Goal: Task Accomplishment & Management: Use online tool/utility

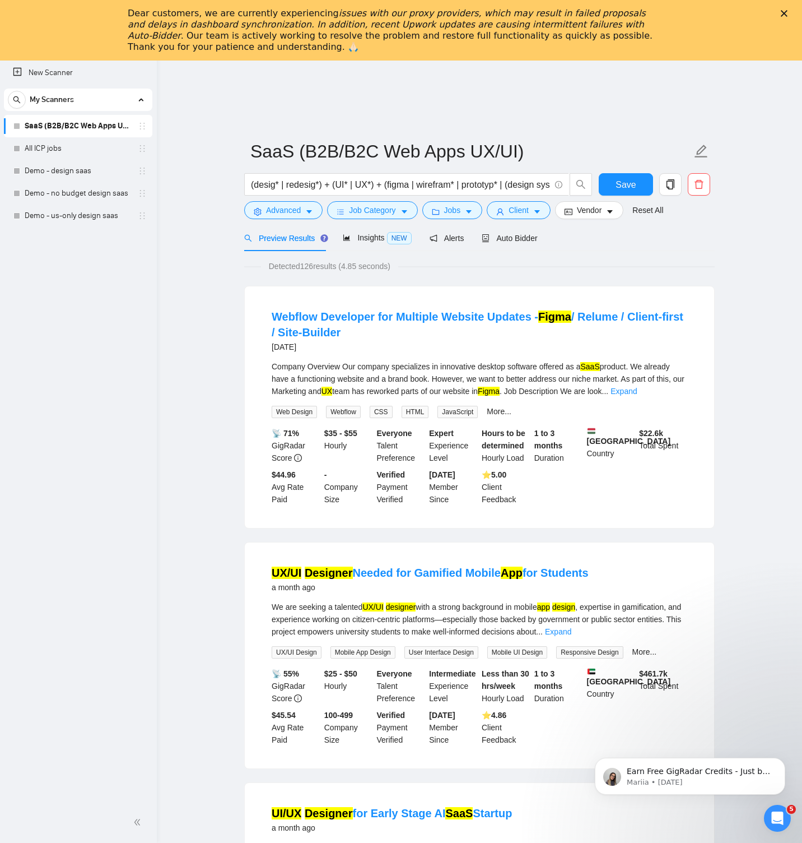
click at [63, 147] on link "All ICP jobs" at bounding box center [78, 148] width 106 height 22
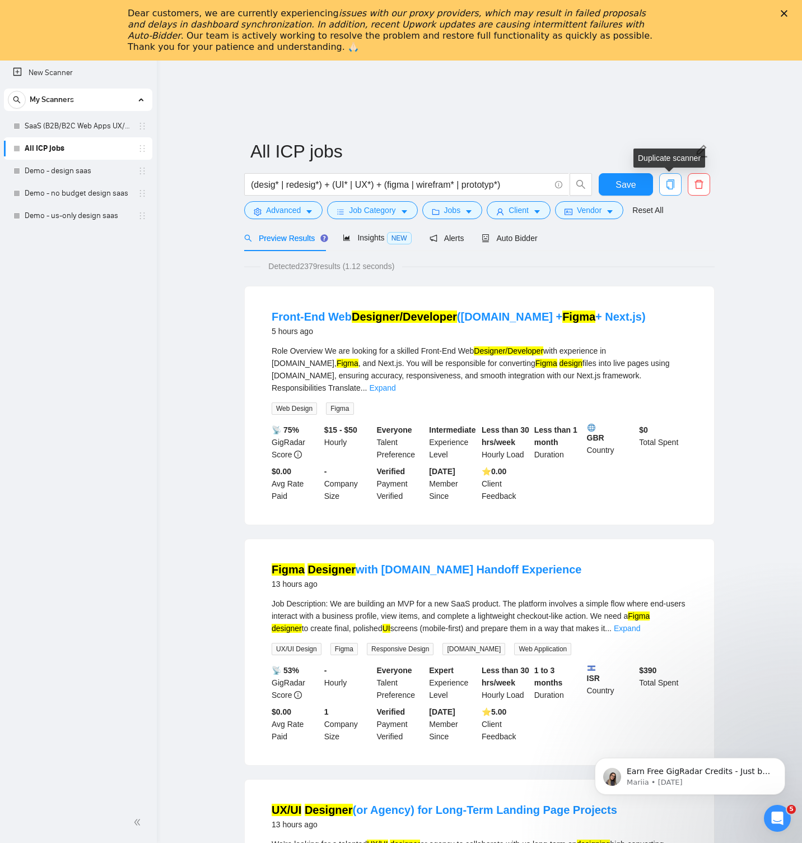
click at [673, 186] on icon "copy" at bounding box center [671, 184] width 10 height 10
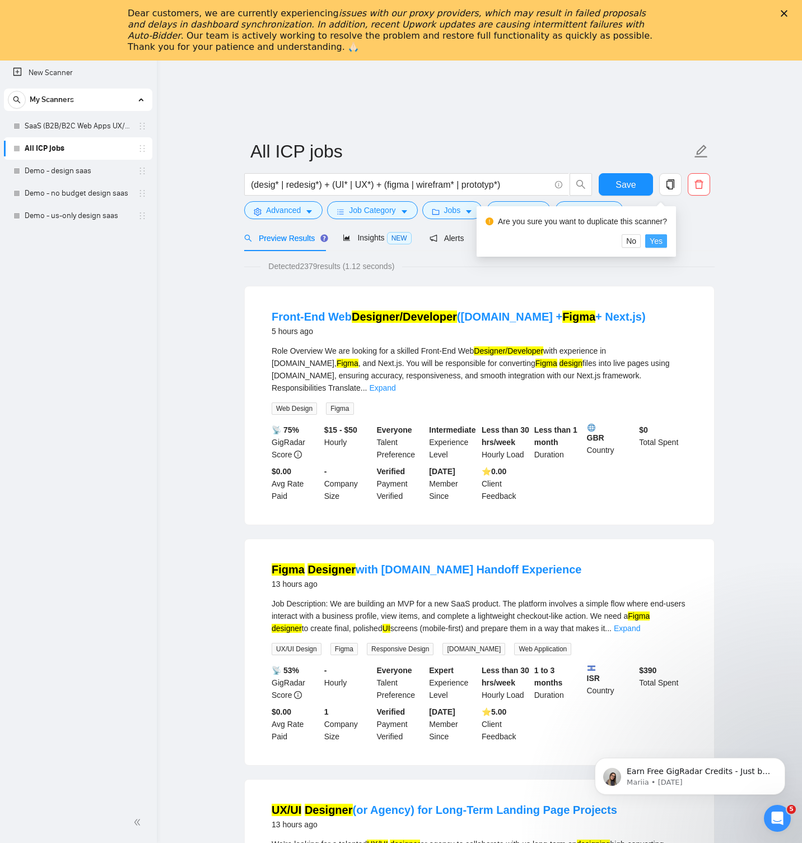
click at [663, 240] on span "Yes" at bounding box center [656, 241] width 13 height 12
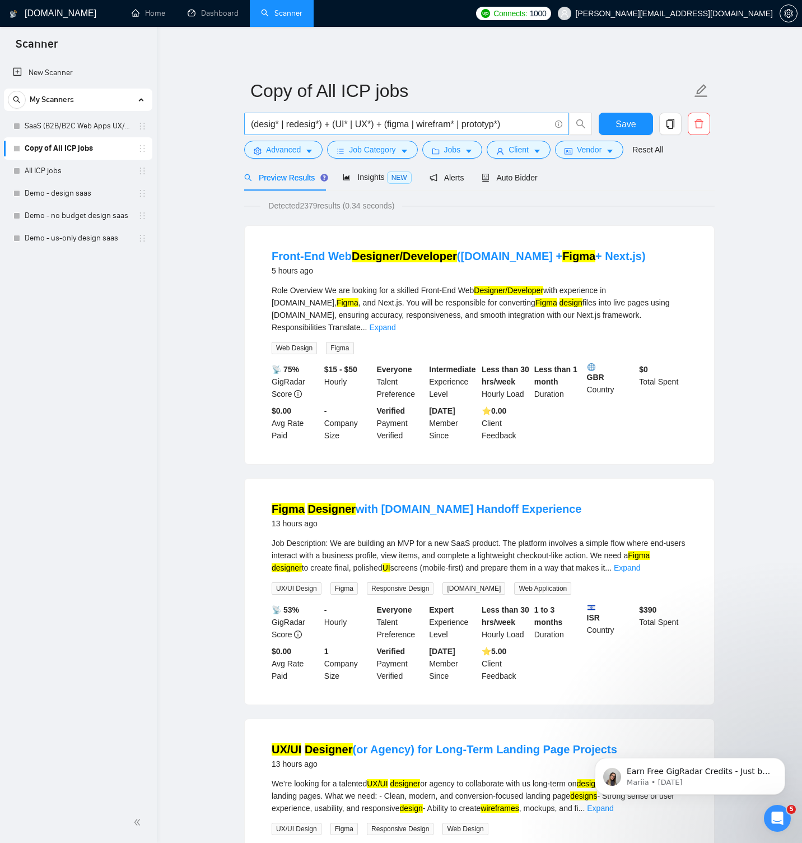
click at [251, 125] on input "(desig* | redesig*) + (UI* | UX*) + (figma | wirefram* | prototyp*)" at bounding box center [400, 124] width 299 height 14
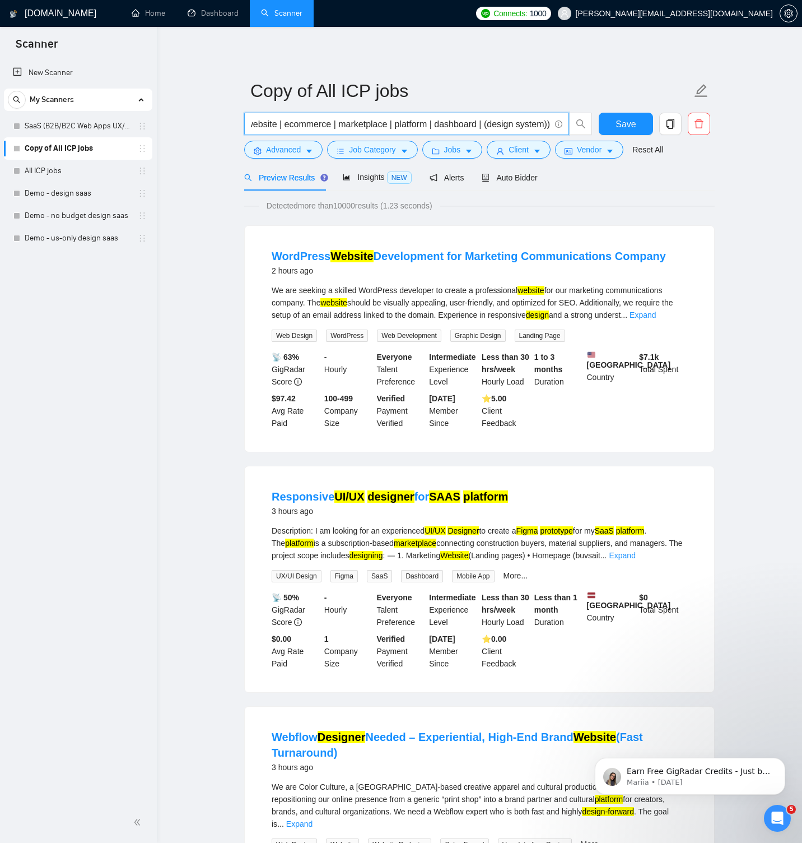
scroll to position [0, 385]
type input "(desig* | redesig* | UI* | UX* | figma | wirefram* | prototyp*) (saas | (web ap…"
click at [377, 148] on span "Job Category" at bounding box center [372, 149] width 46 height 12
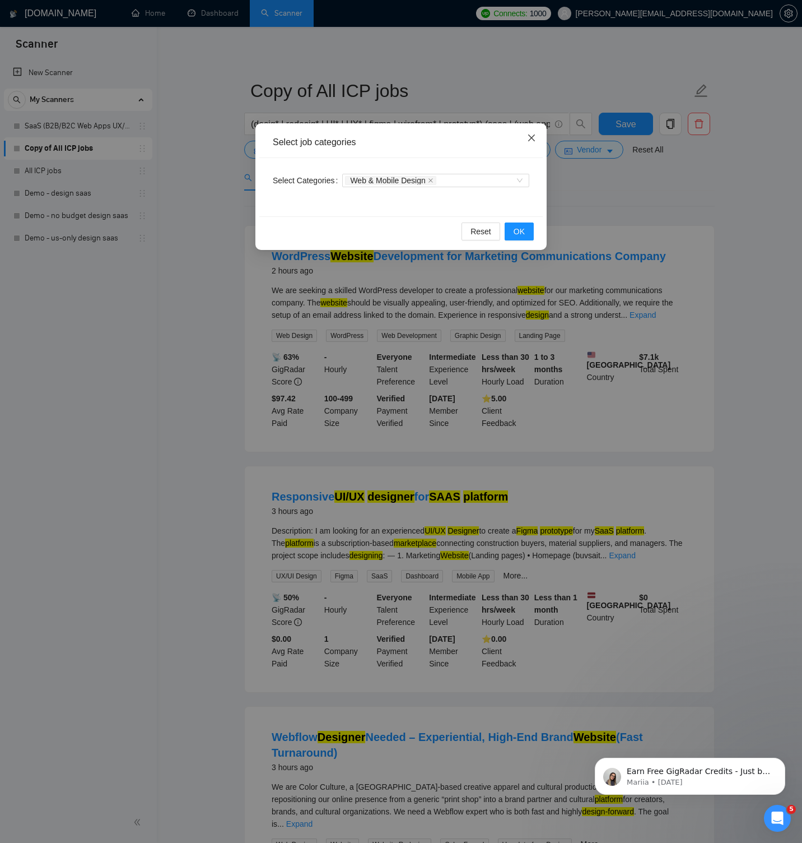
click at [527, 137] on span "Close" at bounding box center [531, 138] width 30 height 30
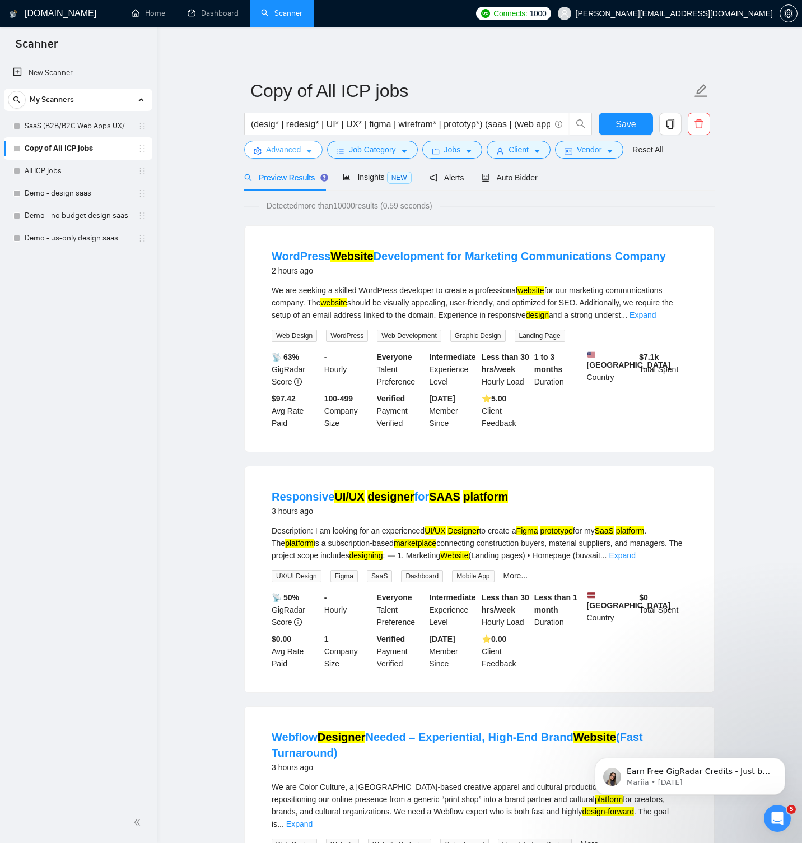
click at [288, 149] on span "Advanced" at bounding box center [283, 149] width 35 height 12
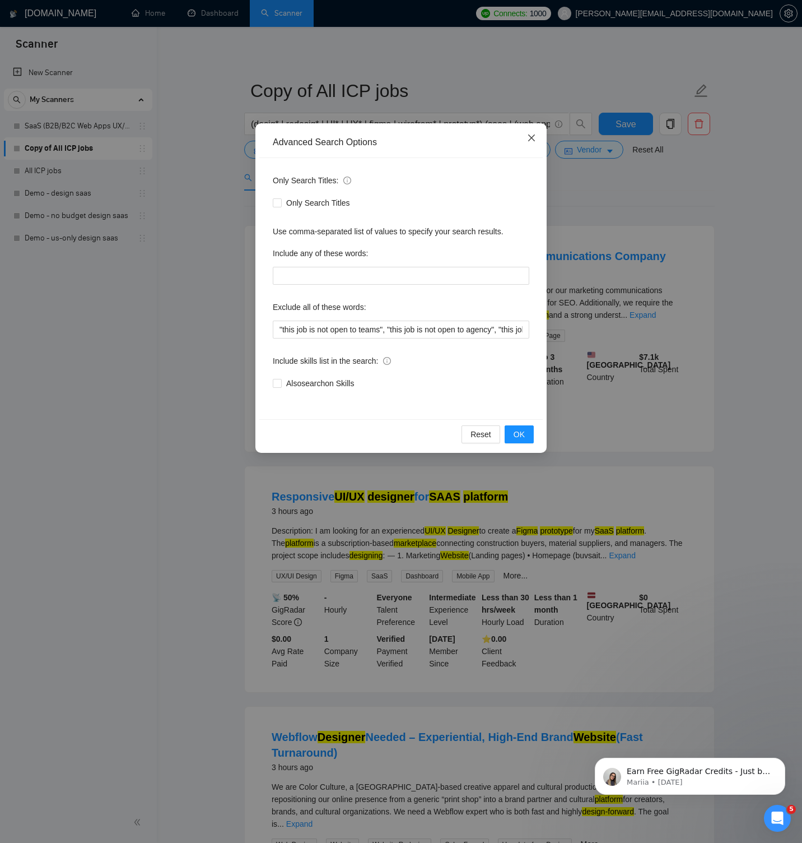
click at [532, 134] on icon "close" at bounding box center [531, 137] width 9 height 9
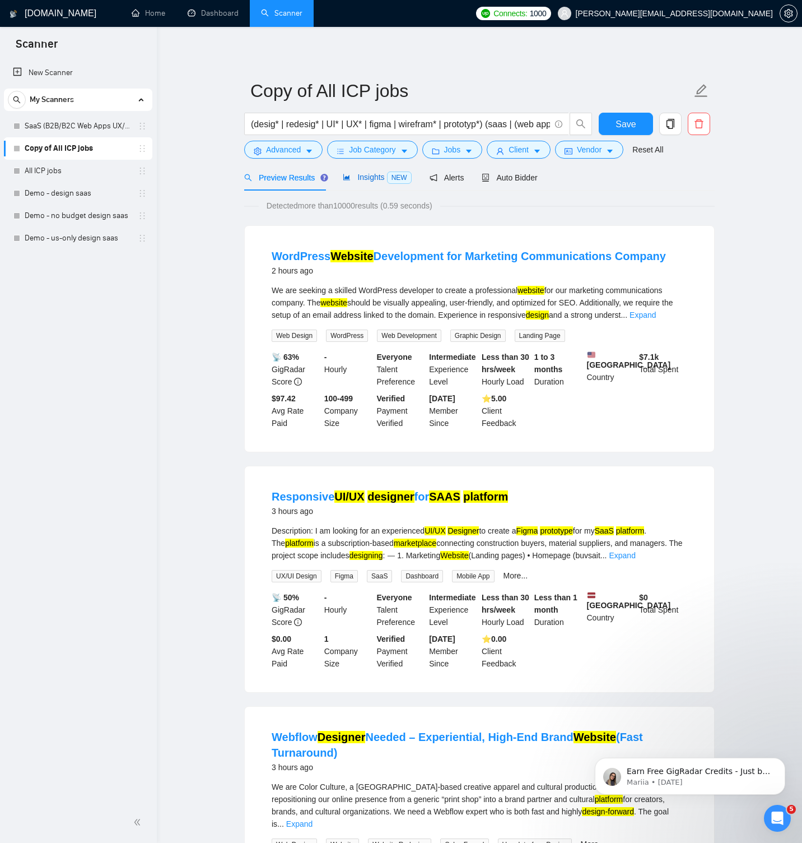
click at [377, 171] on div "Insights NEW" at bounding box center [377, 177] width 68 height 13
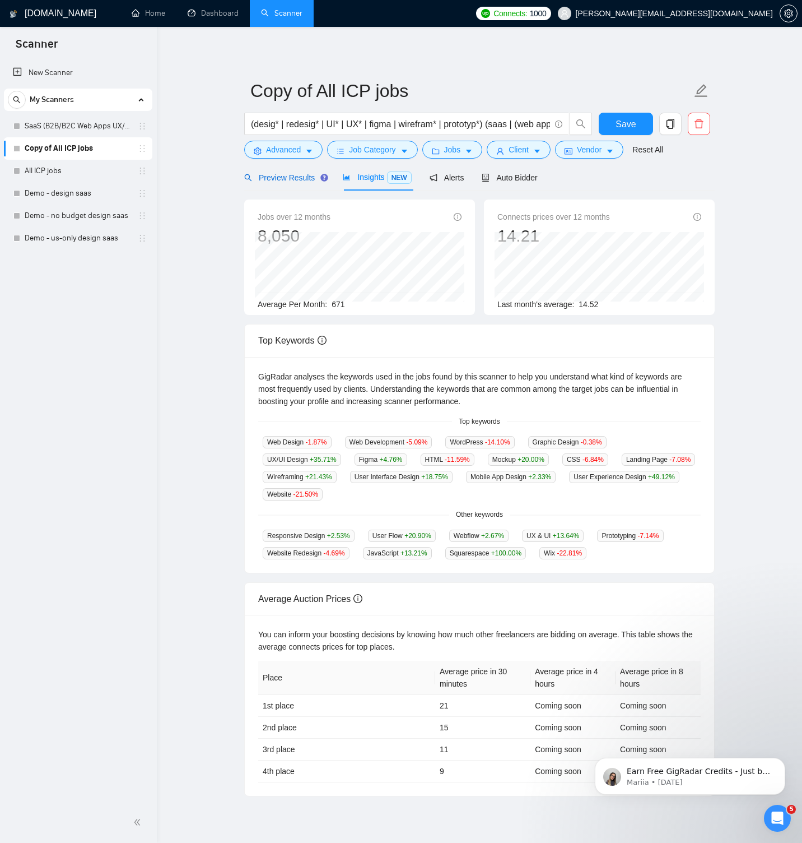
click at [298, 177] on span "Preview Results" at bounding box center [284, 177] width 81 height 9
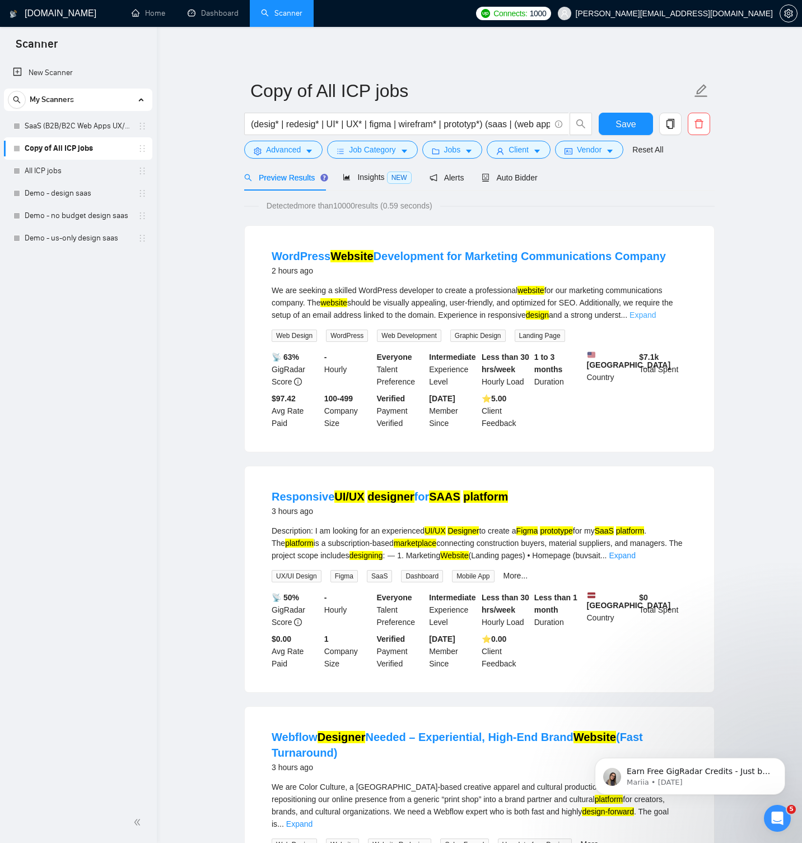
click at [656, 314] on link "Expand" at bounding box center [643, 314] width 26 height 9
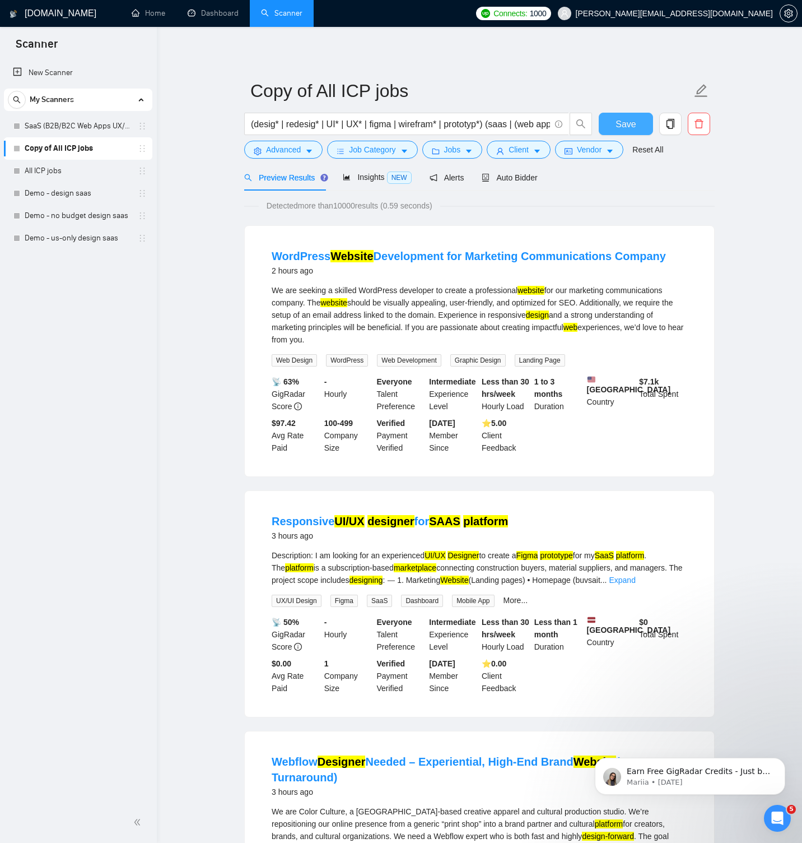
click at [612, 122] on button "Save" at bounding box center [626, 124] width 54 height 22
click at [519, 149] on span "Client" at bounding box center [519, 149] width 20 height 12
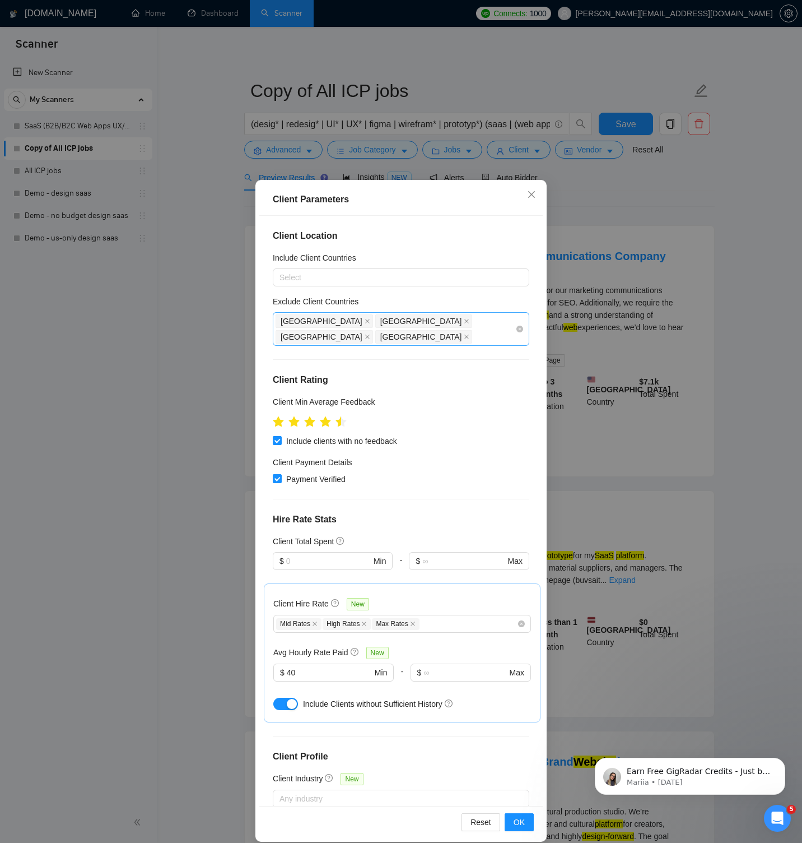
click at [502, 315] on div "[GEOGRAPHIC_DATA] [GEOGRAPHIC_DATA] [GEOGRAPHIC_DATA] [GEOGRAPHIC_DATA]" at bounding box center [396, 328] width 240 height 31
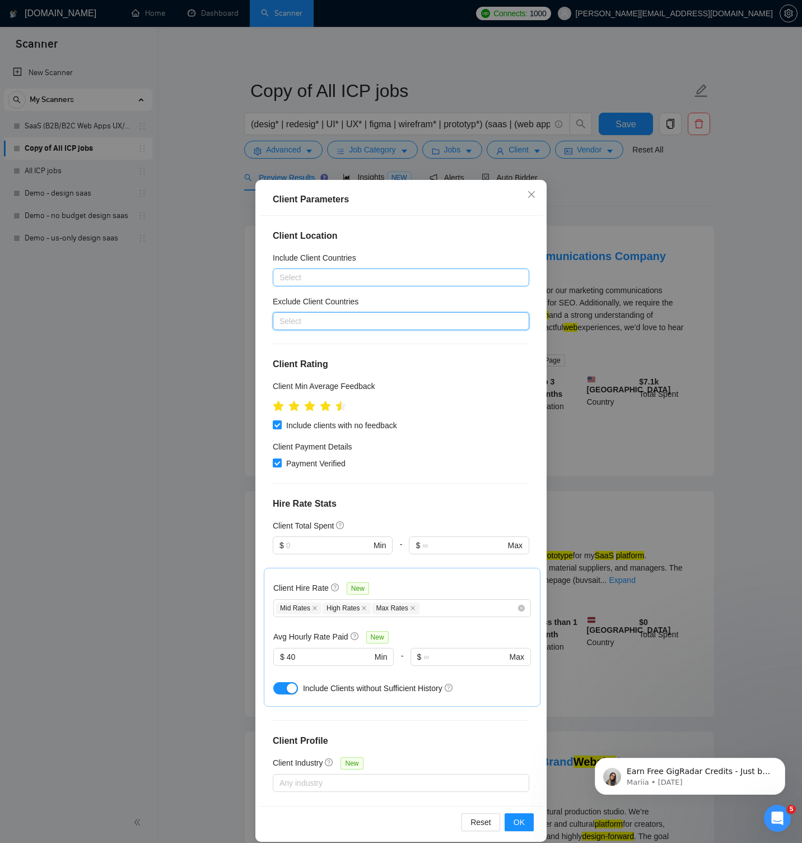
click at [400, 278] on div at bounding box center [396, 277] width 240 height 13
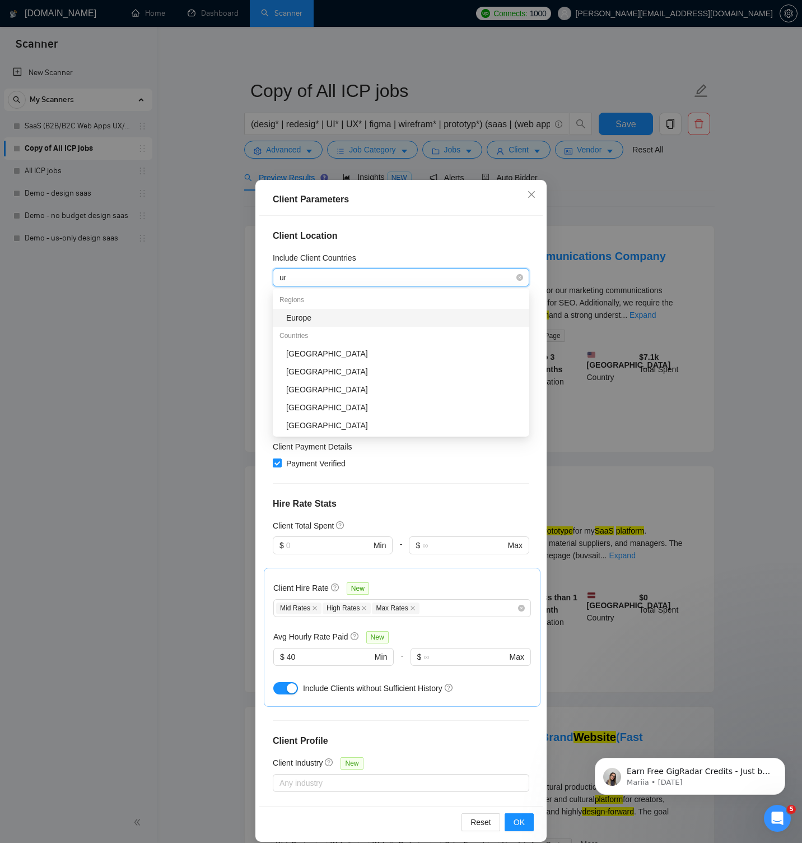
type input "uni"
click at [451, 253] on div "Include Client Countries" at bounding box center [401, 260] width 257 height 17
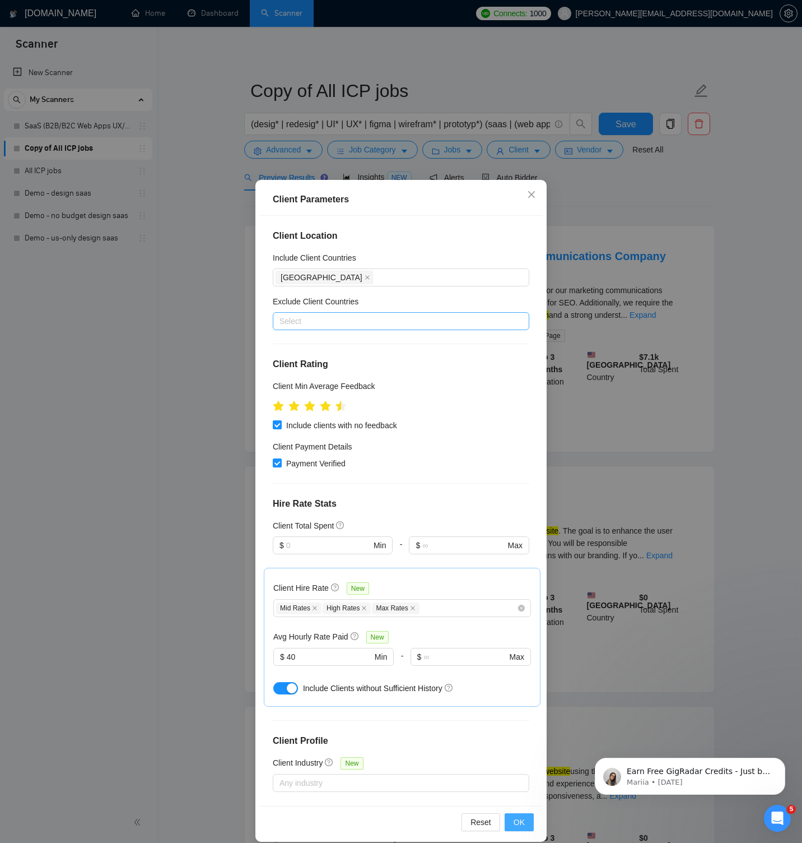
click at [517, 820] on span "OK" at bounding box center [519, 822] width 11 height 12
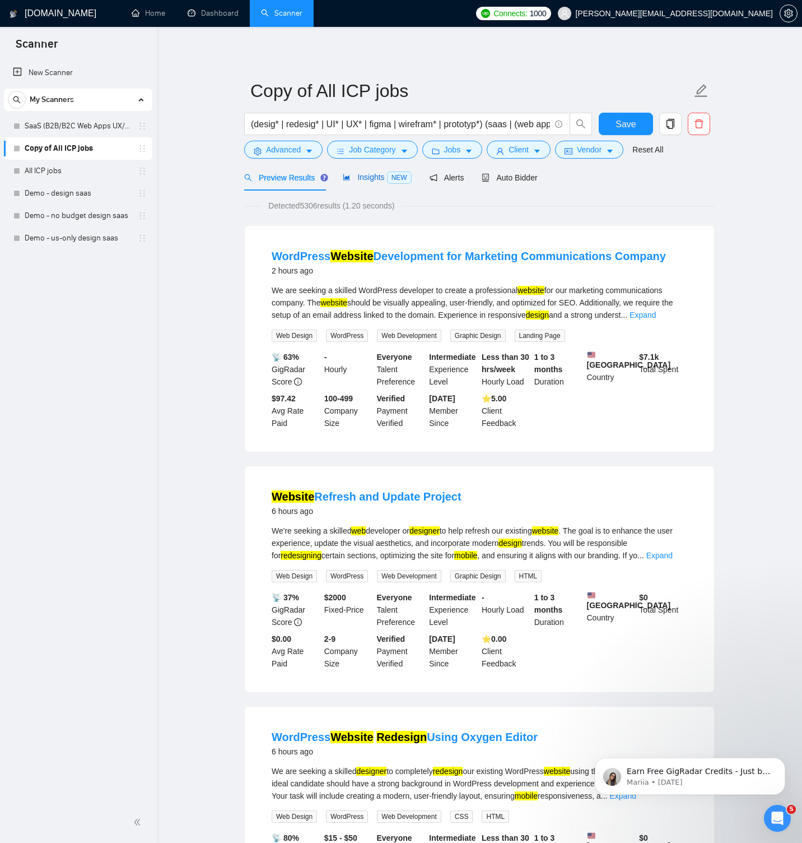
click at [375, 178] on span "Insights NEW" at bounding box center [377, 177] width 68 height 9
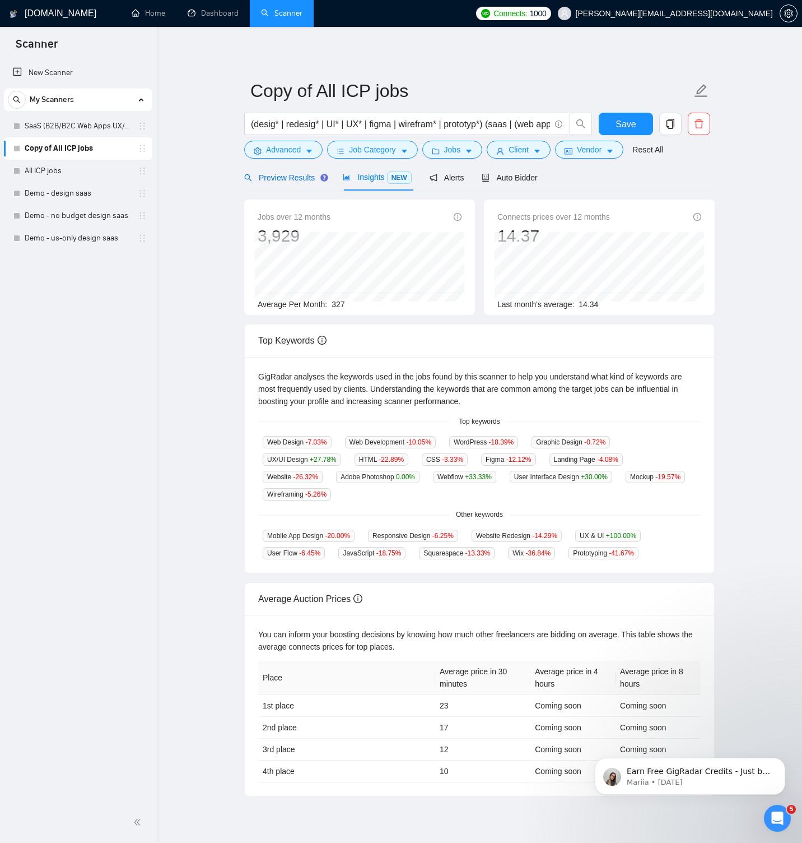
click at [282, 178] on span "Preview Results" at bounding box center [284, 177] width 81 height 9
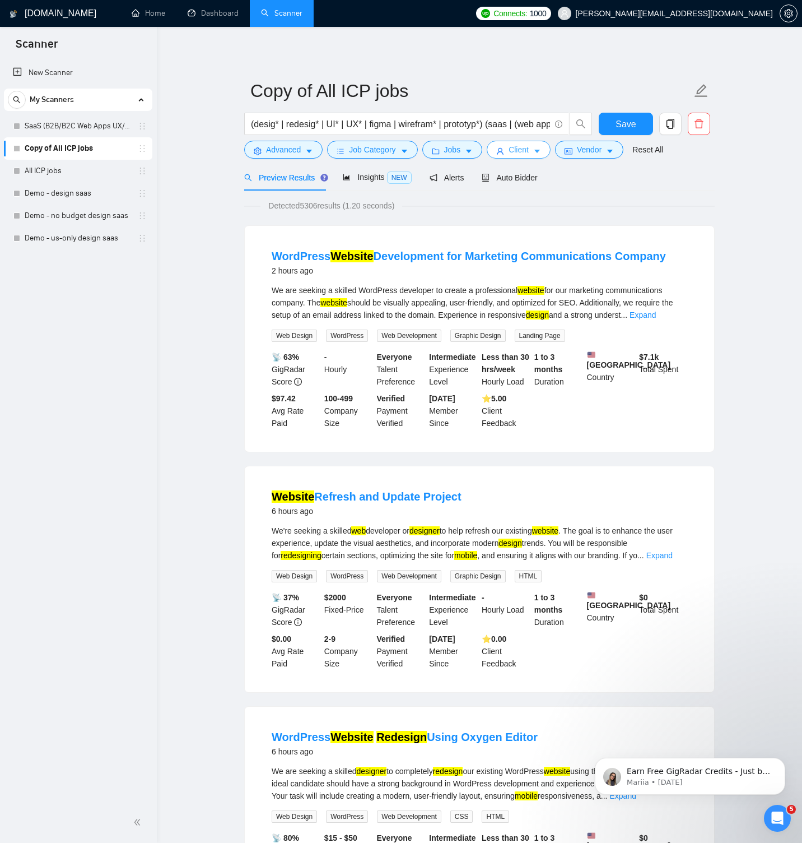
click at [543, 145] on button "Client" at bounding box center [519, 150] width 64 height 18
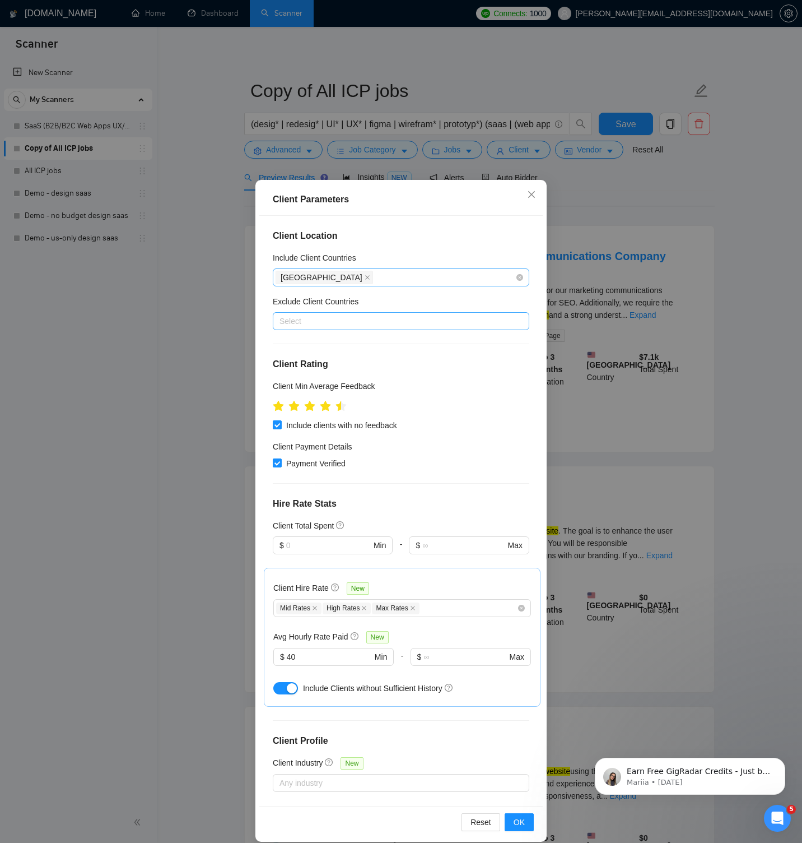
click at [359, 275] on div "[GEOGRAPHIC_DATA]" at bounding box center [396, 277] width 240 height 16
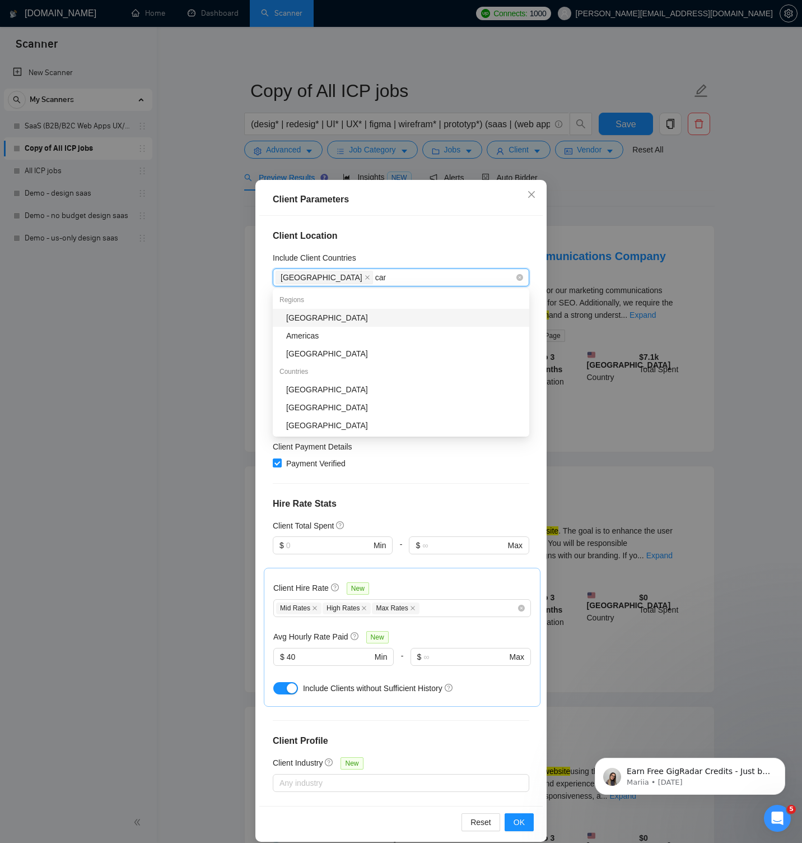
type input "cana"
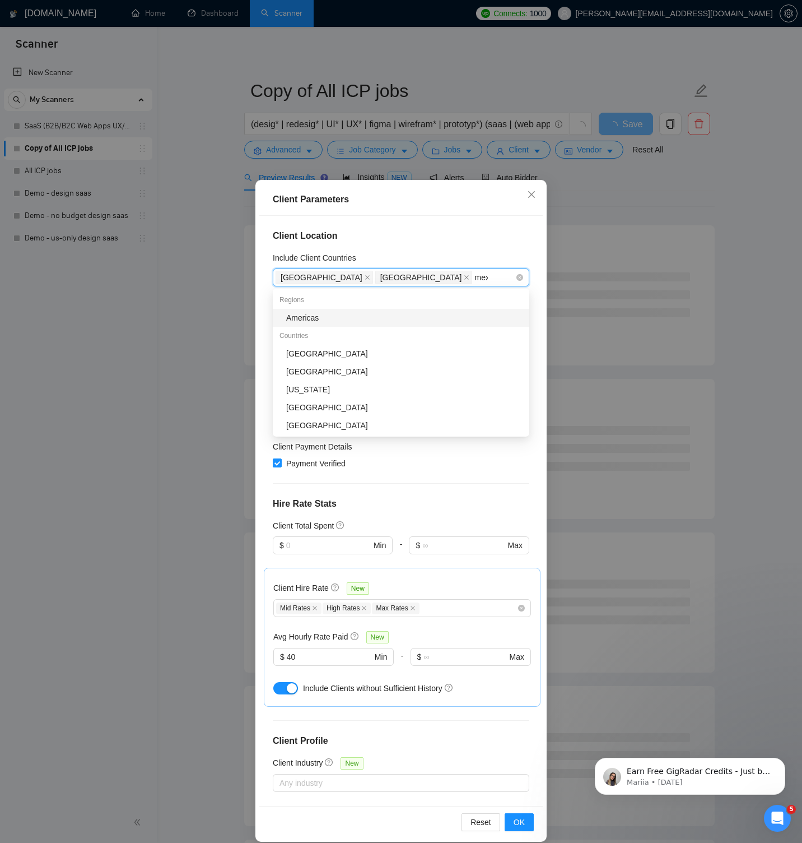
type input "mexi"
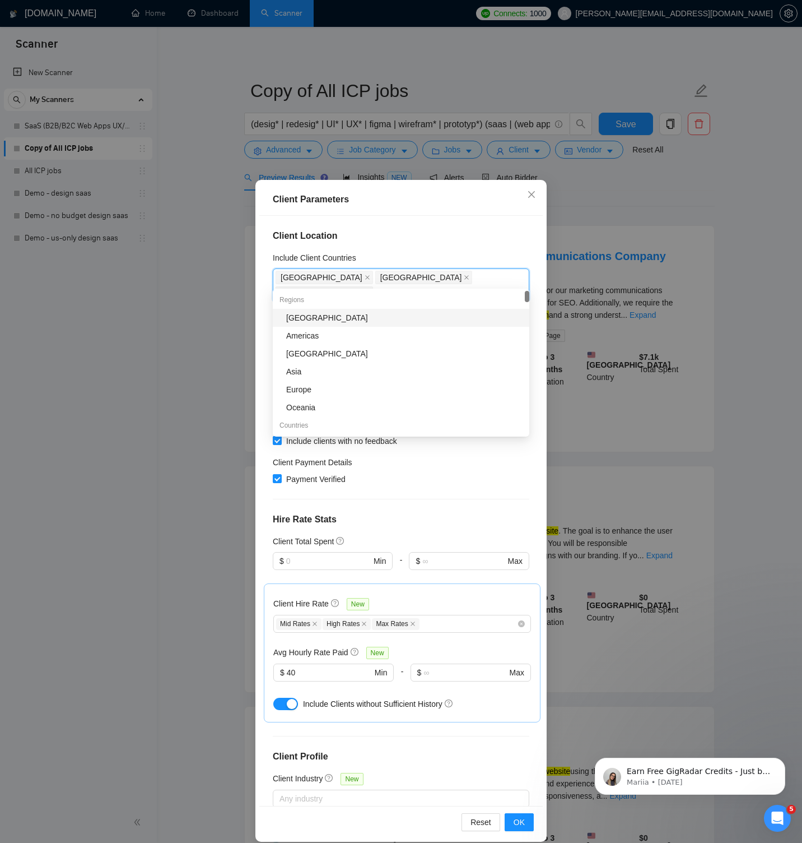
click at [491, 249] on div "Client Location Include Client Countries [GEOGRAPHIC_DATA], [GEOGRAPHIC_DATA], …" at bounding box center [400, 511] width 283 height 590
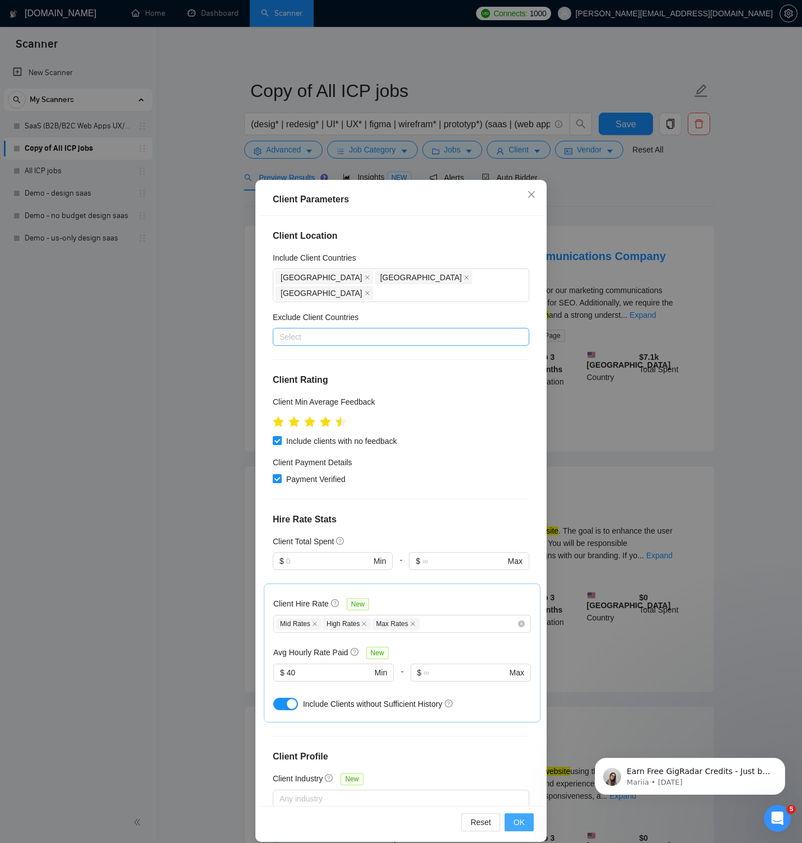
click at [518, 817] on span "OK" at bounding box center [519, 822] width 11 height 12
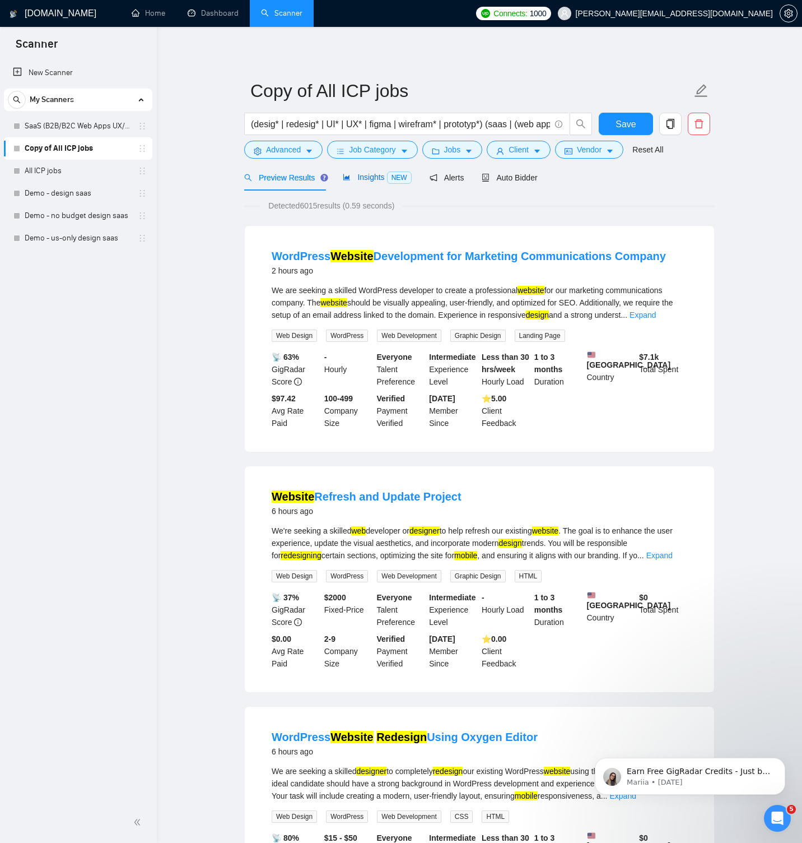
click at [362, 179] on span "Insights NEW" at bounding box center [377, 177] width 68 height 9
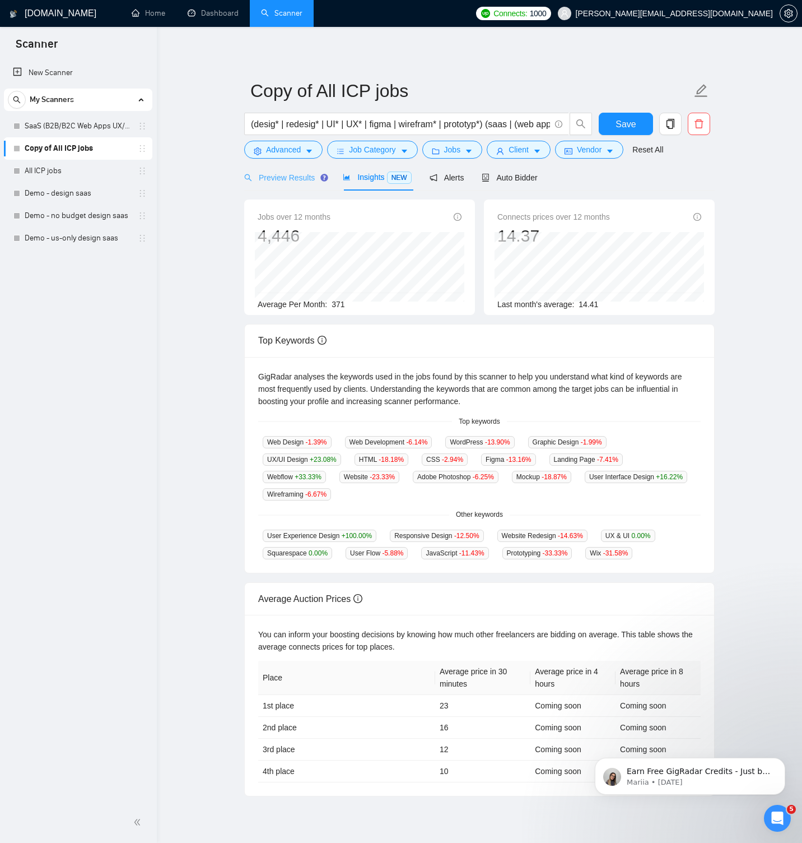
scroll to position [2, 0]
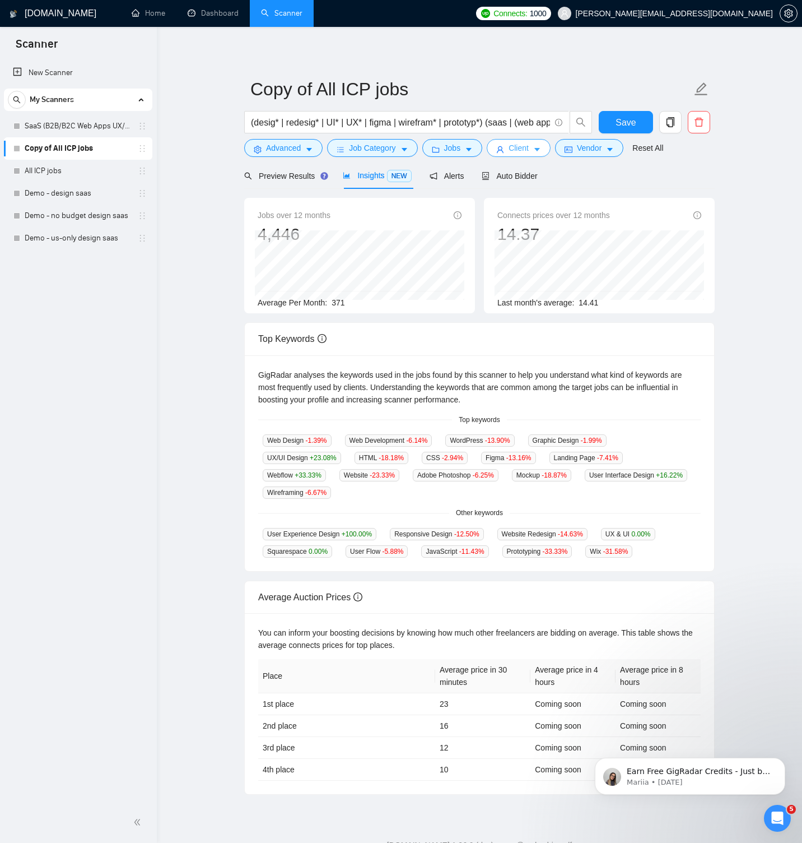
click at [523, 151] on span "Client" at bounding box center [519, 148] width 20 height 12
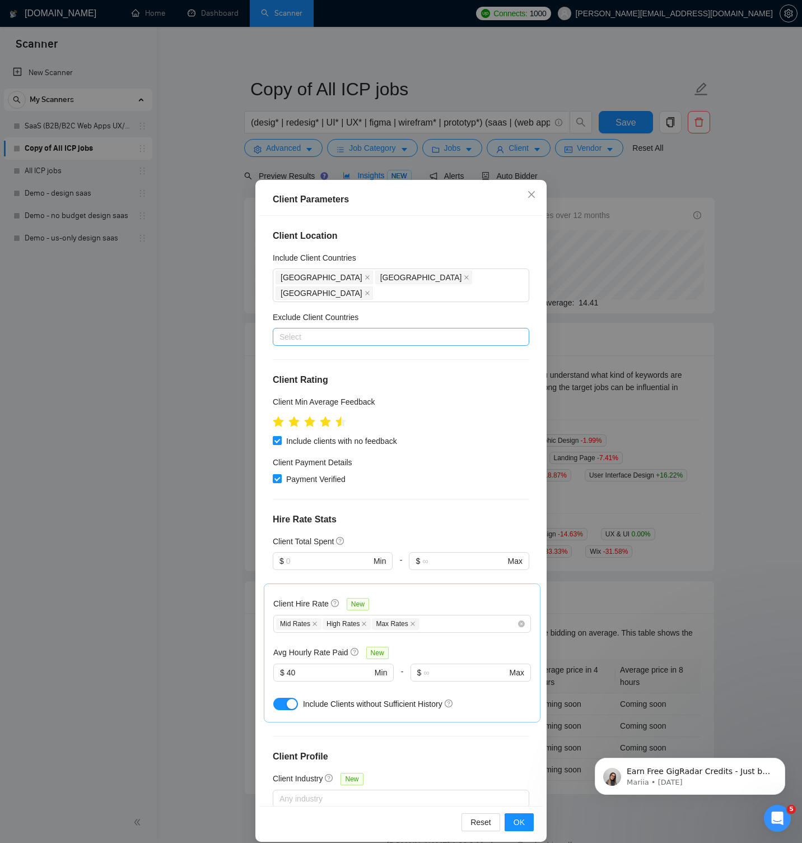
click at [569, 175] on div "Client Parameters Client Location Include Client Countries [GEOGRAPHIC_DATA] [G…" at bounding box center [401, 421] width 802 height 843
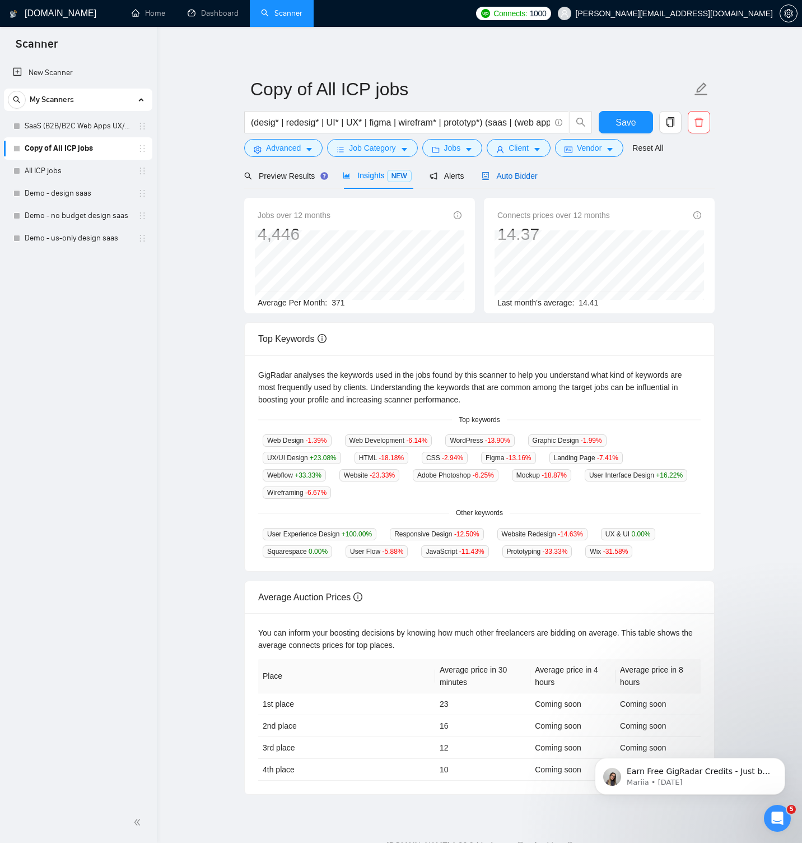
click at [532, 180] on div "Auto Bidder" at bounding box center [509, 176] width 55 height 12
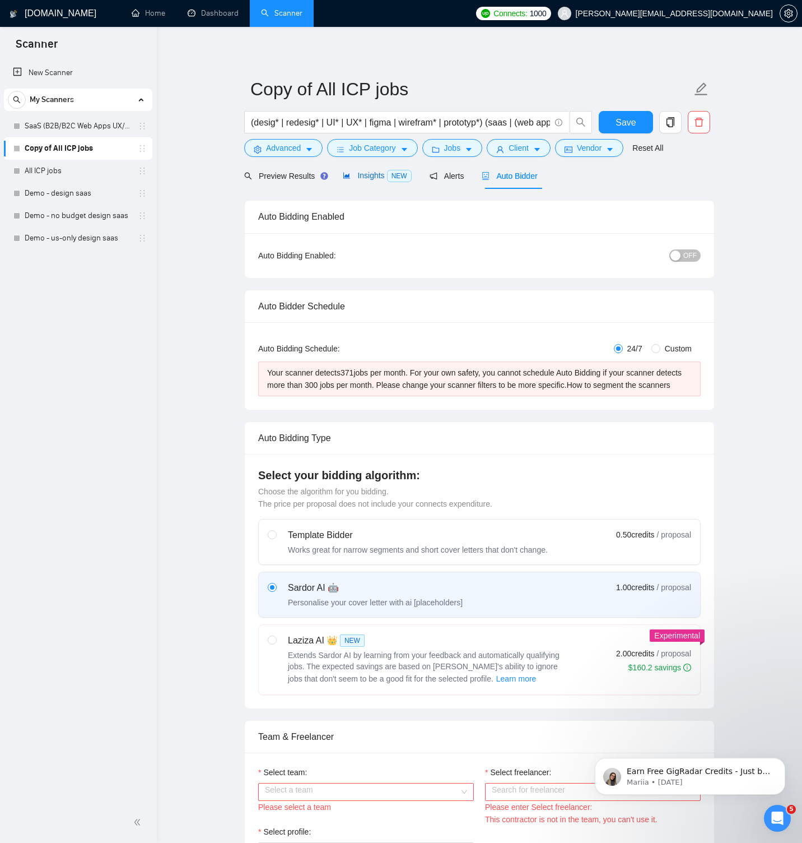
click at [367, 175] on span "Insights NEW" at bounding box center [377, 175] width 68 height 9
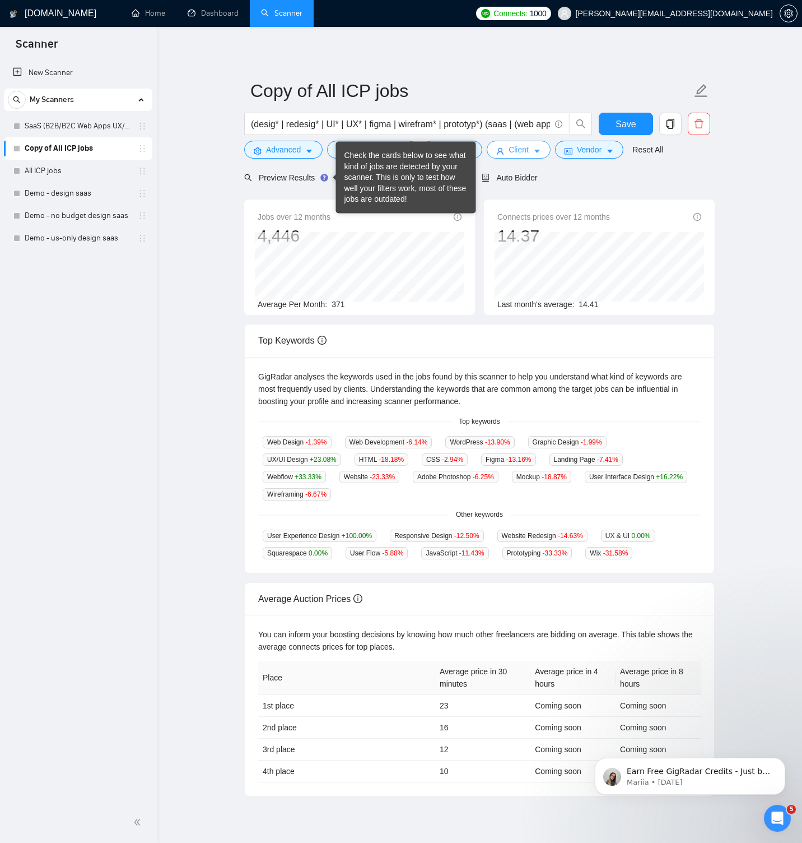
click at [537, 149] on button "Client" at bounding box center [519, 150] width 64 height 18
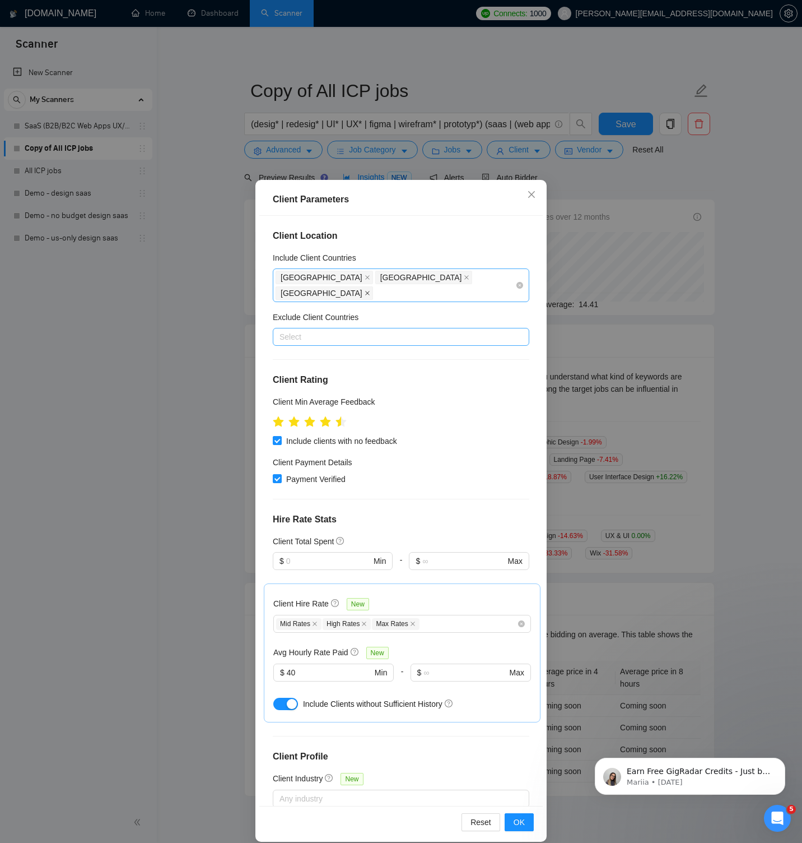
click at [370, 290] on icon "close" at bounding box center [368, 293] width 6 height 6
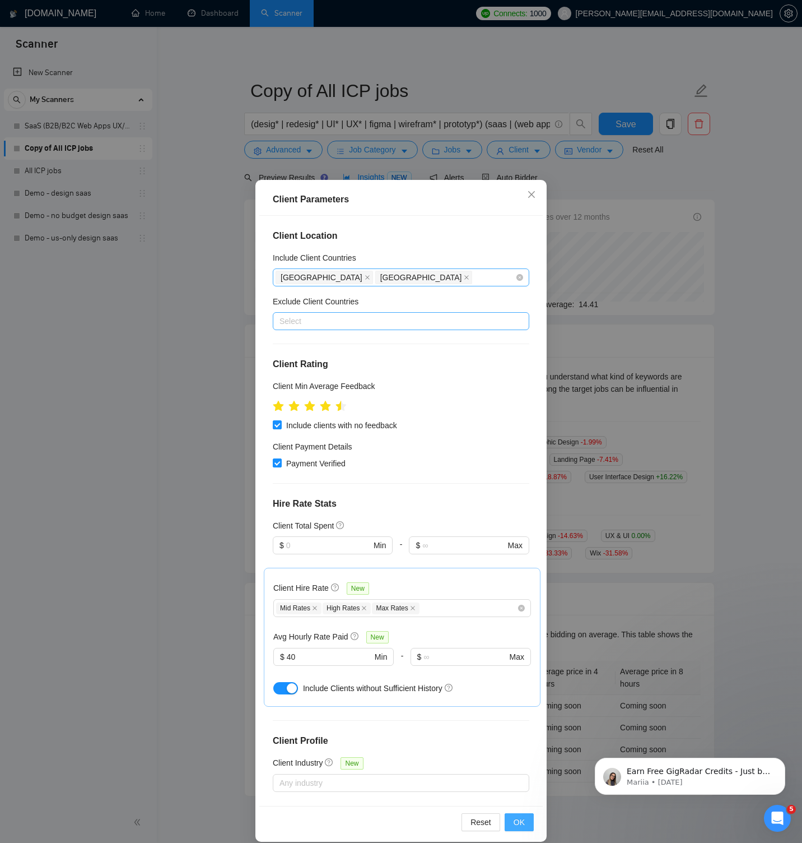
click at [525, 818] on button "OK" at bounding box center [519, 822] width 29 height 18
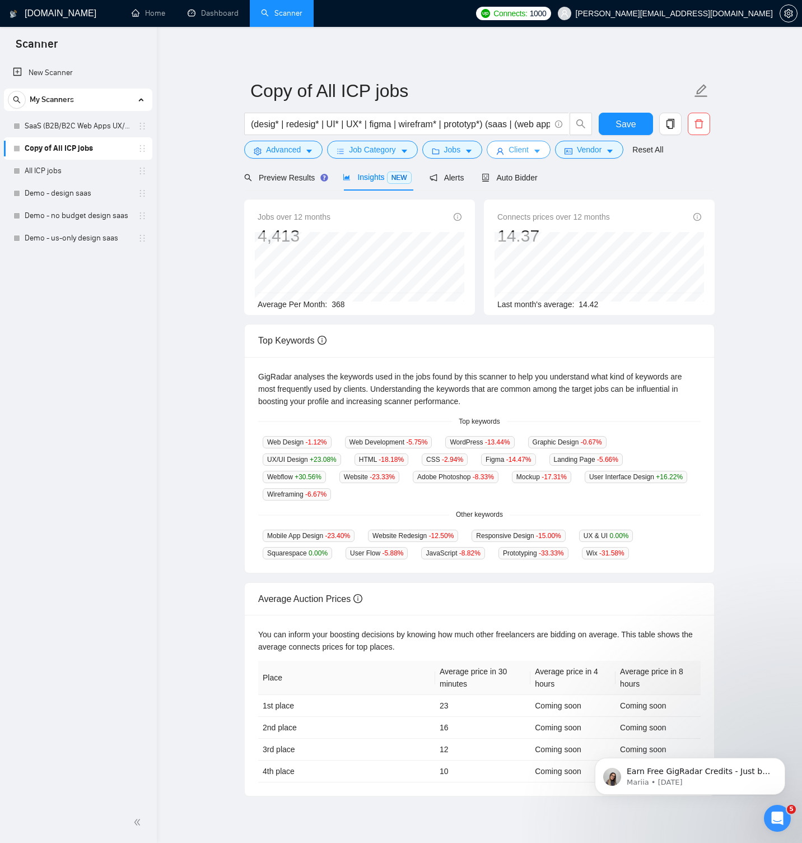
click at [519, 145] on span "Client" at bounding box center [519, 149] width 20 height 12
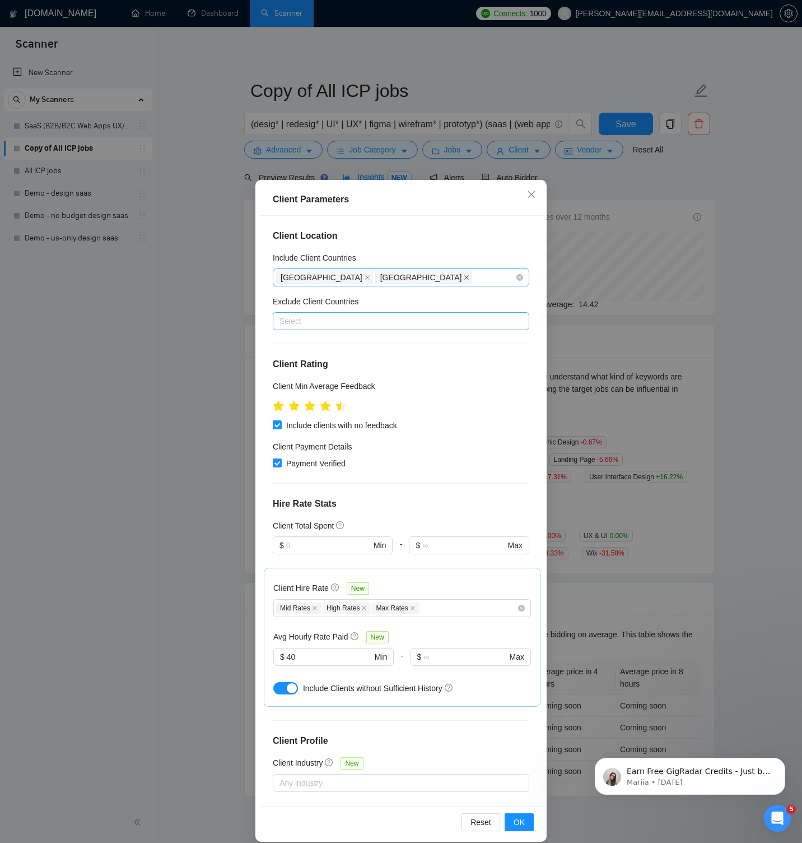
click at [465, 275] on icon "close" at bounding box center [467, 277] width 4 height 4
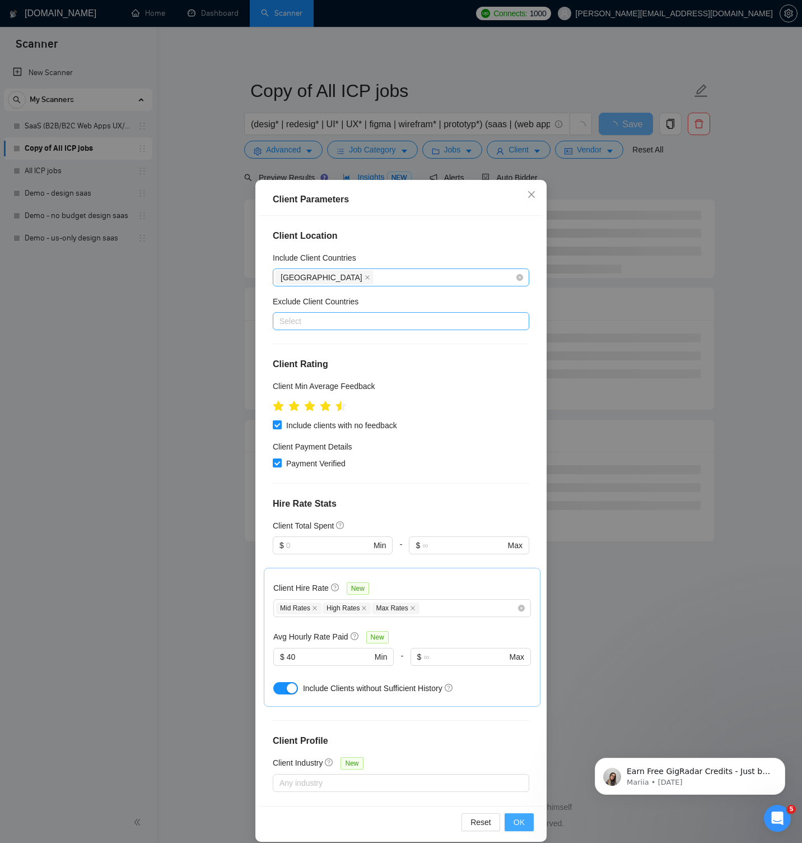
click at [514, 817] on span "OK" at bounding box center [519, 822] width 11 height 12
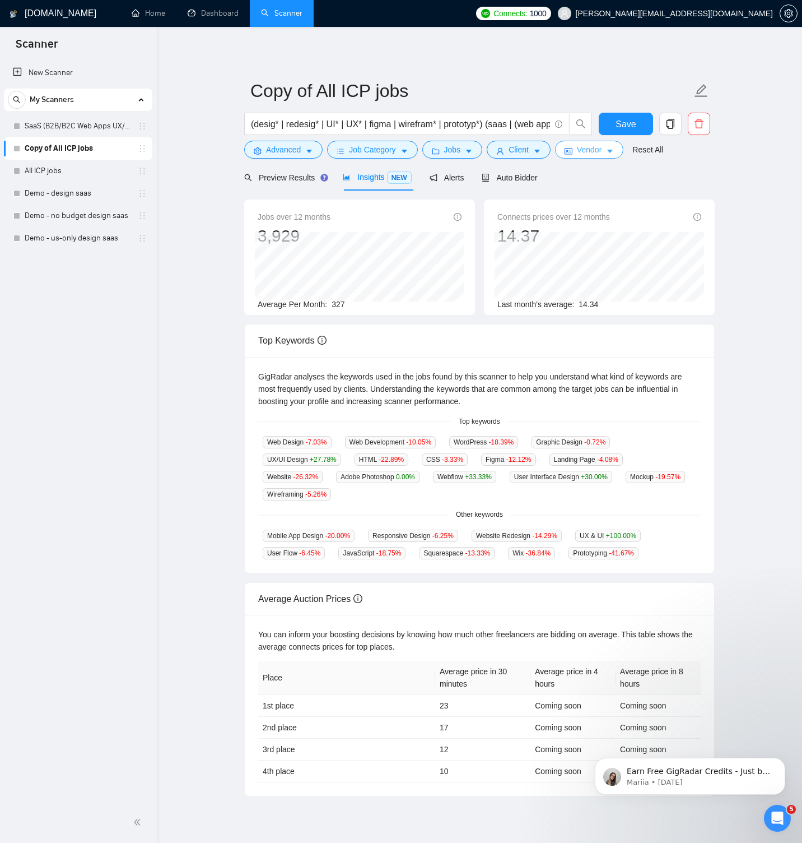
click at [609, 151] on button "Vendor" at bounding box center [589, 150] width 68 height 18
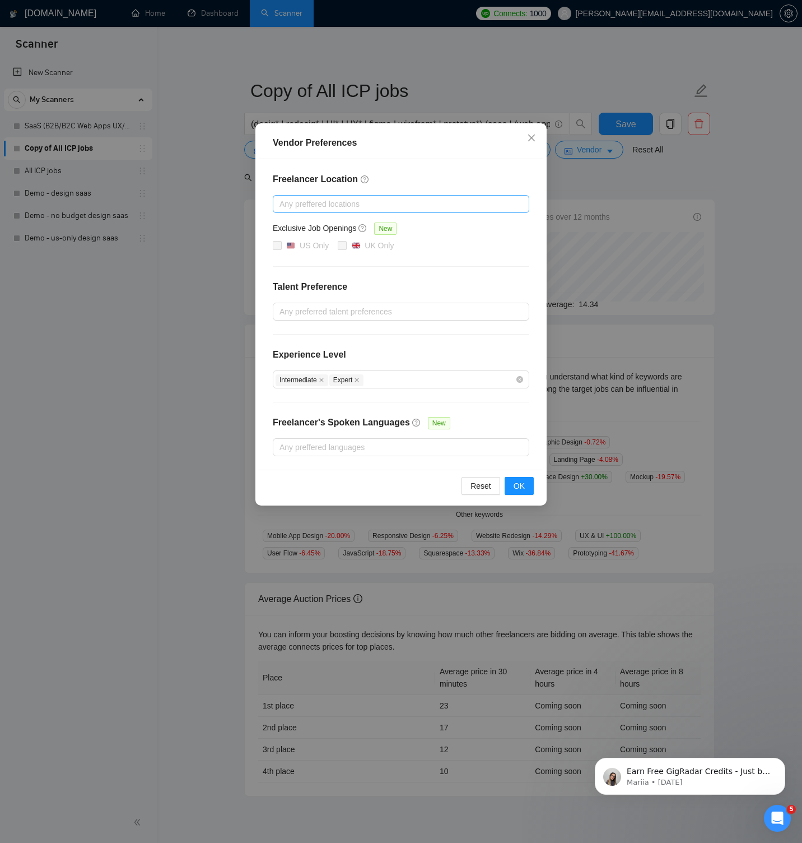
click at [401, 201] on div at bounding box center [396, 203] width 240 height 13
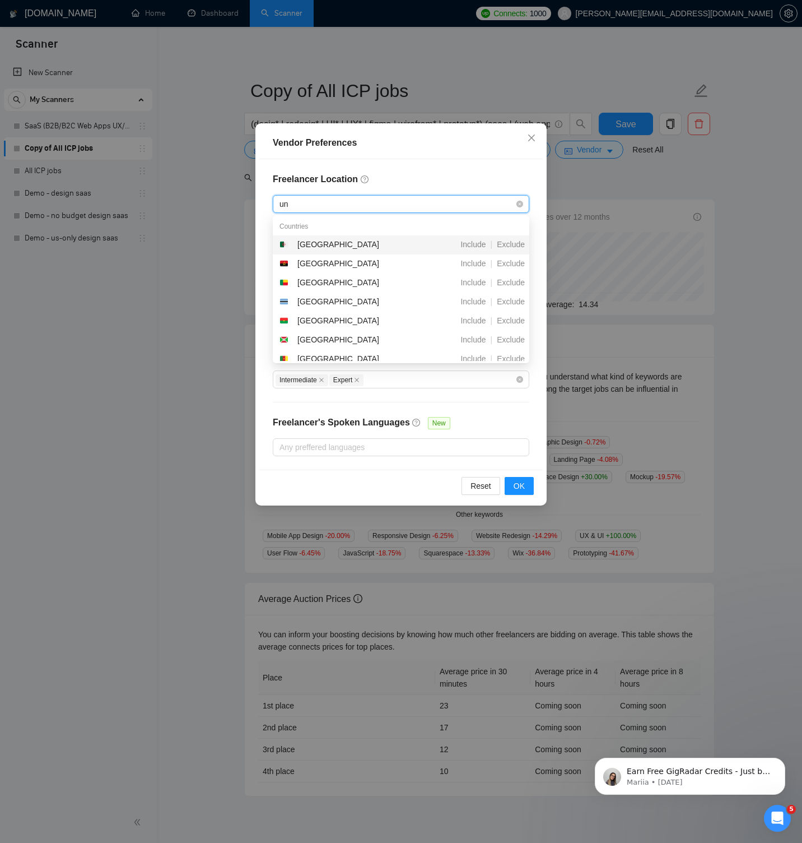
type input "uni"
click at [337, 316] on div "[GEOGRAPHIC_DATA]" at bounding box center [338, 320] width 82 height 12
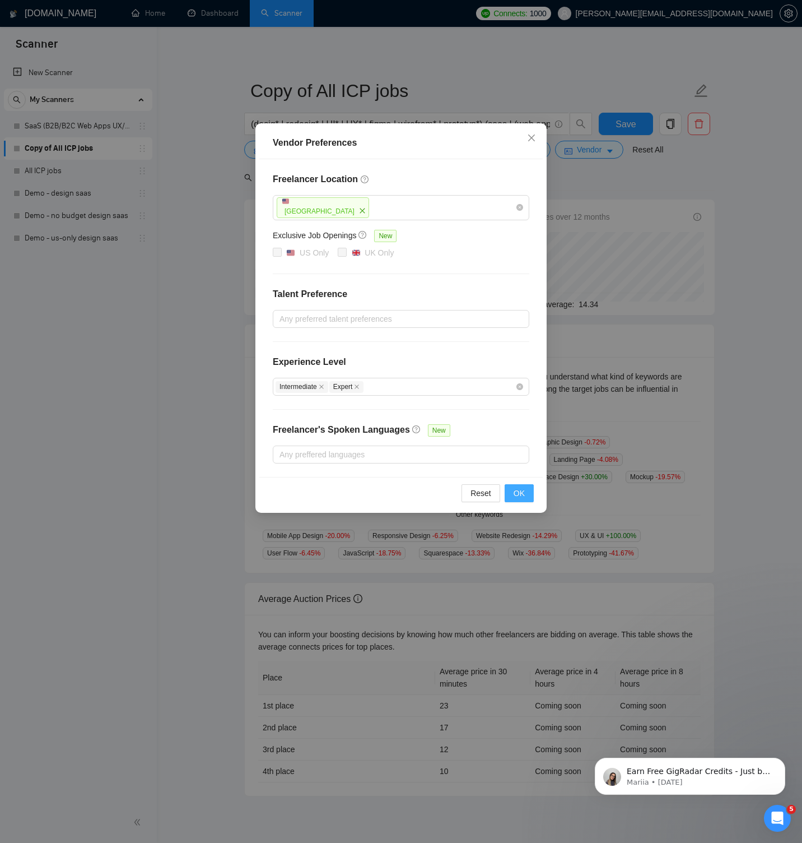
click at [519, 487] on span "OK" at bounding box center [519, 493] width 11 height 12
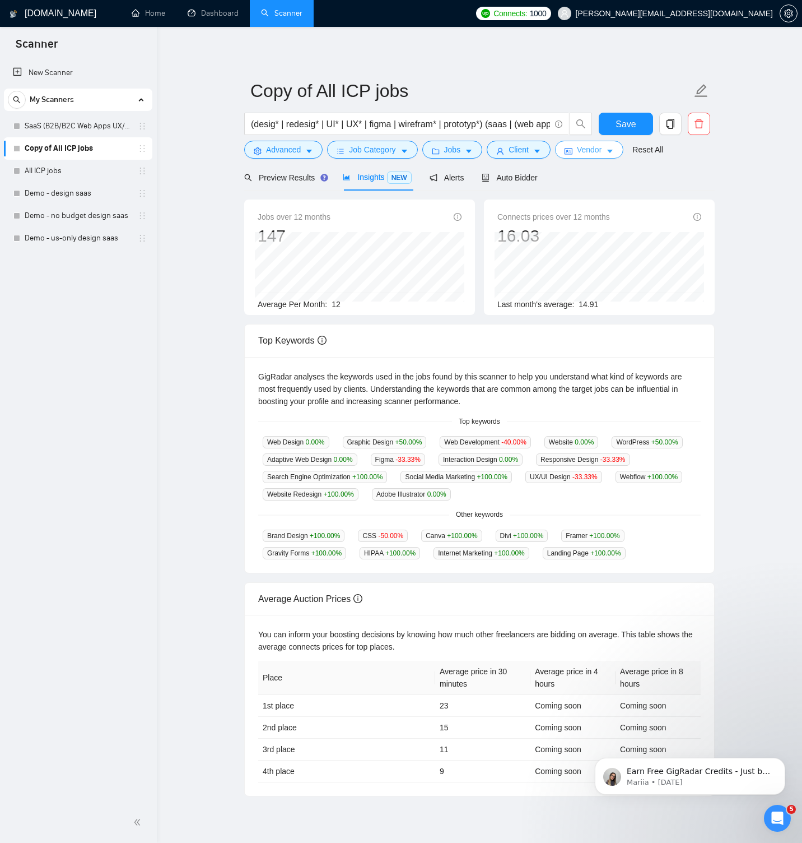
click at [602, 151] on span "Vendor" at bounding box center [589, 149] width 25 height 12
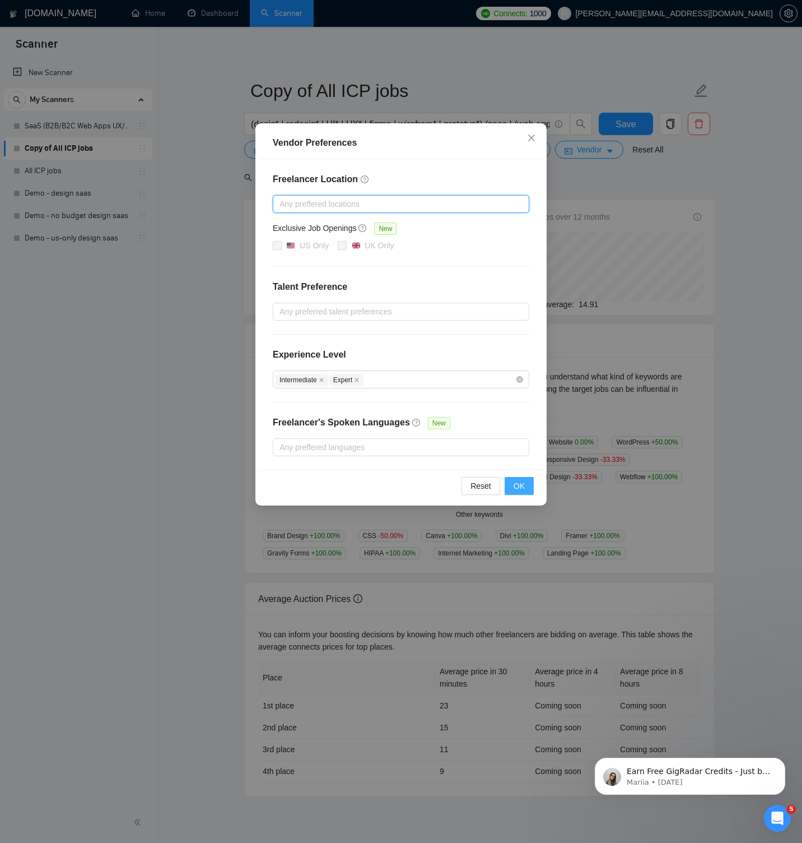
click at [519, 486] on span "OK" at bounding box center [519, 486] width 11 height 12
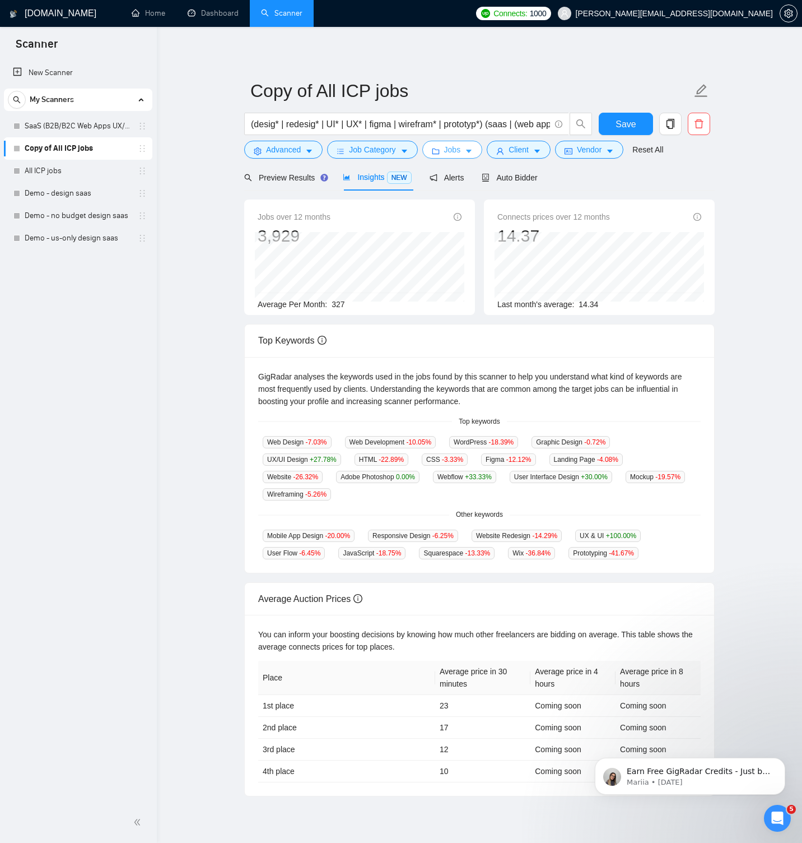
click at [454, 151] on span "Jobs" at bounding box center [452, 149] width 17 height 12
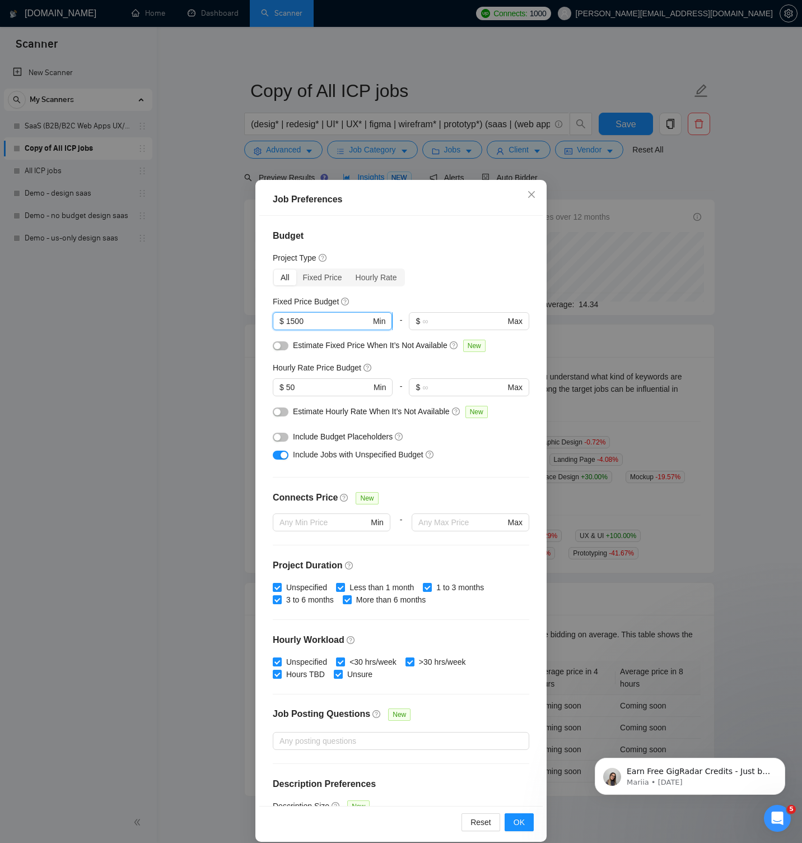
drag, startPoint x: 296, startPoint y: 321, endPoint x: 279, endPoint y: 323, distance: 17.4
click at [279, 323] on span "$ 1500 Min" at bounding box center [332, 321] width 119 height 18
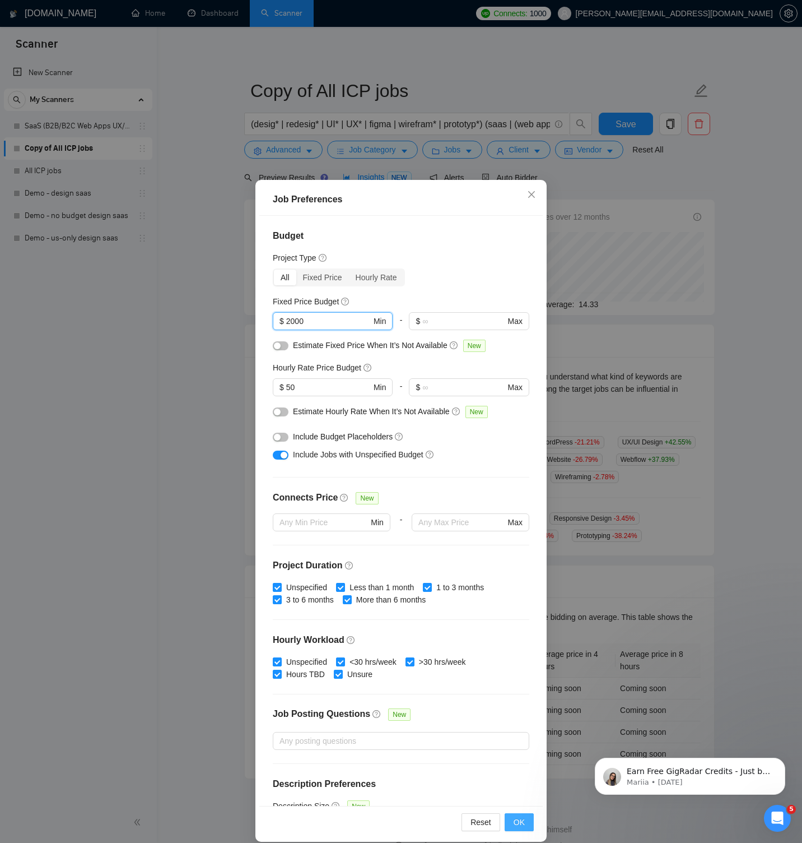
click at [523, 817] on span "OK" at bounding box center [519, 822] width 11 height 12
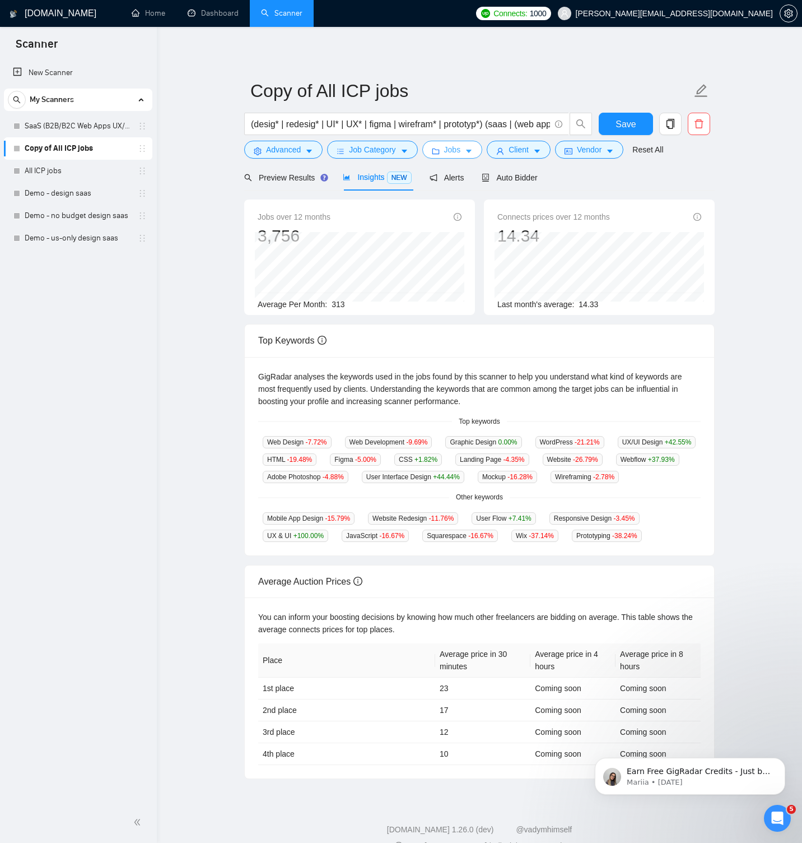
click at [439, 151] on icon "folder" at bounding box center [436, 151] width 8 height 8
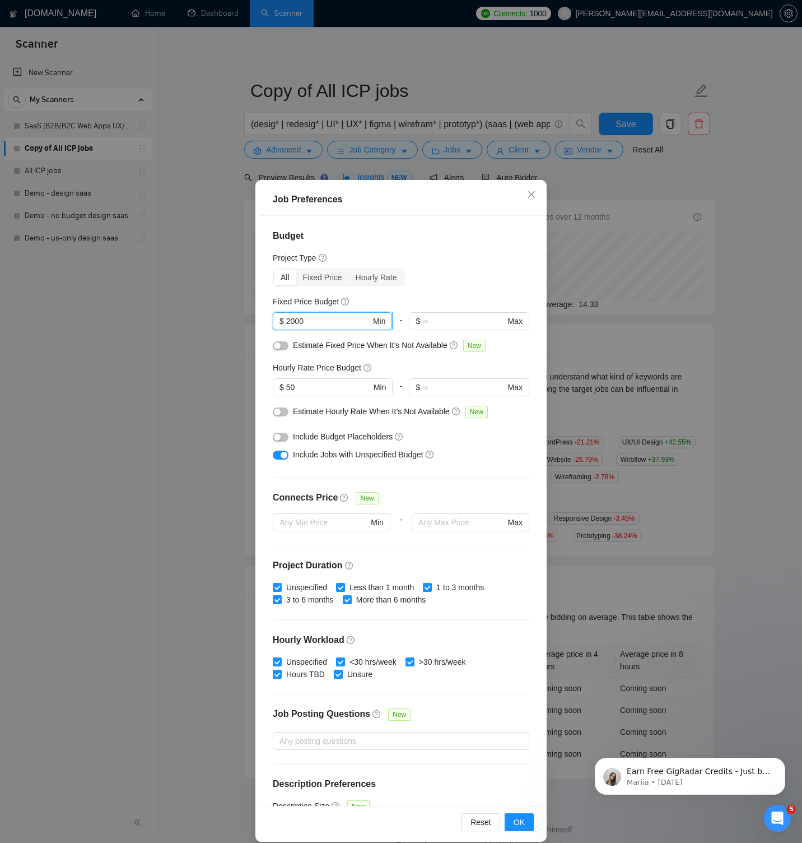
drag, startPoint x: 292, startPoint y: 321, endPoint x: 281, endPoint y: 323, distance: 11.3
click at [281, 323] on span "$ 2000 Min" at bounding box center [332, 321] width 119 height 18
type input "3000"
click at [516, 813] on button "OK" at bounding box center [519, 822] width 29 height 18
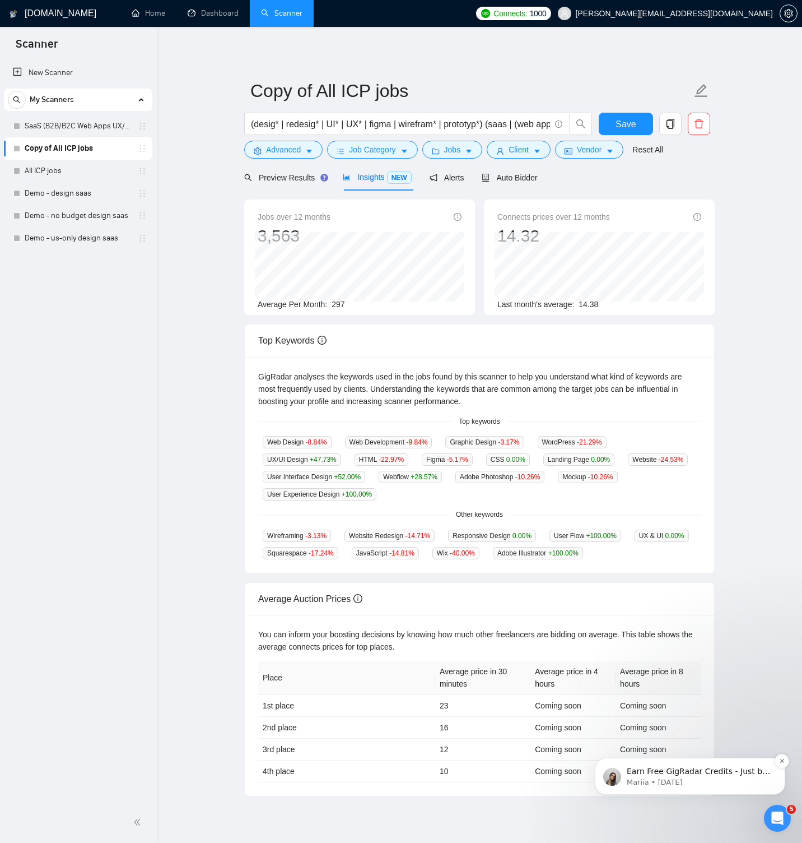
click at [700, 769] on p "Earn Free GigRadar Credits - Just by Sharing Your Story! 💬 Want more credits fo…" at bounding box center [699, 771] width 145 height 11
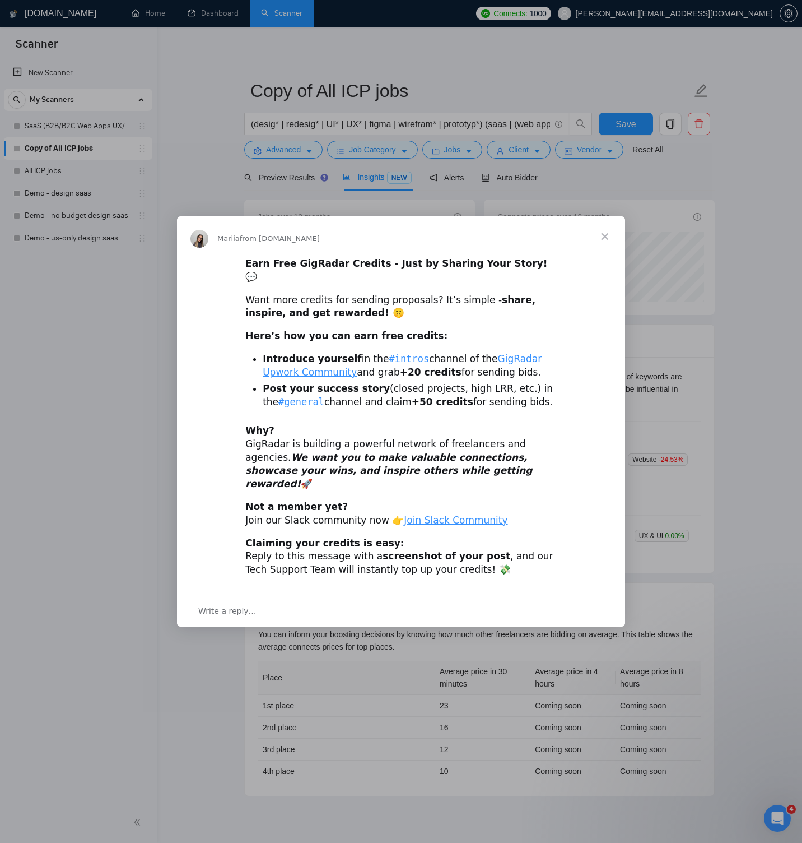
click at [602, 250] on span "Close" at bounding box center [605, 236] width 40 height 40
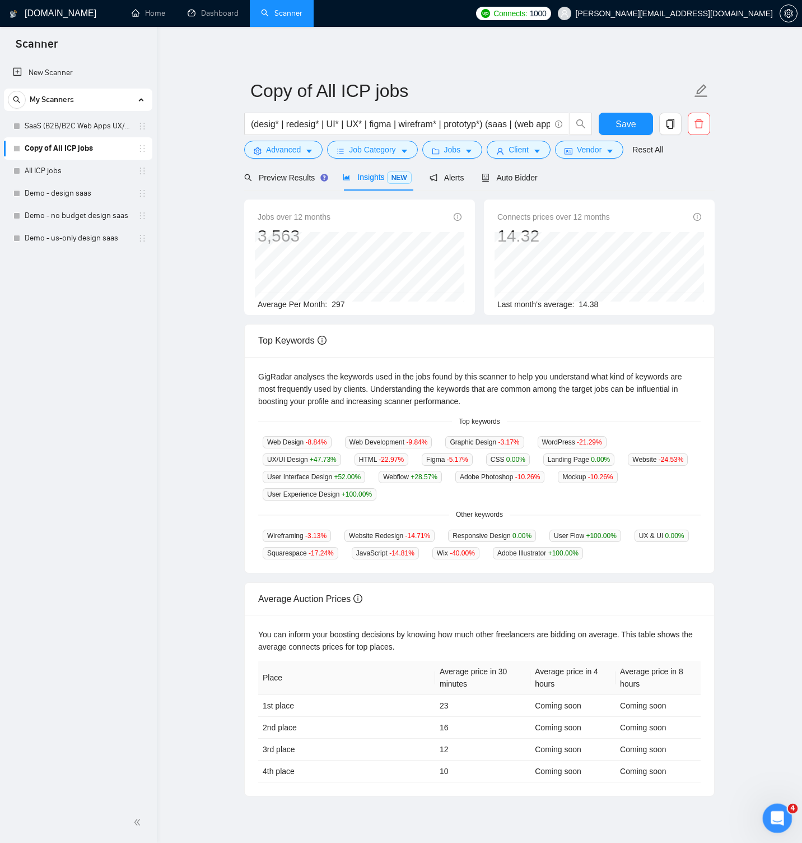
click at [770, 827] on div "Open Intercom Messenger" at bounding box center [775, 816] width 37 height 37
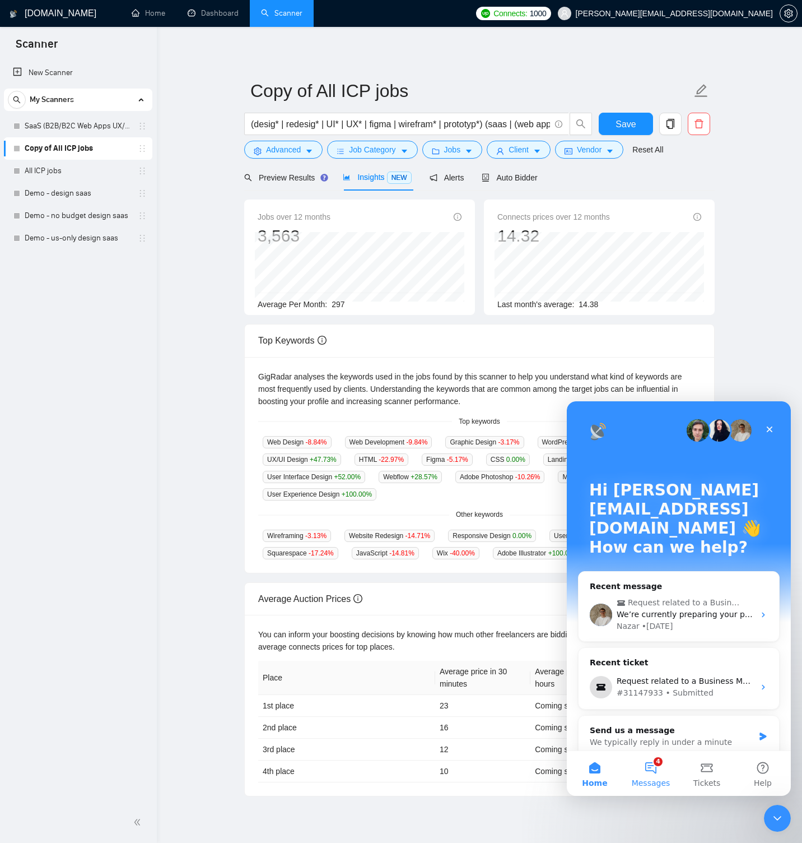
click at [659, 770] on button "4 Messages" at bounding box center [651, 773] width 56 height 45
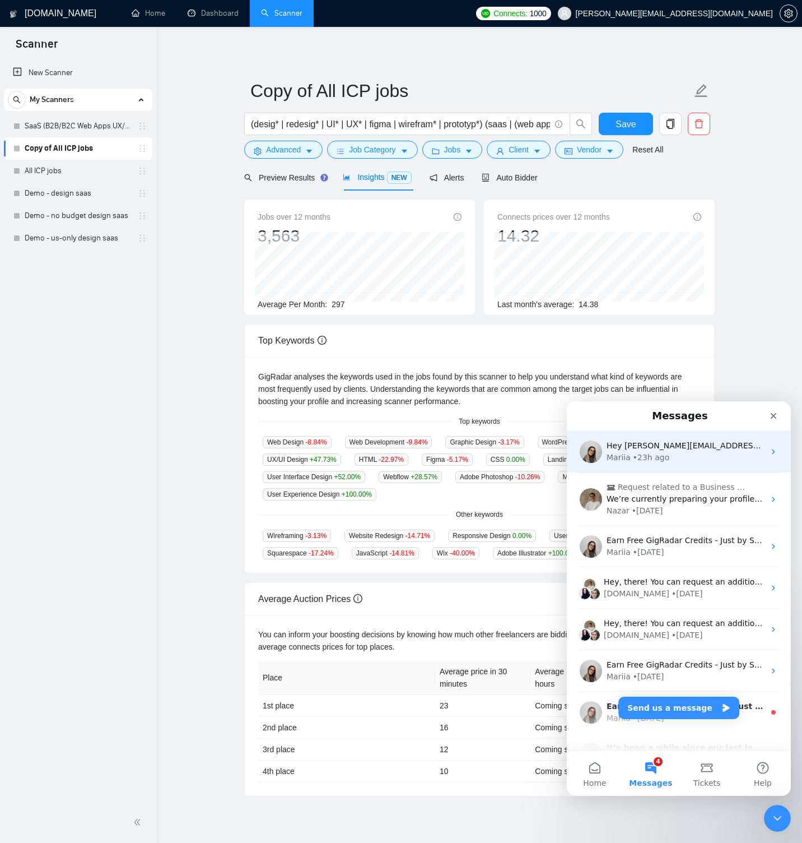
click at [682, 457] on div "Mariia • 23h ago" at bounding box center [686, 458] width 158 height 12
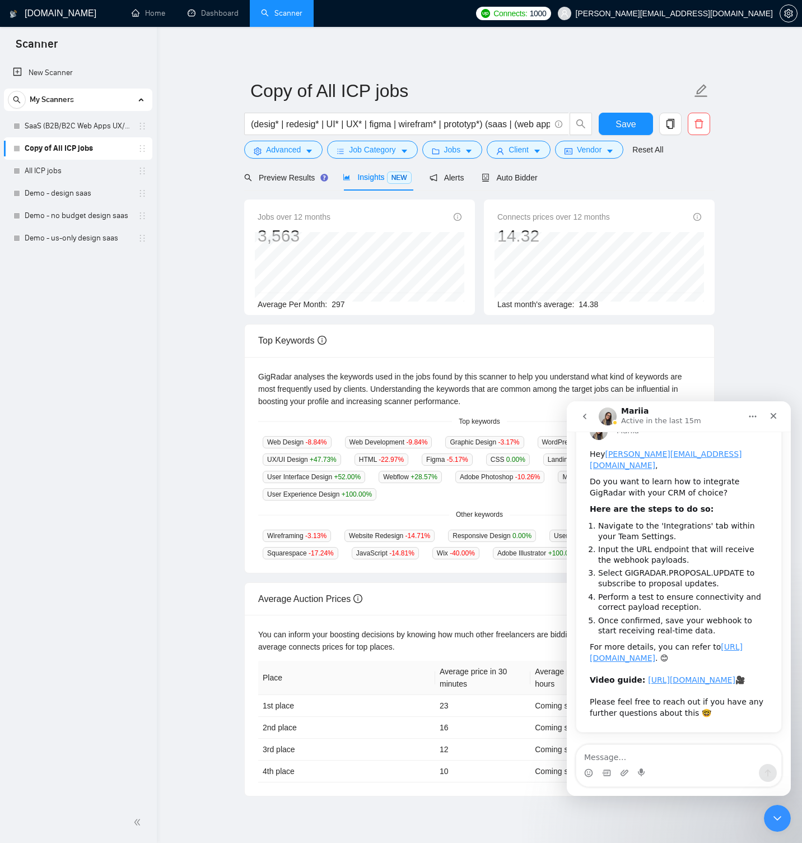
scroll to position [101, 0]
click at [584, 415] on icon "go back" at bounding box center [584, 416] width 3 height 6
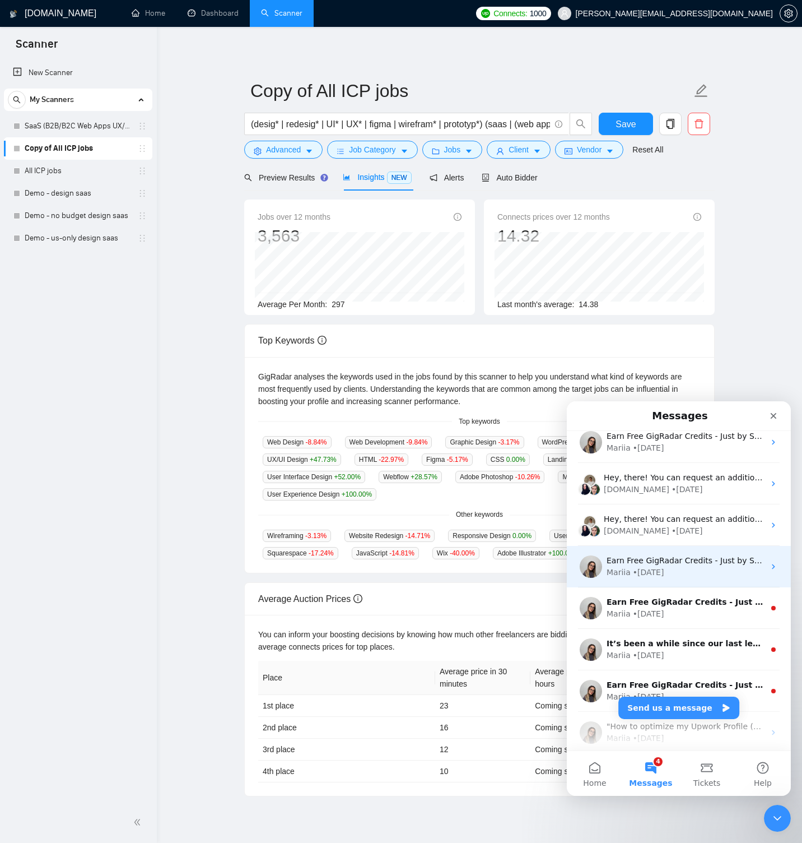
scroll to position [106, 0]
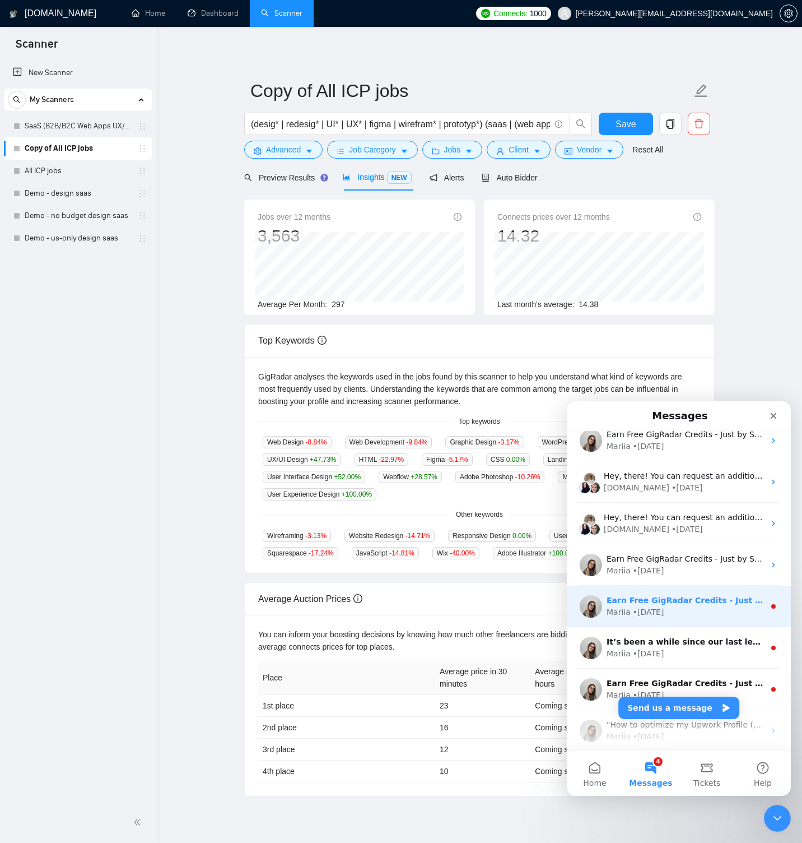
click at [700, 611] on div "Mariia • [DATE]" at bounding box center [686, 612] width 158 height 12
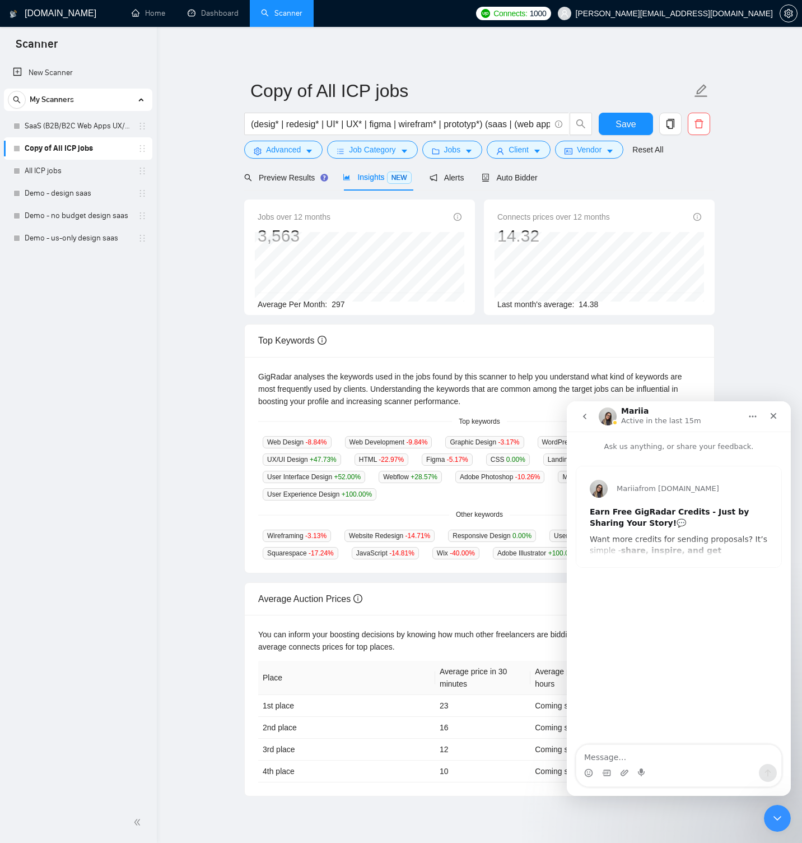
scroll to position [38, 0]
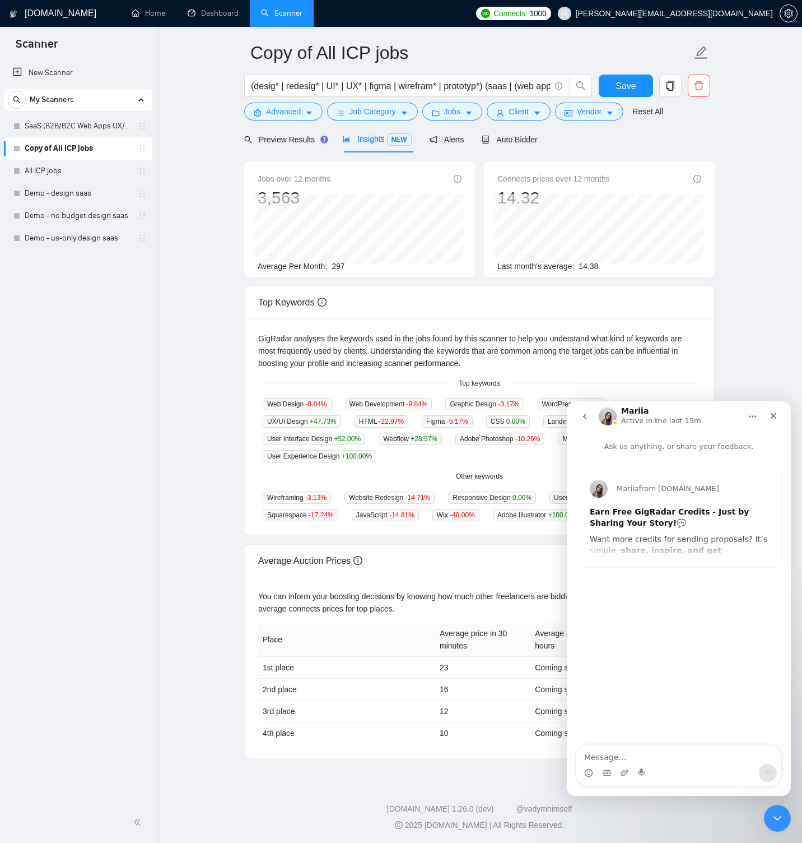
click at [590, 417] on button "go back" at bounding box center [584, 416] width 21 height 21
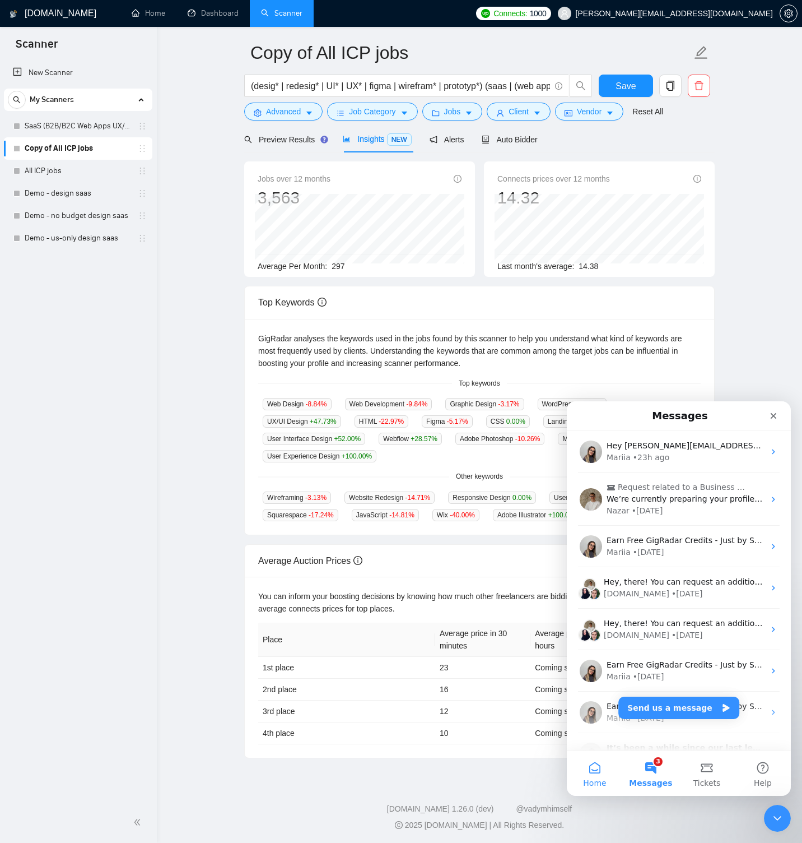
click at [601, 771] on button "Home" at bounding box center [595, 773] width 56 height 45
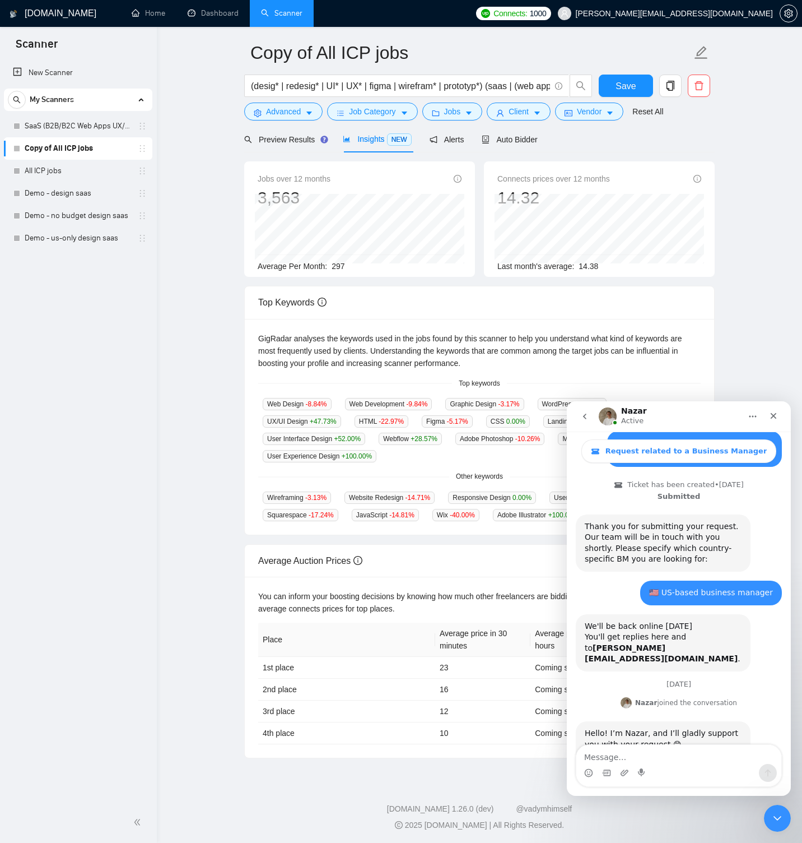
scroll to position [427, 0]
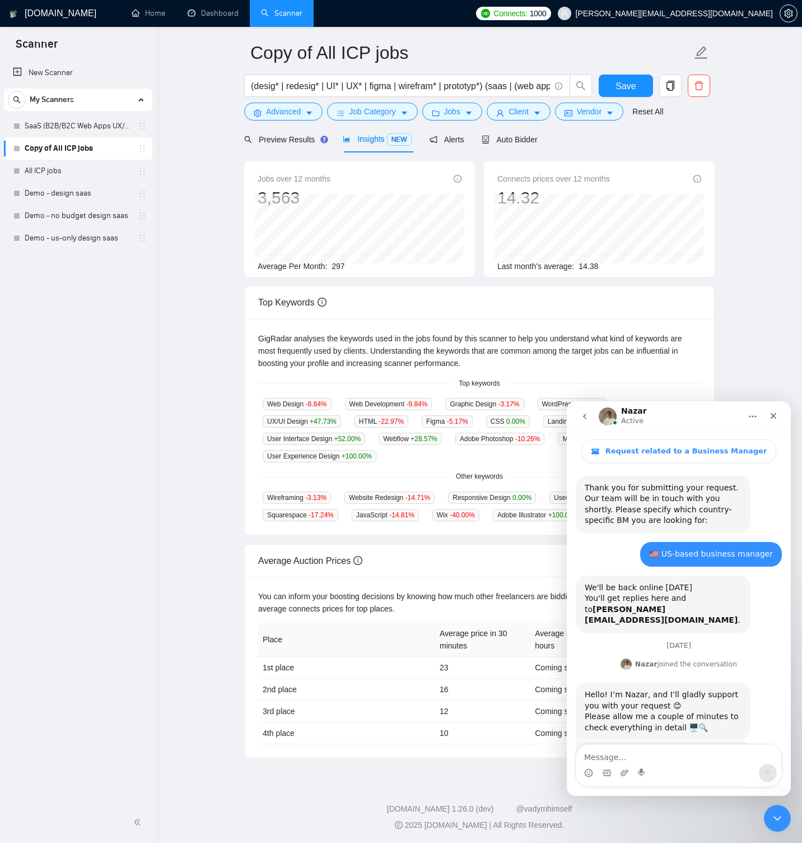
click at [587, 421] on button "go back" at bounding box center [584, 416] width 21 height 21
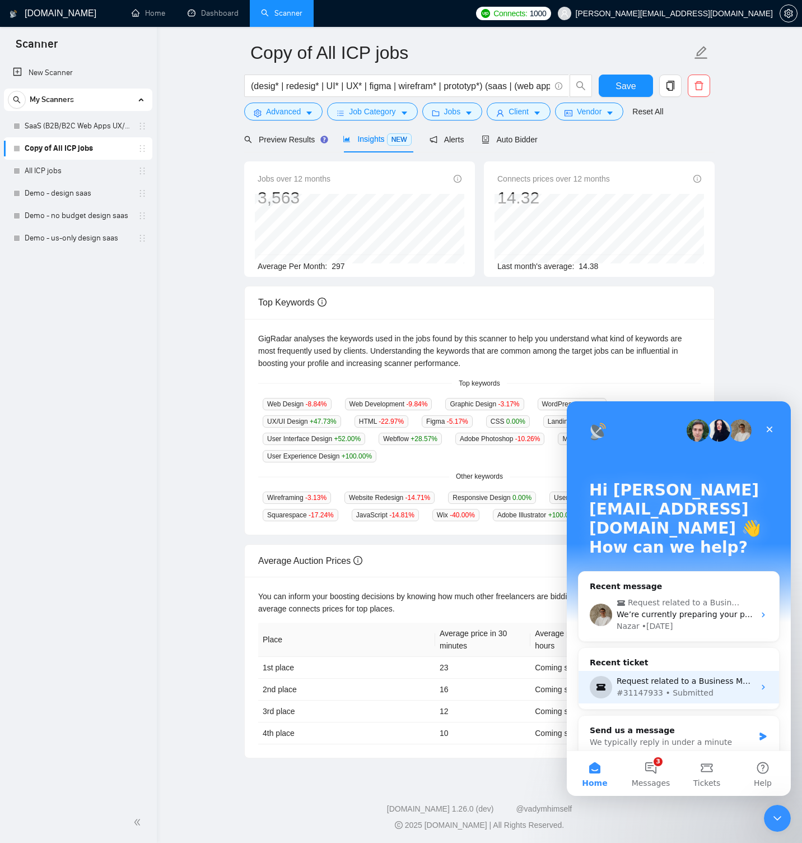
click at [694, 675] on div "Request related to a Business Manager" at bounding box center [686, 681] width 138 height 12
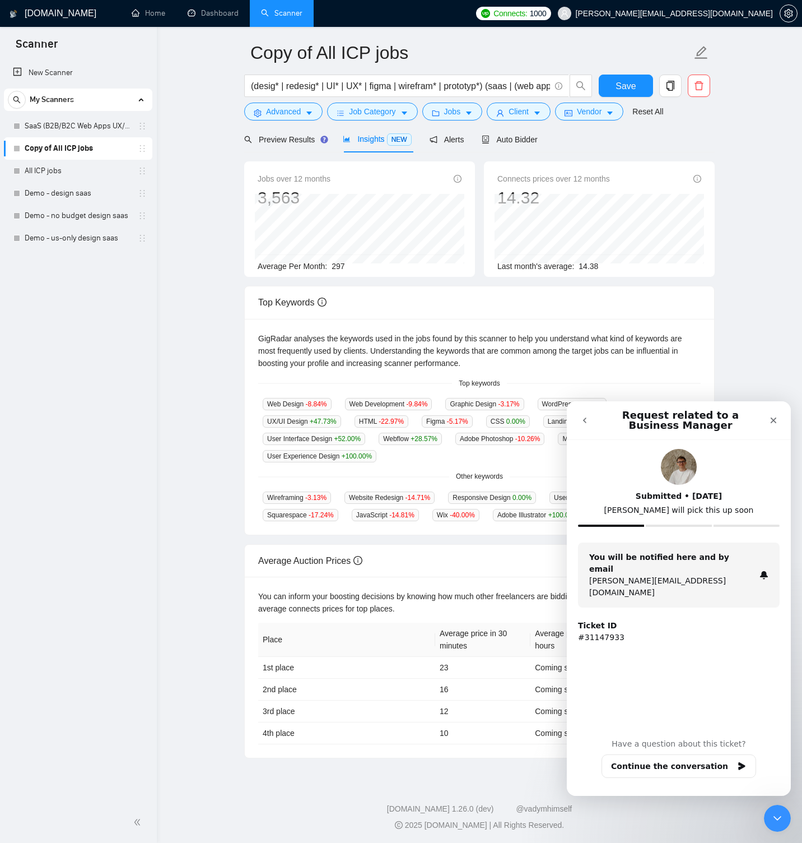
click at [585, 416] on icon "go back" at bounding box center [584, 420] width 9 height 9
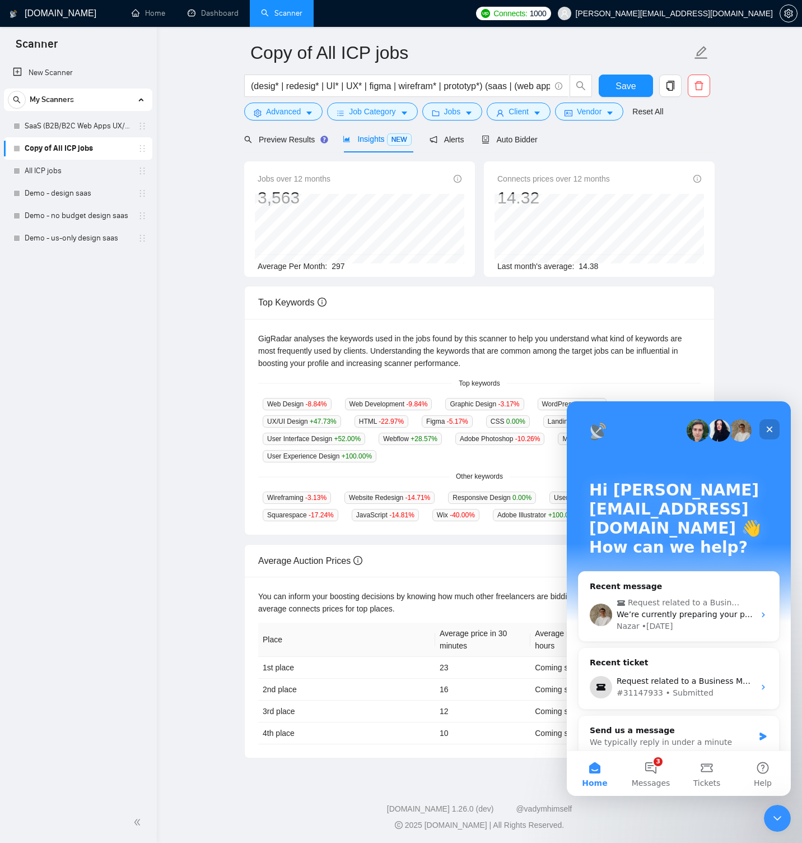
click at [767, 429] on icon "Close" at bounding box center [769, 429] width 9 height 9
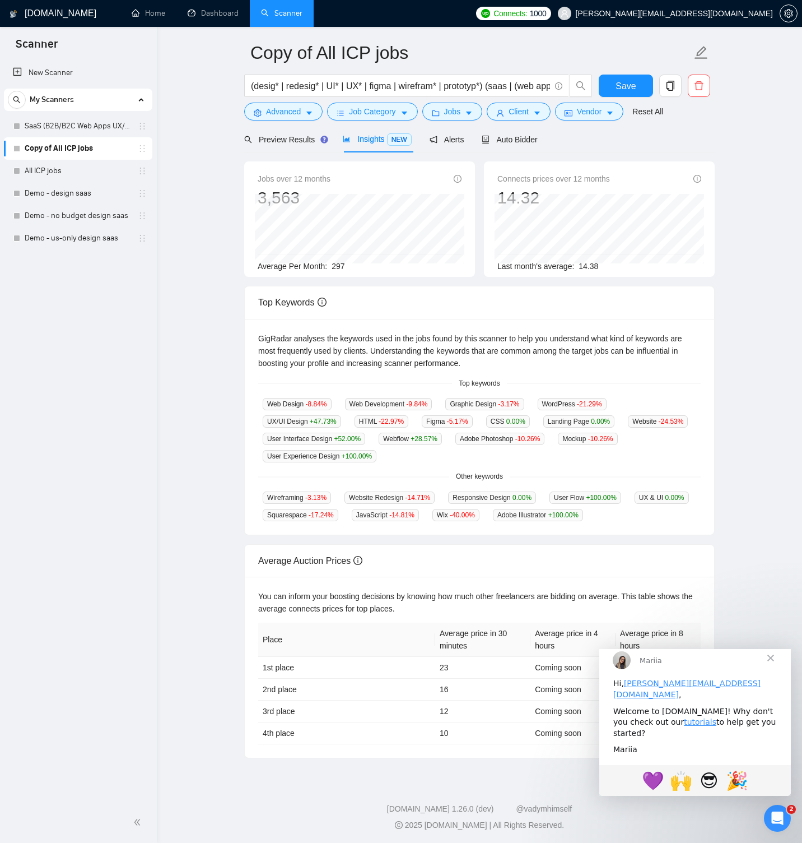
click at [770, 663] on span "Close" at bounding box center [771, 657] width 40 height 40
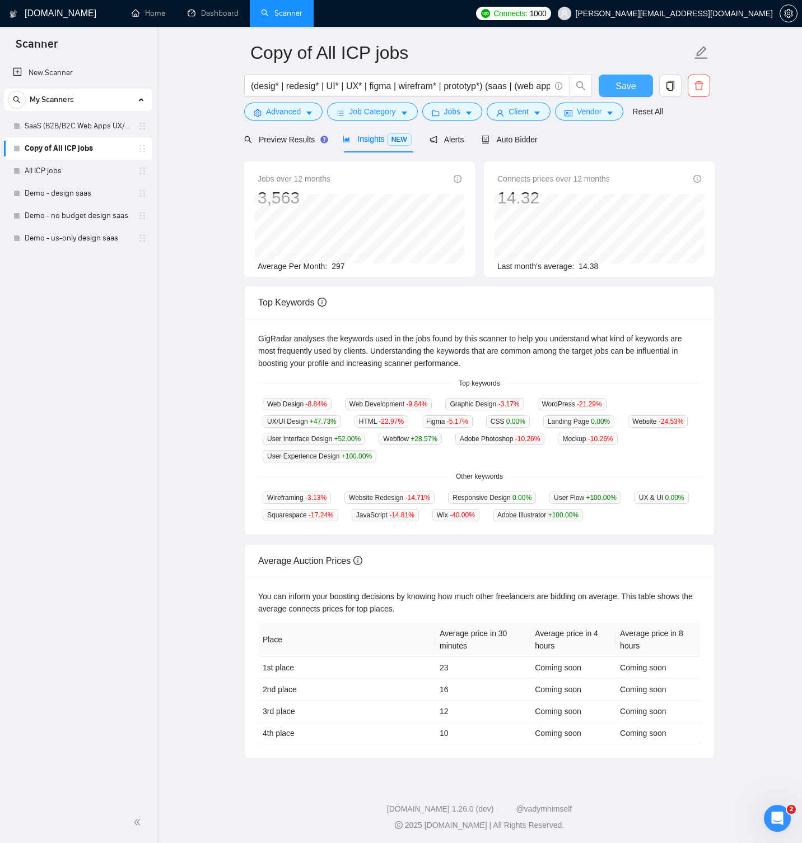
click at [623, 85] on span "Save" at bounding box center [626, 86] width 20 height 14
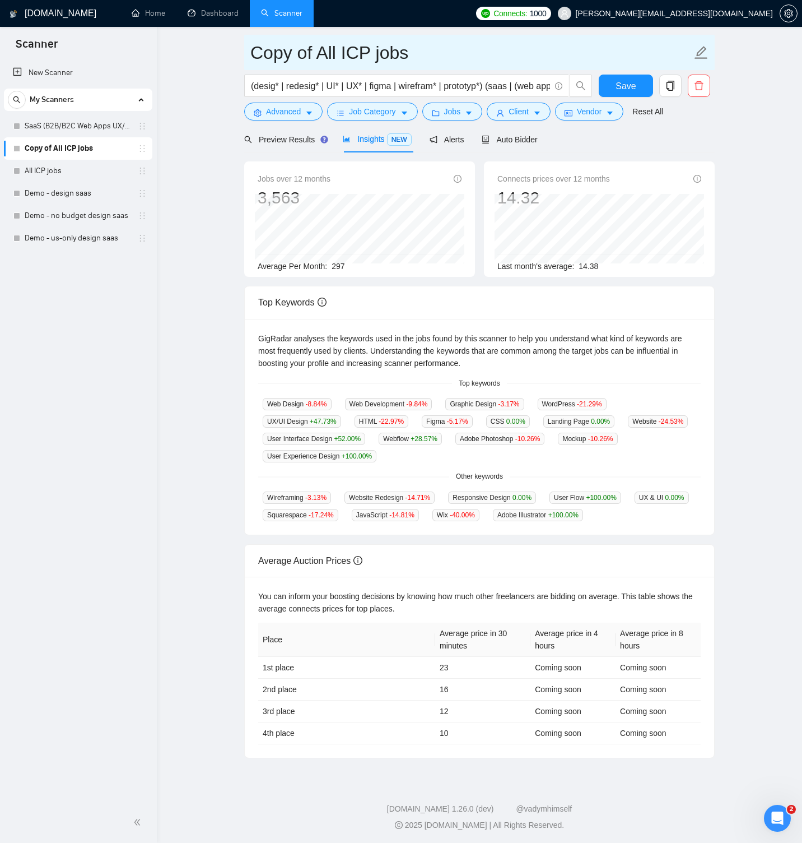
click at [701, 54] on icon "edit" at bounding box center [701, 52] width 13 height 13
drag, startPoint x: 410, startPoint y: 53, endPoint x: 242, endPoint y: 55, distance: 168.1
click at [242, 55] on main "Copy of All ICP jobs (desig* | redesig* | UI* | UX* | figma | wirefram* | proto…" at bounding box center [479, 382] width 609 height 751
click at [303, 53] on input "Broad UX/UI" at bounding box center [470, 53] width 441 height 28
type input "UX/UI design"
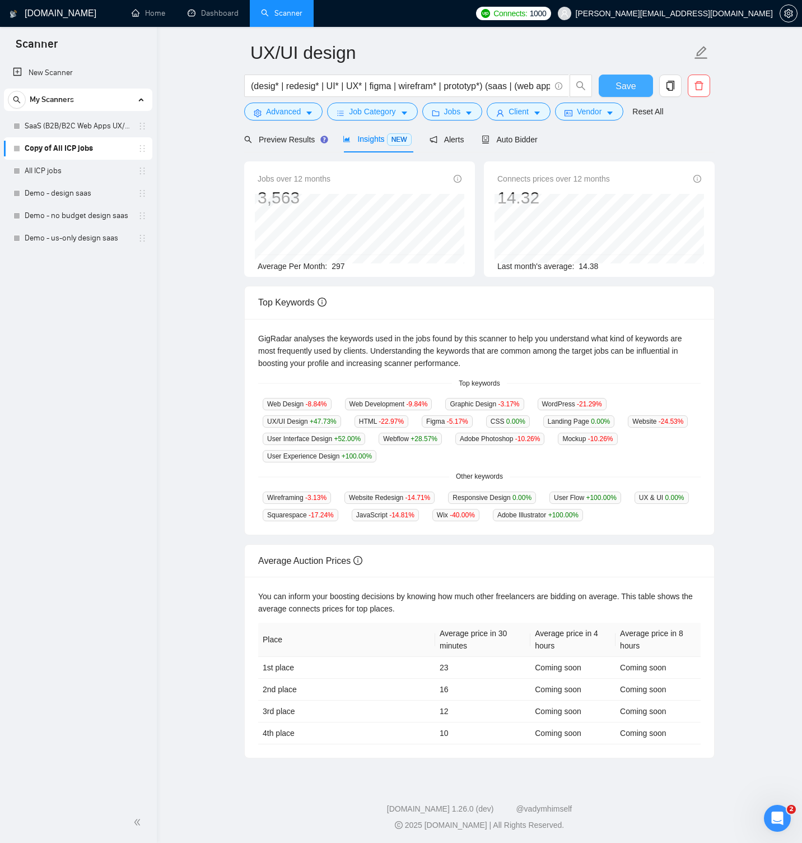
click at [608, 83] on button "Save" at bounding box center [626, 86] width 54 height 22
click at [519, 133] on div "Auto Bidder" at bounding box center [509, 139] width 55 height 12
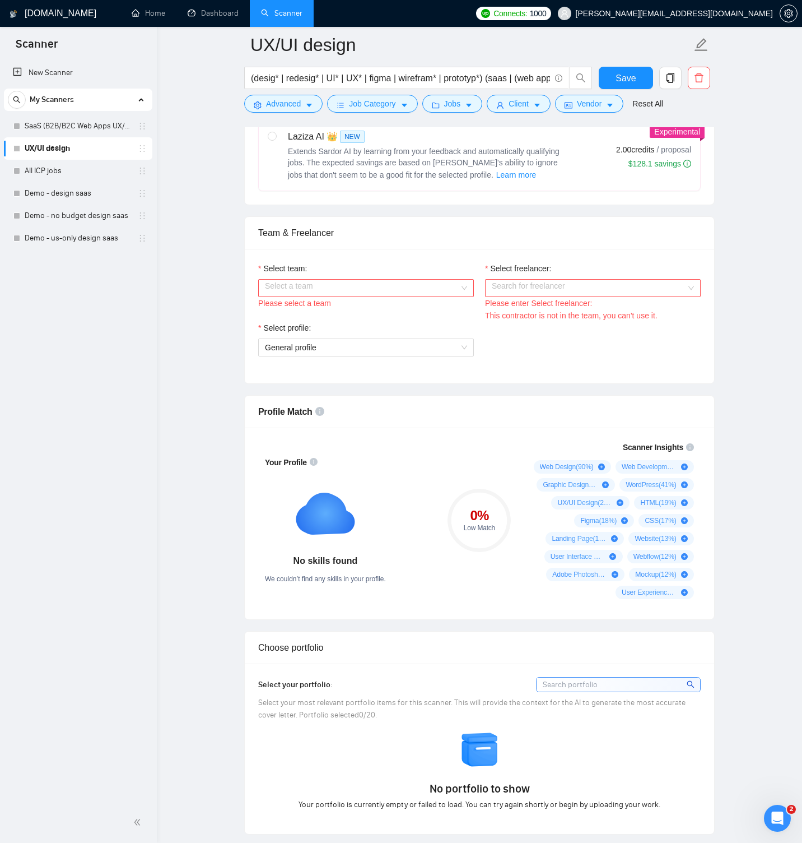
scroll to position [470, 0]
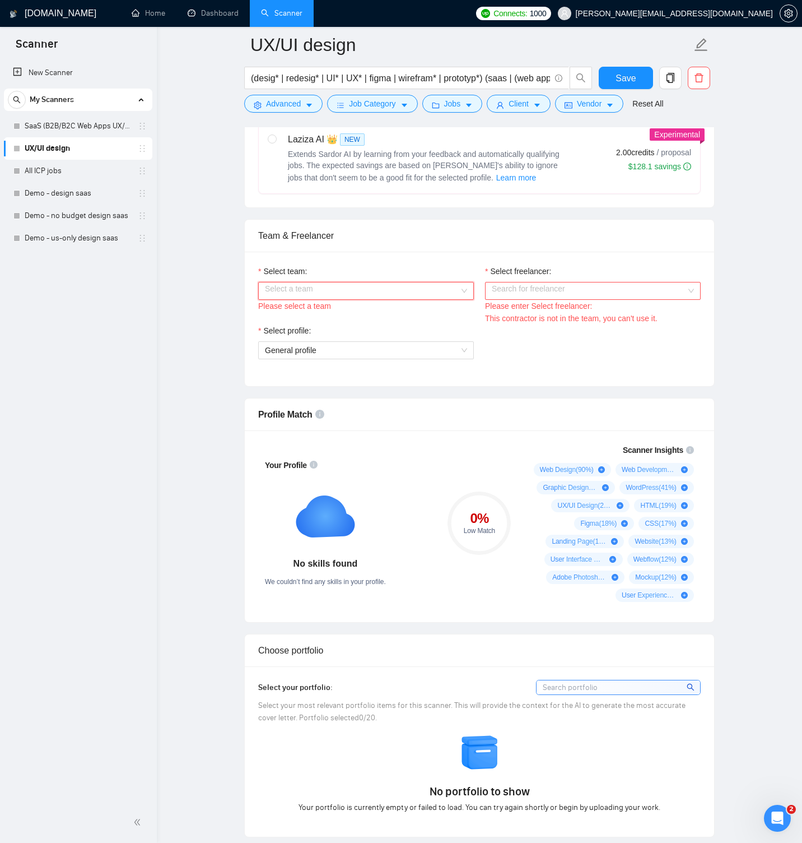
click at [458, 298] on input "Select team:" at bounding box center [362, 290] width 194 height 17
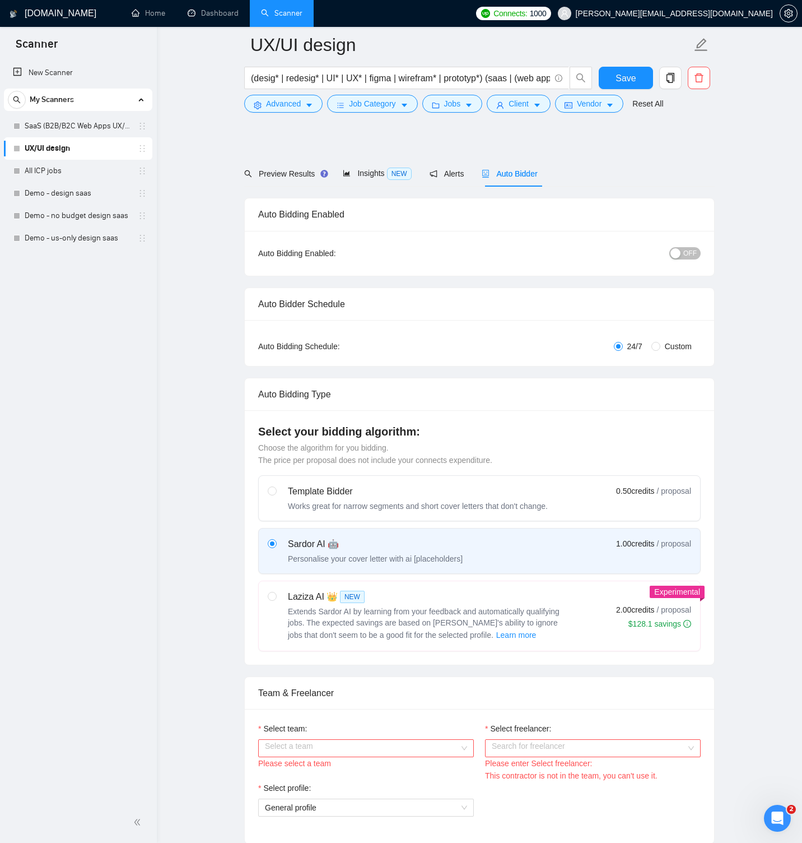
scroll to position [0, 0]
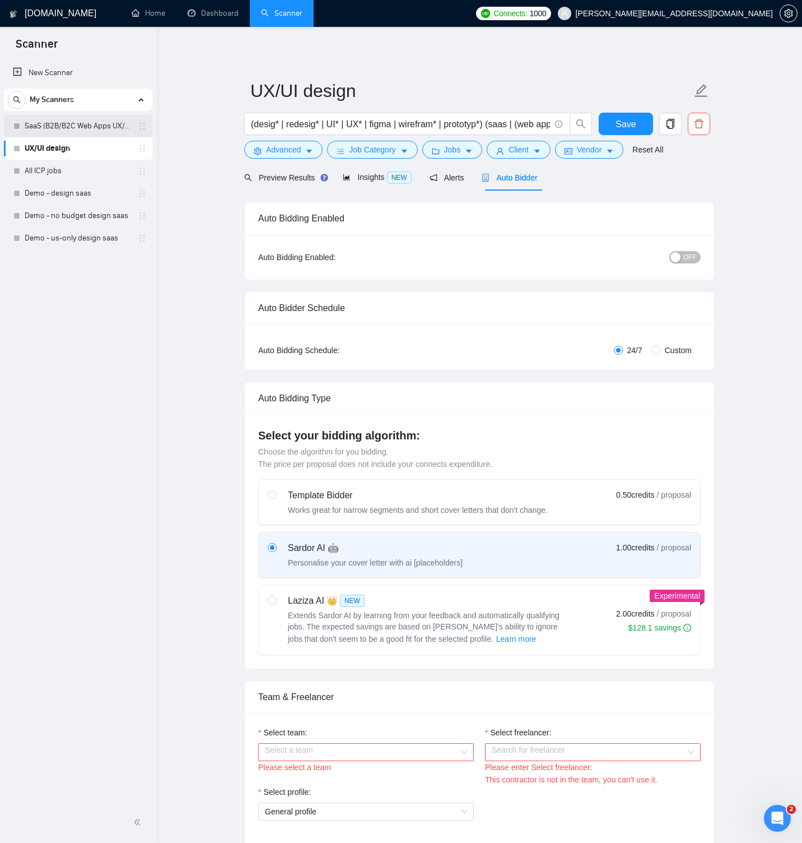
click at [89, 126] on link "SaaS (B2B/B2C Web Apps UX/UI)" at bounding box center [78, 126] width 106 height 22
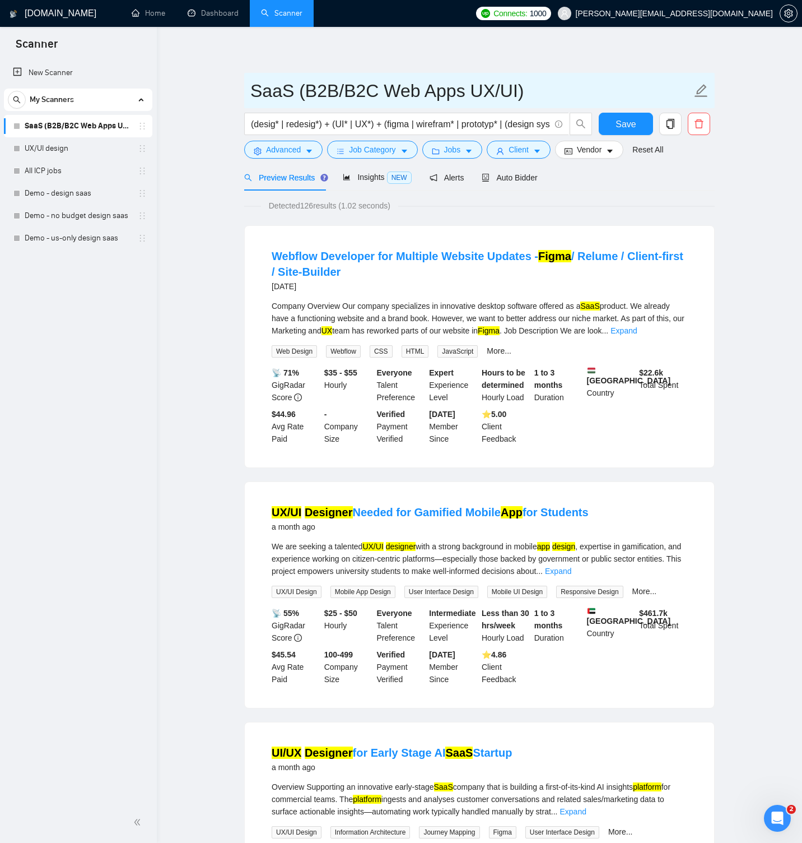
click at [700, 90] on icon "edit" at bounding box center [701, 90] width 15 height 15
drag, startPoint x: 296, startPoint y: 89, endPoint x: 537, endPoint y: 84, distance: 241.5
click at [537, 84] on input "SaaS (B2B/B2C Web Apps UX/UI)" at bounding box center [470, 91] width 441 height 28
type input "SaaS"
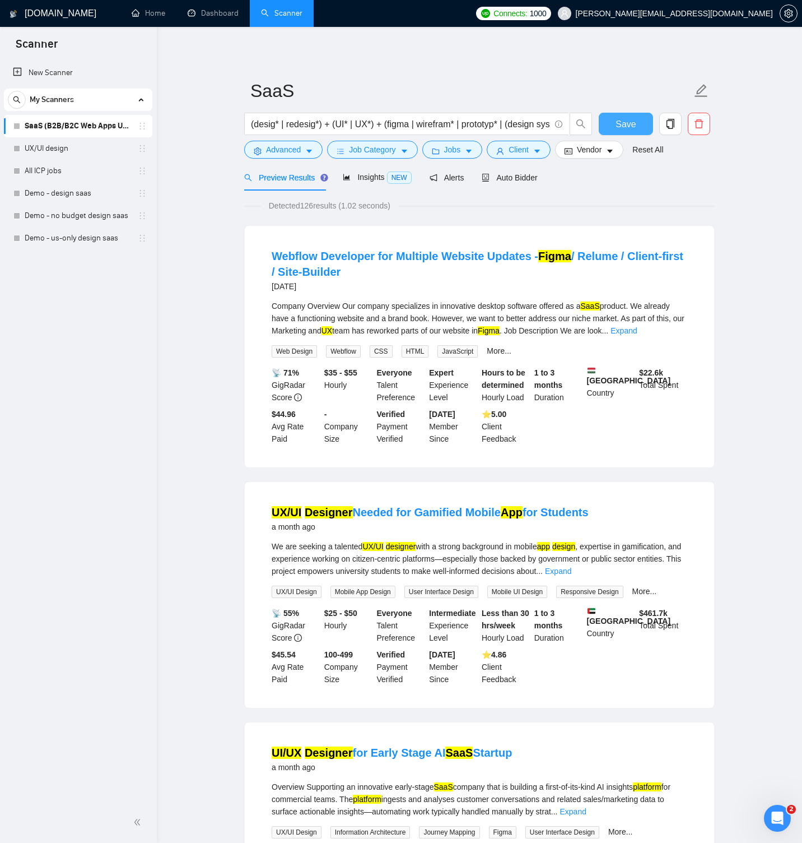
click at [635, 124] on span "Save" at bounding box center [626, 124] width 20 height 14
click at [85, 149] on link "UX/UI design" at bounding box center [78, 148] width 106 height 22
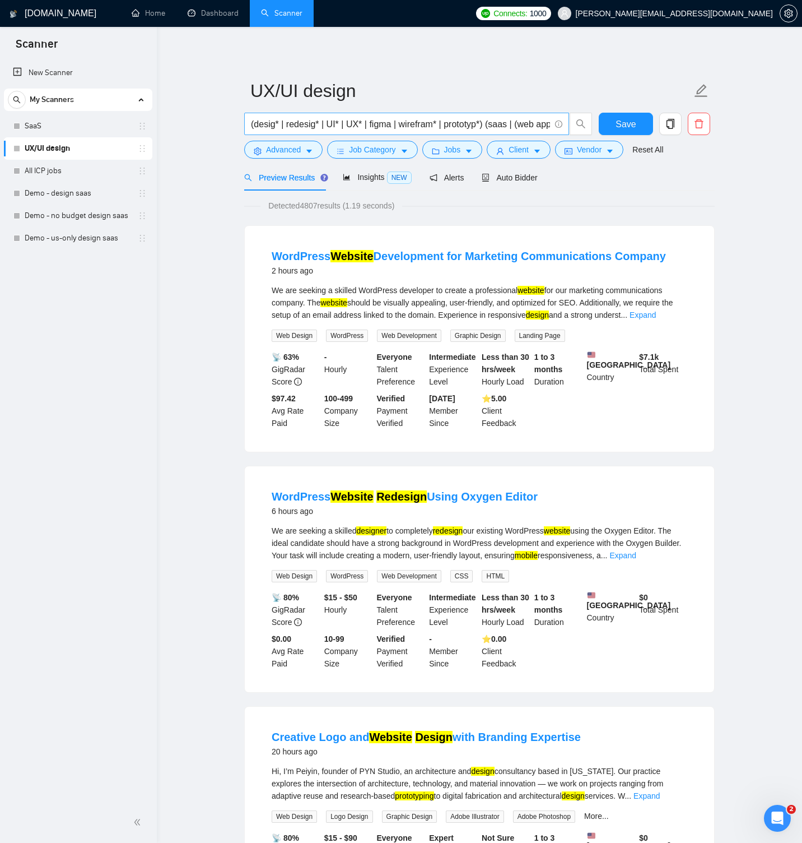
click at [449, 123] on input "(desig* | redesig* | UI* | UX* | figma | wirefram* | prototyp*) (saas | (web ap…" at bounding box center [400, 124] width 299 height 14
click at [490, 124] on input "(desig* | redesig* | UI* | UX* | figma | wirefram* | prototyp*) (saas | (web ap…" at bounding box center [400, 124] width 299 height 14
type input "(desig* | redesig* | UI* | UX* | figma | wirefram* | prototyp*) + (saas | (web …"
click at [611, 122] on button "Save" at bounding box center [626, 124] width 54 height 22
click at [499, 123] on input "(desig* | redesig* | UI* | UX* | figma | wirefram* | prototyp*) + (saas | (web …" at bounding box center [400, 124] width 299 height 14
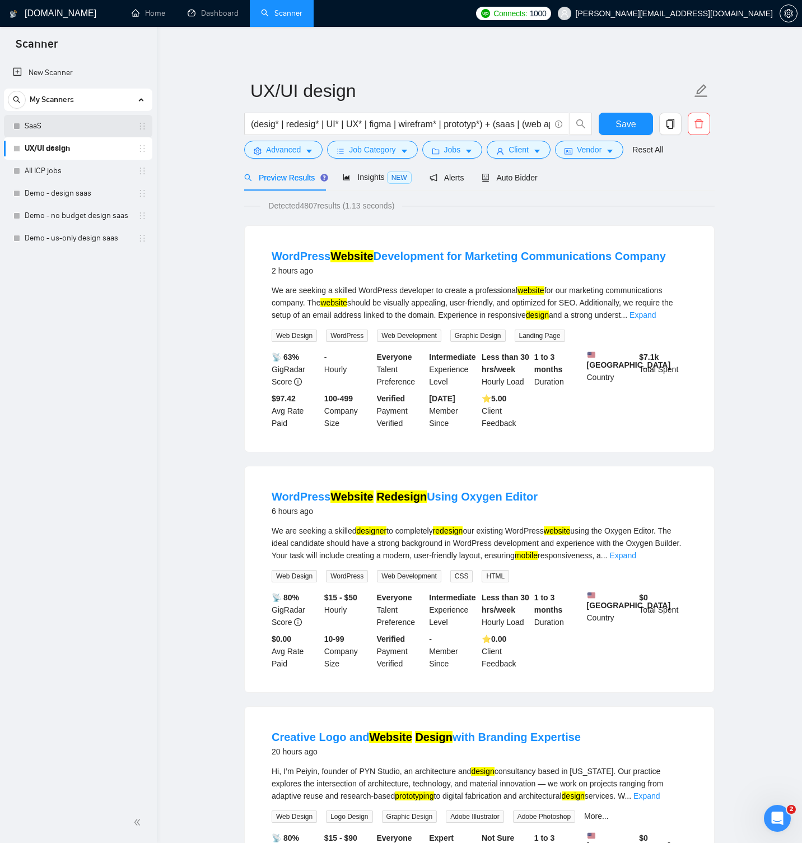
click at [33, 124] on link "SaaS" at bounding box center [78, 126] width 106 height 22
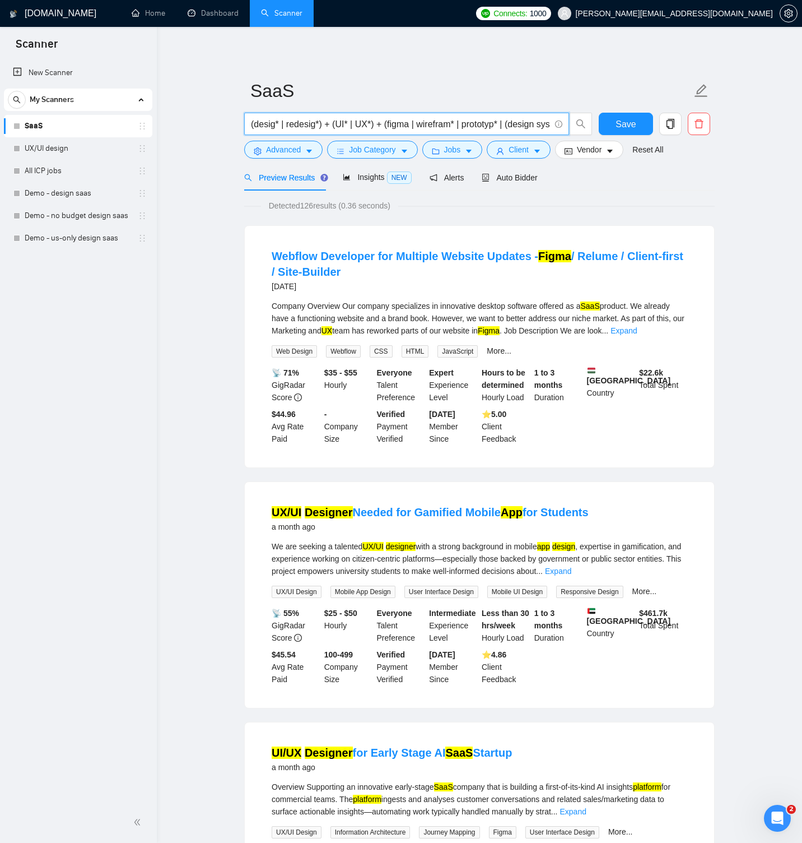
click at [376, 123] on input "(desig* | redesig*) + (UI* | UX*) + (figma | wirefram* | prototyp* | (design sy…" at bounding box center [400, 124] width 299 height 14
paste input "(desig* | redesig* | UI* | UX* | figma | wirefram* | prototyp*) +"
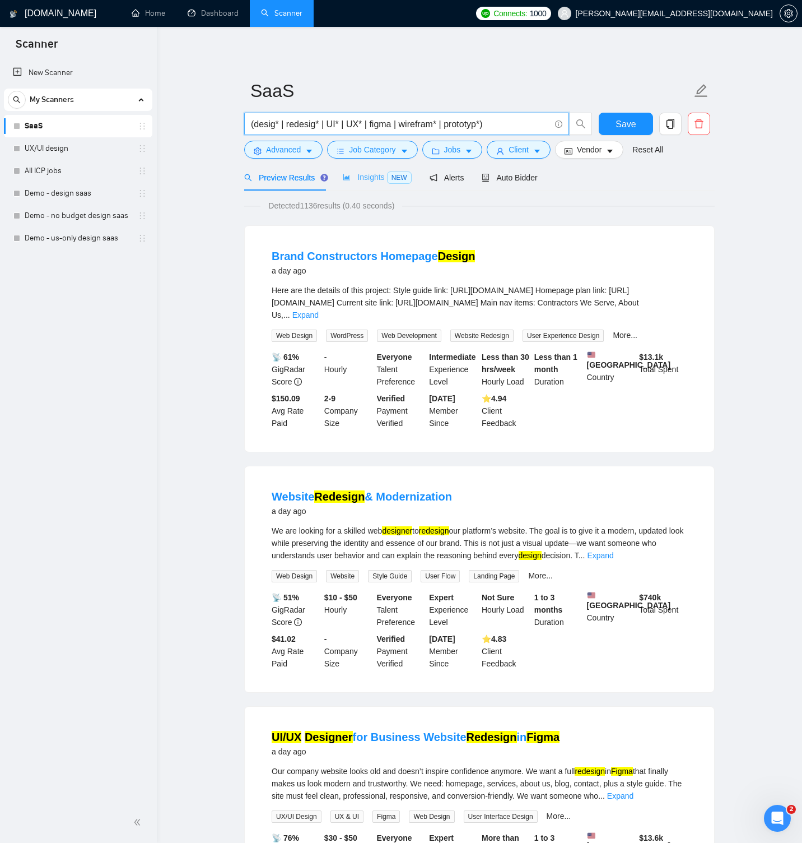
type input "(desig* | redesig* | UI* | UX* | figma | wirefram* | prototyp*)"
click at [380, 176] on span "Insights NEW" at bounding box center [377, 177] width 68 height 9
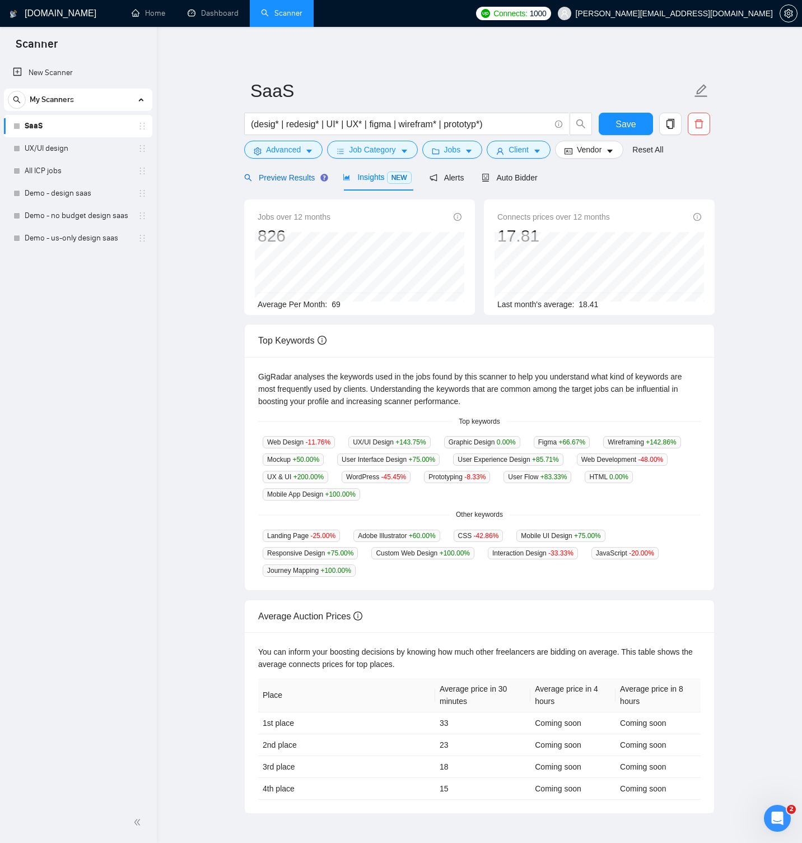
click at [294, 177] on span "Preview Results" at bounding box center [284, 177] width 81 height 9
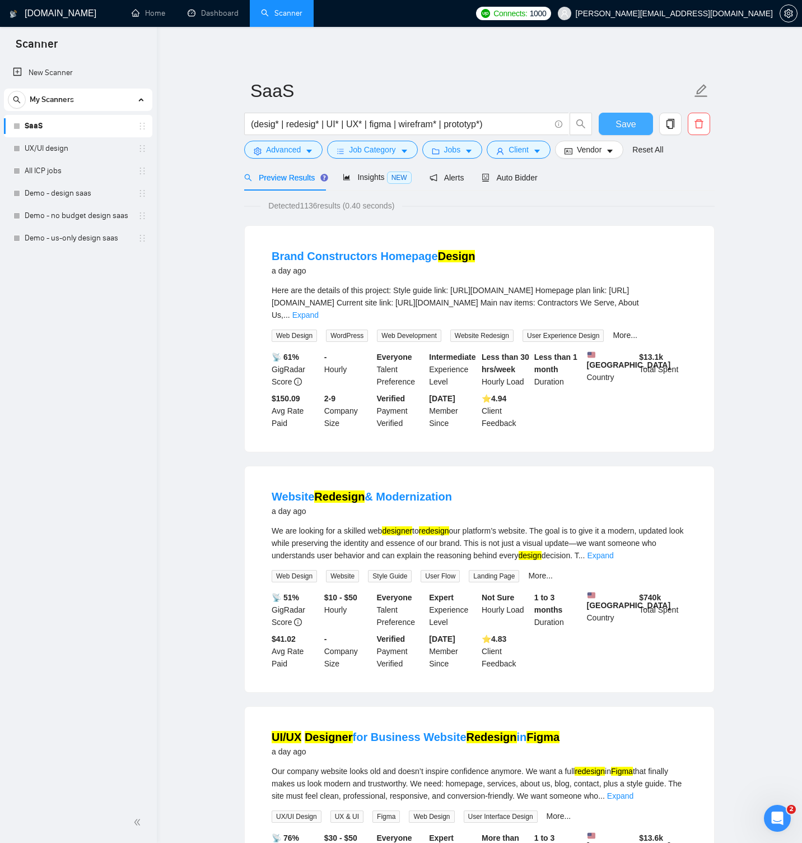
click at [630, 119] on span "Save" at bounding box center [626, 124] width 20 height 14
click at [77, 150] on link "UX/UI design" at bounding box center [78, 148] width 106 height 22
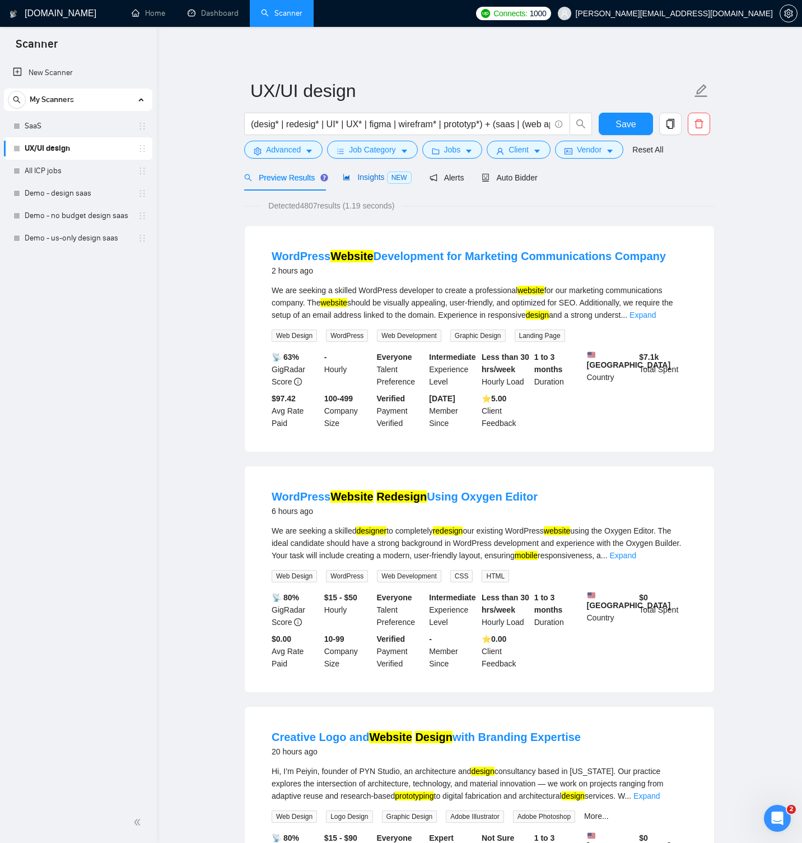
click at [366, 182] on div "Insights NEW" at bounding box center [377, 177] width 68 height 13
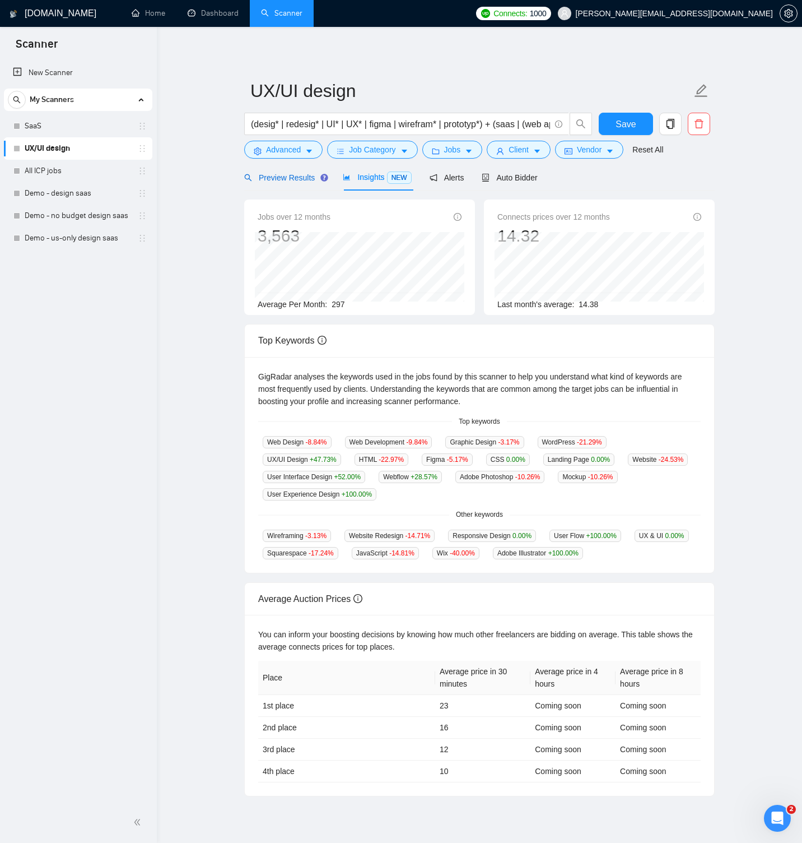
click at [284, 178] on span "Preview Results" at bounding box center [284, 177] width 81 height 9
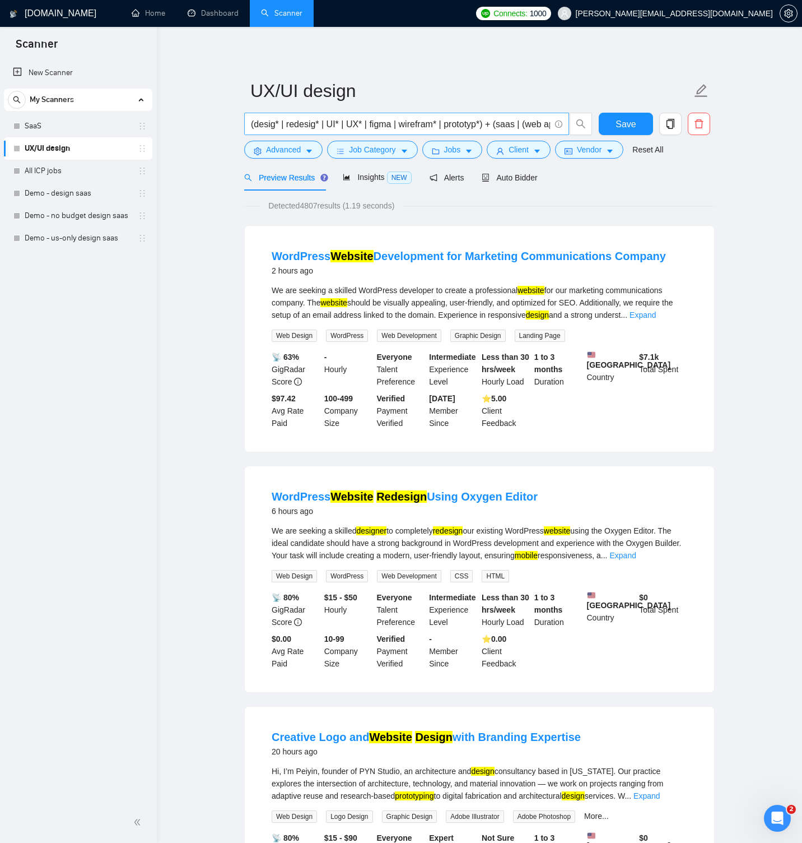
click at [500, 124] on input "(desig* | redesig* | UI* | UX* | figma | wirefram* | prototyp*) + (saas | (web …" at bounding box center [400, 124] width 299 height 14
click at [43, 132] on link "SaaS" at bounding box center [78, 126] width 106 height 22
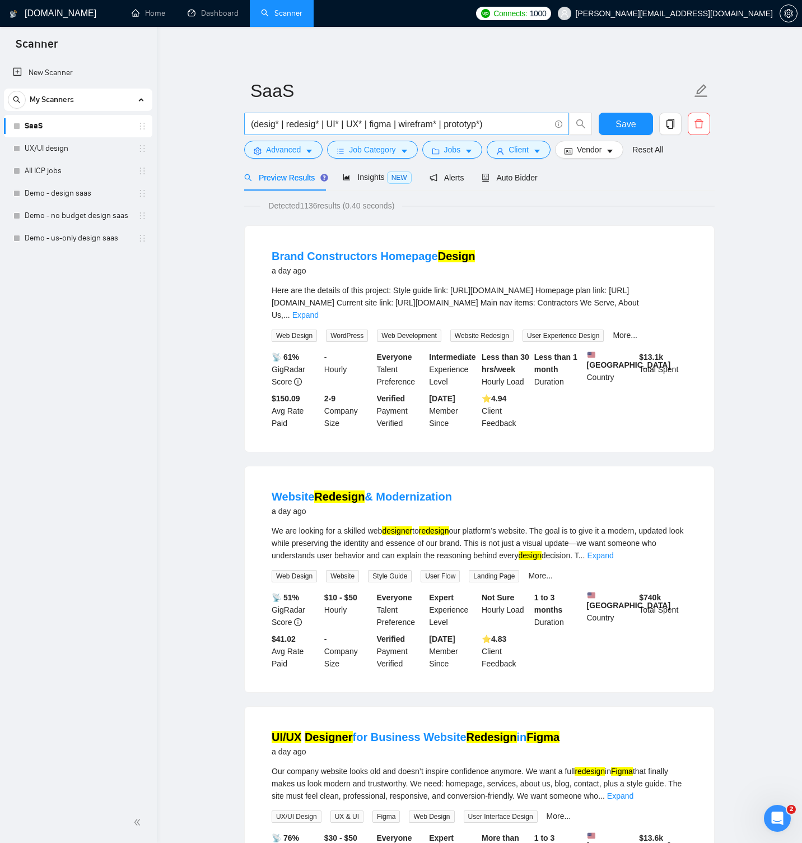
click at [251, 124] on input "(desig* | redesig* | UI* | UX* | figma | wirefram* | prototyp*)" at bounding box center [400, 124] width 299 height 14
paste input "(saas | (web app) | (mobile app) | website | ecommerce | marketplace | platform…"
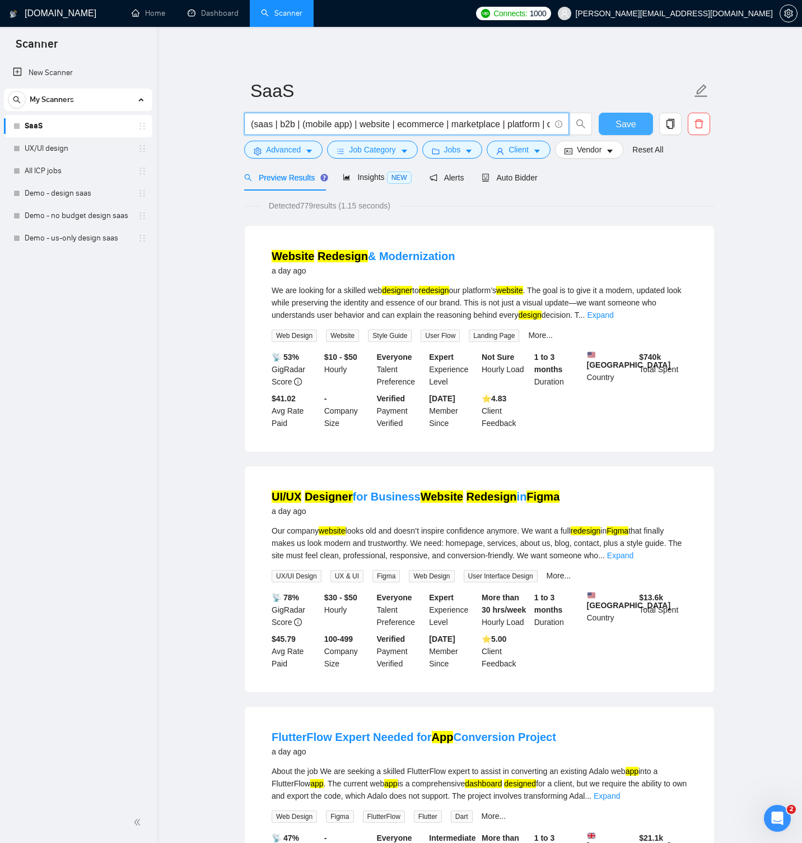
type input "(saas | b2b | (mobile app) | website | ecommerce | marketplace | platform | das…"
click at [606, 122] on button "Save" at bounding box center [626, 124] width 54 height 22
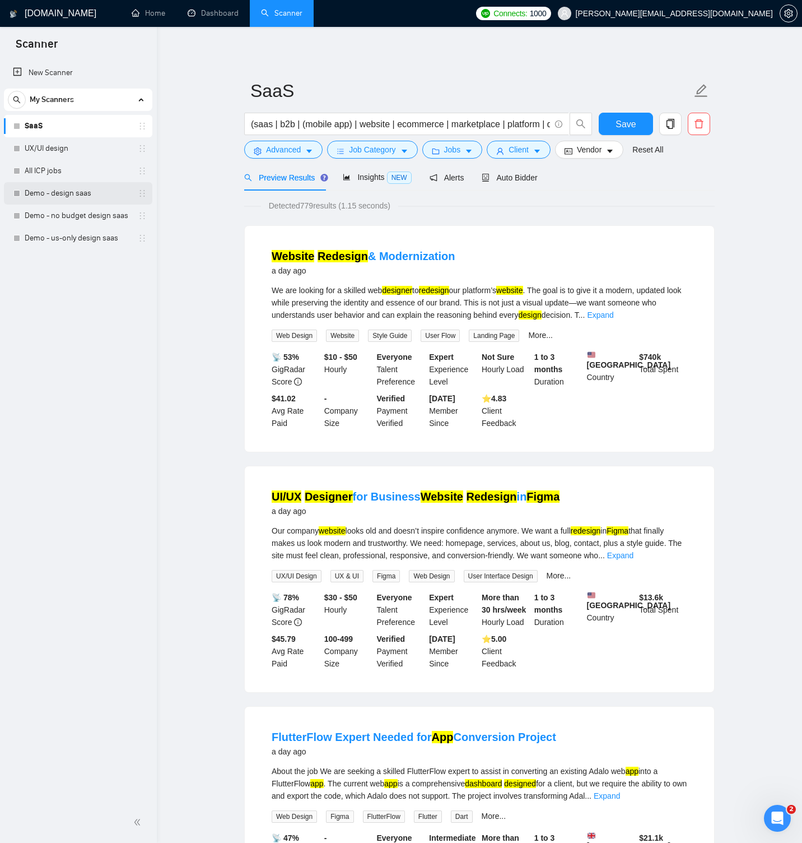
click at [77, 190] on link "Demo - design saas" at bounding box center [78, 193] width 106 height 22
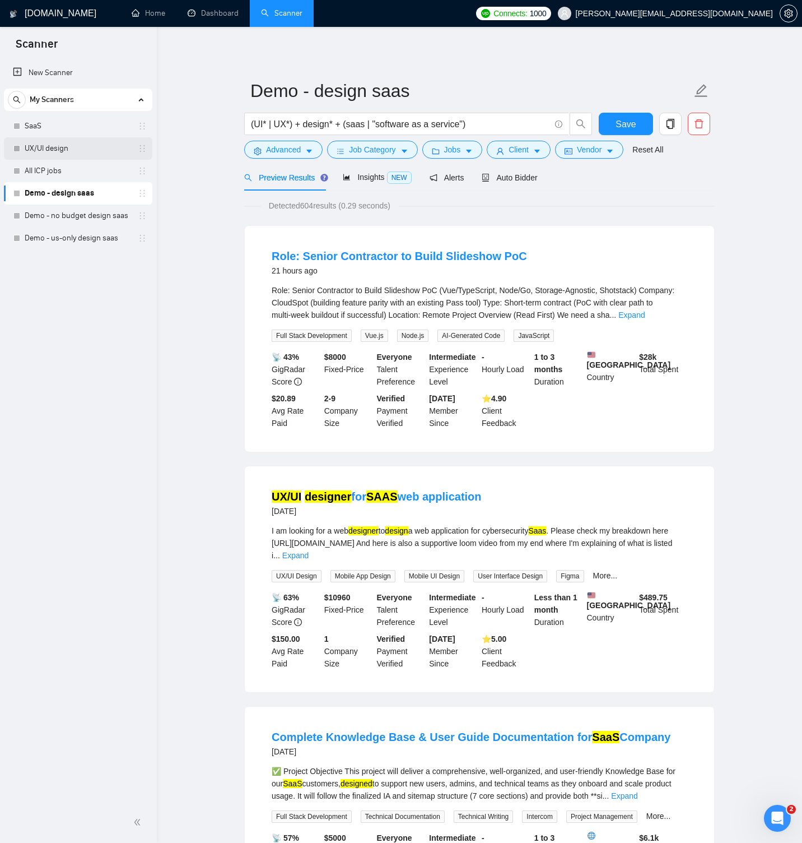
click at [73, 150] on link "UX/UI design" at bounding box center [78, 148] width 106 height 22
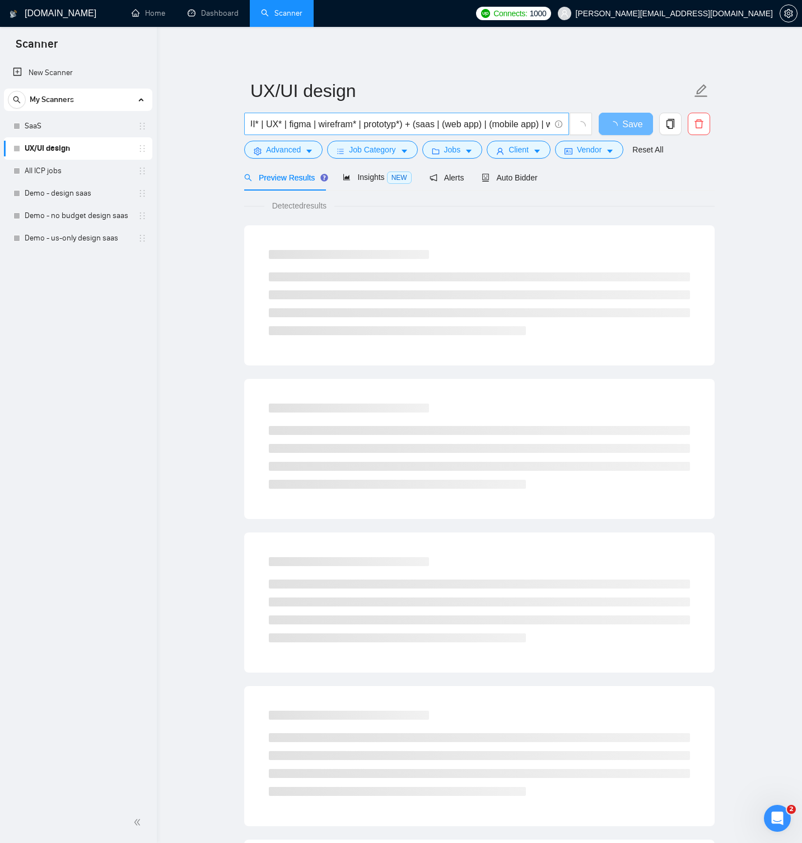
scroll to position [0, 81]
click at [452, 125] on input "(desig* | redesig* | UI* | UX* | figma | wirefram* | prototyp*) + (saas | (web …" at bounding box center [400, 124] width 299 height 14
click at [488, 124] on input "(desig* | redesig* | UI* | UX* | figma | wirefram* | prototyp*) + (saas | "web …" at bounding box center [400, 124] width 299 height 14
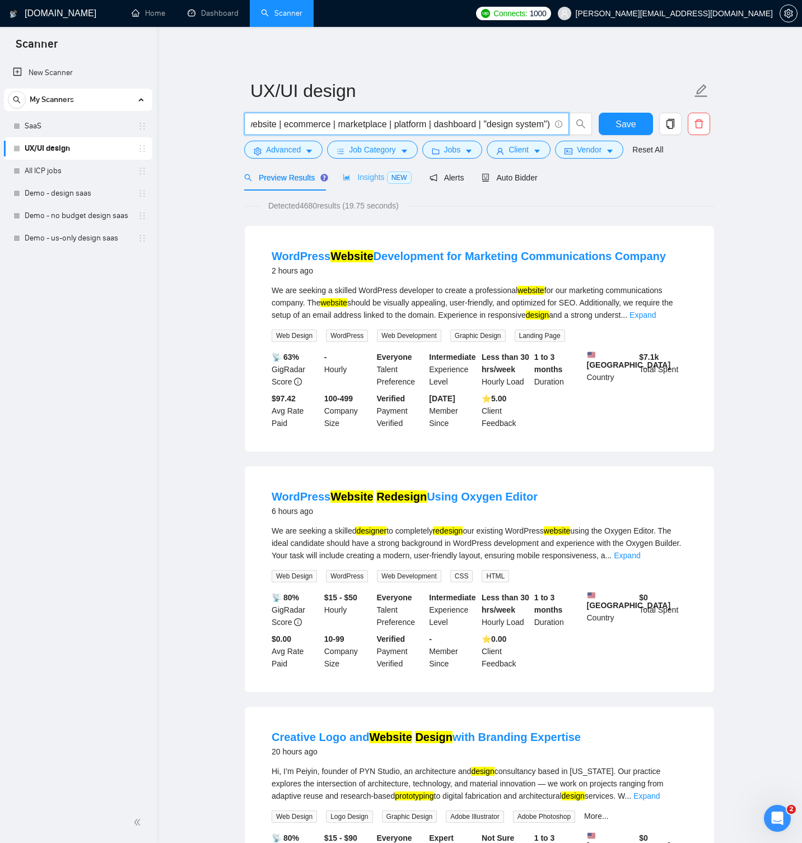
type input "(desig* | redesig* | UI* | UX* | figma | wirefram* | prototyp*) + (saas | "web …"
click at [385, 178] on span "Insights NEW" at bounding box center [377, 177] width 68 height 9
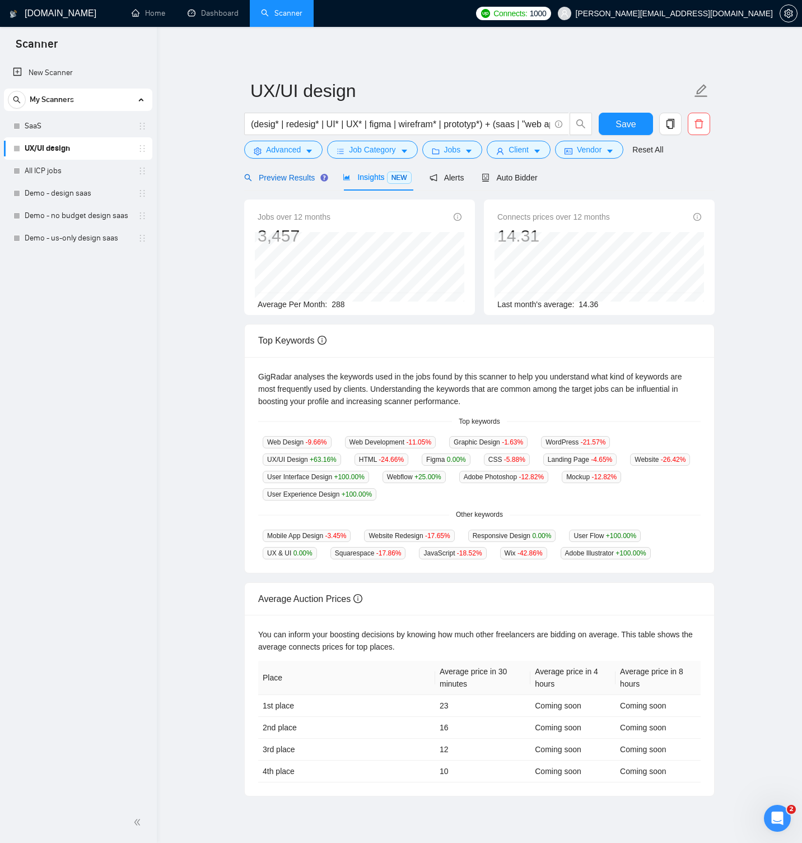
click at [297, 179] on span "Preview Results" at bounding box center [284, 177] width 81 height 9
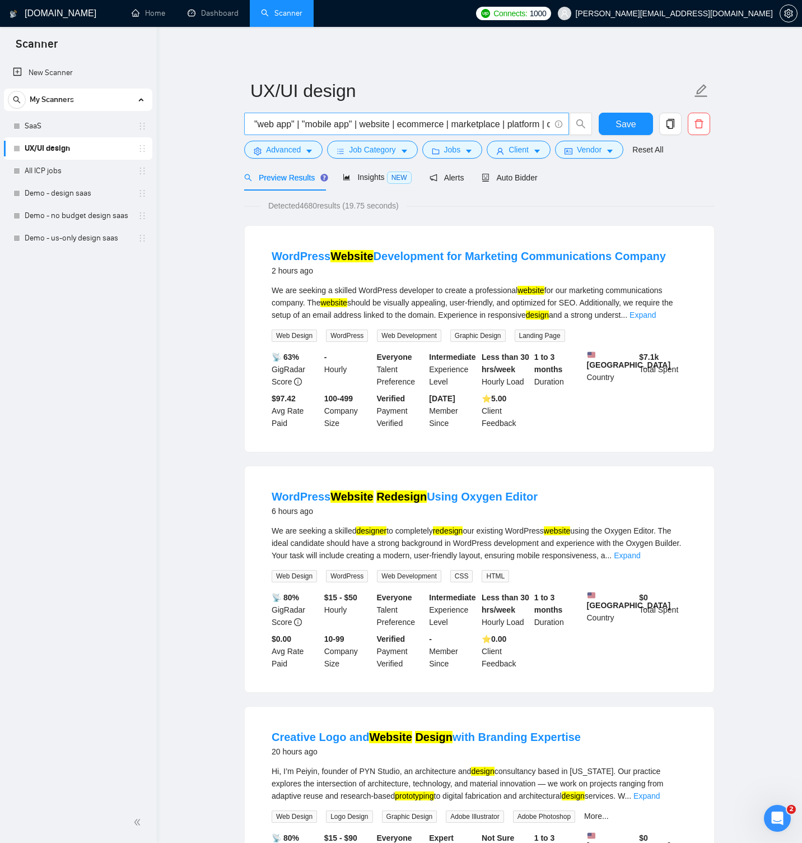
scroll to position [0, 240]
click at [615, 123] on button "Save" at bounding box center [626, 124] width 54 height 22
click at [634, 122] on span "Save" at bounding box center [626, 124] width 20 height 14
click at [69, 129] on link "SaaS" at bounding box center [78, 126] width 106 height 22
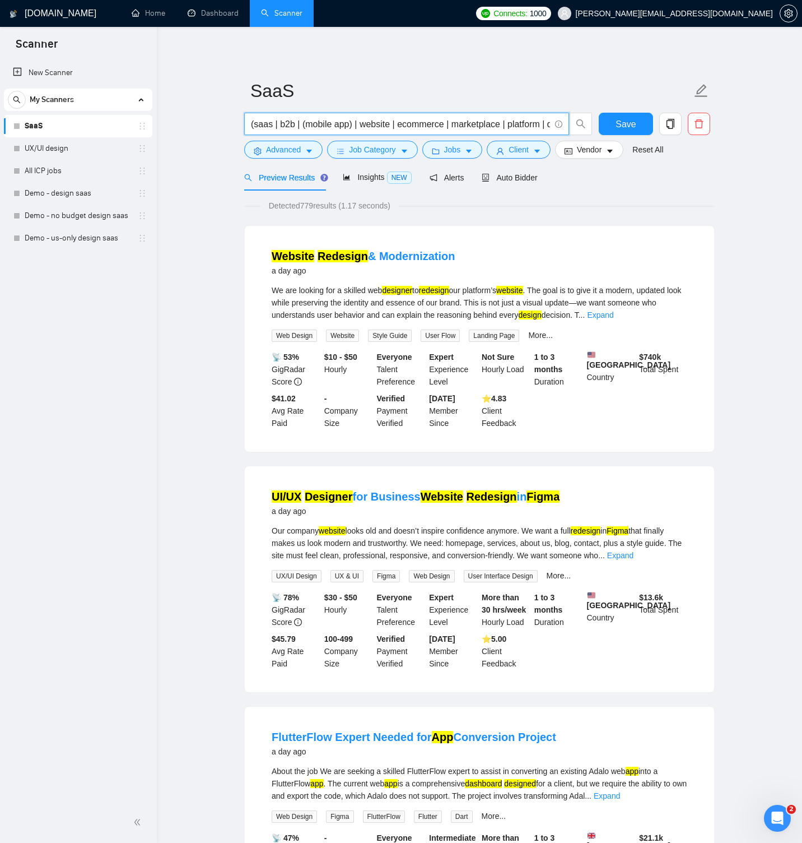
drag, startPoint x: 305, startPoint y: 123, endPoint x: 352, endPoint y: 123, distance: 47.6
click at [353, 123] on input "(saas | b2b | (mobile app) | website | ecommerce | marketplace | platform | das…" at bounding box center [400, 124] width 299 height 14
click at [379, 123] on input "(saas | "b2b app" | "b2c app" | website | ecommerce | marketplace | platform | …" at bounding box center [400, 124] width 299 height 14
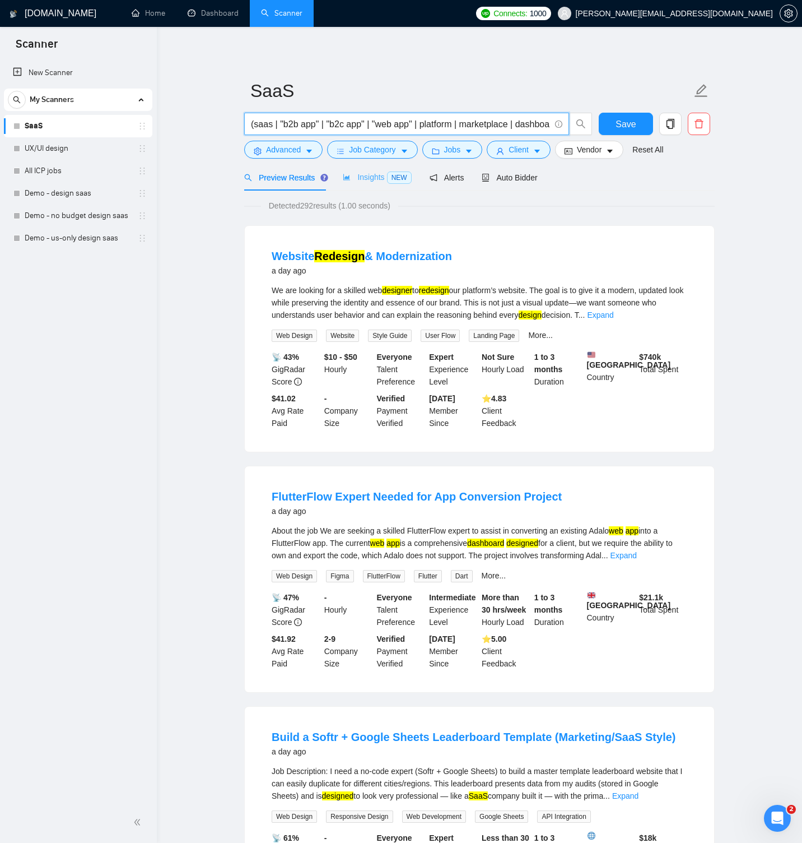
type input "(saas | "b2b app" | "b2c app" | "web app" | platform | marketplace | dashboard)…"
click at [378, 178] on span "Insights NEW" at bounding box center [377, 177] width 68 height 9
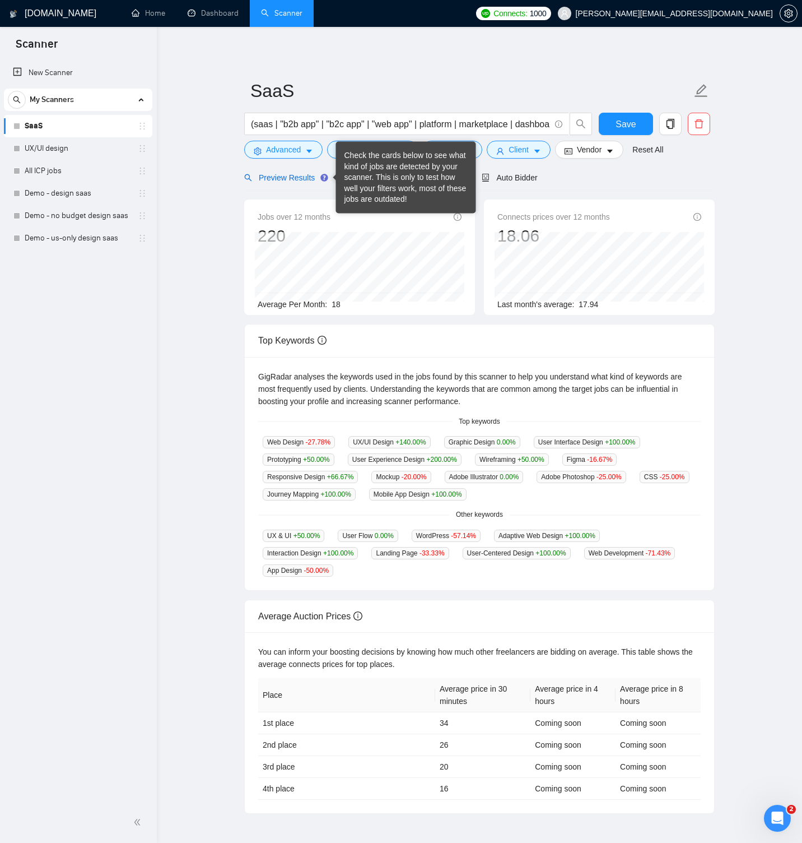
click at [316, 178] on span "Preview Results" at bounding box center [284, 177] width 81 height 9
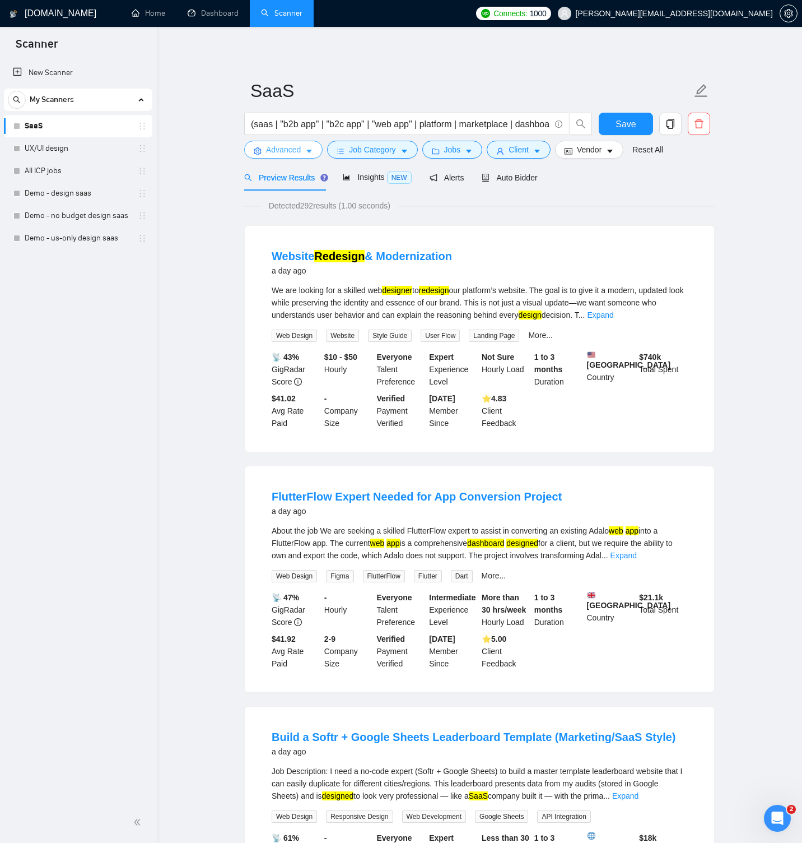
click at [306, 154] on button "Advanced" at bounding box center [283, 150] width 78 height 18
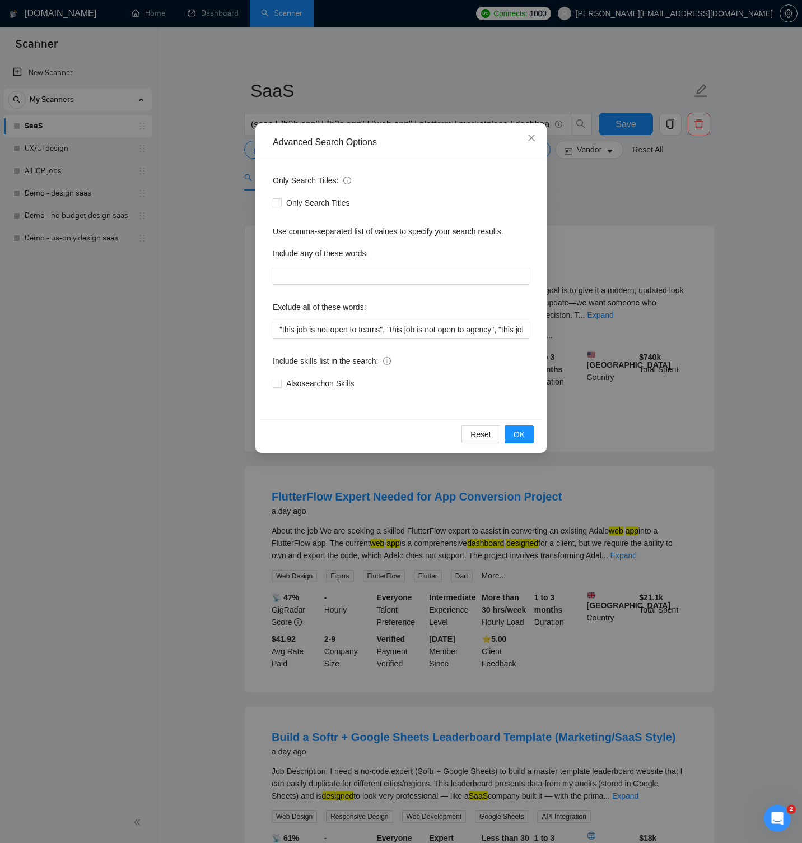
click at [231, 165] on div "Advanced Search Options Only Search Titles: Only Search Titles Use comma-separa…" at bounding box center [401, 421] width 802 height 843
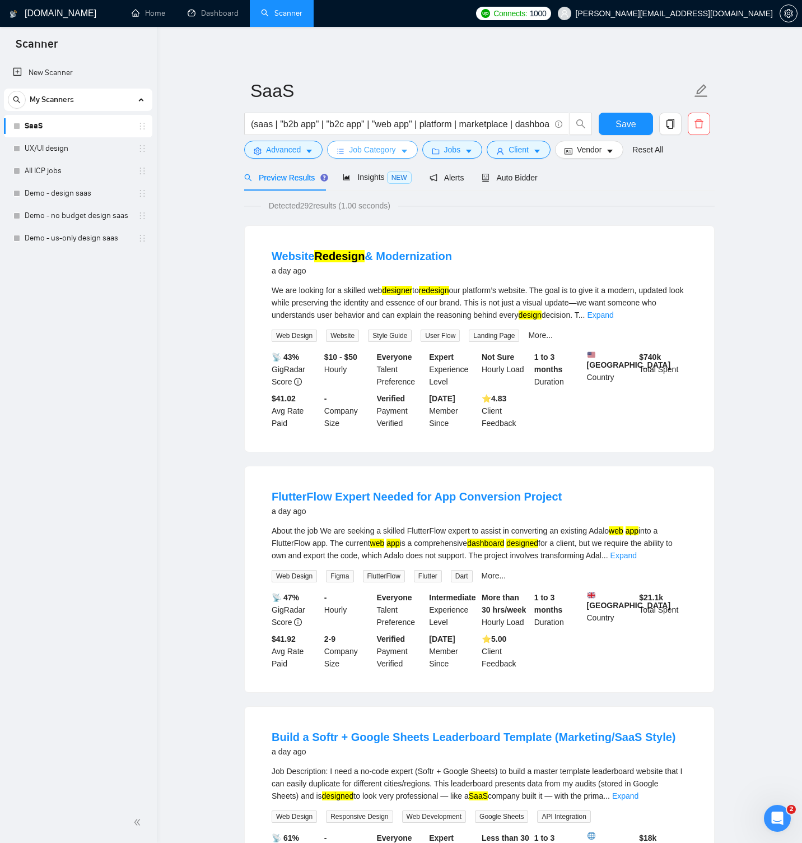
click at [395, 147] on span "Job Category" at bounding box center [372, 149] width 46 height 12
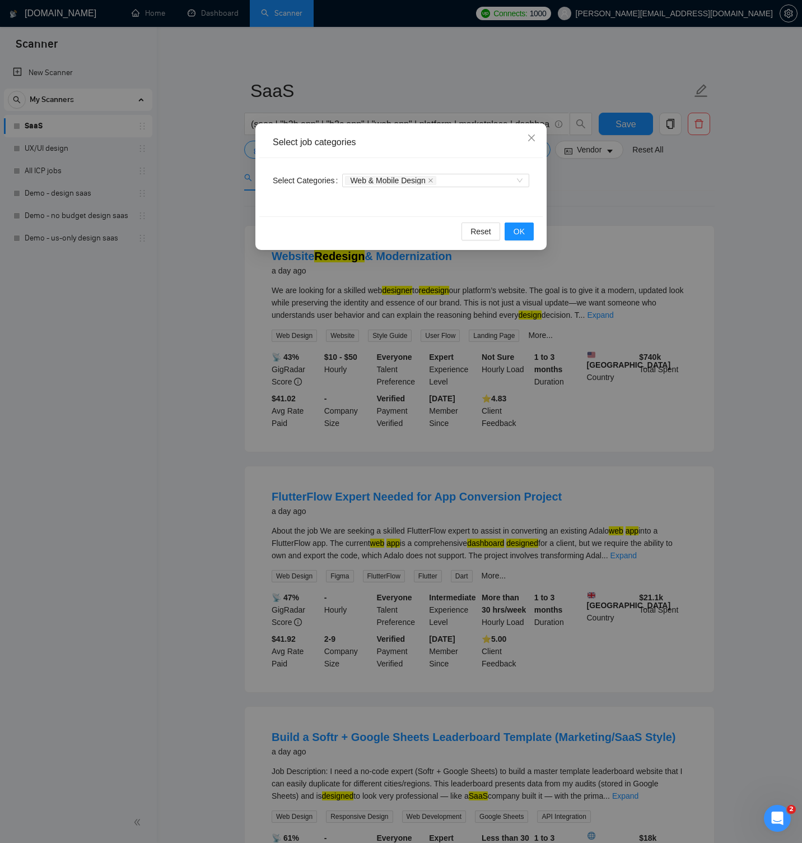
click at [581, 207] on div "Select job categories Select Categories Web & Mobile Design Reset OK" at bounding box center [401, 421] width 802 height 843
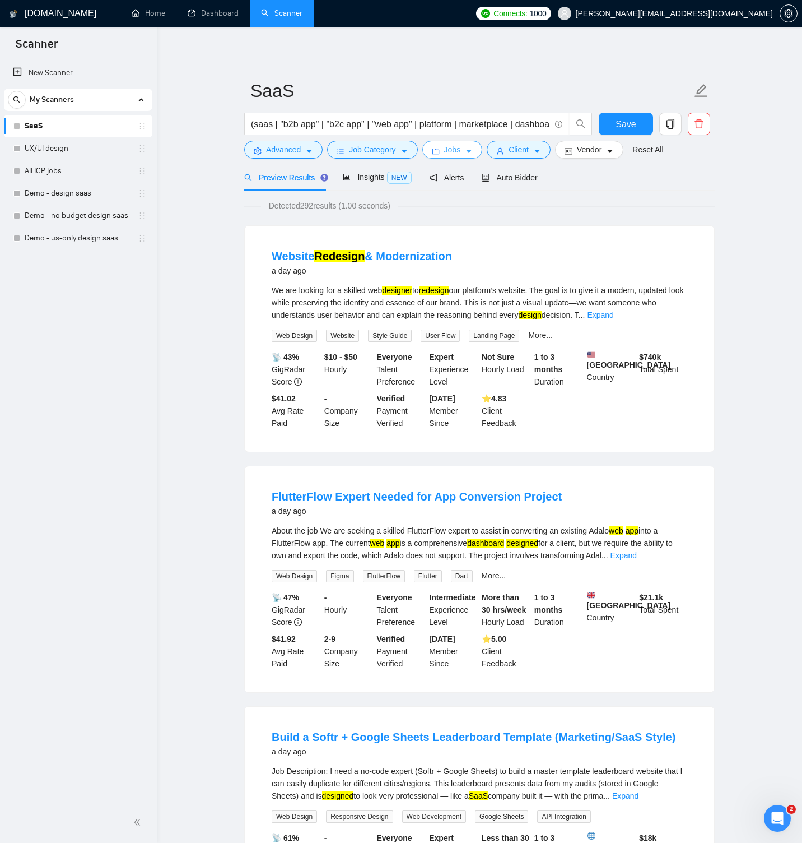
click at [473, 151] on icon "caret-down" at bounding box center [469, 151] width 8 height 8
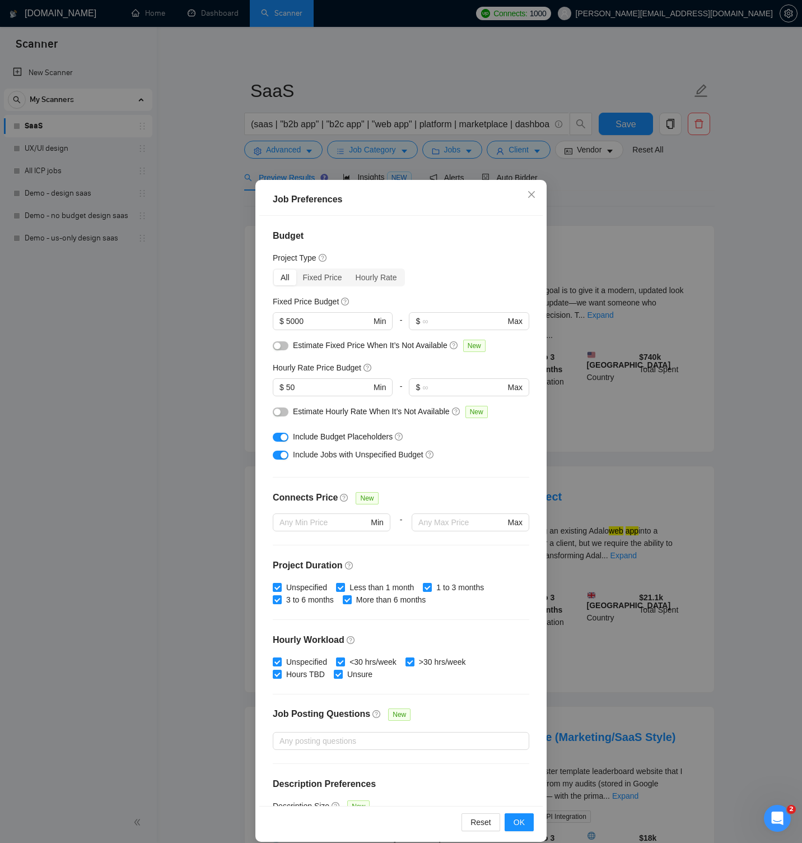
click at [592, 217] on div "Job Preferences Budget Project Type All Fixed Price Hourly Rate Fixed Price Bud…" at bounding box center [401, 421] width 802 height 843
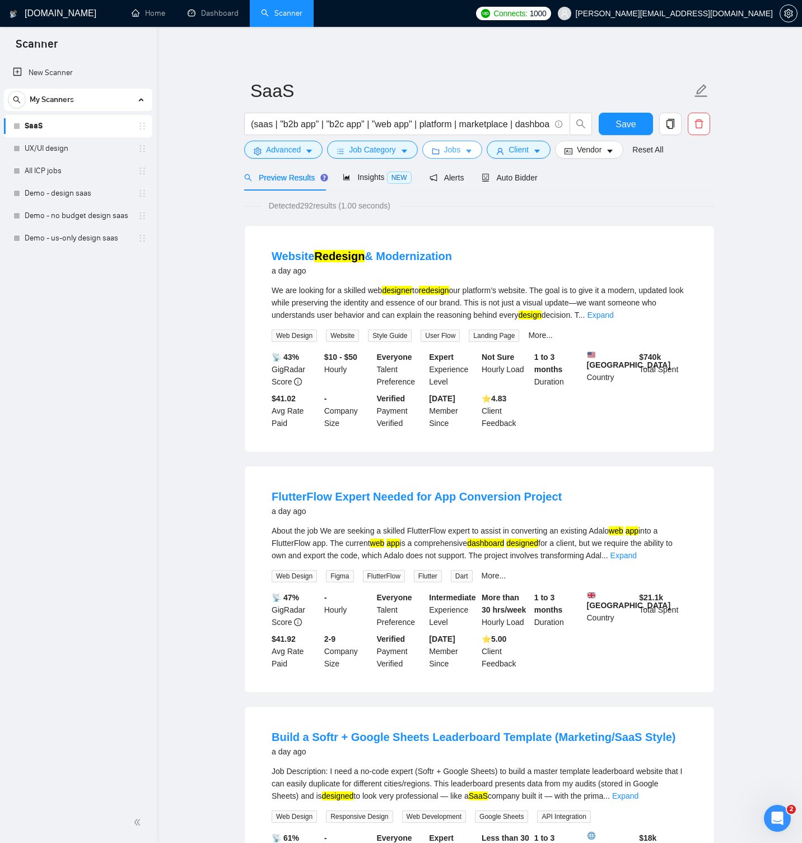
click at [469, 150] on icon "caret-down" at bounding box center [469, 151] width 8 height 8
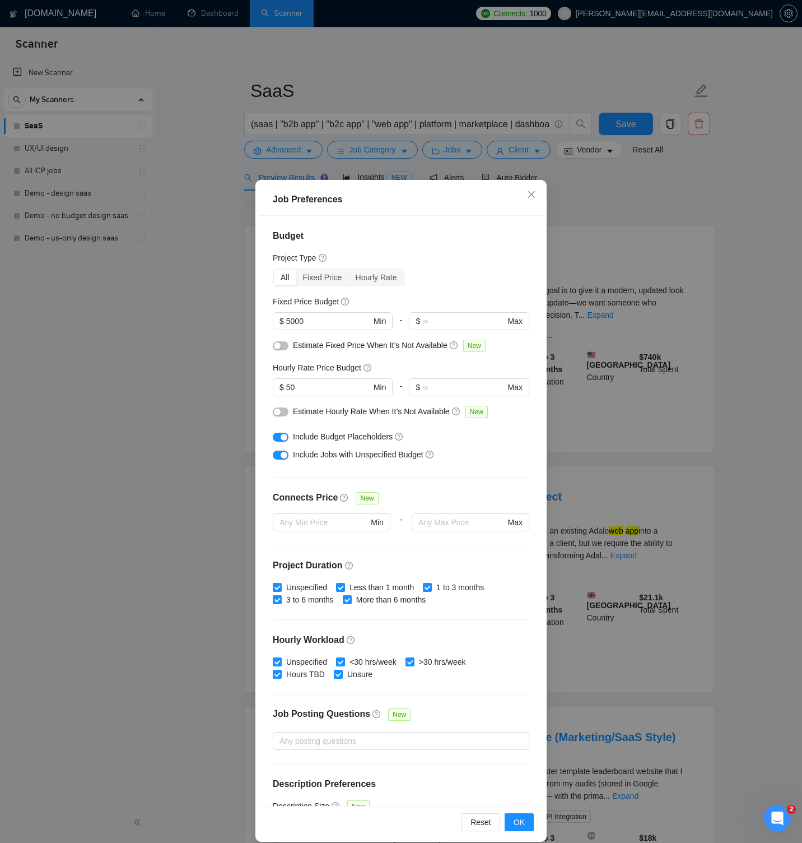
click at [588, 209] on div "Job Preferences Budget Project Type All Fixed Price Hourly Rate Fixed Price Bud…" at bounding box center [401, 421] width 802 height 843
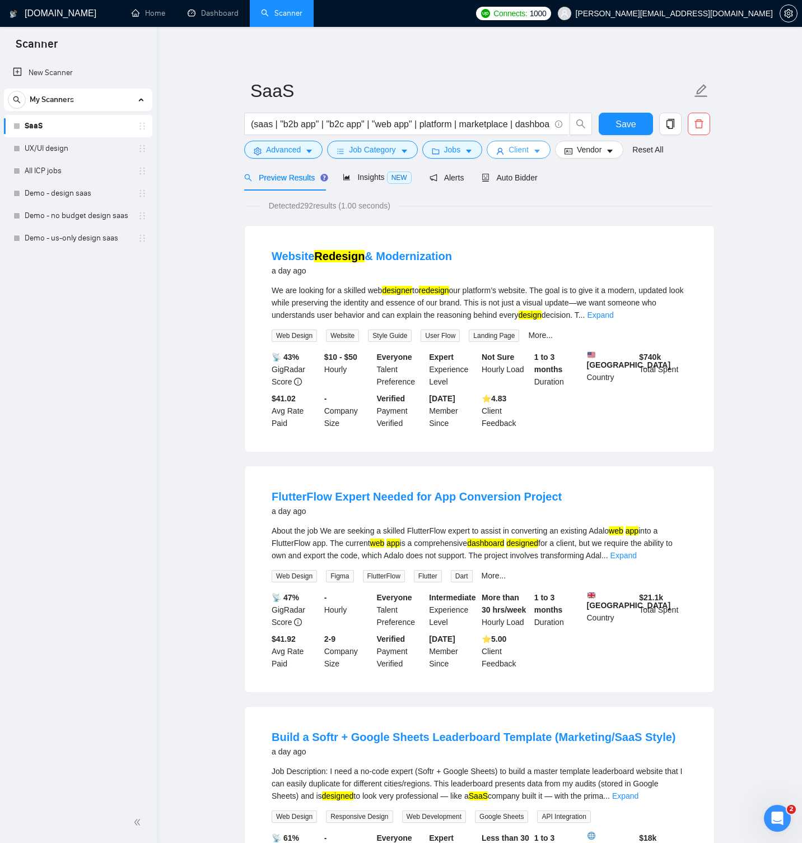
click at [529, 147] on span "Client" at bounding box center [519, 149] width 20 height 12
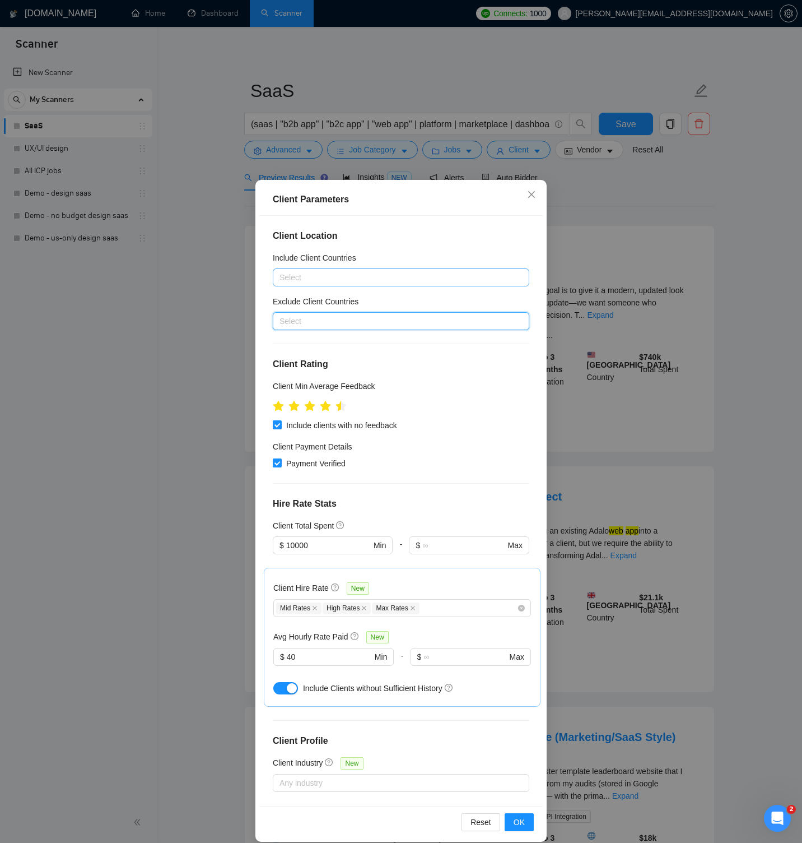
click at [423, 279] on div at bounding box center [396, 277] width 240 height 13
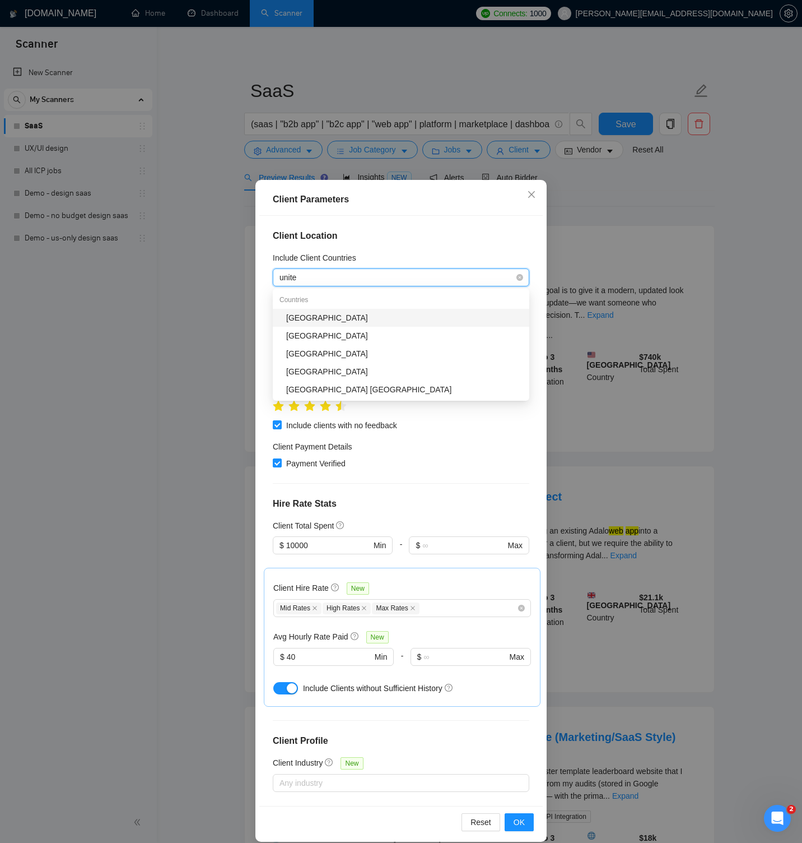
type input "united"
click at [375, 314] on div "[GEOGRAPHIC_DATA]" at bounding box center [404, 317] width 236 height 12
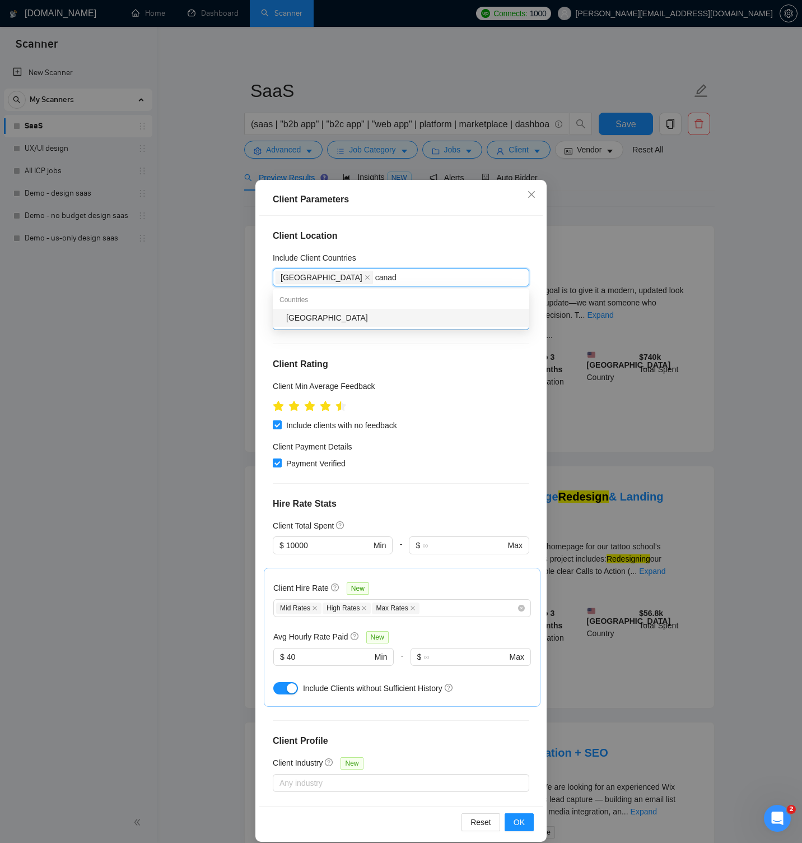
type input "[GEOGRAPHIC_DATA]"
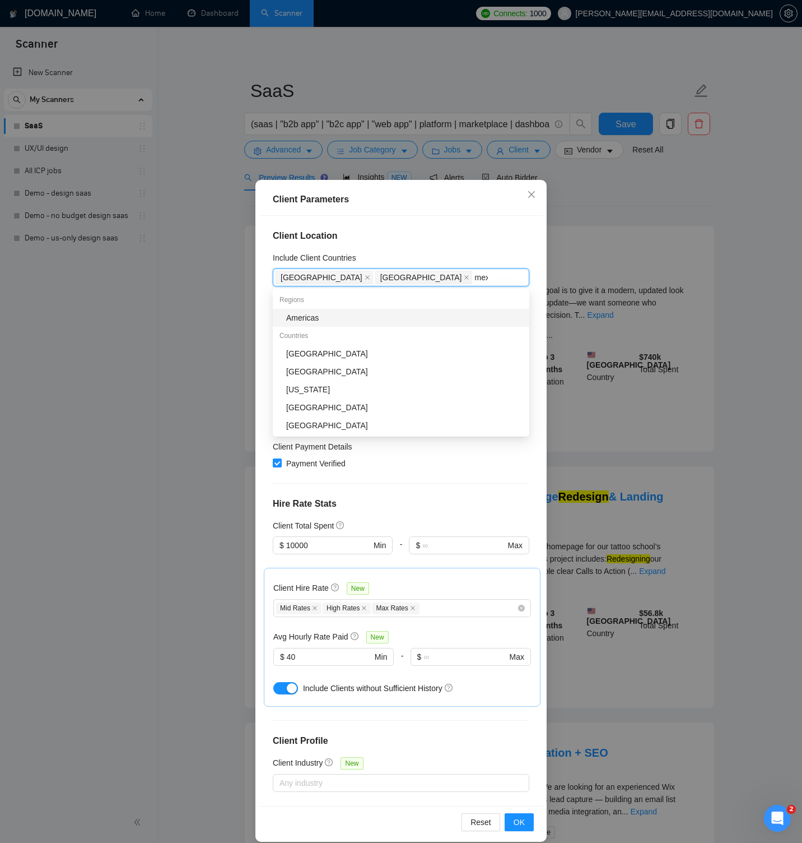
type input "mexi"
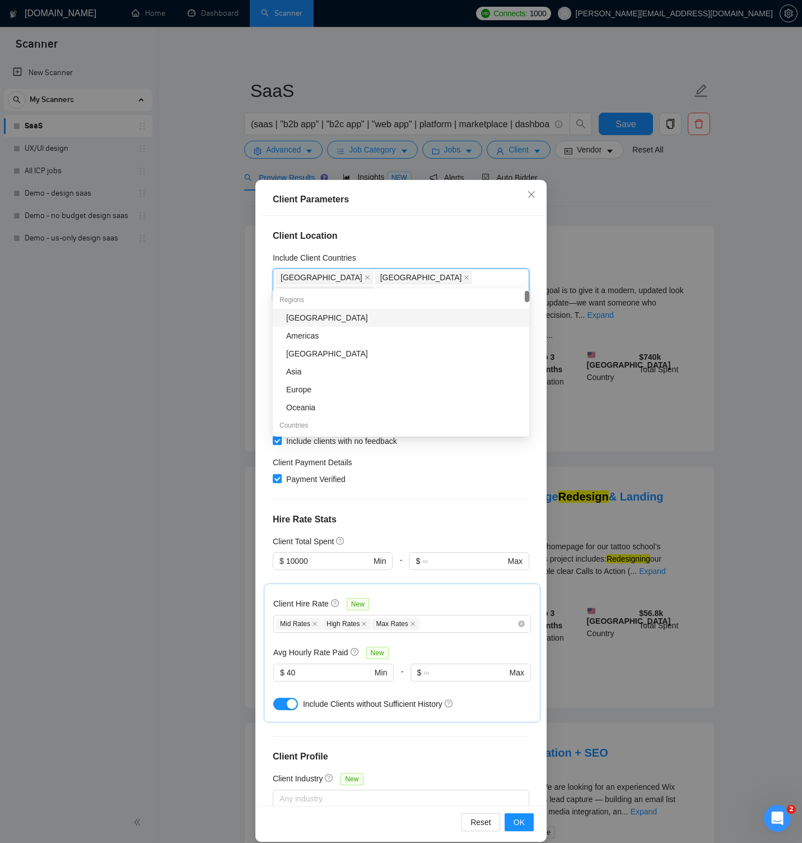
click at [402, 254] on div "Include Client Countries" at bounding box center [401, 260] width 257 height 17
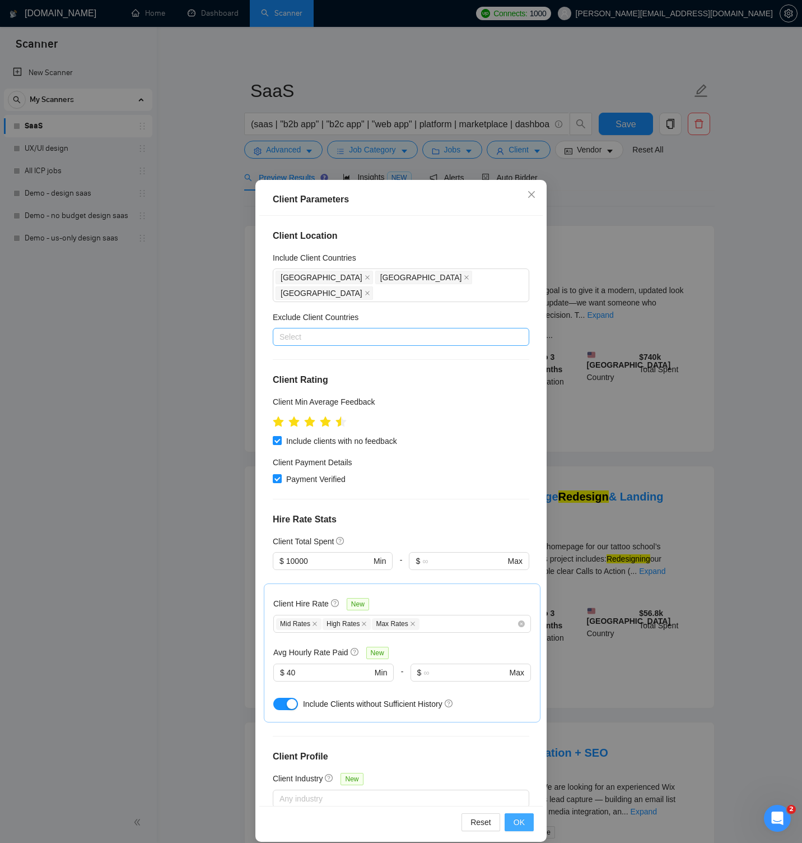
click at [515, 821] on span "OK" at bounding box center [519, 822] width 11 height 12
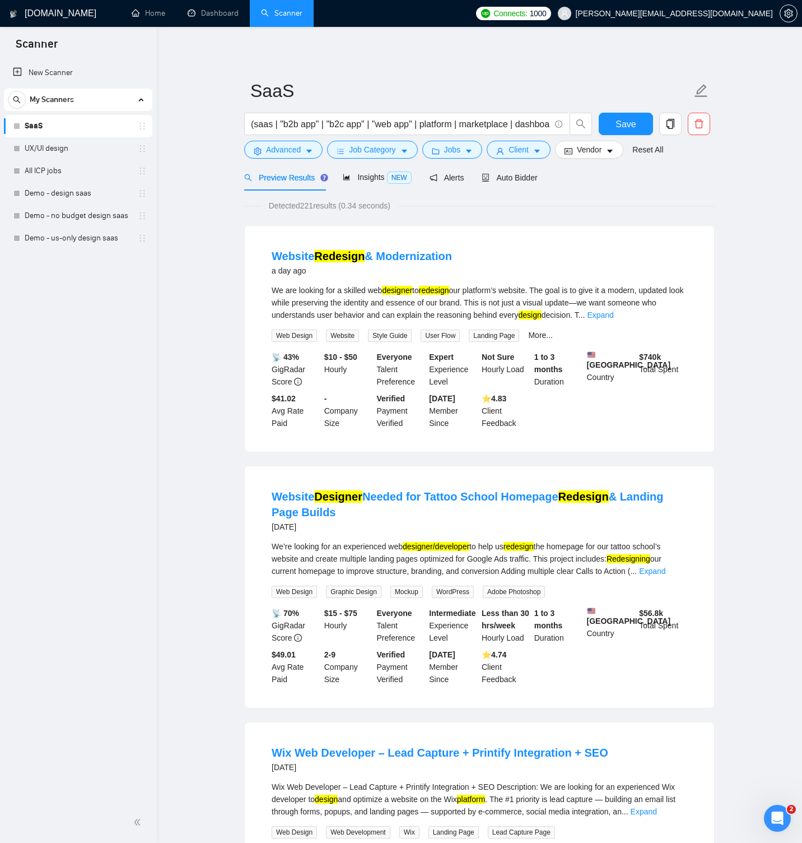
click at [339, 175] on div "Preview Results Insights NEW Alerts Auto Bidder" at bounding box center [391, 177] width 294 height 26
click at [350, 174] on icon "area-chart" at bounding box center [347, 177] width 8 height 8
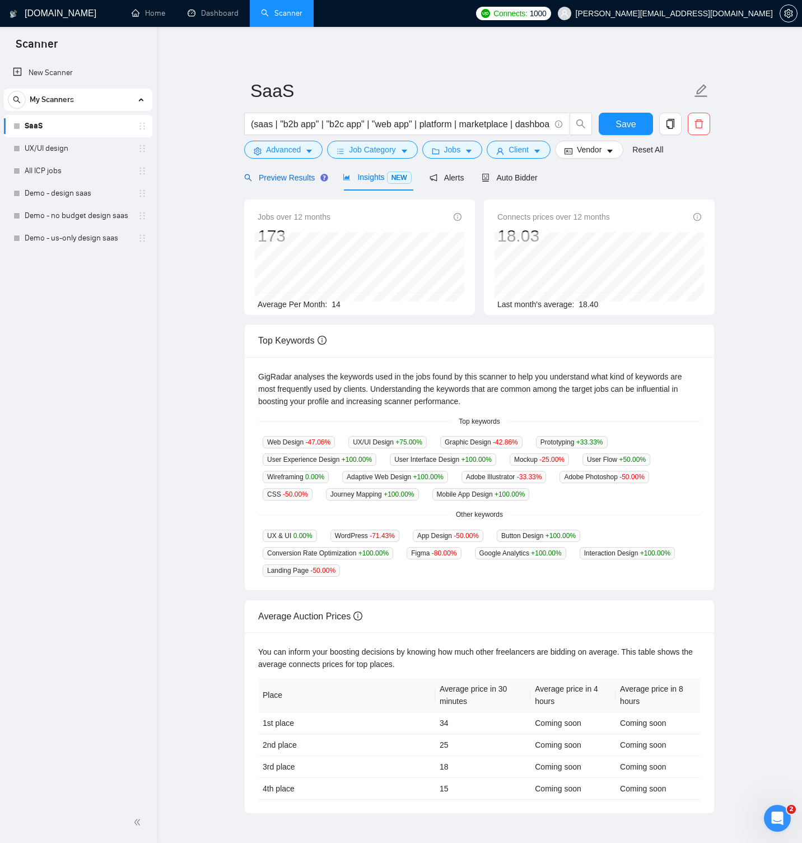
click at [302, 176] on span "Preview Results" at bounding box center [284, 177] width 81 height 9
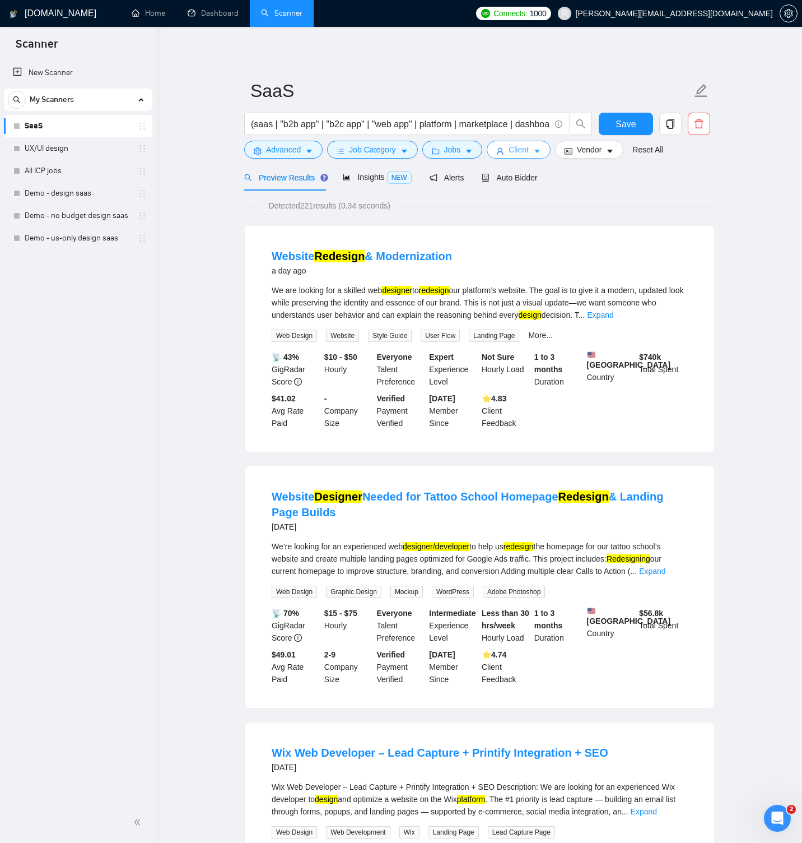
click at [529, 149] on span "Client" at bounding box center [519, 149] width 20 height 12
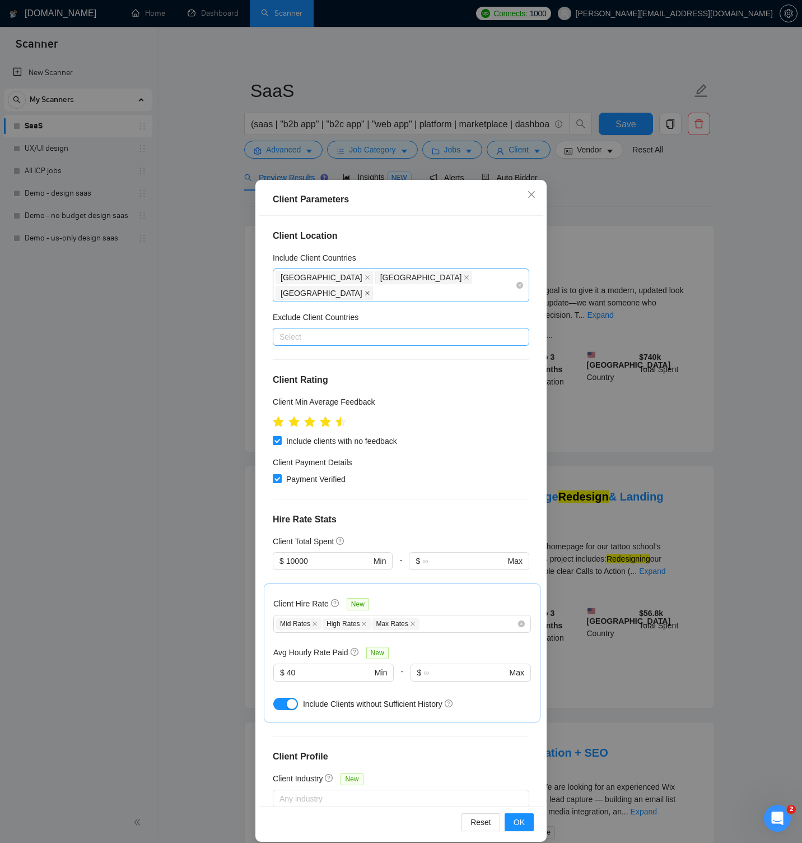
click at [370, 290] on icon "close" at bounding box center [368, 293] width 6 height 6
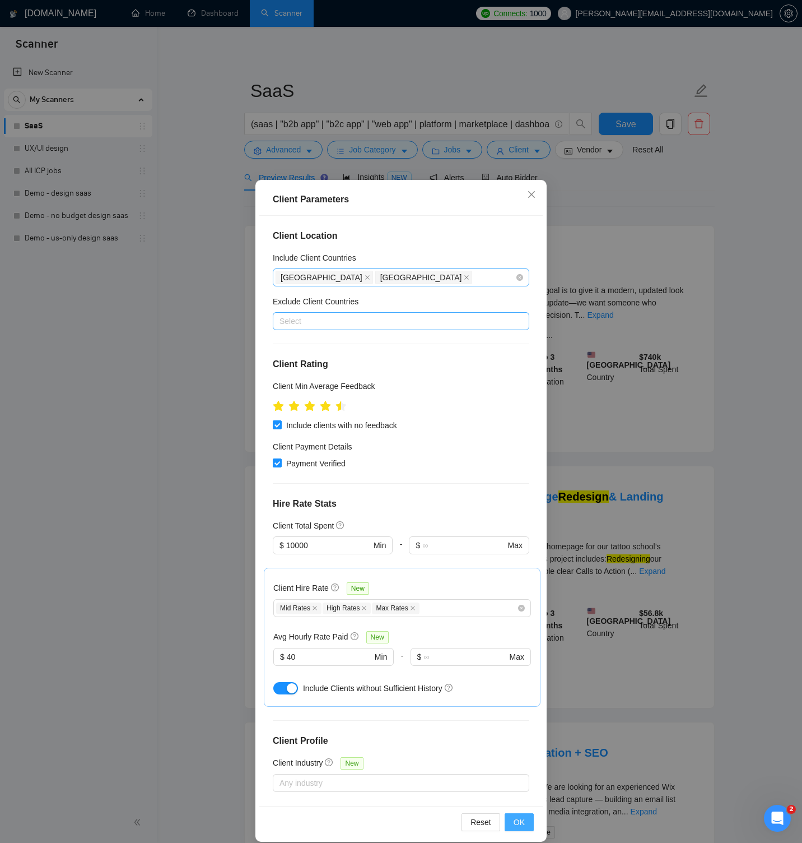
click at [530, 817] on button "OK" at bounding box center [519, 822] width 29 height 18
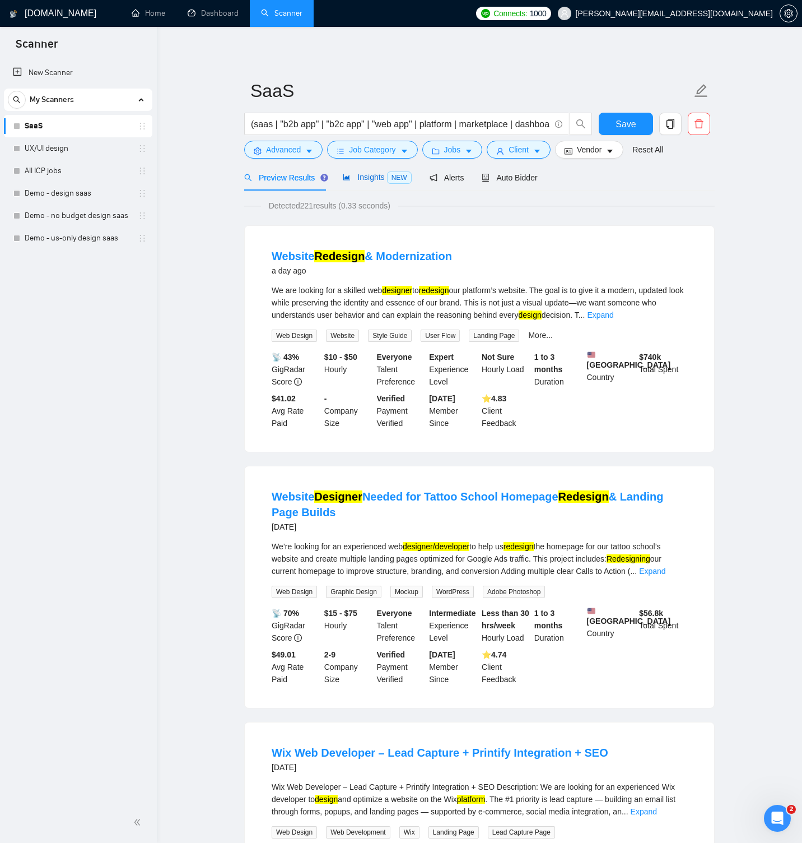
click at [384, 179] on span "Insights NEW" at bounding box center [377, 177] width 68 height 9
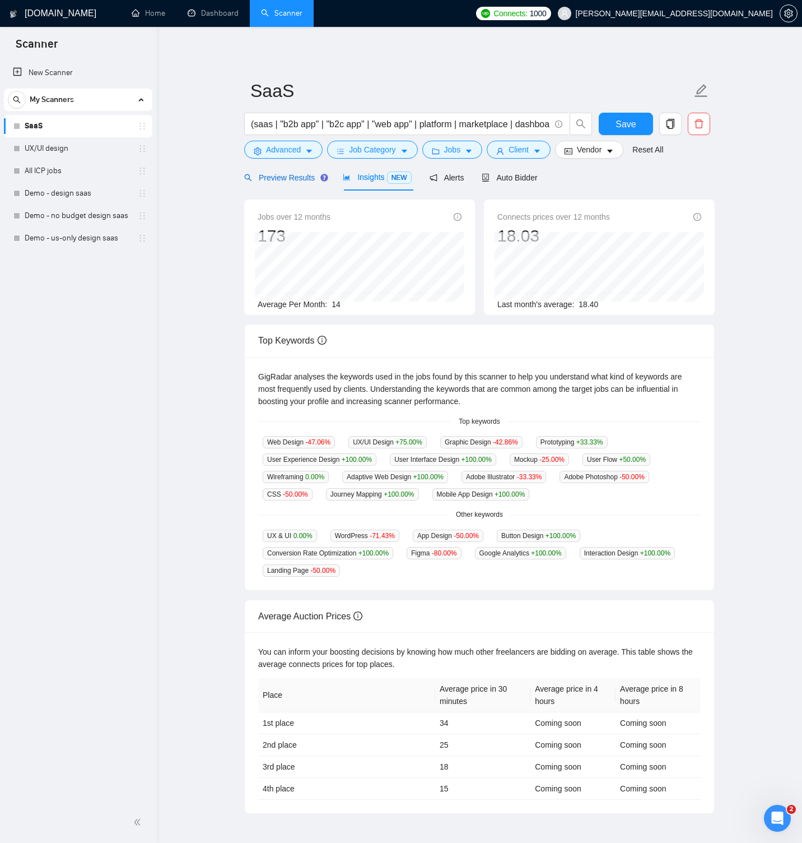
click at [294, 176] on span "Preview Results" at bounding box center [284, 177] width 81 height 9
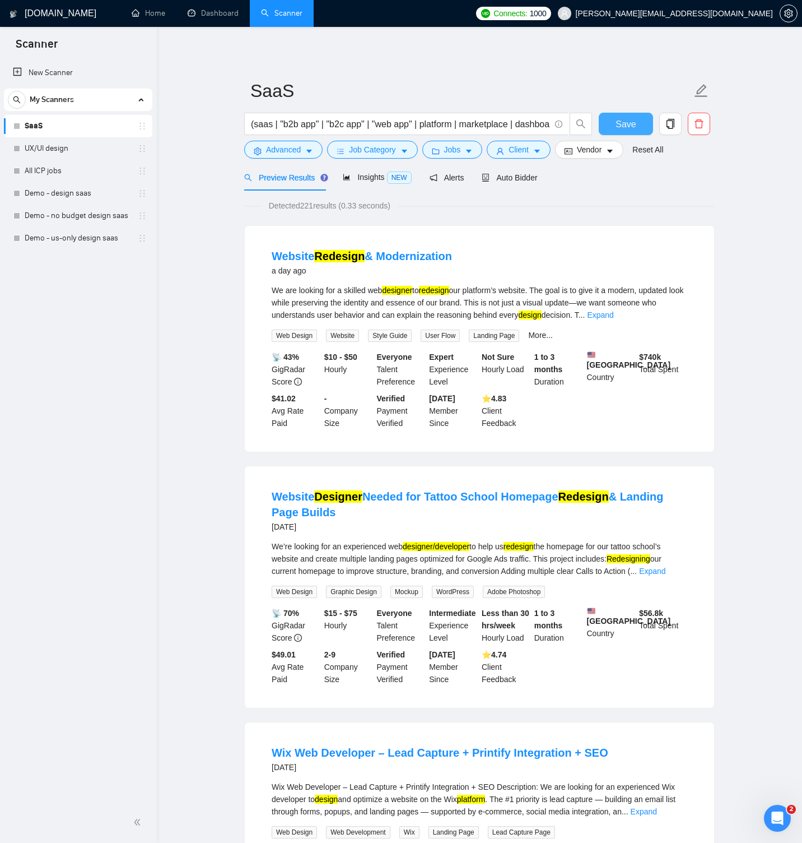
click at [632, 117] on span "Save" at bounding box center [626, 124] width 20 height 14
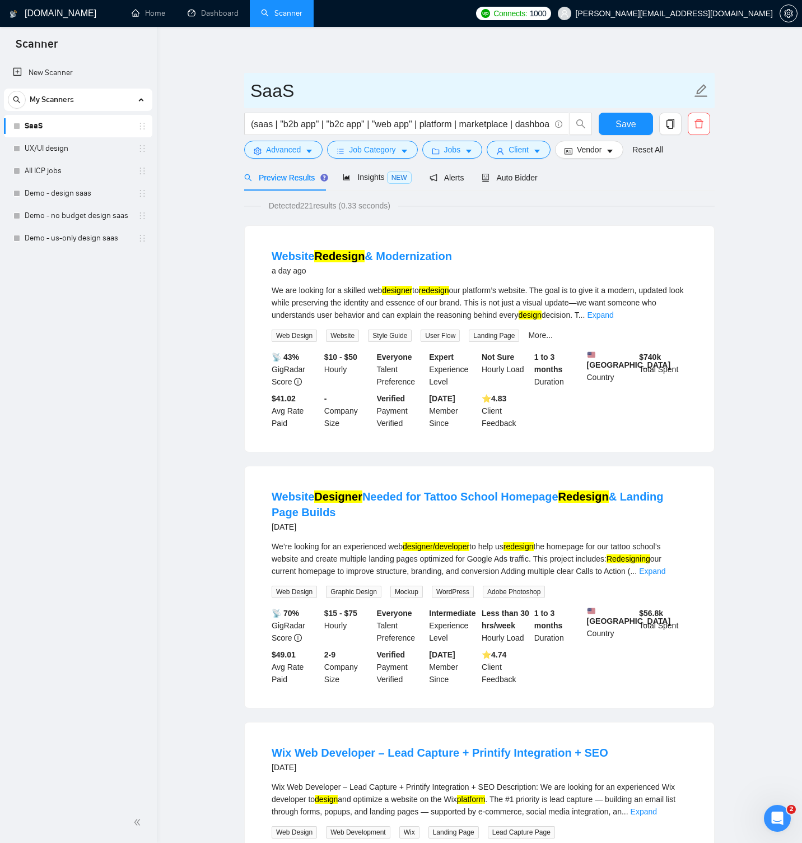
drag, startPoint x: 255, startPoint y: 89, endPoint x: 241, endPoint y: 89, distance: 14.6
type input "Web app design"
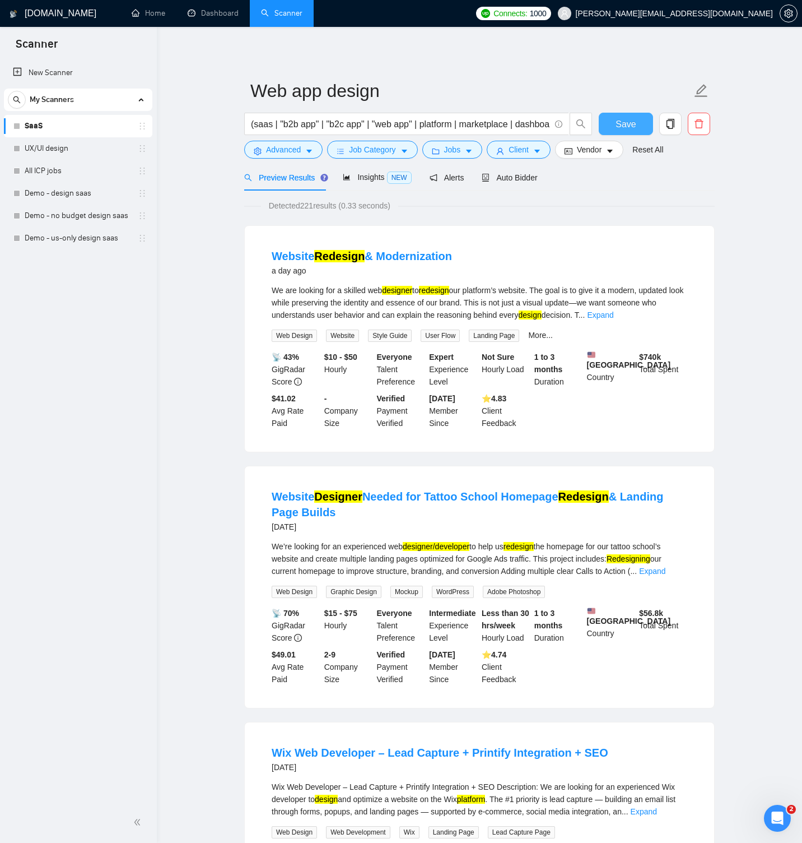
click at [604, 121] on button "Save" at bounding box center [626, 124] width 54 height 22
click at [388, 176] on span "Insights NEW" at bounding box center [377, 177] width 68 height 9
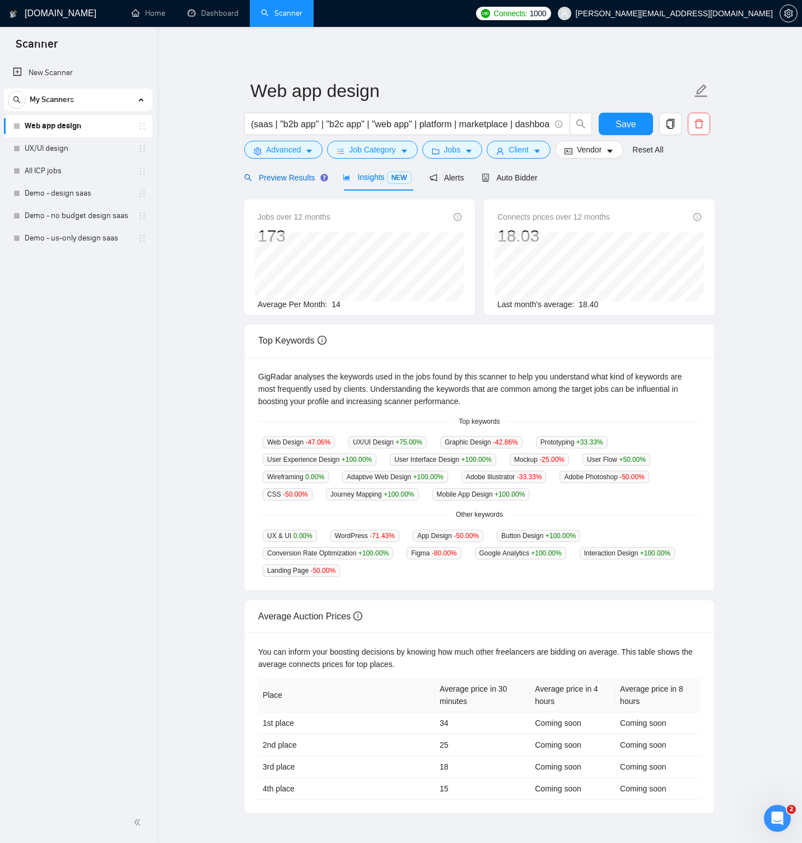
click at [300, 176] on span "Preview Results" at bounding box center [284, 177] width 81 height 9
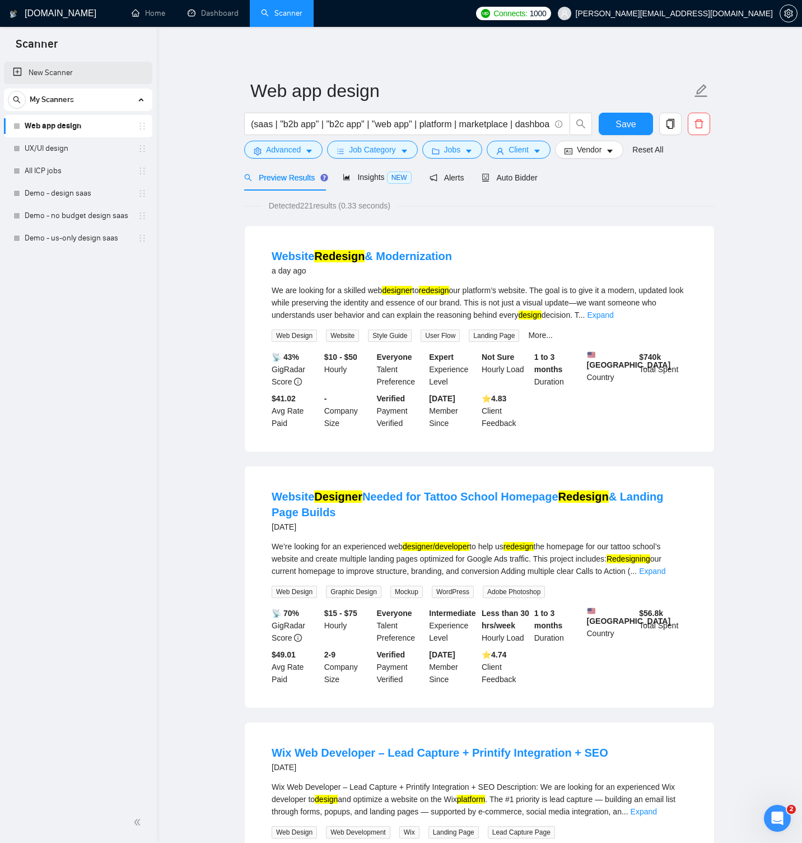
click at [81, 72] on link "New Scanner" at bounding box center [78, 73] width 131 height 22
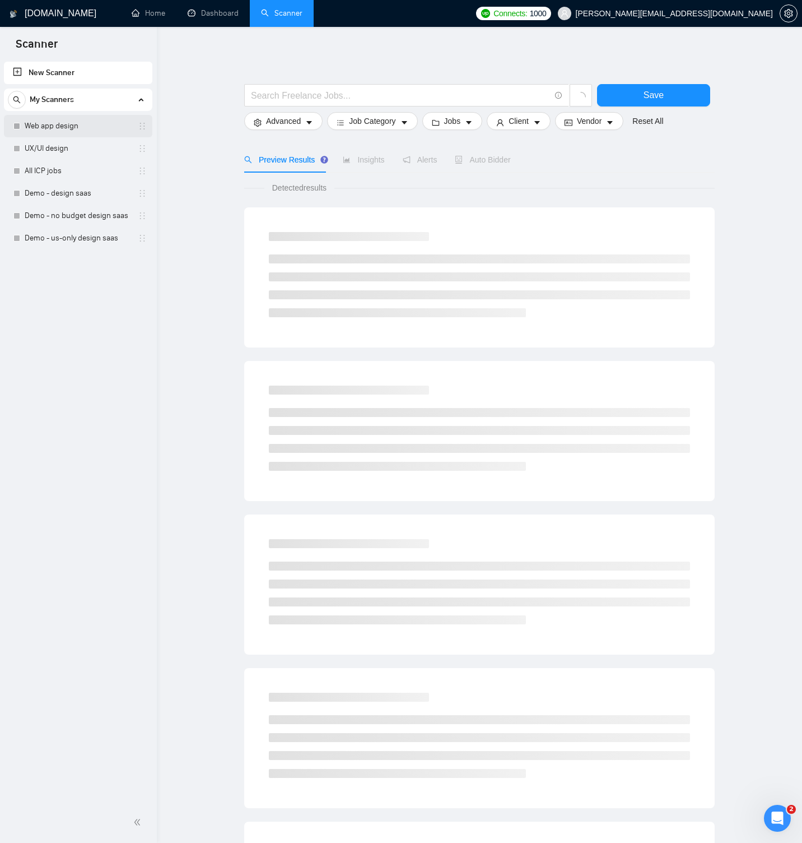
scroll to position [1, 0]
click at [70, 124] on link "Web app design" at bounding box center [78, 126] width 106 height 22
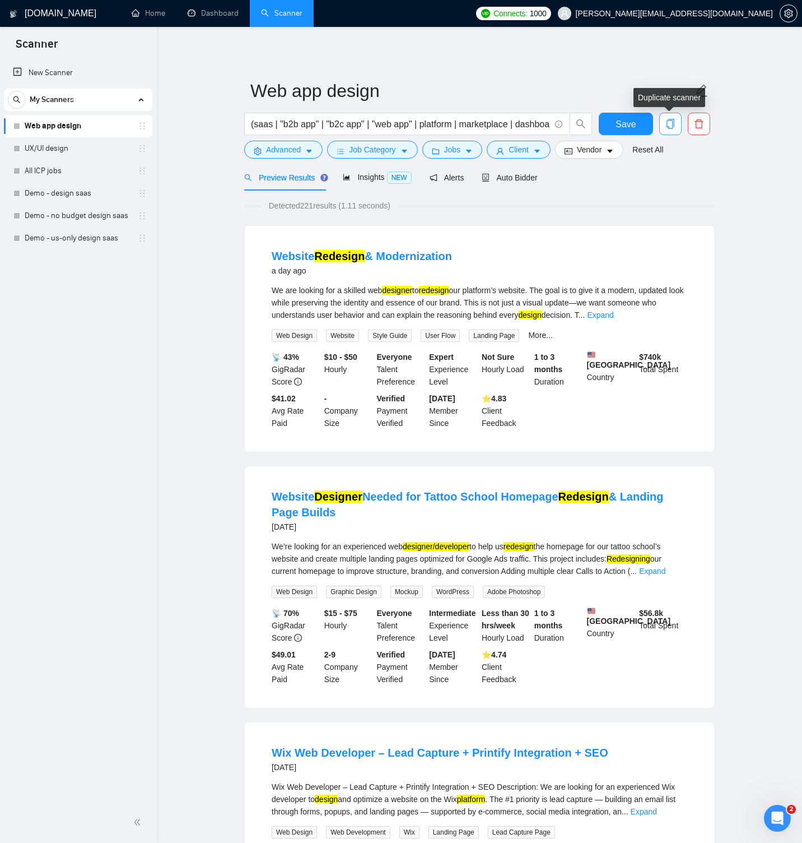
click at [666, 121] on icon "copy" at bounding box center [671, 124] width 10 height 10
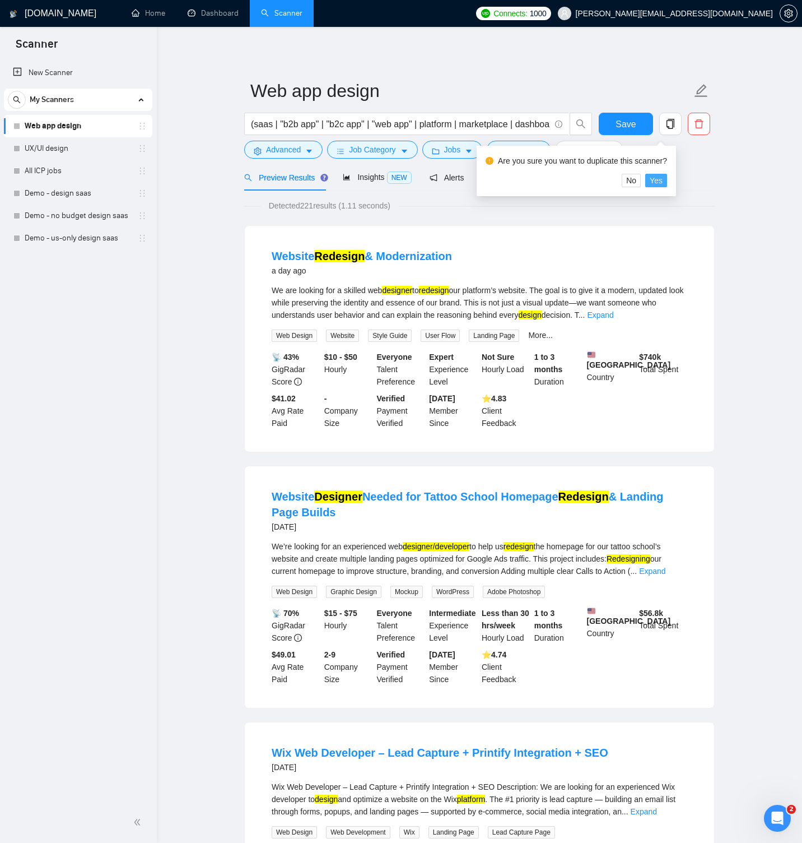
click at [662, 181] on span "Yes" at bounding box center [656, 180] width 13 height 12
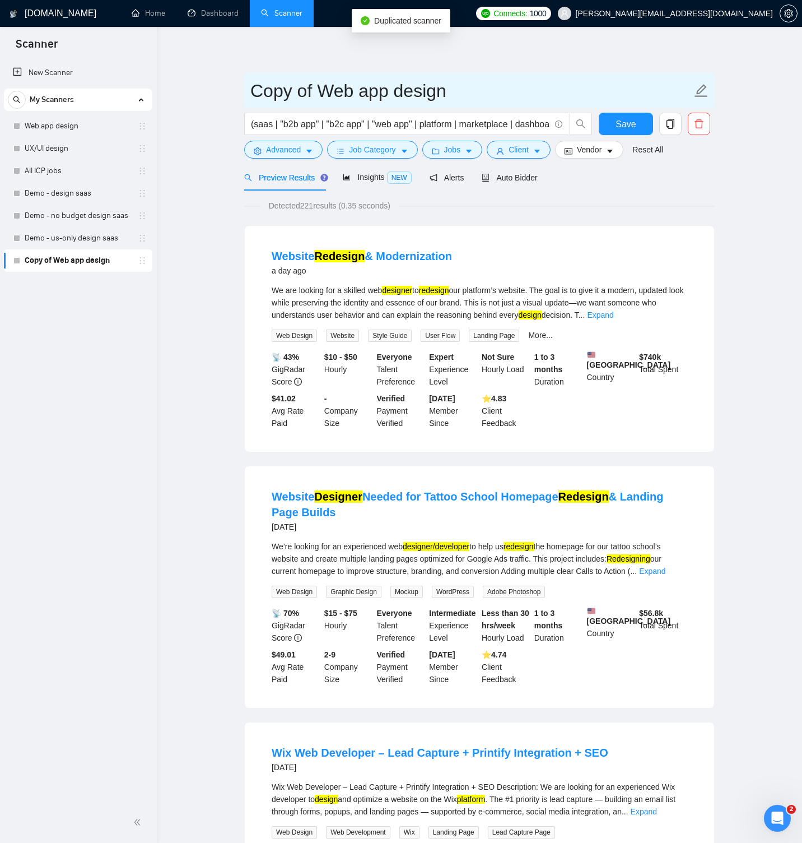
drag, startPoint x: 352, startPoint y: 89, endPoint x: 244, endPoint y: 91, distance: 108.7
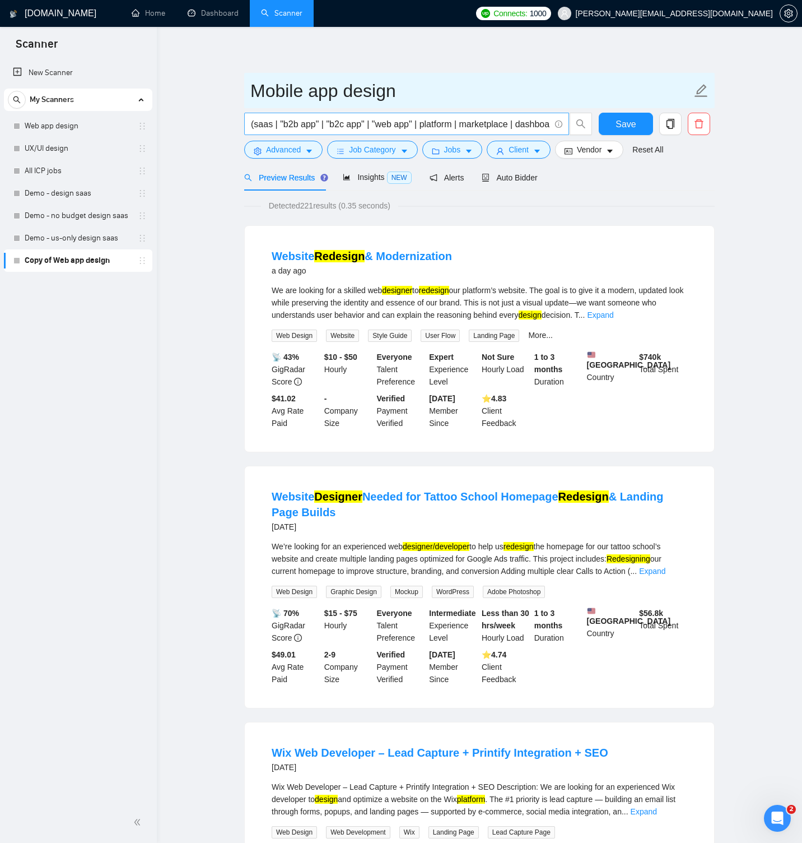
type input "Mobile app design"
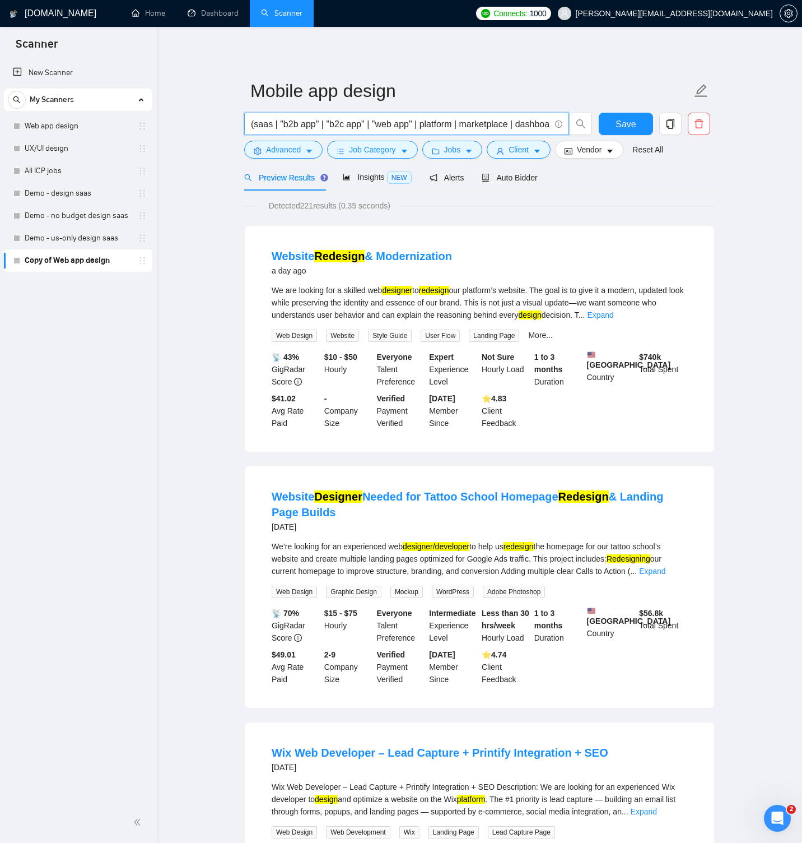
click at [264, 123] on input "(saas | "b2b app" | "b2c app" | "web app" | platform | marketplace | dashboard)…" at bounding box center [400, 124] width 299 height 14
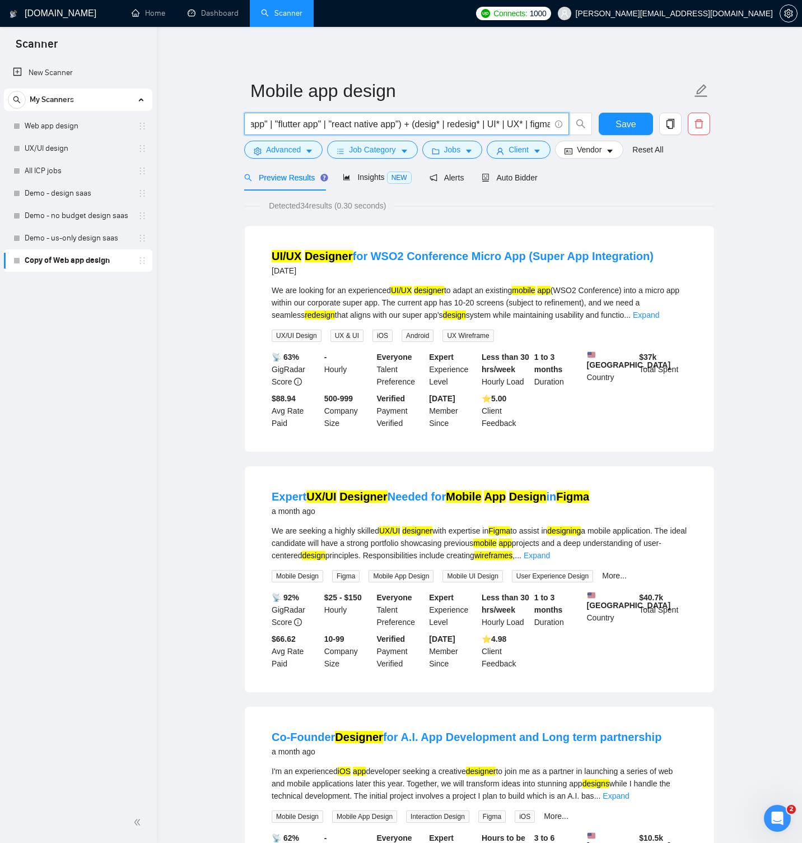
scroll to position [0, 347]
click at [546, 123] on input "("mobile app" | "ios app" | "android app" | "cross-platform app" | "flutter app…" at bounding box center [400, 124] width 299 height 14
type input "("mobile app" | "ios app" | "android app" | "cross-platform app" | "flutter app…"
click at [377, 177] on span "Insights NEW" at bounding box center [377, 177] width 68 height 9
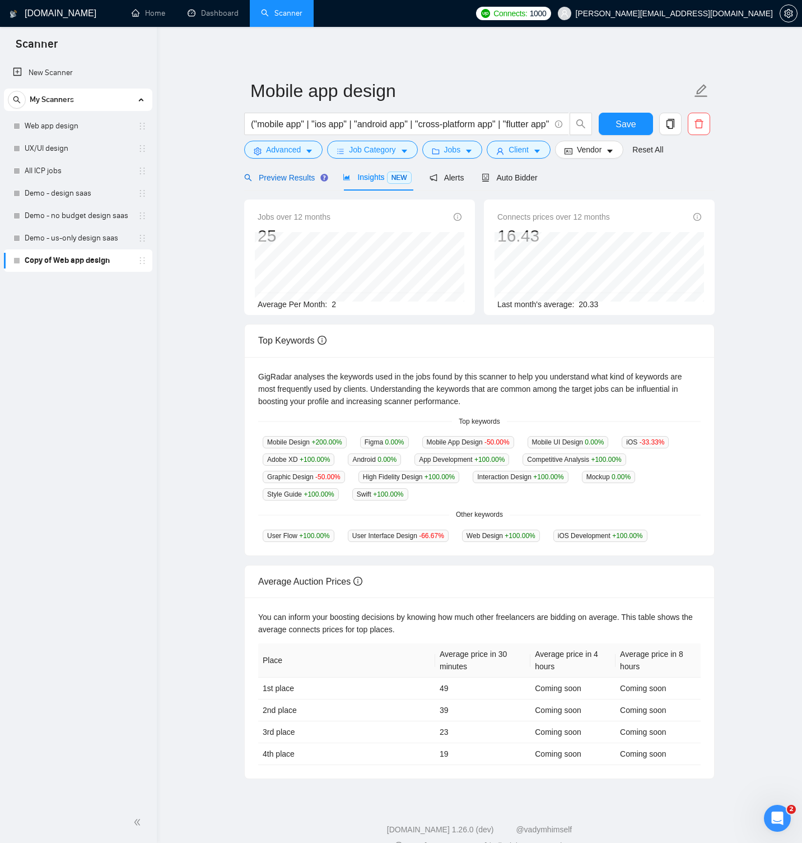
click at [308, 174] on span "Preview Results" at bounding box center [284, 177] width 81 height 9
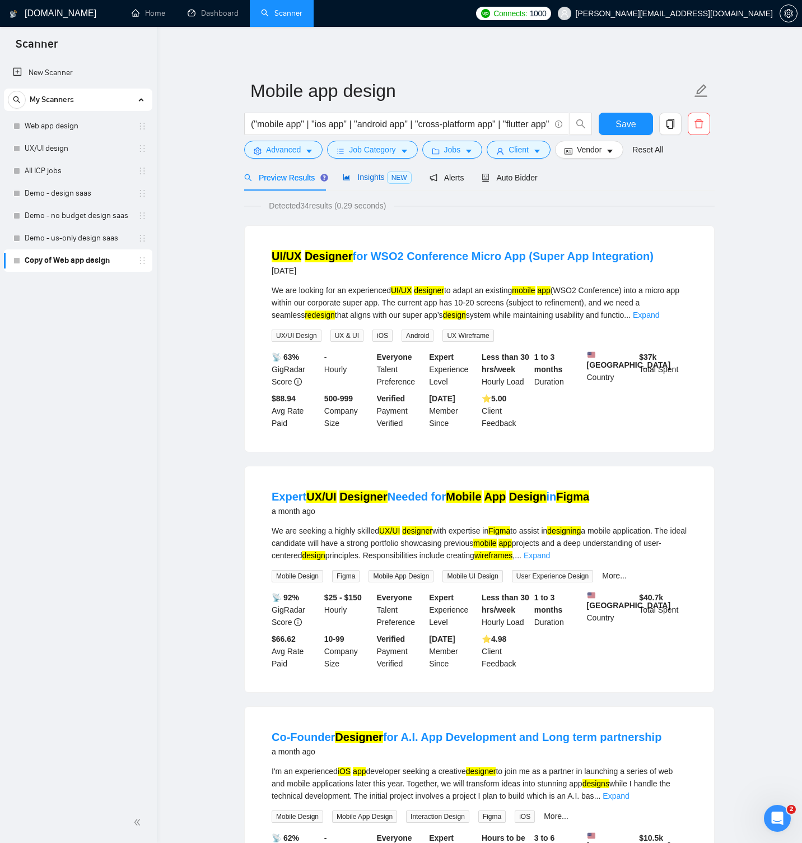
click at [373, 183] on div "Insights NEW" at bounding box center [377, 177] width 68 height 13
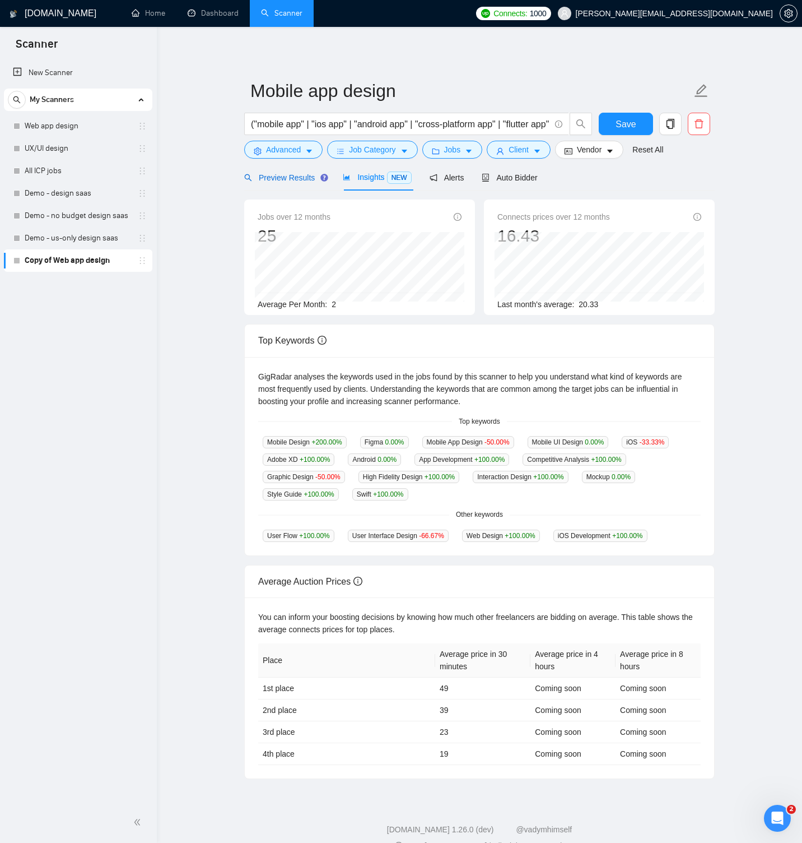
click at [300, 176] on span "Preview Results" at bounding box center [284, 177] width 81 height 9
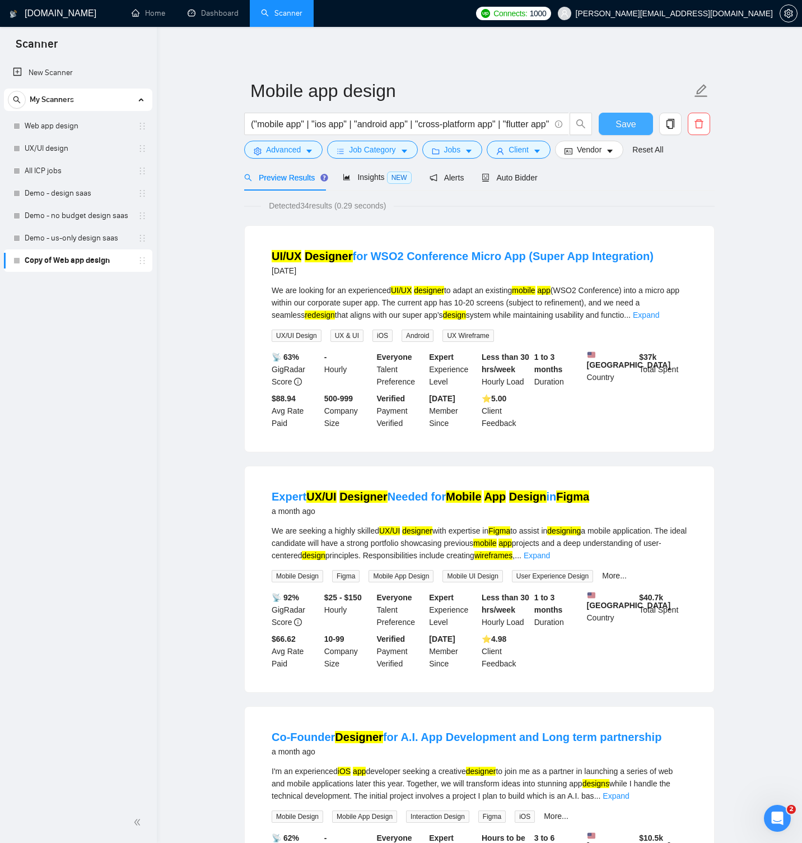
click at [631, 126] on span "Save" at bounding box center [626, 124] width 20 height 14
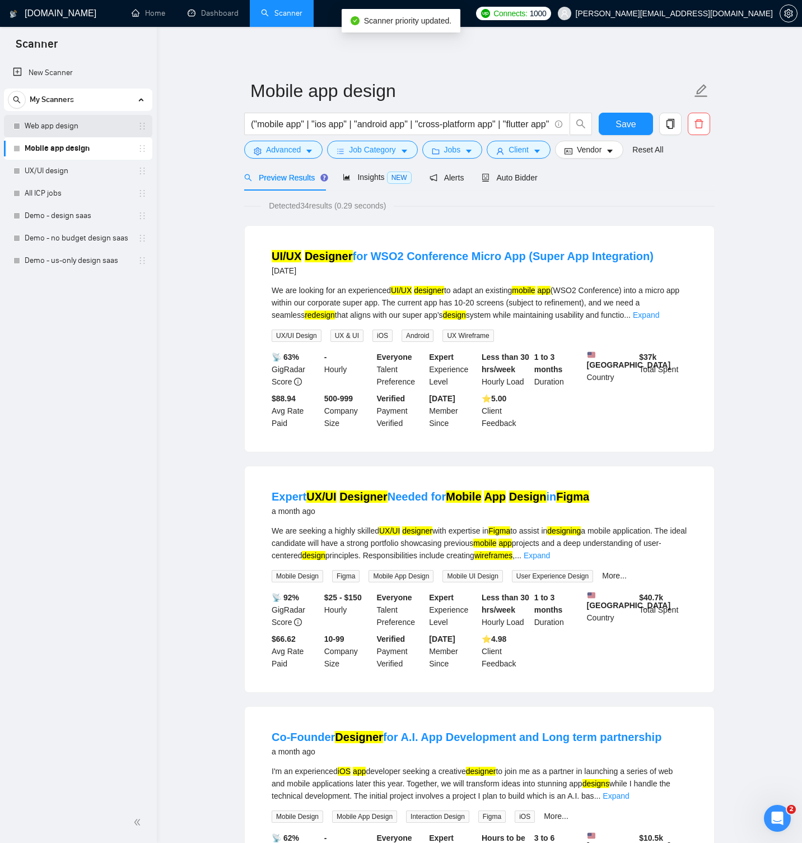
click at [61, 126] on link "Web app design" at bounding box center [78, 126] width 106 height 22
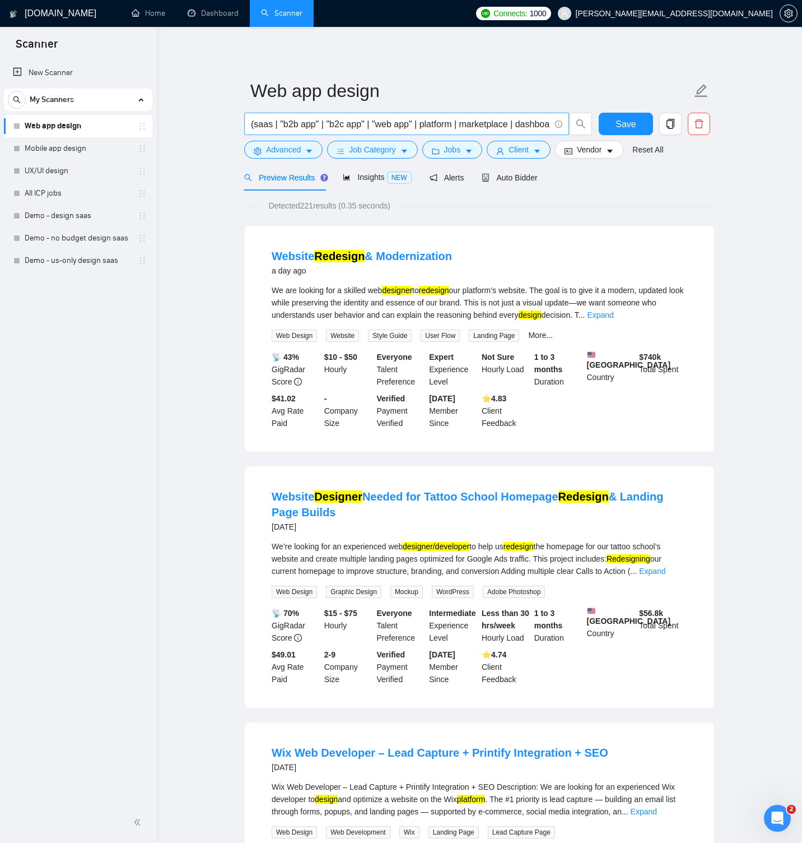
scroll to position [0, 269]
click at [546, 124] on input "(saas | "b2b app" | "b2c app" | "web app" | platform | marketplace | dashboard)…" at bounding box center [400, 124] width 299 height 14
click at [381, 175] on span "Insights NEW" at bounding box center [377, 177] width 68 height 9
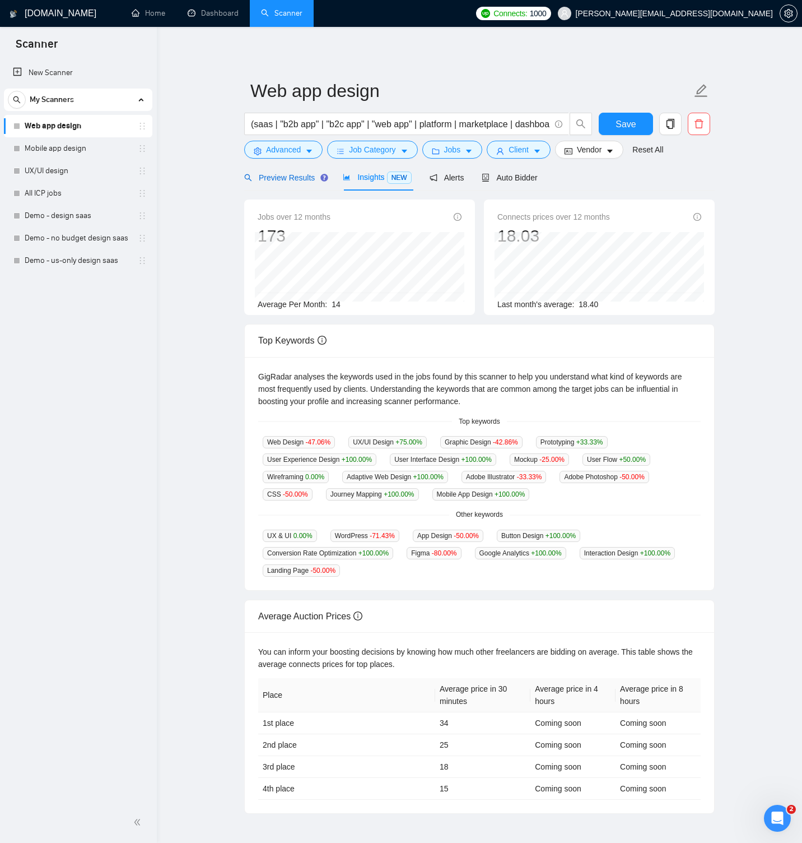
click at [277, 173] on span "Preview Results" at bounding box center [284, 177] width 81 height 9
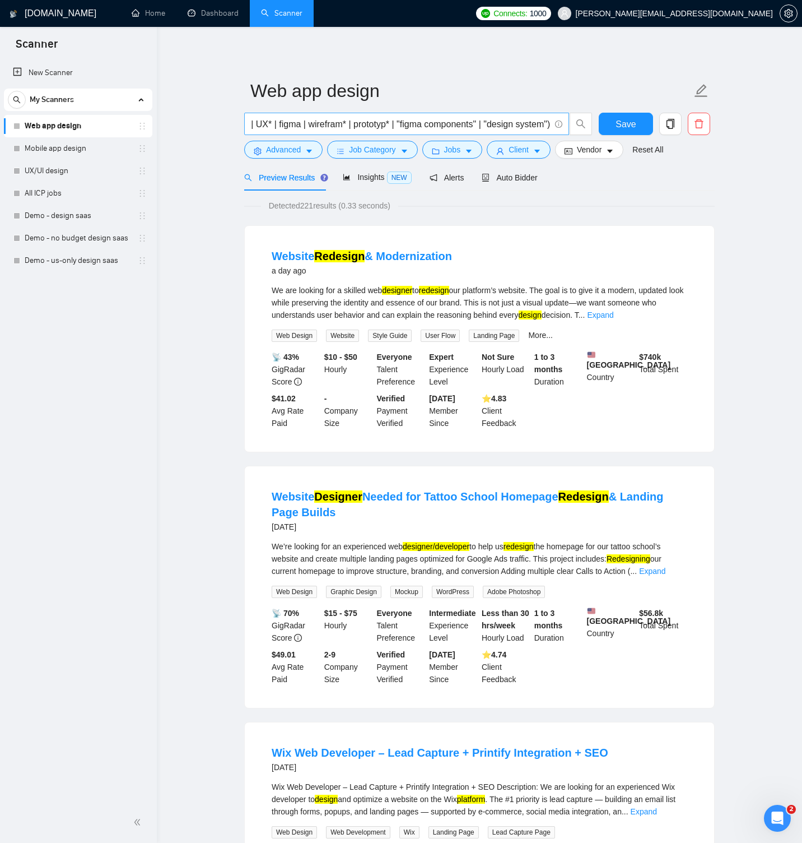
scroll to position [0, 433]
click at [385, 124] on input "(saas | "b2b app" | "b2c app" | "web app" | platform | marketplace | dashboard)…" at bounding box center [400, 124] width 299 height 14
click at [546, 124] on input "(saas | "b2b app" | "b2c app" | "web app" | platform | marketplace | dashboard)…" at bounding box center [400, 124] width 299 height 14
click at [364, 175] on span "Insights NEW" at bounding box center [377, 177] width 68 height 9
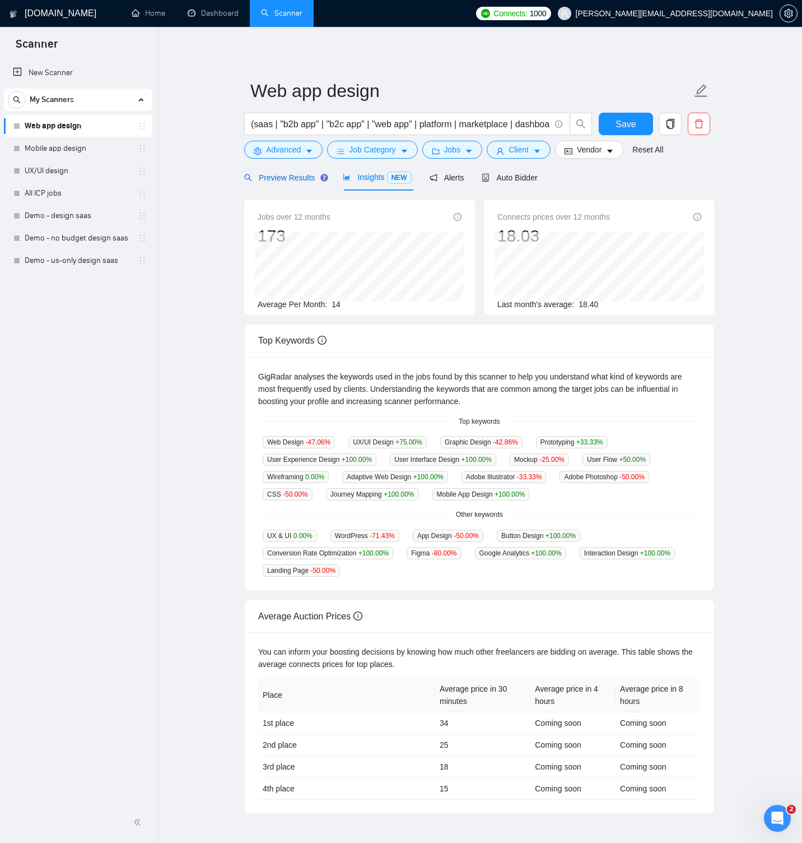
click at [299, 177] on span "Preview Results" at bounding box center [284, 177] width 81 height 9
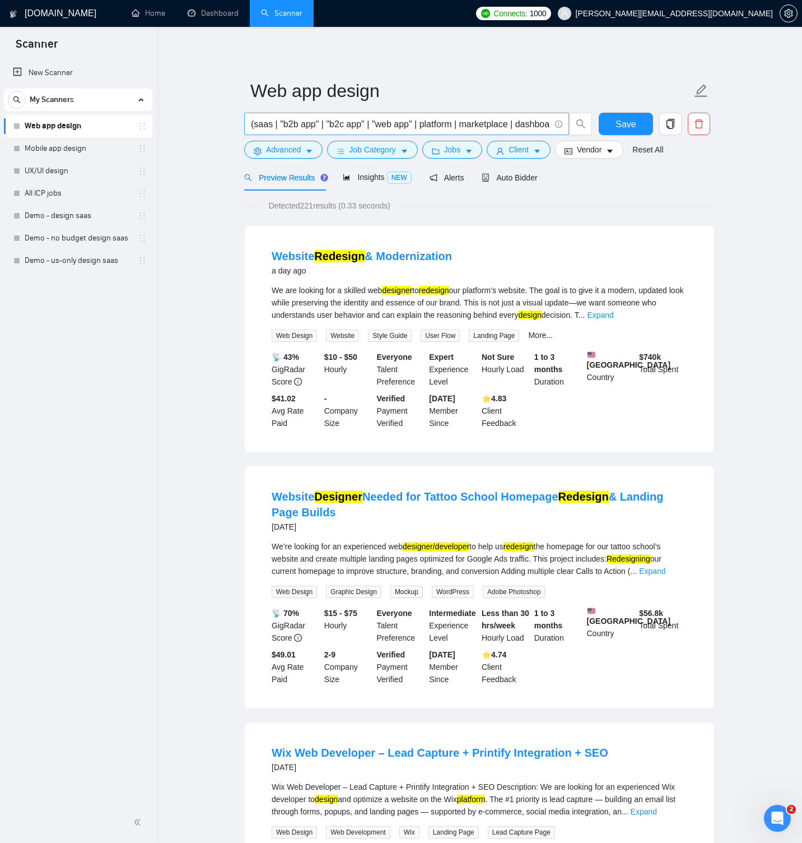
click at [539, 122] on input "(saas | "b2b app" | "b2c app" | "web app" | platform | marketplace | dashboard)…" at bounding box center [400, 124] width 299 height 14
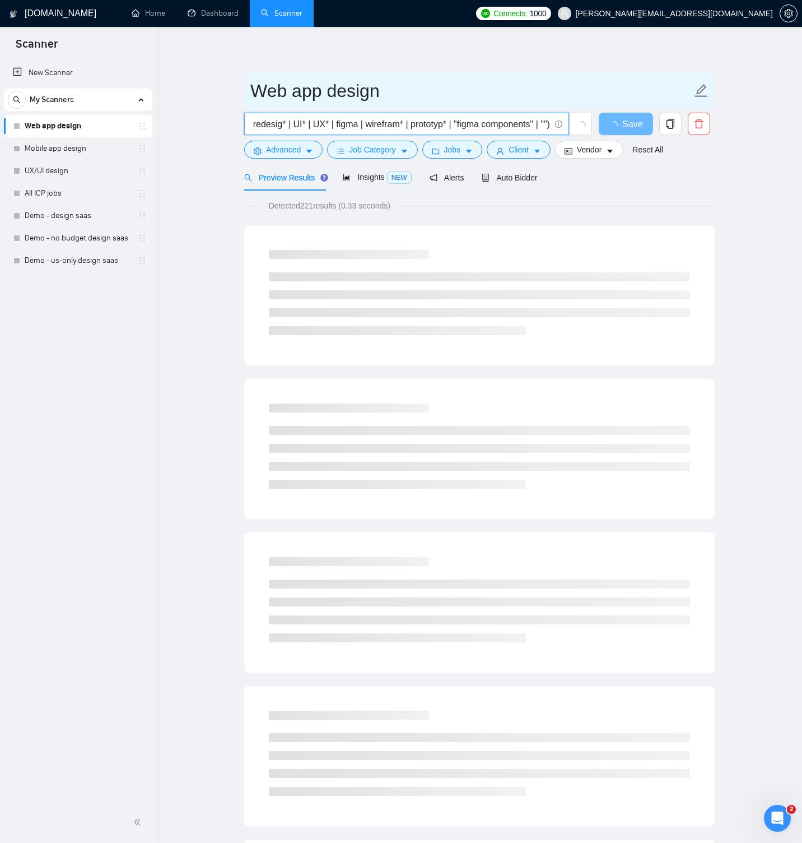
scroll to position [0, 375]
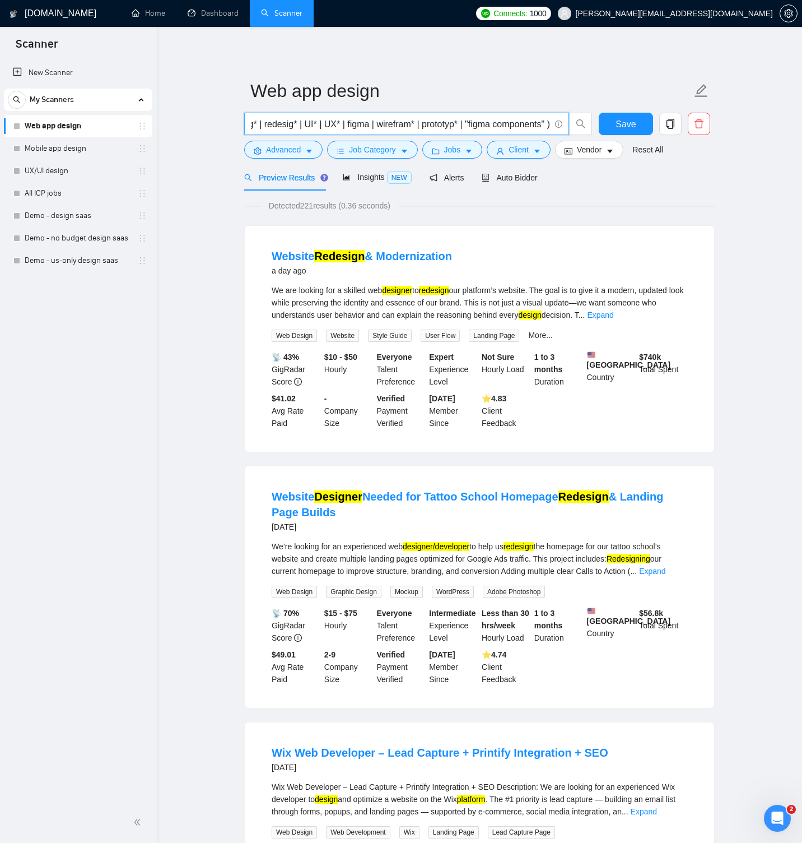
paste input "(saas | (web app) | (mobile app) | website | ecommerce | marketplace | platform…"
click at [640, 123] on button "Save" at bounding box center [626, 124] width 54 height 22
click at [613, 314] on link "Expand" at bounding box center [600, 314] width 26 height 9
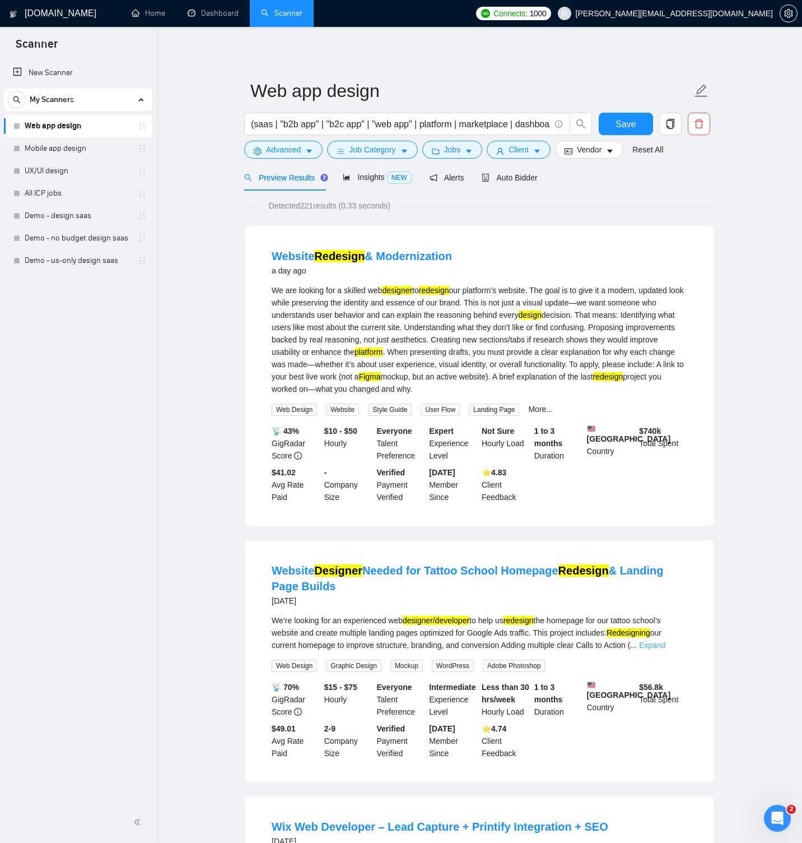
click at [666, 649] on link "Expand" at bounding box center [652, 644] width 26 height 9
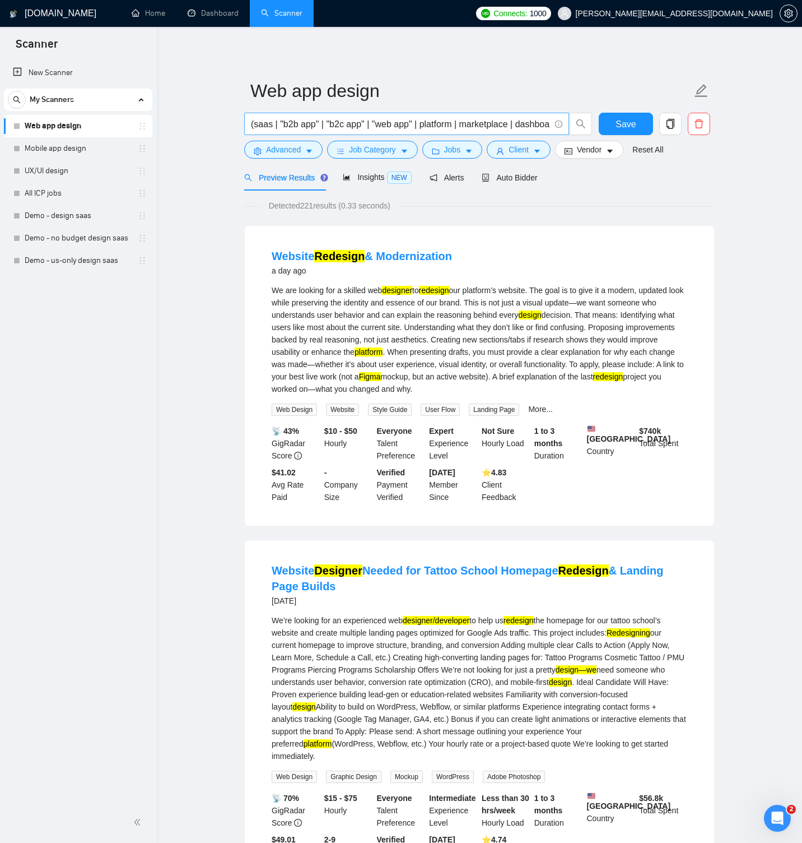
click at [308, 124] on input "(saas | "b2b app" | "b2c app" | "web app" | platform | marketplace | dashboard)…" at bounding box center [400, 124] width 299 height 14
click at [339, 125] on input "(saas | "b2b" | "b2c app" | "web app" | platform | marketplace | dashboard) + (…" at bounding box center [400, 124] width 299 height 14
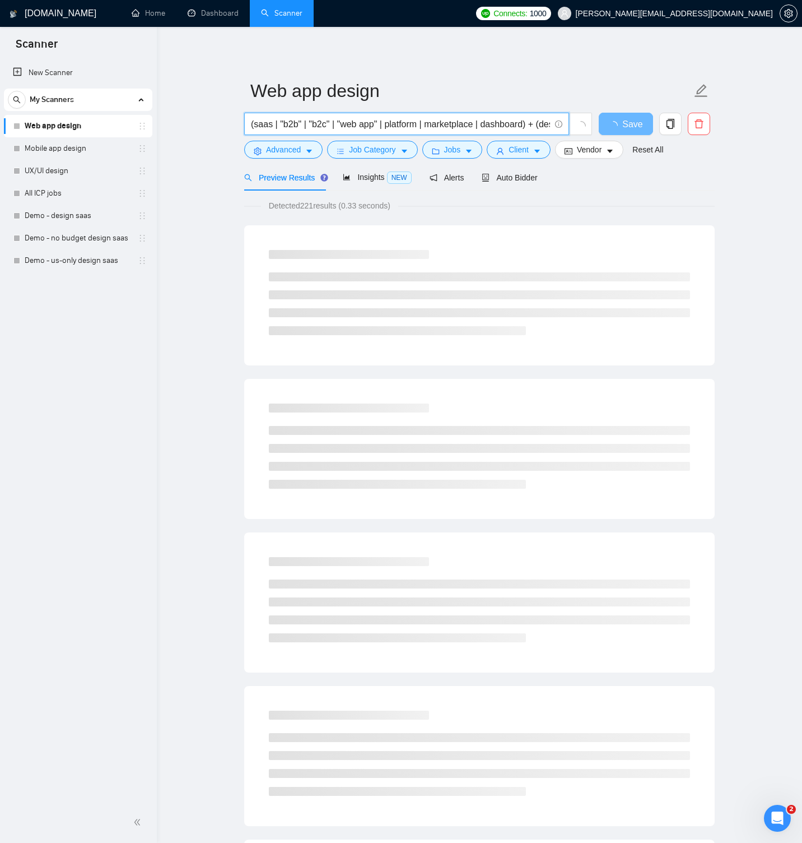
click at [407, 127] on input "(saas | "b2b" | "b2c" | "web app" | platform | marketplace | dashboard) + (desi…" at bounding box center [400, 124] width 299 height 14
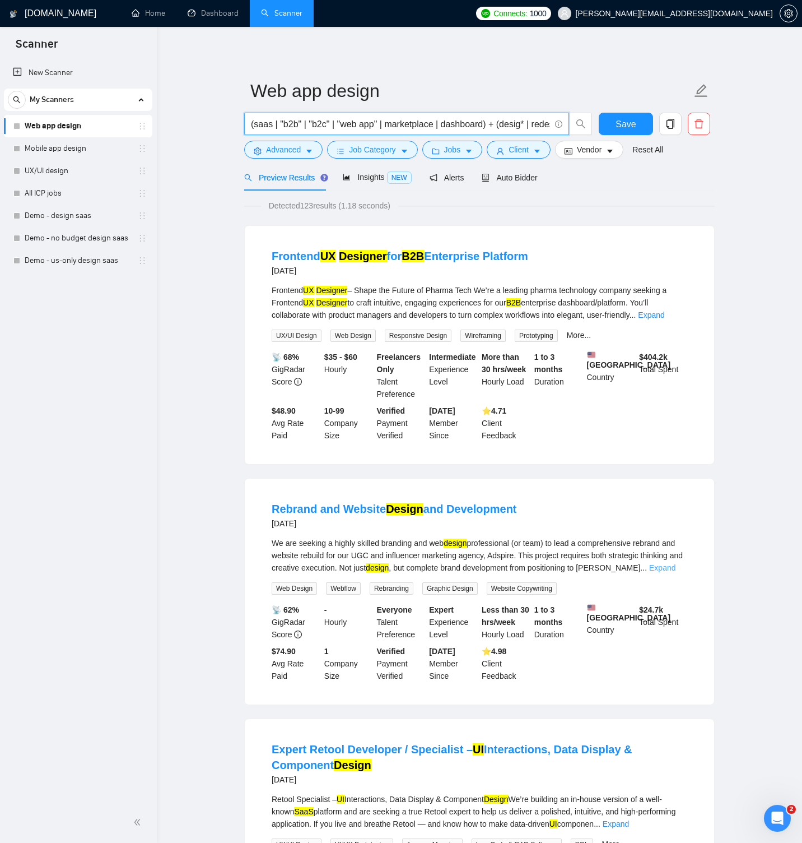
type input "(saas | "b2b" | "b2c" | "web app" | marketplace | dashboard) + (desig* | redesi…"
click at [672, 566] on link "Expand" at bounding box center [662, 567] width 26 height 9
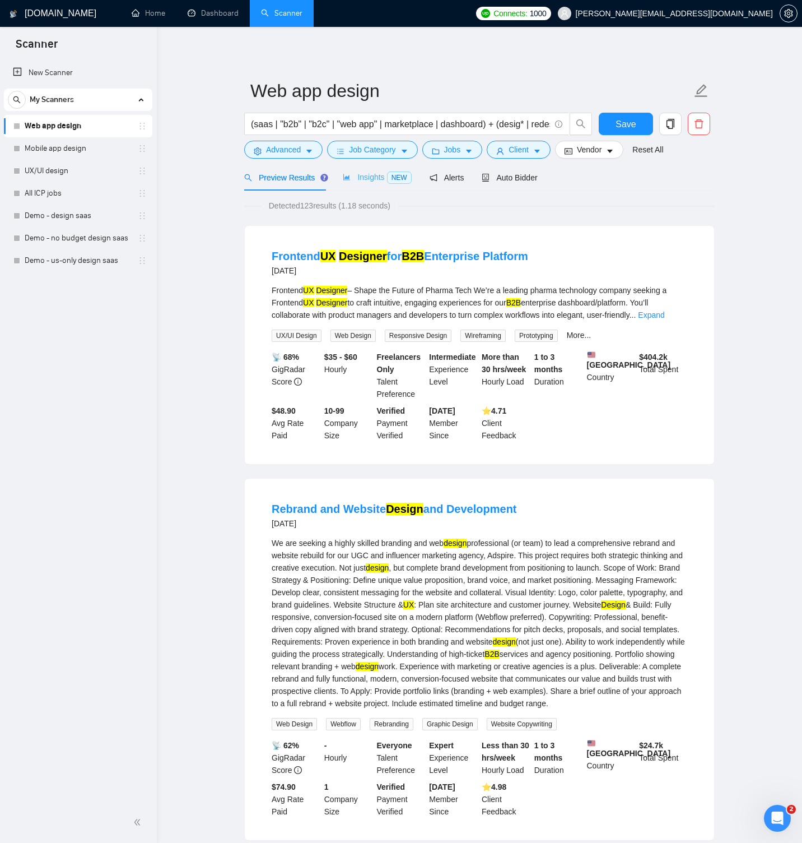
click at [353, 170] on div "Insights NEW" at bounding box center [377, 177] width 68 height 26
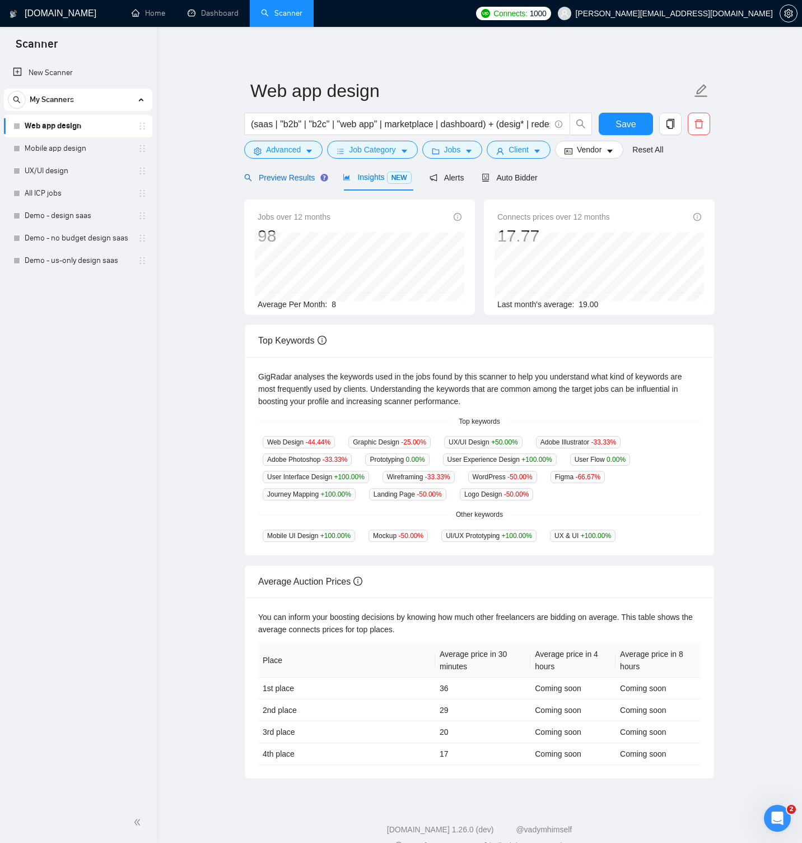
click at [308, 179] on span "Preview Results" at bounding box center [284, 177] width 81 height 9
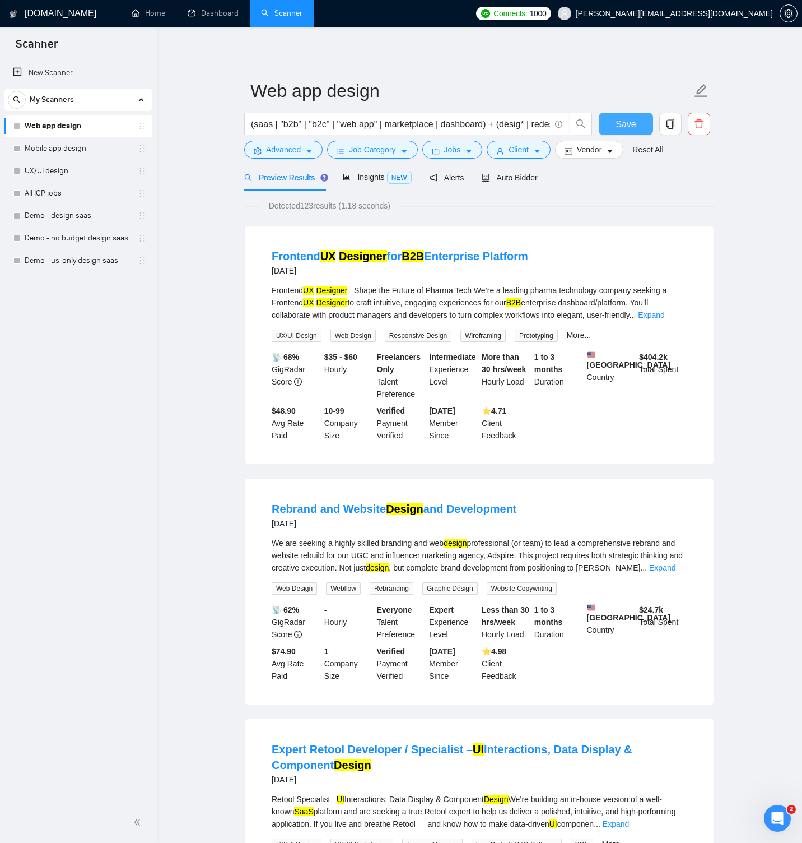
click at [609, 127] on button "Save" at bounding box center [626, 124] width 54 height 22
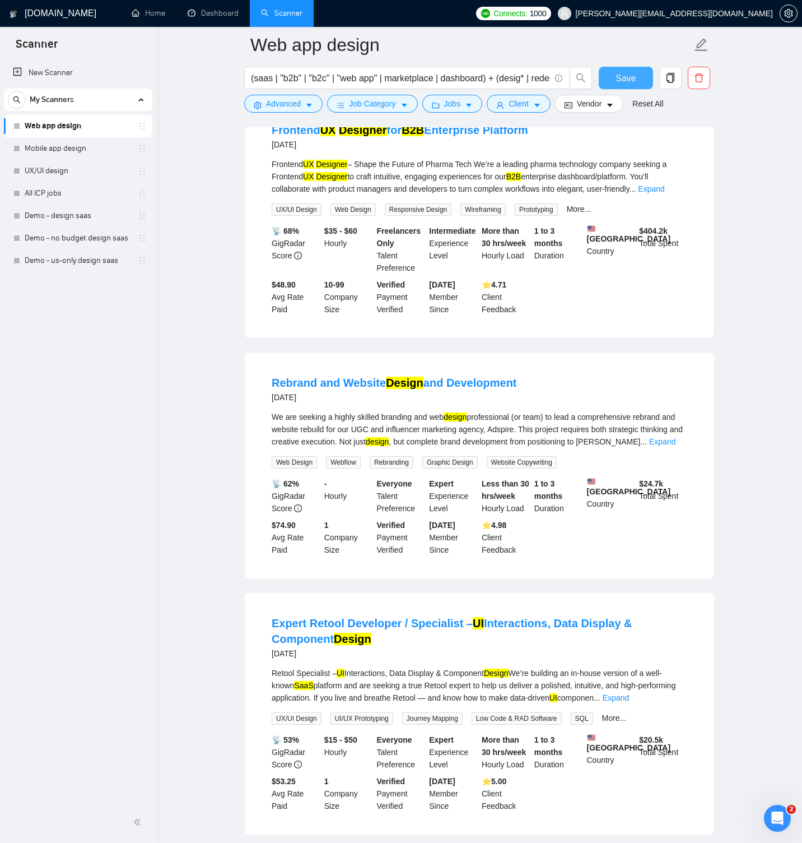
scroll to position [137, 0]
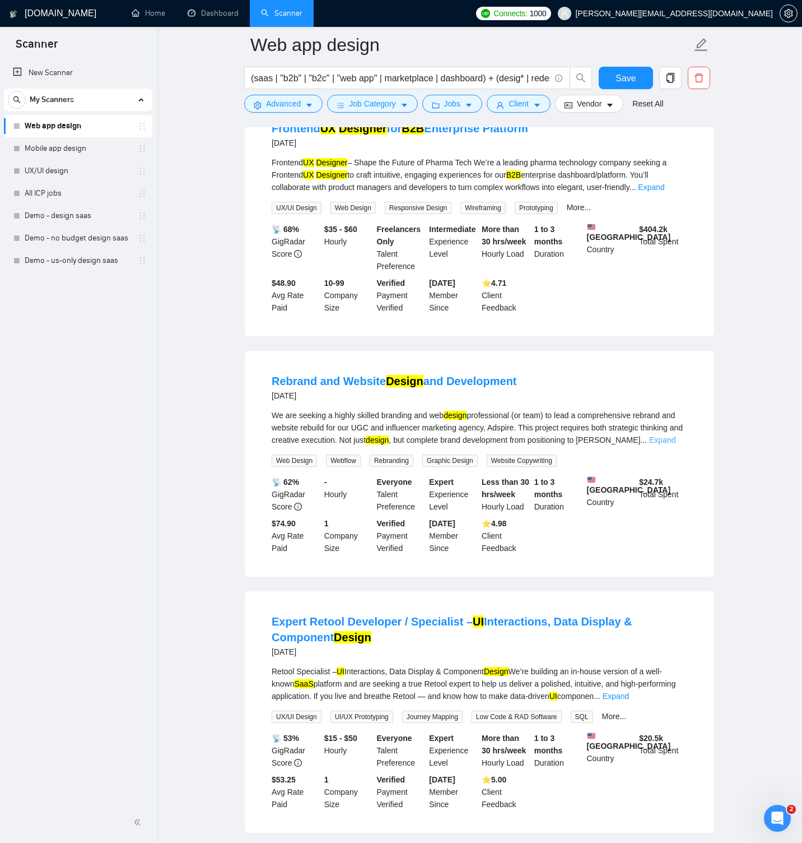
click at [674, 440] on link "Expand" at bounding box center [662, 439] width 26 height 9
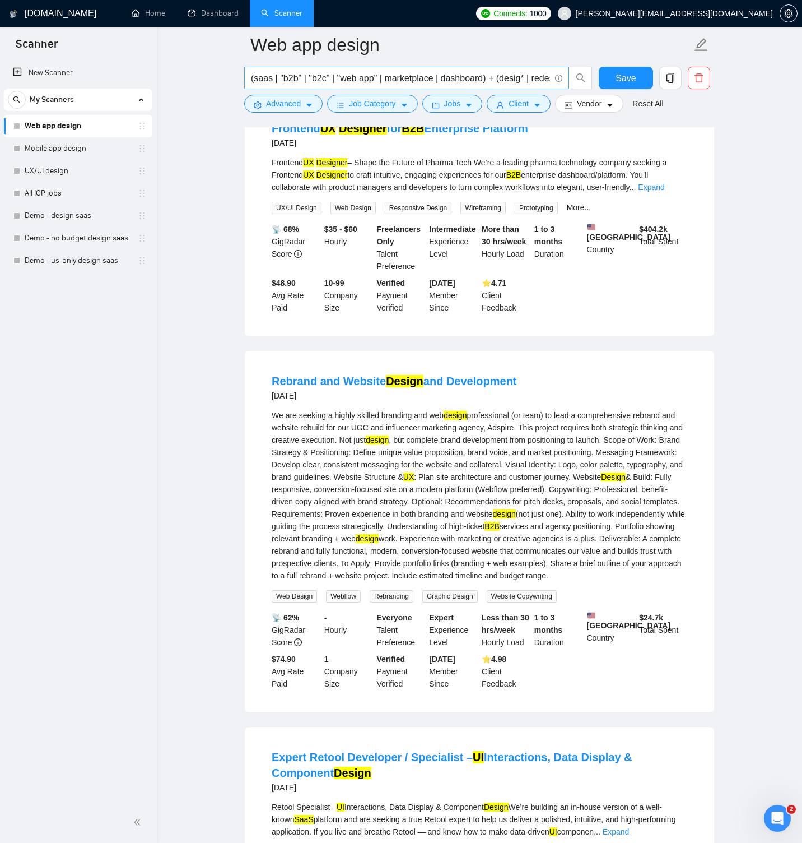
click at [508, 79] on input "(saas | "b2b" | "b2c" | "web app" | marketplace | dashboard) + (desig* | redesi…" at bounding box center [400, 78] width 299 height 14
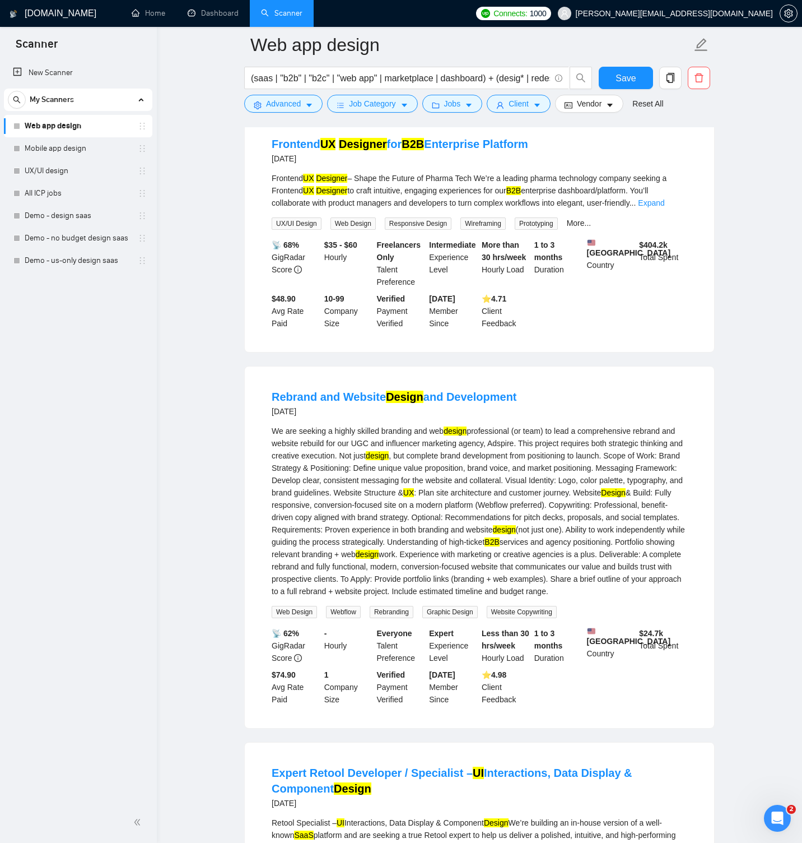
scroll to position [0, 0]
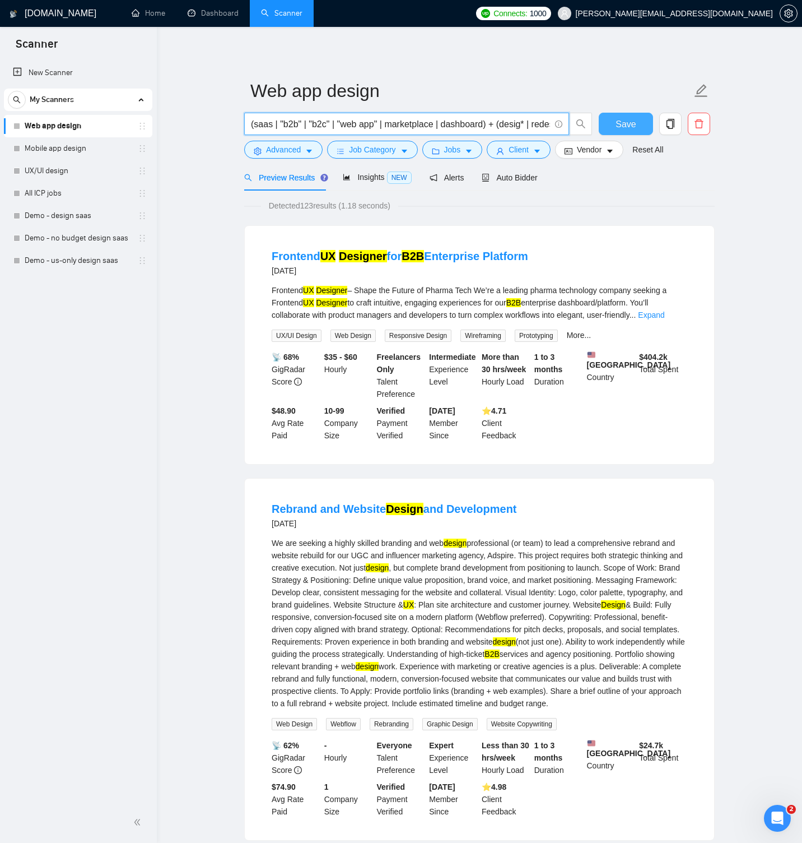
click at [623, 118] on span "Save" at bounding box center [626, 124] width 20 height 14
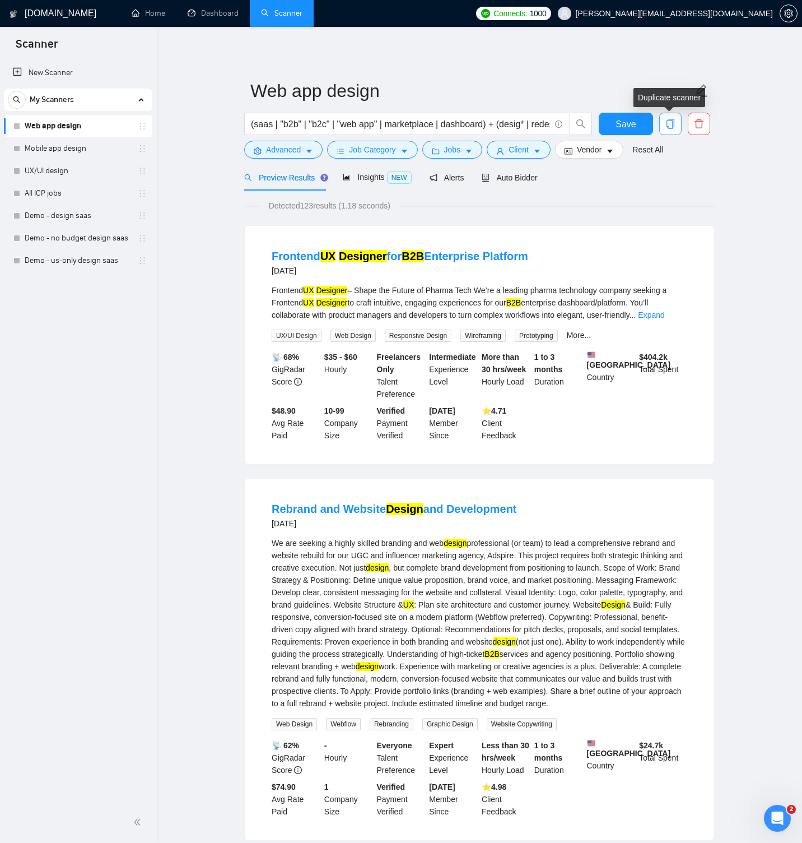
click at [674, 127] on icon "copy" at bounding box center [671, 124] width 8 height 10
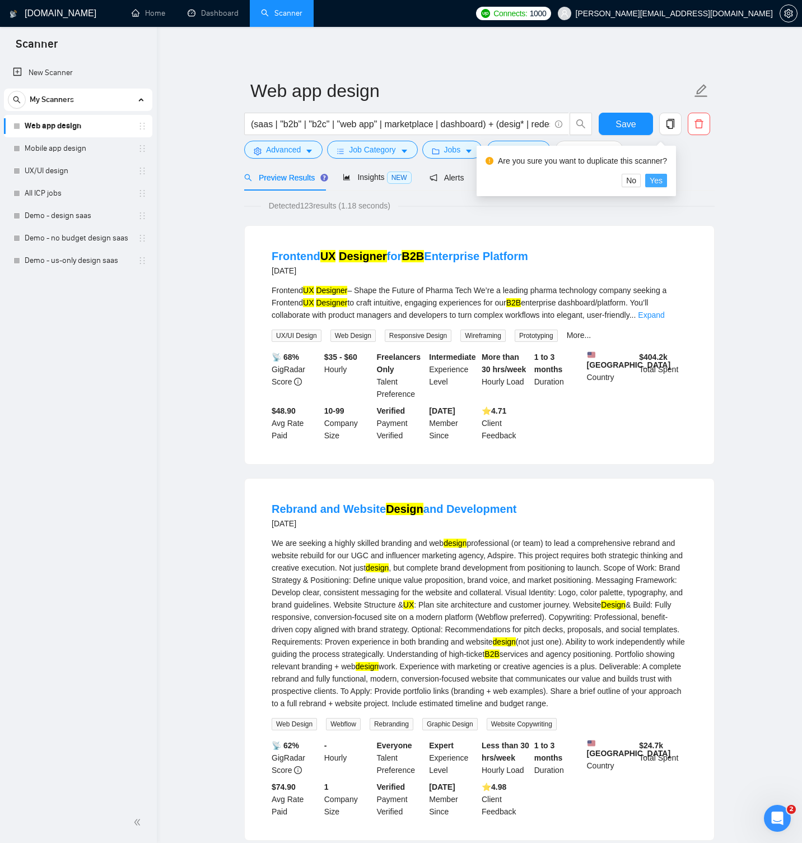
click at [663, 180] on span "Yes" at bounding box center [656, 180] width 13 height 12
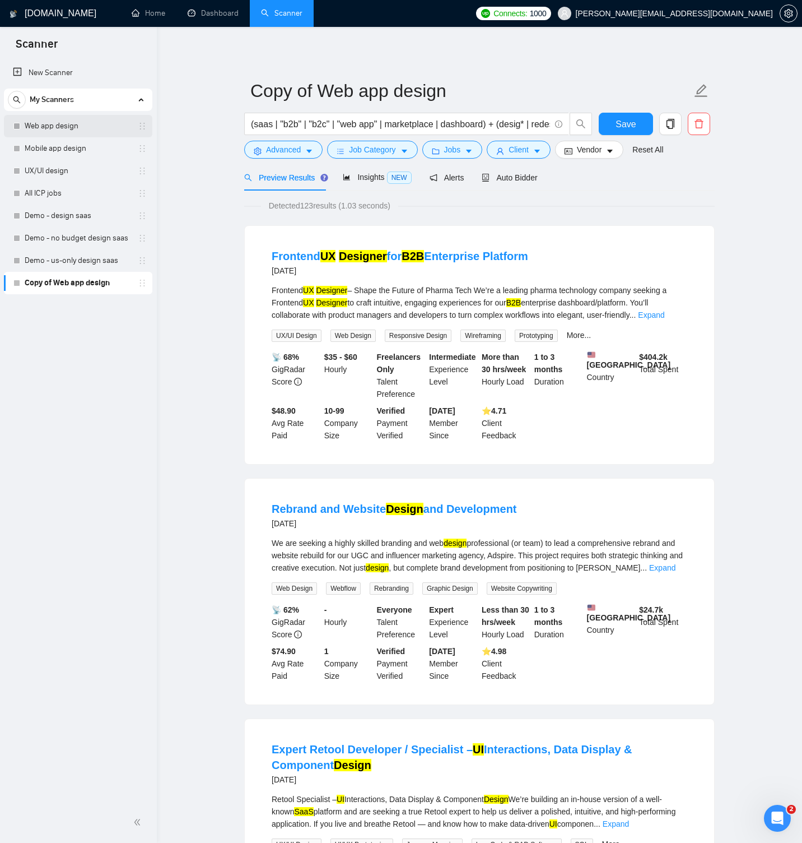
click at [73, 126] on link "Web app design" at bounding box center [78, 126] width 106 height 22
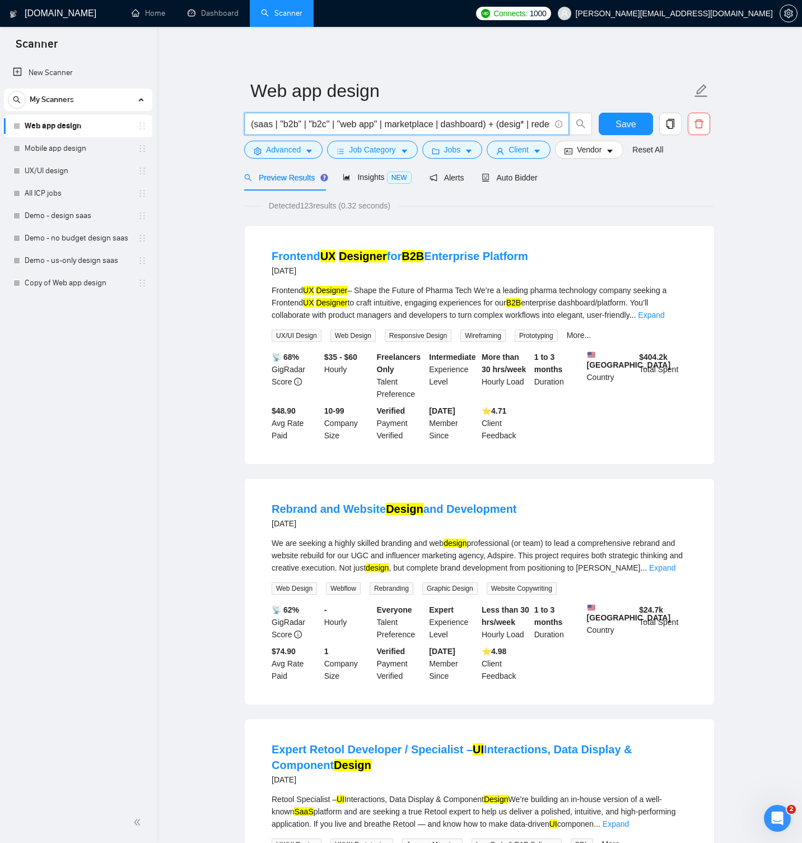
drag, startPoint x: 280, startPoint y: 123, endPoint x: 339, endPoint y: 124, distance: 59.4
click at [339, 124] on input "(saas | "b2b" | "b2c" | "web app" | marketplace | dashboard) + (desig* | redesi…" at bounding box center [400, 124] width 299 height 14
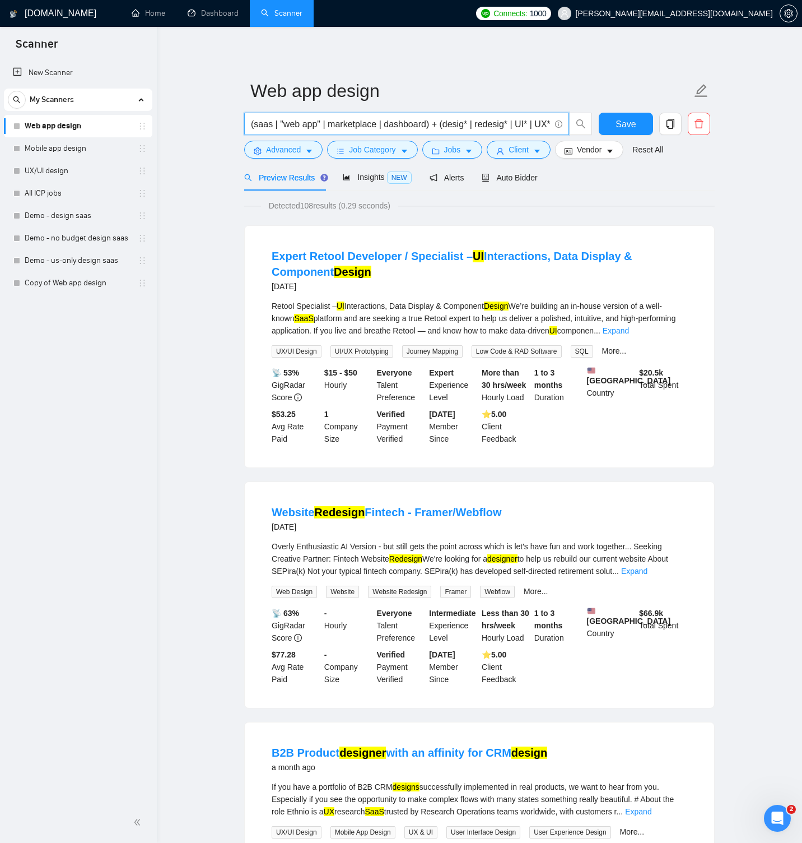
click at [429, 124] on input "(saas | "web app" | marketplace | dashboard) + (desig* | redesig* | UI* | UX* |…" at bounding box center [400, 124] width 299 height 14
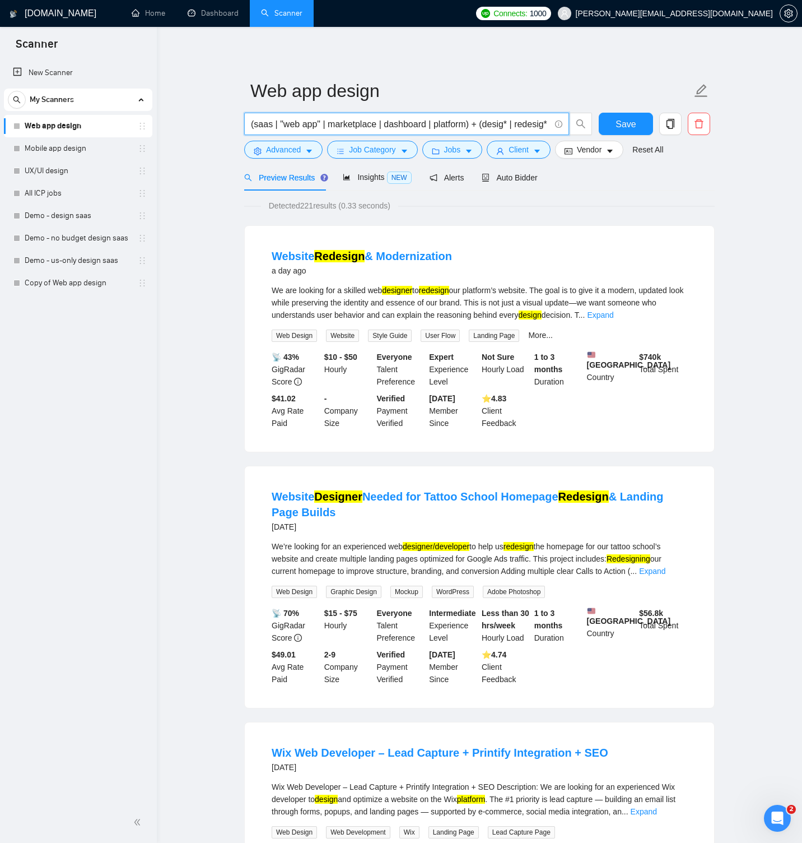
click at [469, 122] on input "(saas | "web app" | marketplace | dashboard | platform) + (desig* | redesig* | …" at bounding box center [400, 124] width 299 height 14
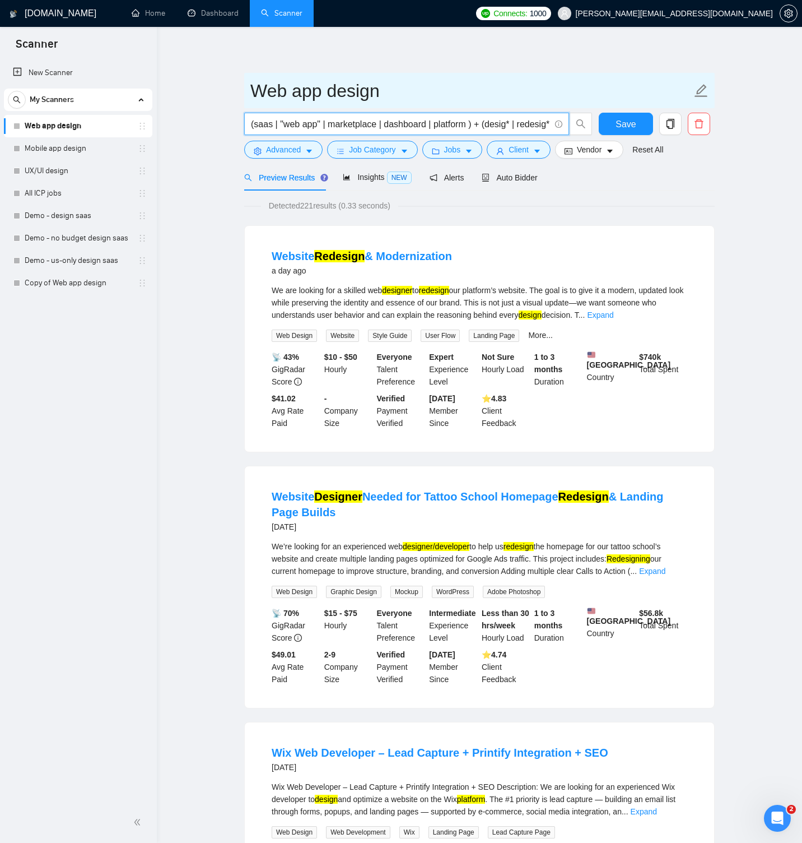
paste input "| "admin panel" | analytics | "data platform" | mvp | "subscription app" | "mul…"
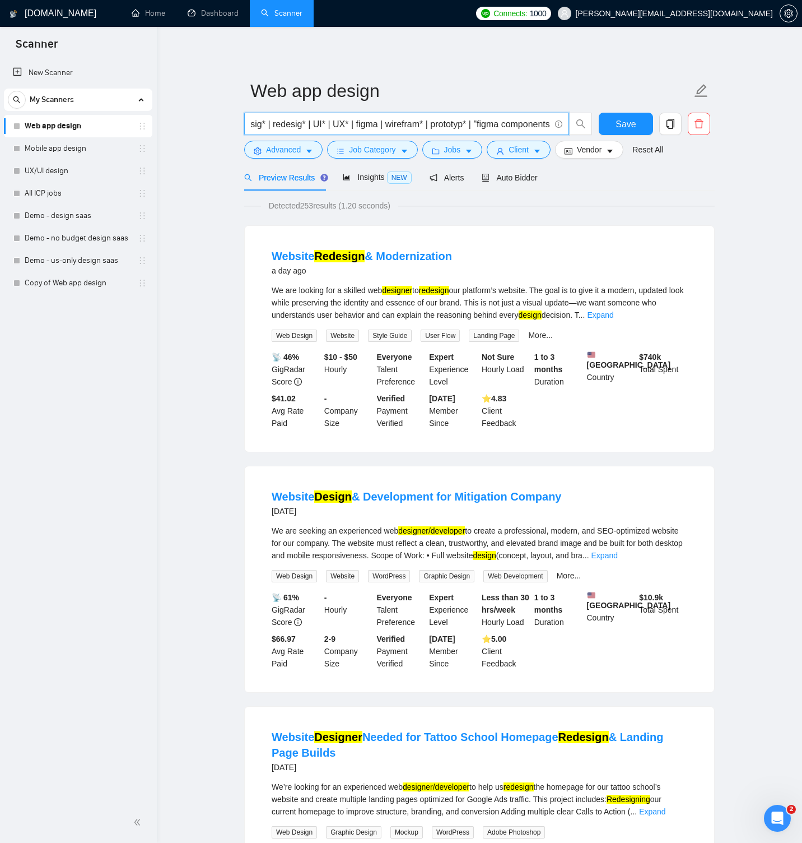
scroll to position [0, 576]
drag, startPoint x: 334, startPoint y: 123, endPoint x: 374, endPoint y: 123, distance: 40.3
click at [374, 123] on input "(saas | "web app" | marketplace | dashboard | platform | "admin panel" | analyt…" at bounding box center [400, 124] width 299 height 14
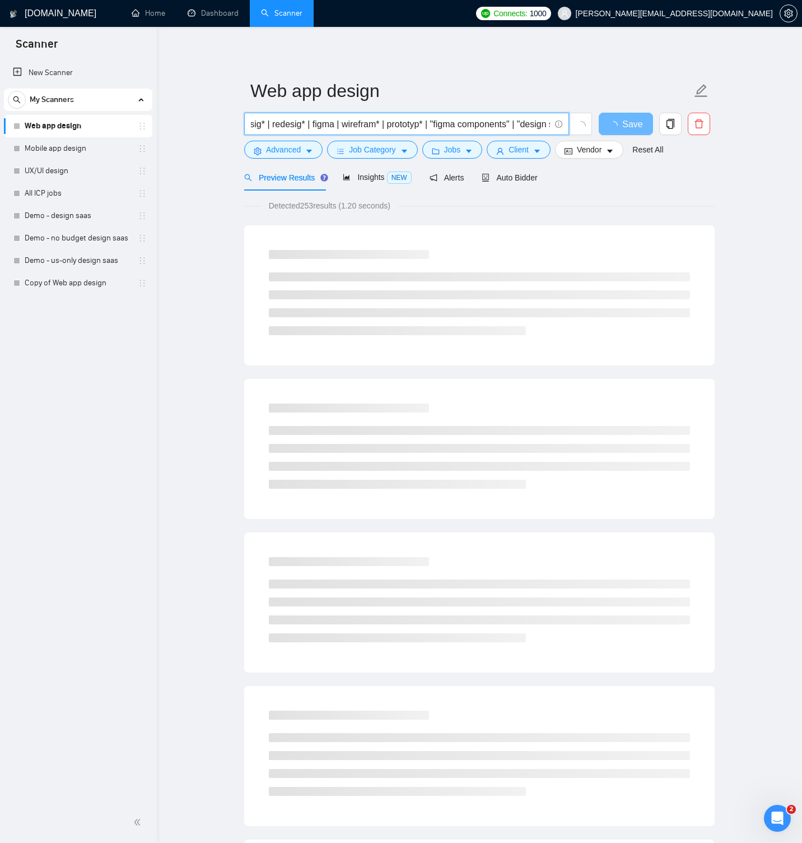
click at [259, 125] on input "(saas | "web app" | marketplace | dashboard | platform | "admin panel" | analyt…" at bounding box center [400, 124] width 299 height 14
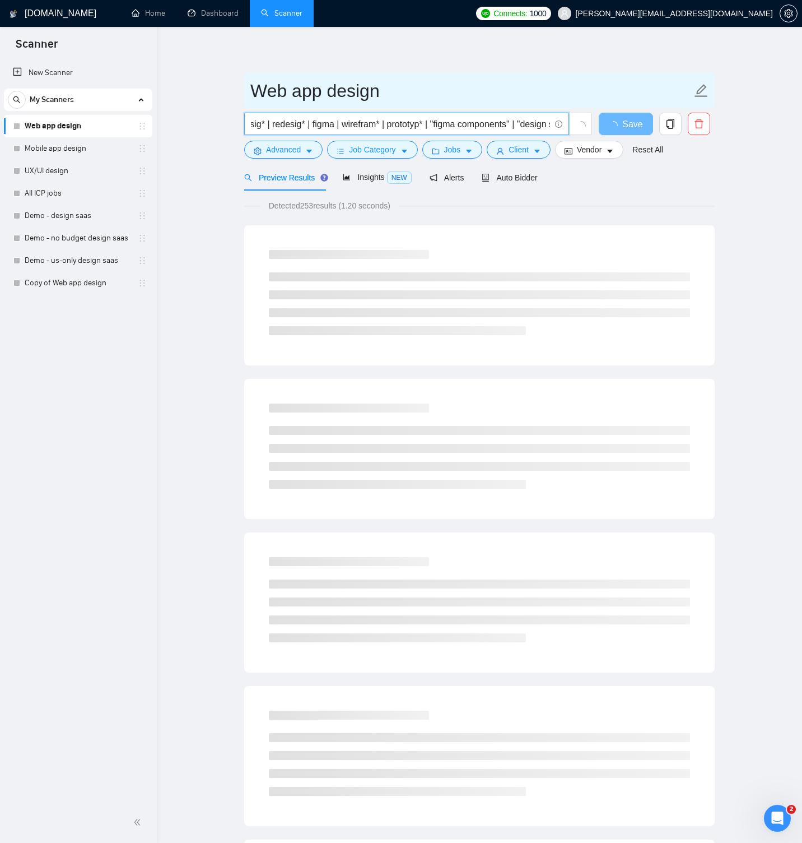
paste input "UI* | UX* |"
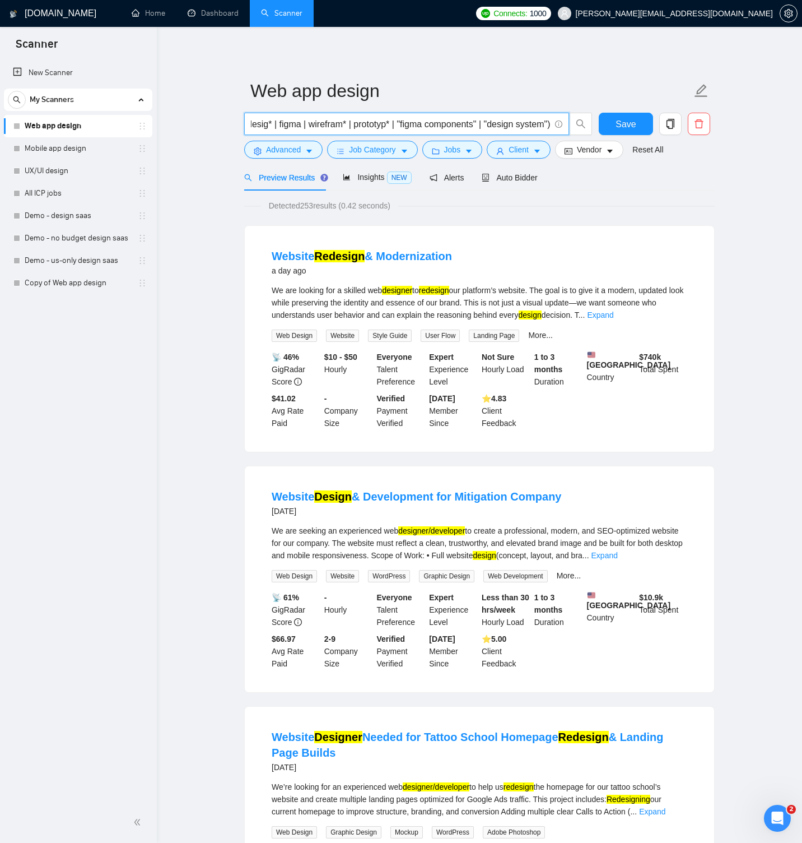
scroll to position [0, 685]
type input "(saas | "web app" | marketplace | dashboard | platform | "admin panel" | analyt…"
click at [277, 150] on span "Advanced" at bounding box center [283, 149] width 35 height 12
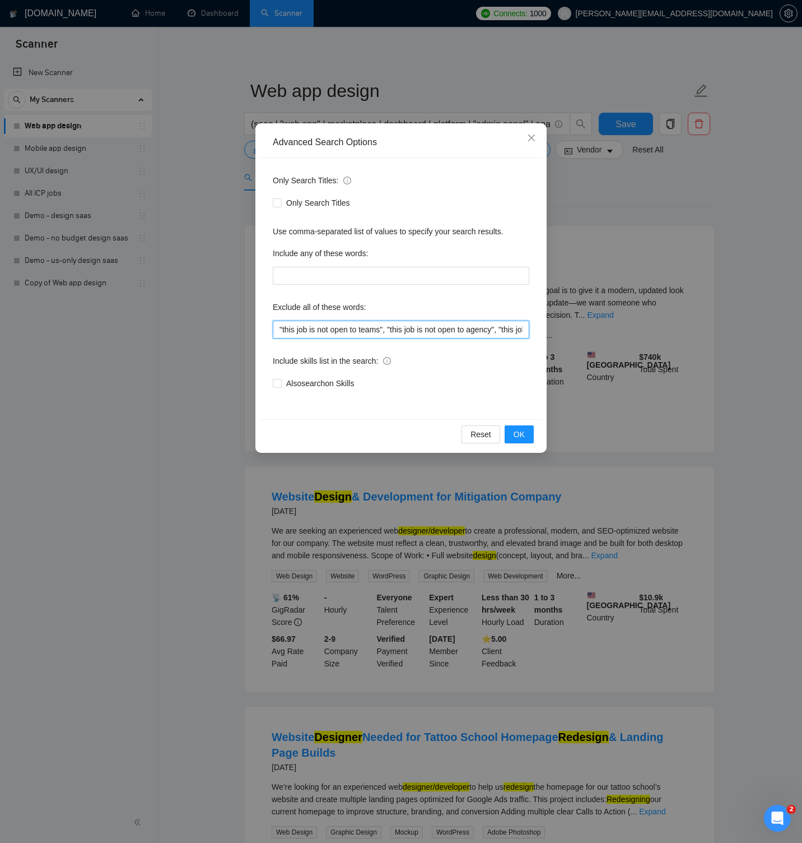
click at [412, 329] on input ""this job is not open to teams", "this job is not open to agency", "this job is…" at bounding box center [401, 329] width 257 height 18
paste input "rebrand, branding, logo, wordpress, wix, squarespace, shopify, "marketing site"…"
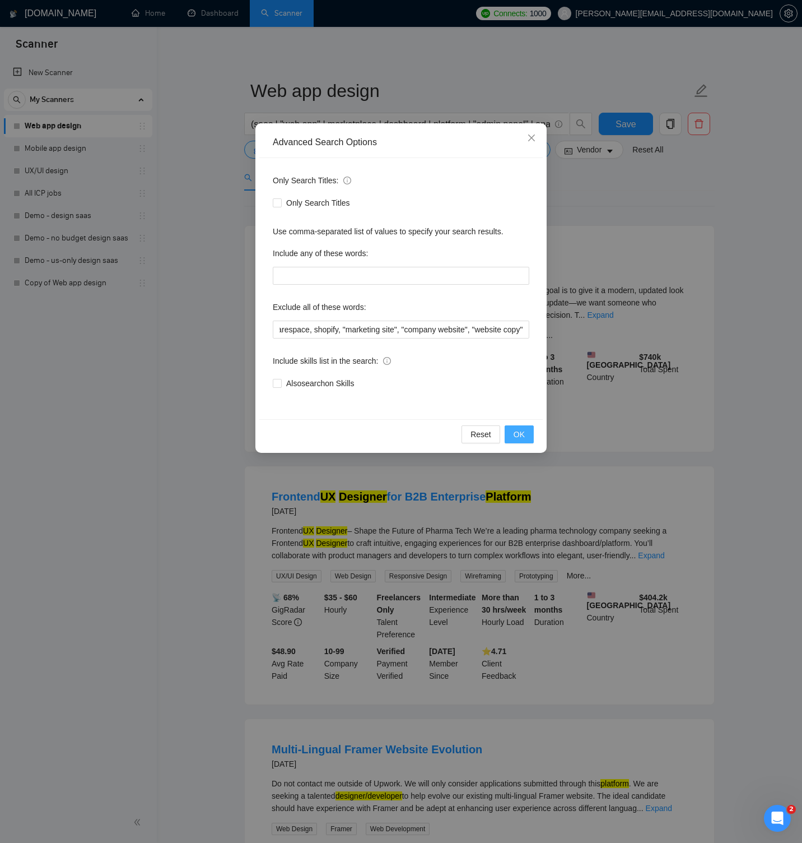
scroll to position [0, 0]
click at [533, 442] on button "OK" at bounding box center [519, 434] width 29 height 18
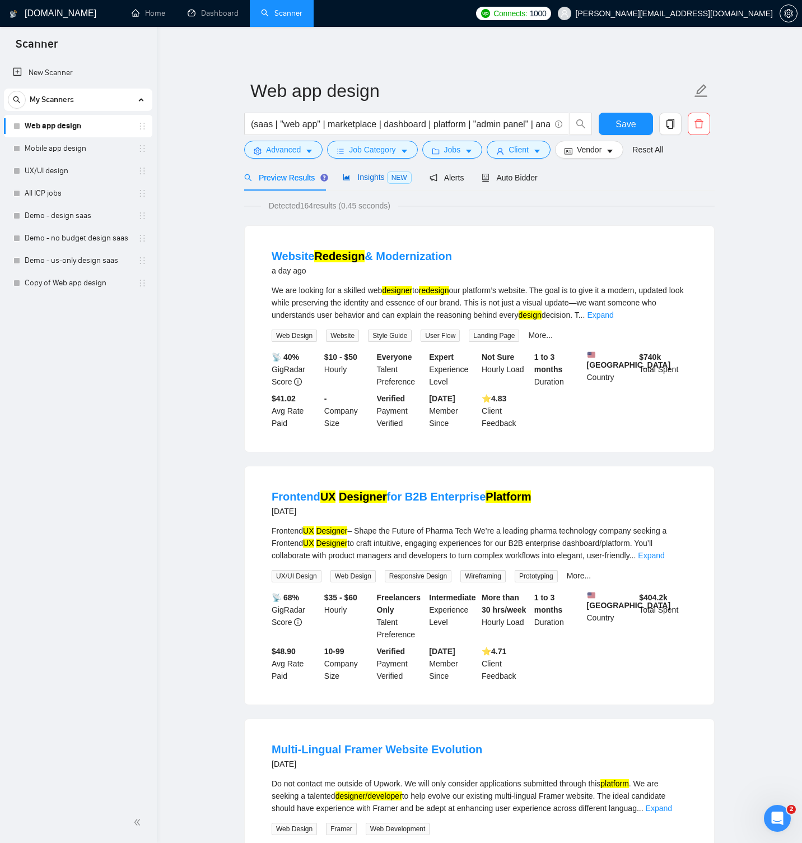
click at [373, 181] on span "Insights NEW" at bounding box center [377, 177] width 68 height 9
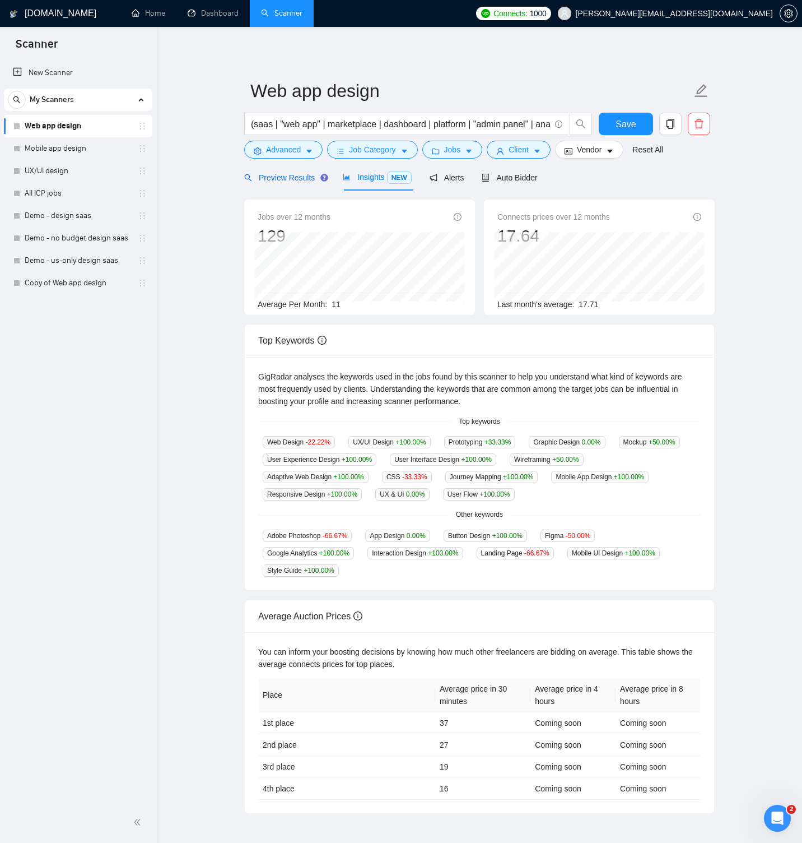
click at [286, 179] on span "Preview Results" at bounding box center [284, 177] width 81 height 9
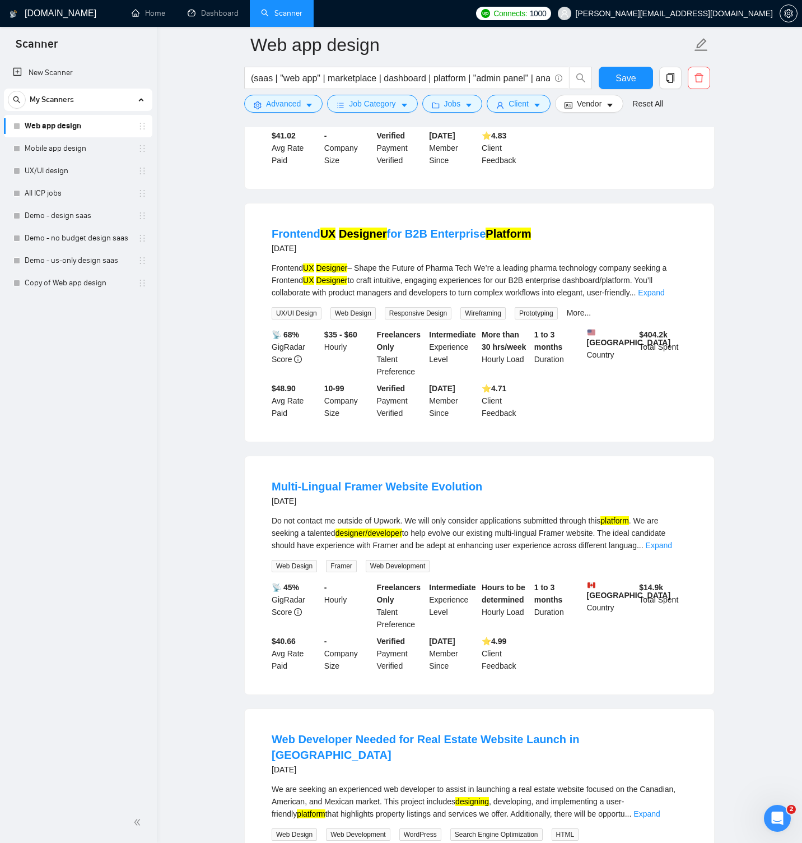
scroll to position [274, 0]
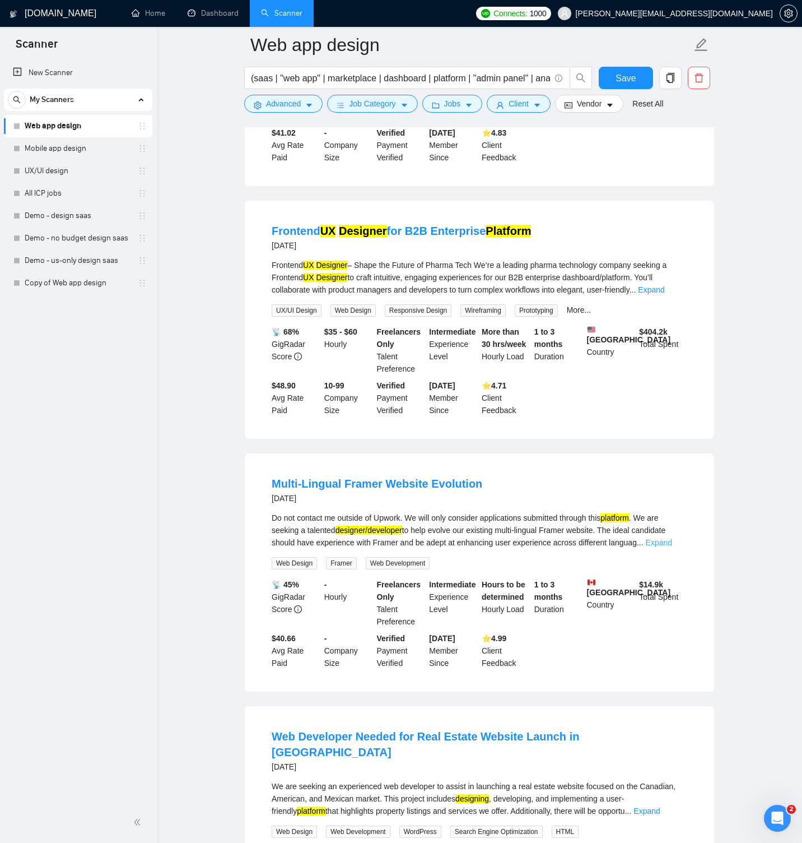
click at [672, 546] on link "Expand" at bounding box center [659, 542] width 26 height 9
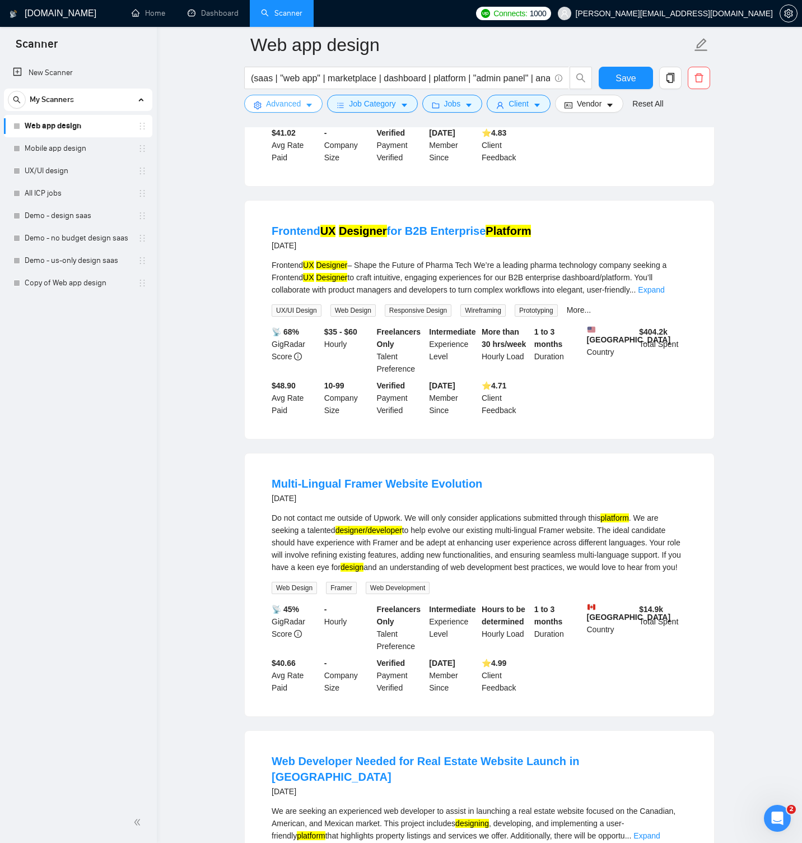
click at [304, 99] on button "Advanced" at bounding box center [283, 104] width 78 height 18
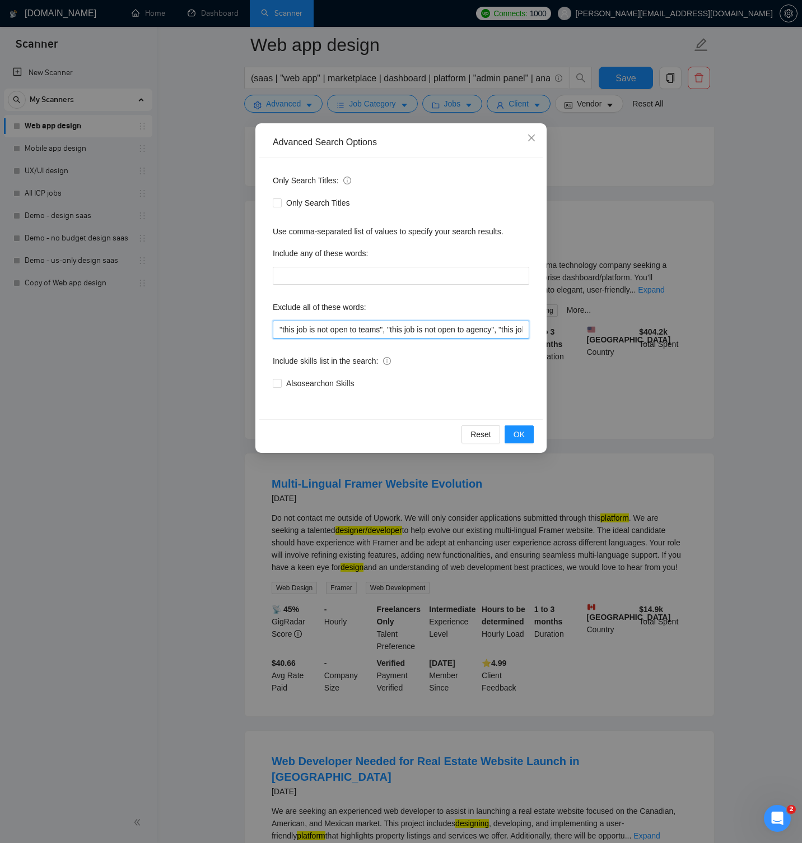
click at [436, 324] on input ""this job is not open to teams", "this job is not open to agency", "this job is…" at bounding box center [401, 329] width 257 height 18
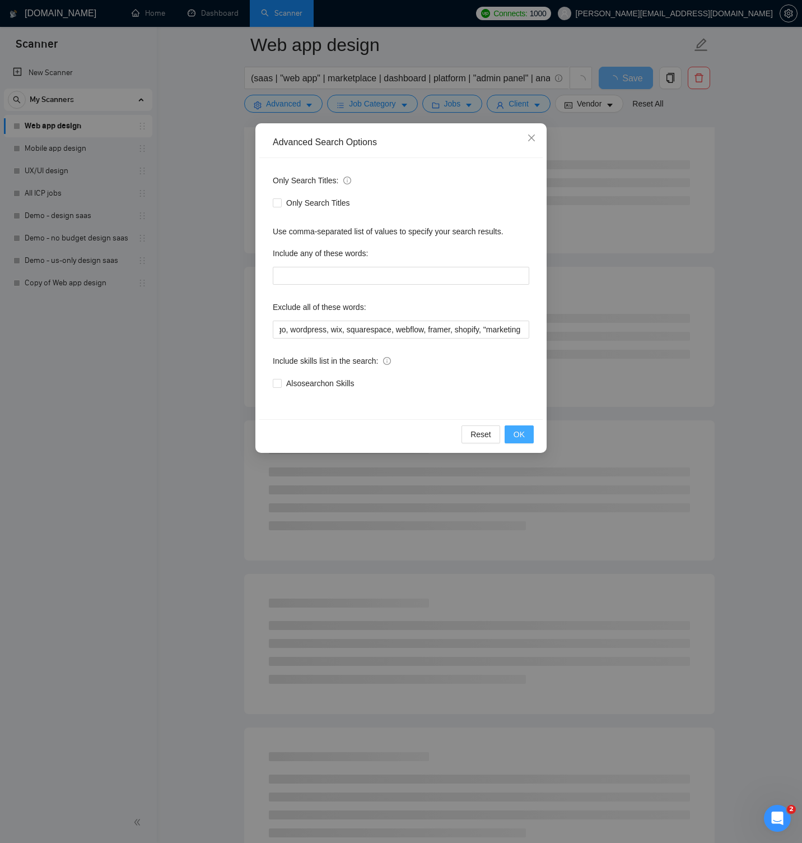
click at [515, 434] on span "OK" at bounding box center [519, 434] width 11 height 12
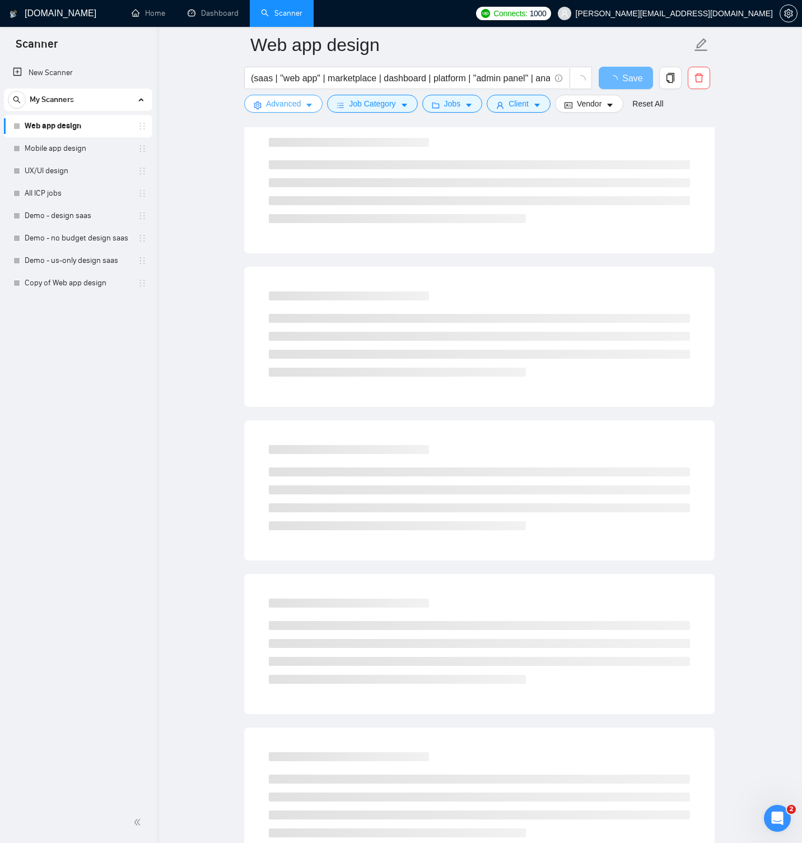
scroll to position [0, 0]
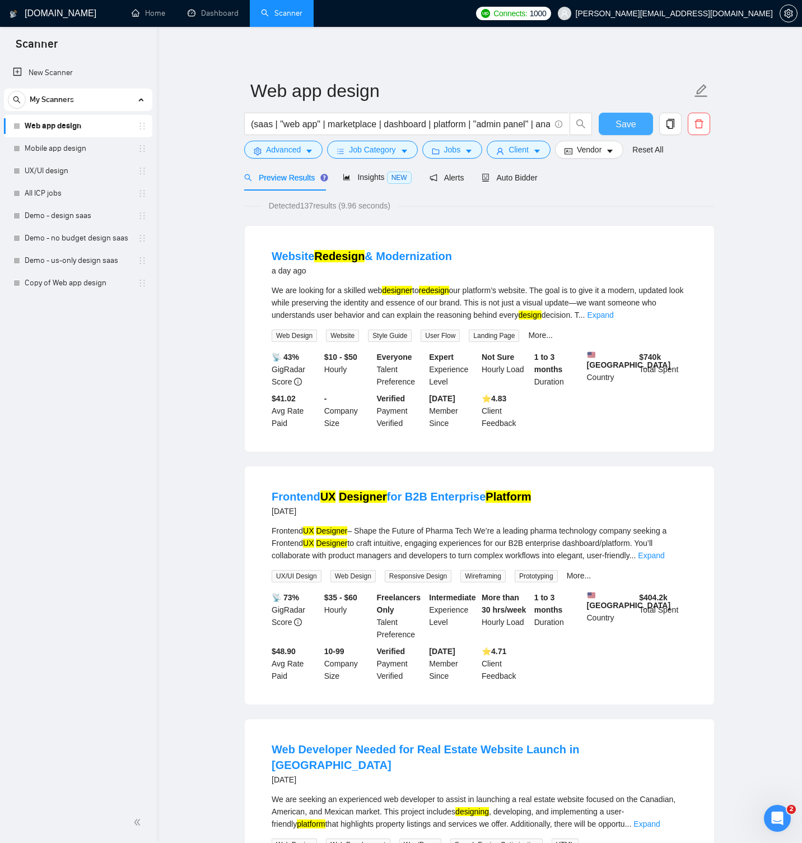
click at [622, 119] on span "Save" at bounding box center [626, 124] width 20 height 14
click at [391, 180] on span "NEW" at bounding box center [399, 177] width 25 height 12
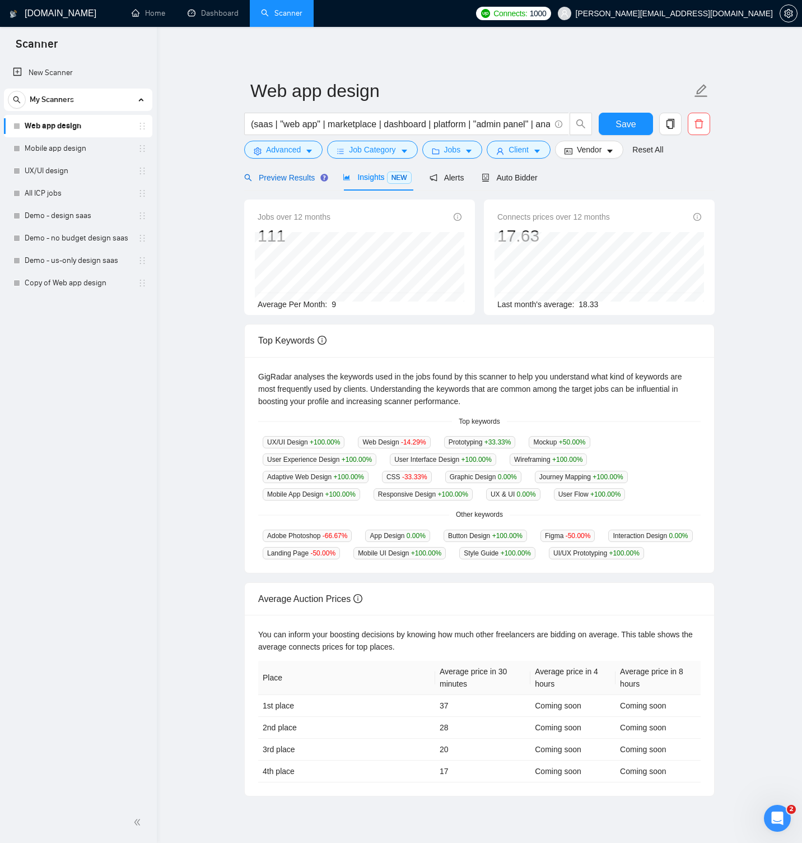
click at [304, 180] on span "Preview Results" at bounding box center [284, 177] width 81 height 9
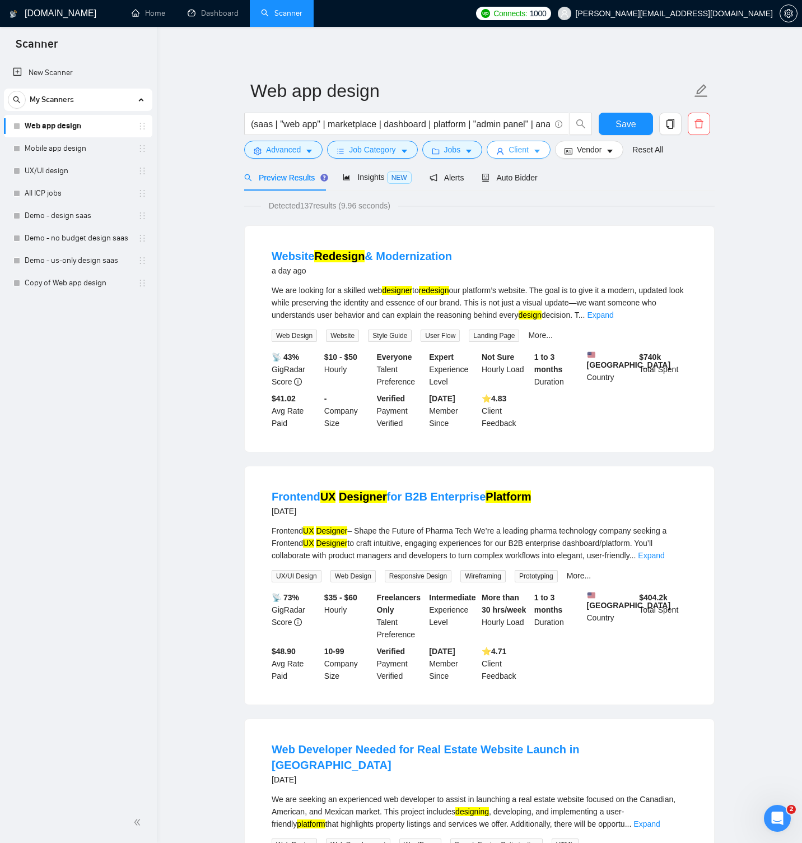
click at [516, 151] on span "Client" at bounding box center [519, 149] width 20 height 12
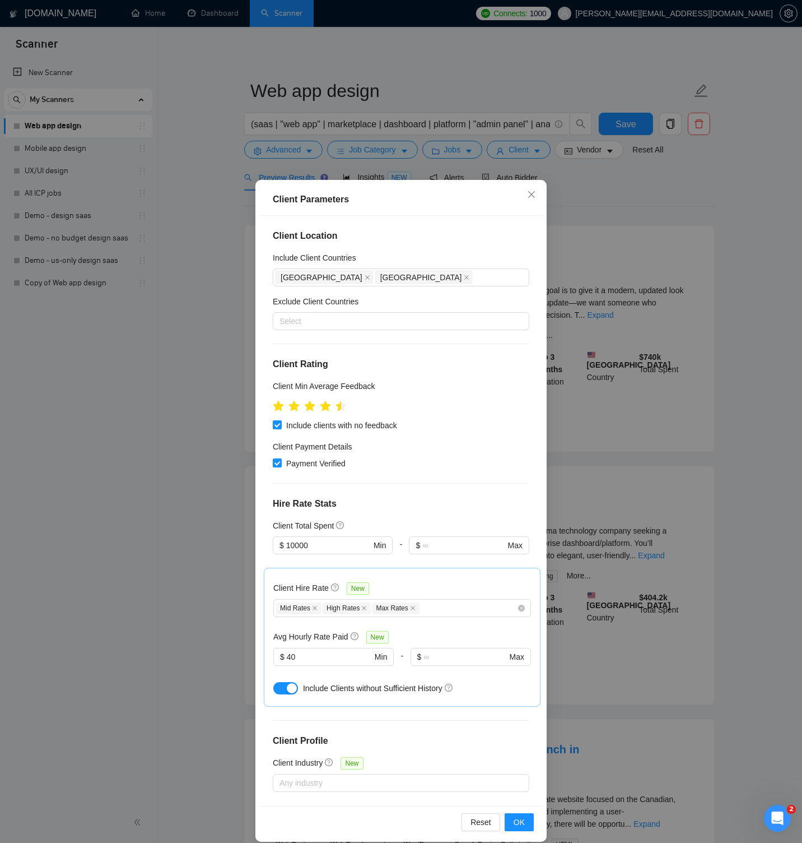
click at [603, 197] on div "Client Parameters Client Location Include Client Countries [GEOGRAPHIC_DATA] [G…" at bounding box center [401, 421] width 802 height 843
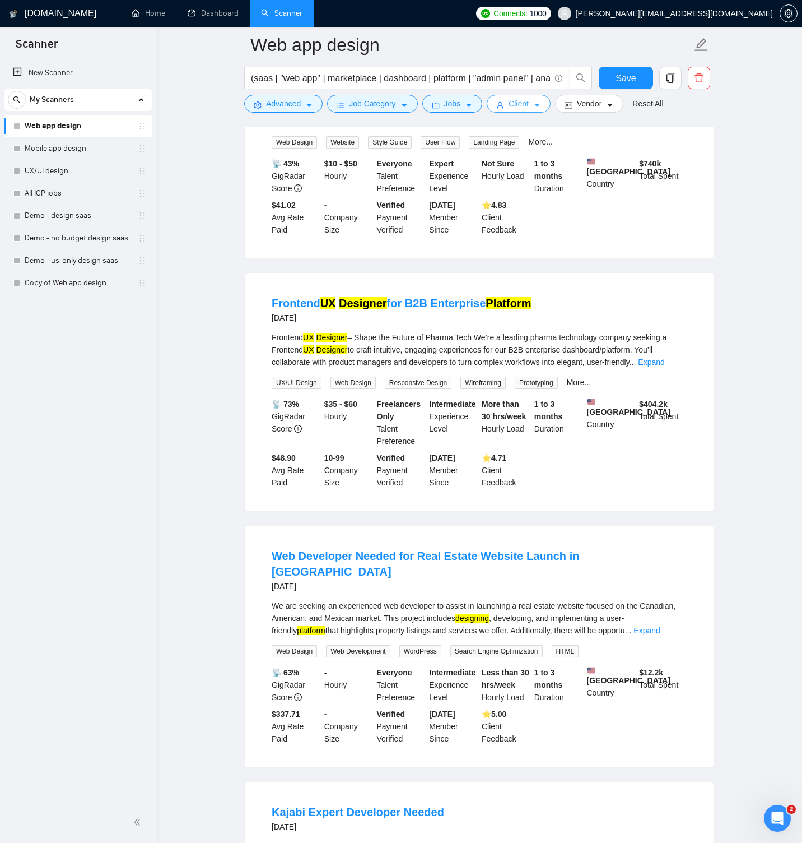
scroll to position [203, 0]
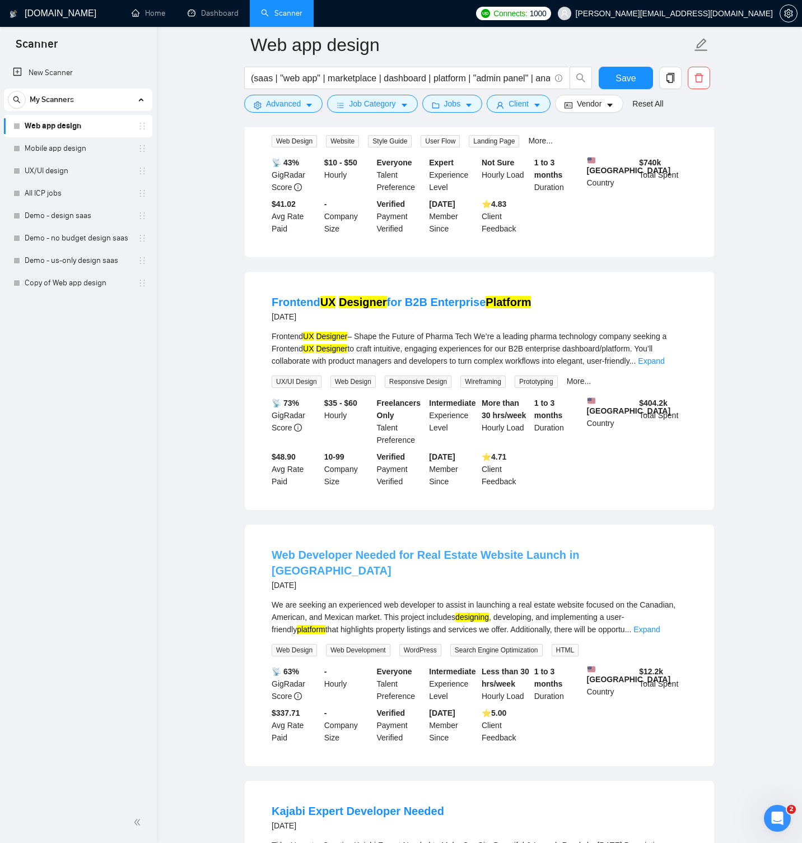
click at [546, 560] on link "Web Developer Needed for Real Estate Website Launch in [GEOGRAPHIC_DATA]" at bounding box center [426, 562] width 308 height 28
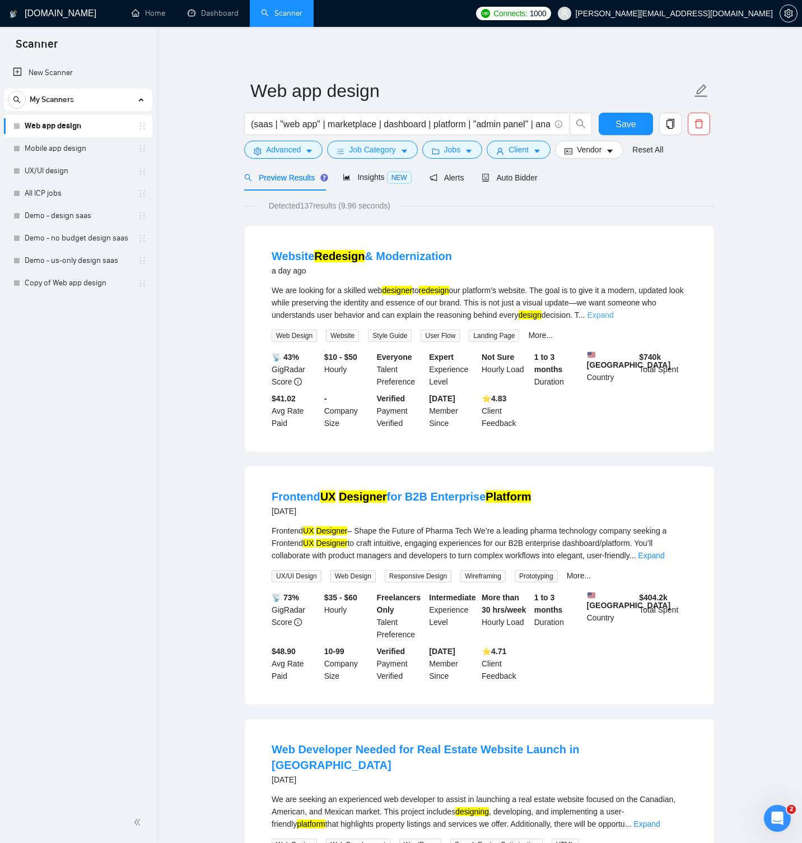
click at [613, 313] on link "Expand" at bounding box center [600, 314] width 26 height 9
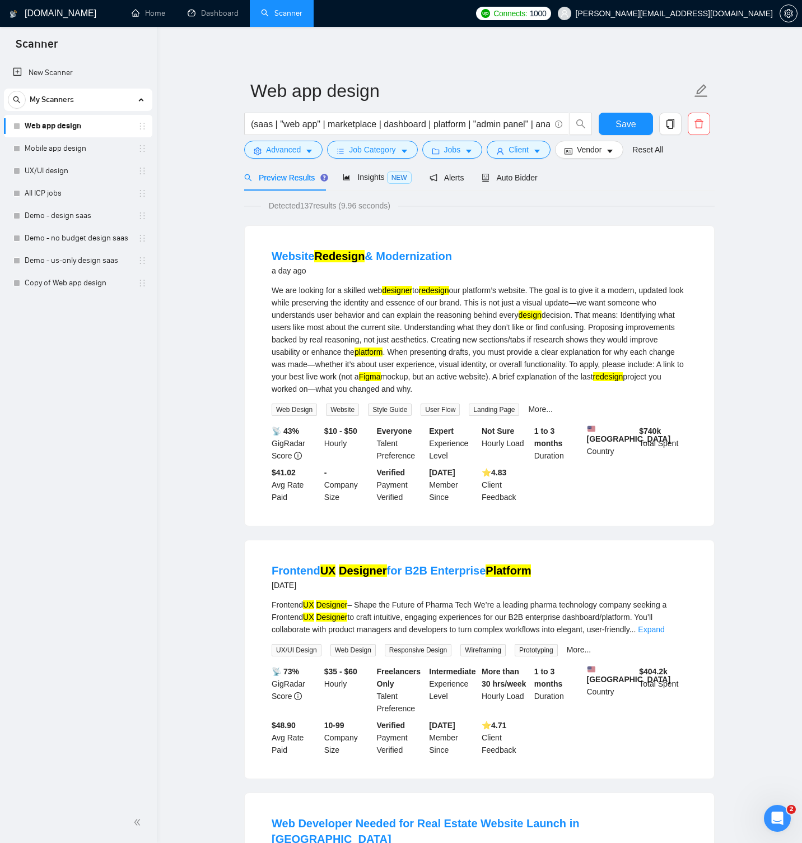
scroll to position [202, 0]
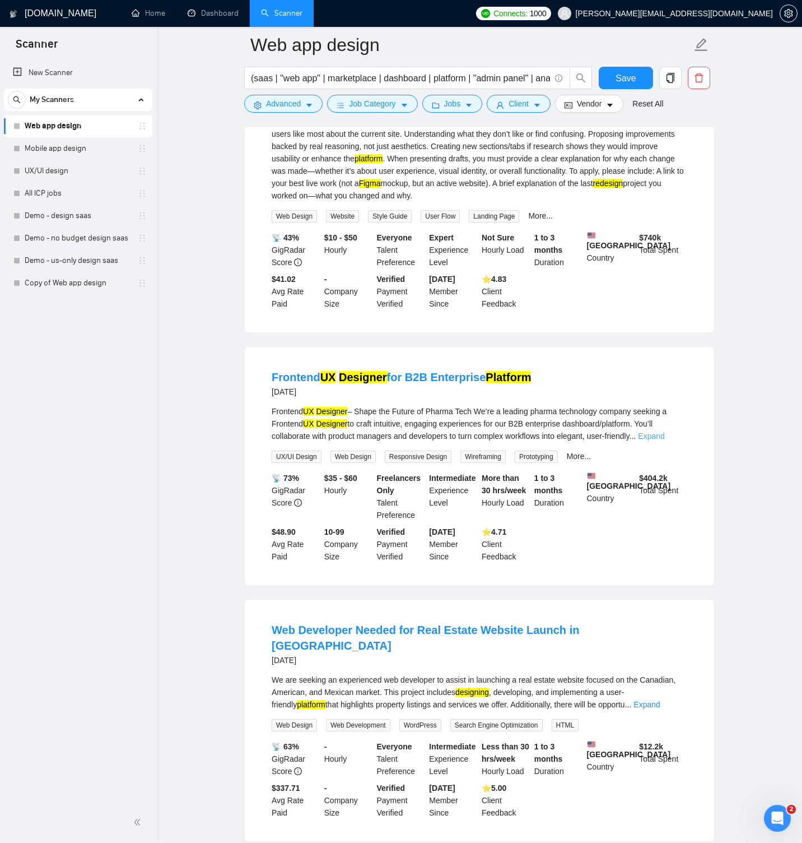
click at [664, 440] on link "Expand" at bounding box center [651, 435] width 26 height 9
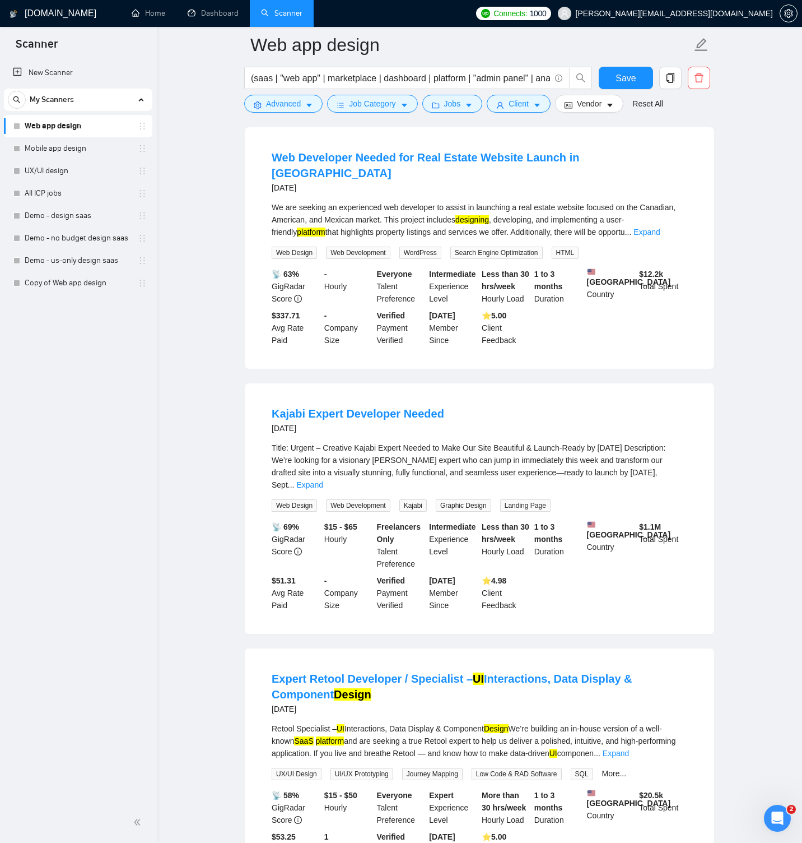
scroll to position [727, 0]
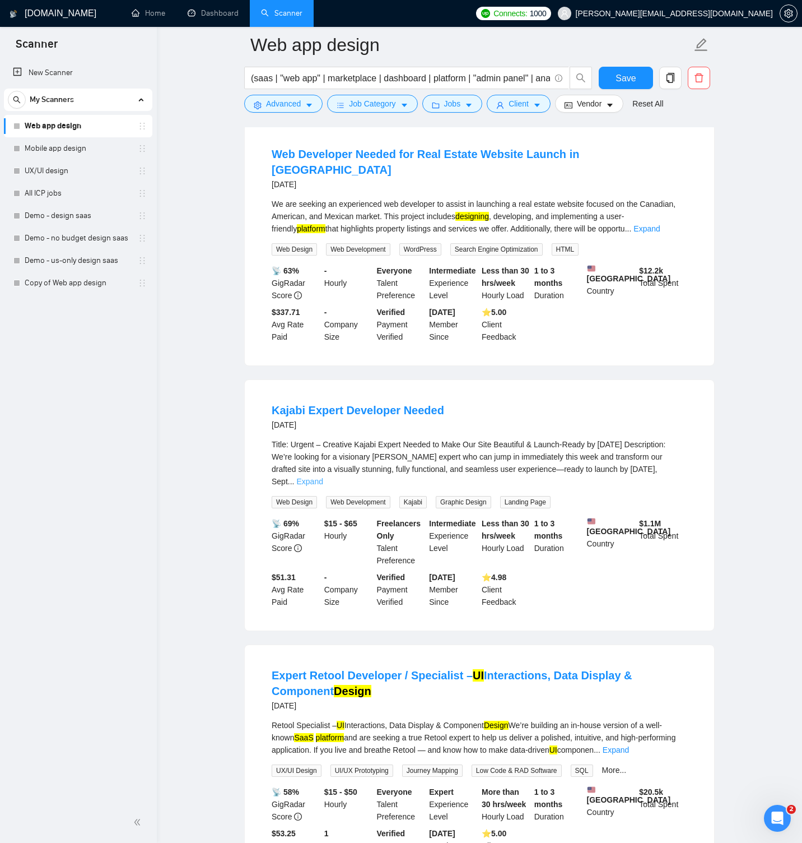
click at [323, 477] on link "Expand" at bounding box center [309, 481] width 26 height 9
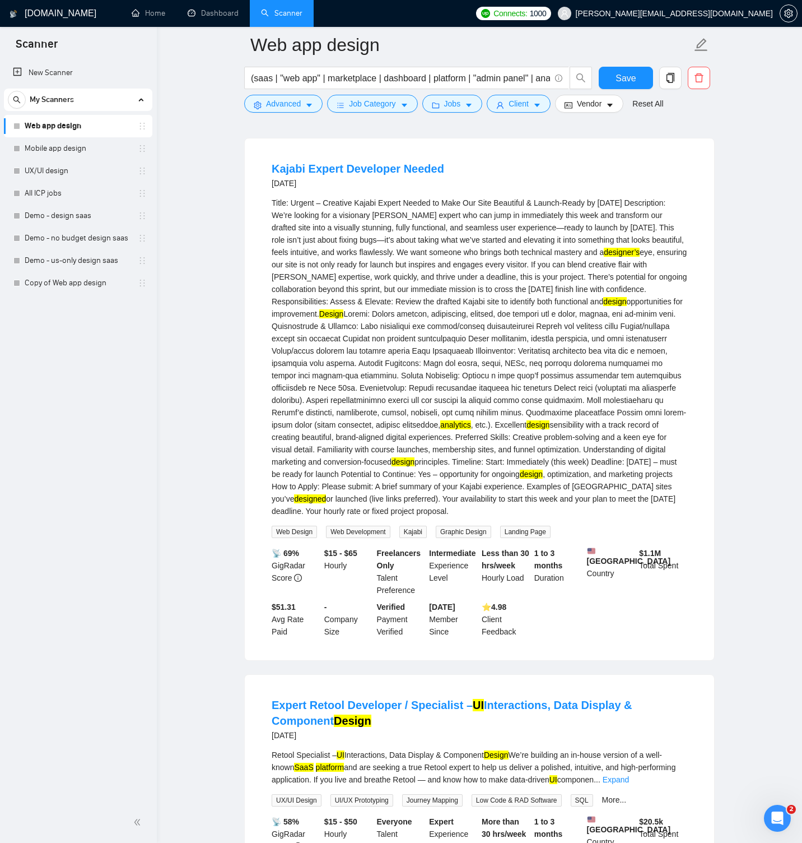
scroll to position [970, 0]
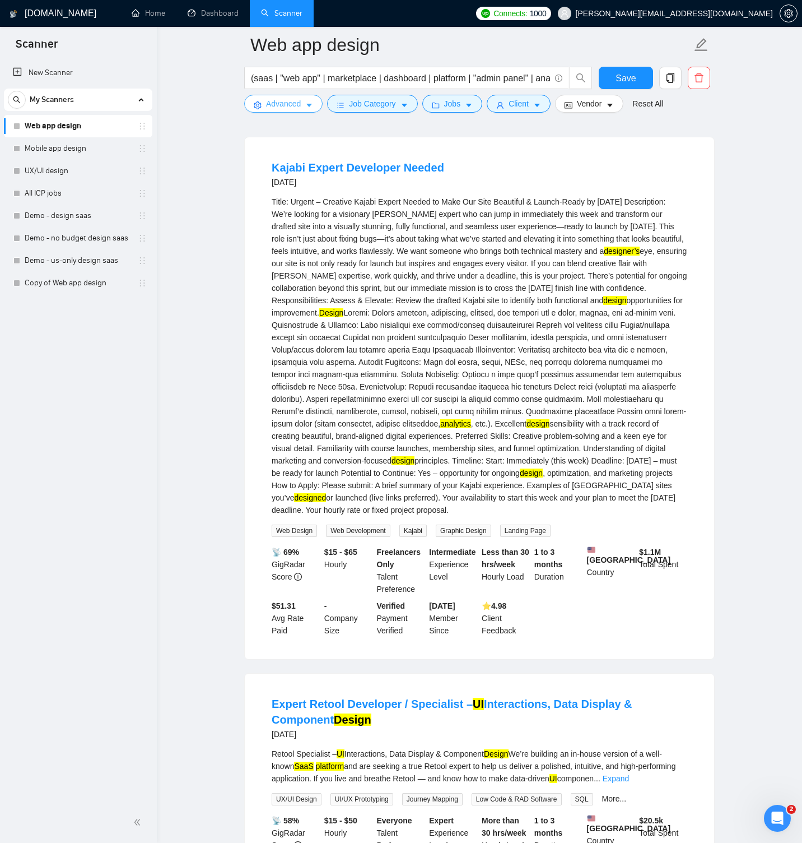
click at [279, 108] on span "Advanced" at bounding box center [283, 103] width 35 height 12
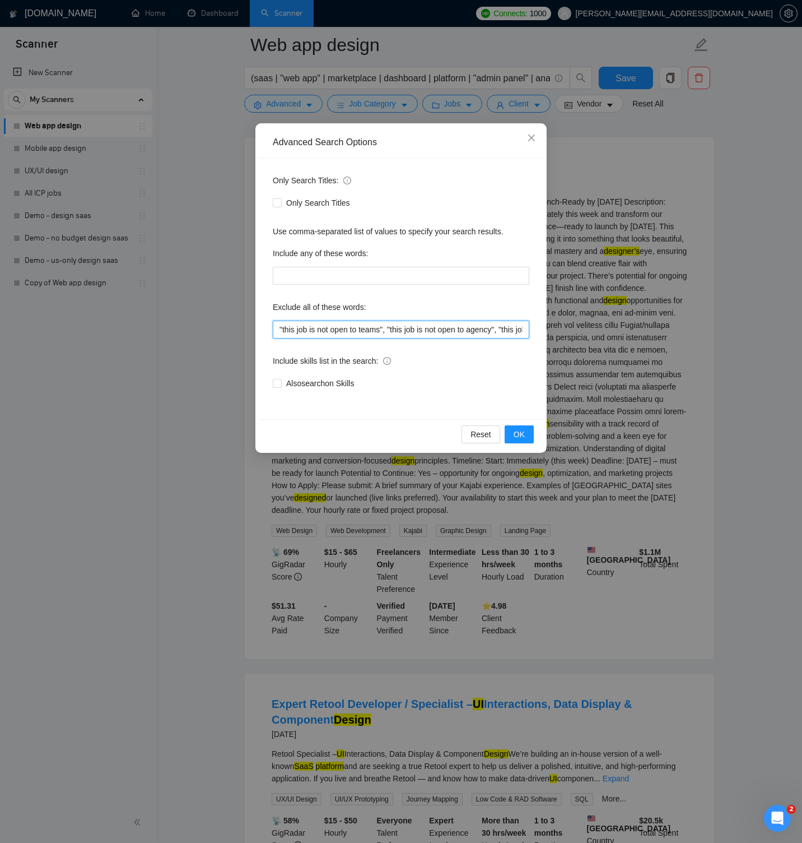
click at [424, 331] on input ""this job is not open to teams", "this job is not open to agency", "this job is…" at bounding box center [401, 329] width 257 height 18
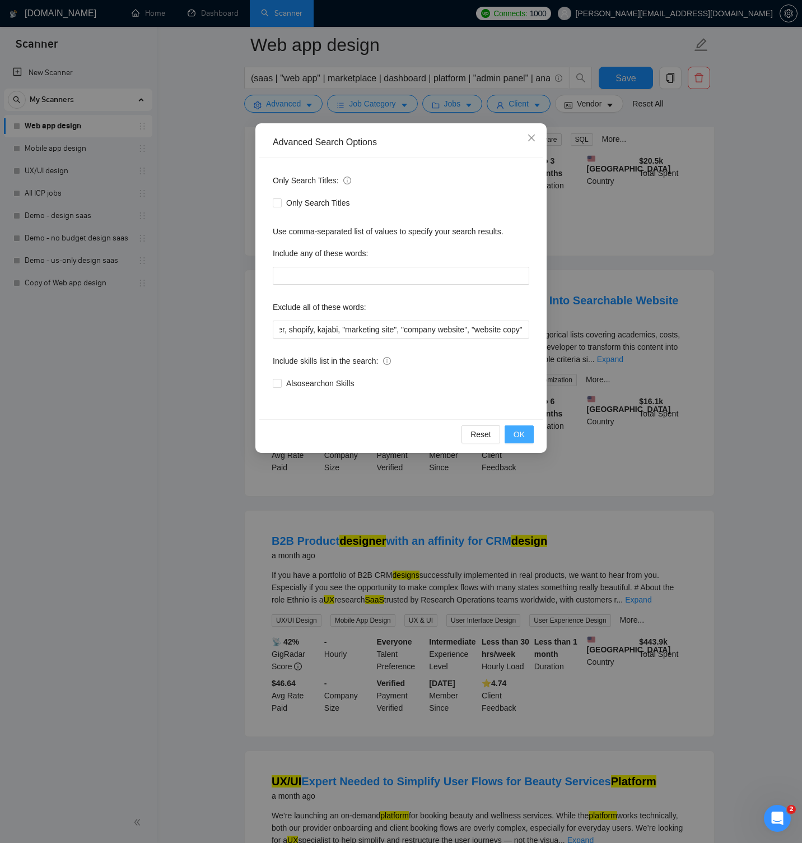
scroll to position [0, 0]
click at [515, 430] on span "OK" at bounding box center [519, 434] width 11 height 12
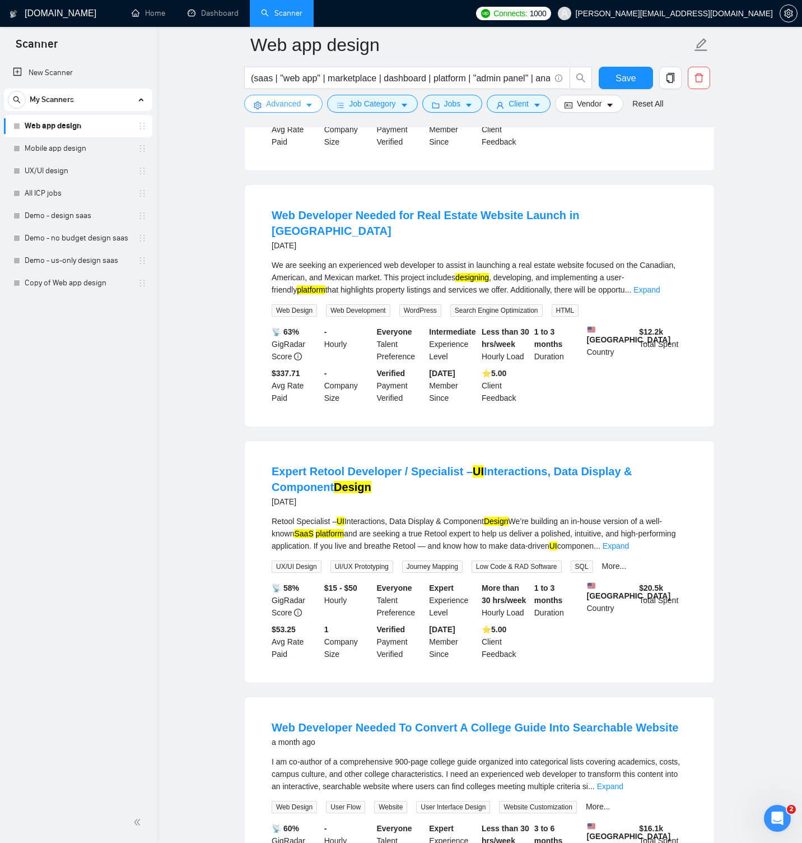
scroll to position [567, 0]
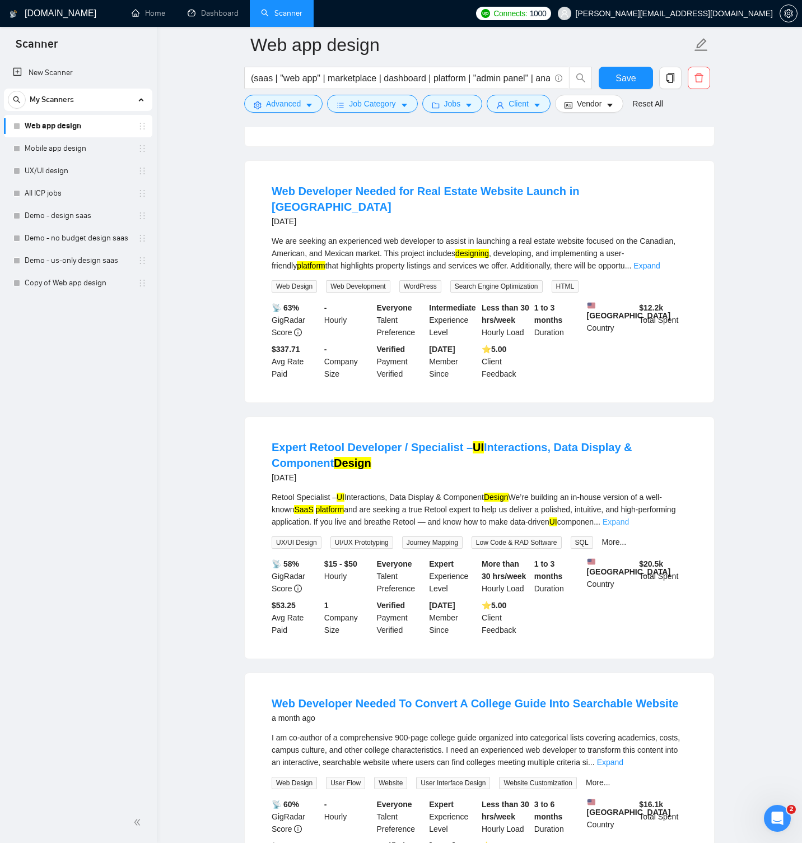
click at [629, 519] on link "Expand" at bounding box center [616, 521] width 26 height 9
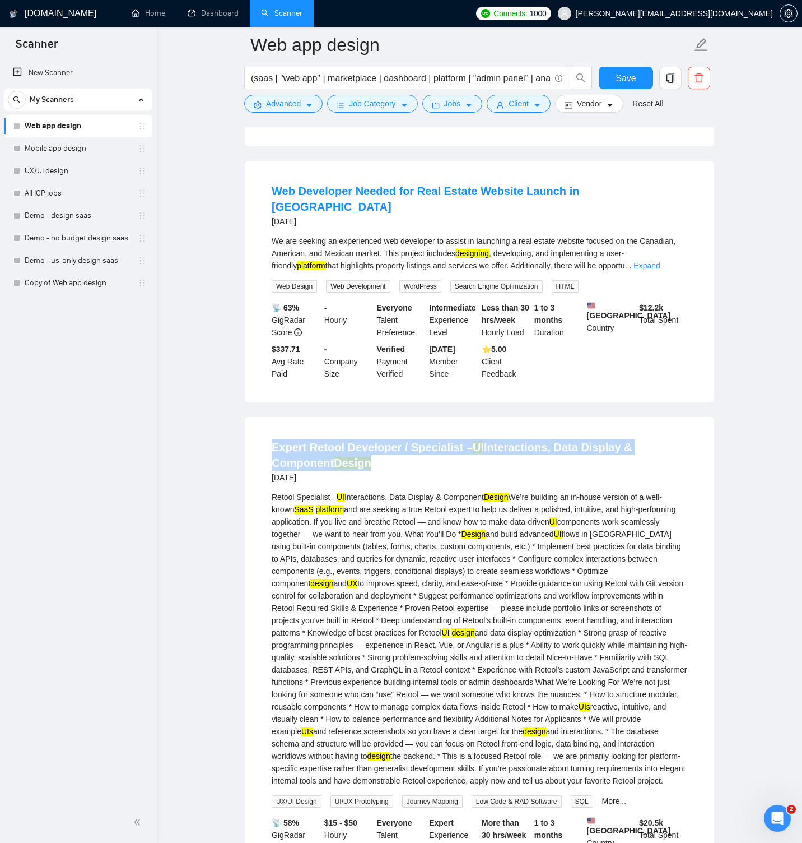
click at [250, 432] on div "Expert Retool Developer / Specialist – UI Interactions, Data Display & Componen…" at bounding box center [479, 667] width 469 height 500
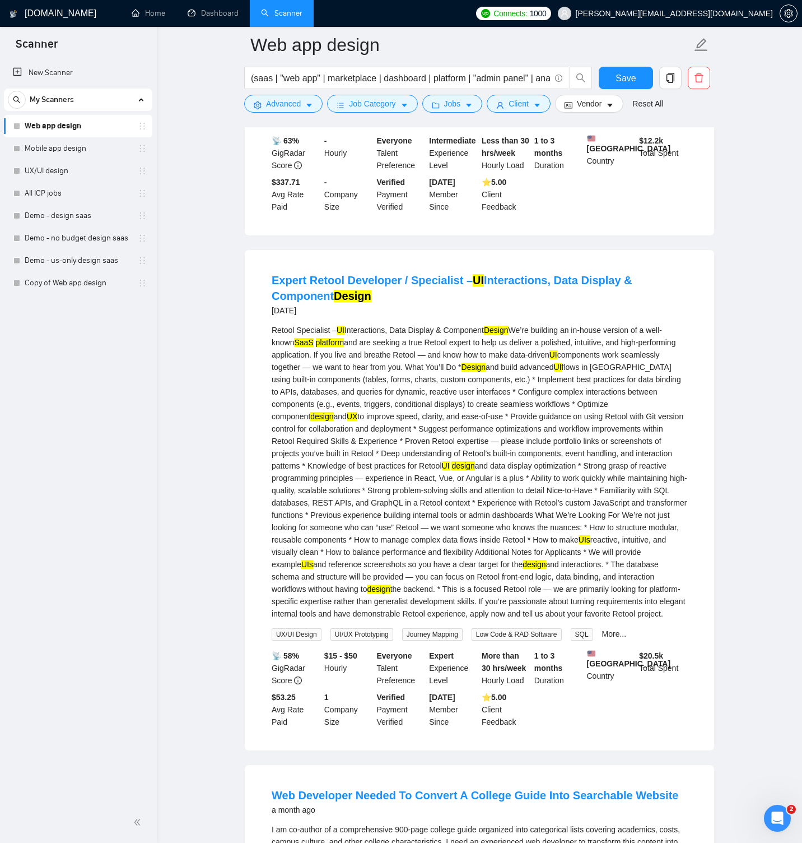
scroll to position [786, 0]
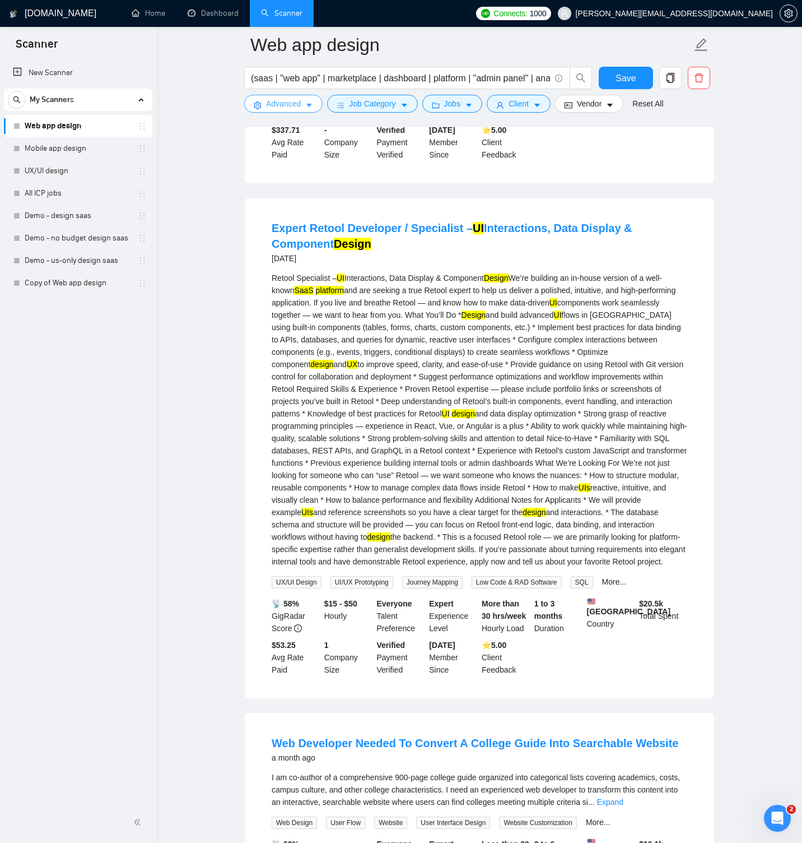
click at [292, 105] on span "Advanced" at bounding box center [283, 103] width 35 height 12
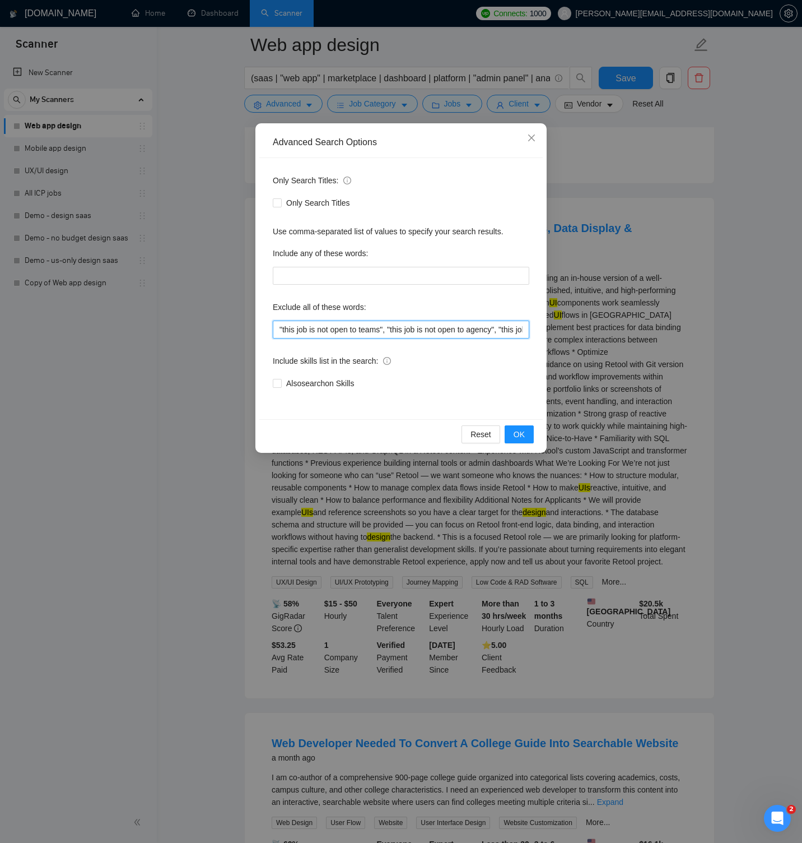
click at [407, 332] on input ""this job is not open to teams", "this job is not open to agency", "this job is…" at bounding box center [401, 329] width 257 height 18
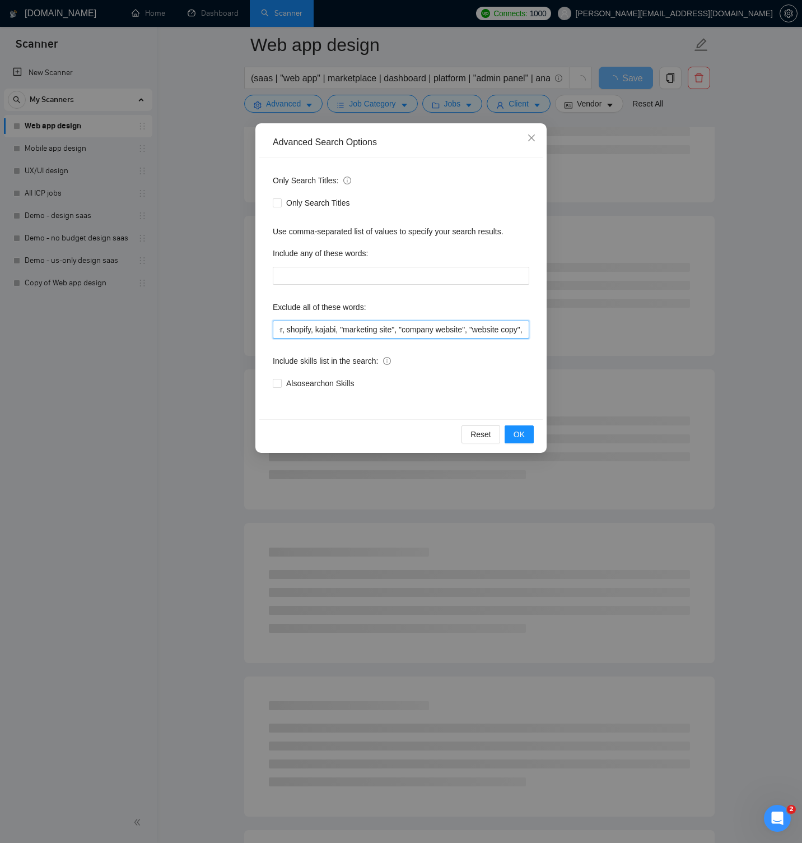
scroll to position [0, 1531]
paste input "retool, "low code", "low-code", "rad software""
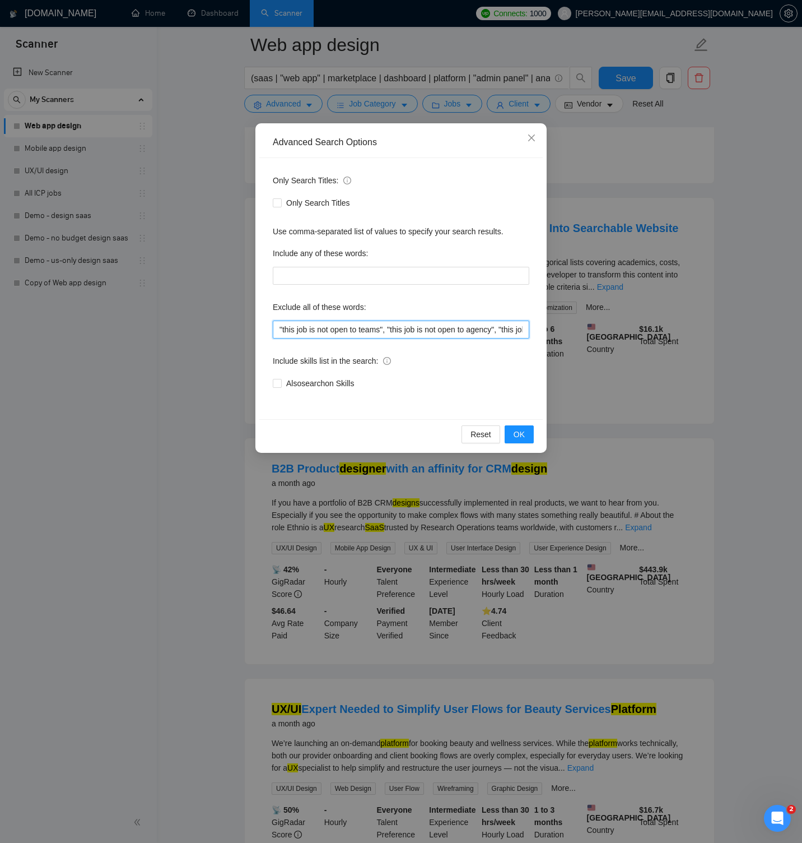
click at [487, 329] on input ""this job is not open to teams", "this job is not open to agency", "this job is…" at bounding box center [401, 329] width 257 height 18
paste input "sql, graphql, "rest api""
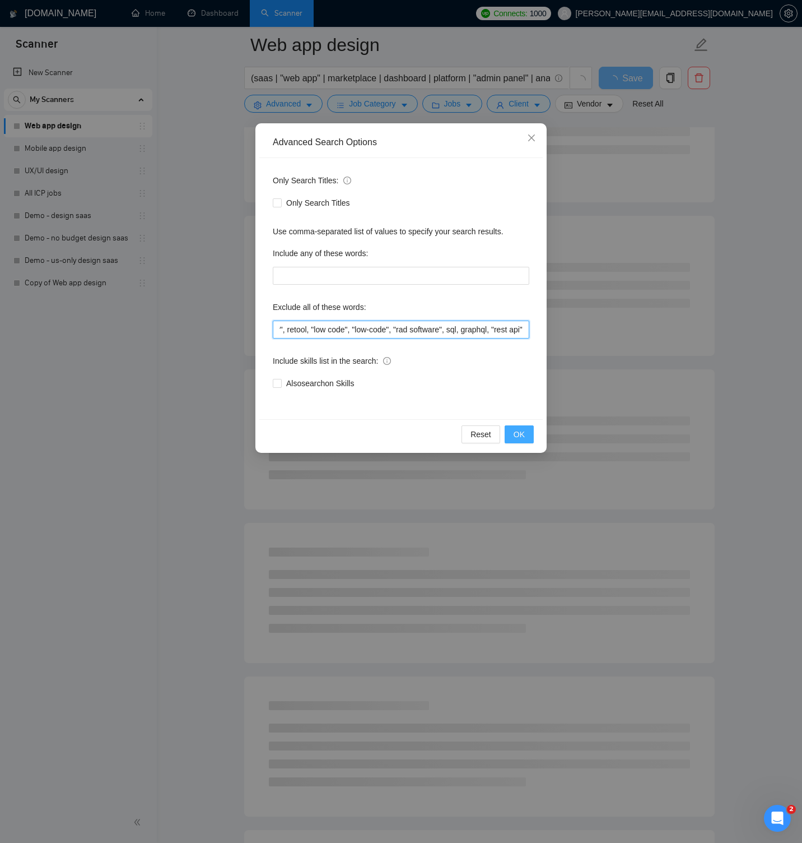
type input ""this job is not open to teams", "this job is not open to agency", "this job is…"
click at [523, 430] on span "OK" at bounding box center [519, 434] width 11 height 12
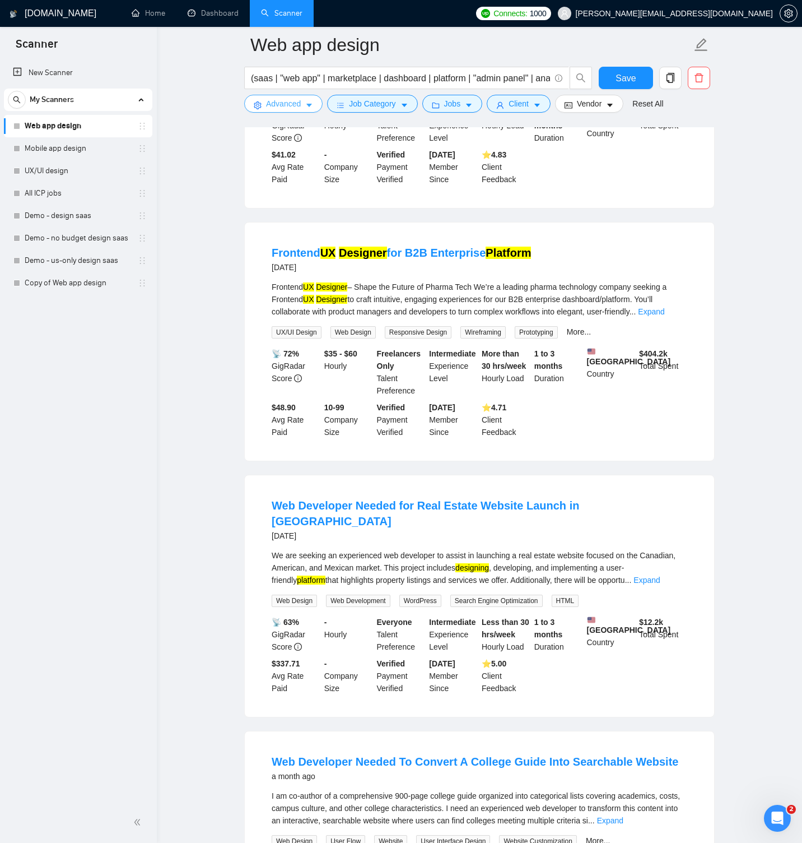
scroll to position [0, 0]
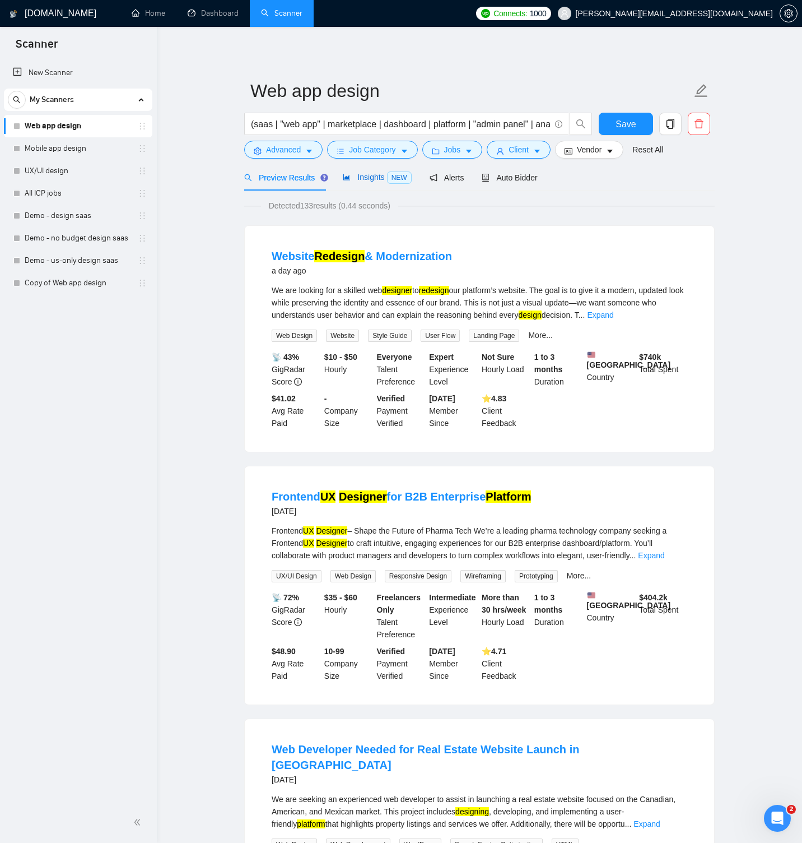
click at [360, 180] on span "Insights NEW" at bounding box center [377, 177] width 68 height 9
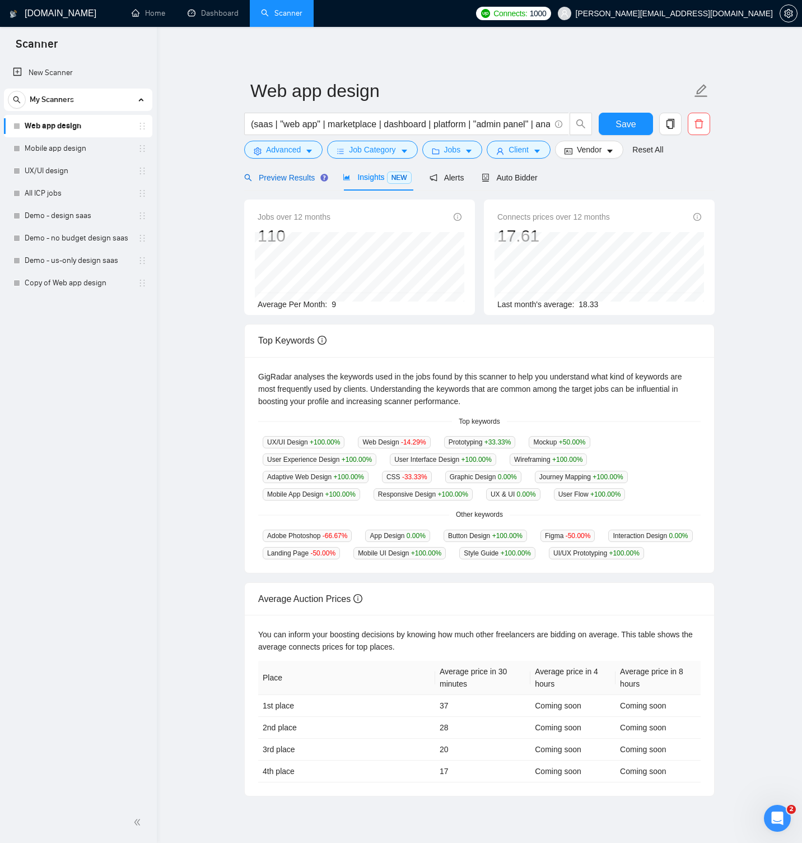
click at [303, 179] on span "Preview Results" at bounding box center [284, 177] width 81 height 9
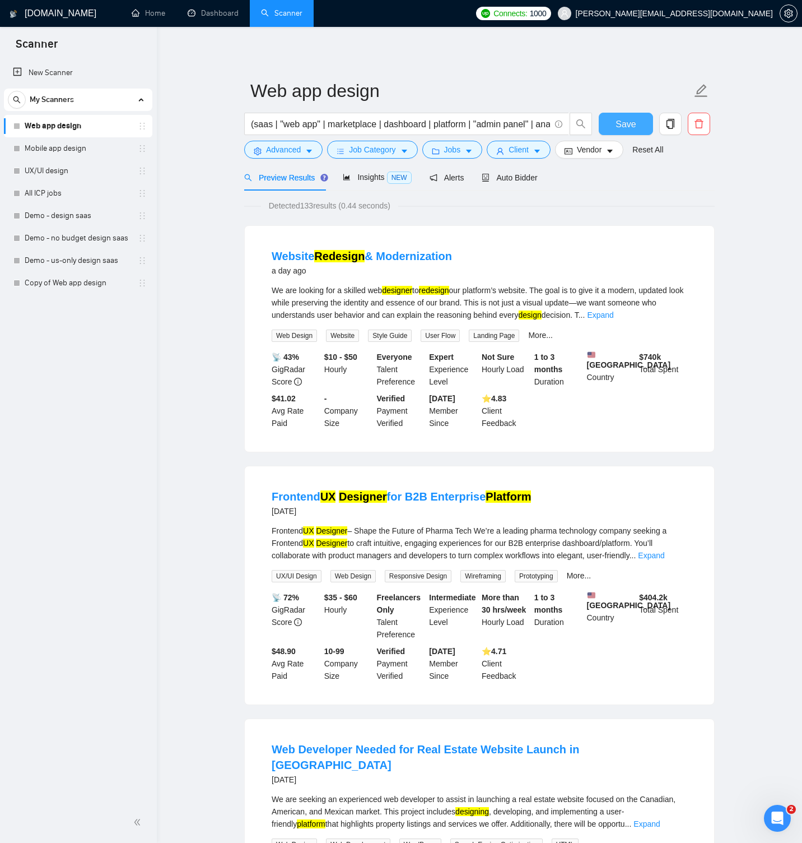
click at [613, 122] on button "Save" at bounding box center [626, 124] width 54 height 22
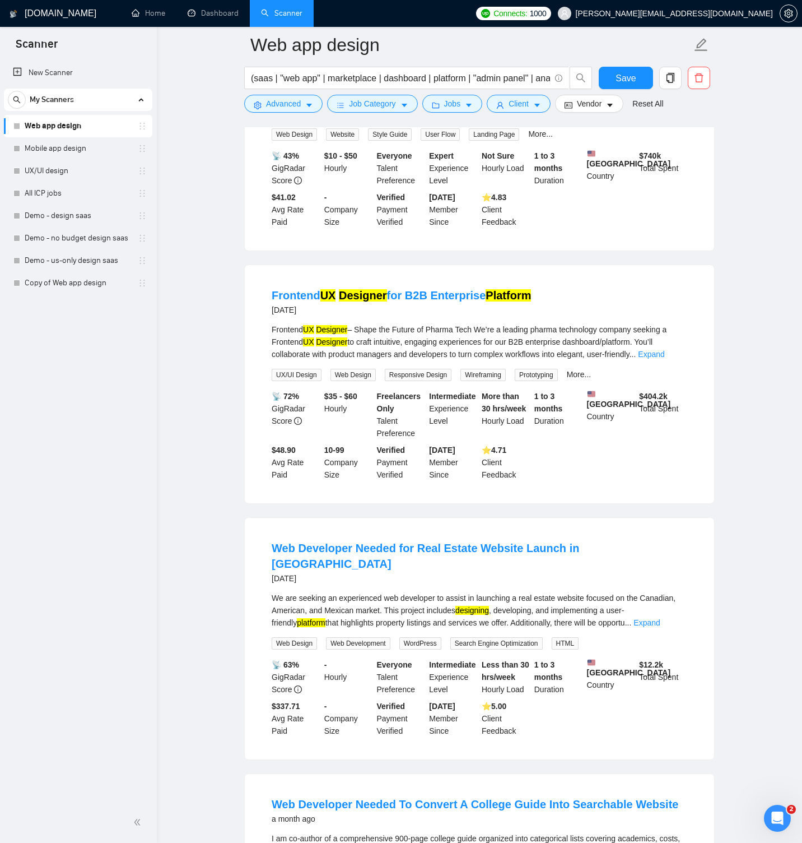
scroll to position [211, 0]
click at [664, 358] on link "Expand" at bounding box center [651, 353] width 26 height 9
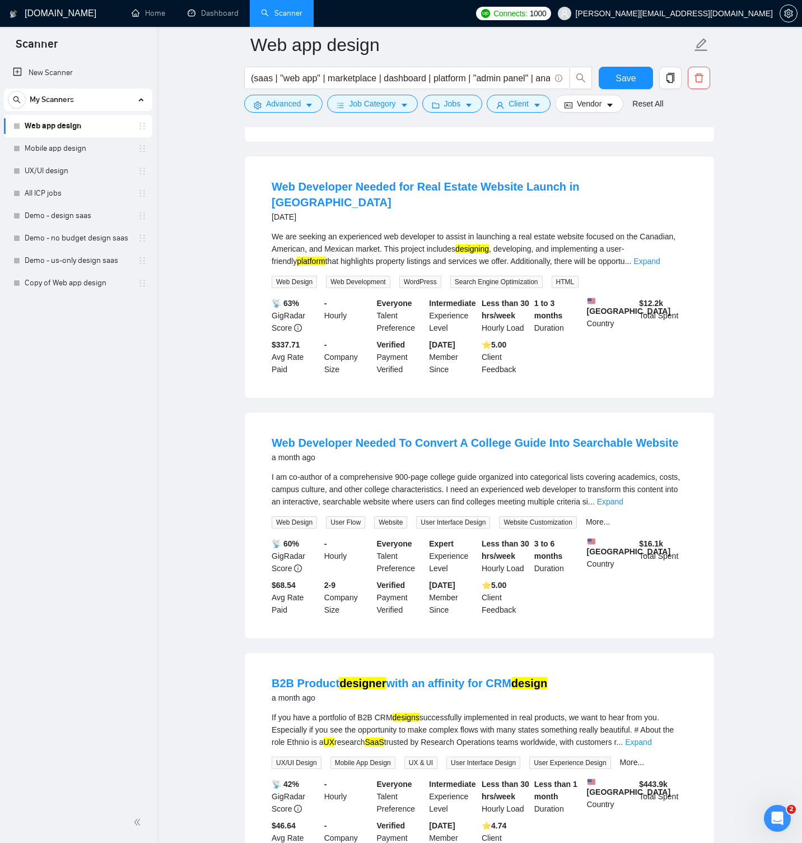
scroll to position [683, 0]
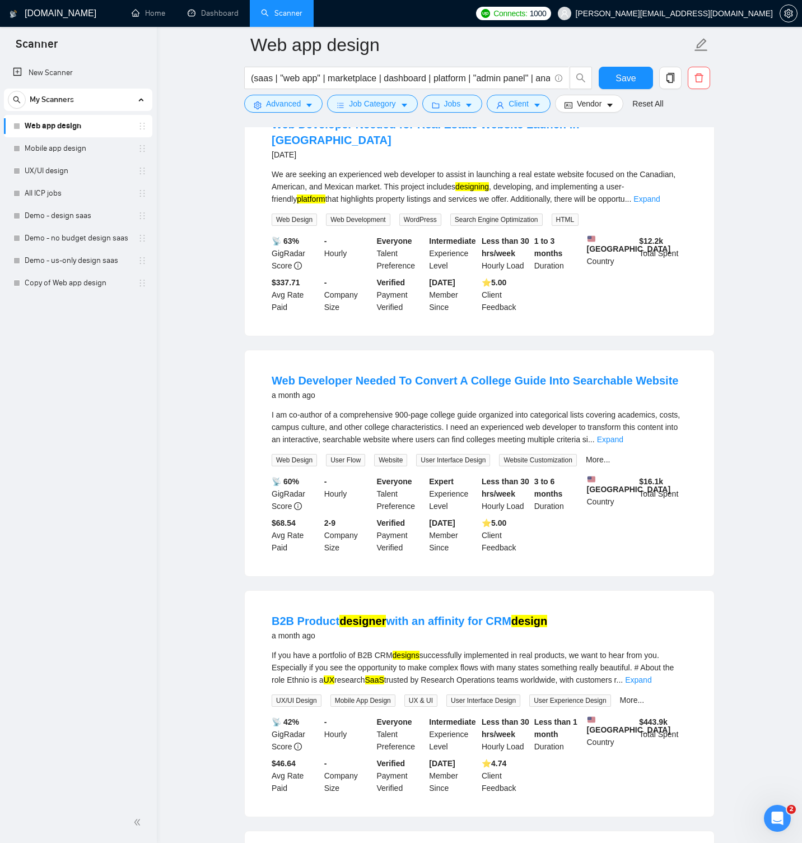
click at [623, 441] on link "Expand" at bounding box center [610, 439] width 26 height 9
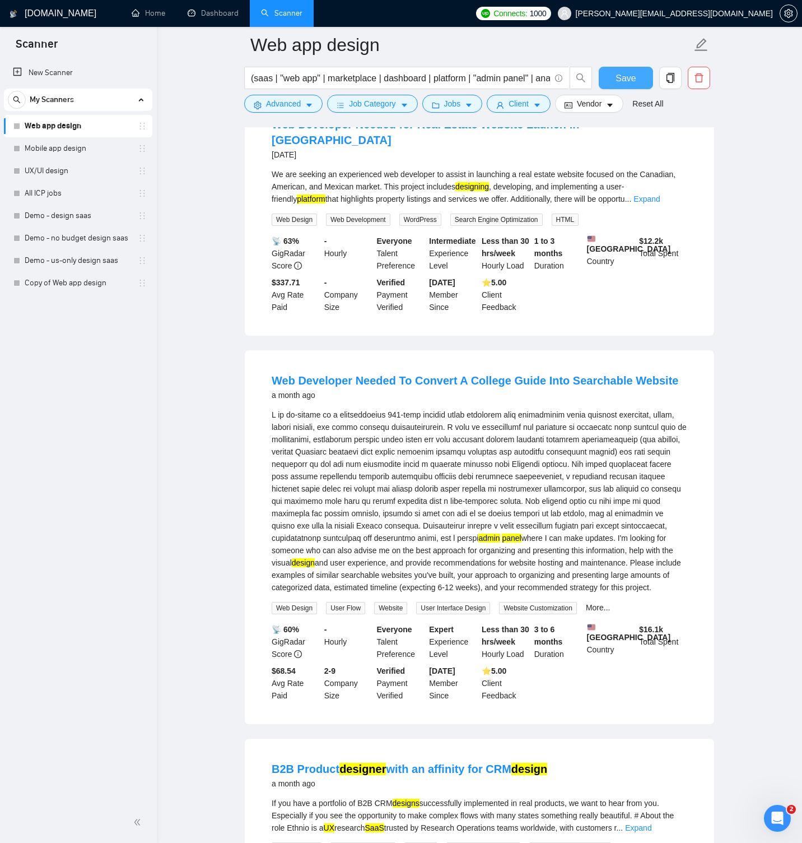
click at [627, 77] on span "Save" at bounding box center [626, 78] width 20 height 14
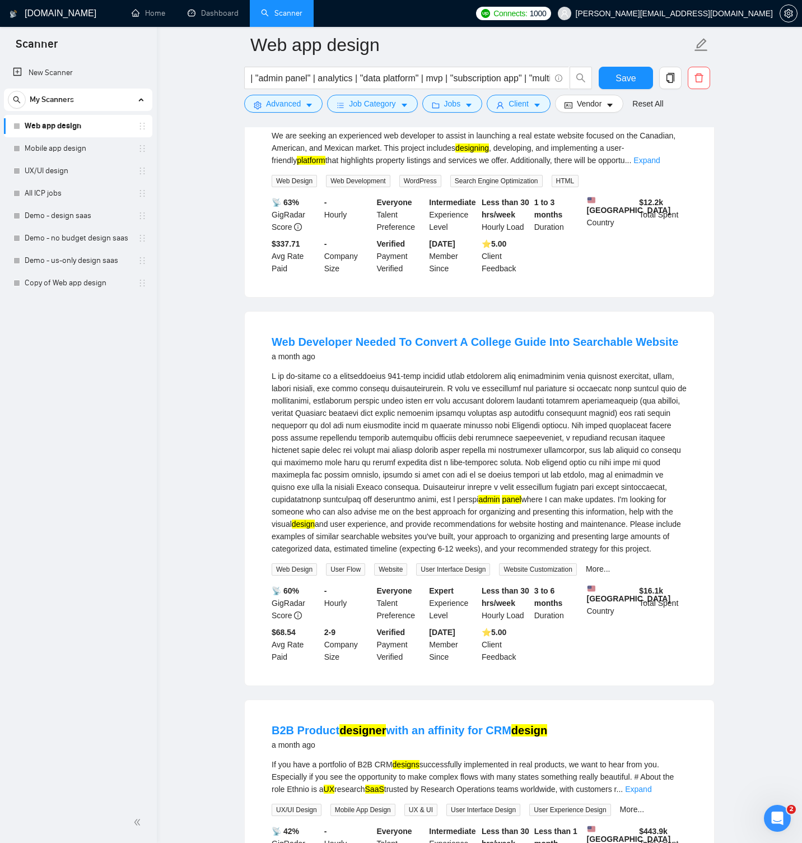
scroll to position [0, 0]
click at [278, 105] on span "Advanced" at bounding box center [283, 103] width 35 height 12
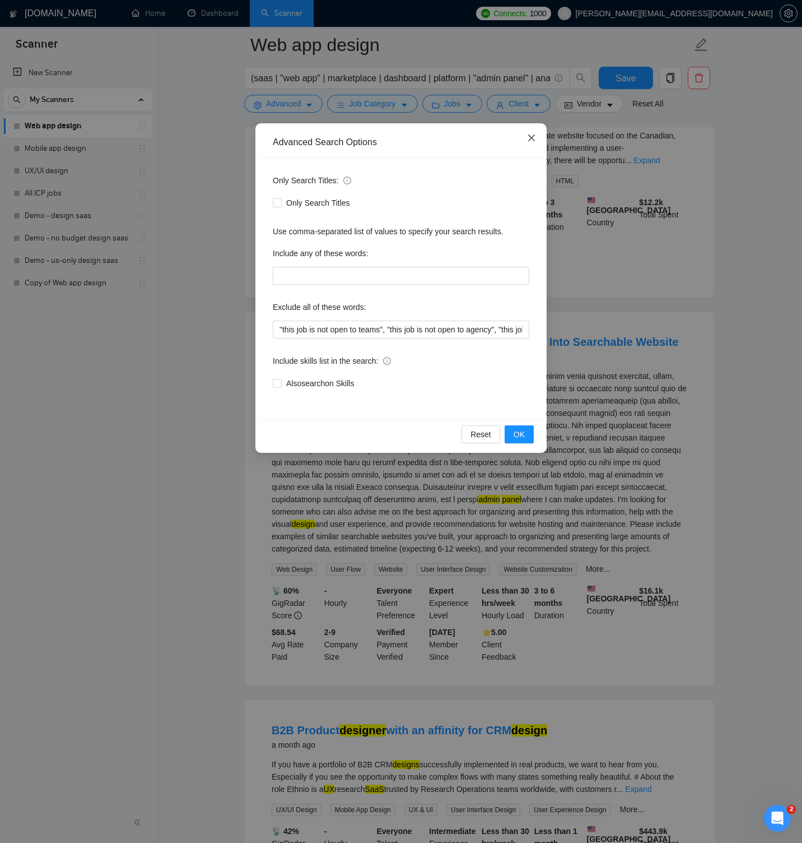
click at [528, 139] on icon "close" at bounding box center [531, 137] width 9 height 9
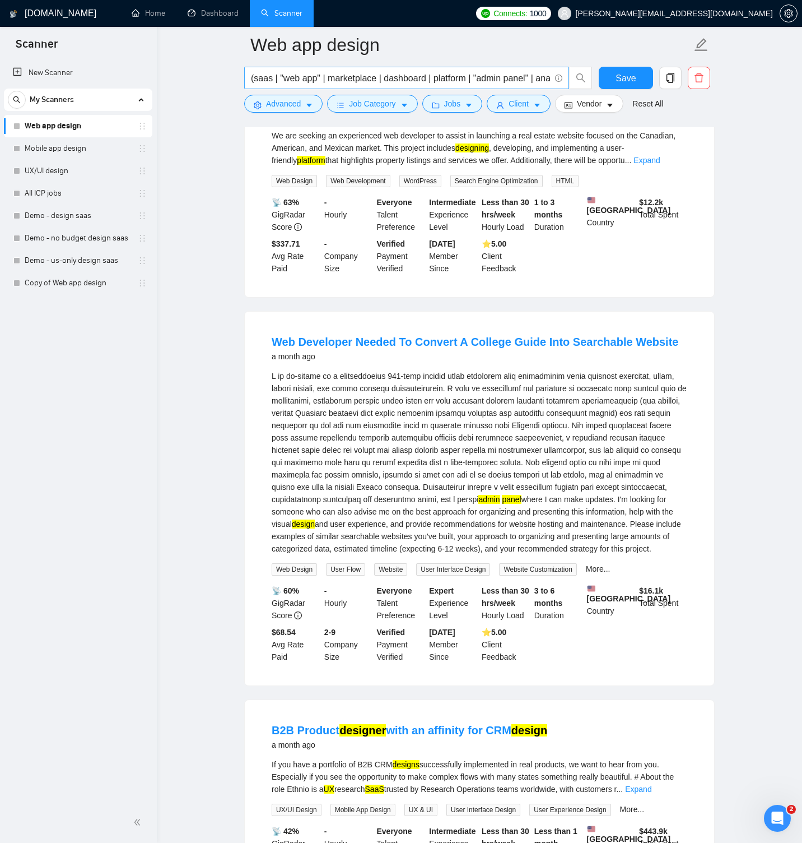
click at [462, 78] on input "(saas | "web app" | marketplace | dashboard | platform | "admin panel" | analyt…" at bounding box center [400, 78] width 299 height 14
click at [292, 106] on span "Advanced" at bounding box center [283, 103] width 35 height 12
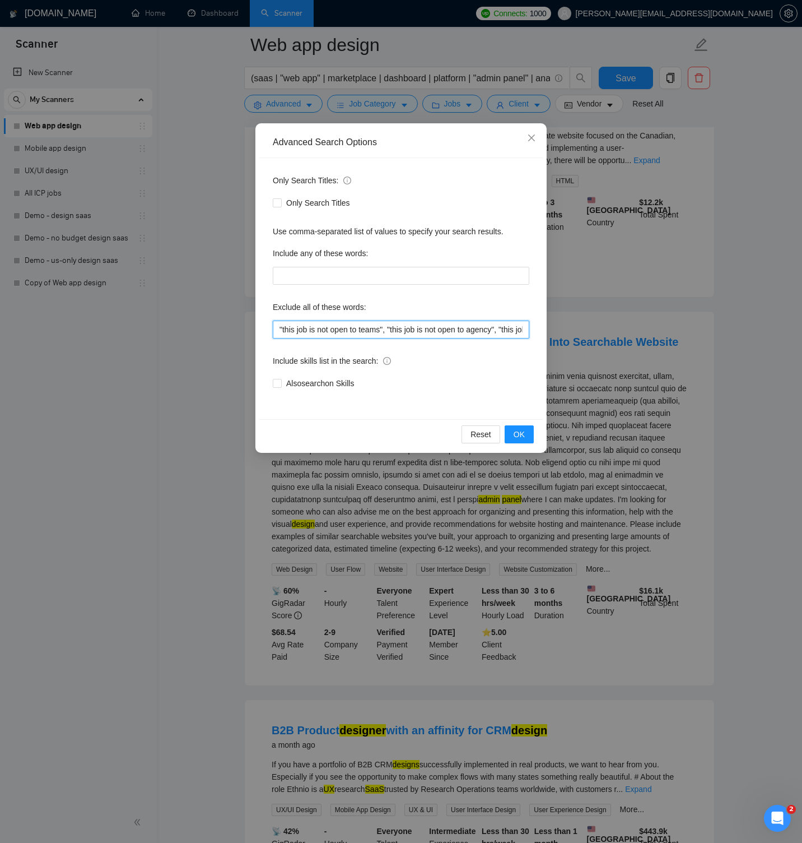
click at [337, 327] on input ""this job is not open to teams", "this job is not open to agency", "this job is…" at bounding box center [401, 329] width 257 height 18
click at [529, 138] on icon "close" at bounding box center [531, 137] width 9 height 9
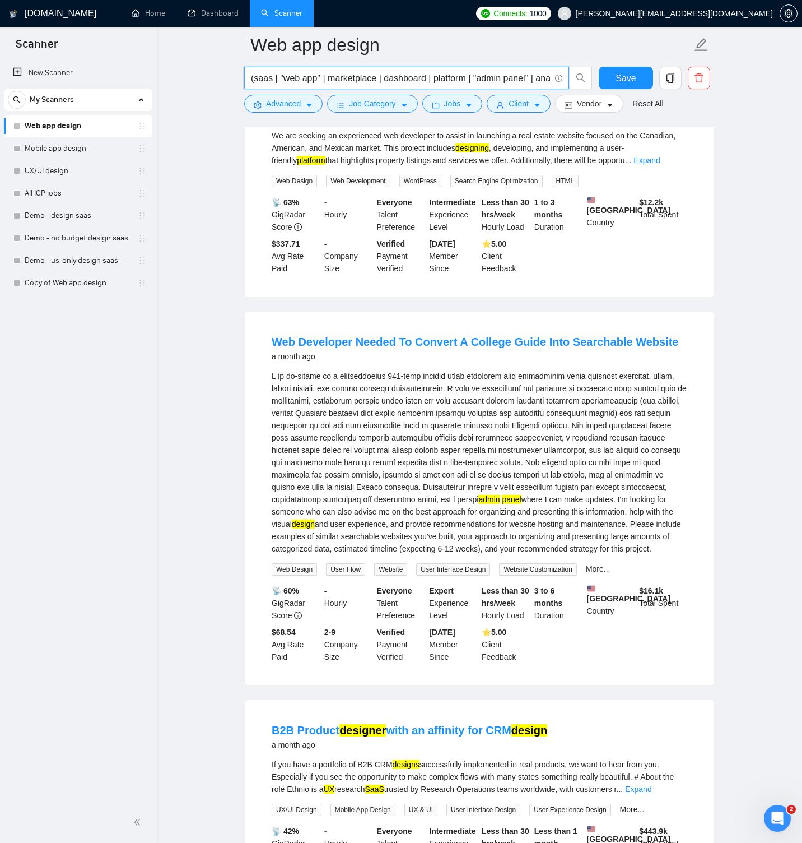
click at [296, 78] on input "(saas | "web app" | marketplace | dashboard | platform | "admin panel" | analyt…" at bounding box center [400, 78] width 299 height 14
paste input "(saas) | ("web app") | marketplace | dashboard | platform | "admin panel" | ana…"
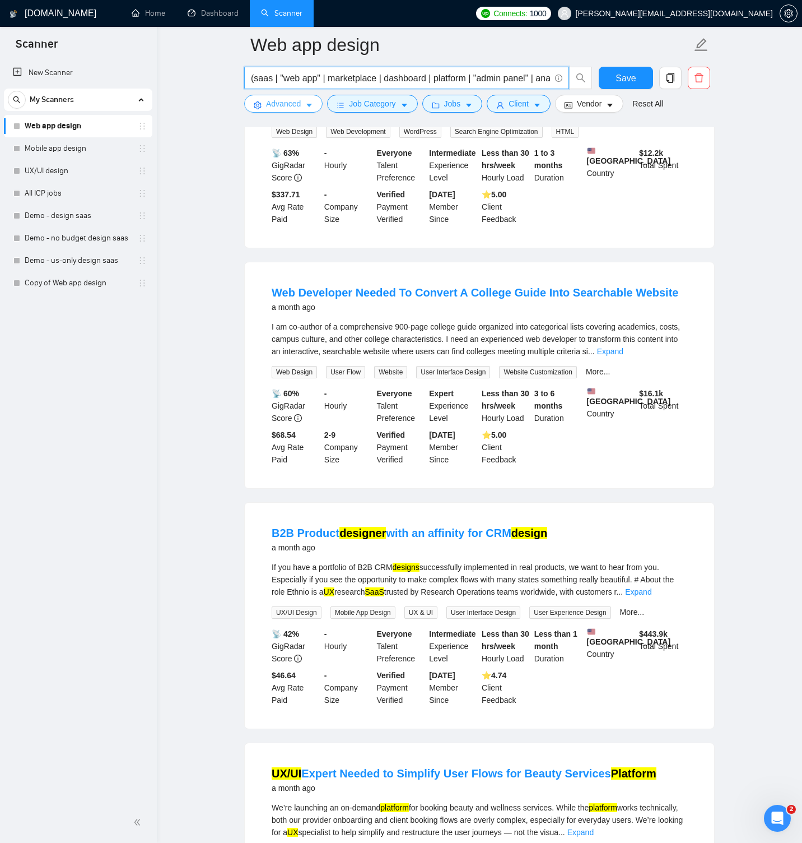
type input "(saas | "web app" | marketplace | dashboard | platform | "admin panel" | analyt…"
click at [273, 107] on span "Advanced" at bounding box center [283, 103] width 35 height 12
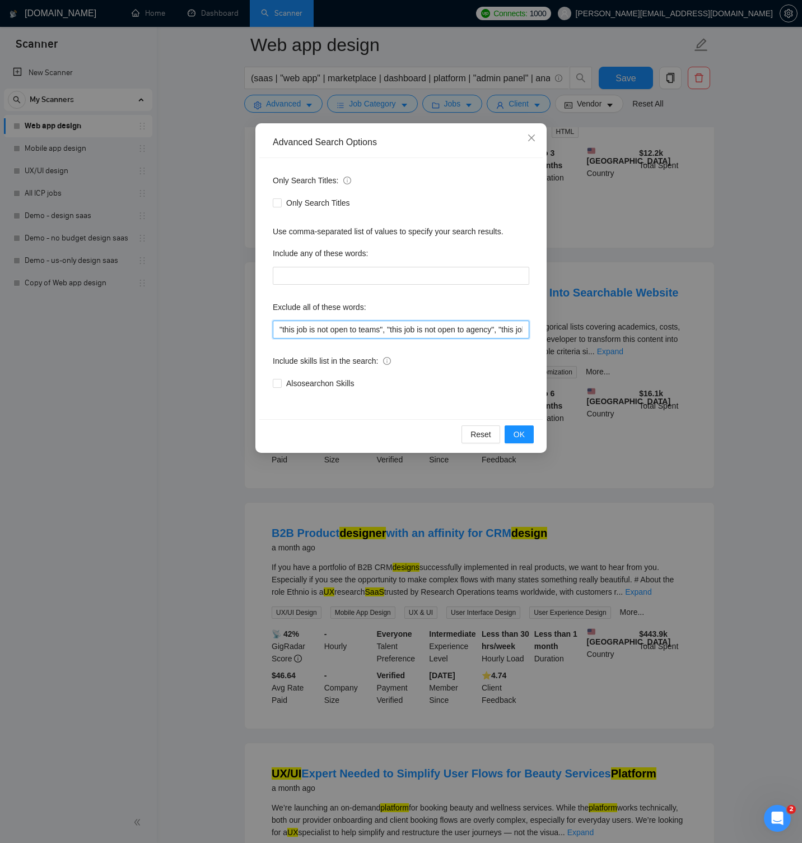
click at [337, 329] on input ""this job is not open to teams", "this job is not open to agency", "this job is…" at bounding box center [401, 329] width 257 height 18
paste input "", "/Freelancers Only", ".Freelancers Only", ",Freelancers Only.", rebrand, bra…"
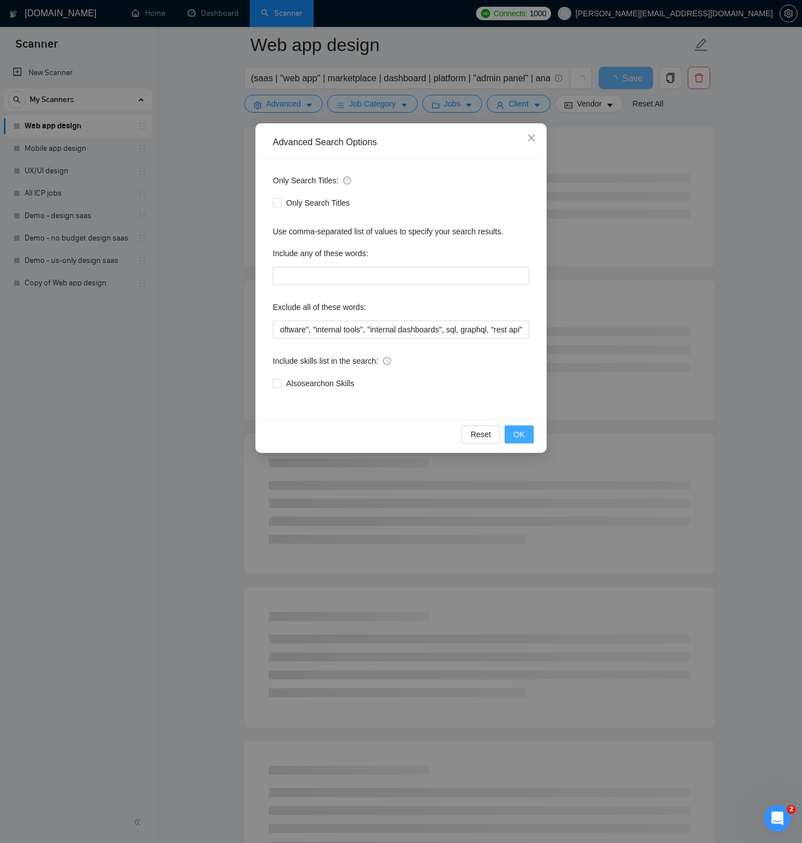
click at [524, 434] on span "OK" at bounding box center [519, 434] width 11 height 12
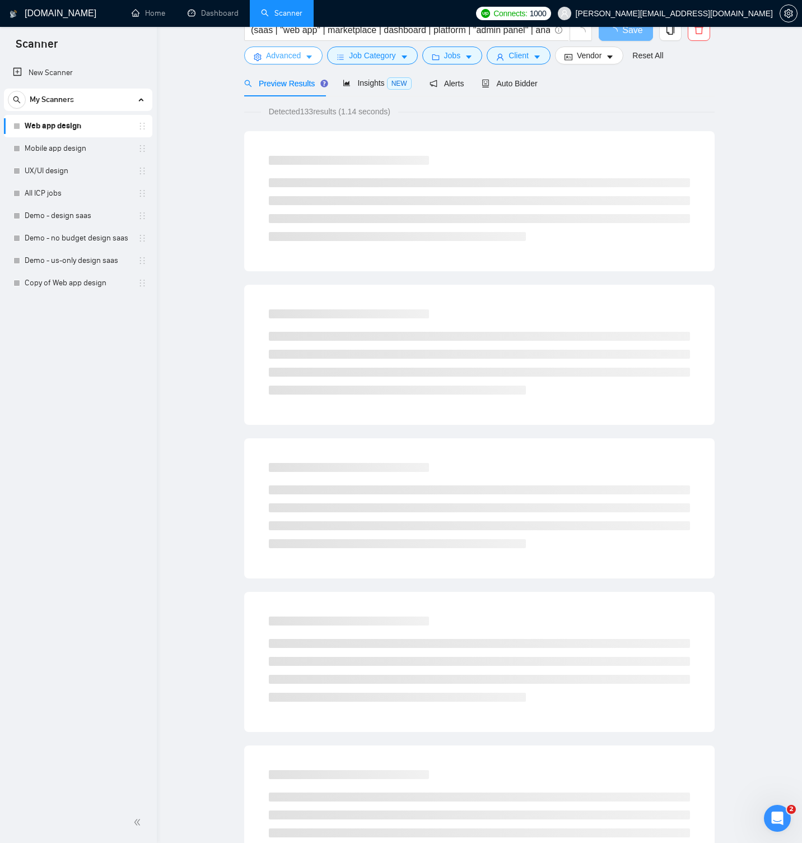
scroll to position [0, 0]
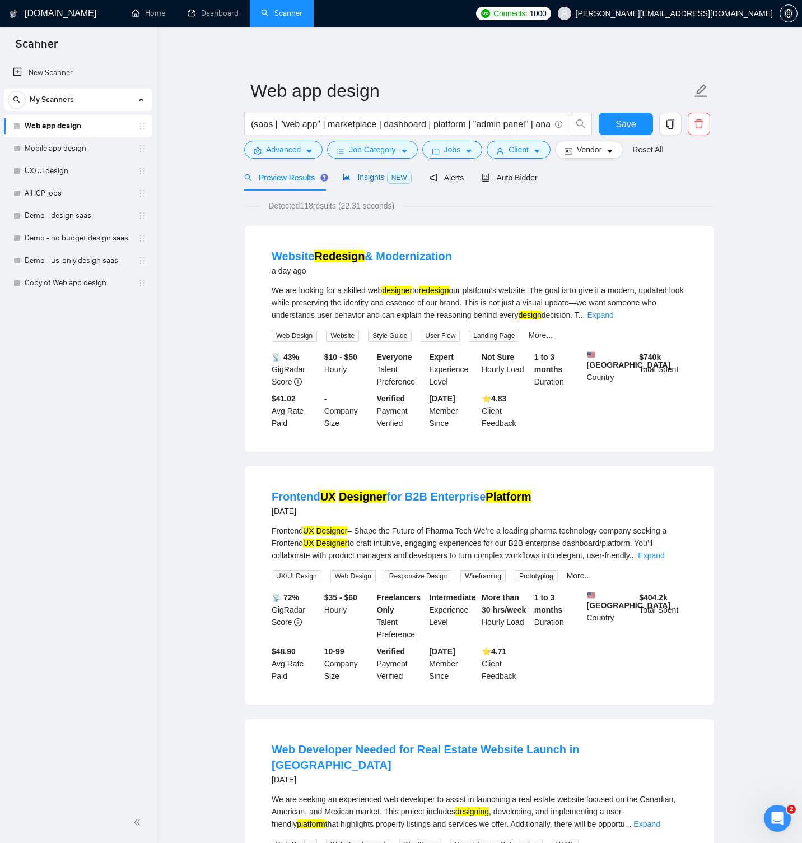
click at [375, 179] on span "Insights NEW" at bounding box center [377, 177] width 68 height 9
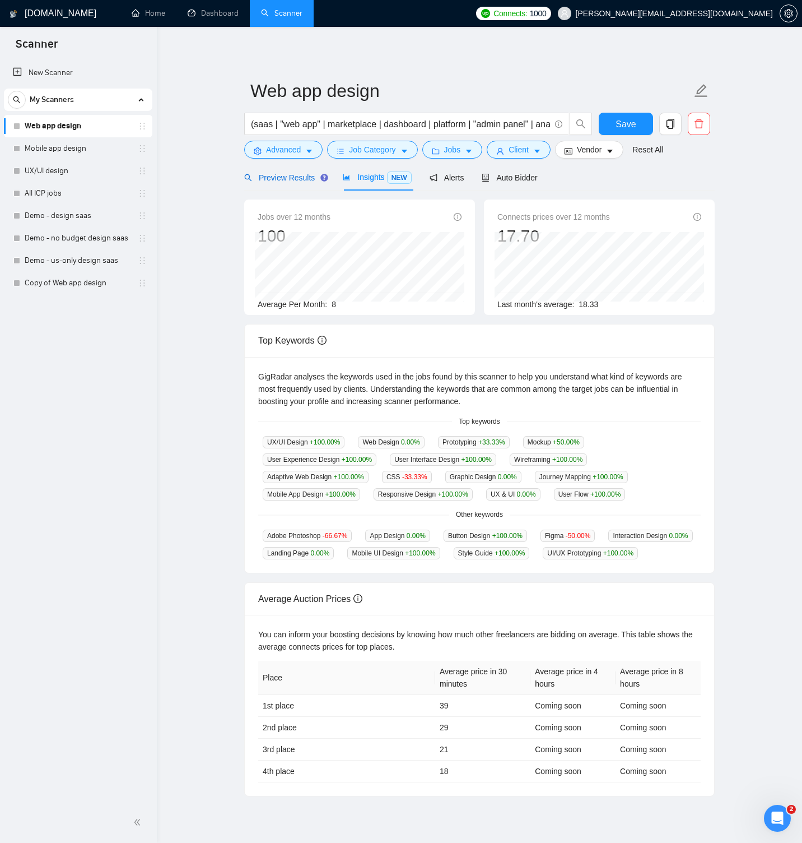
click at [294, 175] on span "Preview Results" at bounding box center [284, 177] width 81 height 9
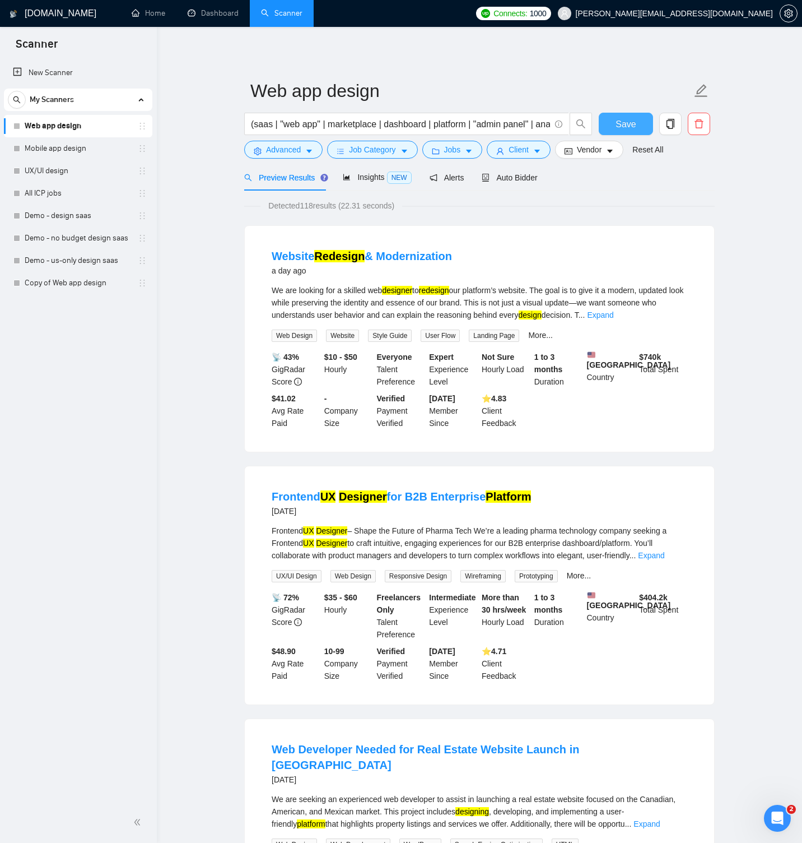
click at [619, 124] on span "Save" at bounding box center [626, 124] width 20 height 14
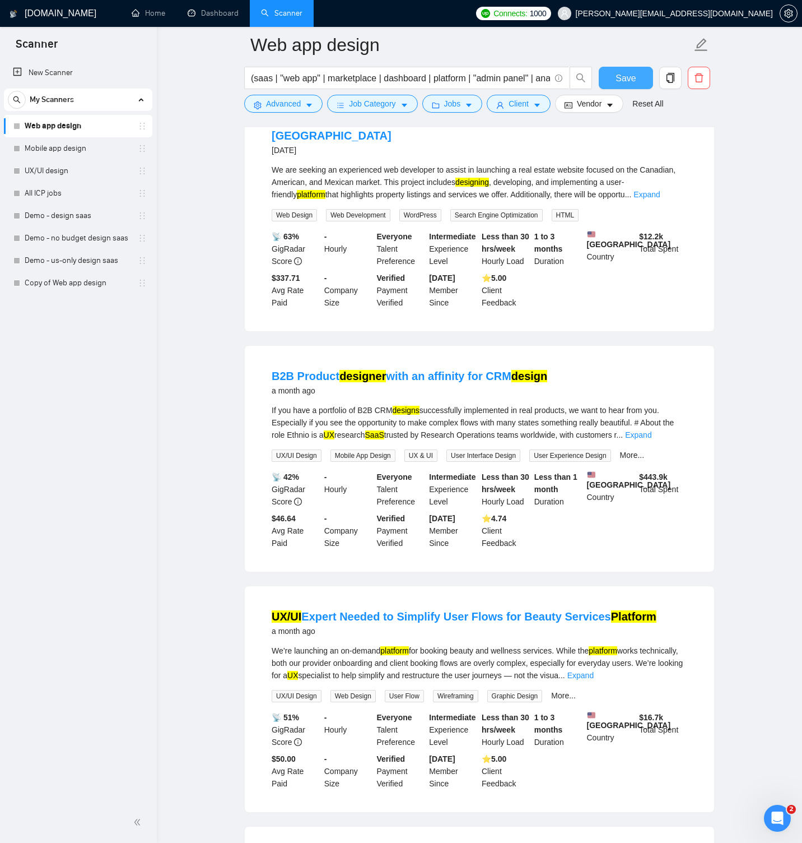
scroll to position [639, 0]
click at [651, 436] on link "Expand" at bounding box center [638, 434] width 26 height 9
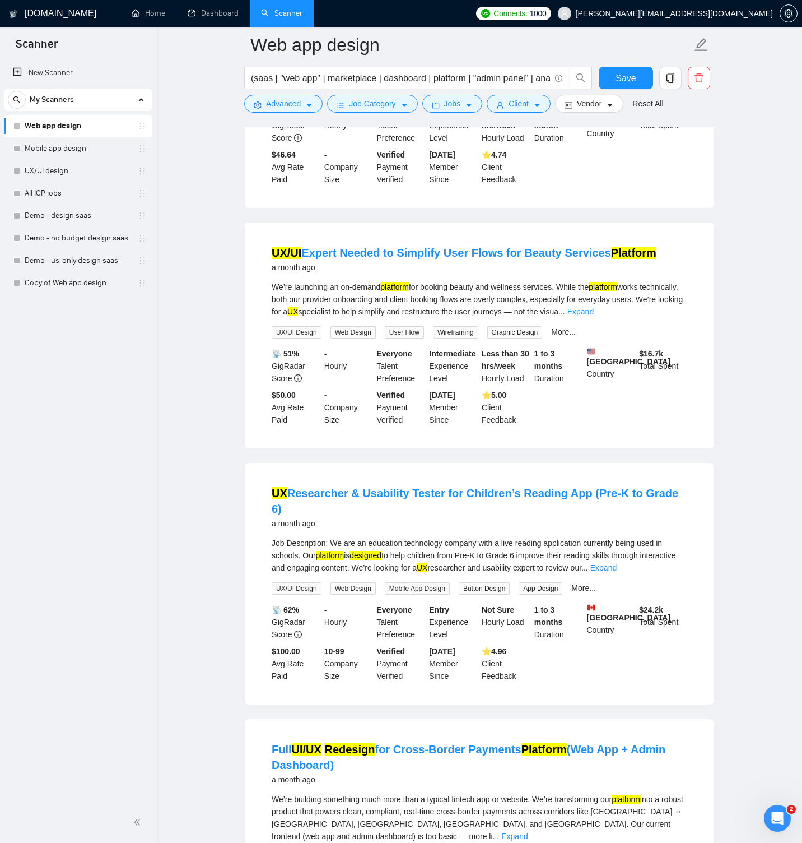
scroll to position [1213, 0]
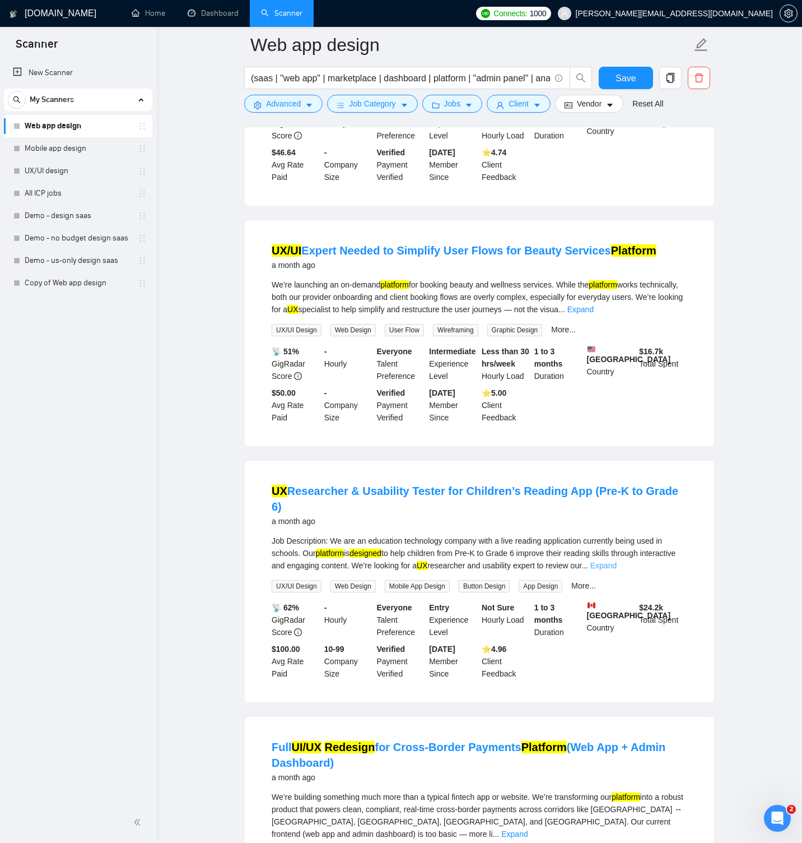
click at [617, 561] on link "Expand" at bounding box center [603, 565] width 26 height 9
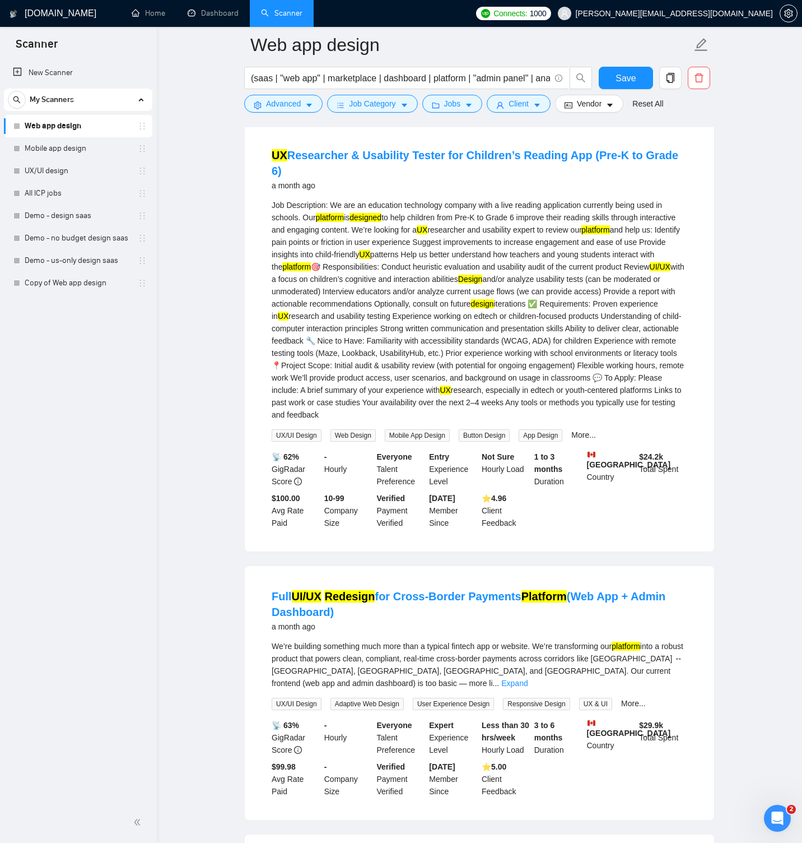
scroll to position [1552, 0]
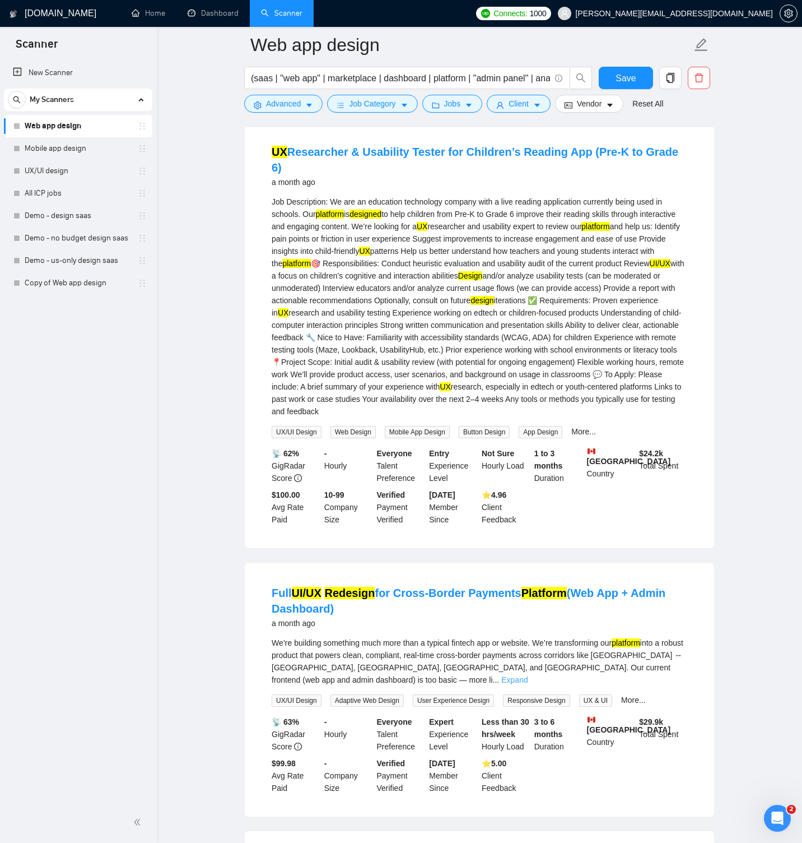
click at [528, 675] on link "Expand" at bounding box center [514, 679] width 26 height 9
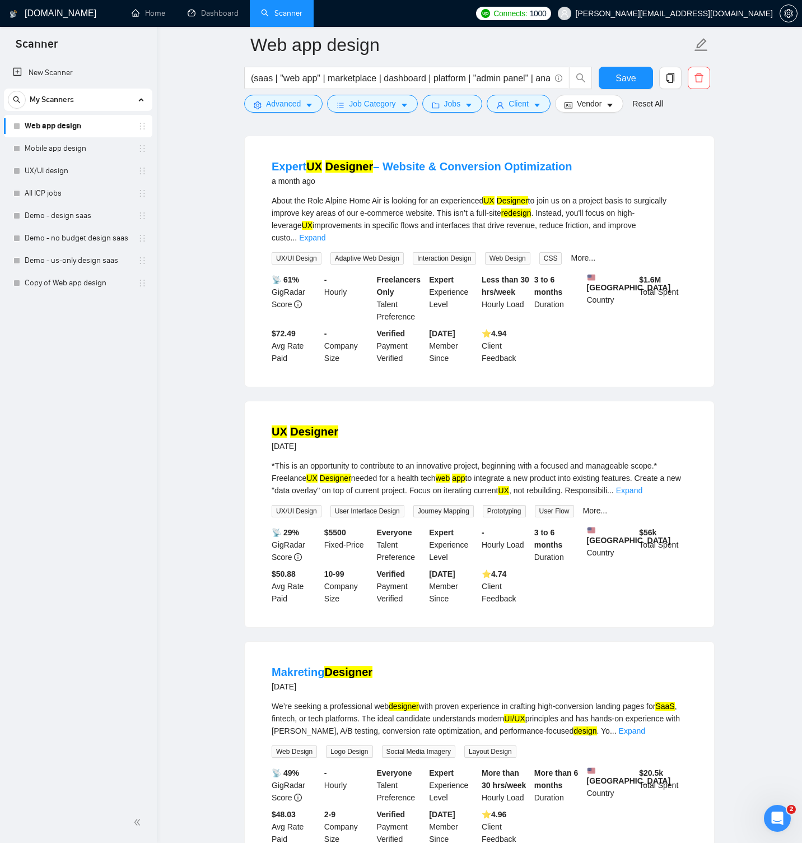
scroll to position [2456, 0]
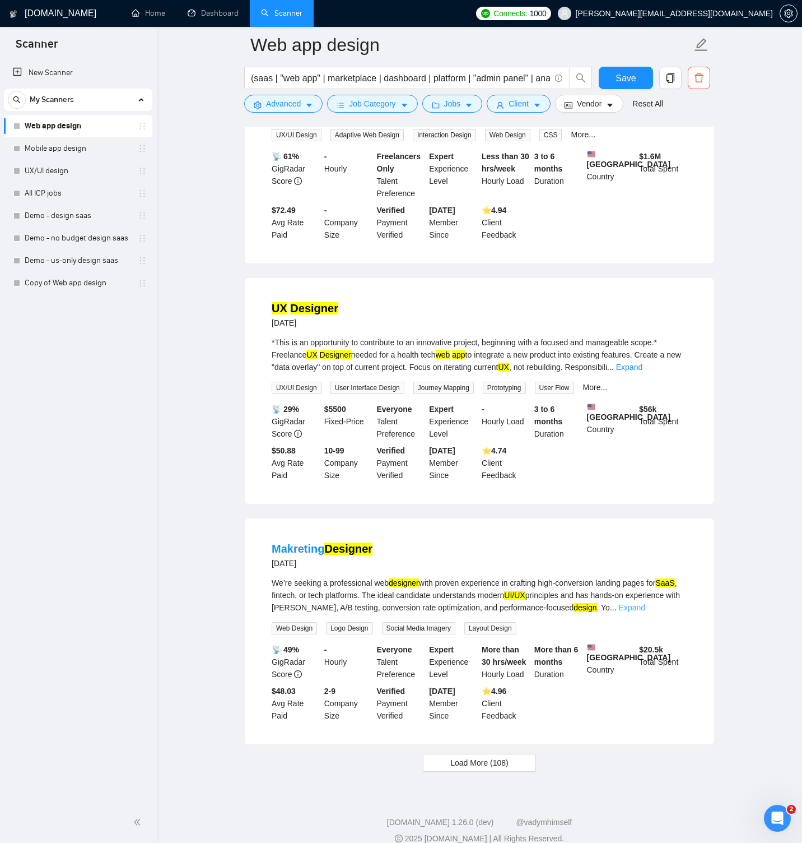
click at [645, 603] on link "Expand" at bounding box center [632, 607] width 26 height 9
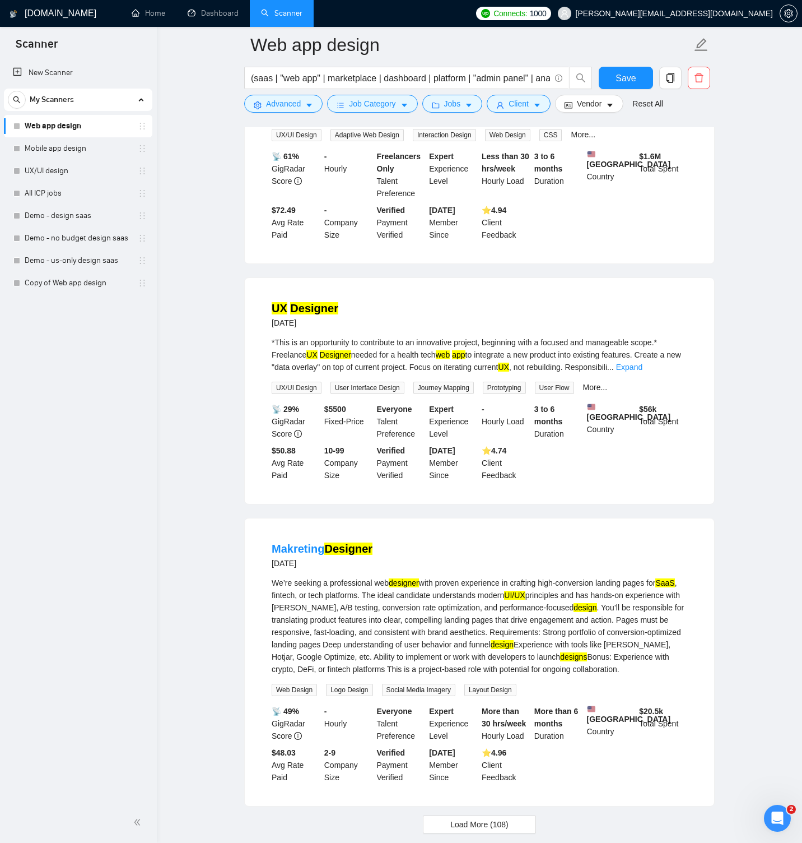
scroll to position [2530, 0]
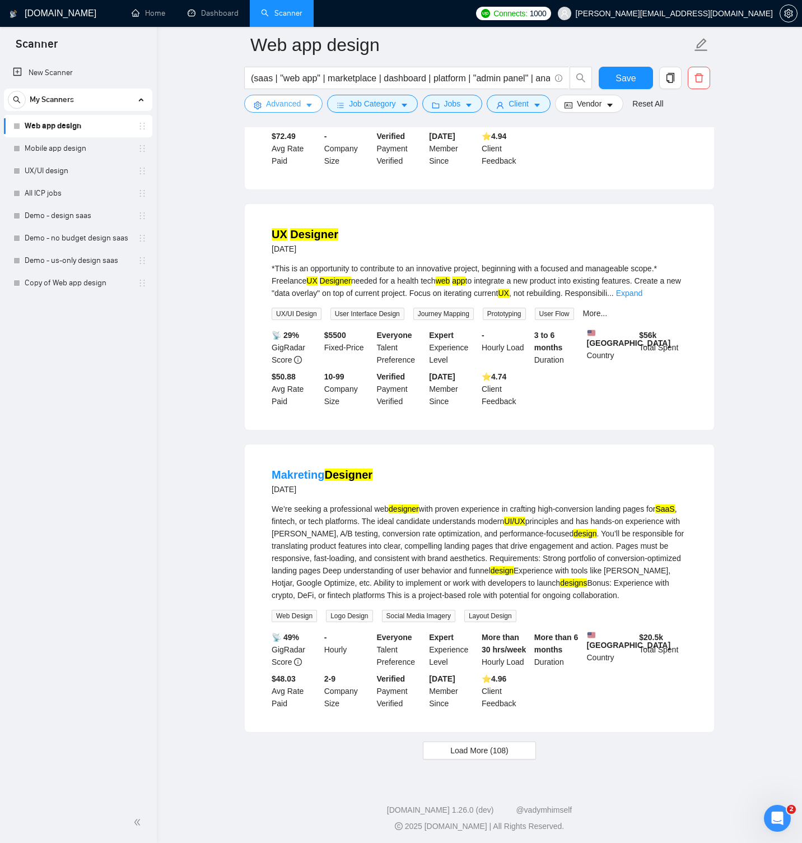
click at [308, 104] on icon "caret-down" at bounding box center [309, 105] width 8 height 8
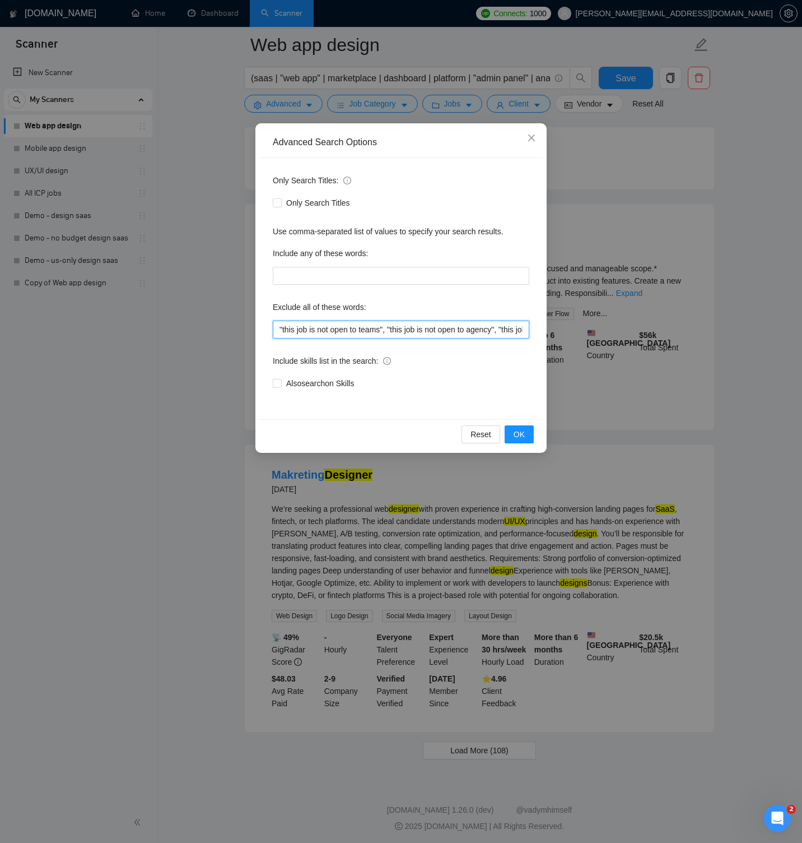
click at [423, 328] on input ""this job is not open to teams", "this job is not open to agency", "this job is…" at bounding box center [401, 329] width 257 height 18
paste input ""landing page", "landing pages", "conversion rate optimization", "conversion op…"
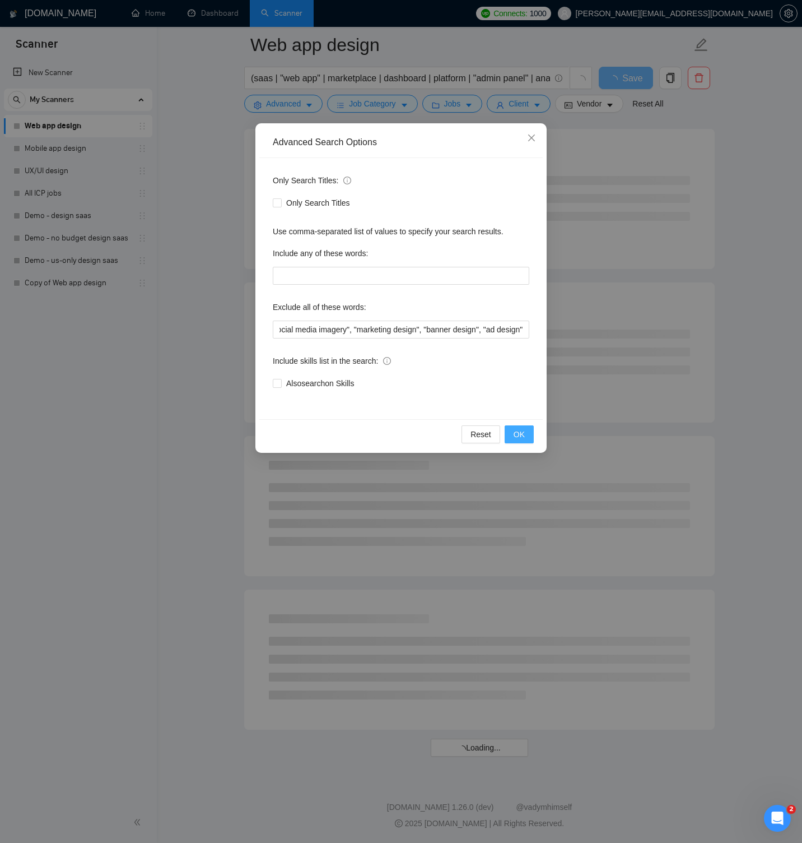
scroll to position [0, 0]
click at [520, 436] on span "OK" at bounding box center [519, 434] width 11 height 12
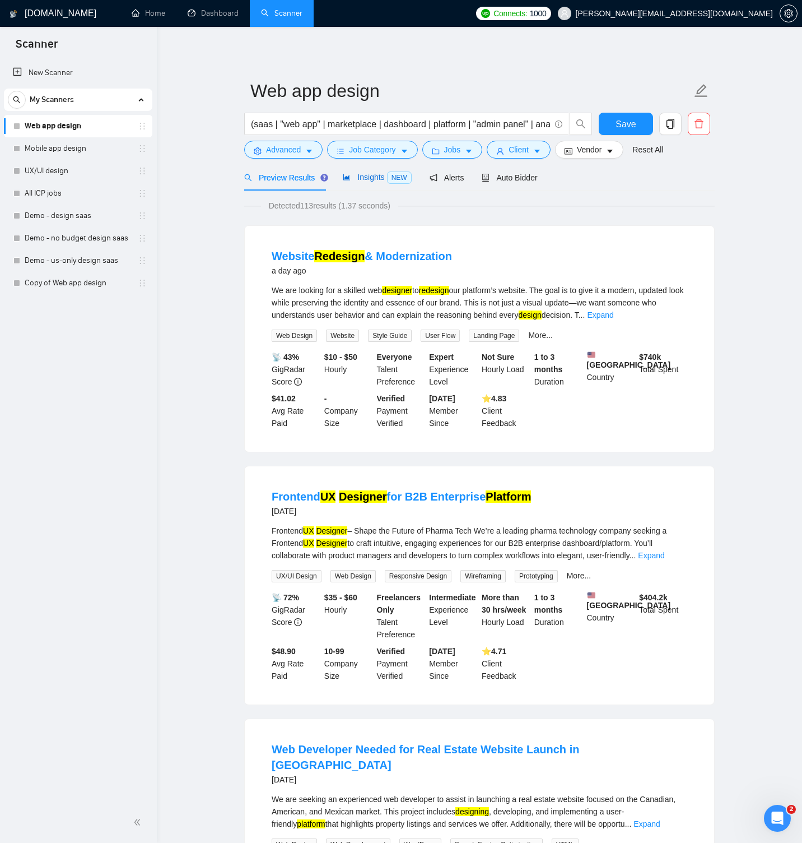
click at [376, 179] on span "Insights NEW" at bounding box center [377, 177] width 68 height 9
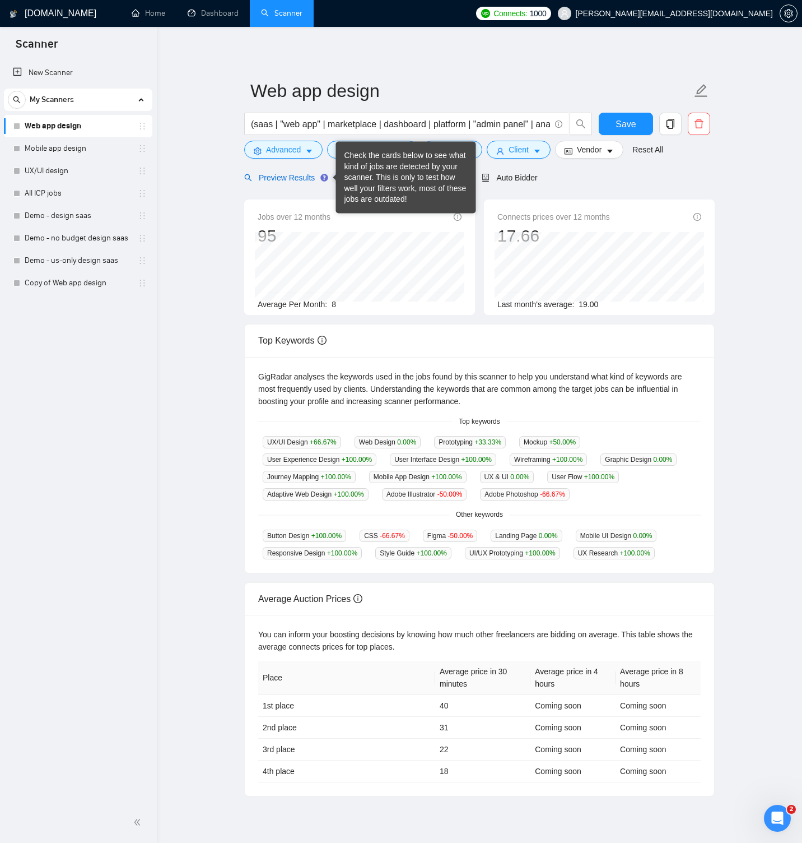
click at [315, 179] on span "Preview Results" at bounding box center [284, 177] width 81 height 9
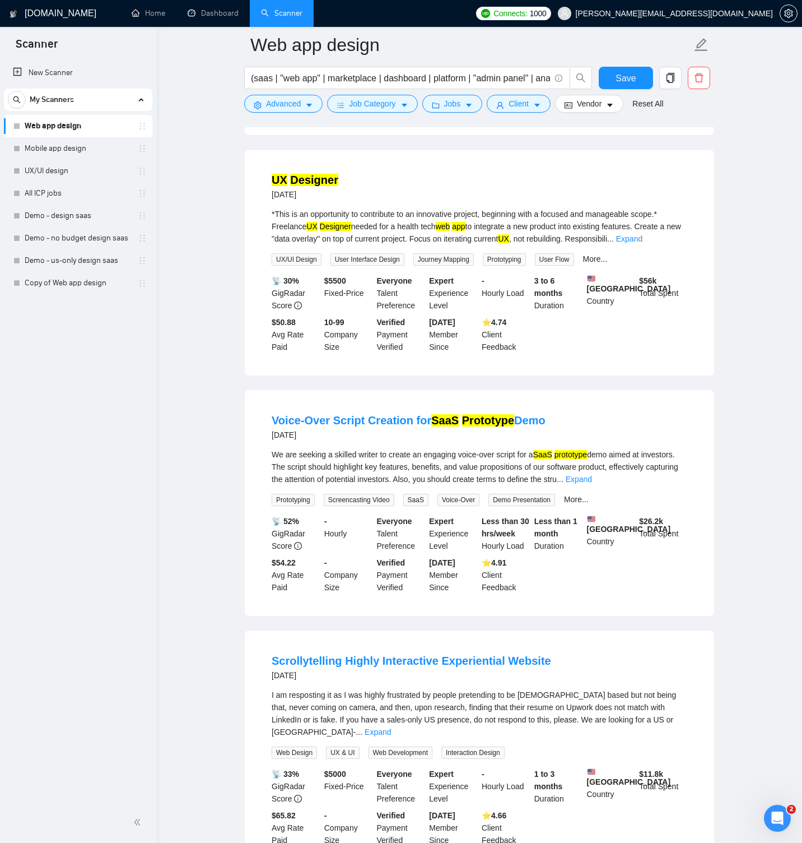
scroll to position [1840, 0]
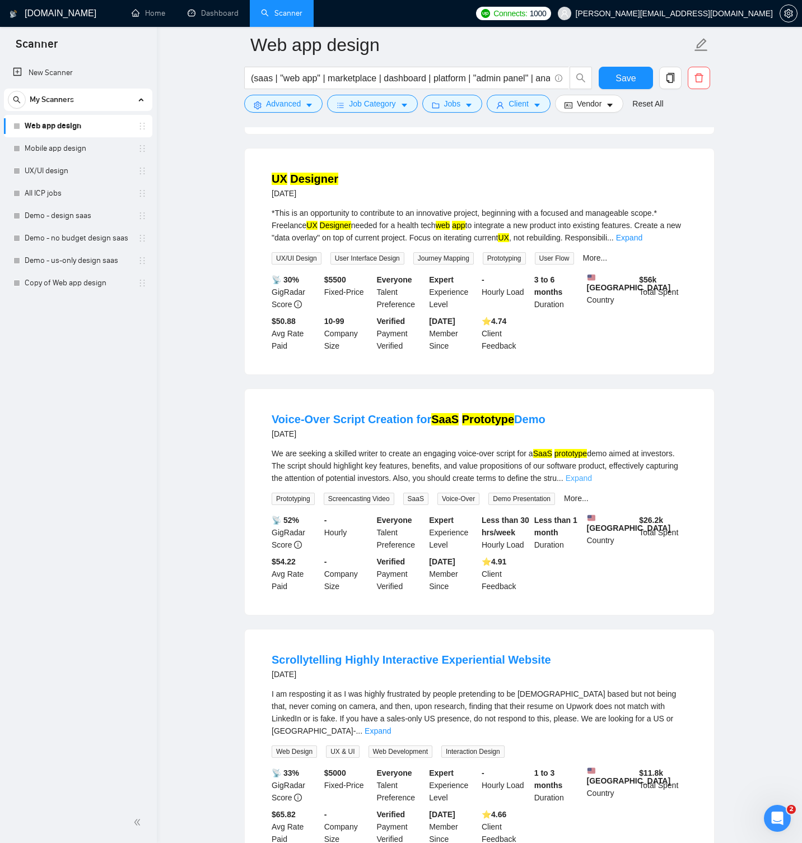
click at [592, 473] on link "Expand" at bounding box center [579, 477] width 26 height 9
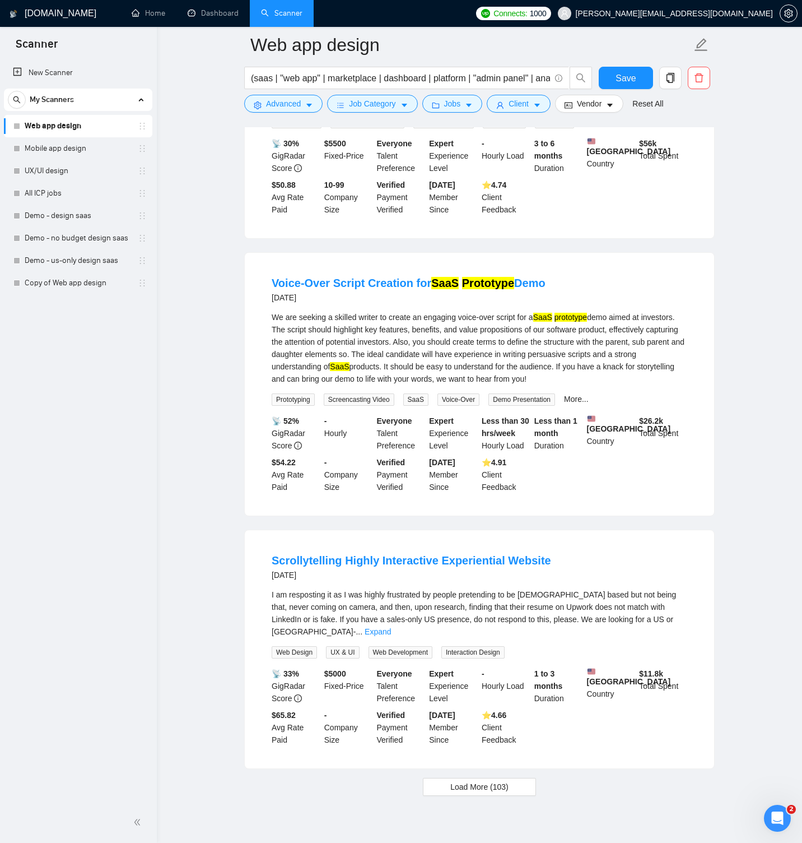
scroll to position [2004, 0]
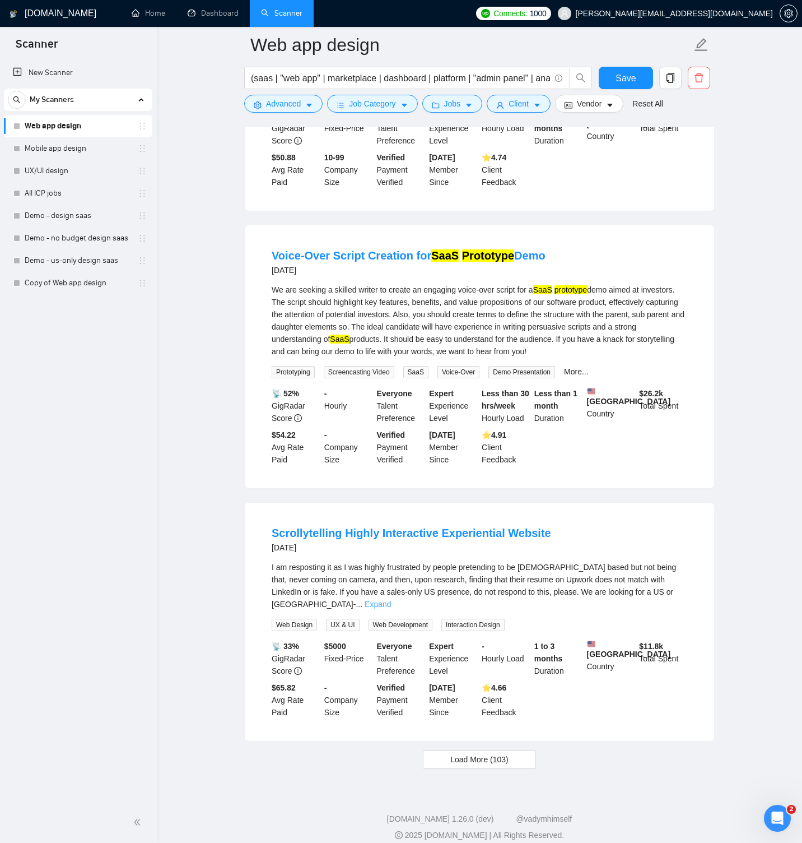
click at [391, 599] on link "Expand" at bounding box center [378, 603] width 26 height 9
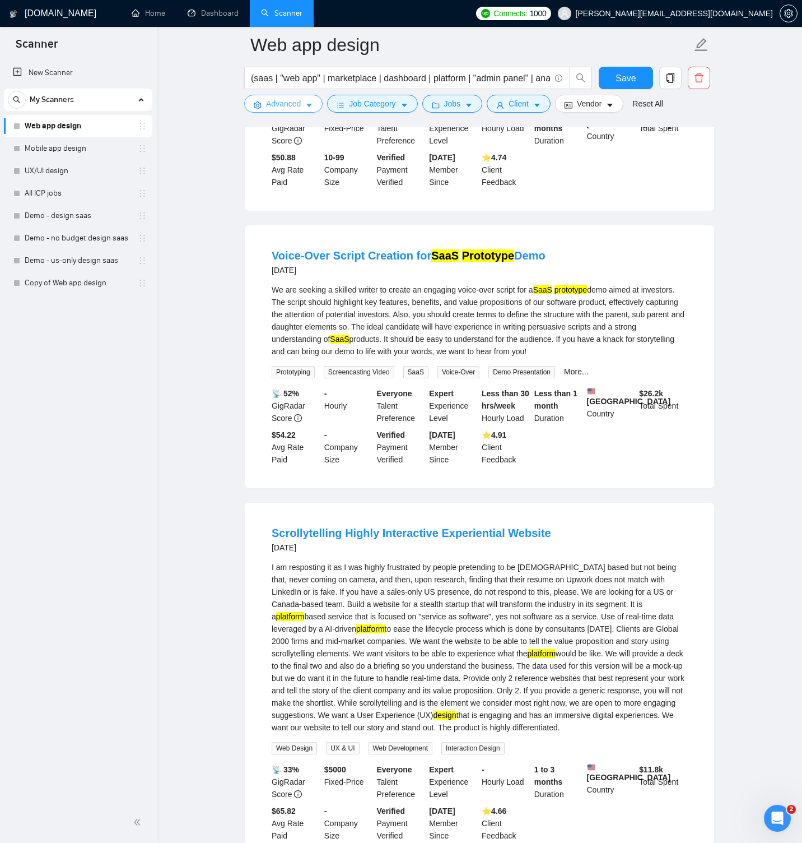
click at [294, 103] on span "Advanced" at bounding box center [283, 103] width 35 height 12
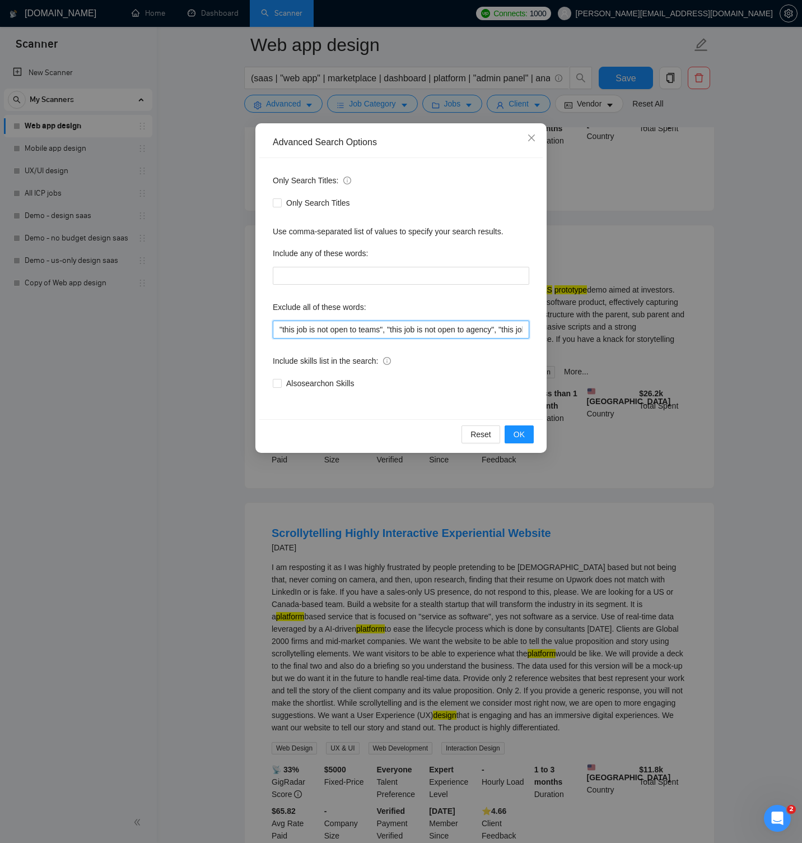
click at [417, 332] on input ""this job is not open to teams", "this job is not open to agency", "this job is…" at bounding box center [401, 329] width 257 height 18
paste input "voice-over, voice over, voice script, script writing, demo video, demo script, …"
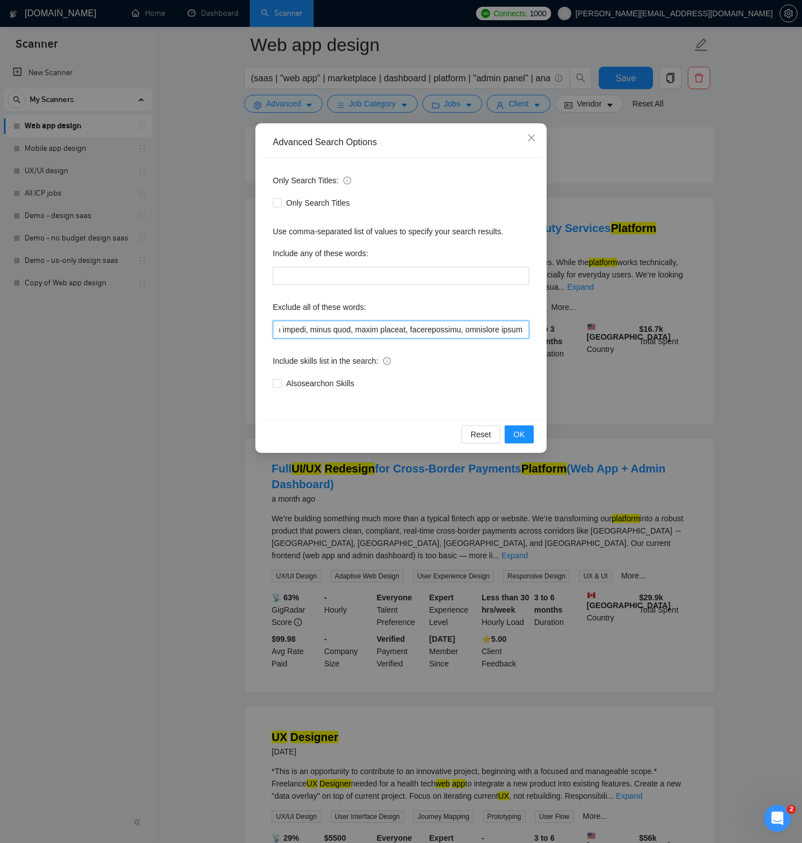
scroll to position [1942, 0]
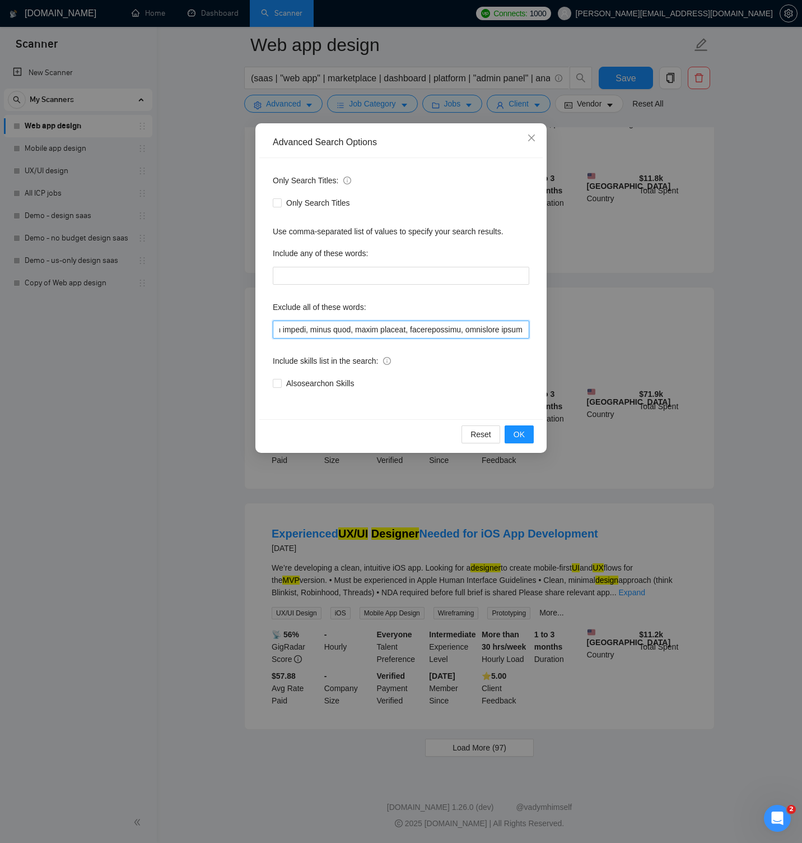
click at [469, 329] on input "text" at bounding box center [401, 329] width 257 height 18
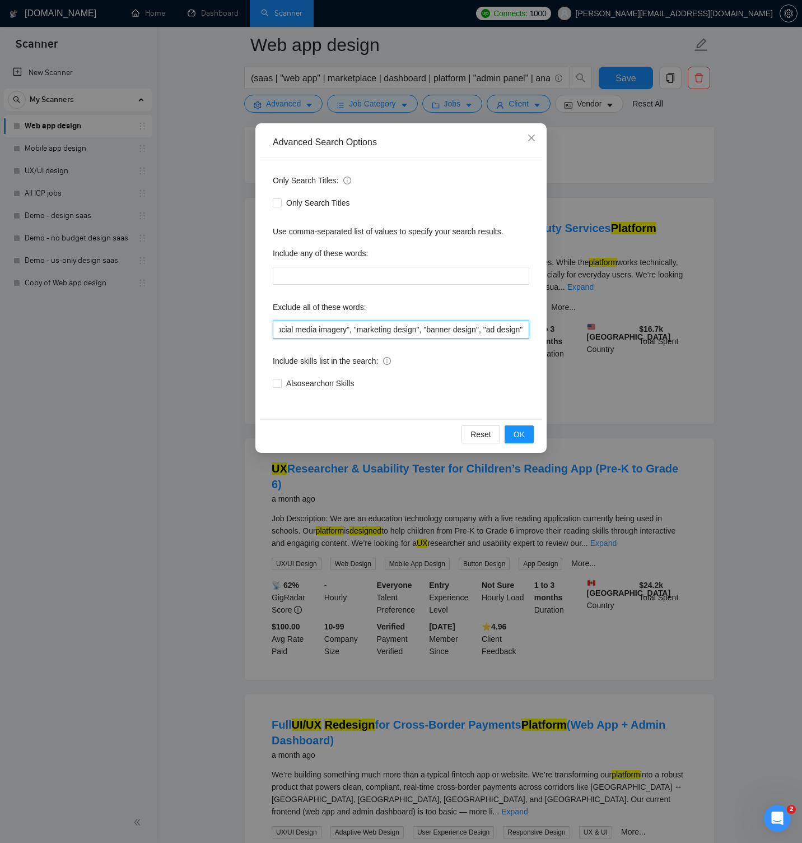
scroll to position [0, 3316]
click at [517, 431] on span "OK" at bounding box center [519, 434] width 11 height 12
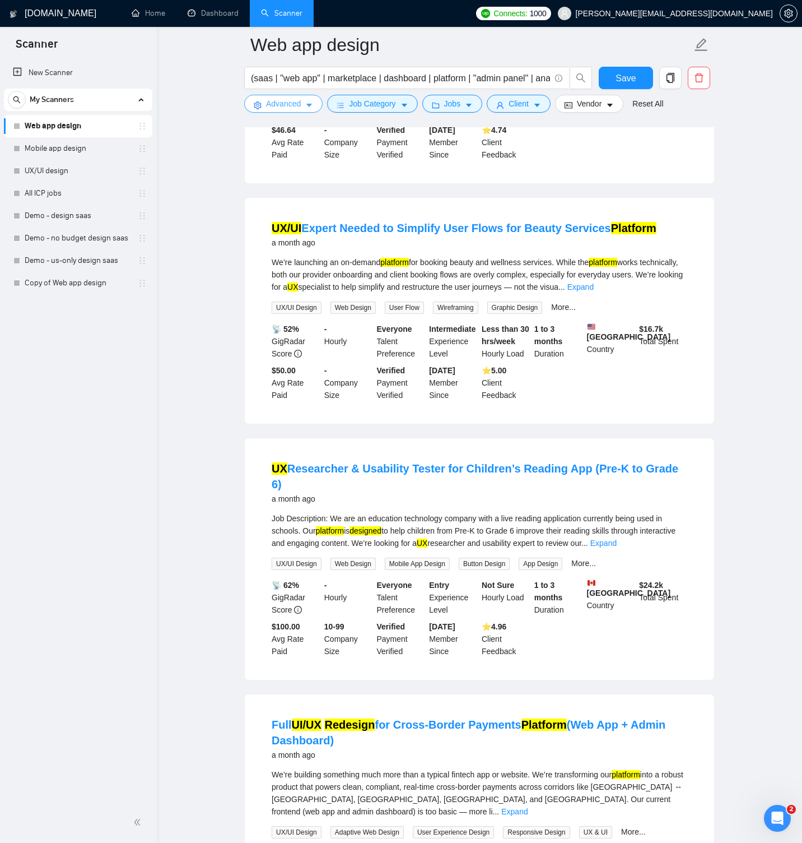
click at [287, 105] on span "Advanced" at bounding box center [283, 103] width 35 height 12
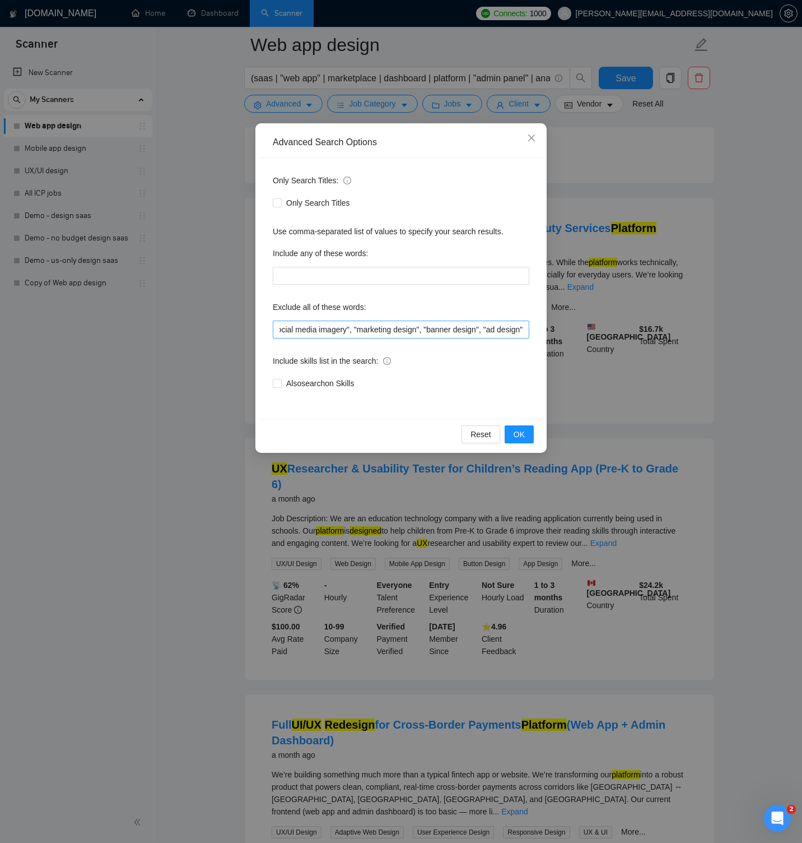
scroll to position [0, 3316]
click at [340, 334] on input ""this job is not open to teams", "this job is not open to agency", "this job is…" at bounding box center [401, 329] width 257 height 18
paste input "landing pages", "conversion rate optimization", "conversion optimization", CRO,…"
click at [519, 429] on span "OK" at bounding box center [519, 434] width 11 height 12
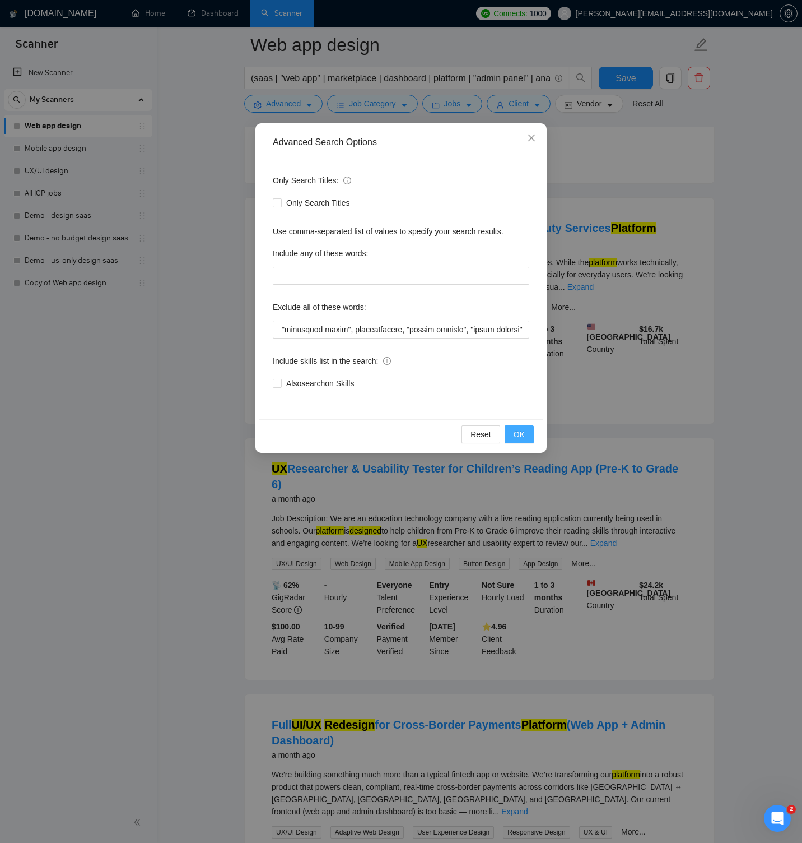
scroll to position [0, 0]
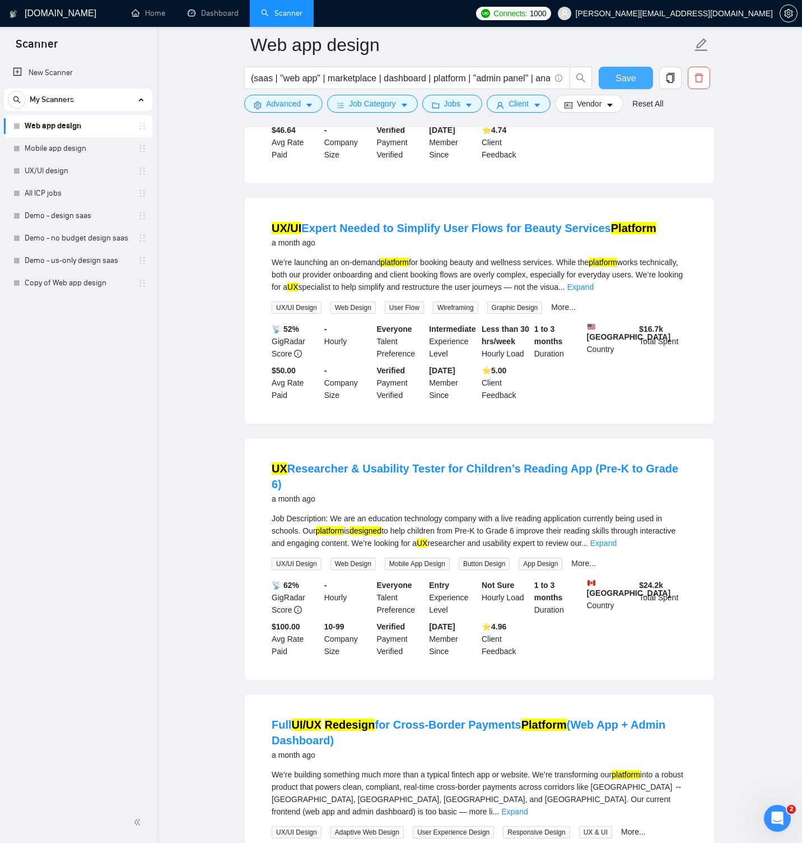
click at [621, 71] on span "Save" at bounding box center [626, 78] width 20 height 14
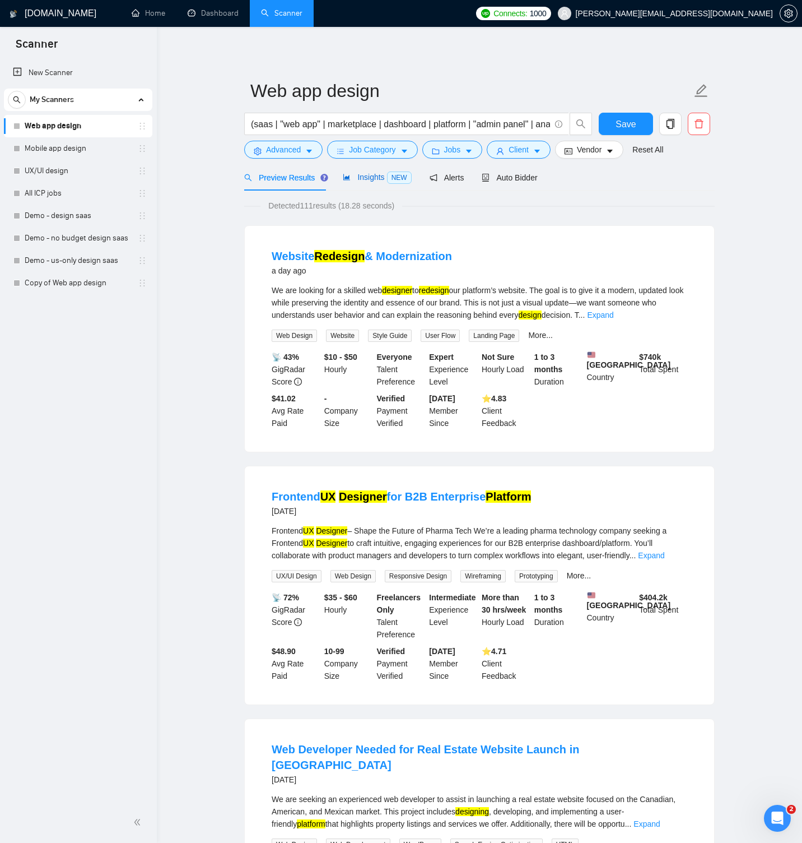
click at [388, 178] on span "Insights NEW" at bounding box center [377, 177] width 68 height 9
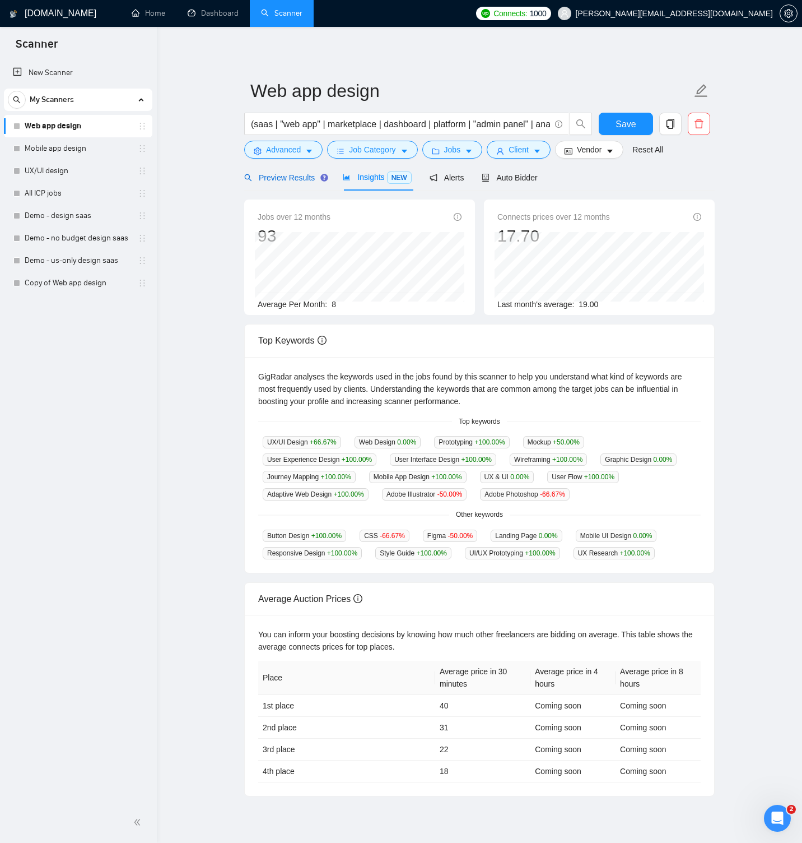
click at [295, 179] on span "Preview Results" at bounding box center [284, 177] width 81 height 9
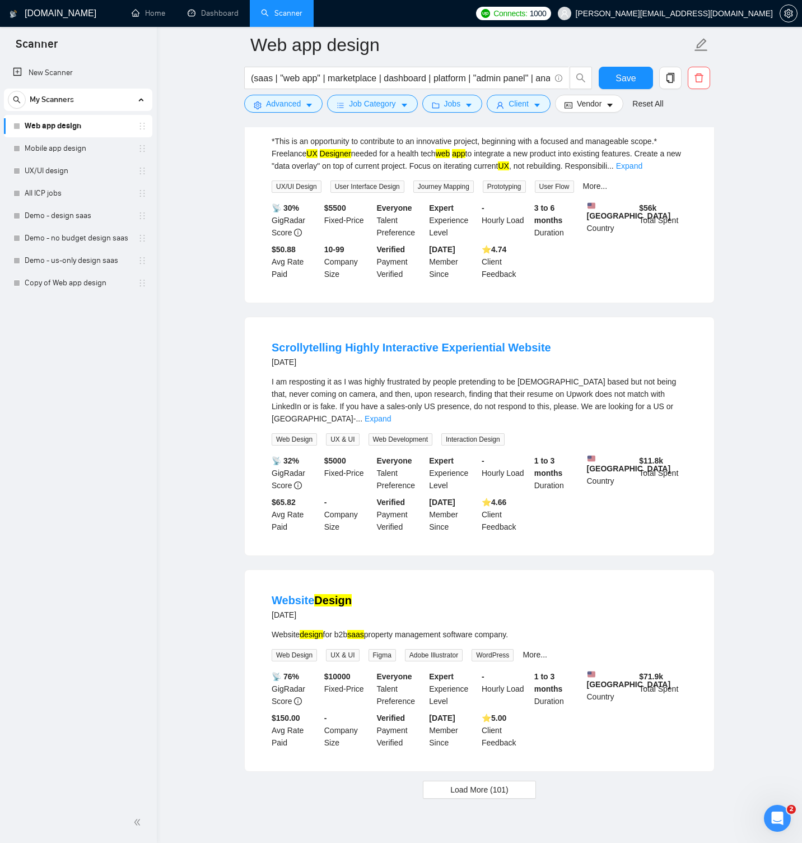
scroll to position [1934, 0]
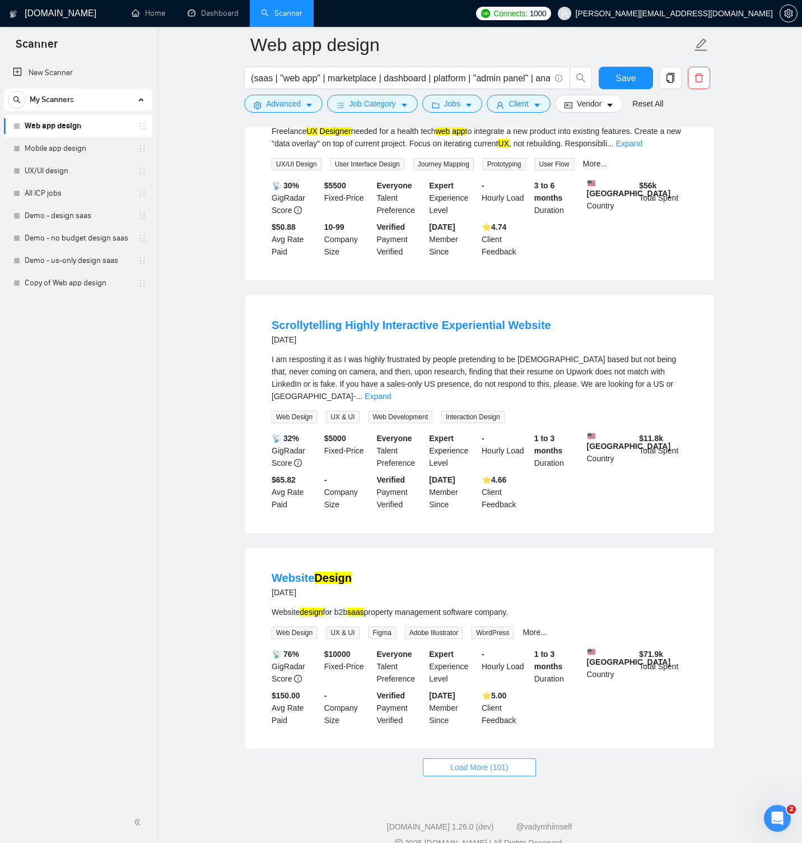
click at [496, 761] on span "Load More (101)" at bounding box center [479, 767] width 58 height 12
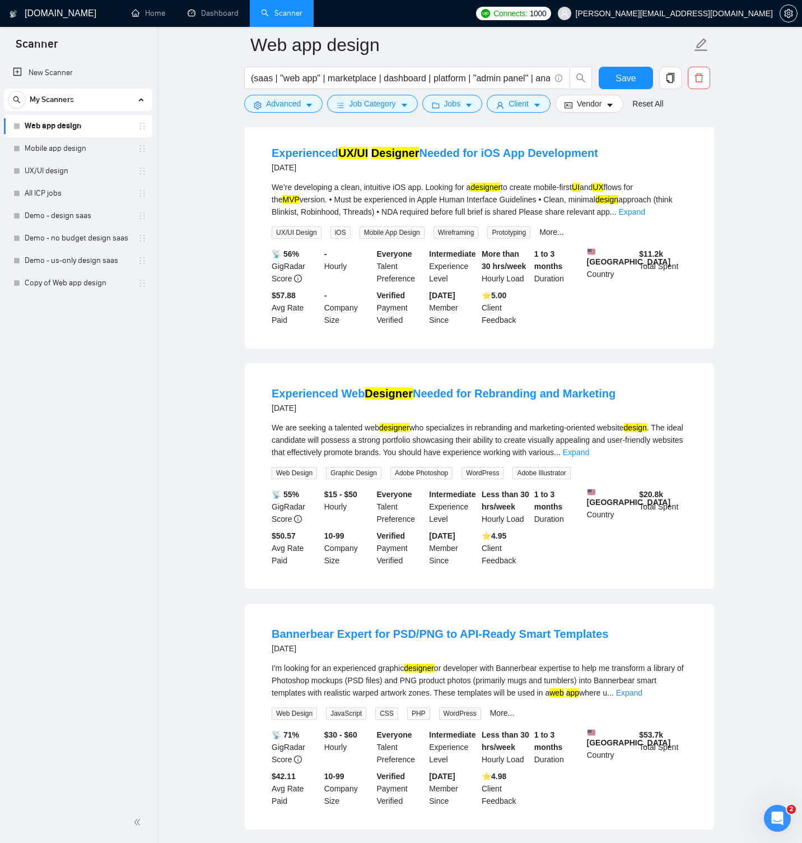
scroll to position [2579, 0]
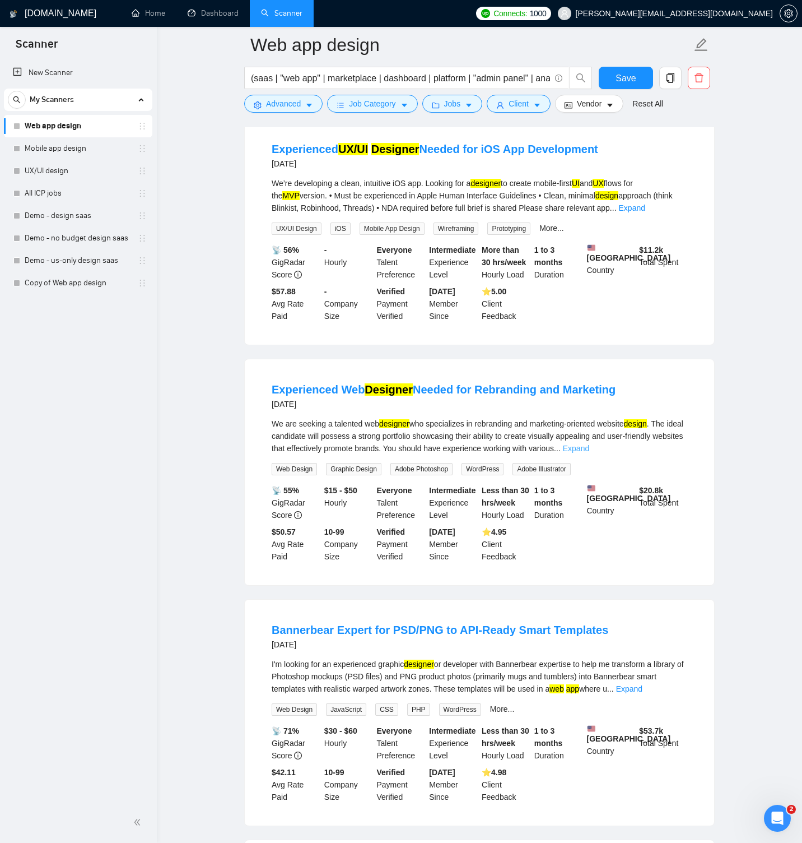
click at [589, 444] on link "Expand" at bounding box center [576, 448] width 26 height 9
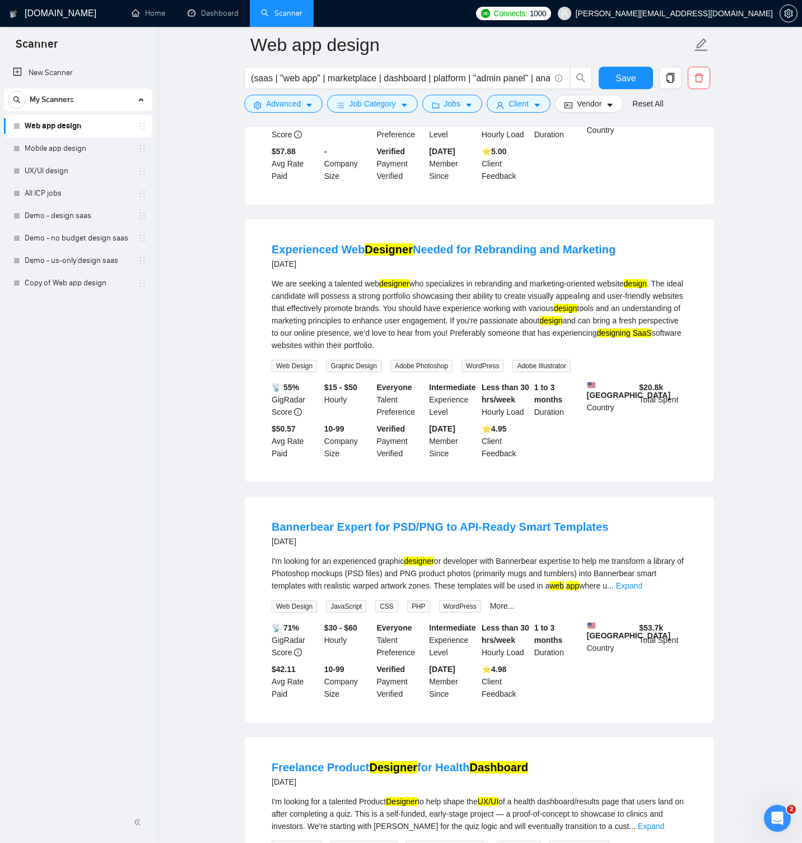
scroll to position [2728, 0]
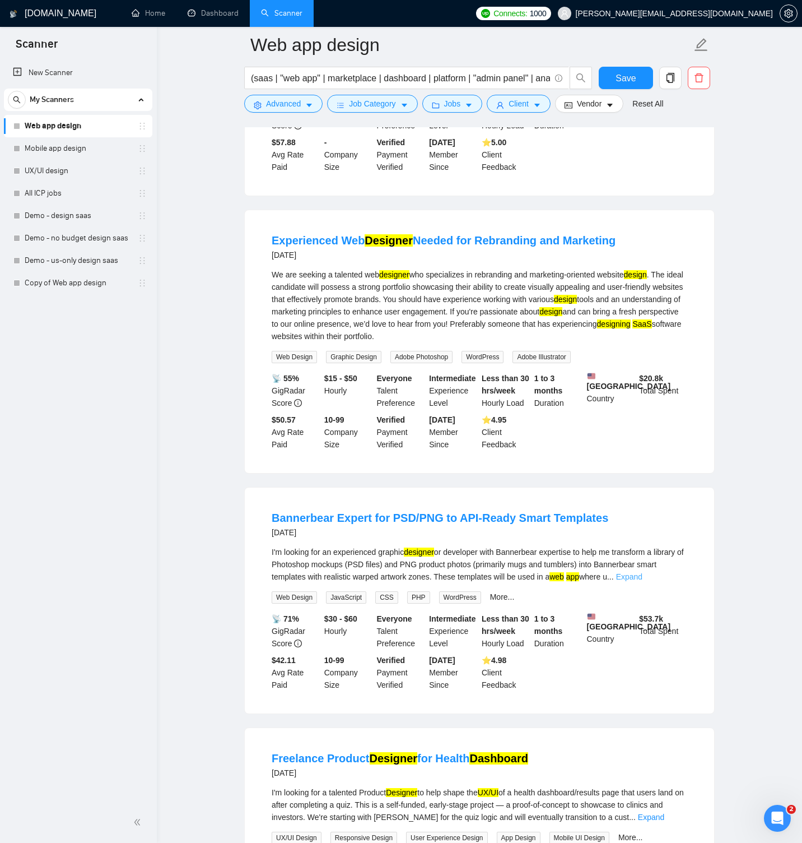
click at [643, 572] on link "Expand" at bounding box center [629, 576] width 26 height 9
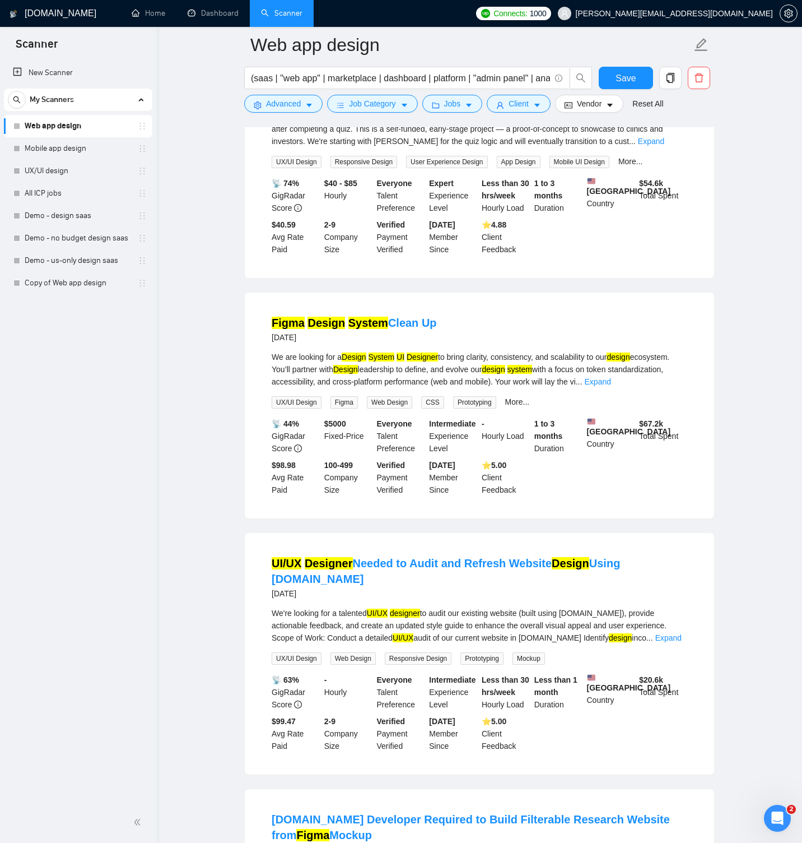
scroll to position [3552, 0]
click at [286, 102] on span "Advanced" at bounding box center [283, 103] width 35 height 12
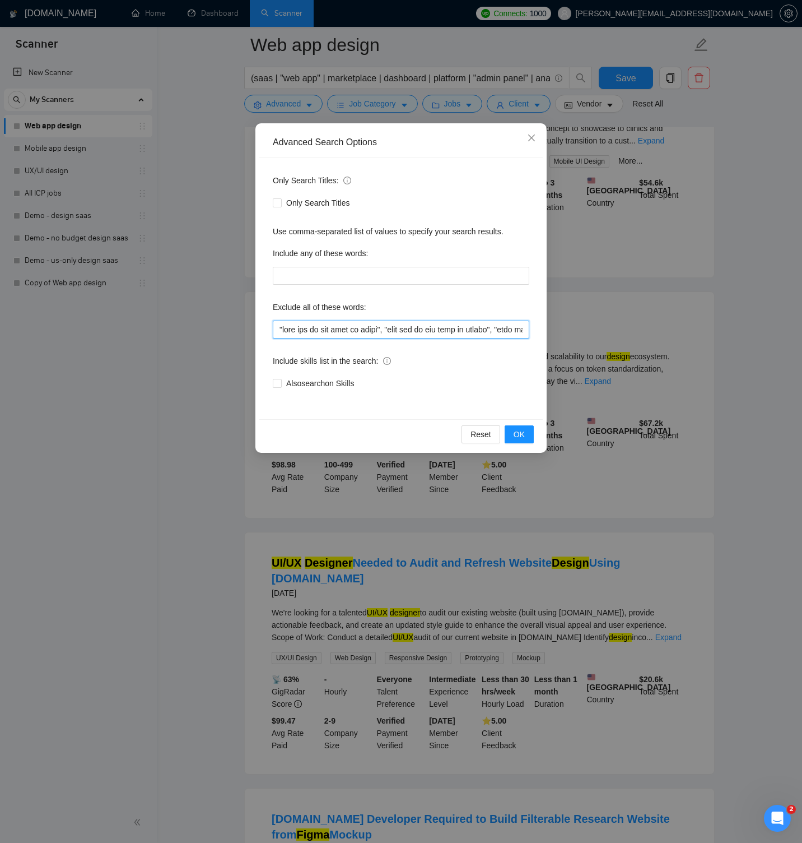
click at [360, 337] on input "text" at bounding box center [401, 329] width 257 height 18
paste input "rebranding, branding, logo, wordpress, wix, squarespace, webflow, framer, shopi…"
click at [520, 432] on span "OK" at bounding box center [519, 434] width 11 height 12
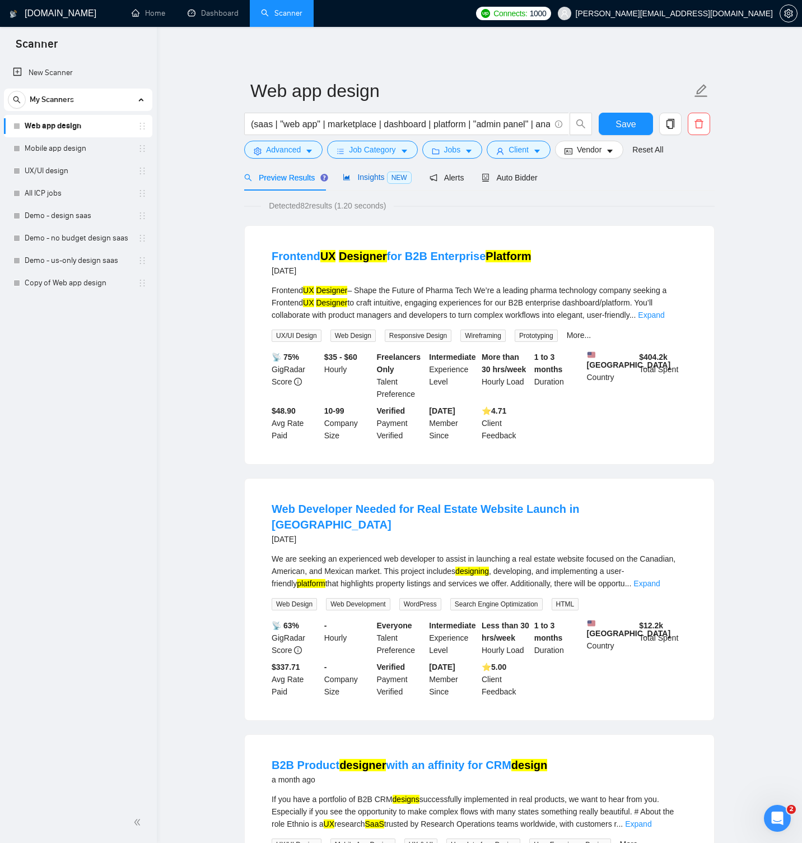
click at [360, 177] on span "Insights NEW" at bounding box center [377, 177] width 68 height 9
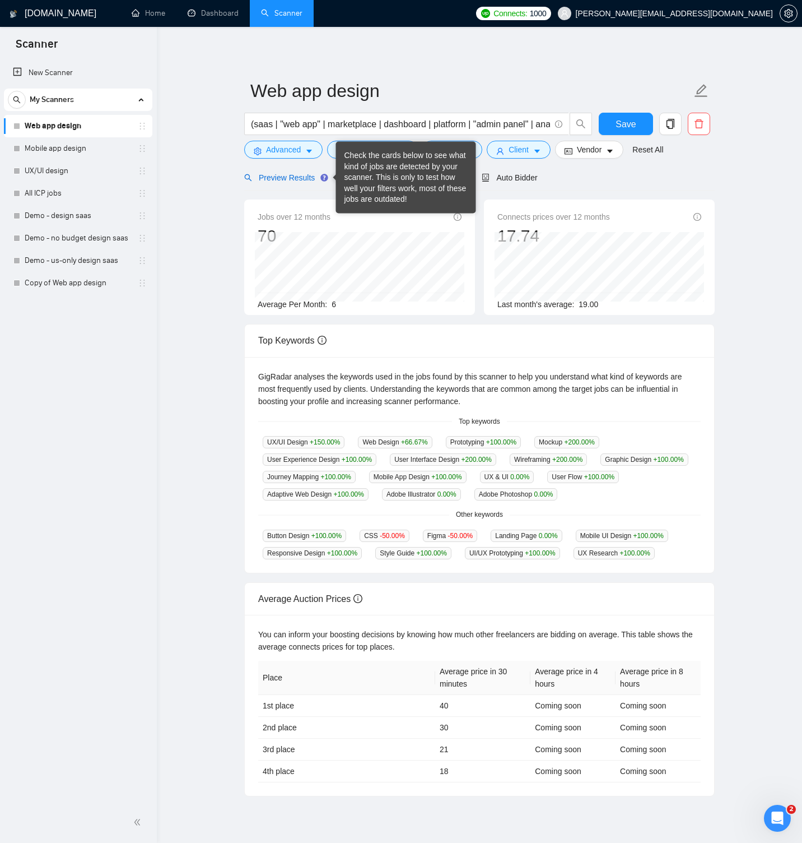
click at [278, 181] on span "Preview Results" at bounding box center [284, 177] width 81 height 9
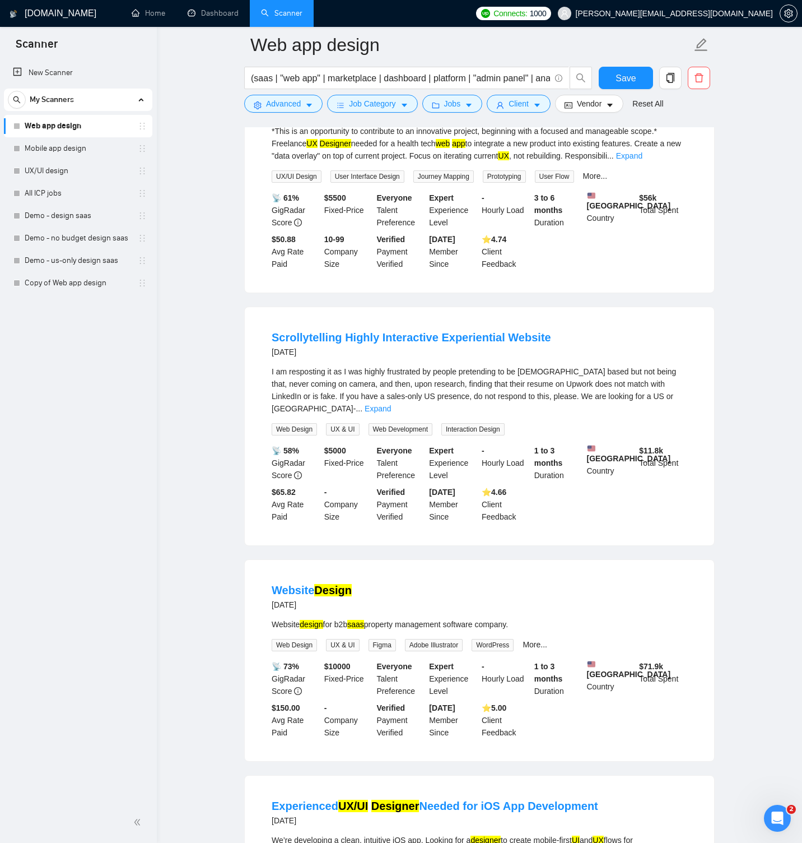
scroll to position [1934, 0]
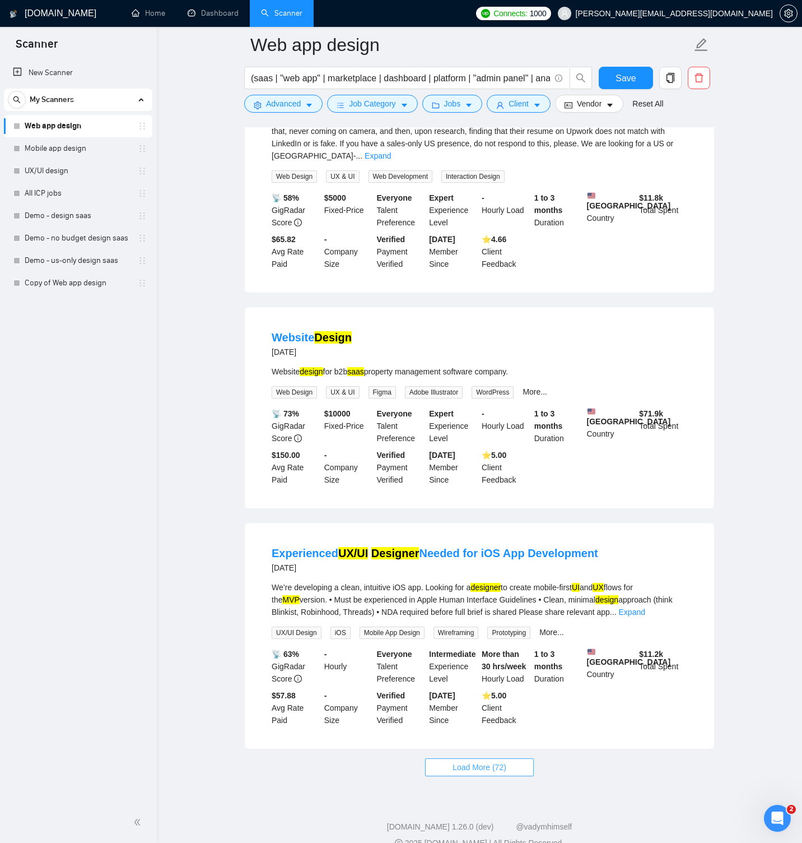
click at [506, 761] on span "Load More (72)" at bounding box center [480, 767] width 54 height 12
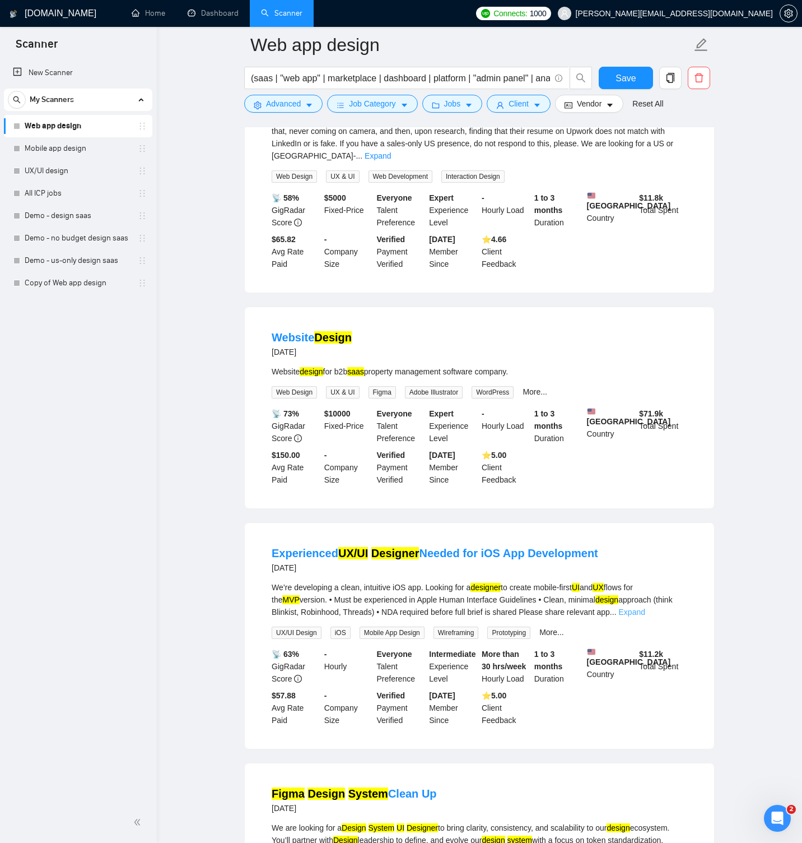
click at [645, 607] on link "Expand" at bounding box center [632, 611] width 26 height 9
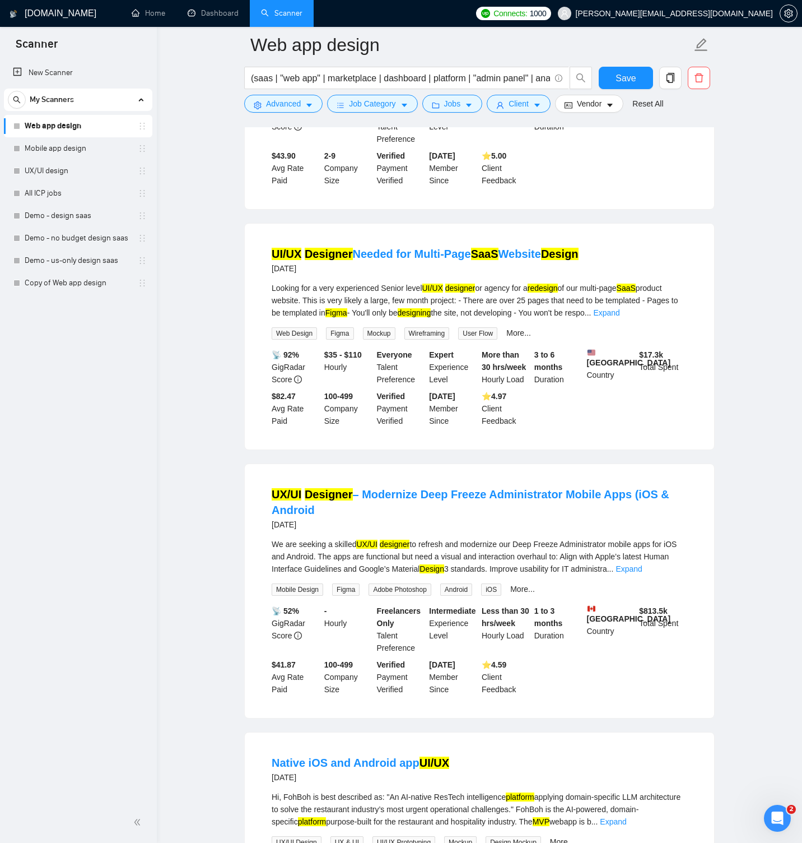
scroll to position [3982, 0]
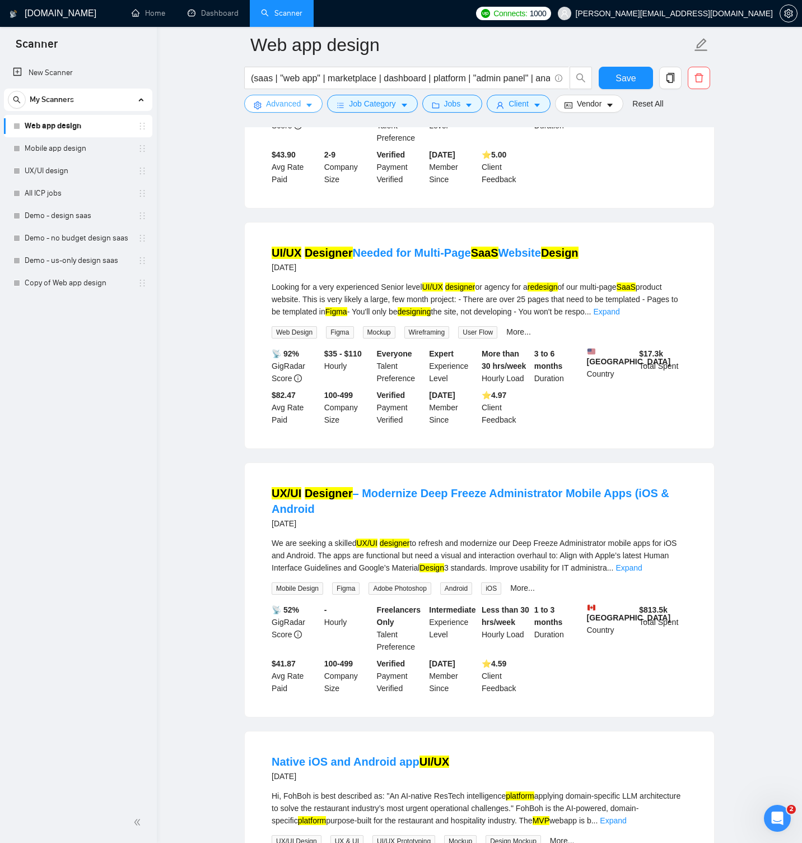
click at [287, 105] on span "Advanced" at bounding box center [283, 103] width 35 height 12
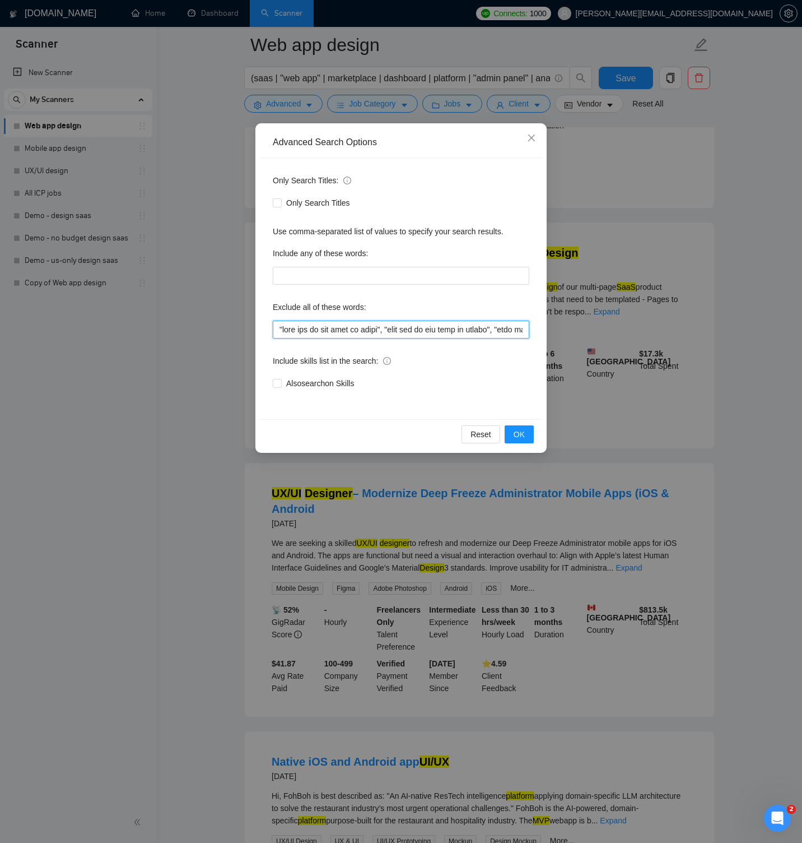
click at [348, 335] on input "text" at bounding box center [401, 329] width 257 height 18
paste input ", "mobile app", "ios app", "android app", "cross-platform app", "flutter app", …"
click at [520, 430] on span "OK" at bounding box center [519, 434] width 11 height 12
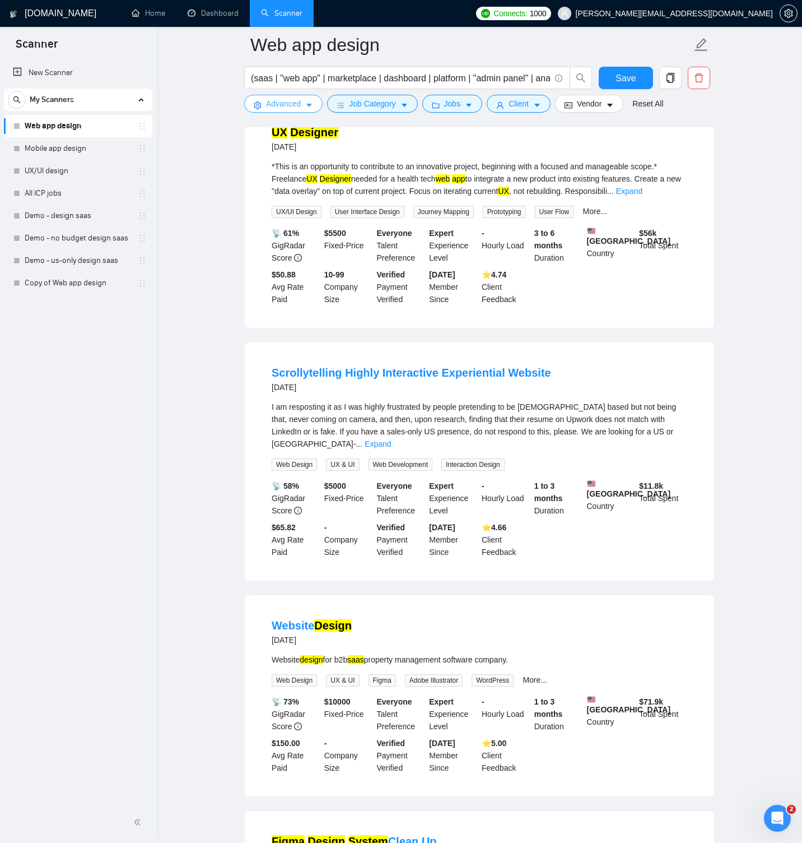
scroll to position [1934, 0]
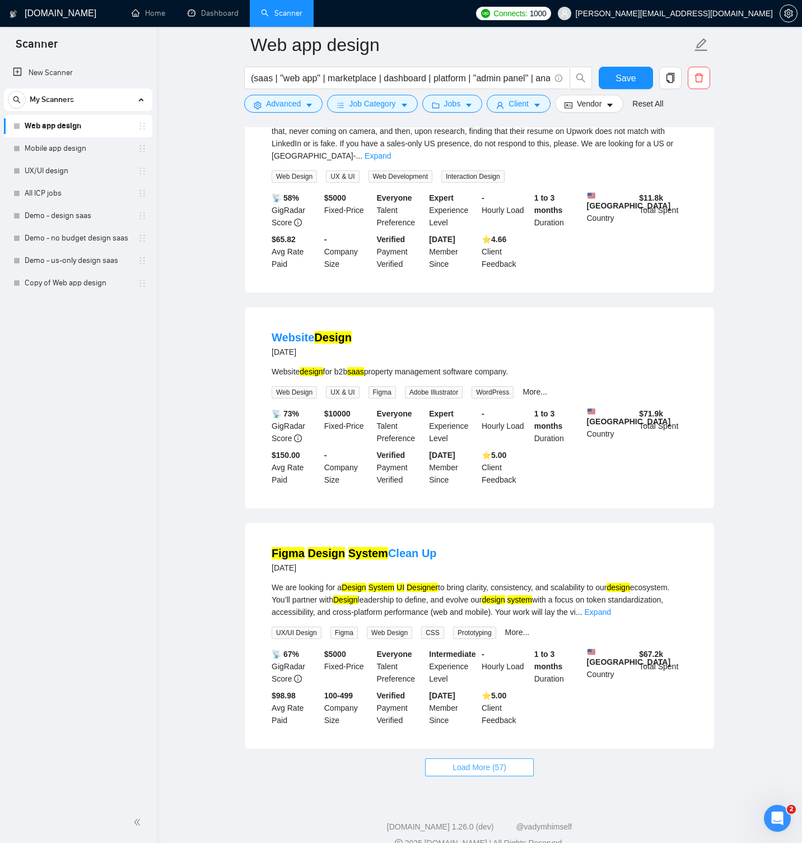
click at [501, 761] on span "Load More (57)" at bounding box center [480, 767] width 54 height 12
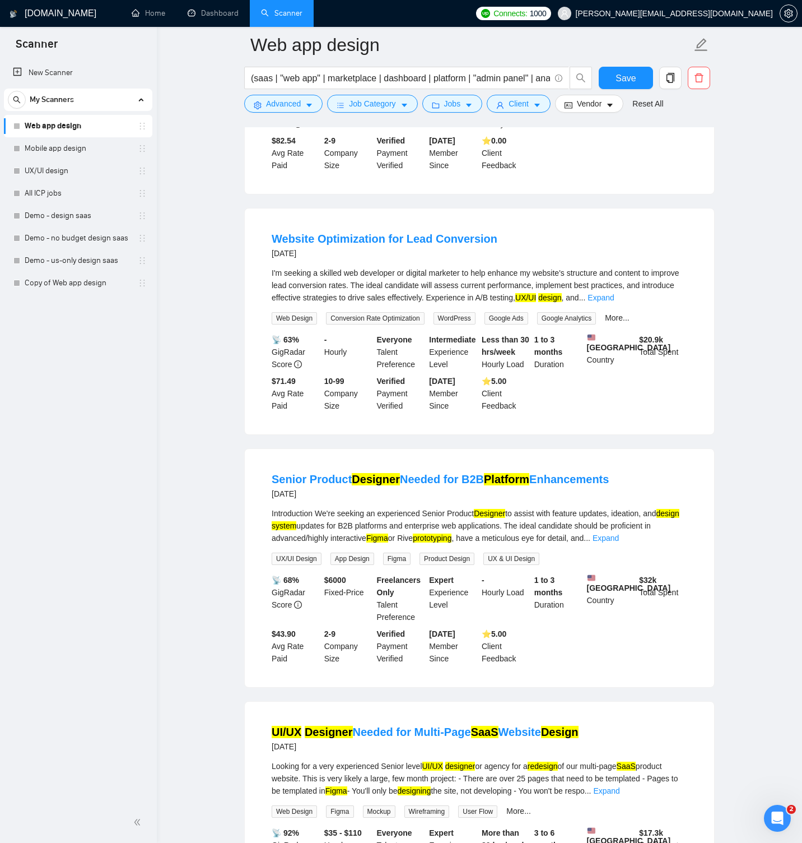
scroll to position [3037, 0]
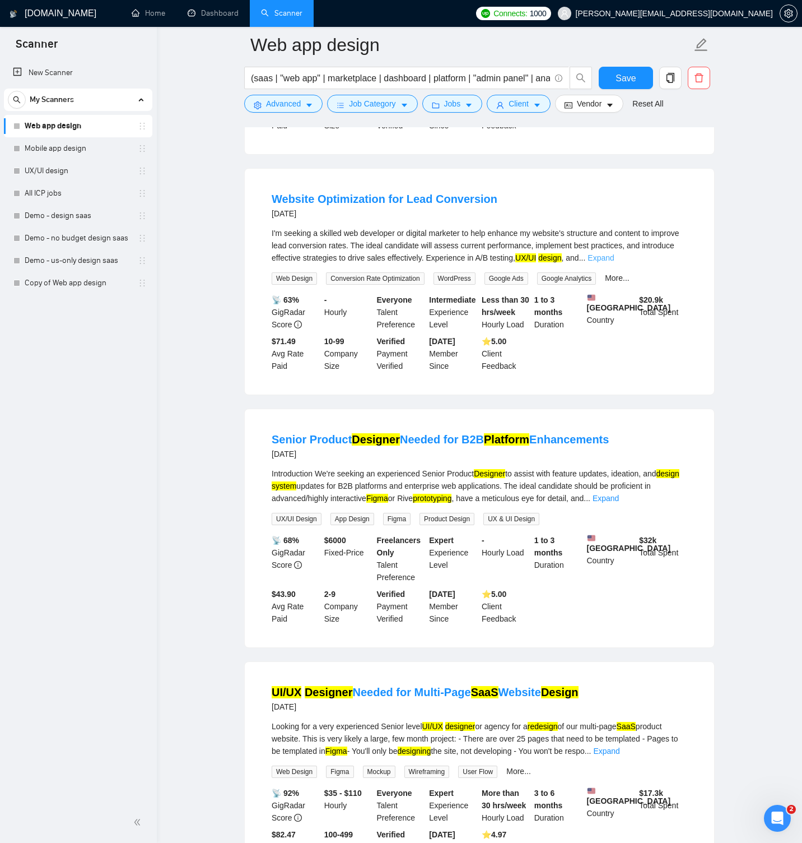
click at [614, 253] on link "Expand" at bounding box center [601, 257] width 26 height 9
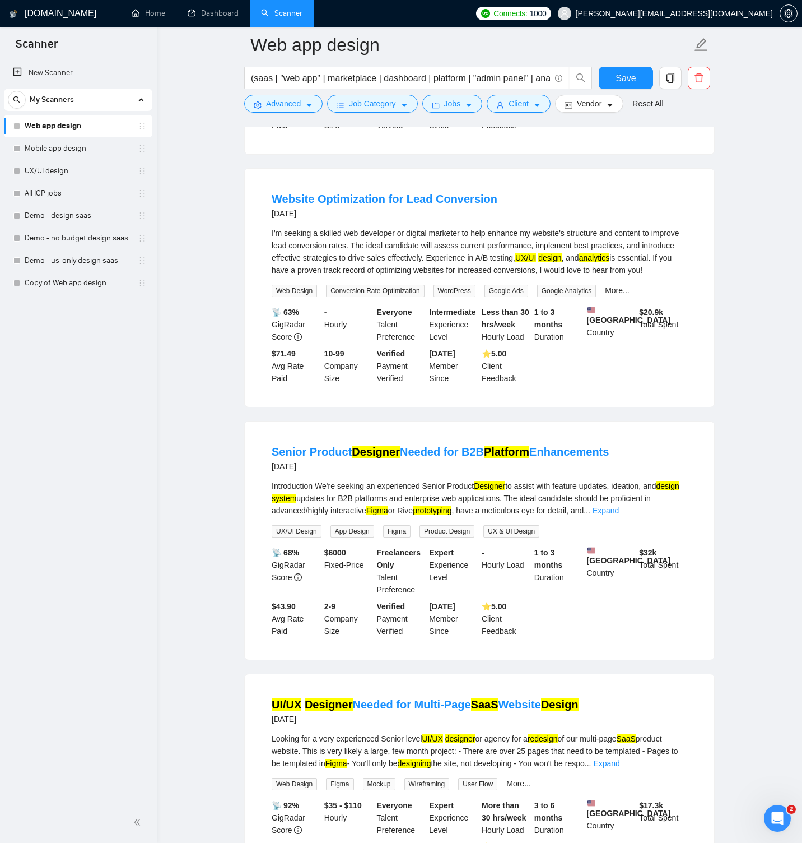
click at [252, 175] on div "Website Optimization for Lead Conversion [DATE] I'm seeking a skilled web devel…" at bounding box center [479, 288] width 469 height 238
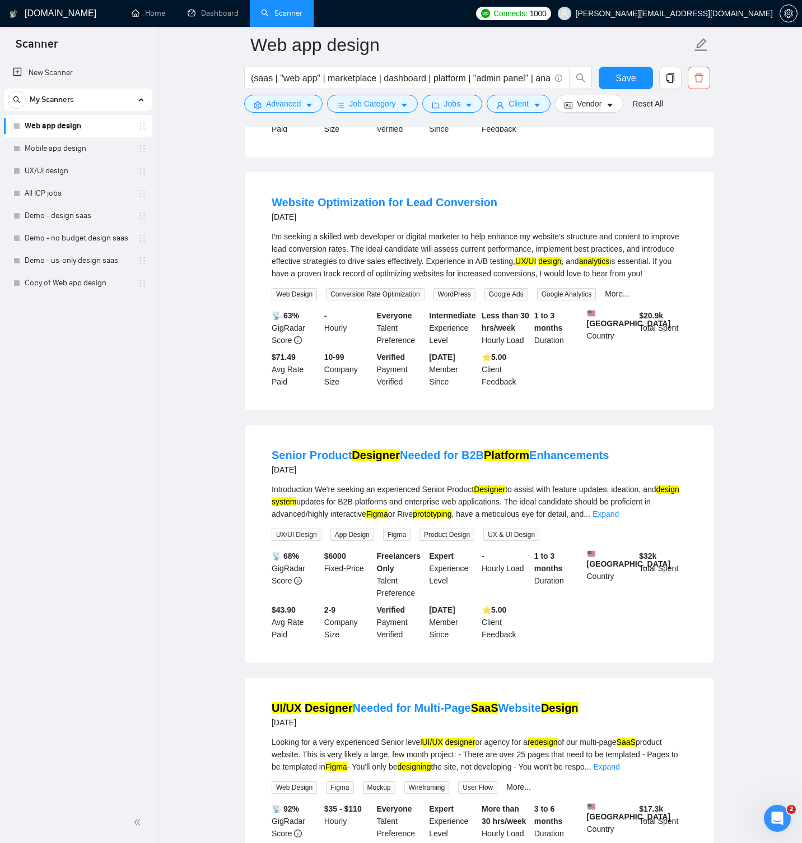
scroll to position [3036, 0]
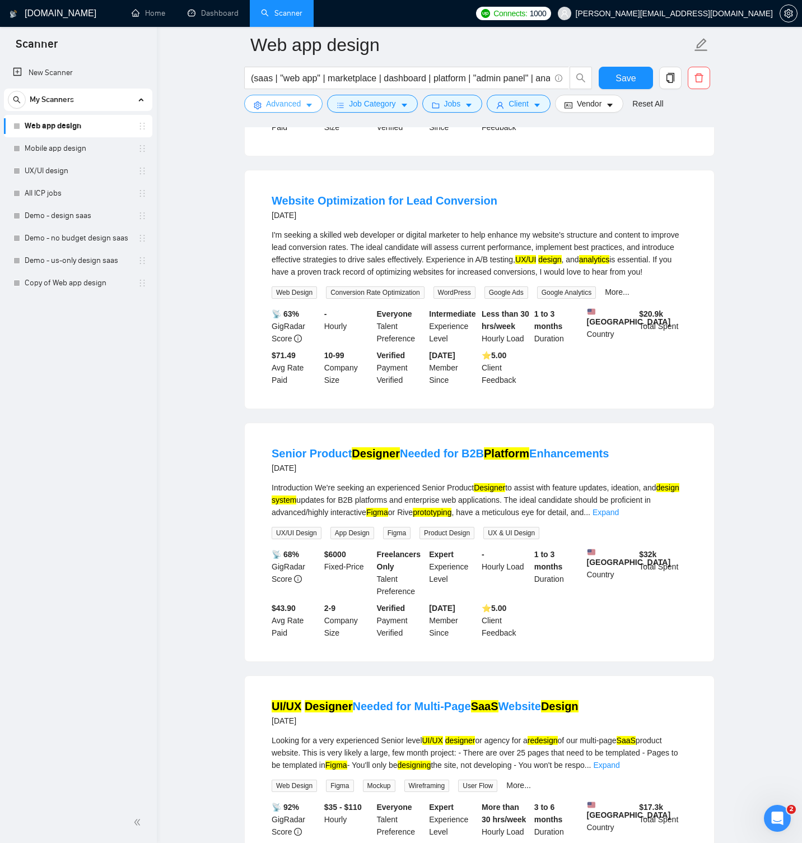
click at [289, 105] on span "Advanced" at bounding box center [283, 103] width 35 height 12
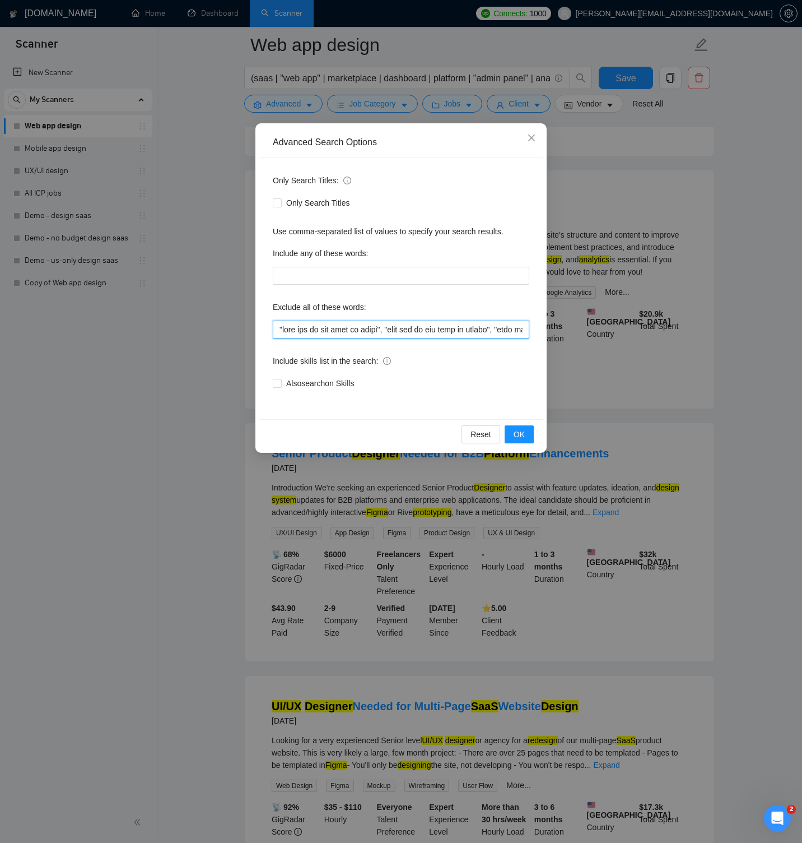
click at [352, 320] on input "text" at bounding box center [401, 329] width 257 height 18
paste input ""lead conversion", CRO, funnel, "sales funnel", "email funnel", "ad creatives",…"
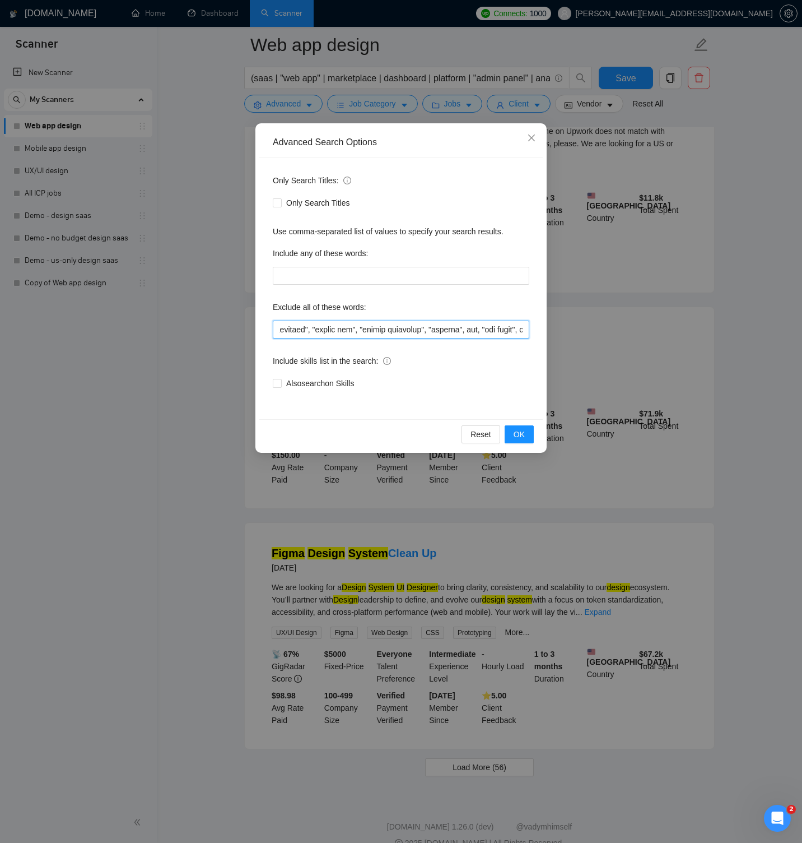
scroll to position [0, 5679]
click at [524, 437] on span "OK" at bounding box center [519, 434] width 11 height 12
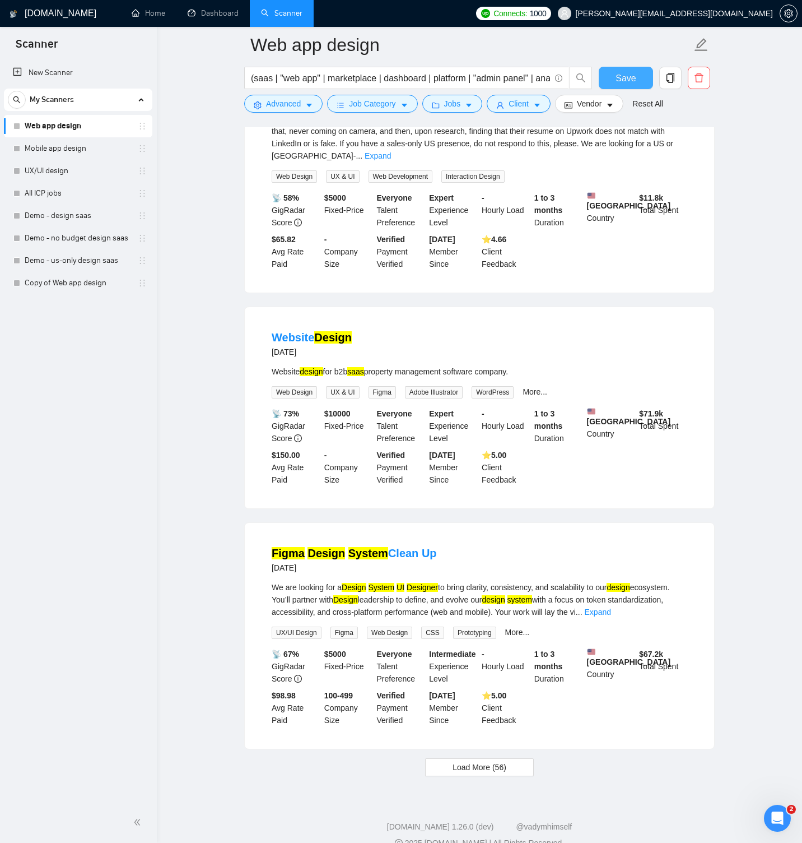
click at [634, 82] on span "Save" at bounding box center [626, 78] width 20 height 14
click at [632, 75] on span "Save" at bounding box center [626, 78] width 20 height 14
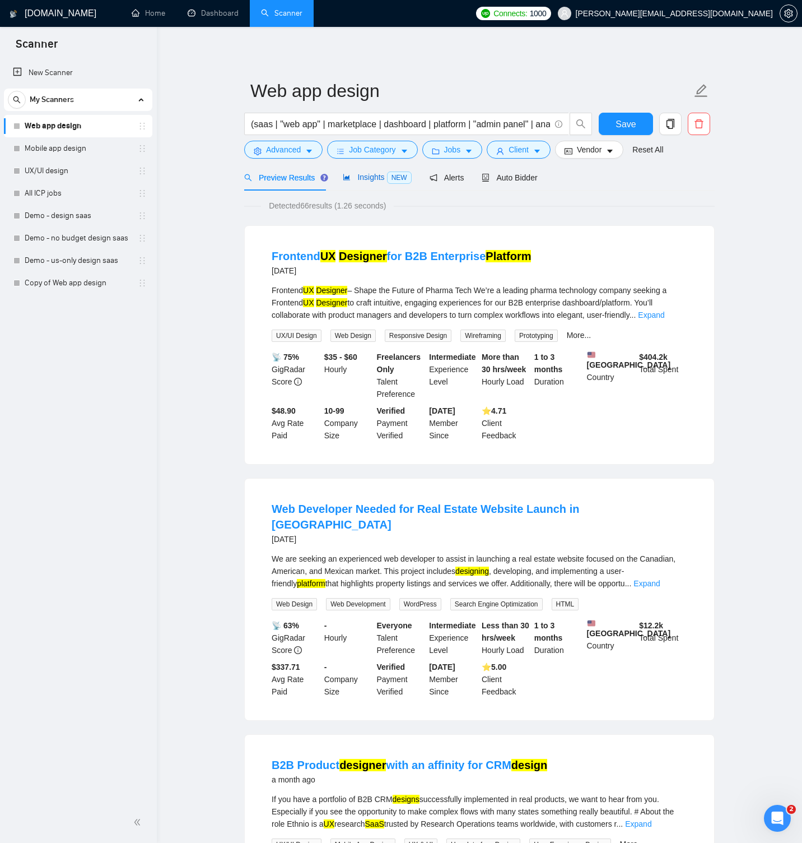
click at [371, 176] on span "Insights NEW" at bounding box center [377, 177] width 68 height 9
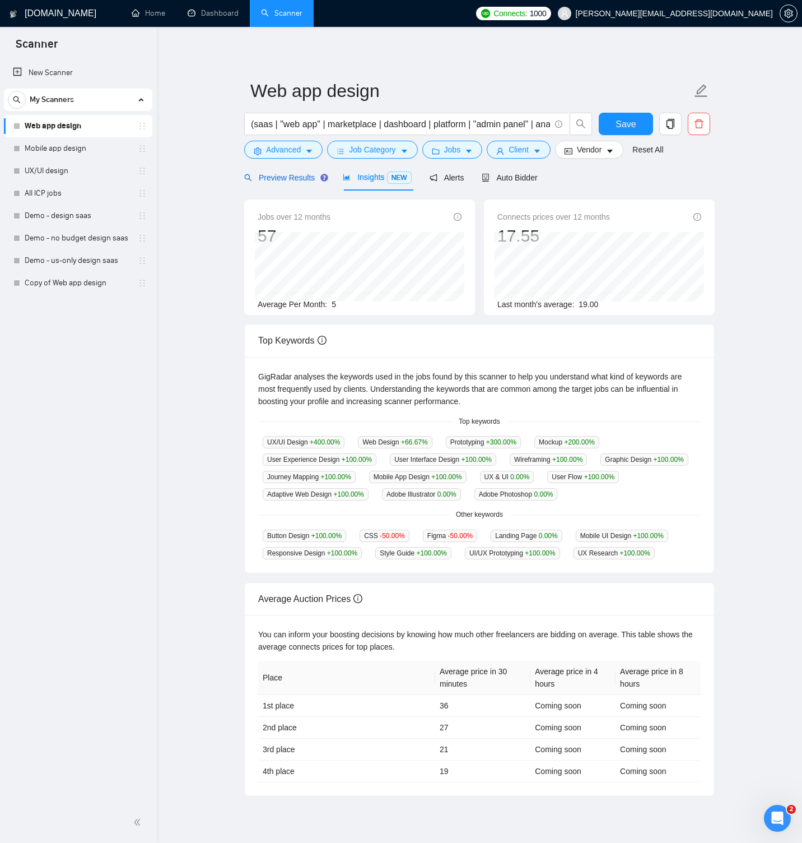
click at [296, 179] on span "Preview Results" at bounding box center [284, 177] width 81 height 9
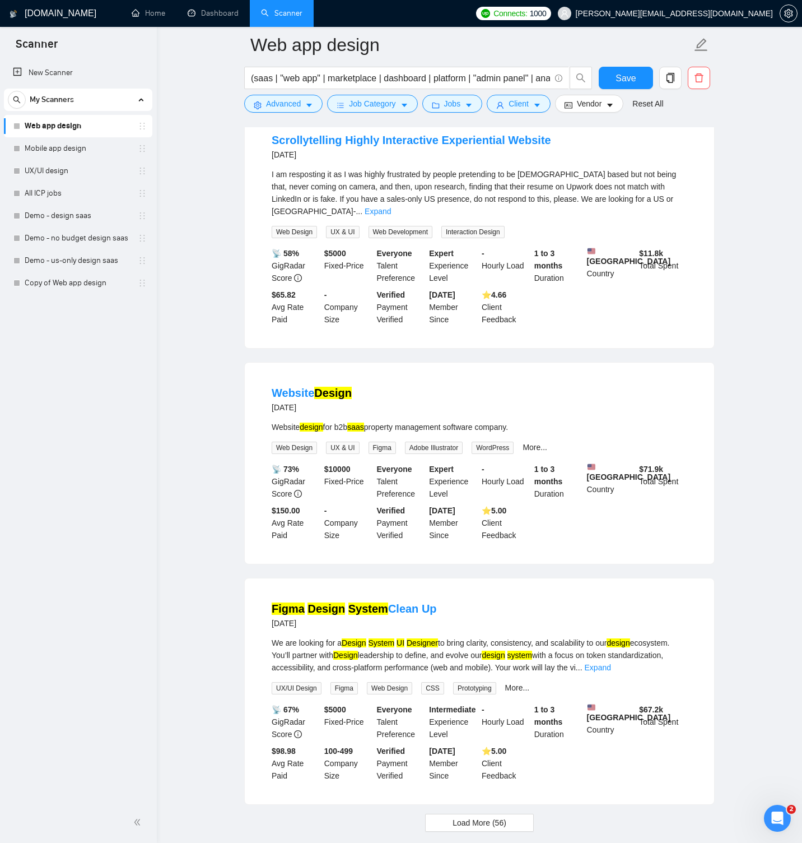
scroll to position [1934, 0]
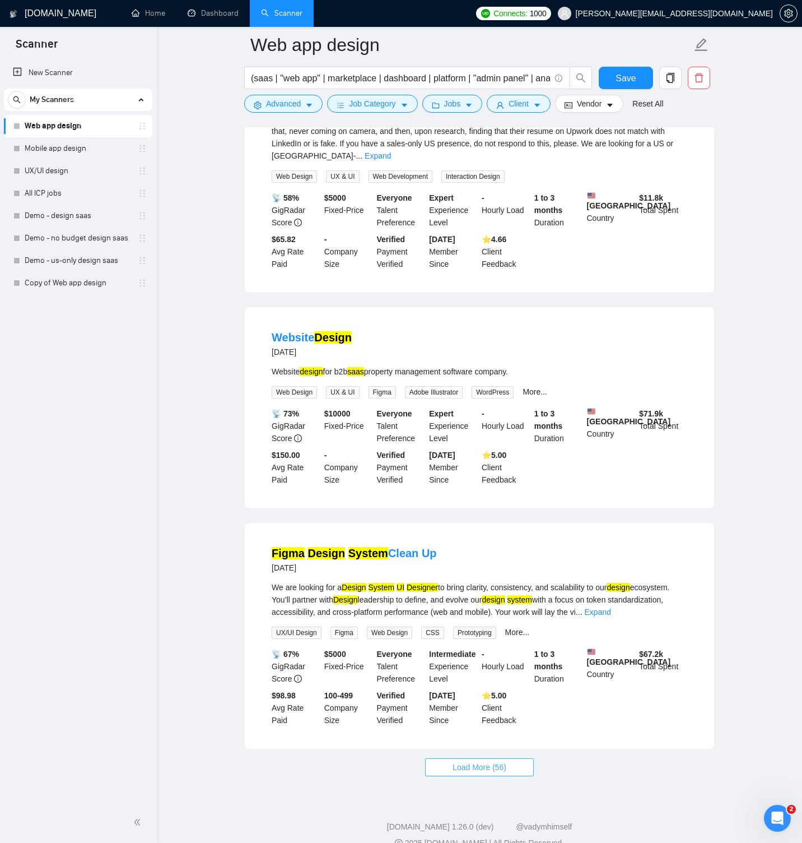
click at [471, 761] on span "Load More (56)" at bounding box center [480, 767] width 54 height 12
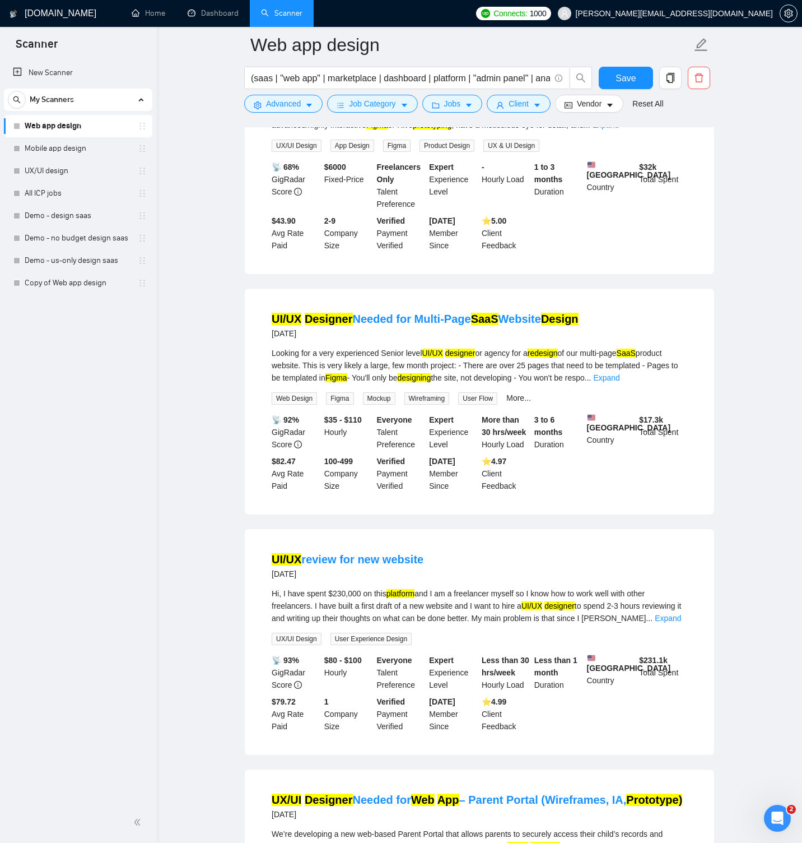
scroll to position [3172, 0]
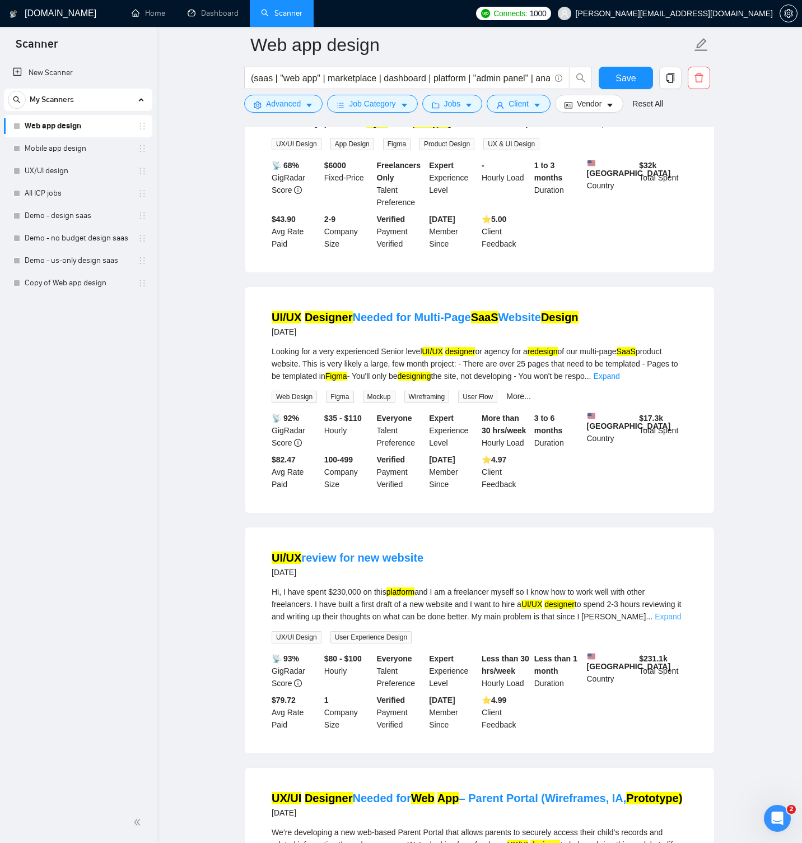
click at [680, 612] on link "Expand" at bounding box center [668, 616] width 26 height 9
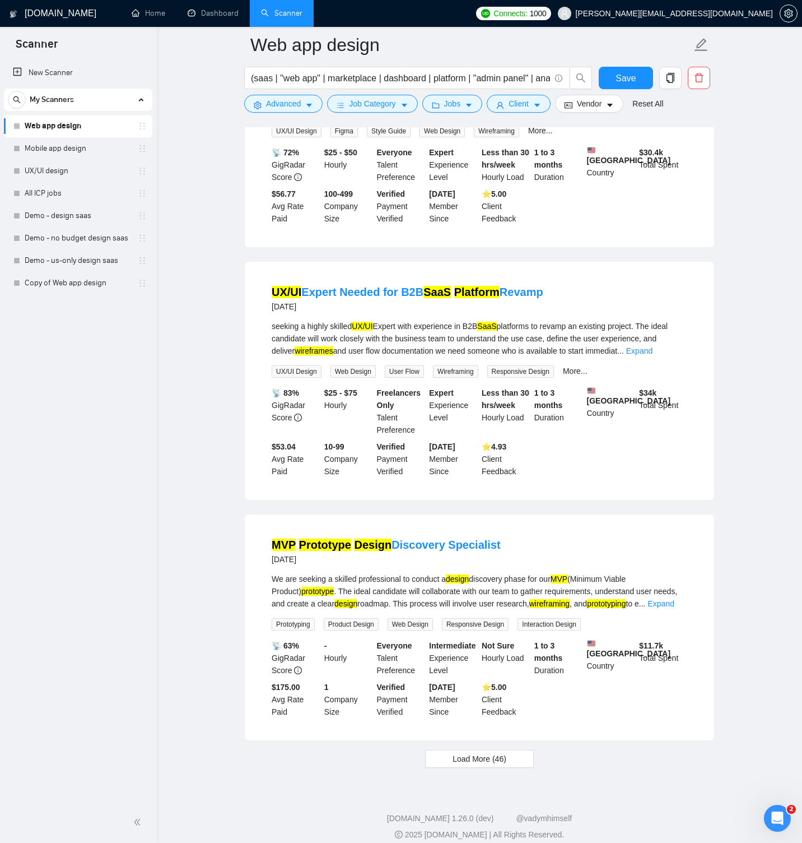
scroll to position [4471, 0]
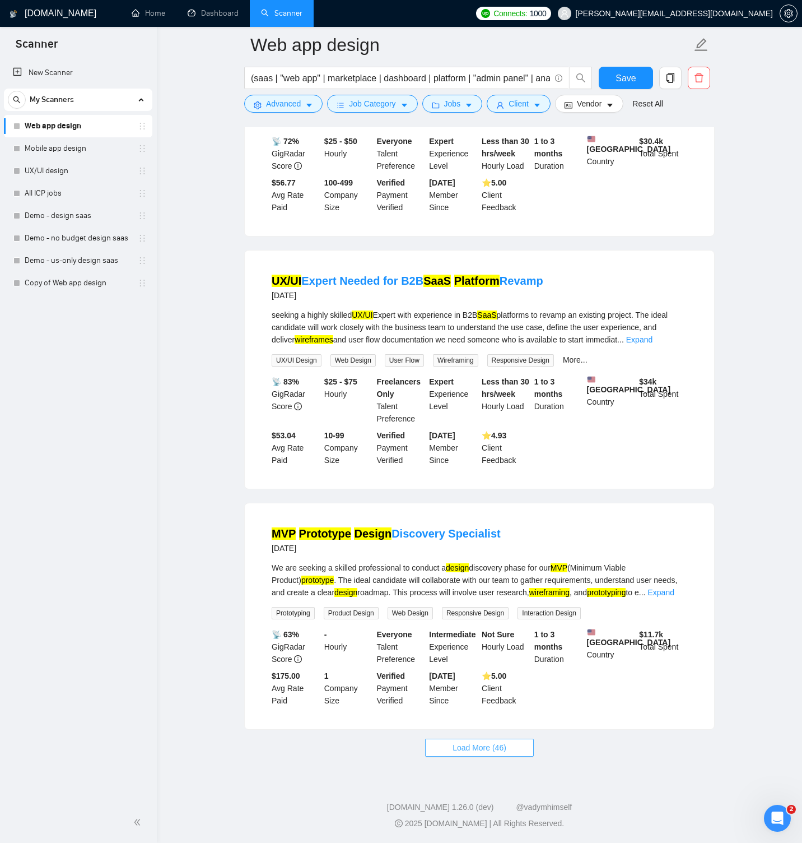
click at [508, 747] on button "Load More (46)" at bounding box center [479, 747] width 109 height 18
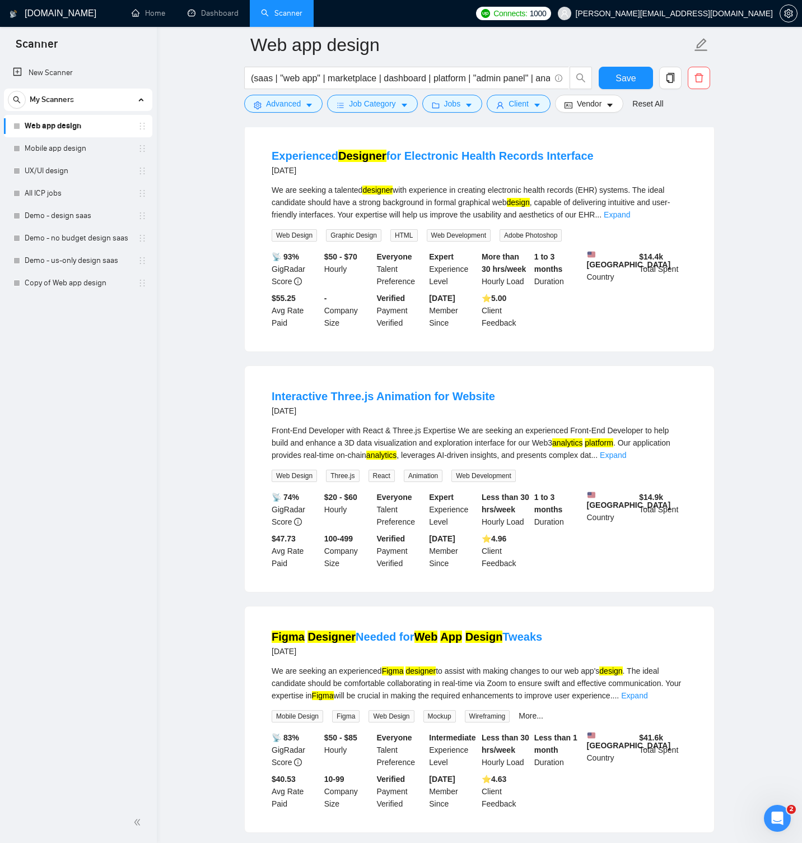
scroll to position [6027, 0]
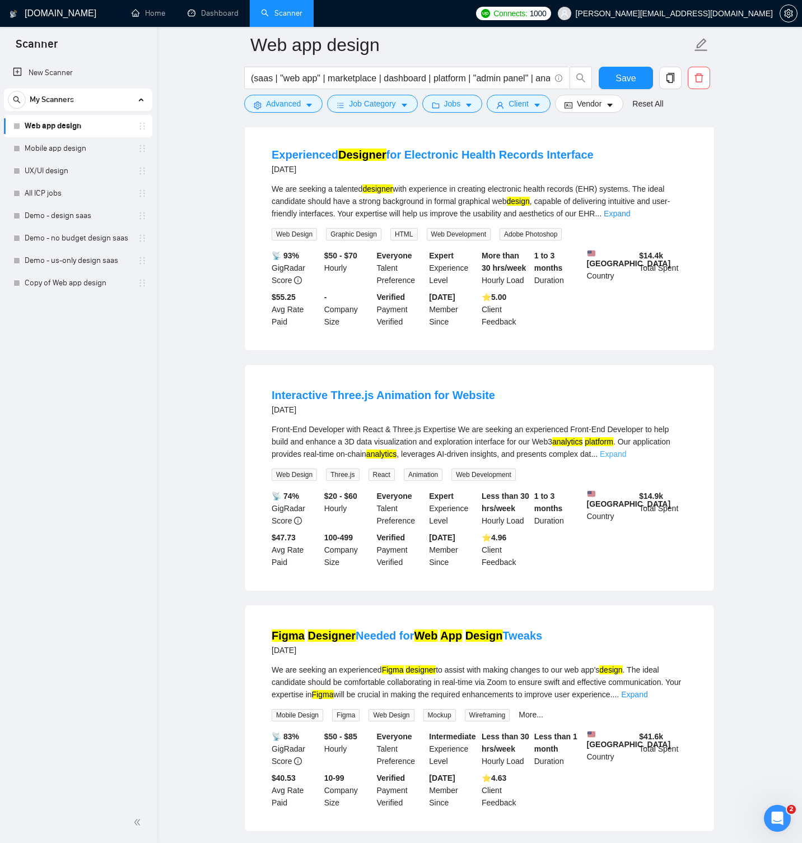
click at [626, 458] on link "Expand" at bounding box center [613, 453] width 26 height 9
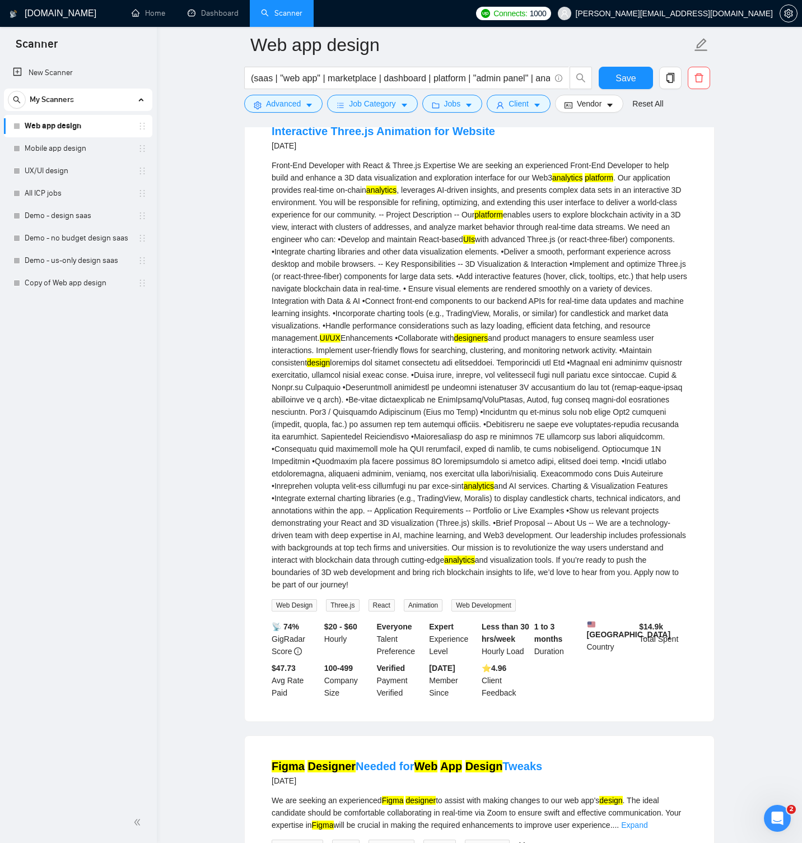
scroll to position [6293, 0]
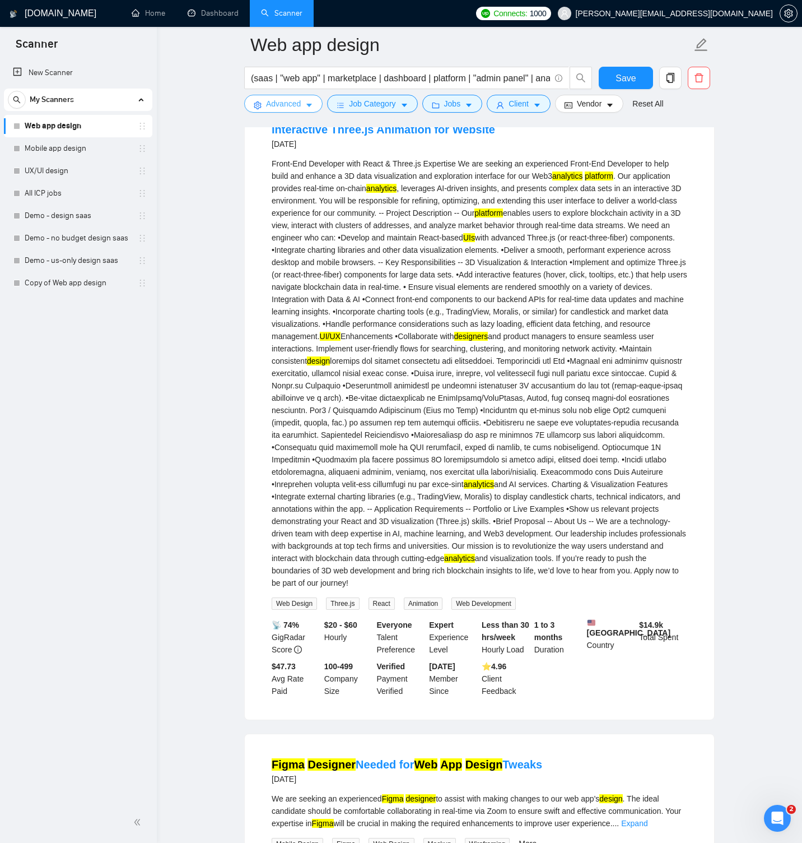
click at [281, 105] on span "Advanced" at bounding box center [283, 103] width 35 height 12
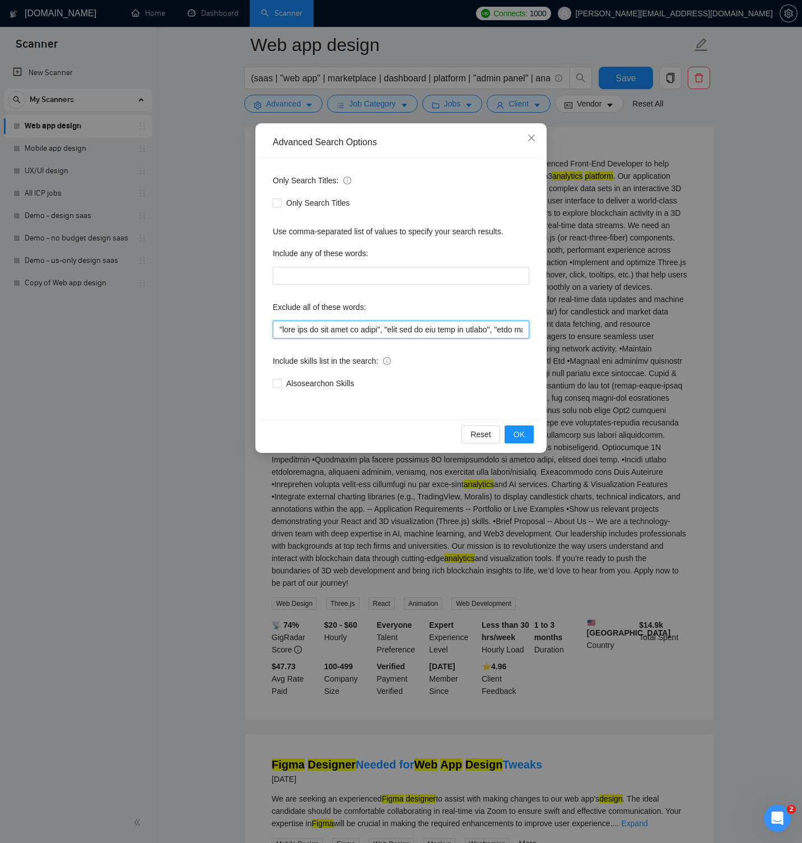
click at [333, 329] on input "text" at bounding box center [401, 329] width 257 height 18
paste input "three.js, "three js", animation, "3d design", "3d visualization", "3d rendering…"
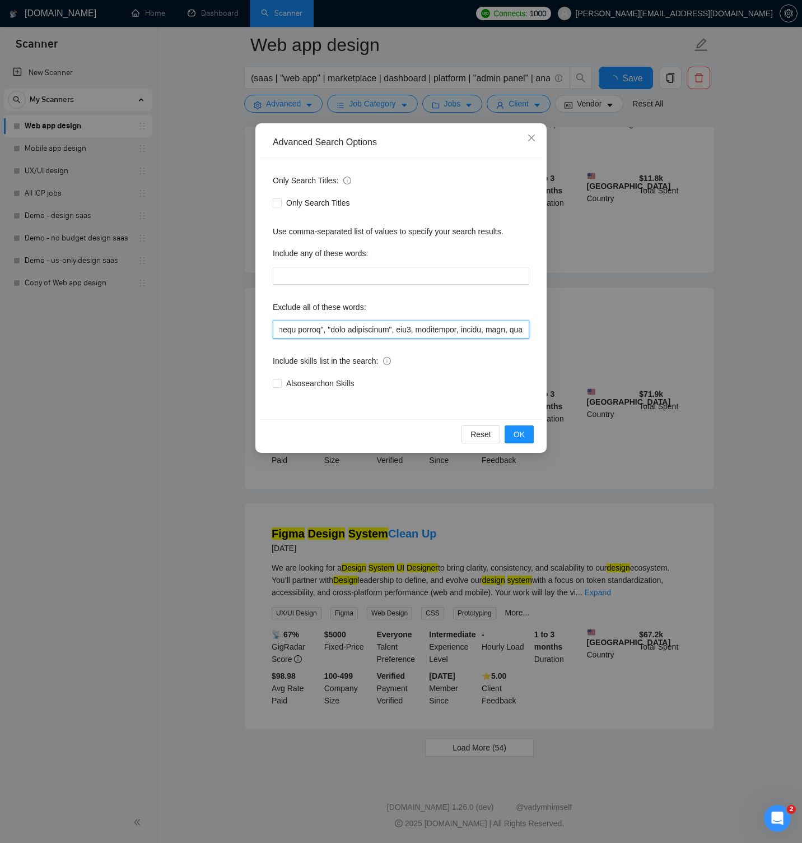
scroll to position [1934, 0]
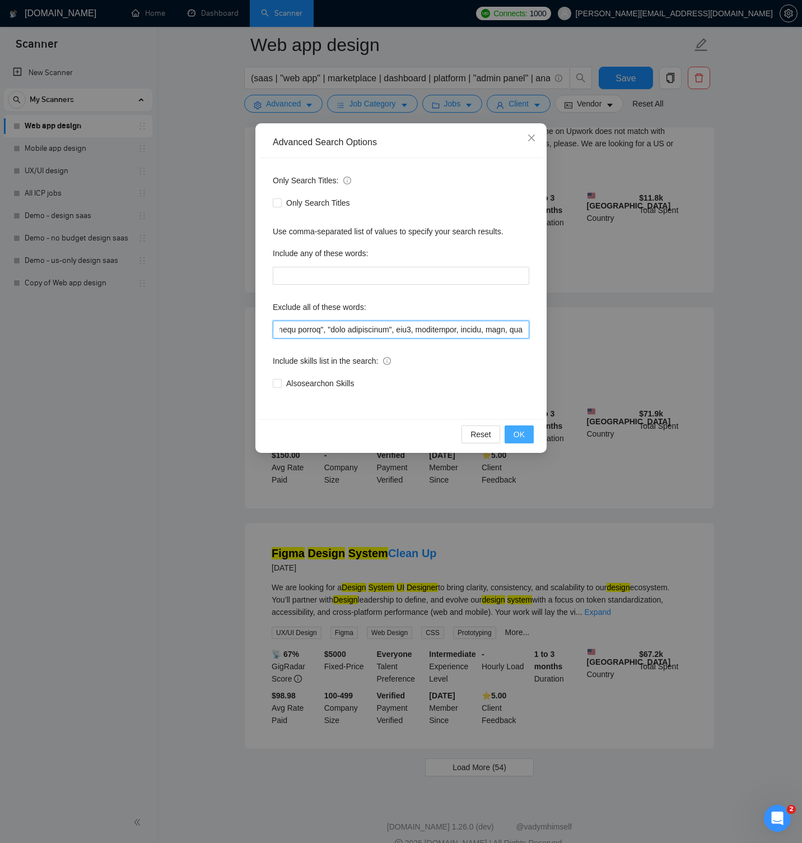
type input ""this job is not open to teams", "this job is not open to agency", "this job is…"
click at [521, 431] on span "OK" at bounding box center [519, 434] width 11 height 12
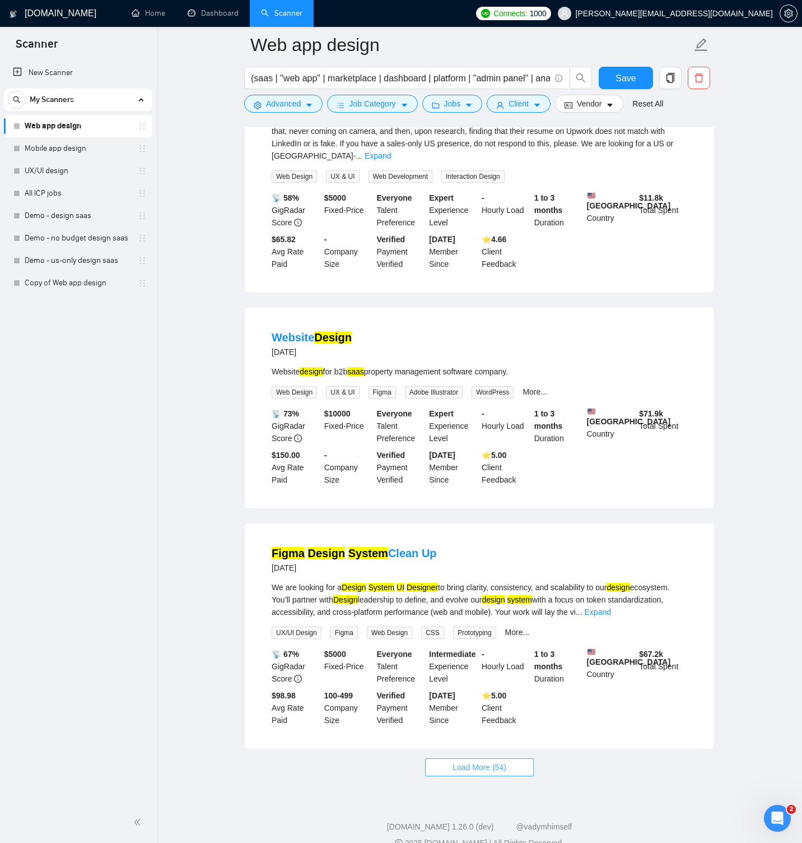
click at [495, 761] on span "Load More (54)" at bounding box center [480, 767] width 54 height 12
click at [627, 75] on span "Save" at bounding box center [626, 78] width 20 height 14
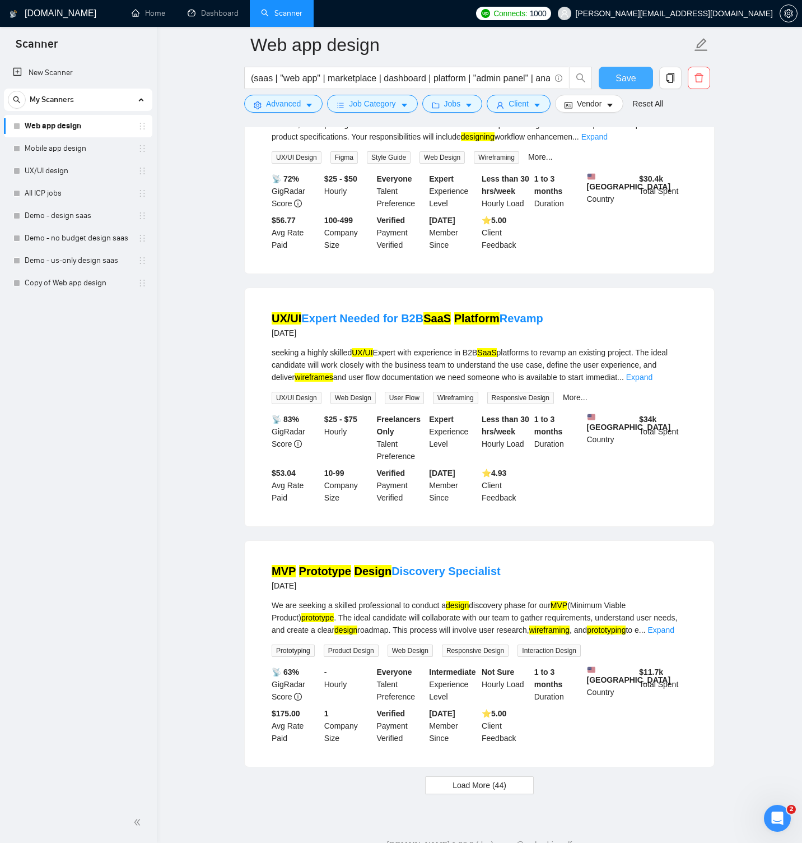
scroll to position [4422, 0]
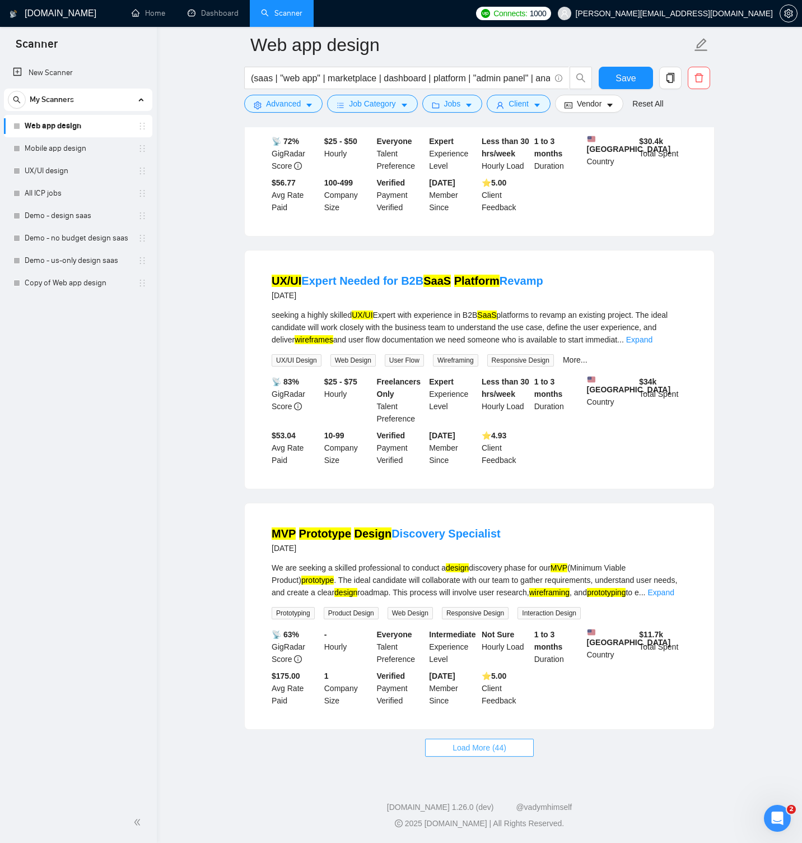
click at [502, 741] on span "Load More (44)" at bounding box center [480, 747] width 54 height 12
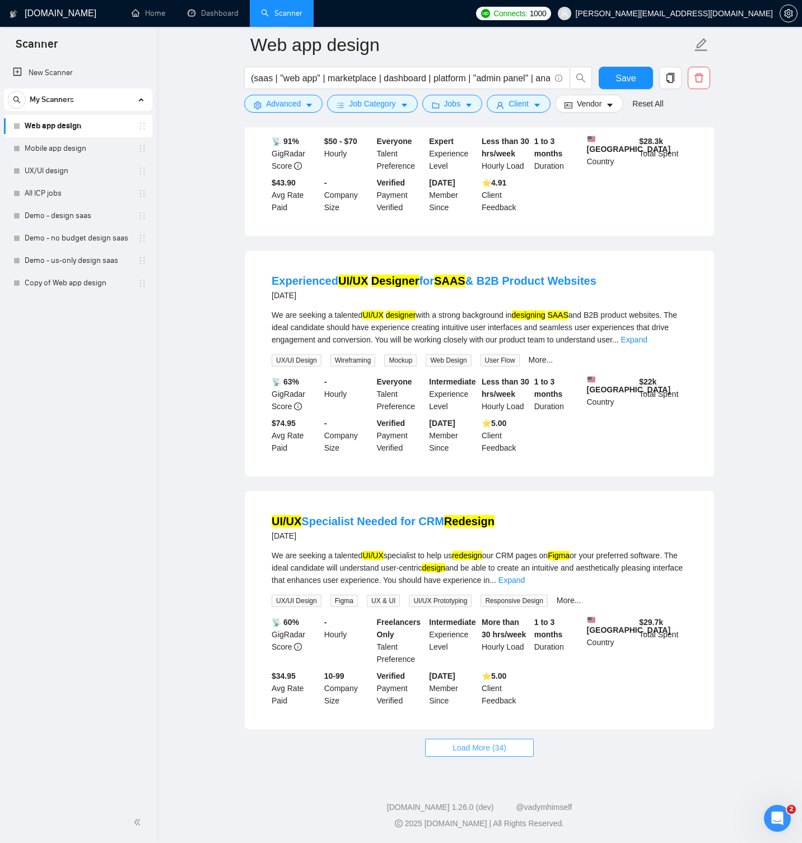
scroll to position [6898, 0]
click at [498, 754] on button "Load More (34)" at bounding box center [479, 747] width 109 height 18
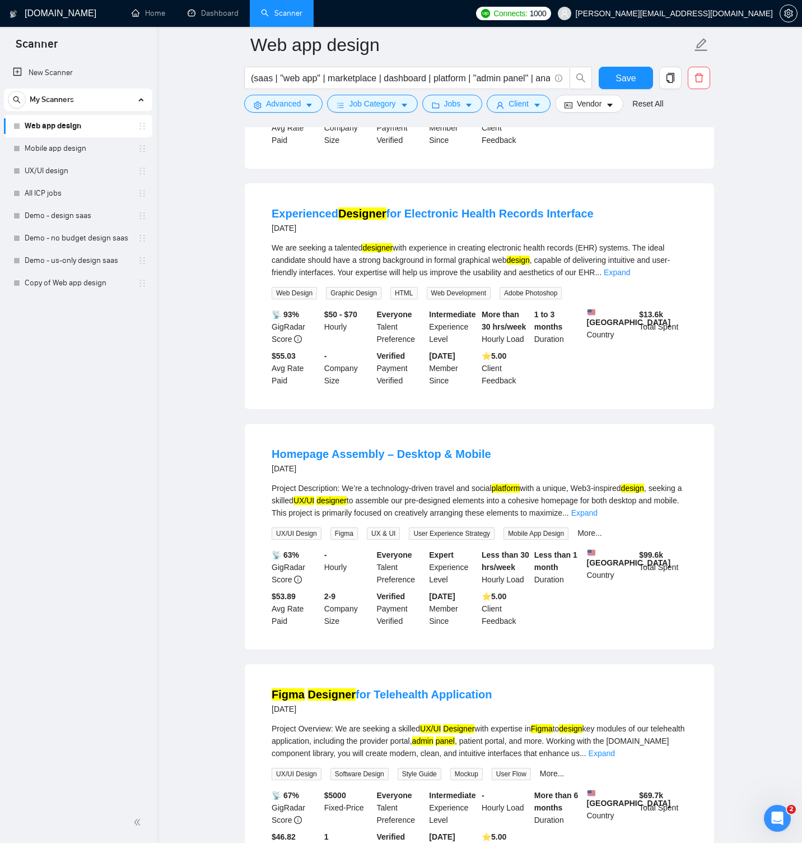
scroll to position [7698, 0]
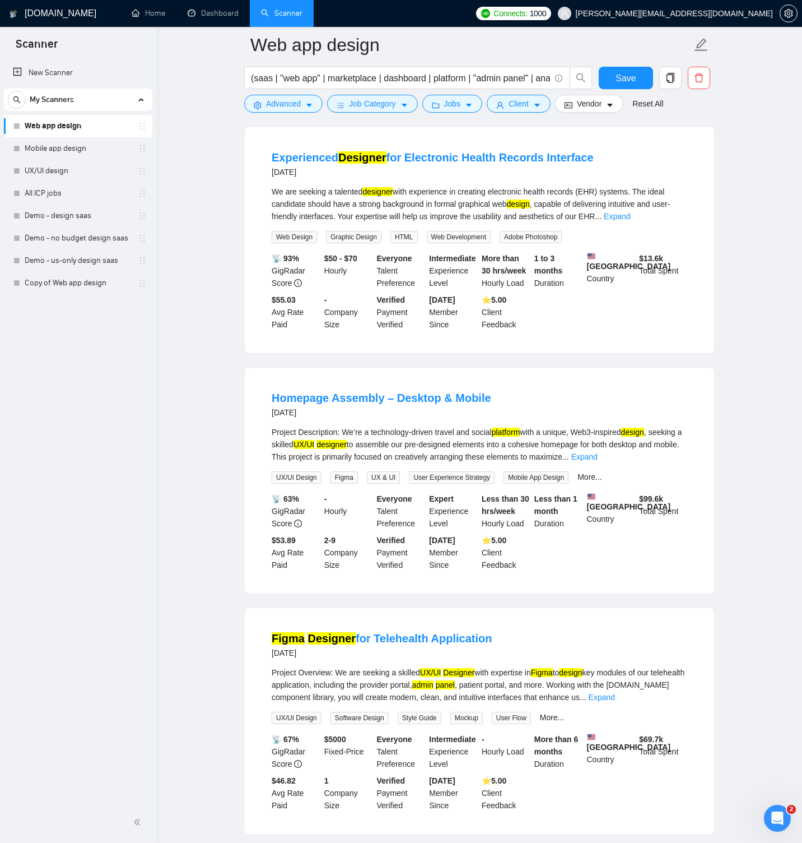
click at [670, 463] on div "Project Description: We’re a technology-driven travel and social platform with …" at bounding box center [480, 444] width 416 height 37
click at [598, 461] on link "Expand" at bounding box center [584, 456] width 26 height 9
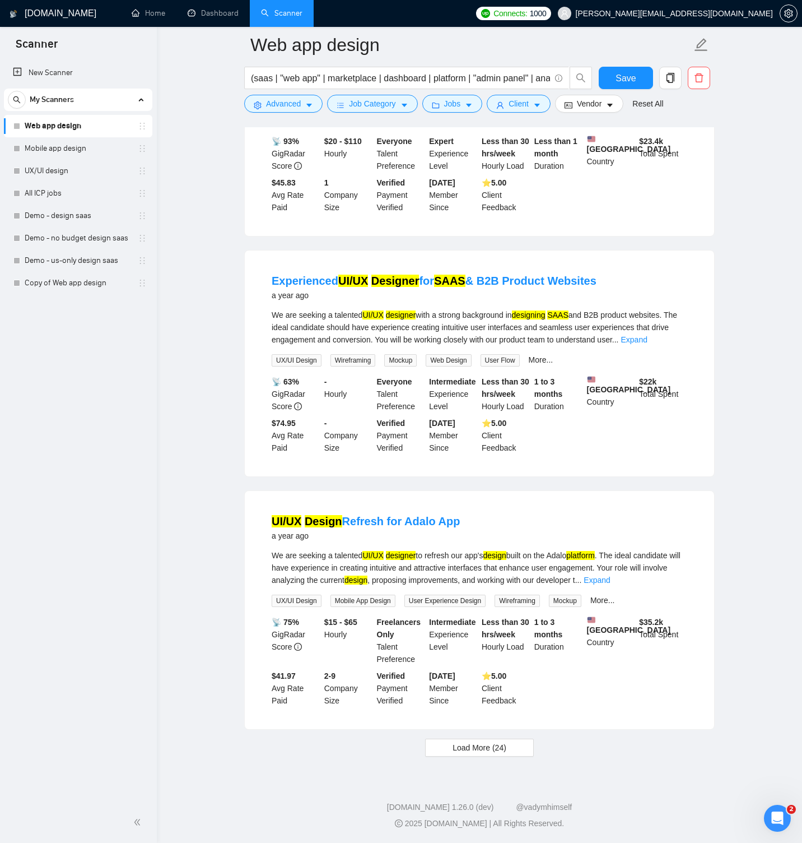
scroll to position [9708, 0]
click at [488, 750] on span "Load More (24)" at bounding box center [480, 747] width 54 height 12
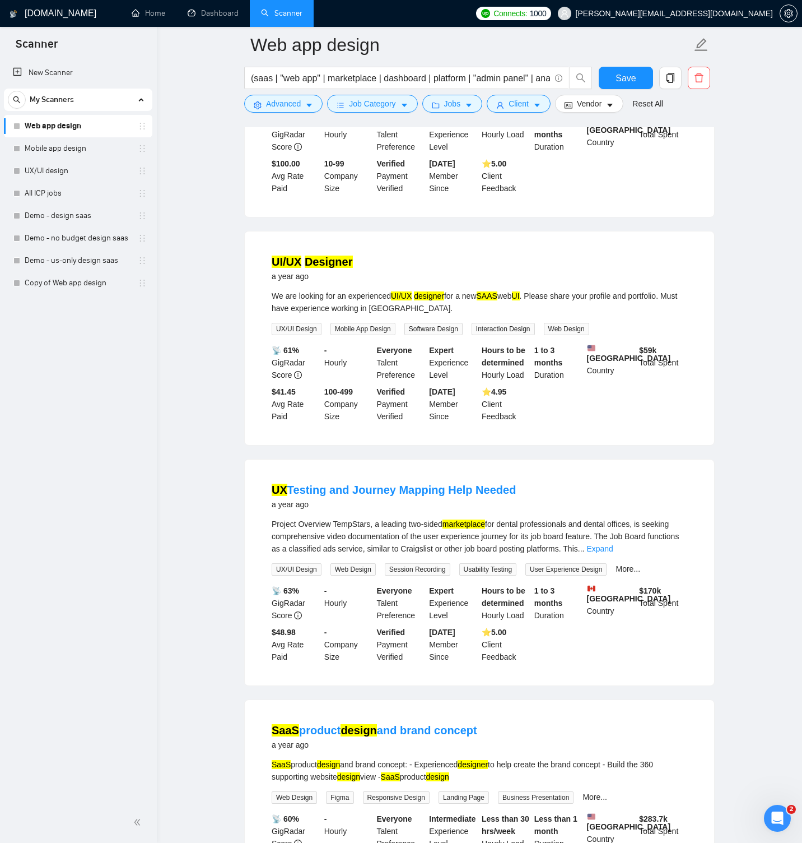
scroll to position [10413, 0]
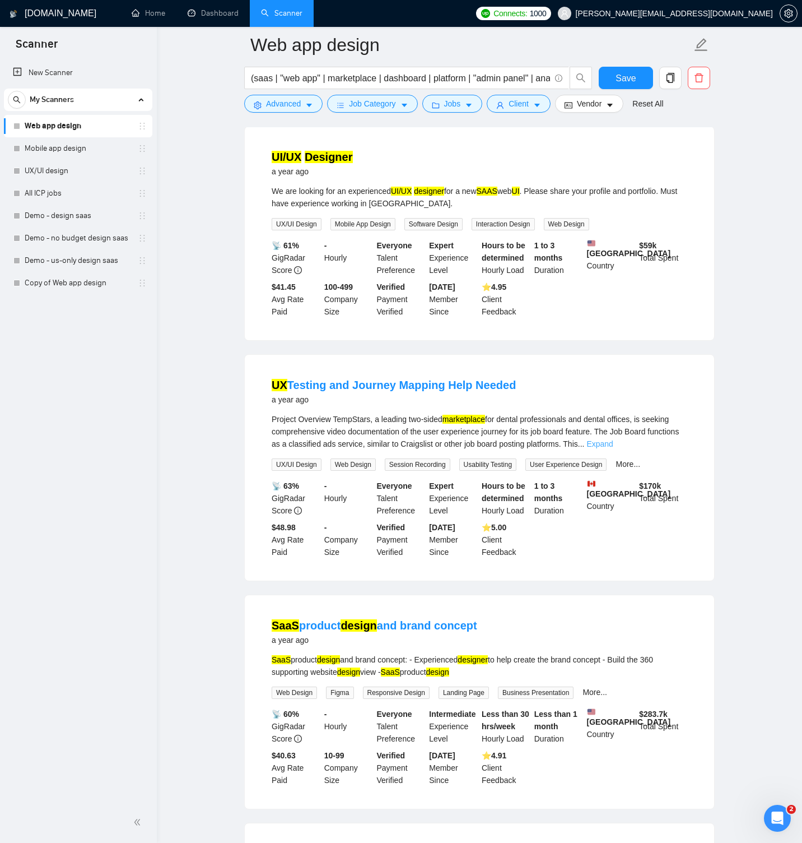
click at [613, 448] on link "Expand" at bounding box center [600, 443] width 26 height 9
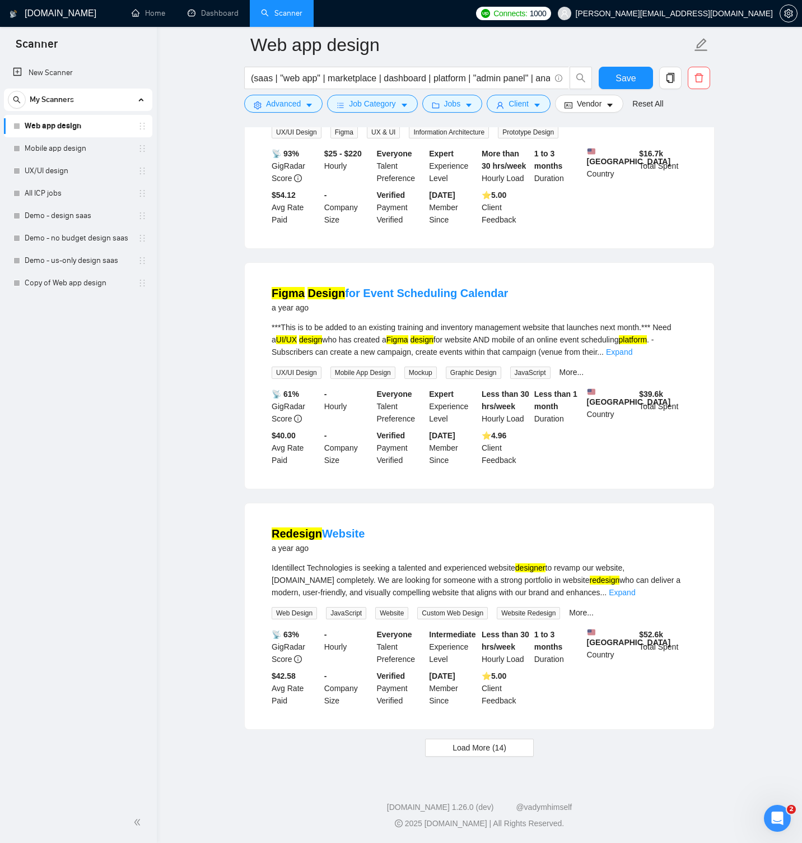
scroll to position [12451, 0]
click at [520, 744] on button "Load More (14)" at bounding box center [479, 747] width 109 height 18
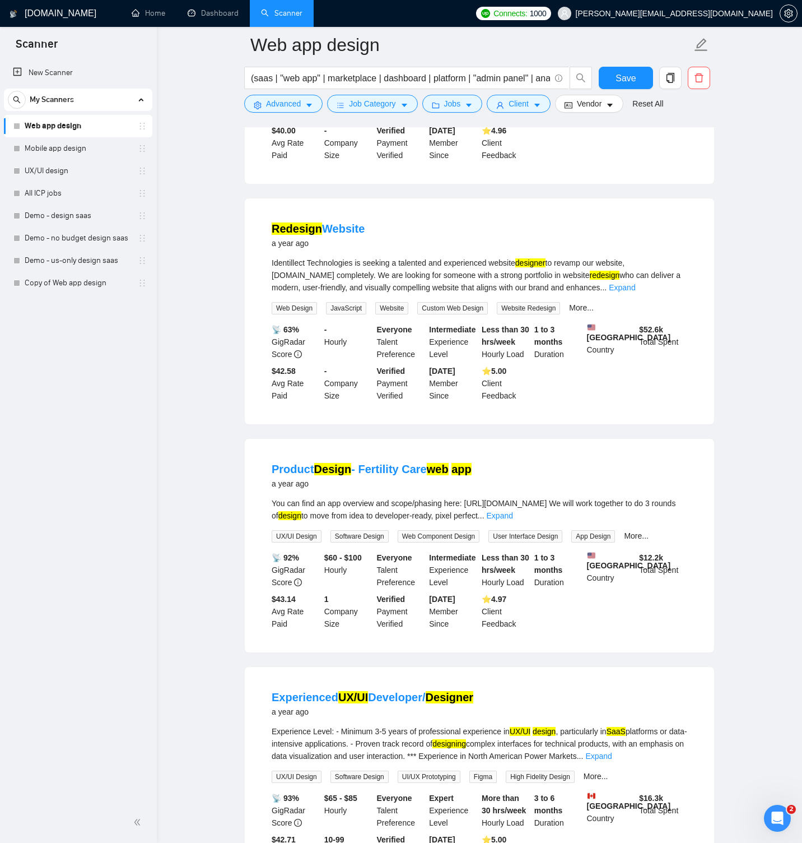
scroll to position [12277, 0]
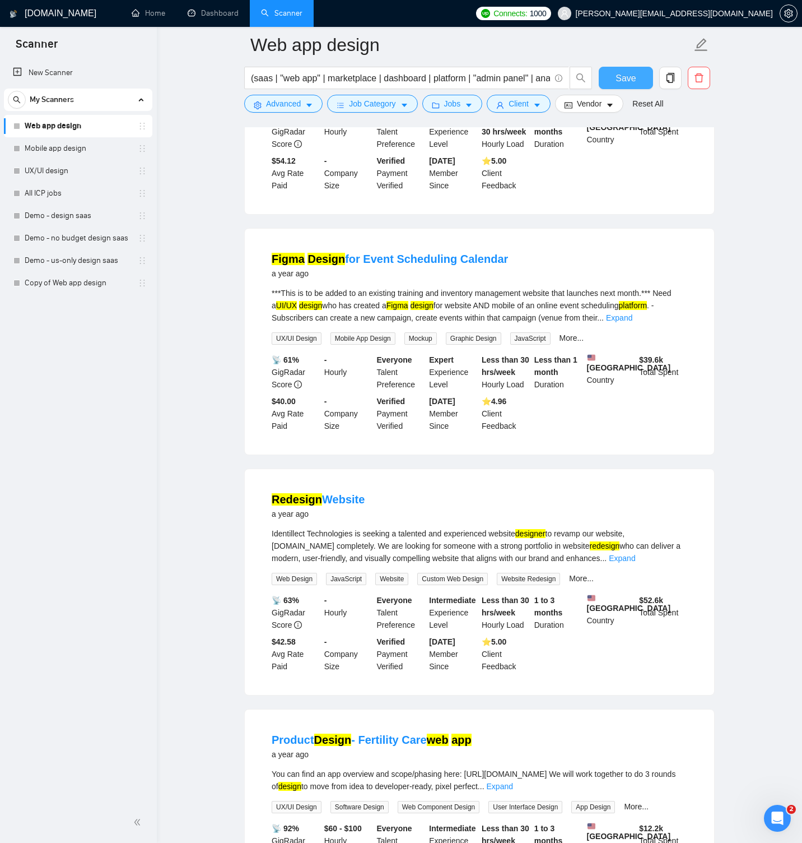
click at [625, 79] on span "Save" at bounding box center [626, 78] width 20 height 14
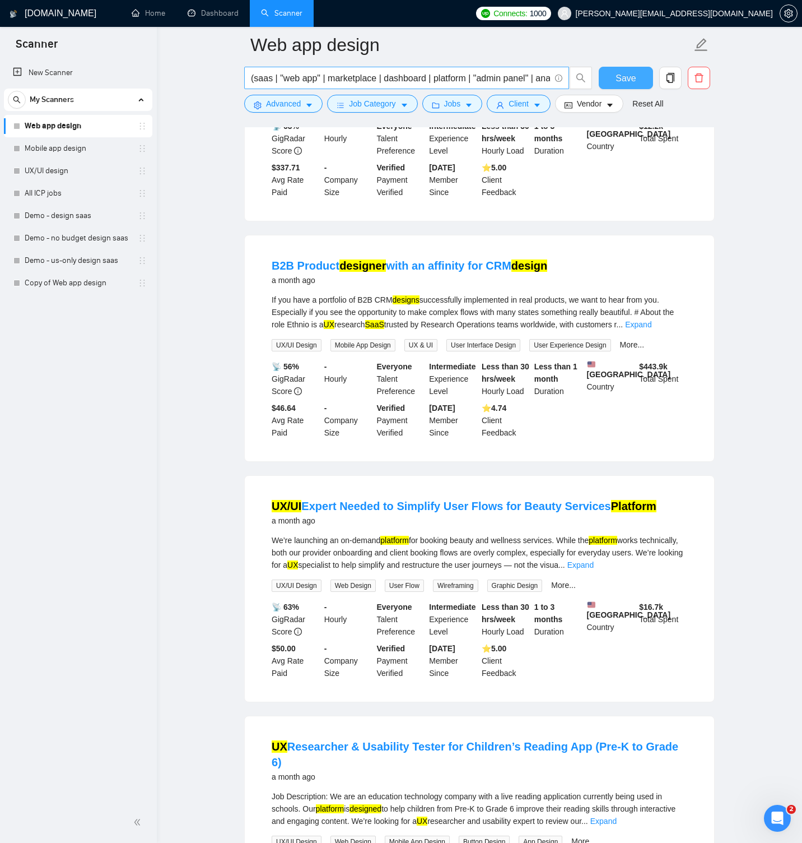
scroll to position [0, 0]
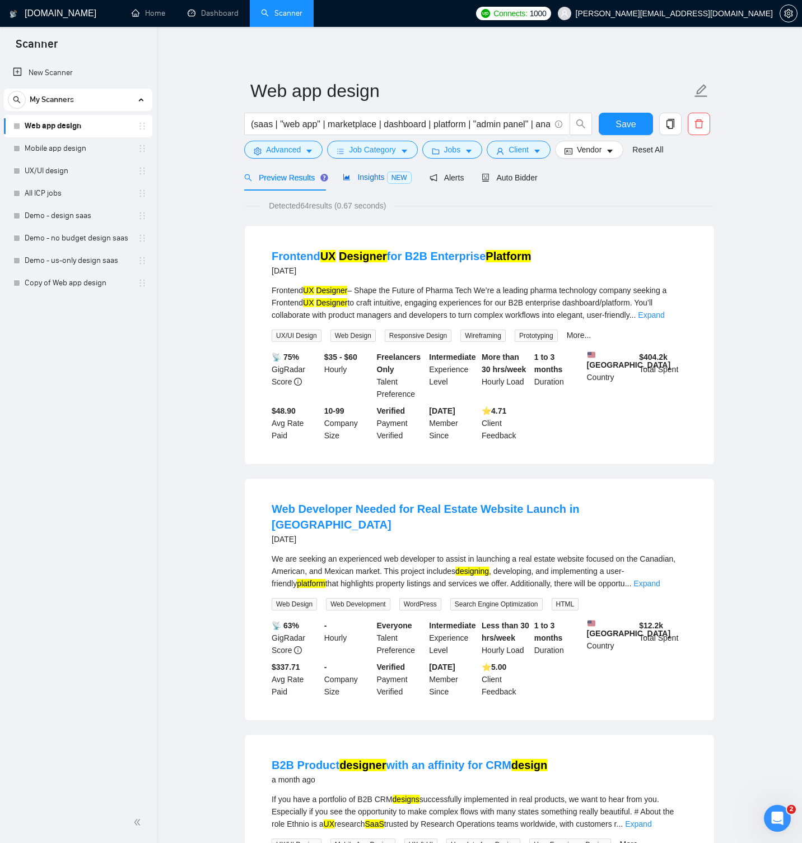
click at [367, 181] on span "Insights NEW" at bounding box center [377, 177] width 68 height 9
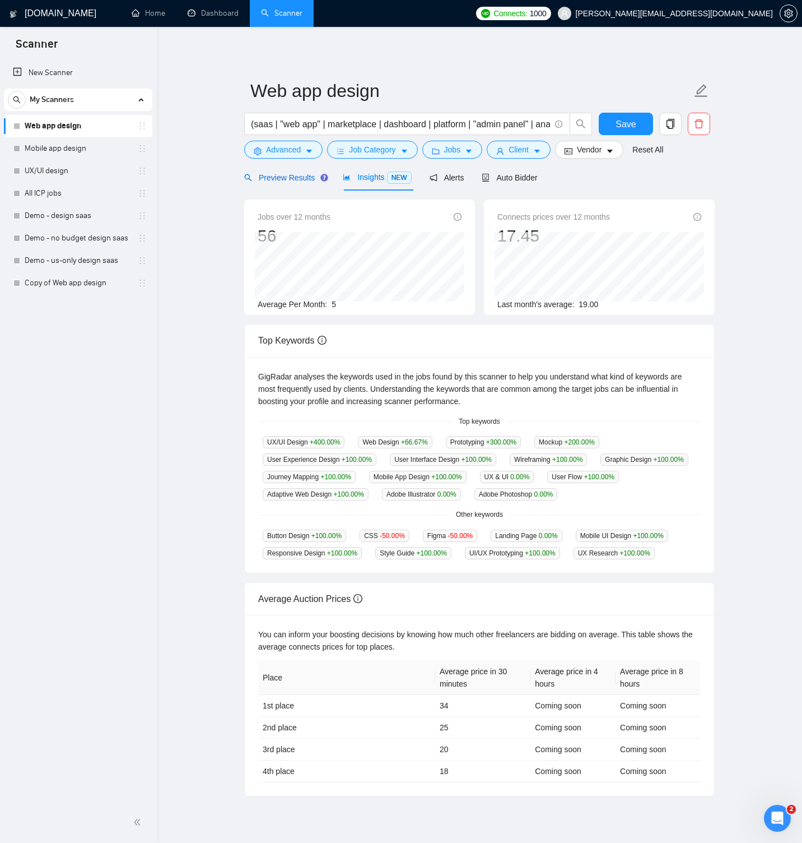
click at [297, 176] on span "Preview Results" at bounding box center [284, 177] width 81 height 9
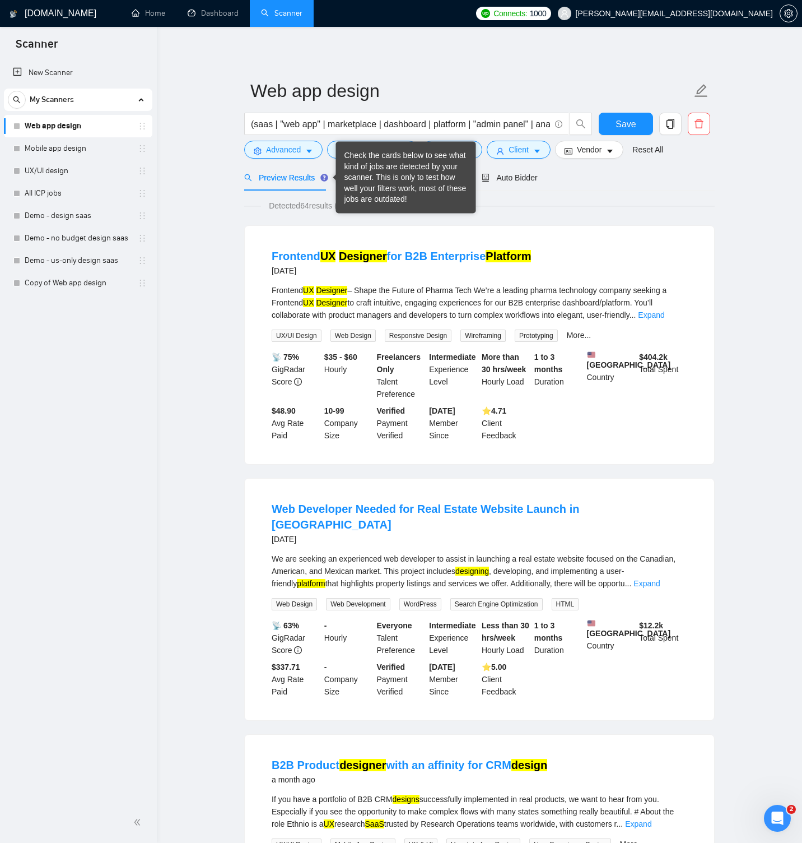
click at [345, 176] on div "Check the cards below to see what kind of jobs are detected by your scanner. Th…" at bounding box center [406, 177] width 123 height 55
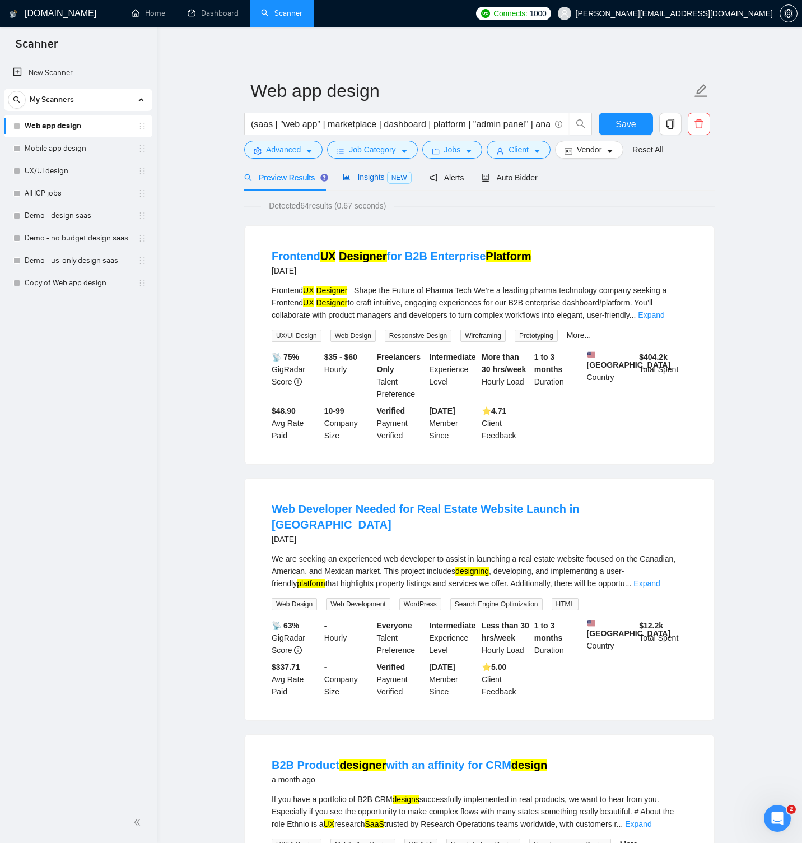
click at [365, 177] on span "Insights NEW" at bounding box center [377, 177] width 68 height 9
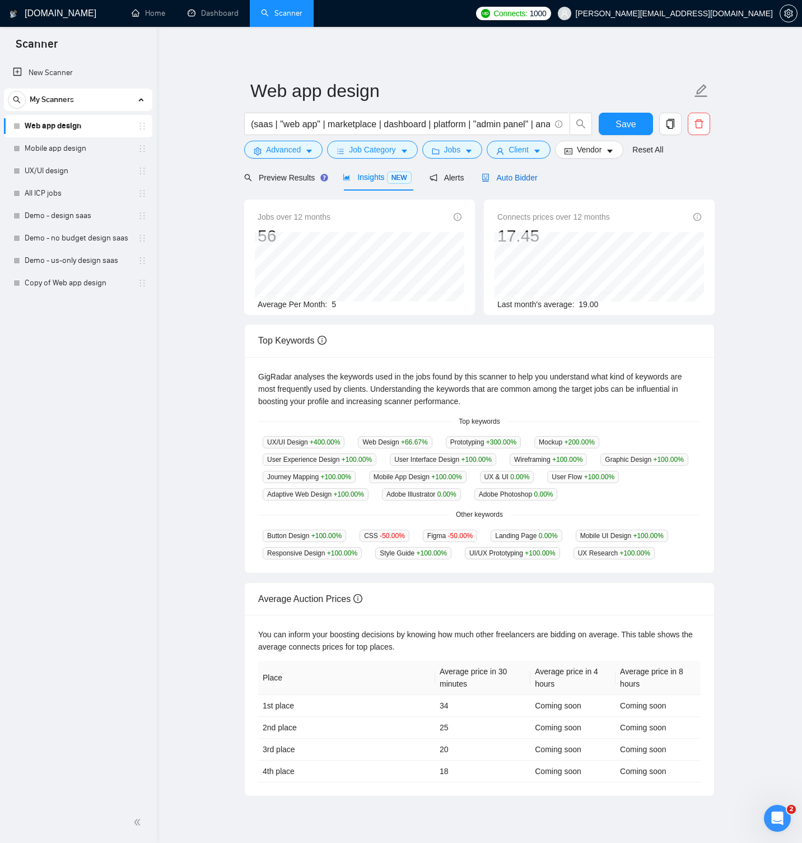
click at [510, 177] on span "Auto Bidder" at bounding box center [509, 177] width 55 height 9
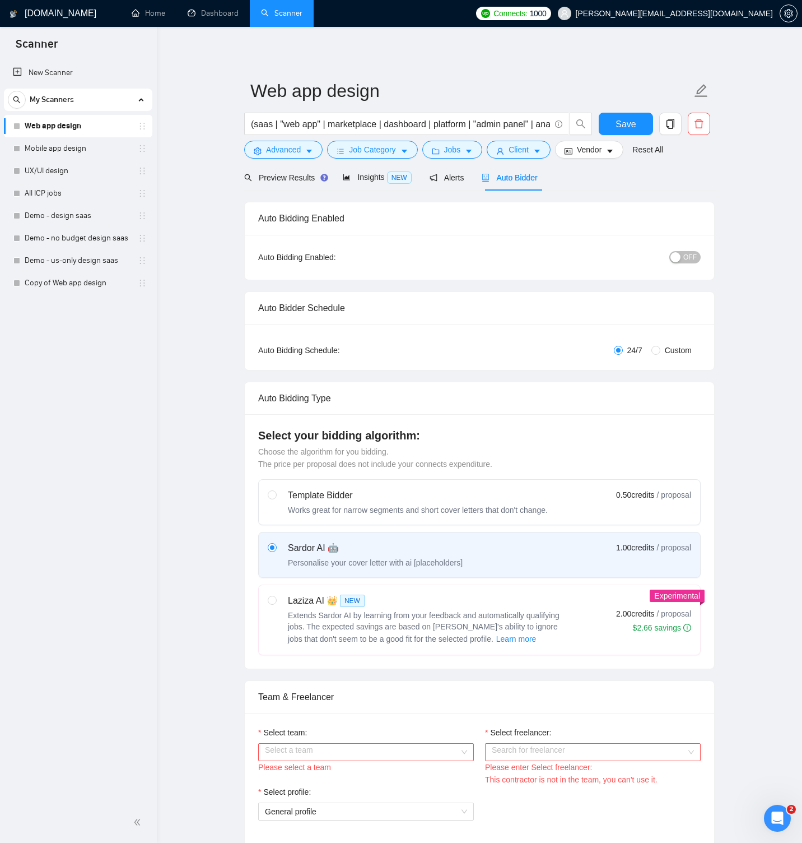
click at [660, 348] on span "Custom" at bounding box center [678, 350] width 36 height 12
click at [659, 348] on input "Custom" at bounding box center [655, 350] width 9 height 9
radio input "true"
radio input "false"
checkbox input "true"
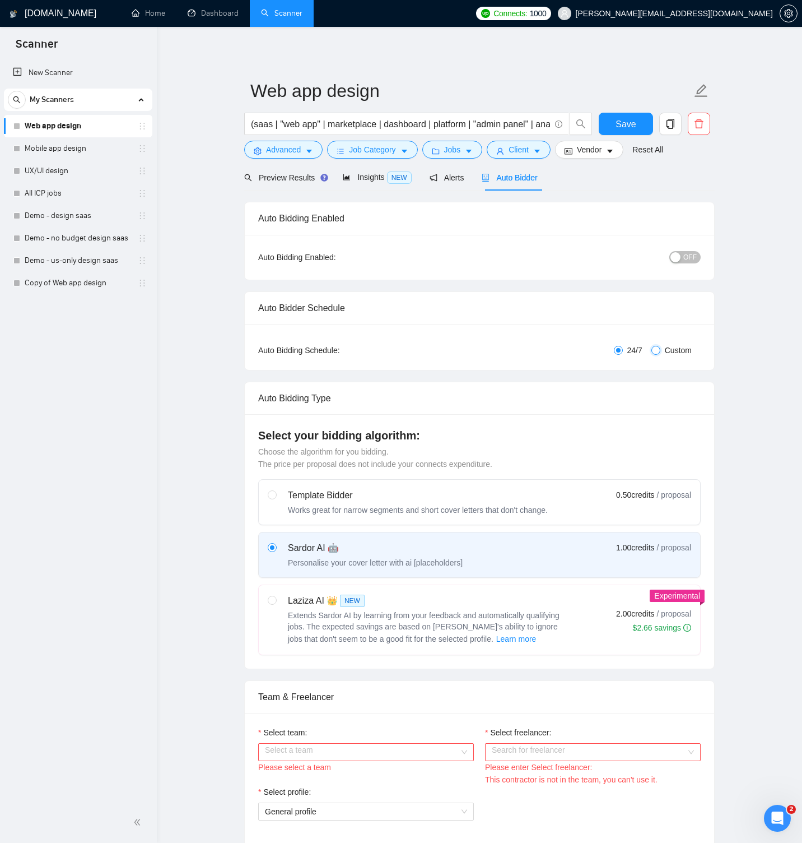
checkbox input "true"
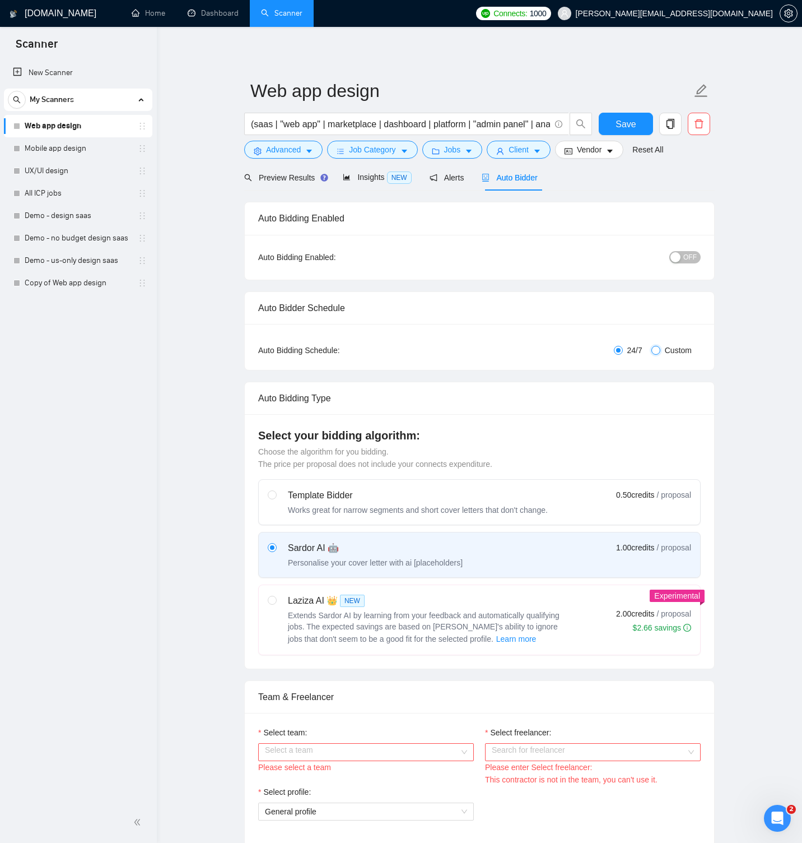
checkbox input "true"
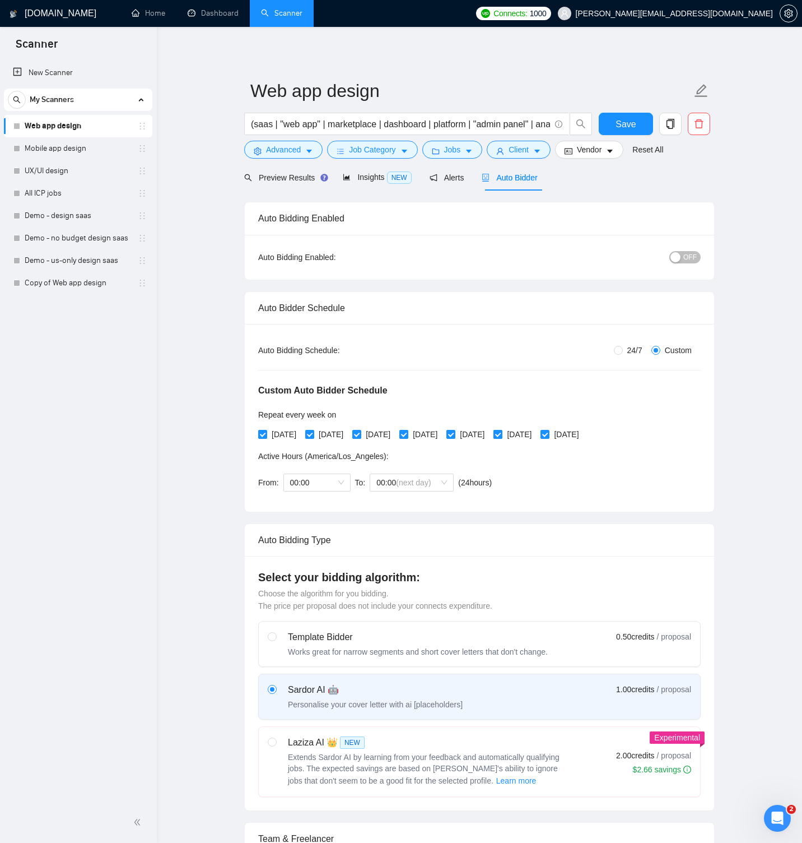
drag, startPoint x: 531, startPoint y: 433, endPoint x: 559, endPoint y: 436, distance: 27.7
click at [501, 434] on input "[DATE]" at bounding box center [498, 434] width 8 height 8
checkbox input "false"
click at [548, 435] on input "[DATE]" at bounding box center [545, 434] width 8 height 8
checkbox input "false"
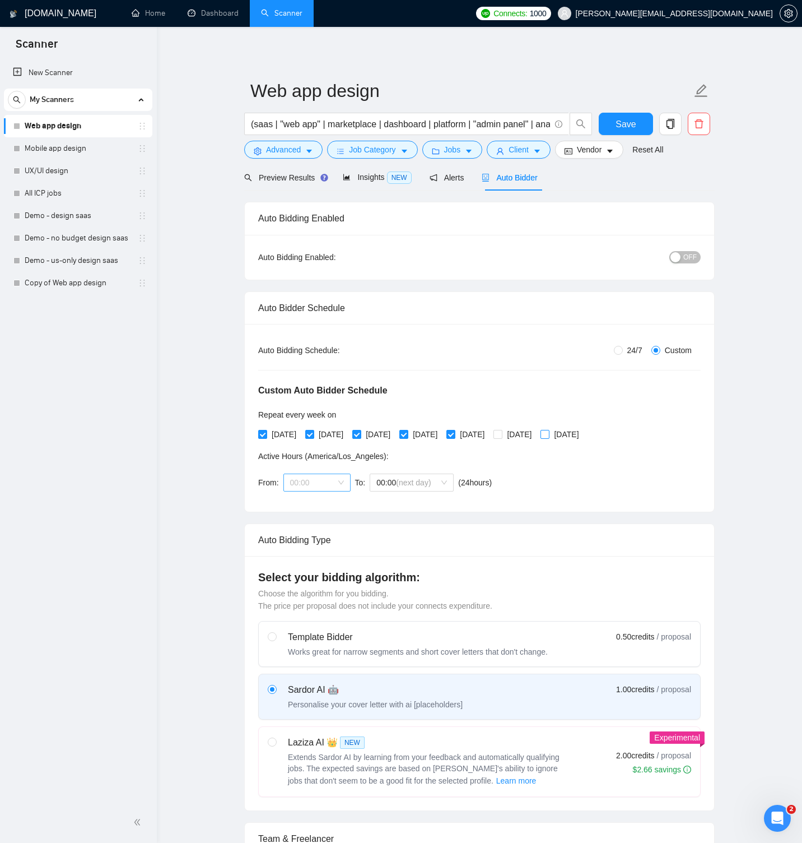
click at [342, 482] on span "00:00" at bounding box center [317, 482] width 54 height 17
click at [313, 560] on div "09:00" at bounding box center [317, 557] width 54 height 12
click at [431, 485] on span "(next day)" at bounding box center [413, 482] width 35 height 9
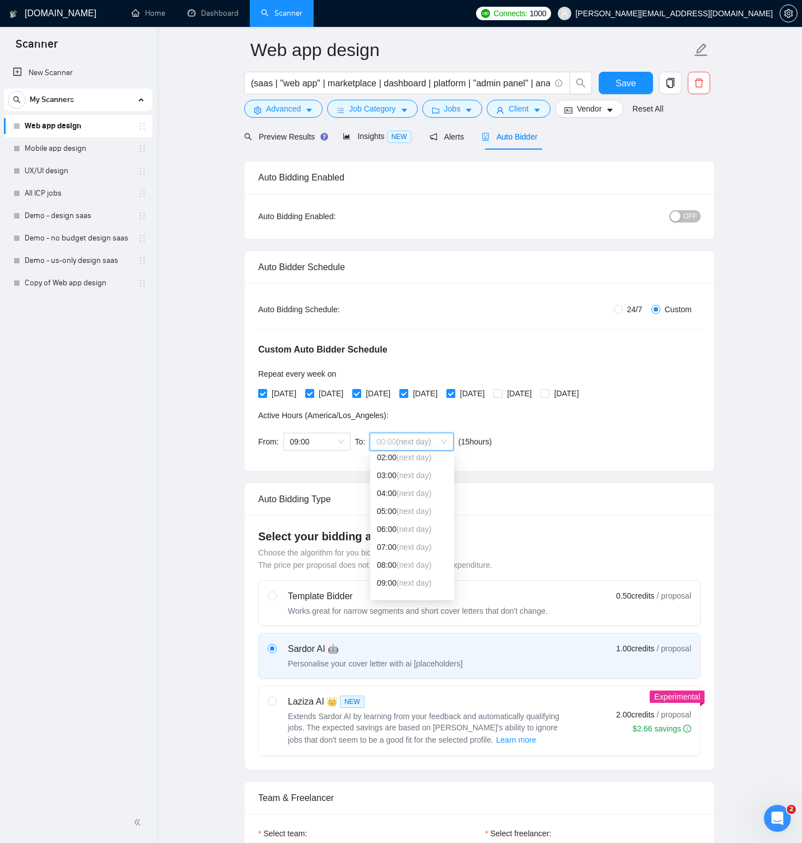
scroll to position [0, 0]
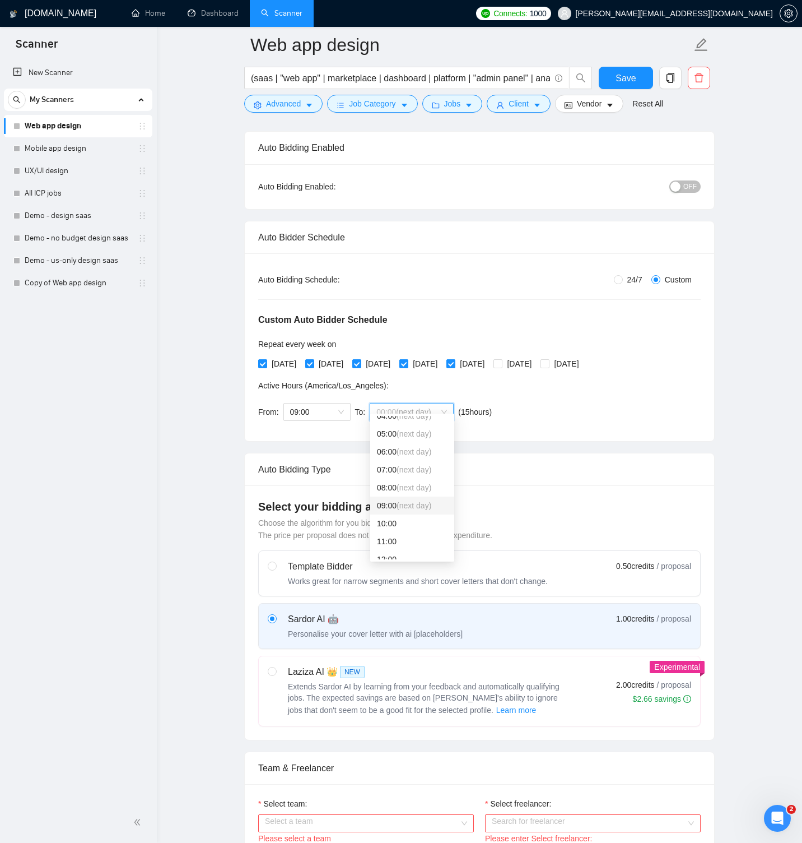
click at [516, 409] on div "Custom Auto Bidder Schedule Repeat every week [DATE] [DATE] [DATE] [DATE] [DATE…" at bounding box center [479, 357] width 443 height 142
click at [336, 407] on span "09:00" at bounding box center [317, 411] width 54 height 17
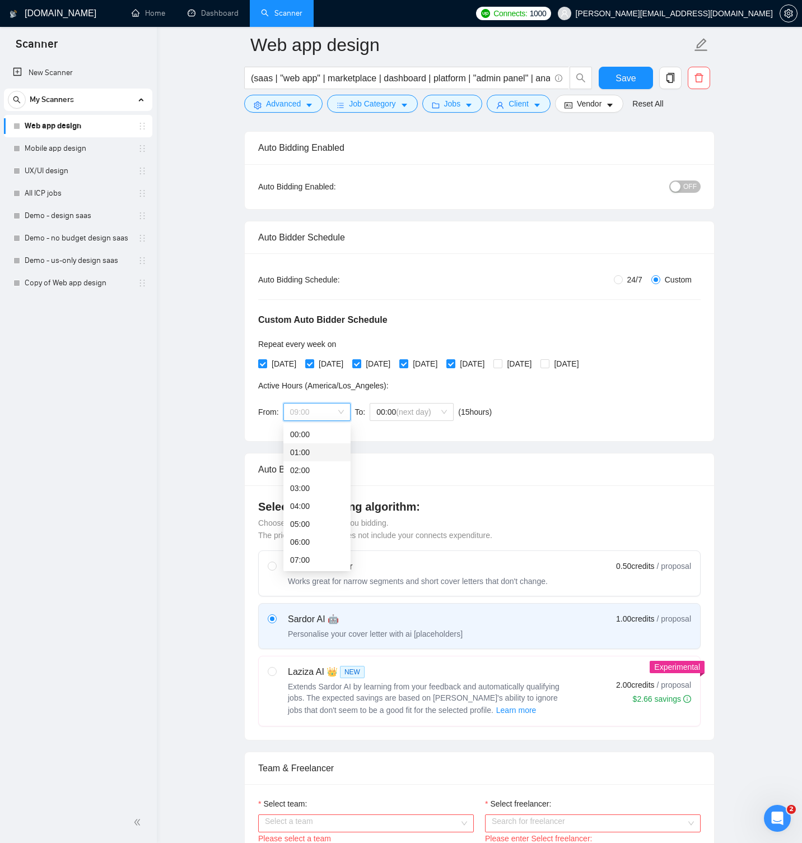
scroll to position [6, 0]
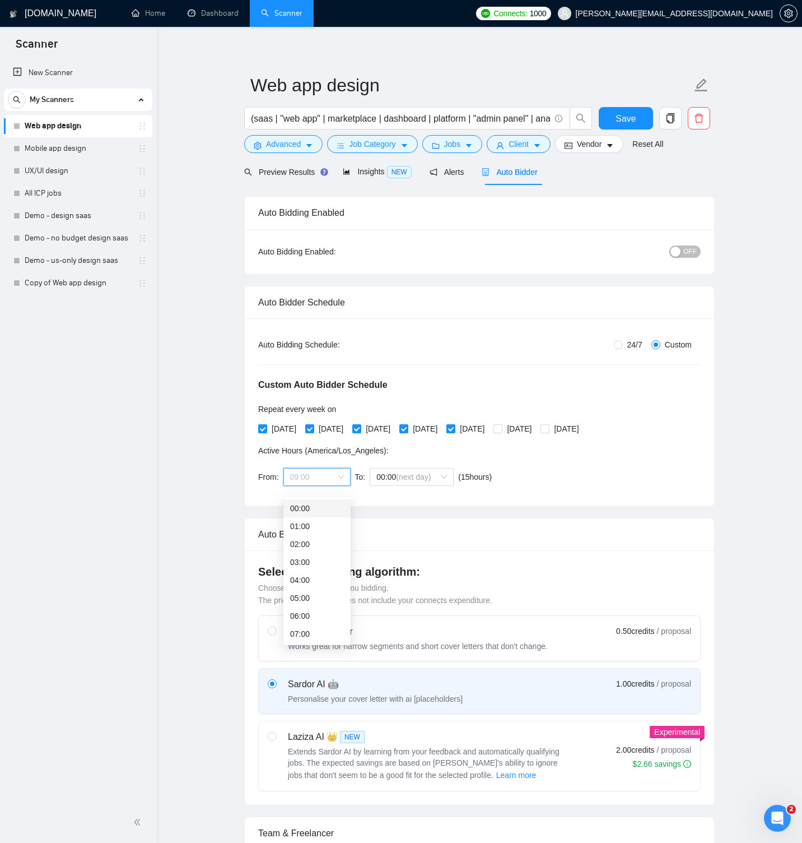
click at [452, 454] on div "Active Hours ( [GEOGRAPHIC_DATA]/Los_Angeles ):" at bounding box center [377, 450] width 238 height 12
click at [420, 478] on span "(next day)" at bounding box center [413, 476] width 35 height 9
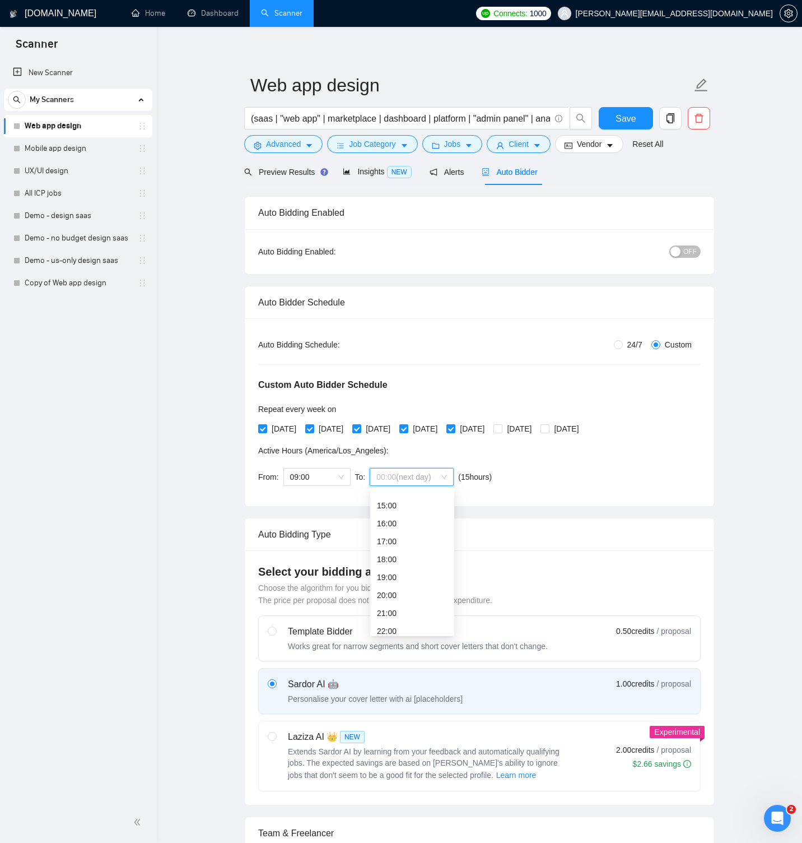
scroll to position [287, 0]
click at [413, 515] on div "17:00" at bounding box center [412, 517] width 71 height 12
click at [425, 471] on span "17:00" at bounding box center [411, 476] width 71 height 17
click at [411, 532] on div "18:00" at bounding box center [412, 535] width 71 height 12
click at [636, 120] on button "Save" at bounding box center [626, 118] width 54 height 22
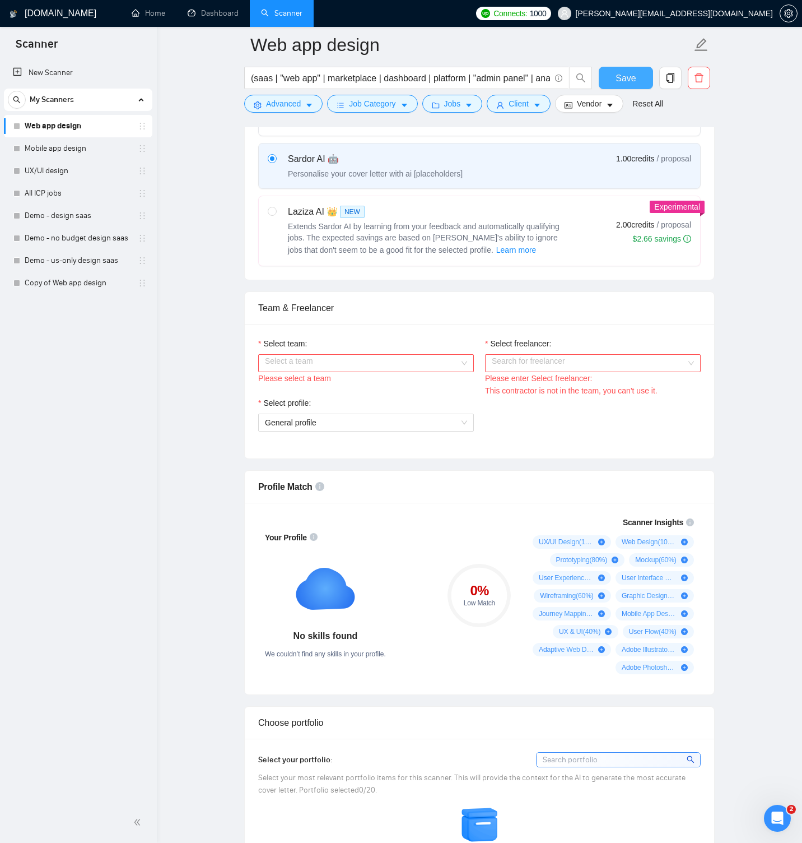
scroll to position [542, 0]
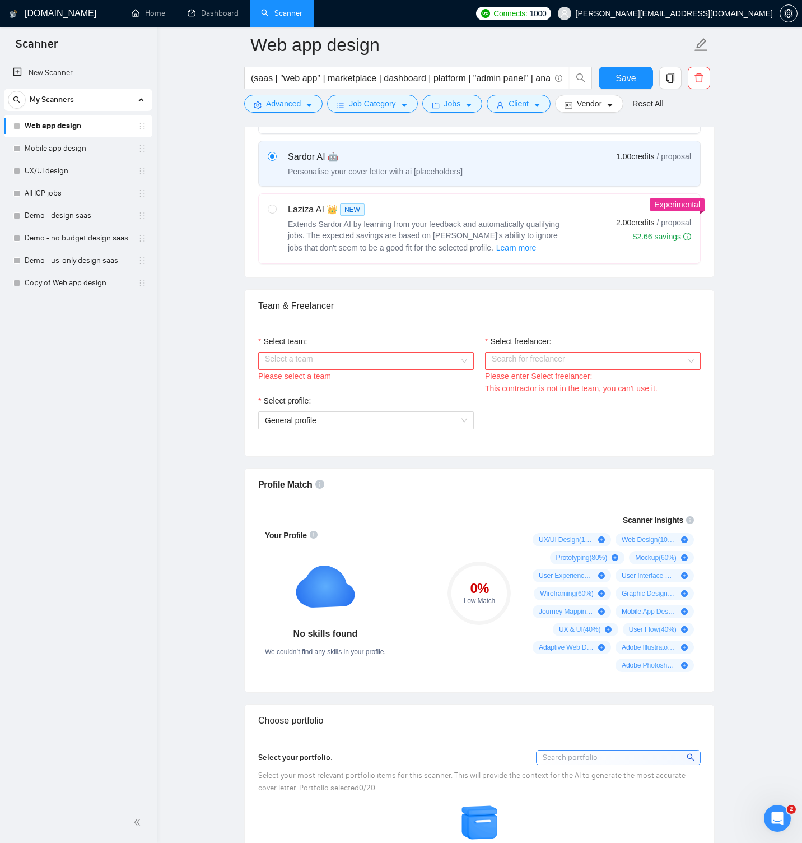
click at [397, 356] on input "Select team:" at bounding box center [362, 360] width 194 height 17
click at [342, 380] on div "smallteam." at bounding box center [366, 383] width 202 height 12
click at [535, 364] on input "Select freelancer:" at bounding box center [589, 360] width 194 height 17
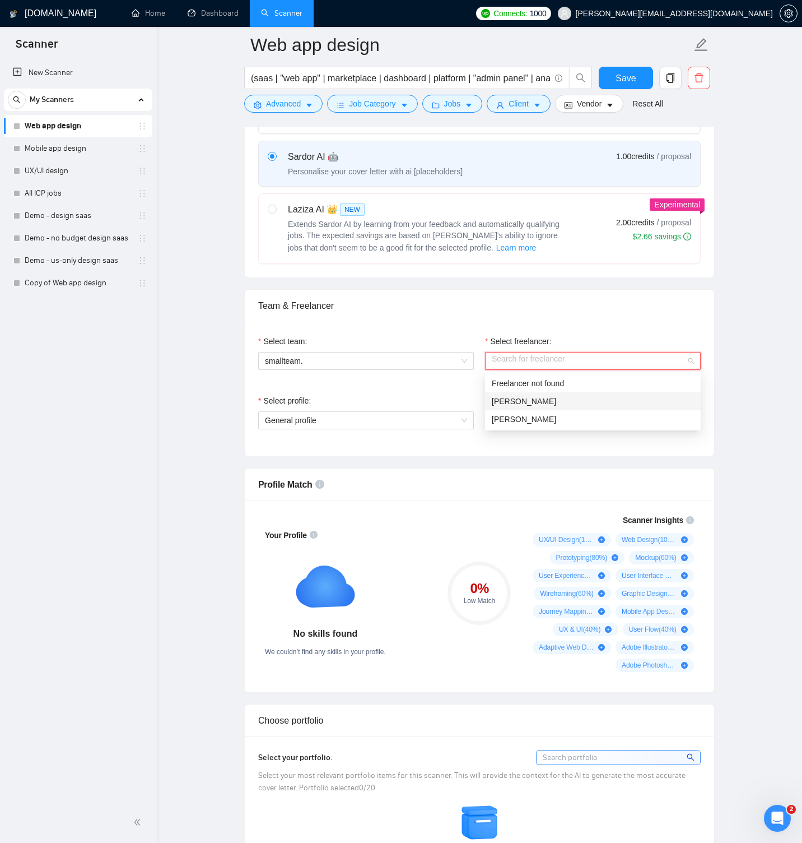
click at [528, 395] on div "[PERSON_NAME]" at bounding box center [593, 401] width 202 height 12
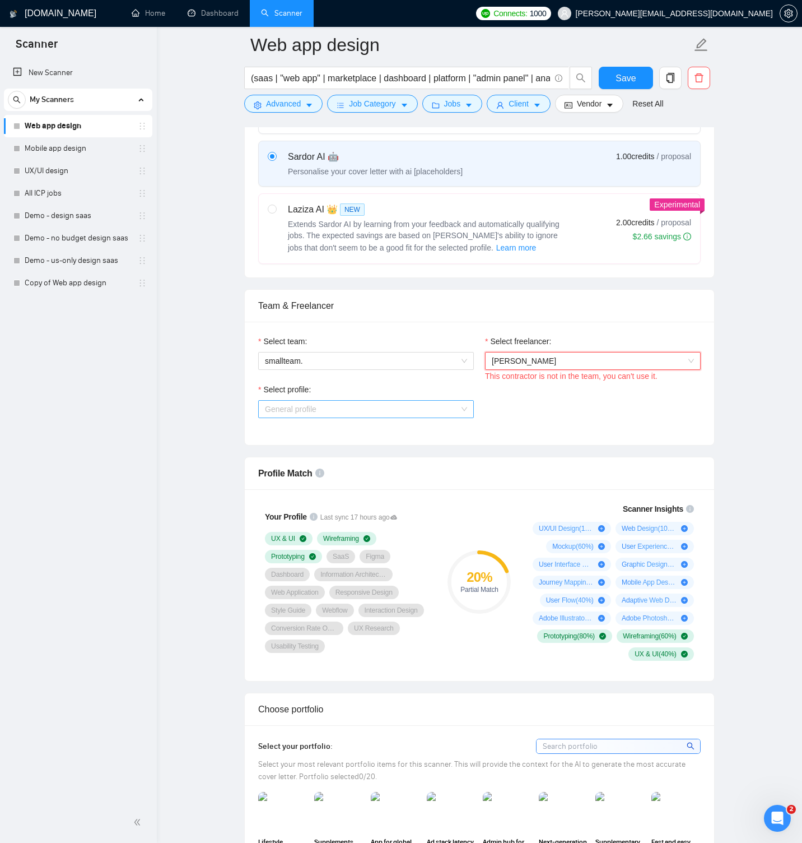
click at [424, 409] on span "General profile" at bounding box center [366, 409] width 202 height 17
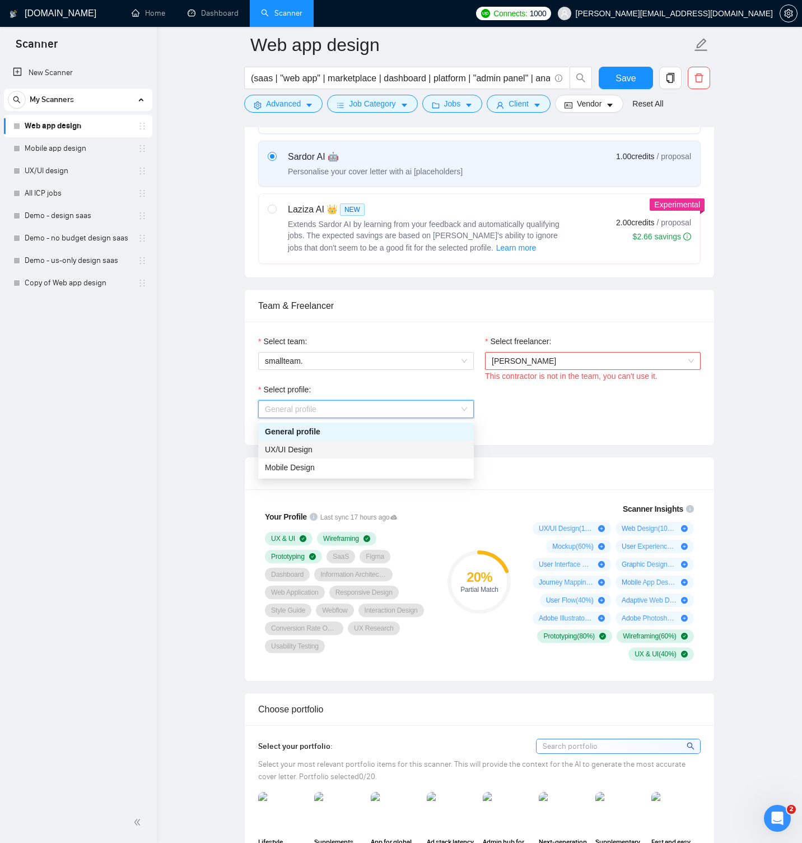
click at [360, 447] on div "UX/UI Design" at bounding box center [366, 449] width 202 height 12
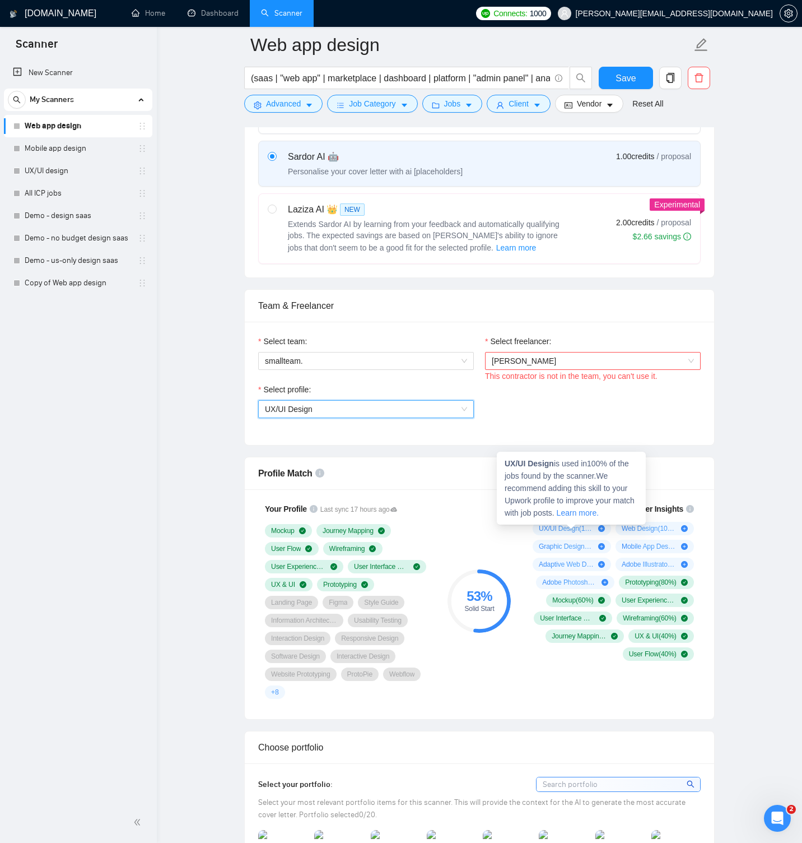
click at [582, 528] on span "UX/UI Design ( 100 %)" at bounding box center [566, 528] width 55 height 9
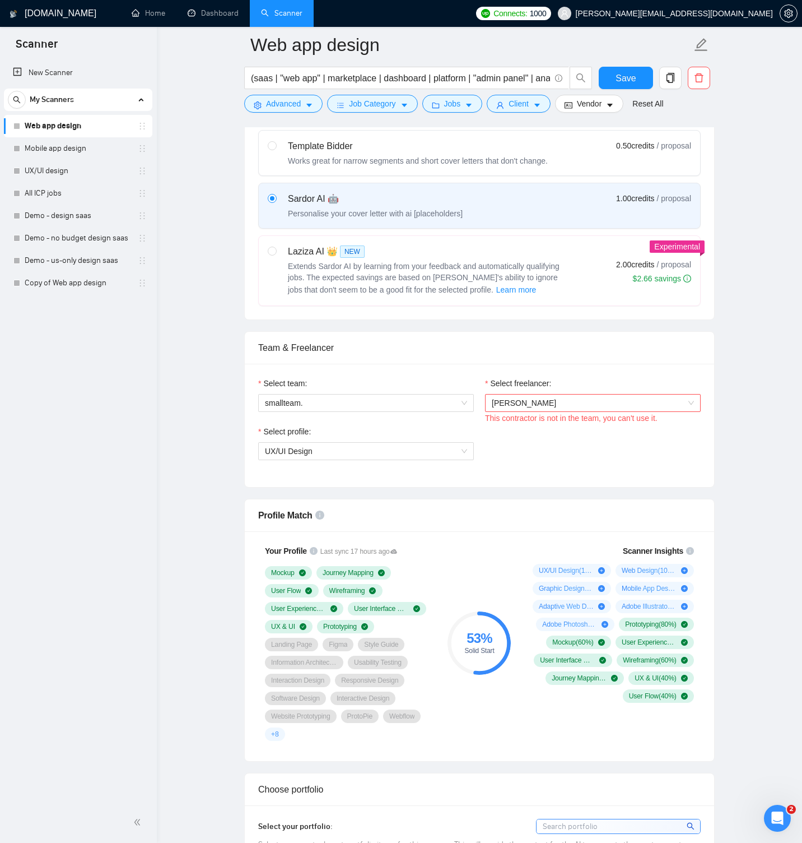
scroll to position [500, 0]
click at [778, 814] on icon "Open Intercom Messenger" at bounding box center [776, 816] width 18 height 18
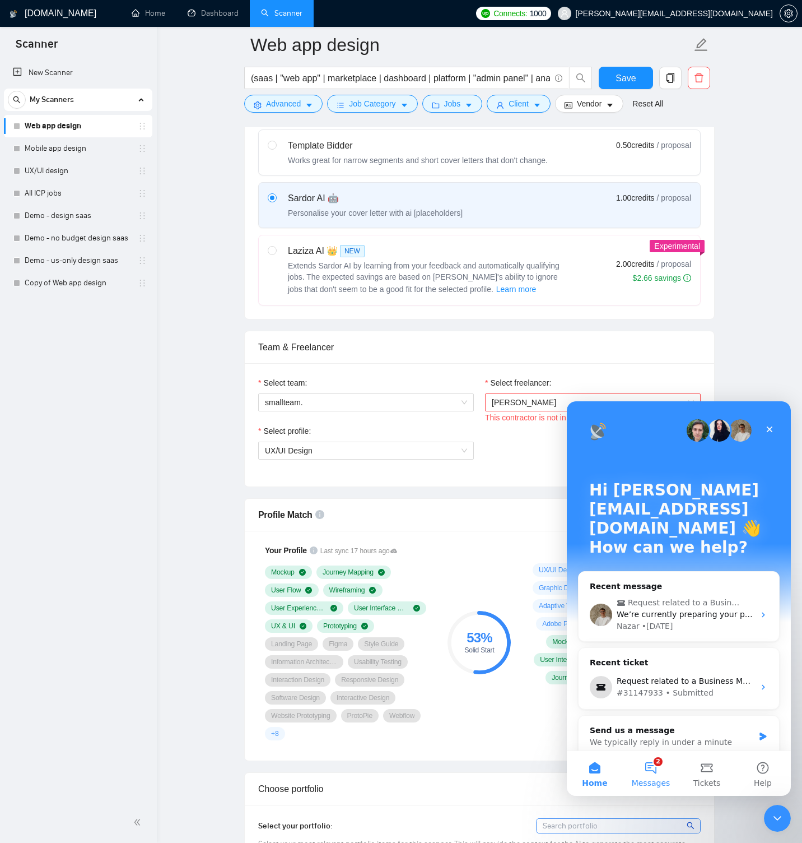
click at [655, 765] on button "2 Messages" at bounding box center [651, 773] width 56 height 45
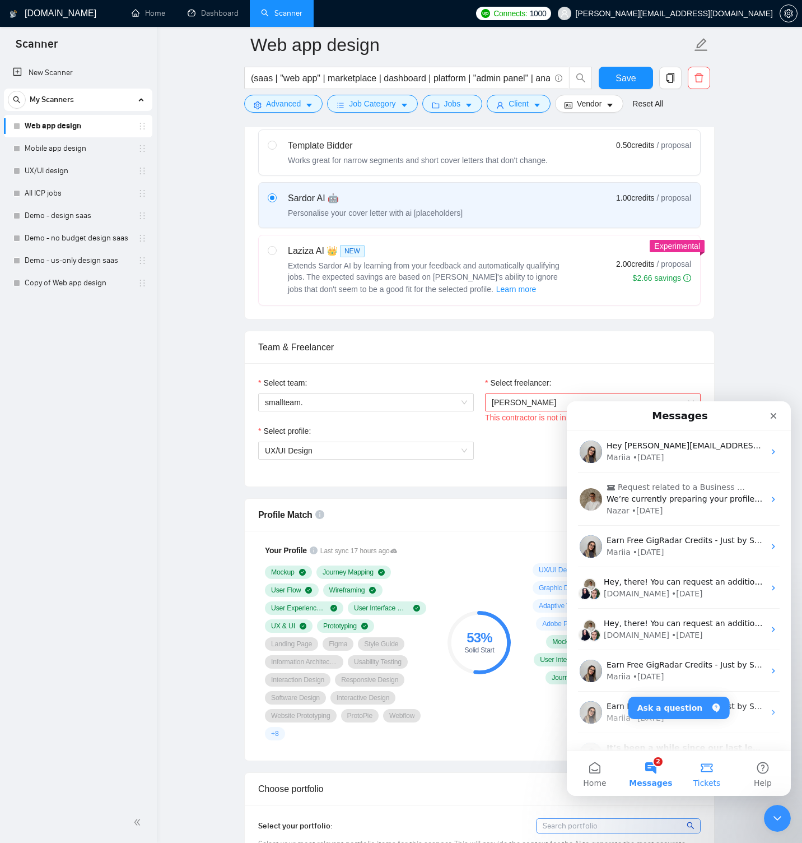
click at [683, 767] on button "Tickets" at bounding box center [707, 773] width 56 height 45
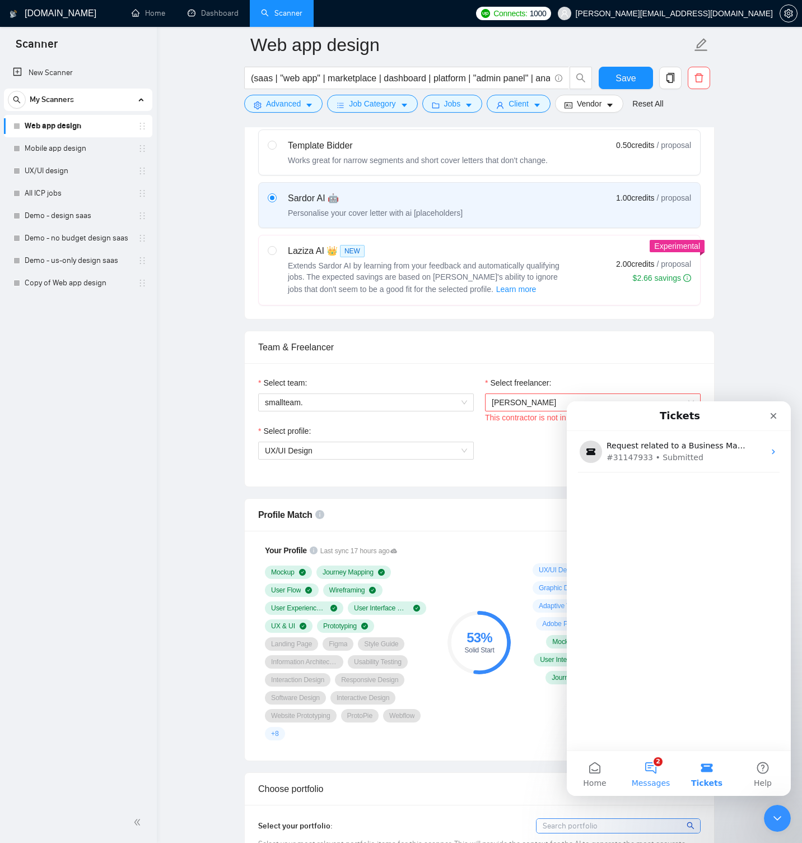
click at [658, 769] on button "2 Messages" at bounding box center [651, 773] width 56 height 45
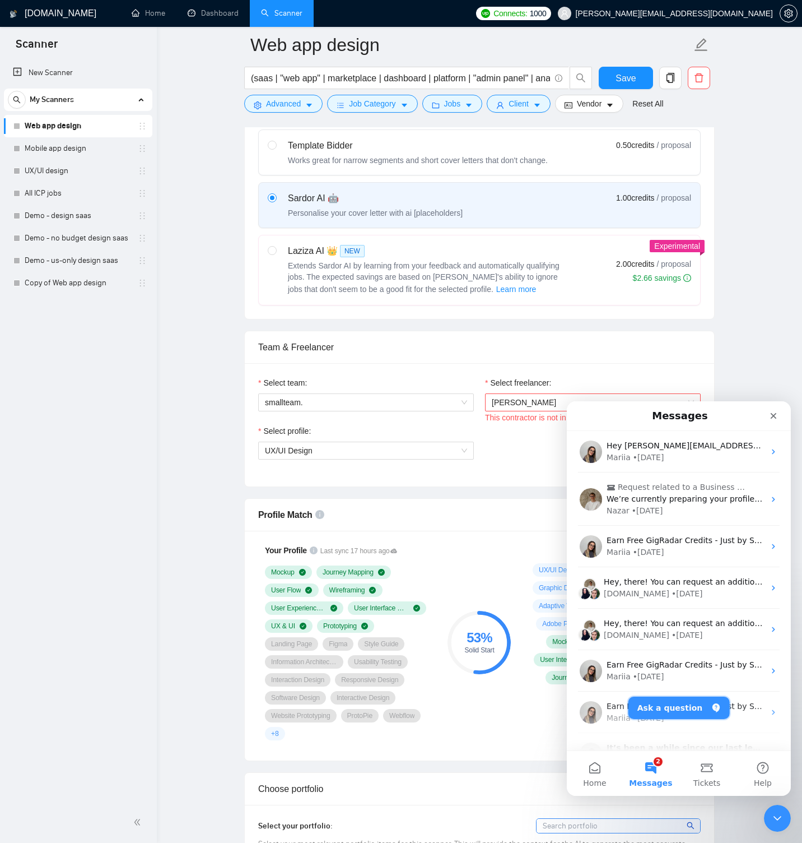
click at [662, 699] on button "Ask a question" at bounding box center [679, 707] width 101 height 22
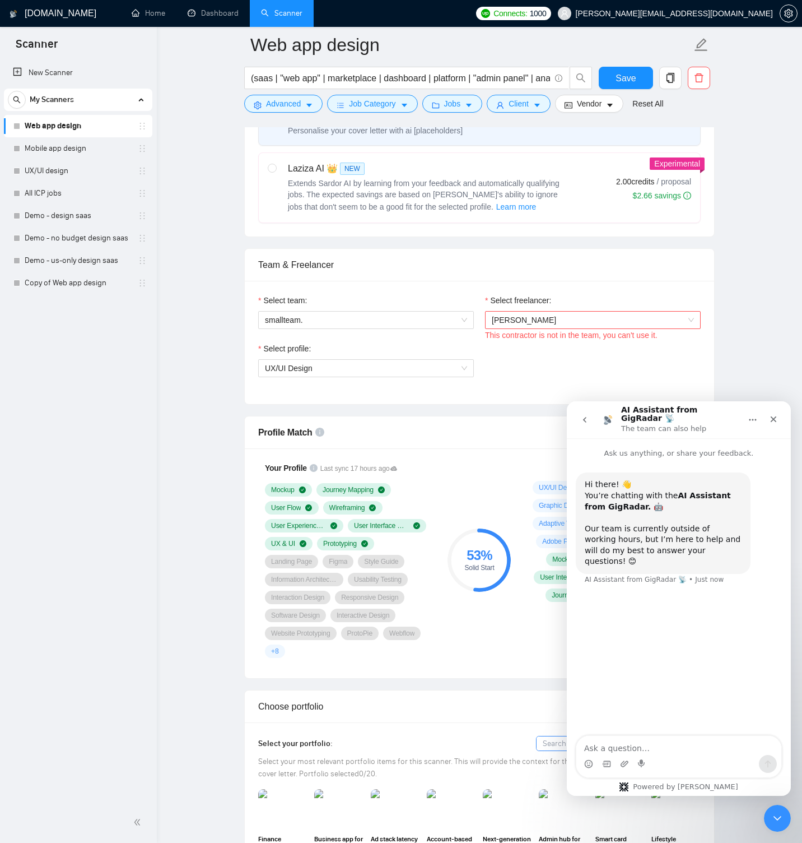
scroll to position [604, 0]
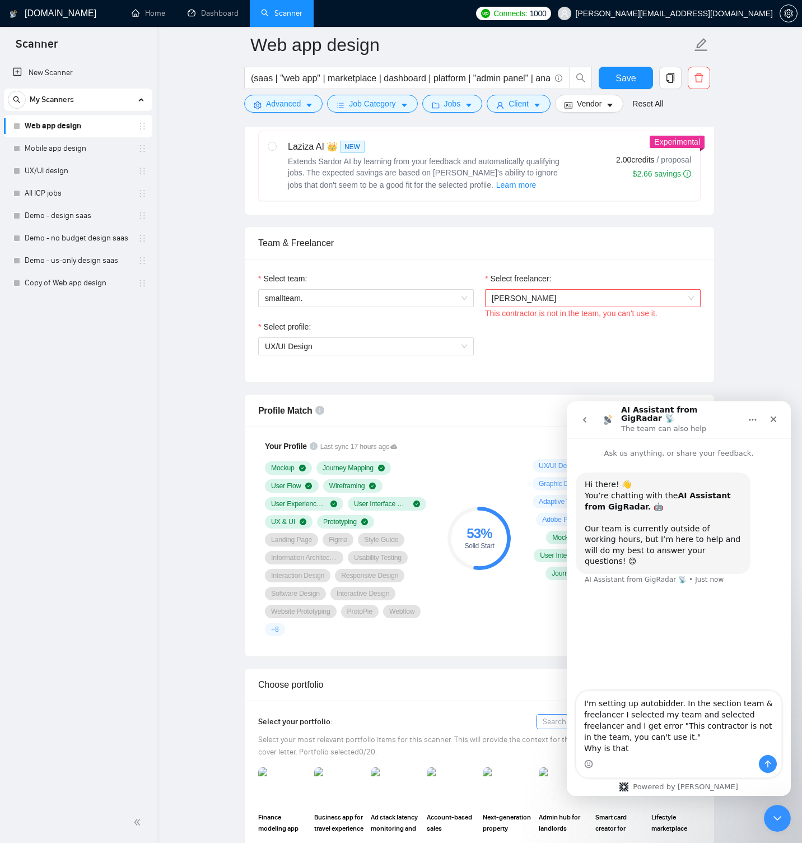
type textarea "I'm setting up autobidder. In the section team & freelancer I selected my team …"
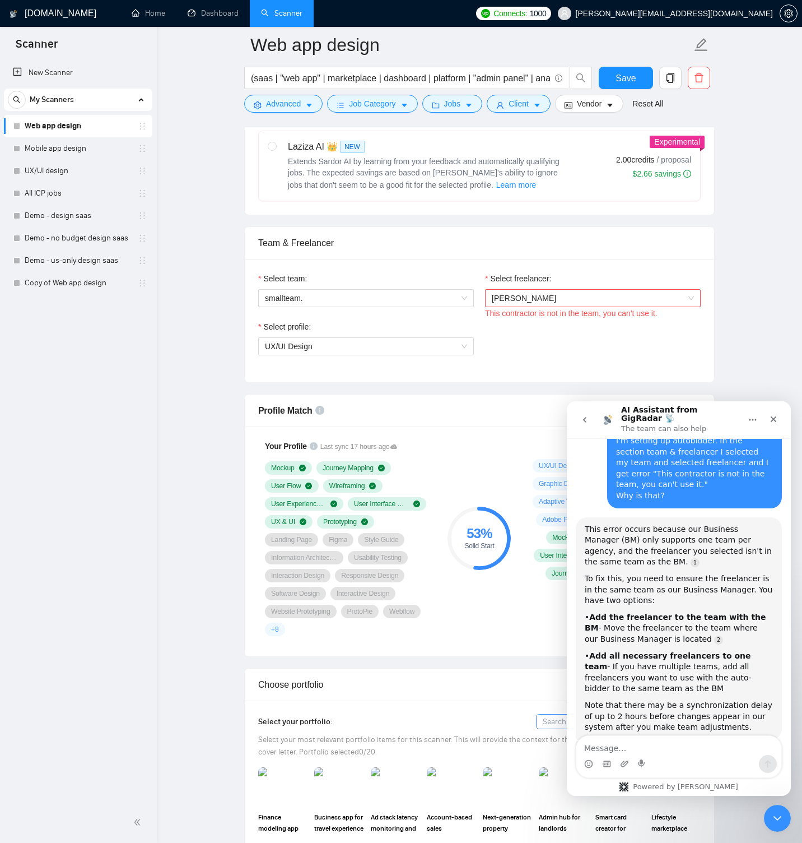
scroll to position [168, 0]
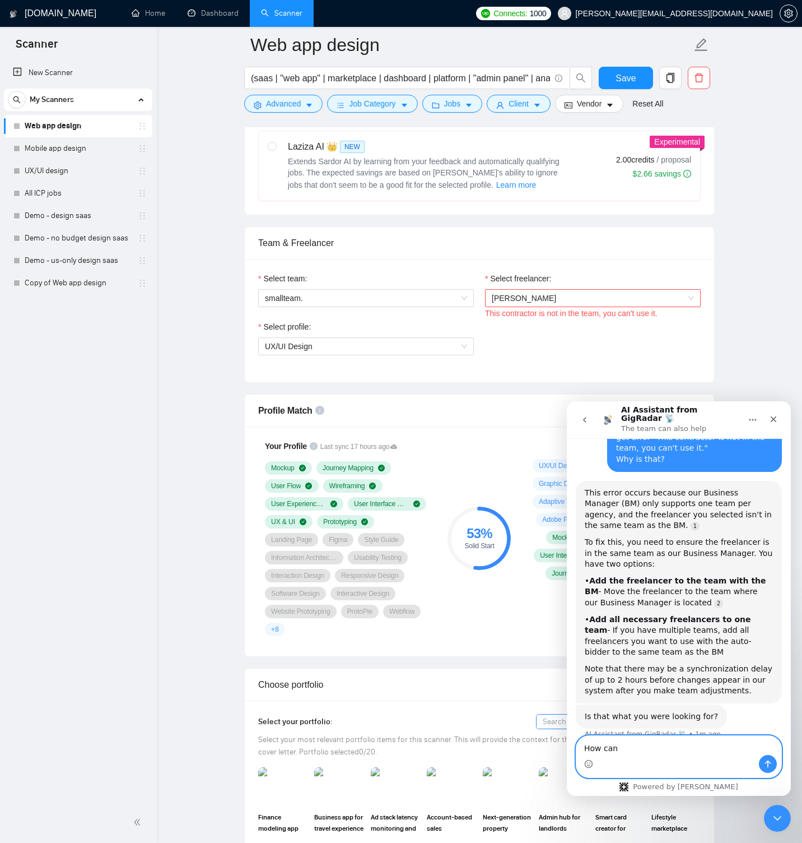
drag, startPoint x: 626, startPoint y: 749, endPoint x: 579, endPoint y: 747, distance: 46.5
click at [579, 747] on textarea "How can" at bounding box center [678, 745] width 205 height 19
click at [635, 745] on textarea "How can" at bounding box center [678, 745] width 205 height 19
type textarea "I don't have a team created in my agency."
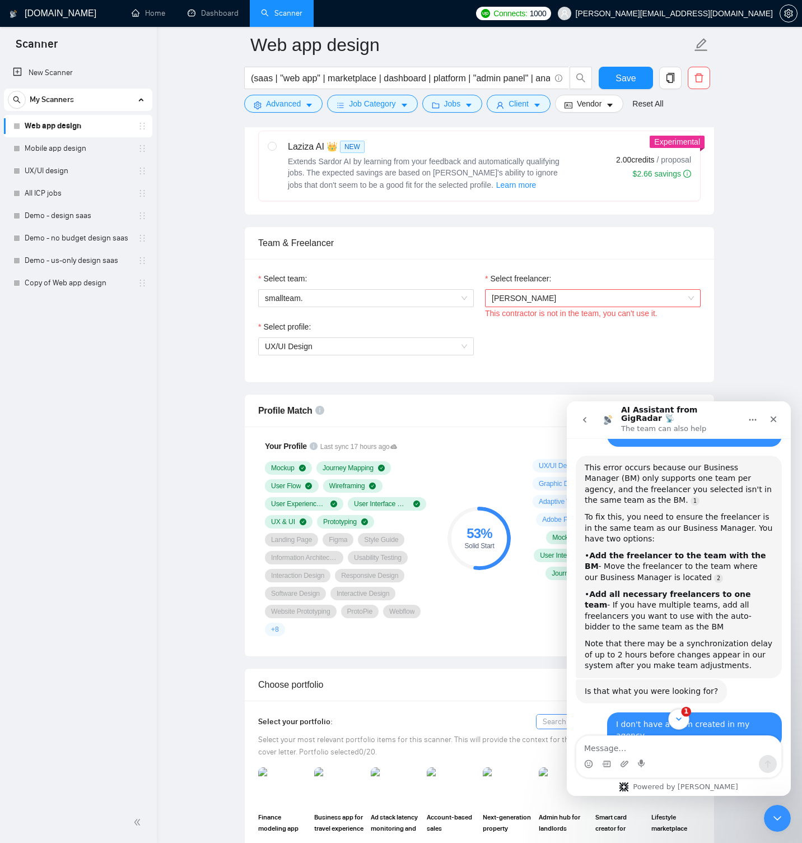
click at [681, 715] on icon "Scroll to bottom" at bounding box center [679, 719] width 10 height 10
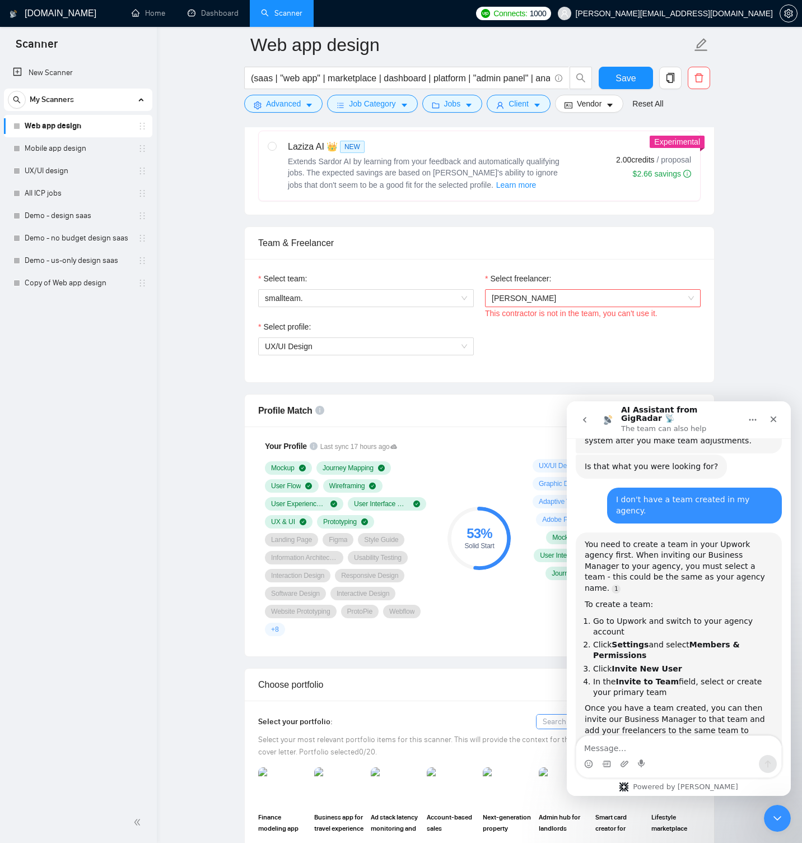
scroll to position [436, 0]
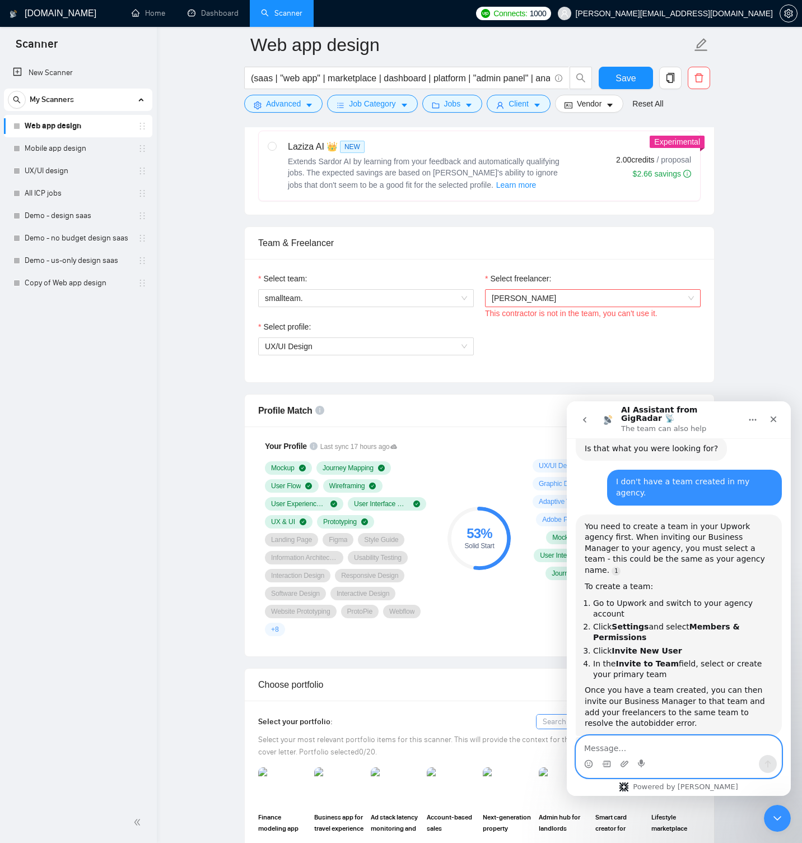
click at [615, 747] on textarea "Message…" at bounding box center [678, 745] width 205 height 19
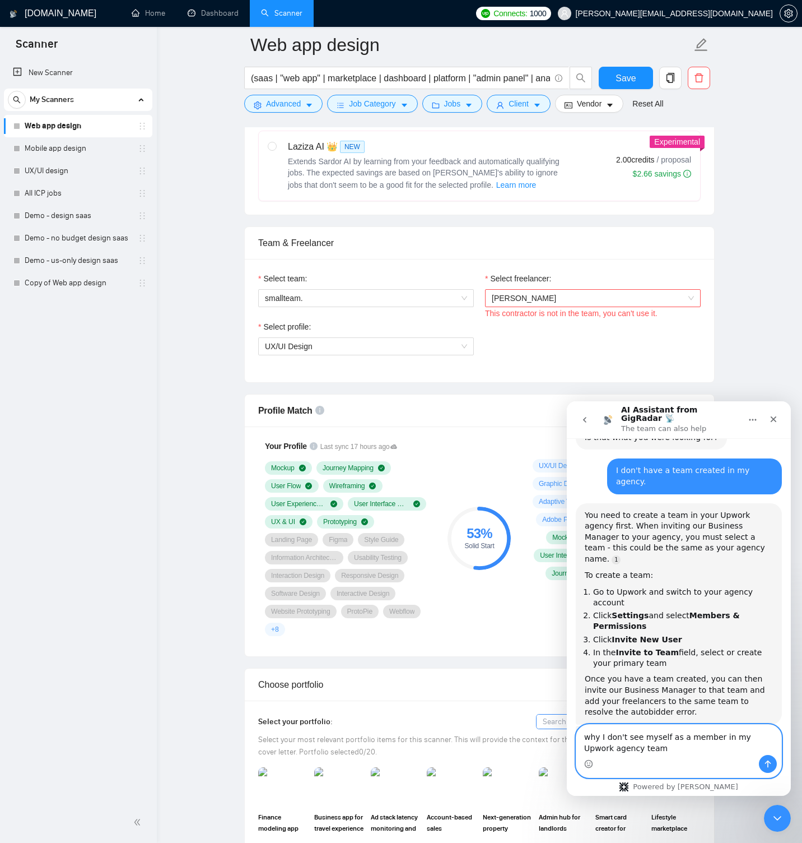
type textarea "why I don't see myself as a member in my Upwork agency team?"
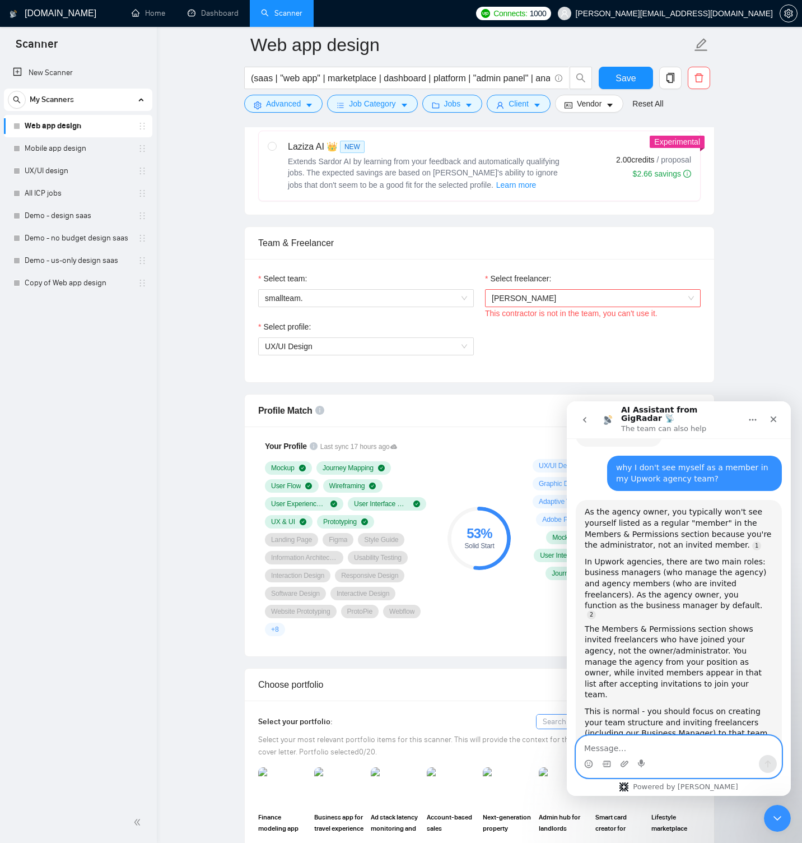
scroll to position [753, 0]
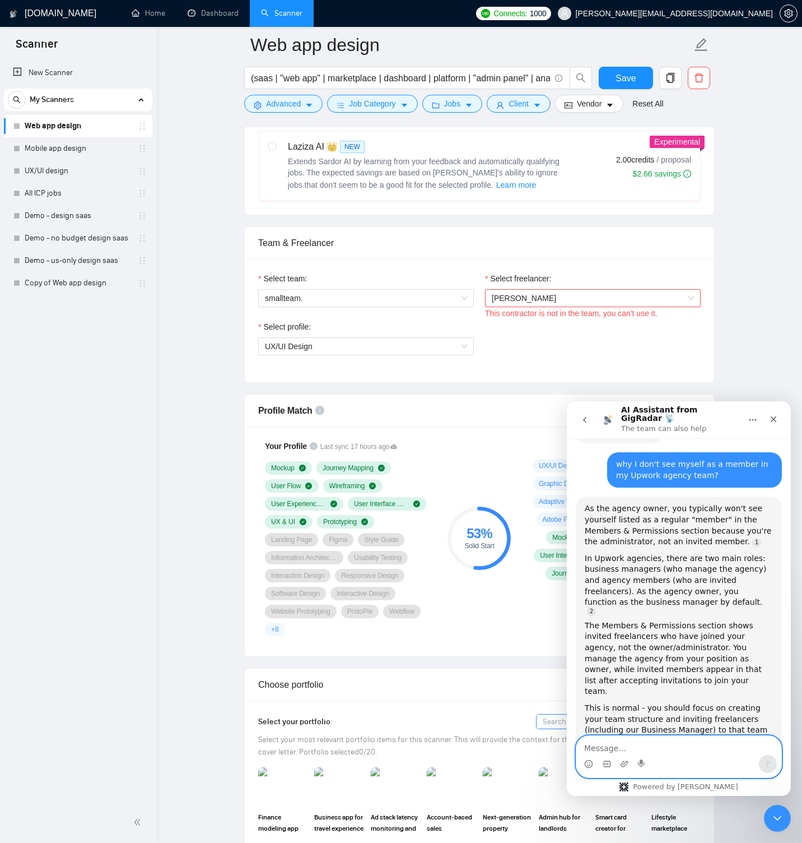
type textarea "O"
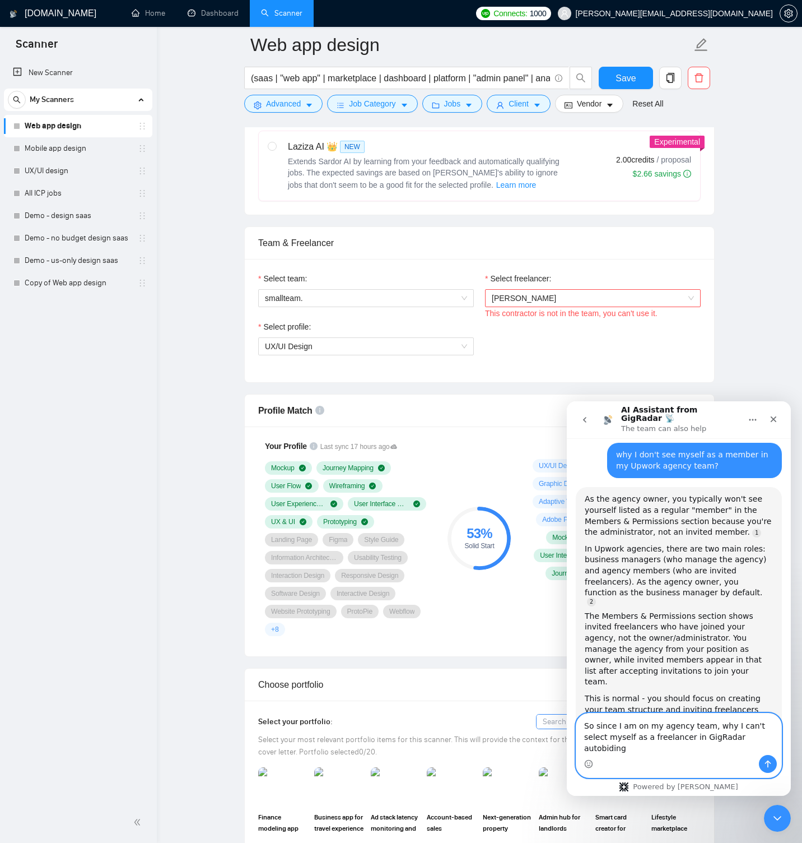
type textarea "So since I am on my agency team, why I can't select myself as a freelancer in G…"
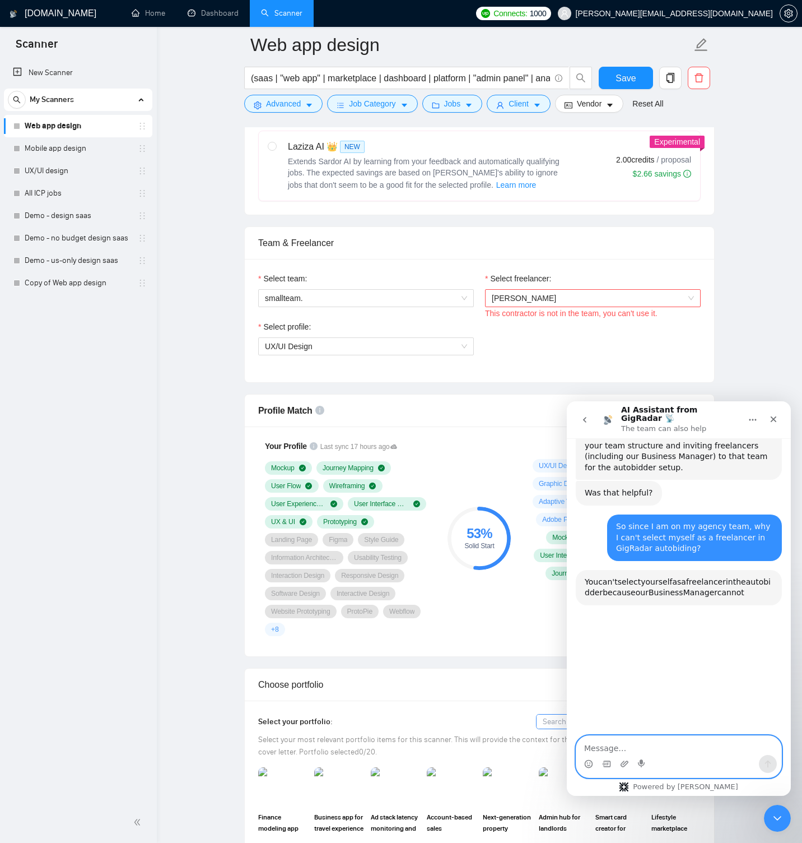
scroll to position [1046, 0]
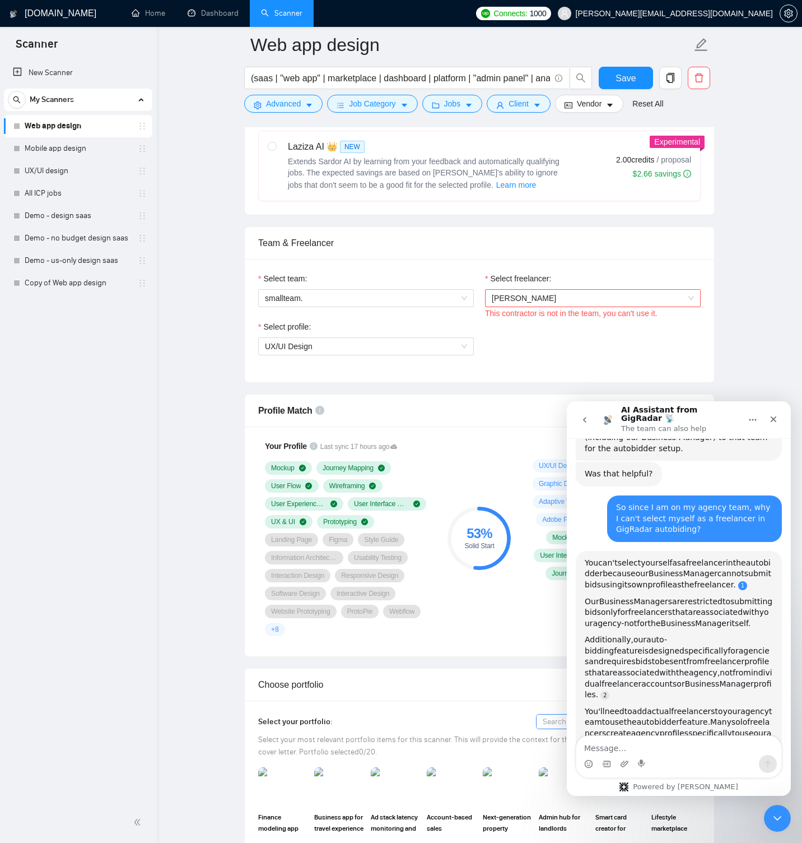
click at [738, 581] on link "AI Assistant from GigRadar 📡 says…" at bounding box center [742, 585] width 9 height 9
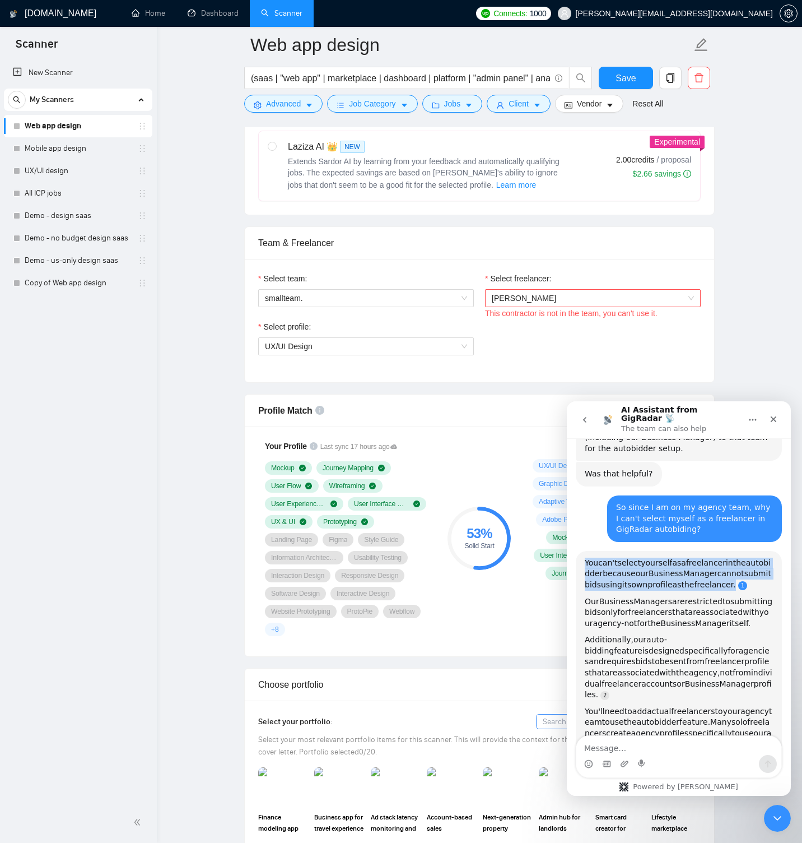
click at [738, 581] on link "AI Assistant from GigRadar 📡 says…" at bounding box center [742, 585] width 9 height 9
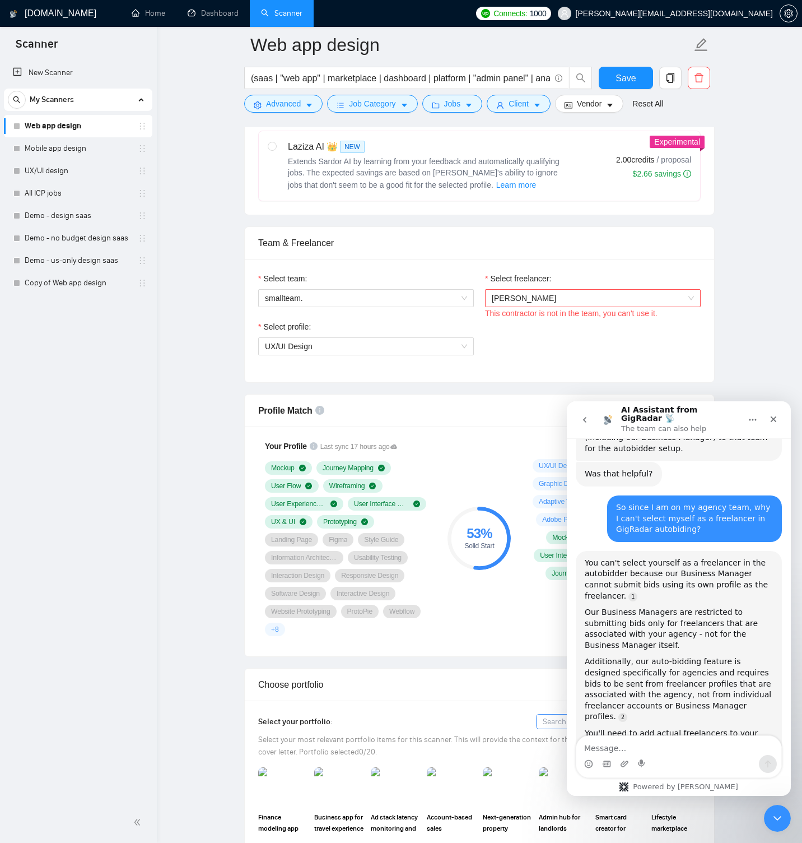
click at [589, 300] on span "[PERSON_NAME]" at bounding box center [593, 298] width 202 height 17
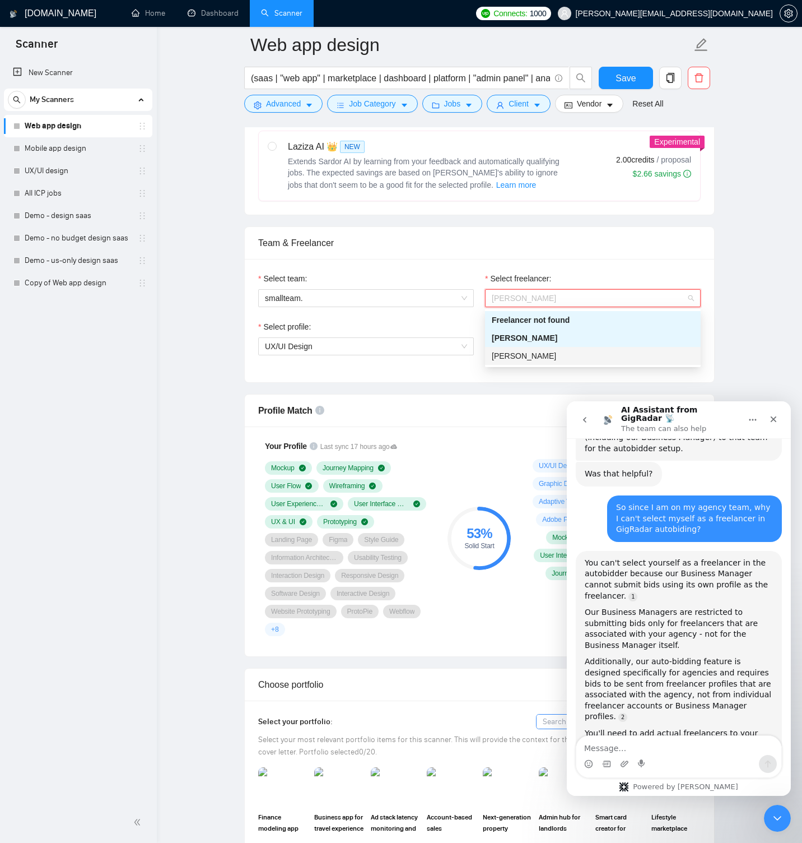
click at [560, 354] on div "[PERSON_NAME]" at bounding box center [593, 356] width 202 height 12
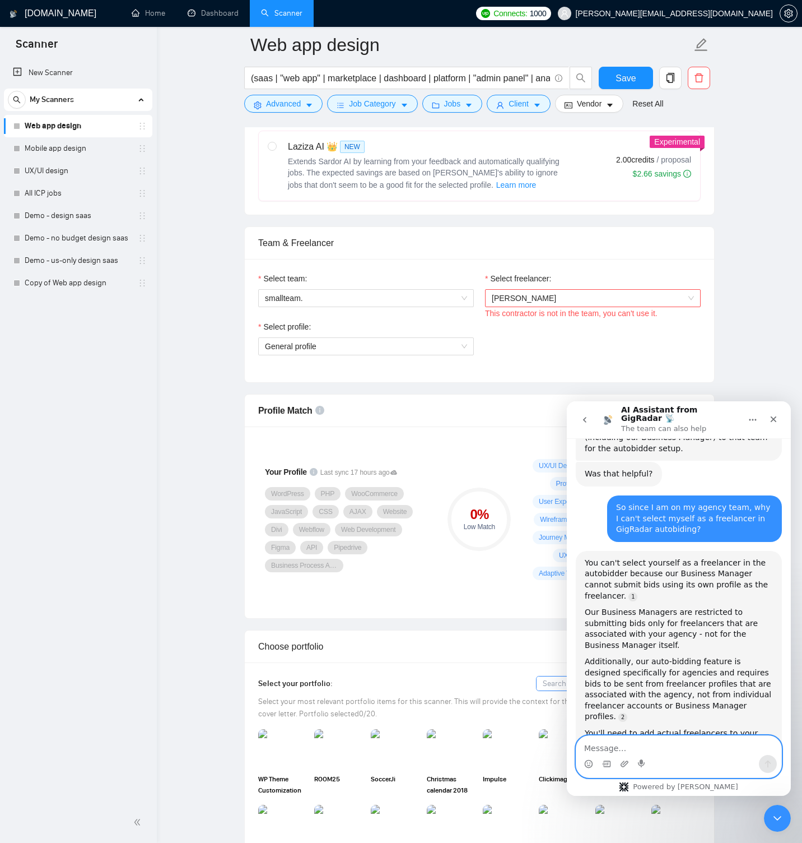
click at [672, 744] on textarea "Message…" at bounding box center [678, 745] width 205 height 19
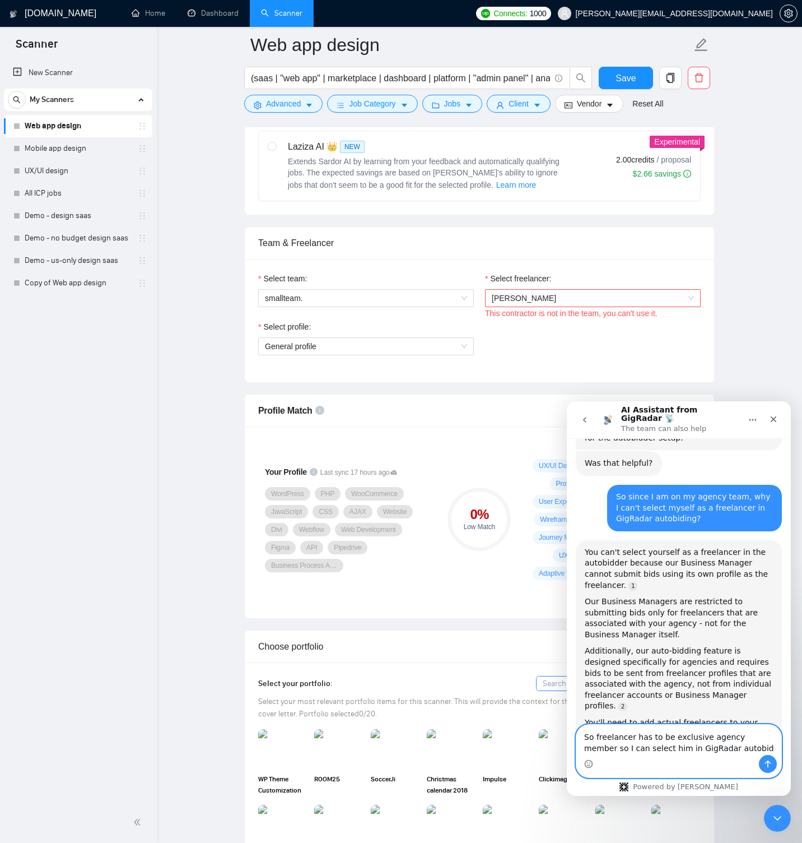
type textarea "So freelancer has to be exclusive agency member so I can select him in GigRadar…"
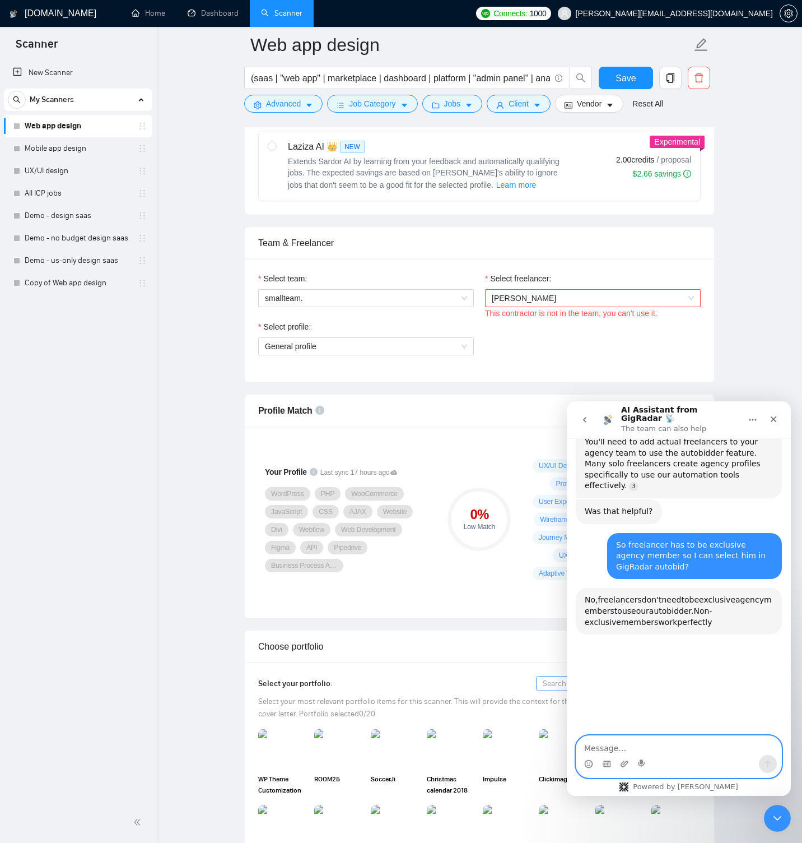
scroll to position [1338, 0]
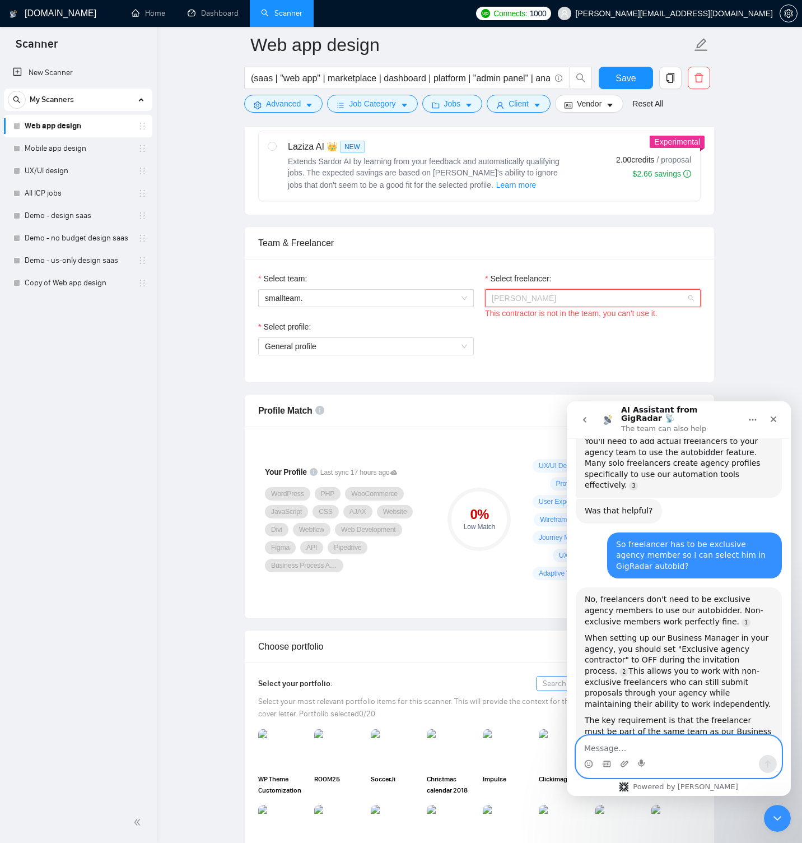
click at [542, 289] on div "[PERSON_NAME]" at bounding box center [593, 298] width 216 height 18
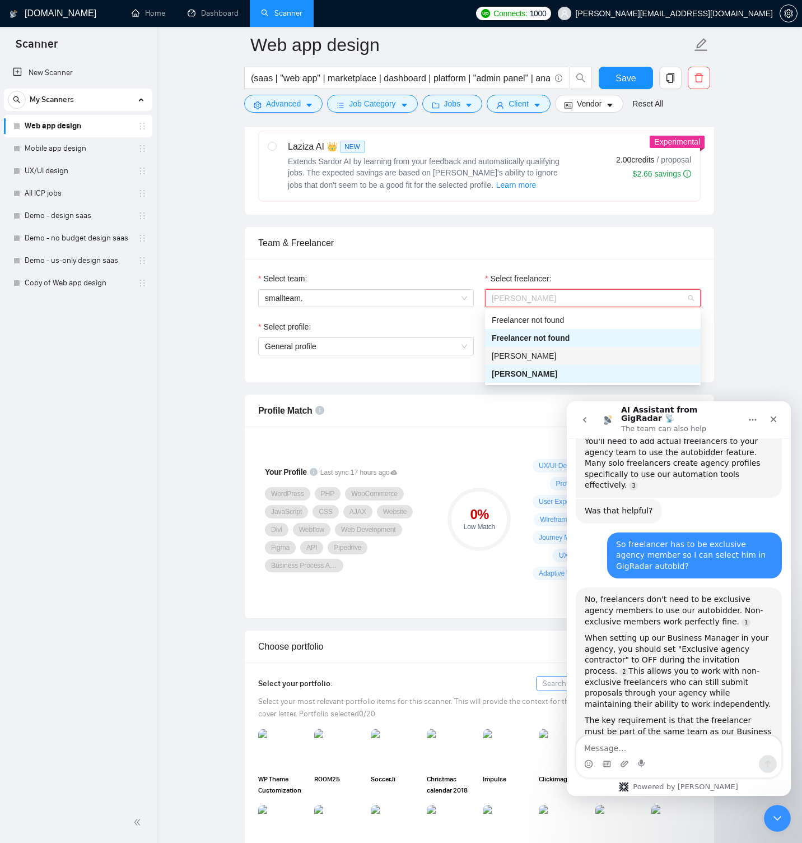
click at [542, 352] on div "[PERSON_NAME]" at bounding box center [593, 356] width 202 height 12
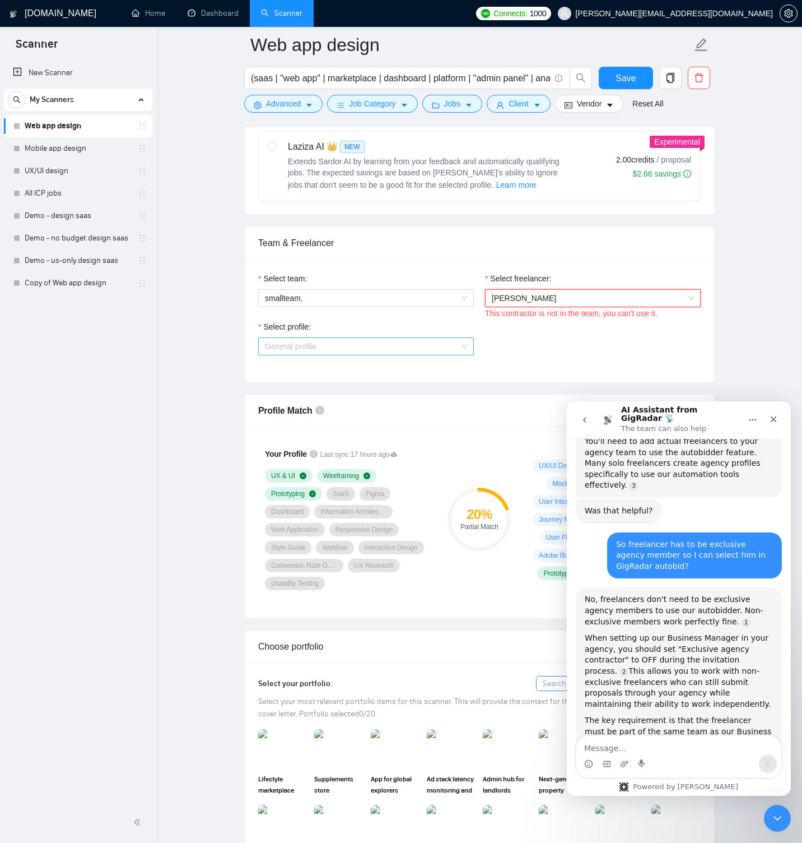
click at [443, 342] on span "General profile" at bounding box center [366, 346] width 202 height 17
click at [362, 379] on div "UX/UI Design" at bounding box center [366, 386] width 216 height 18
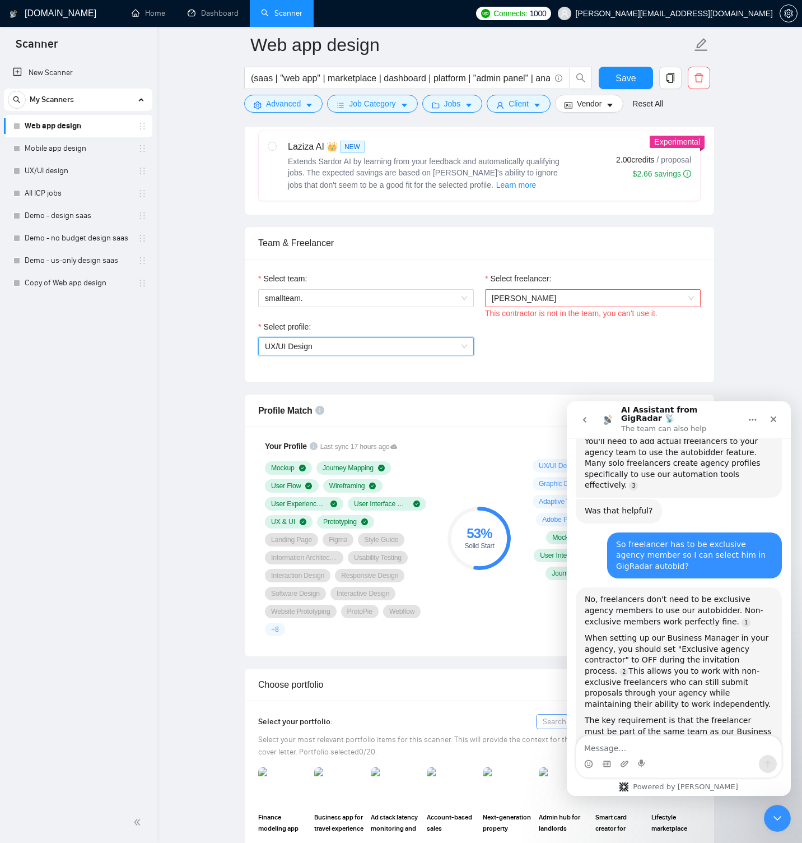
click at [624, 748] on textarea "Message…" at bounding box center [678, 745] width 205 height 19
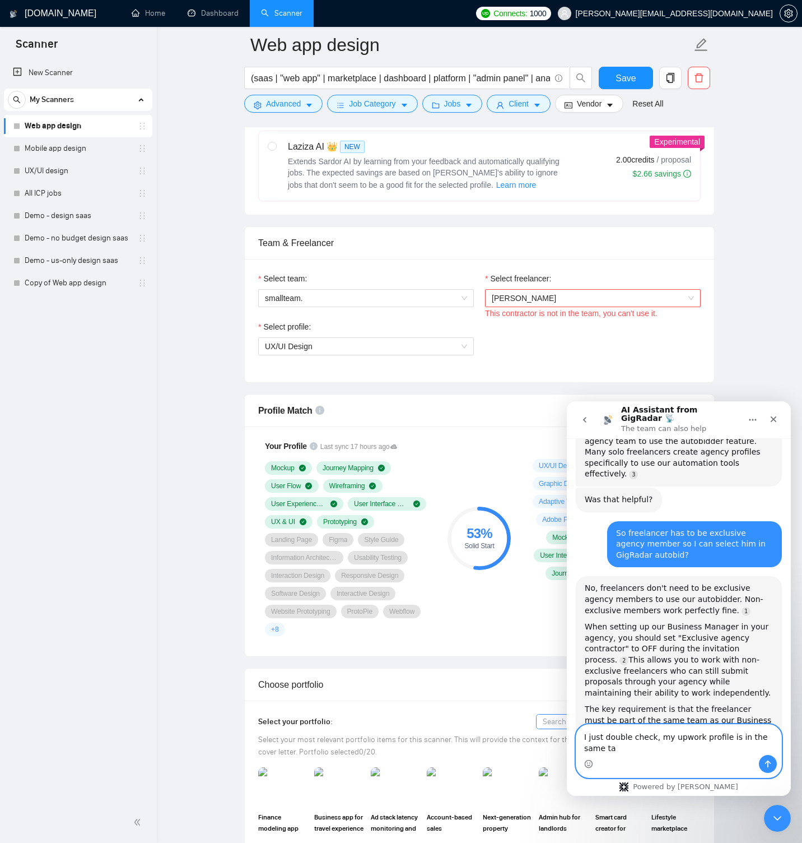
scroll to position [1327, 0]
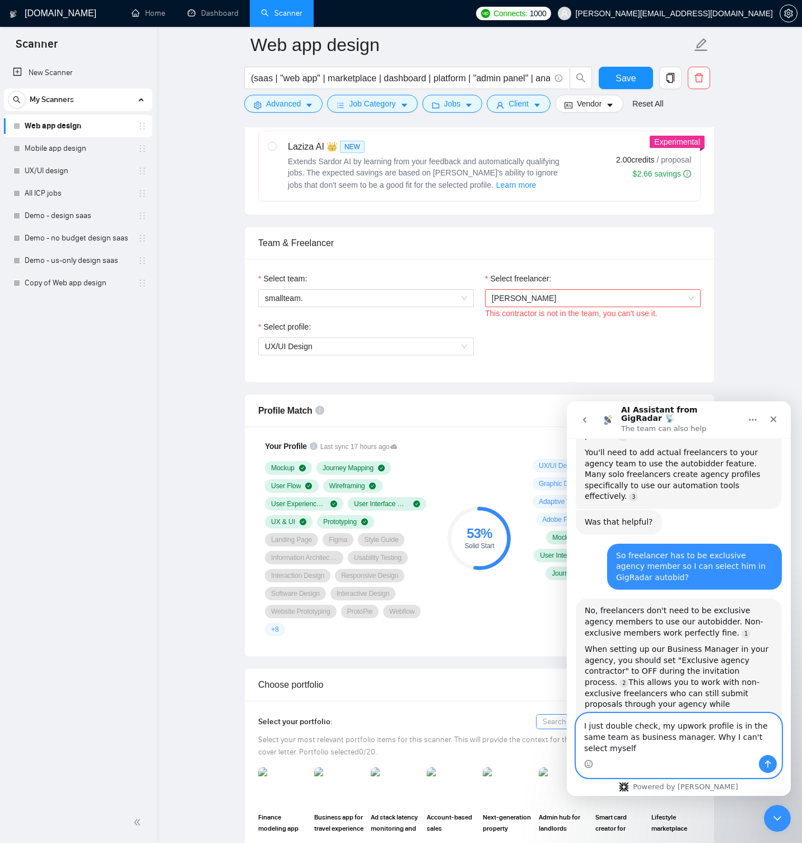
type textarea "I just double check, my upwork profile is in the same team as business manager.…"
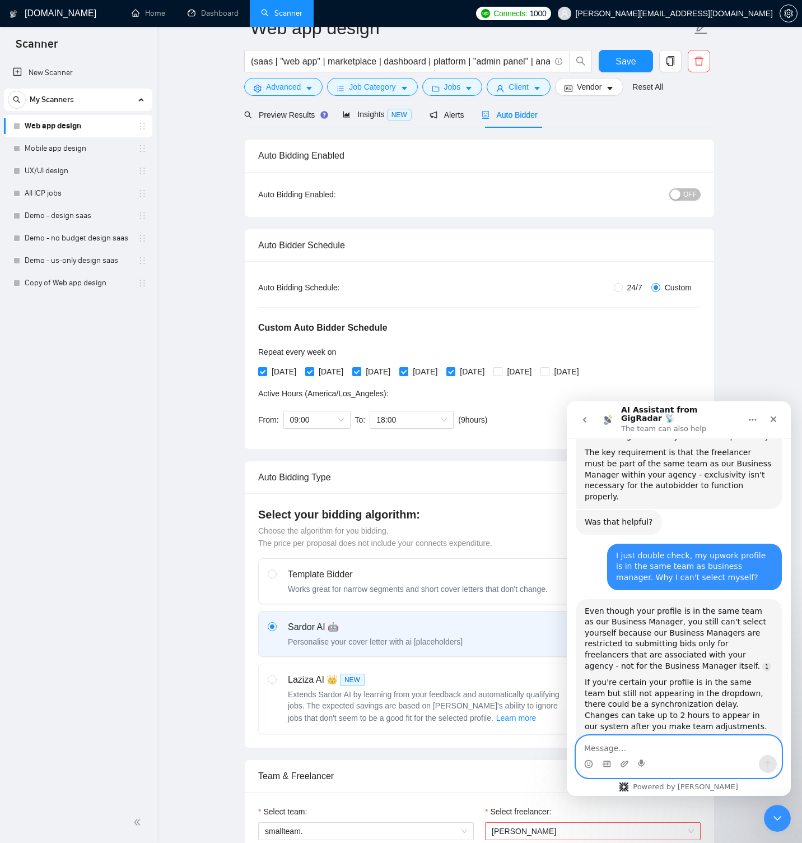
scroll to position [0, 0]
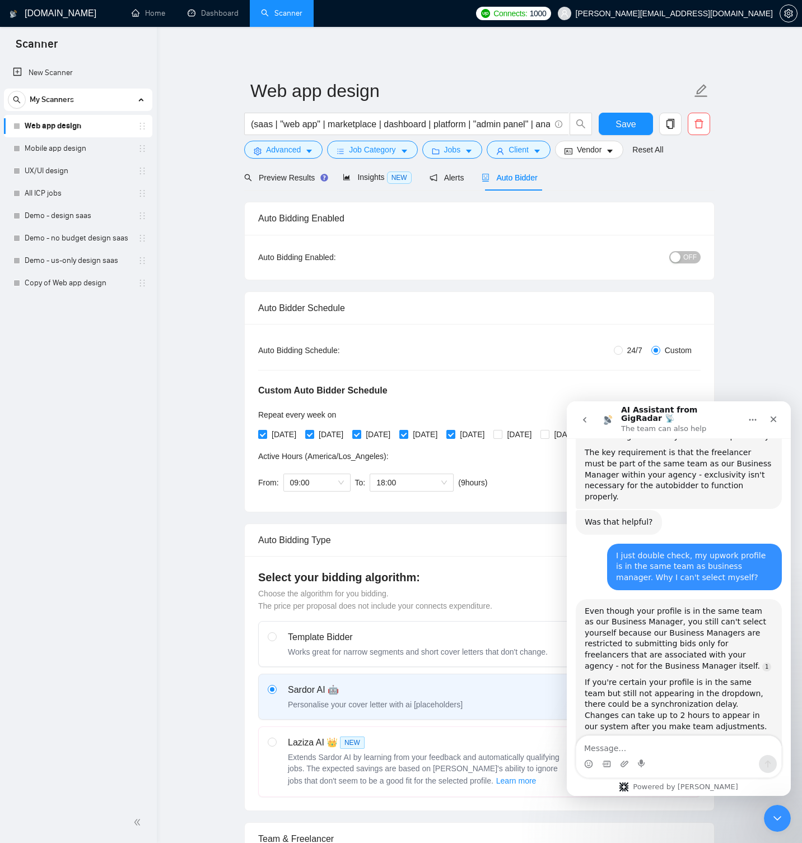
click at [685, 256] on span "OFF" at bounding box center [689, 257] width 13 height 12
click at [685, 256] on span "ON" at bounding box center [682, 257] width 10 height 12
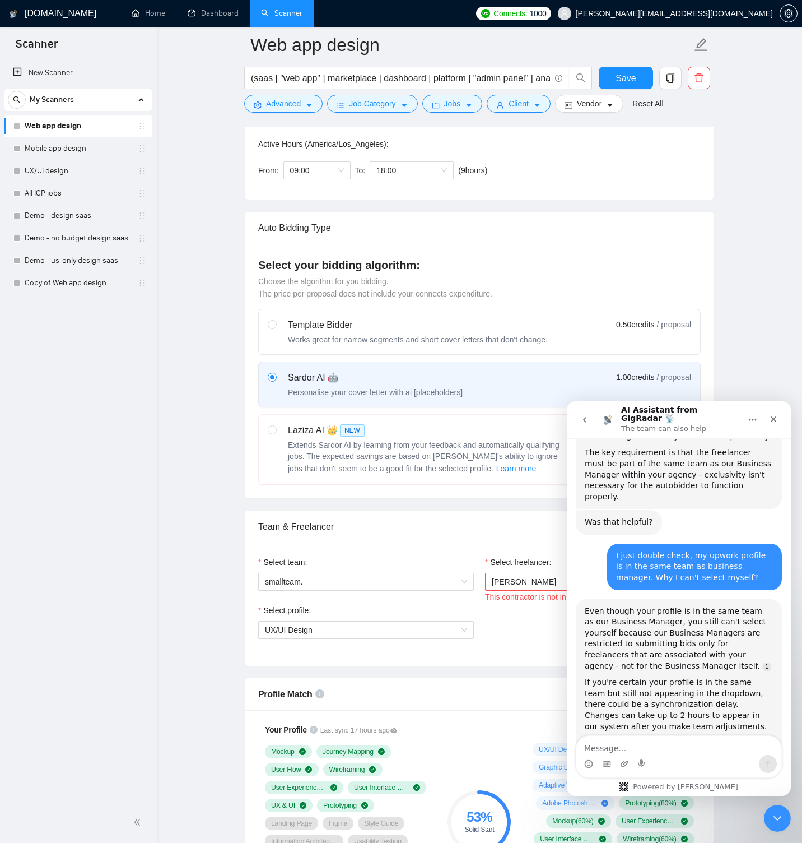
scroll to position [345, 0]
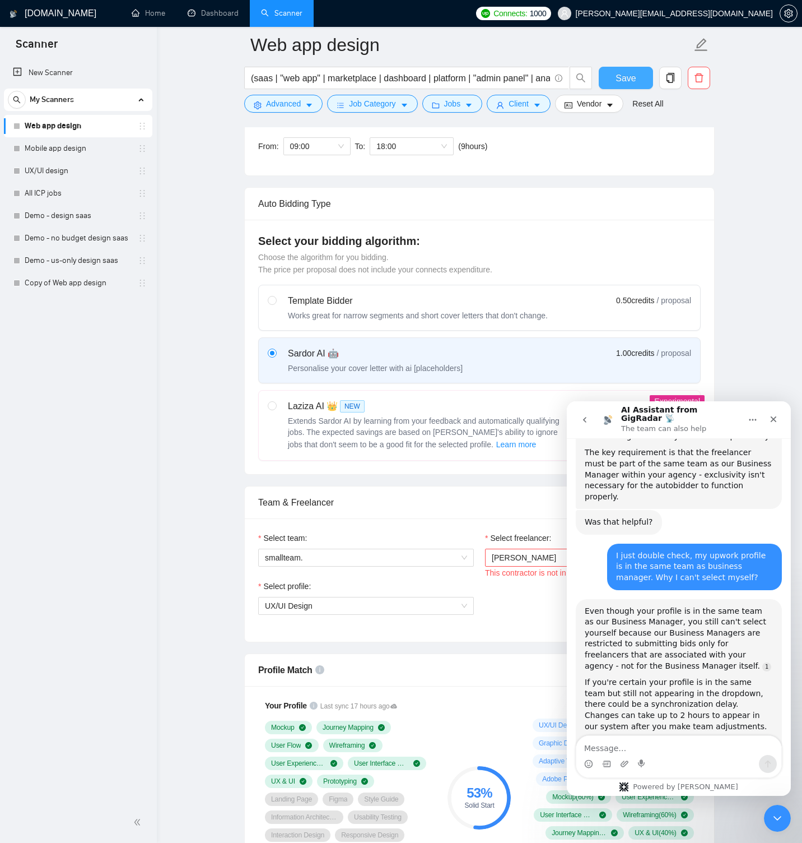
click at [608, 71] on button "Save" at bounding box center [626, 78] width 54 height 22
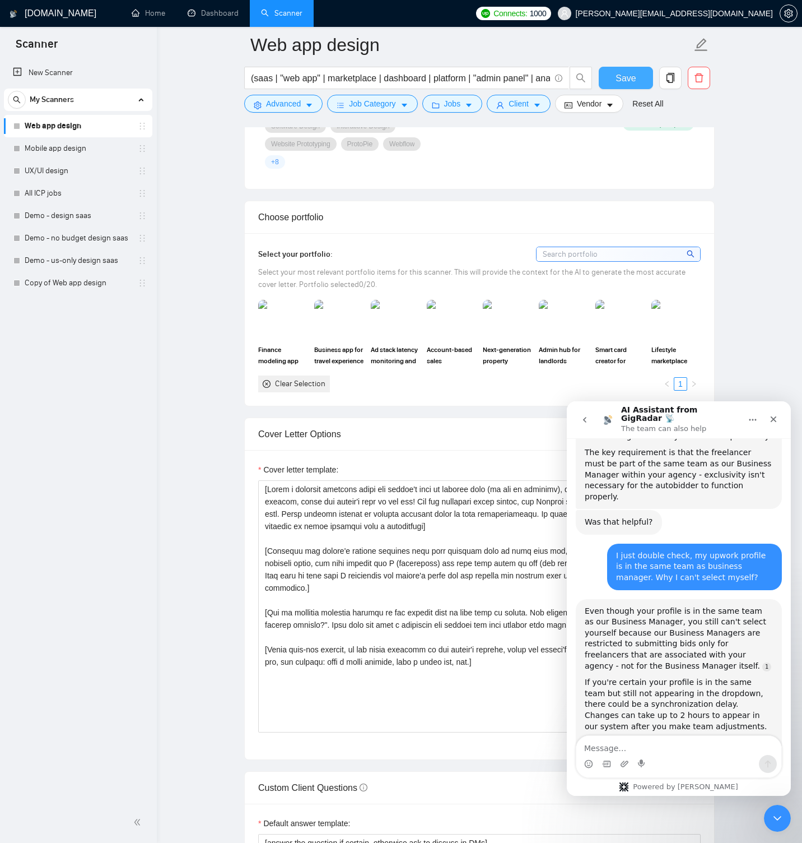
scroll to position [1073, 0]
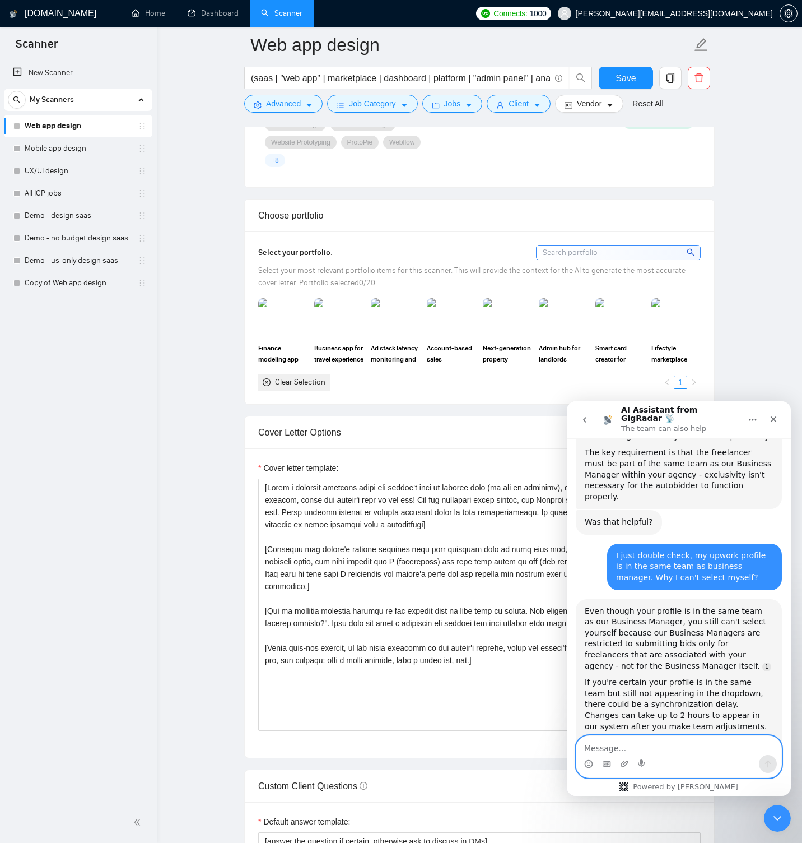
click at [615, 747] on textarea "Message…" at bounding box center [678, 745] width 205 height 19
type textarea "open a ticket for tech support team on this matter"
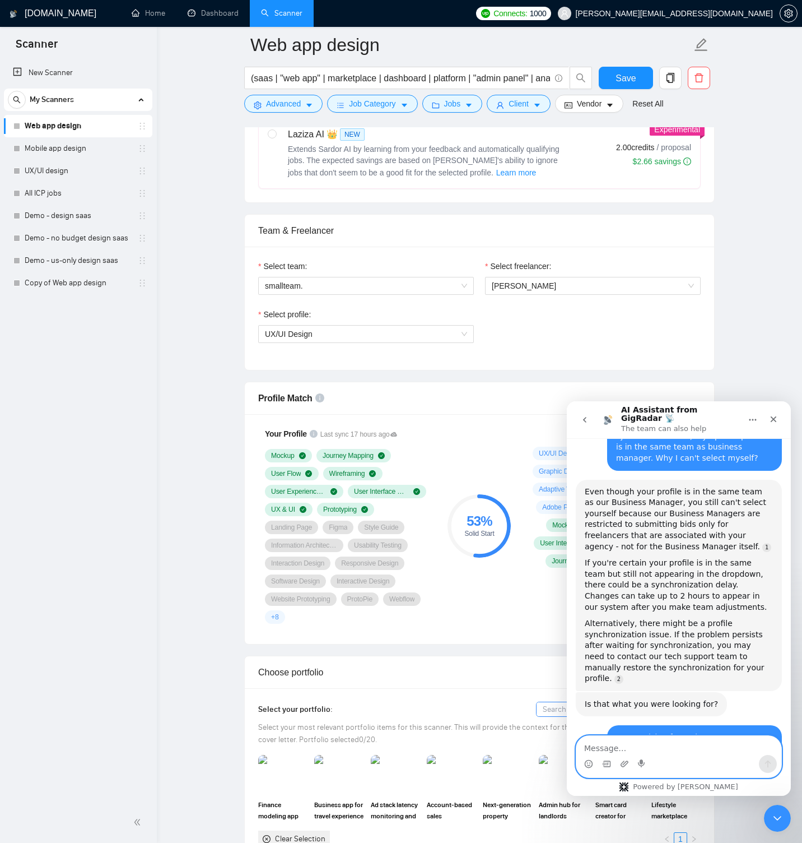
scroll to position [616, 0]
click at [536, 320] on div "Select profile: UX/UI Design" at bounding box center [480, 333] width 454 height 48
click at [545, 288] on span "[PERSON_NAME]" at bounding box center [593, 286] width 202 height 17
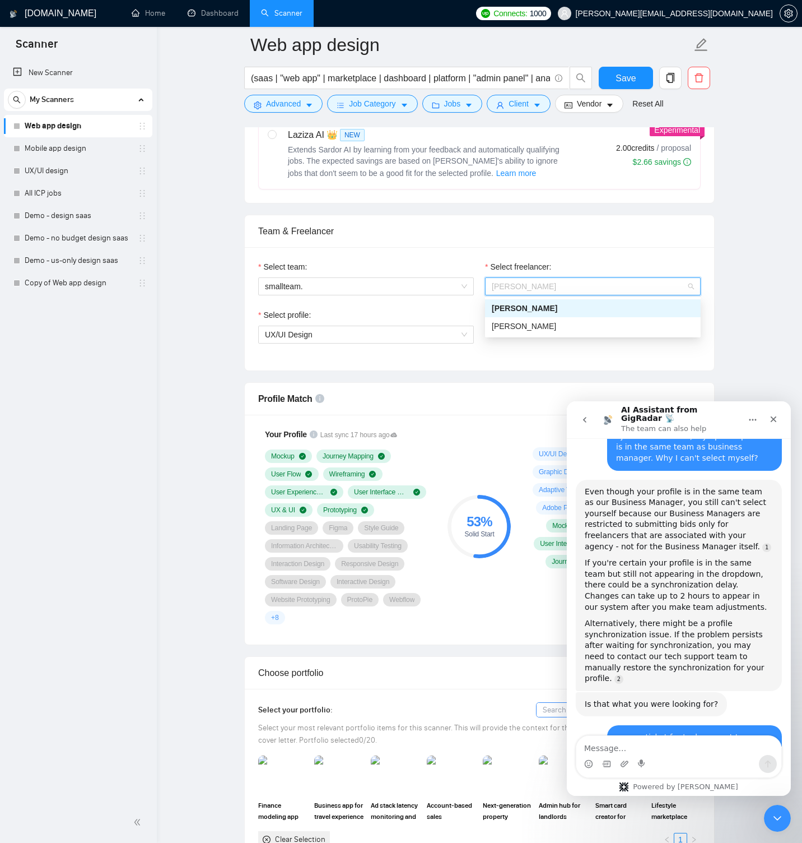
click at [543, 304] on div "[PERSON_NAME]" at bounding box center [593, 308] width 202 height 12
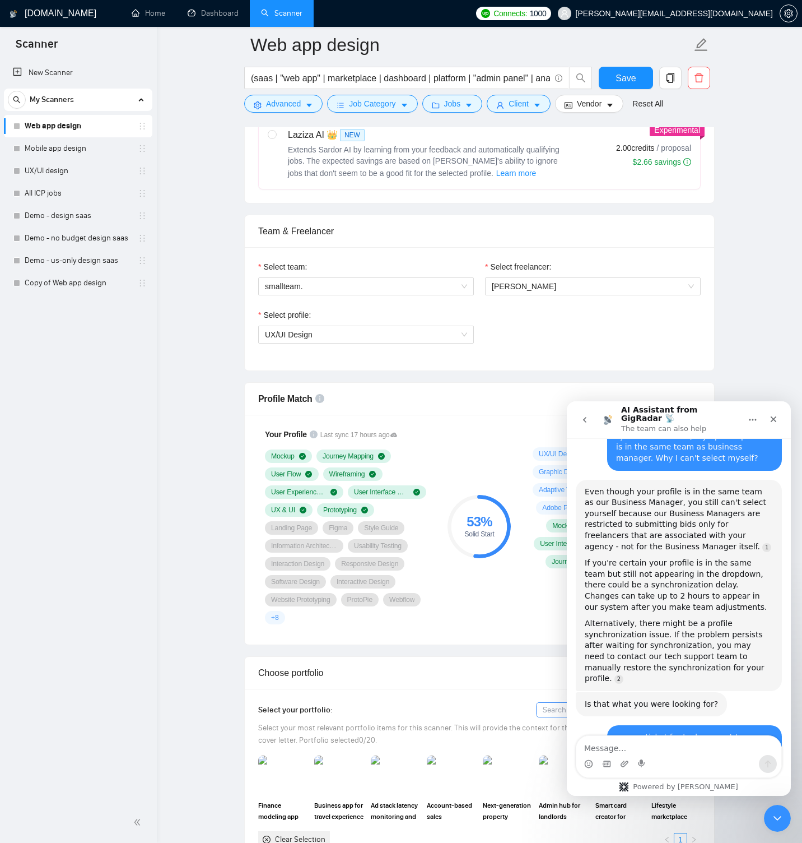
click at [564, 257] on div "Select team: smallteam. Select freelancer: [PERSON_NAME] Select profile: UX/UI …" at bounding box center [479, 308] width 469 height 123
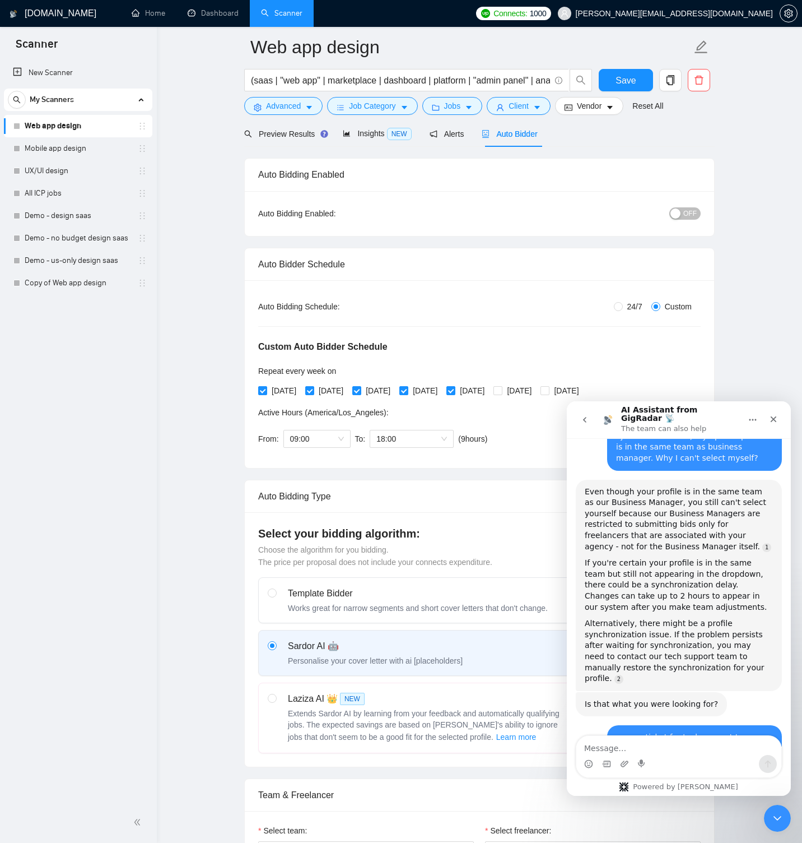
scroll to position [24, 0]
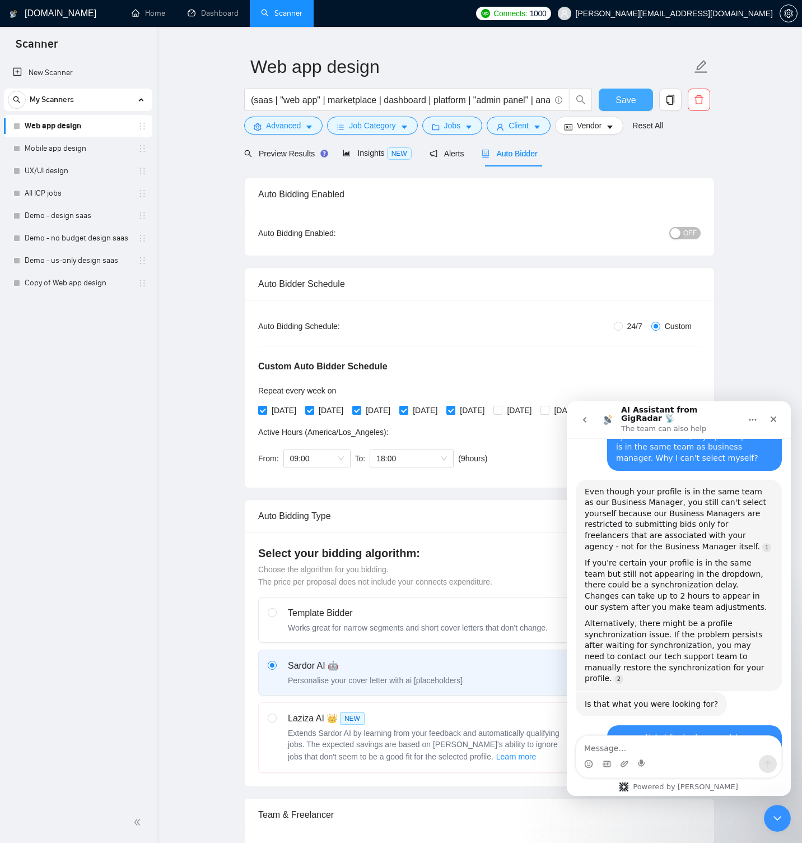
click at [636, 98] on button "Save" at bounding box center [626, 100] width 54 height 22
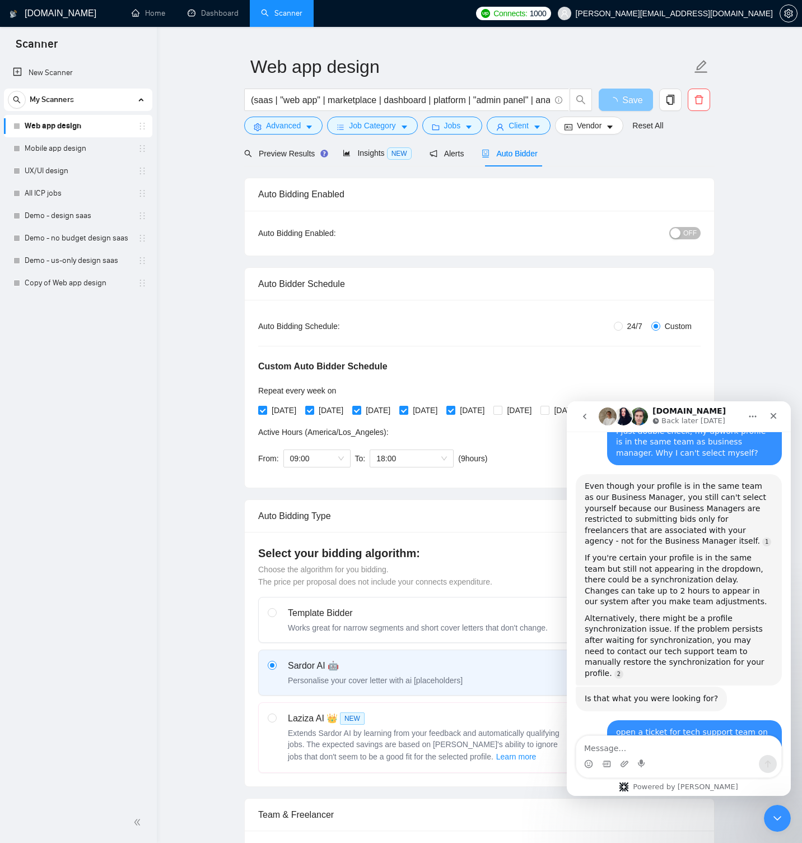
scroll to position [1749, 0]
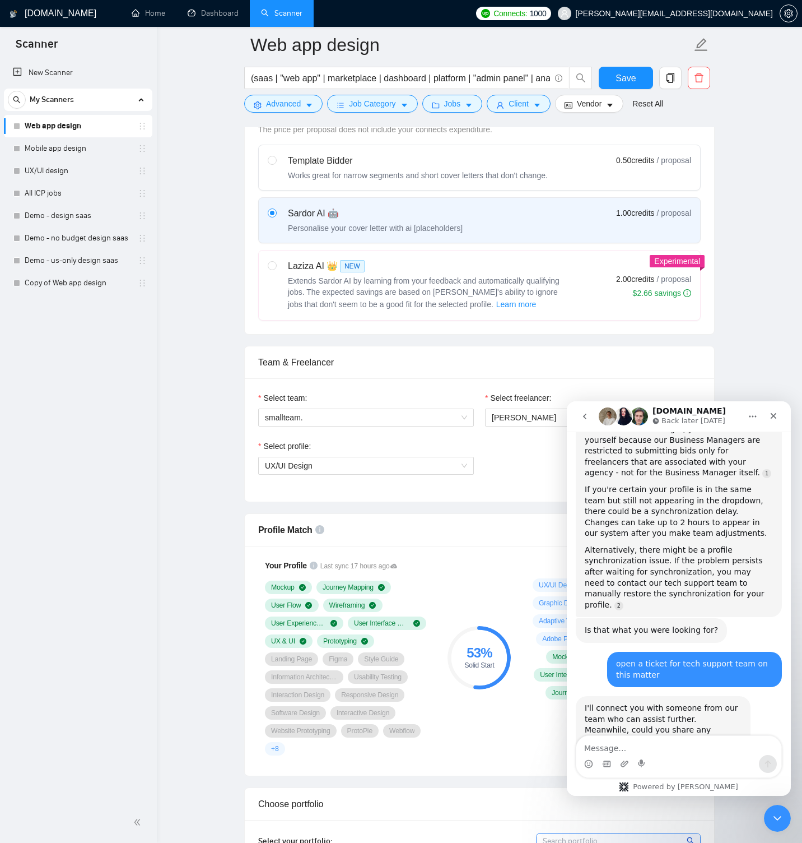
scroll to position [637, 0]
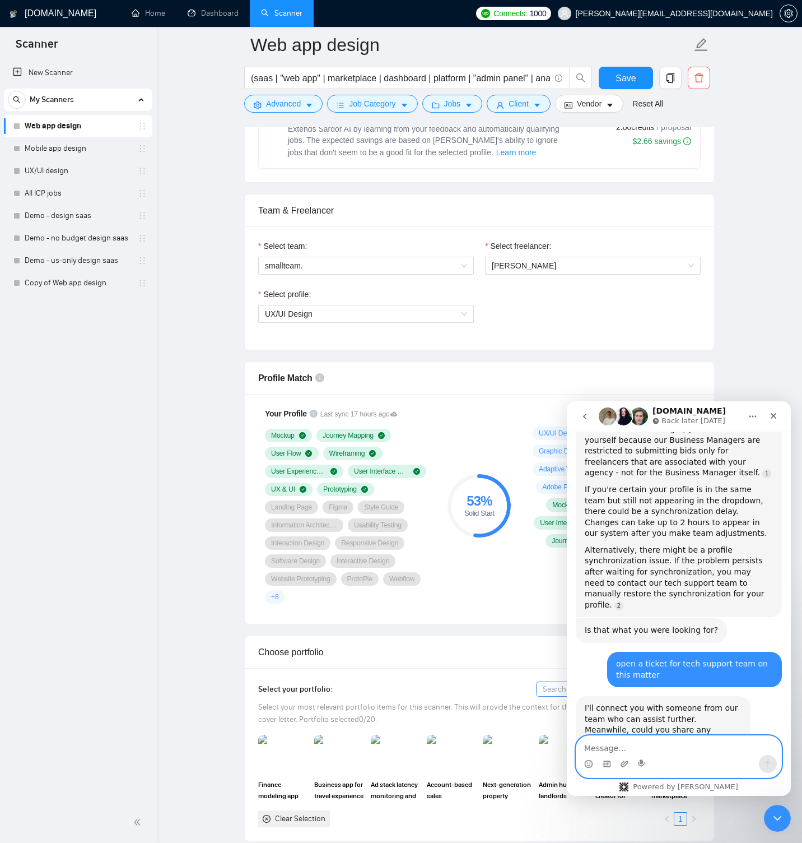
click at [633, 749] on textarea "Message…" at bounding box center [678, 745] width 205 height 19
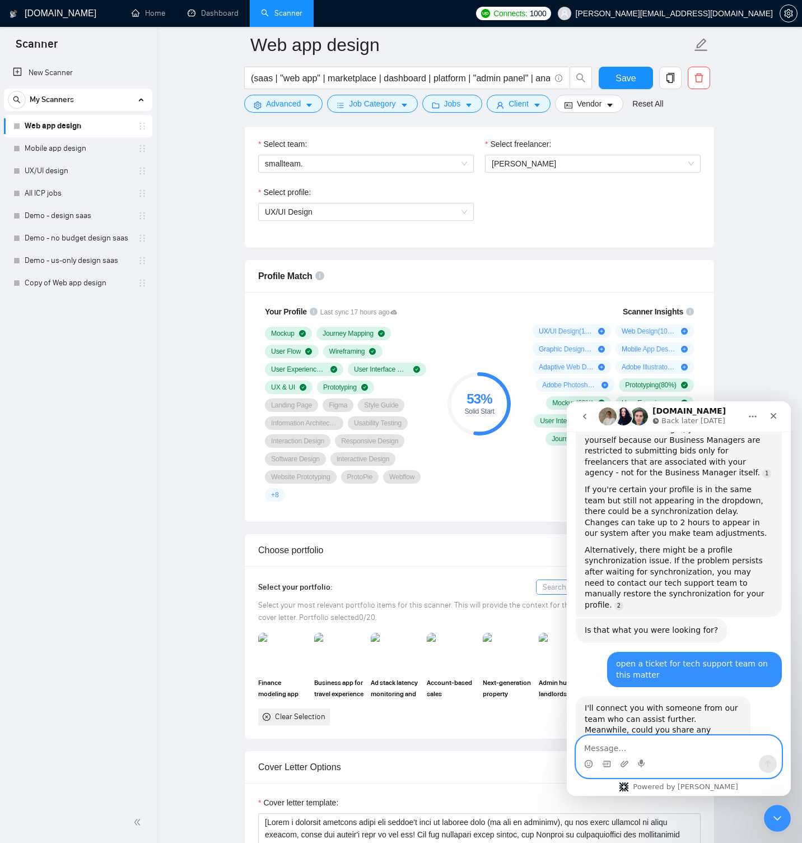
scroll to position [919, 0]
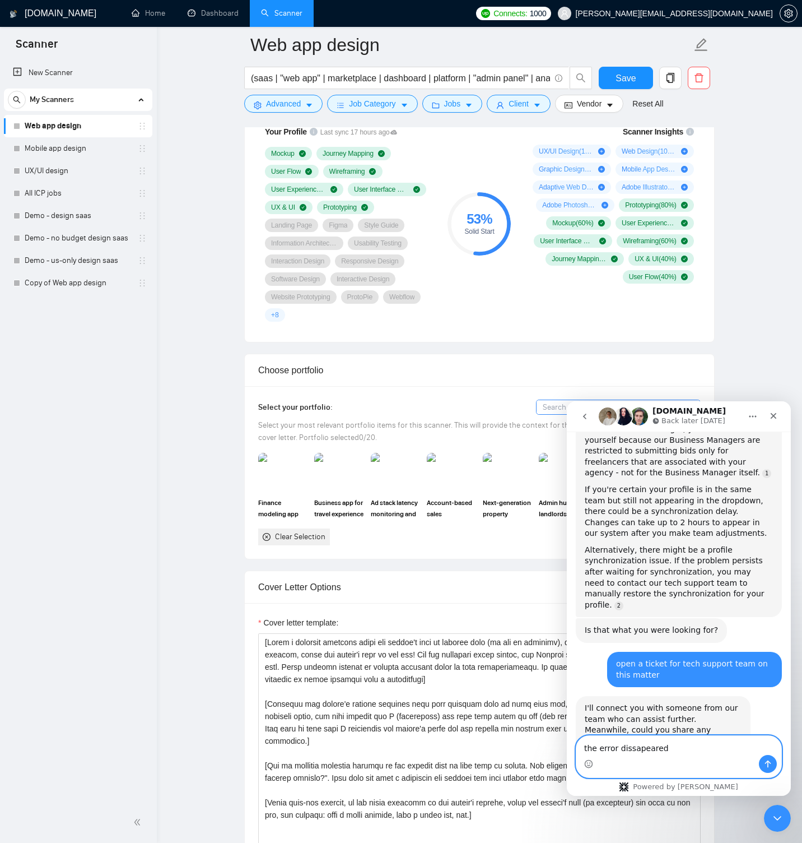
type textarea "the error dissapeared"
click at [641, 748] on textarea "the error dissapeared" at bounding box center [678, 745] width 205 height 19
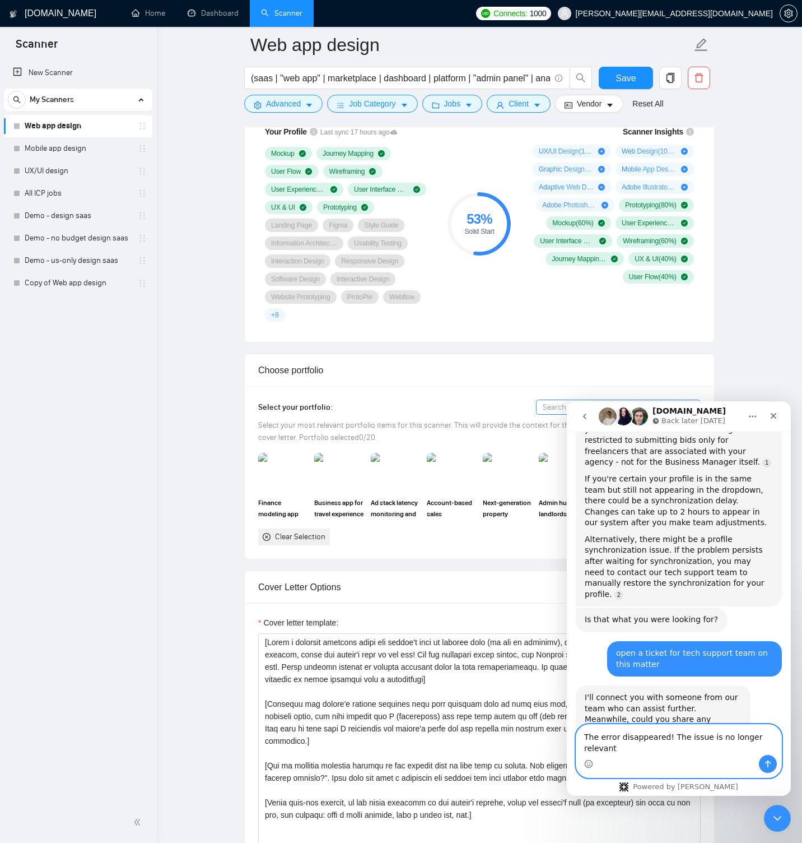
type textarea "The error disappeared! The issue is no longer relevant."
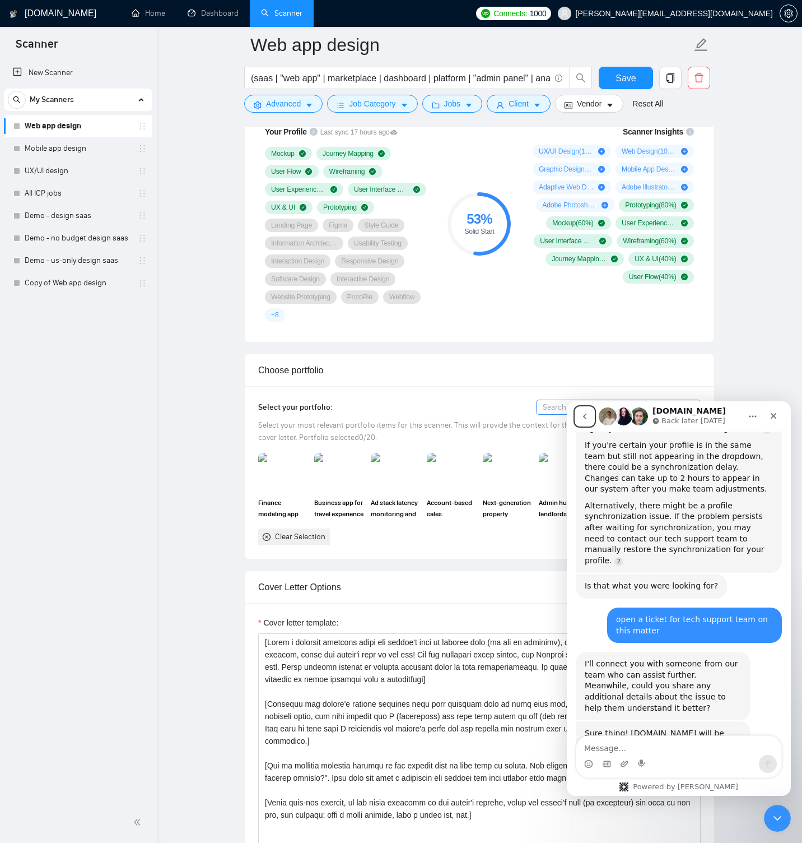
click at [585, 414] on icon "go back" at bounding box center [584, 416] width 3 height 6
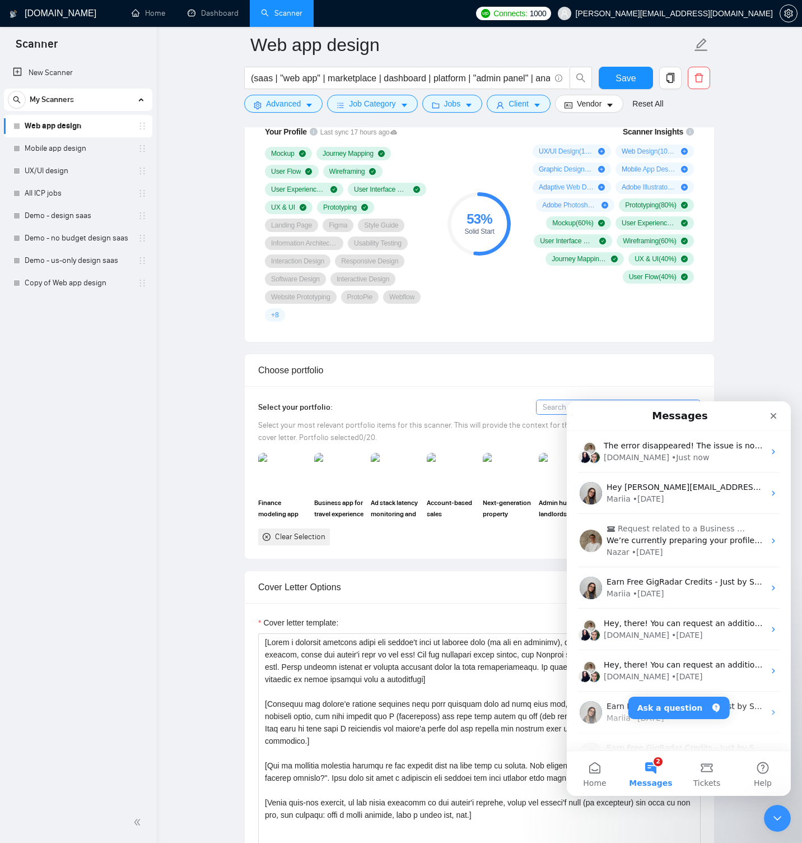
scroll to position [1660, 0]
click at [658, 713] on button "Ask a question" at bounding box center [679, 707] width 101 height 22
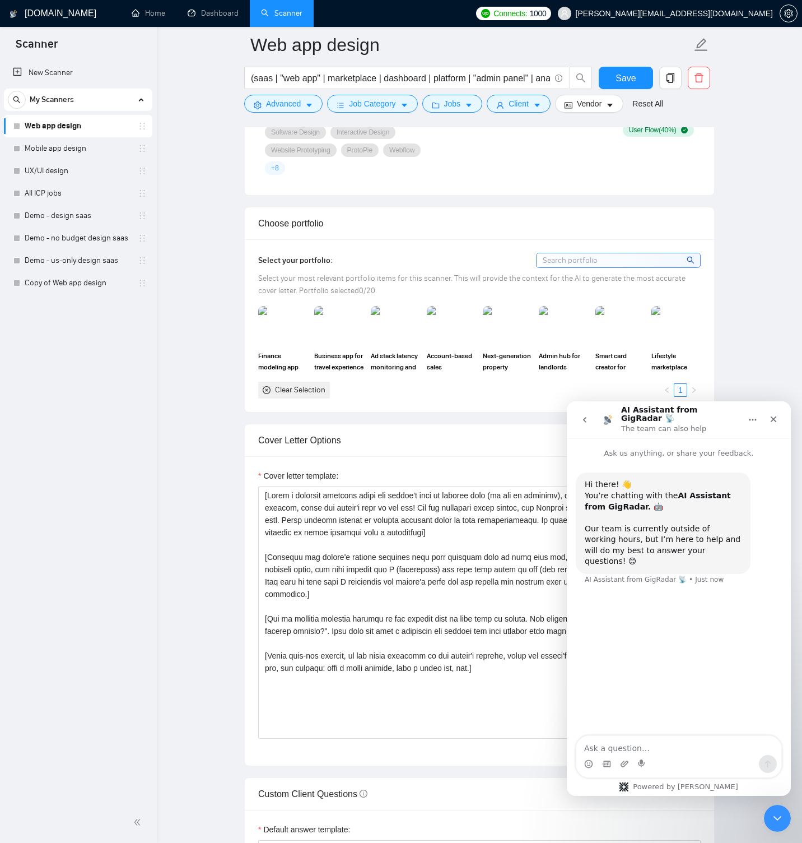
scroll to position [1087, 0]
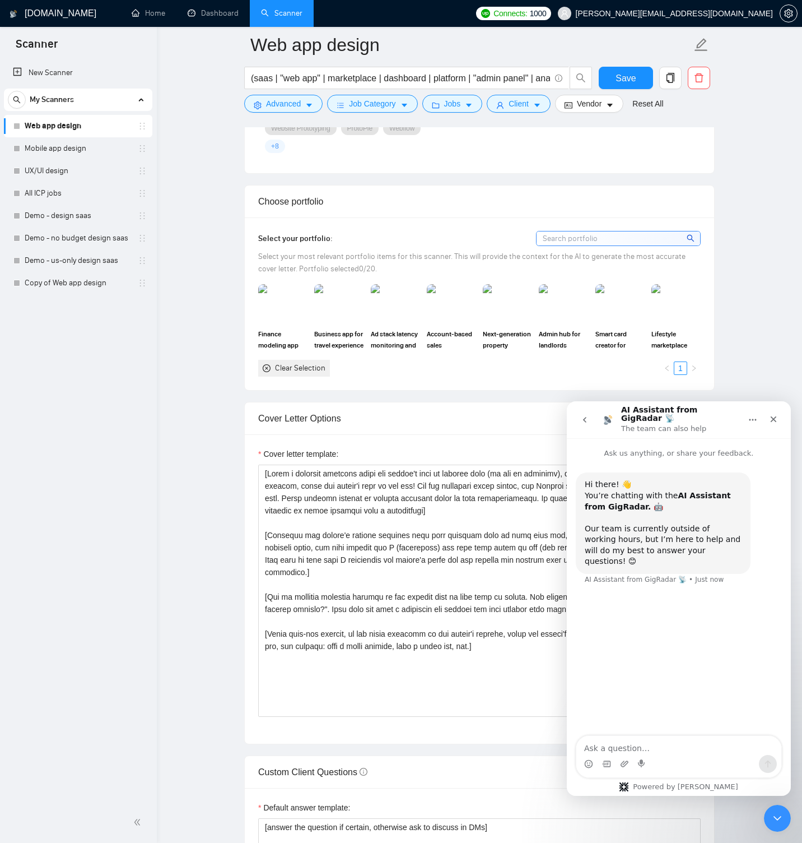
click at [301, 304] on img at bounding box center [282, 303] width 49 height 39
click at [301, 304] on div at bounding box center [282, 303] width 47 height 37
click at [277, 333] on span "Finance modeling app" at bounding box center [282, 339] width 49 height 22
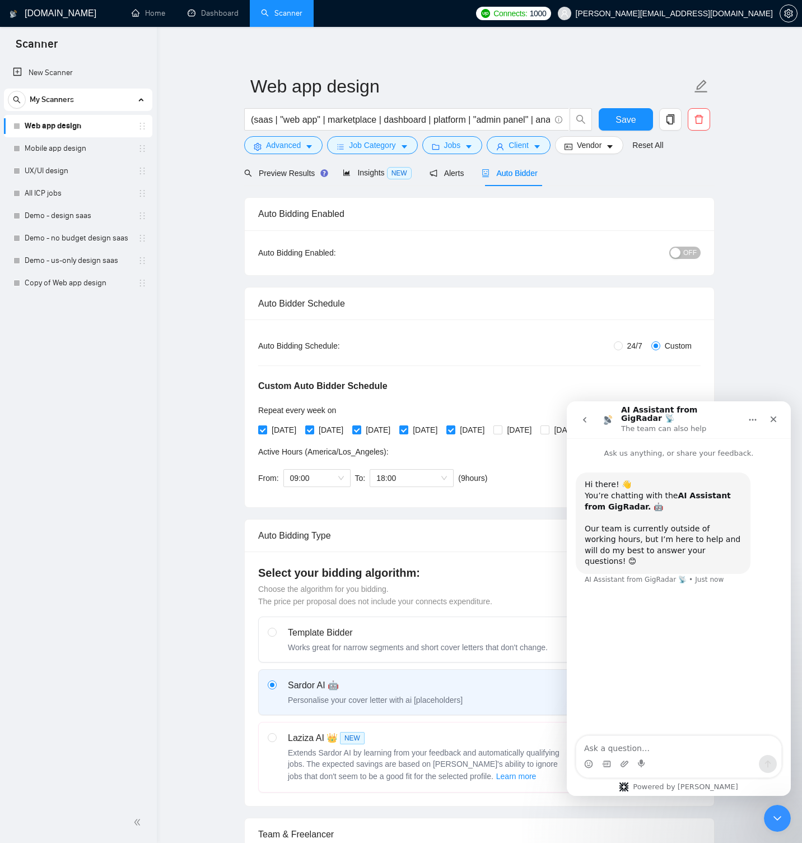
scroll to position [0, 0]
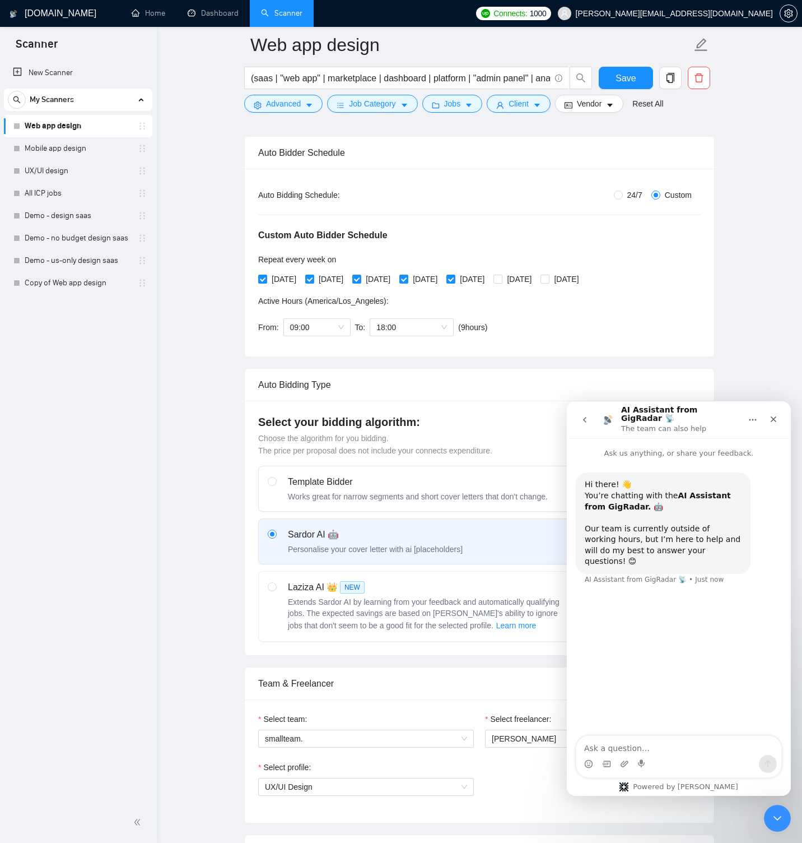
scroll to position [166, 0]
click at [112, 278] on link "Copy of Web app design" at bounding box center [78, 283] width 106 height 22
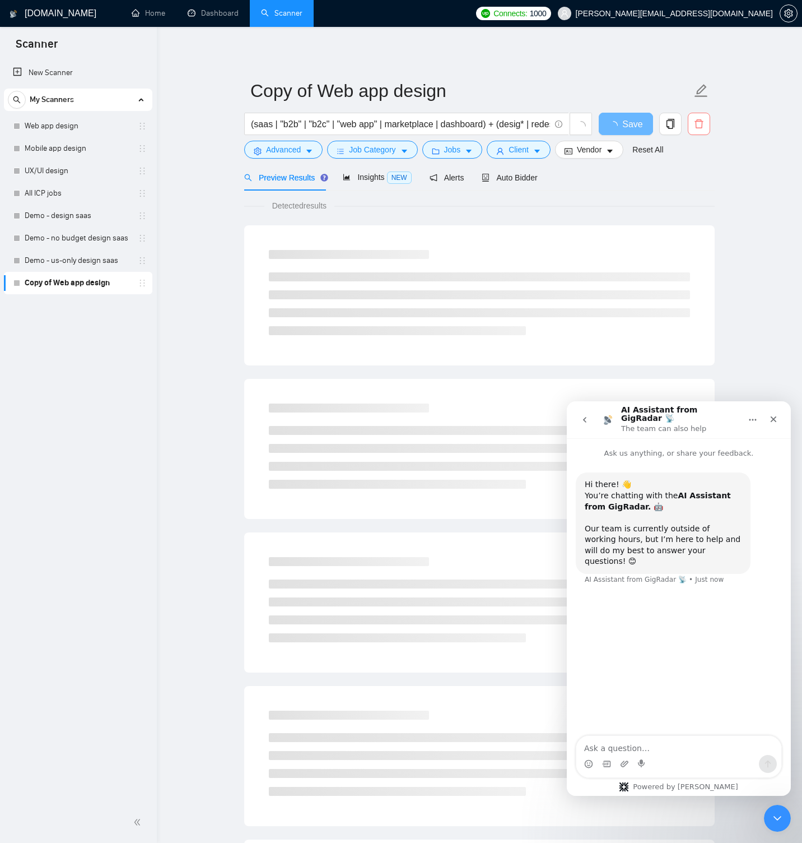
click at [697, 123] on icon "delete" at bounding box center [699, 124] width 10 height 10
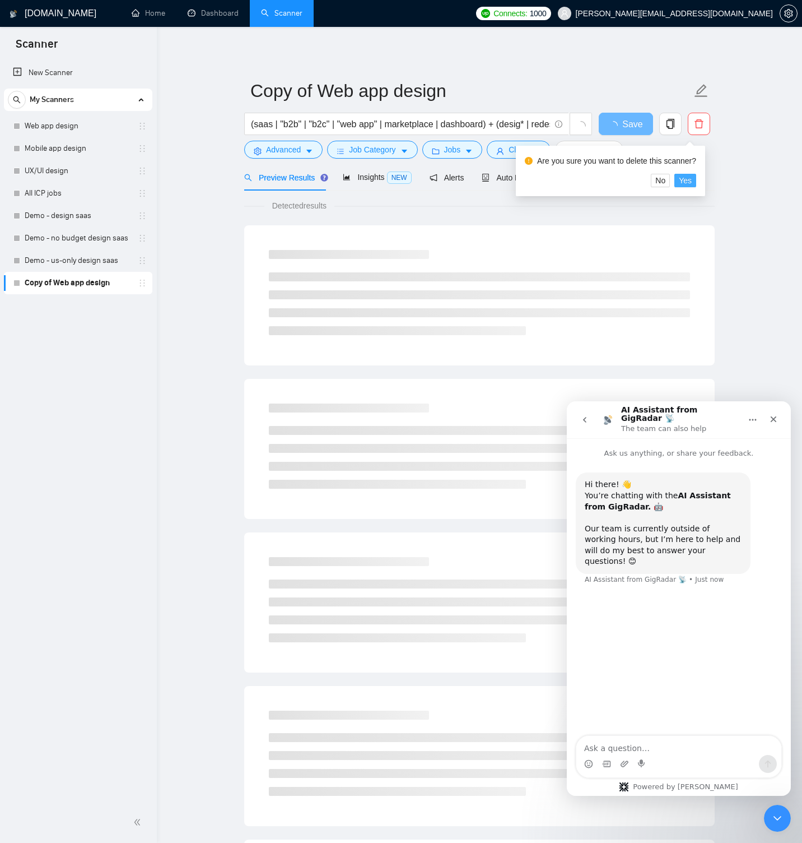
click at [690, 181] on span "Yes" at bounding box center [685, 180] width 13 height 12
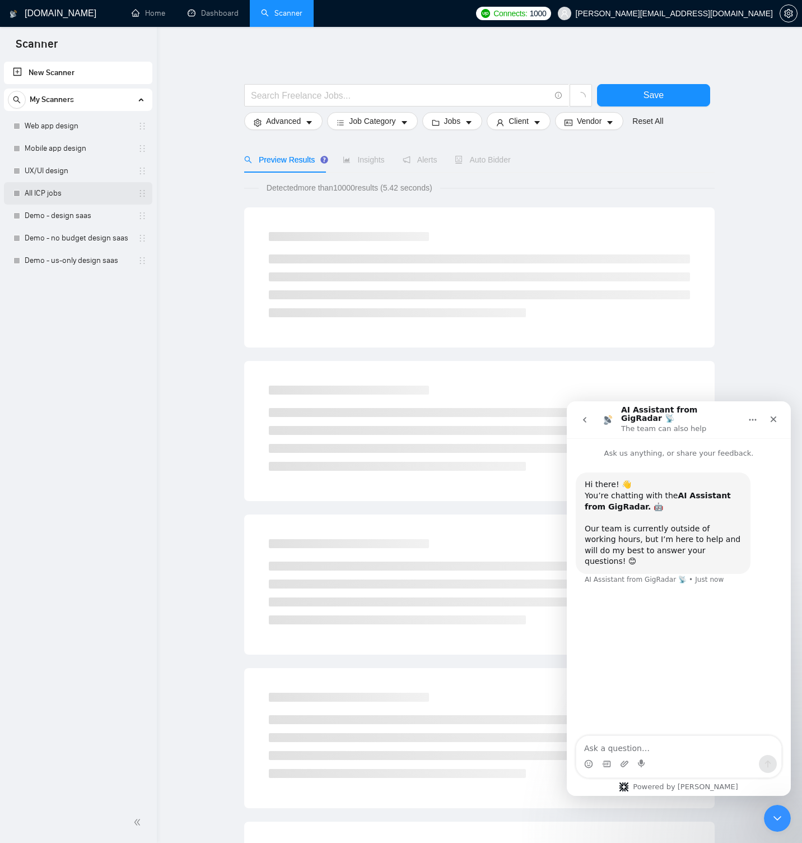
click at [87, 192] on link "All ICP jobs" at bounding box center [78, 193] width 106 height 22
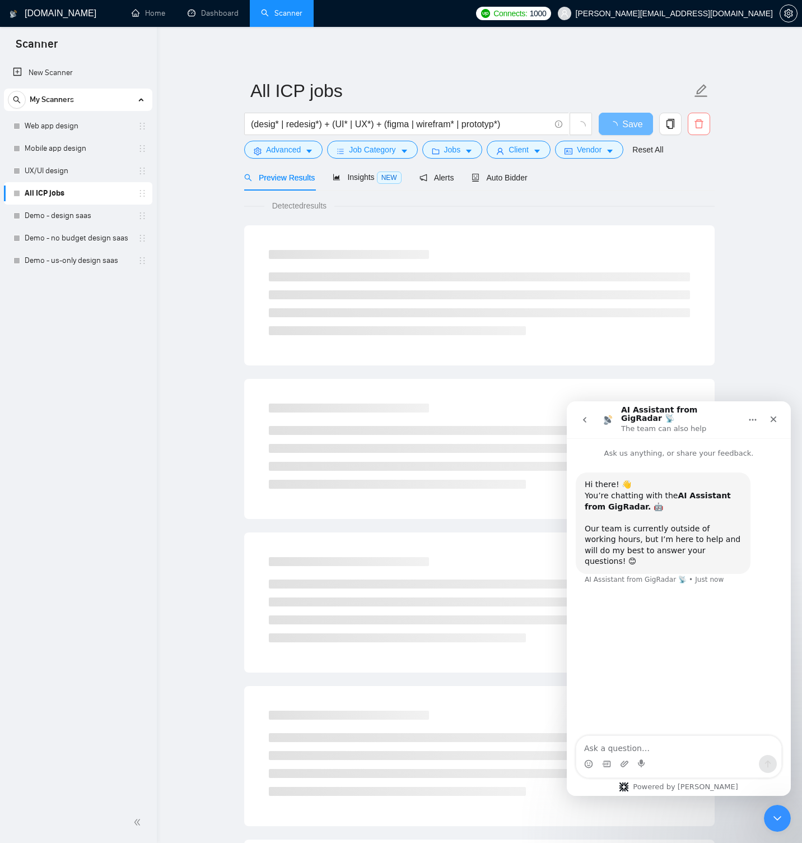
click at [707, 127] on span "delete" at bounding box center [698, 124] width 21 height 10
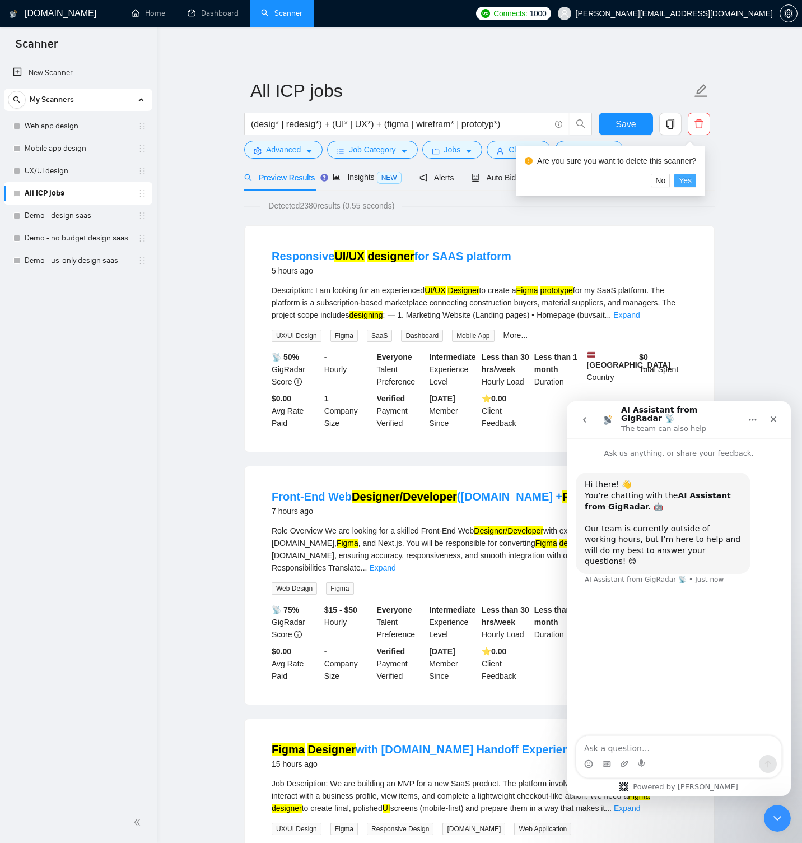
click at [691, 180] on span "Yes" at bounding box center [685, 180] width 13 height 12
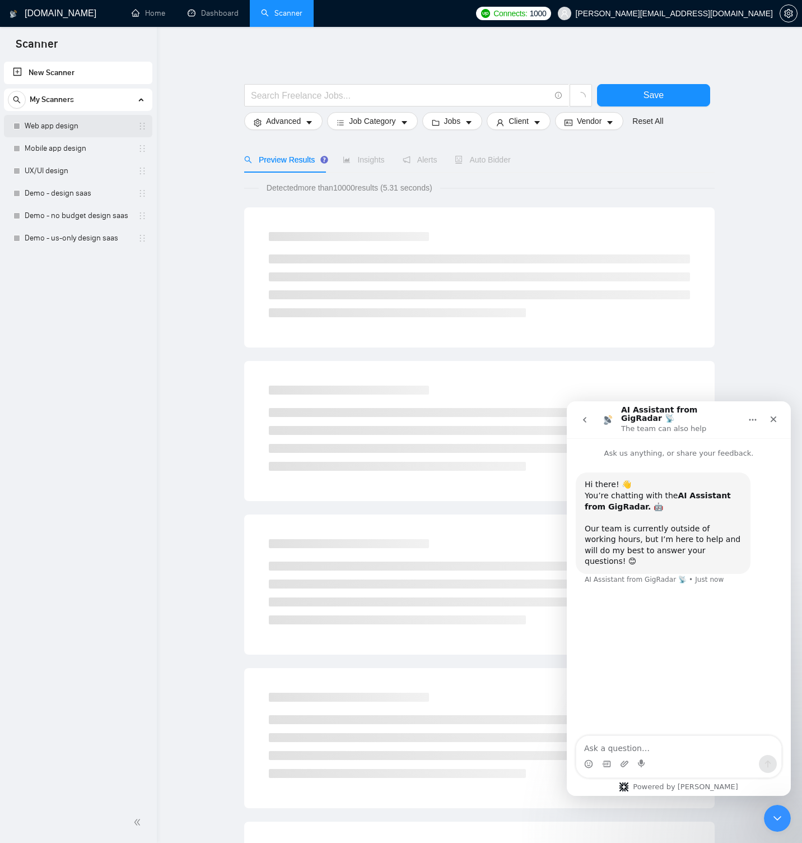
click at [87, 131] on link "Web app design" at bounding box center [78, 126] width 106 height 22
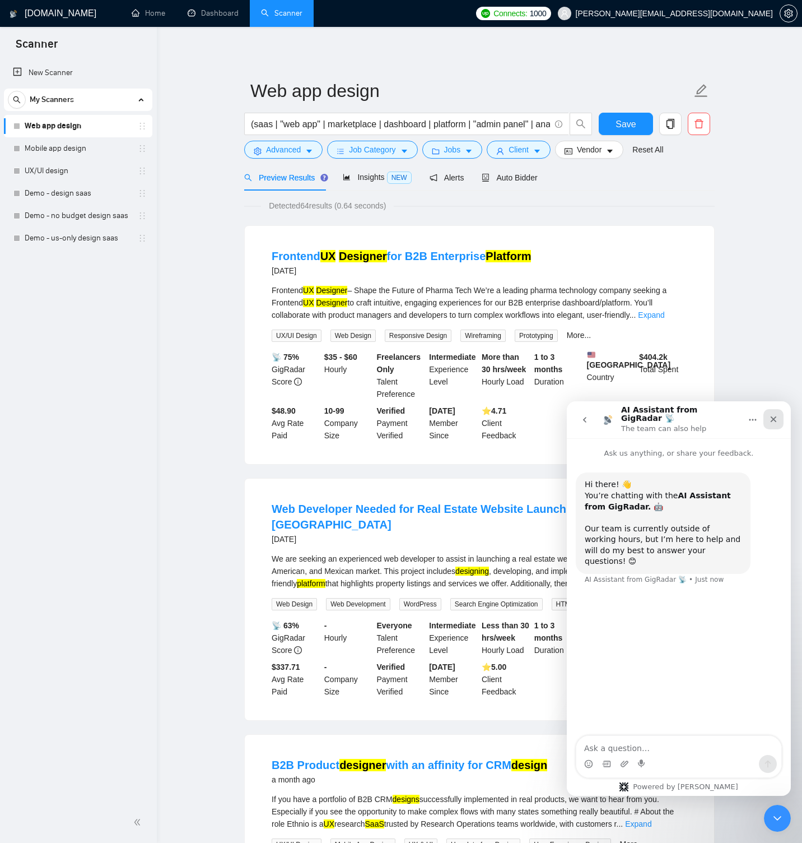
click at [774, 415] on icon "Close" at bounding box center [773, 419] width 9 height 9
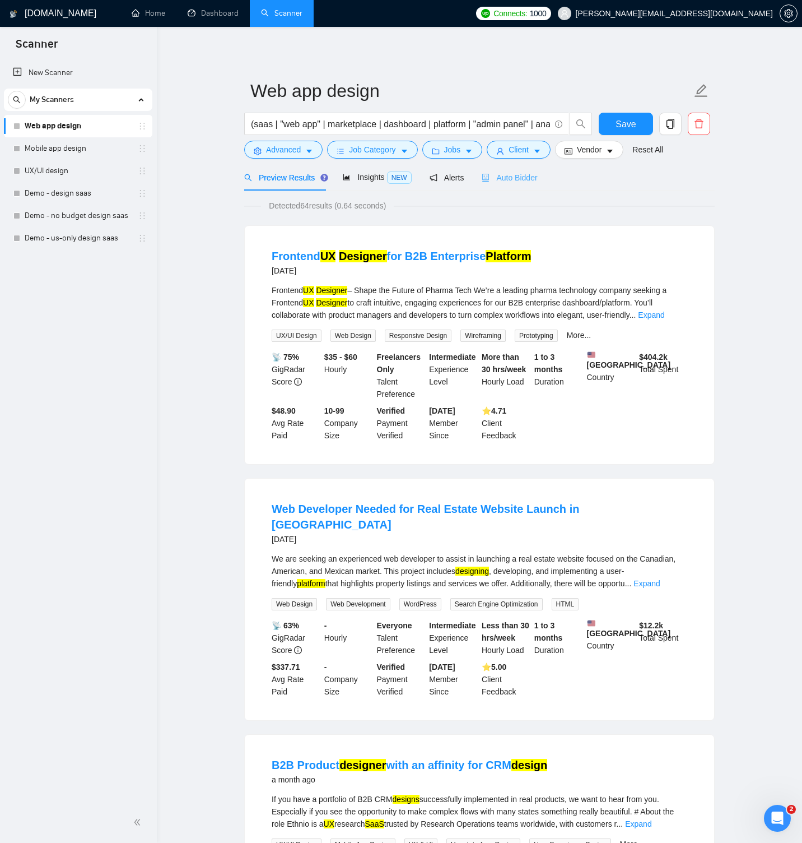
click at [506, 178] on span "Auto Bidder" at bounding box center [509, 177] width 55 height 9
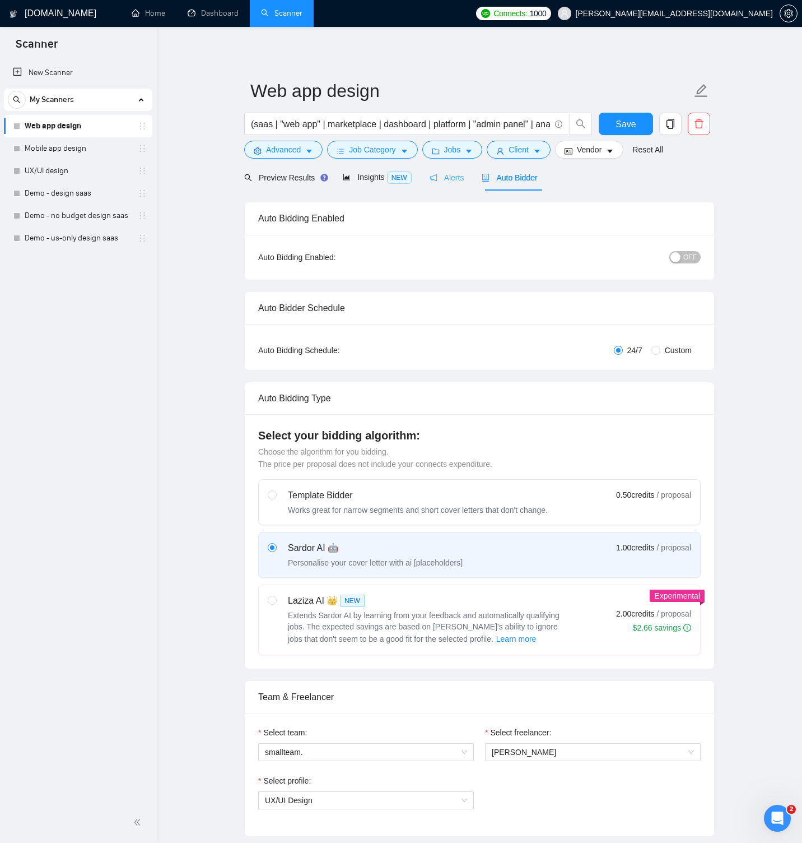
radio input "false"
radio input "true"
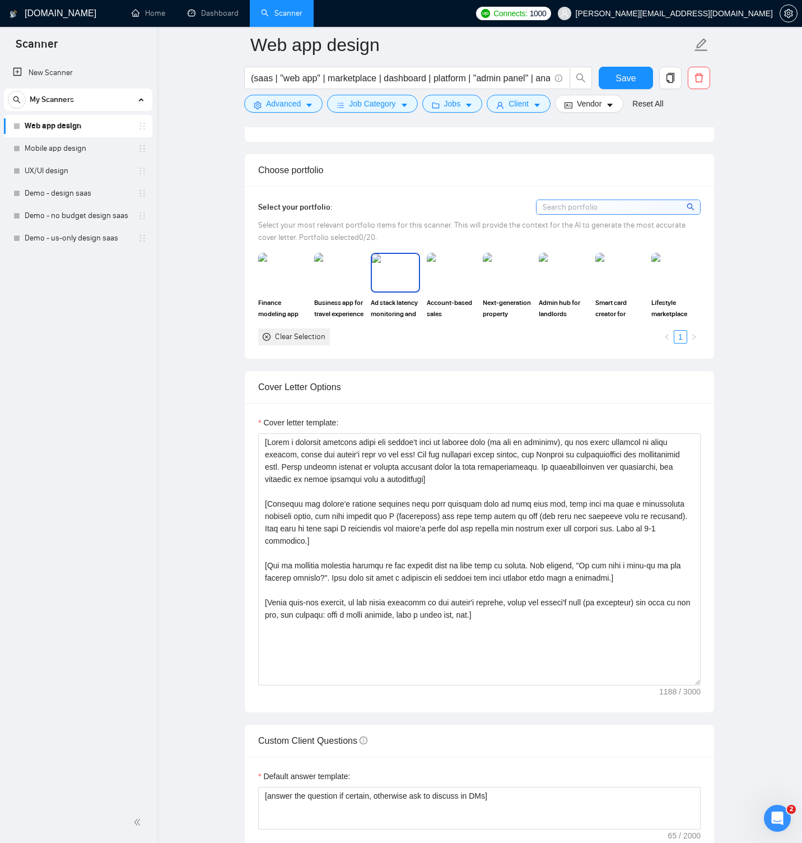
scroll to position [1120, 0]
click at [770, 812] on icon "Open Intercom Messenger" at bounding box center [776, 816] width 18 height 18
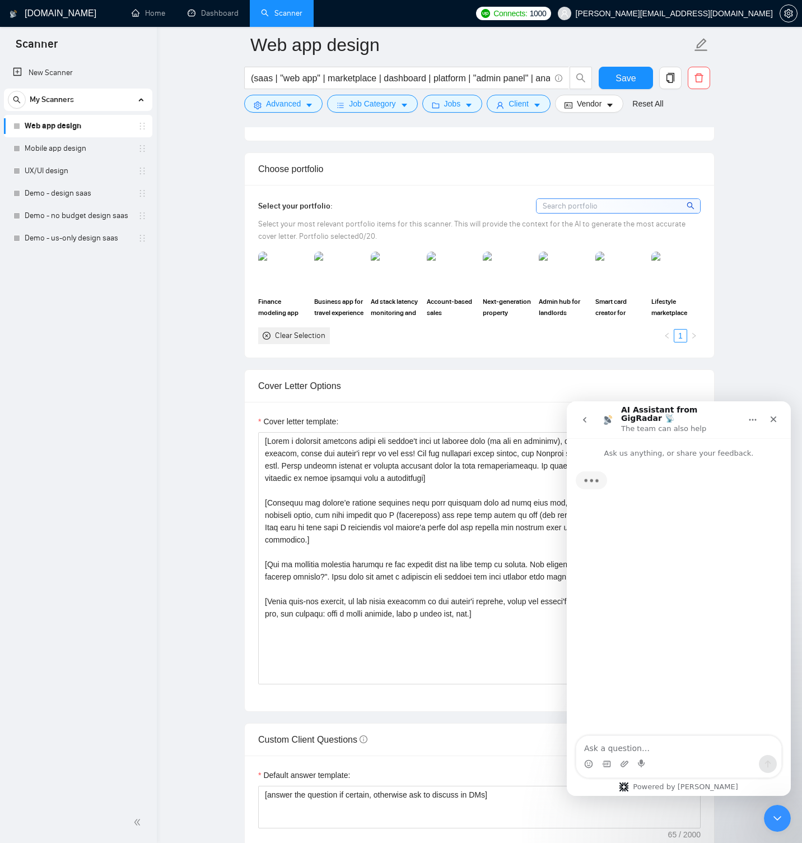
click at [639, 744] on textarea "Ask a question…" at bounding box center [678, 745] width 205 height 19
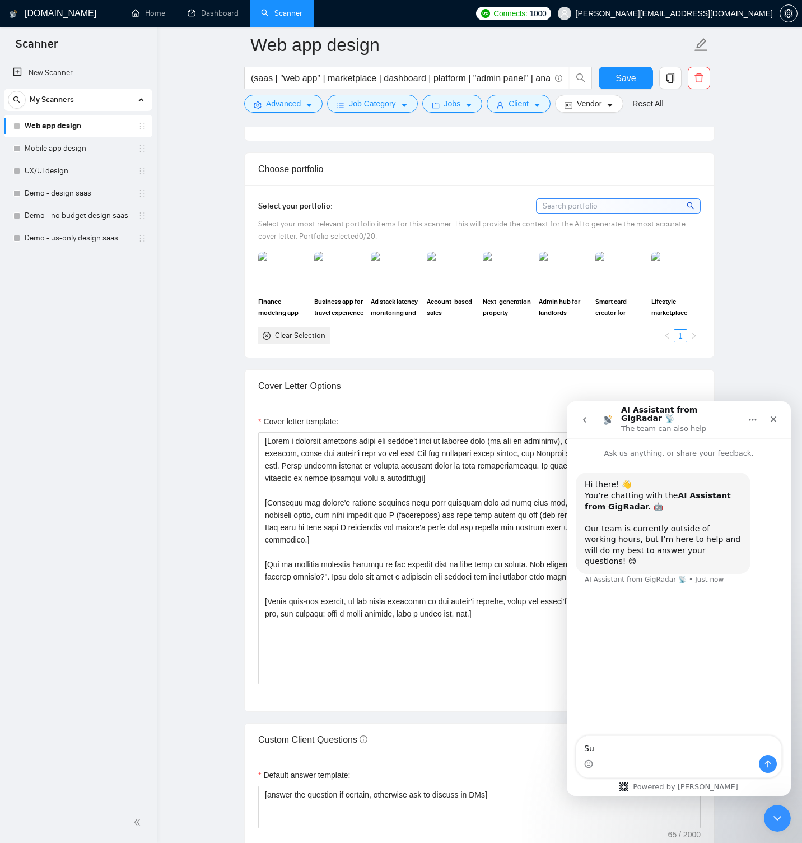
type textarea "S"
type textarea "I am looking for a help renaming my Upwork portfolio project."
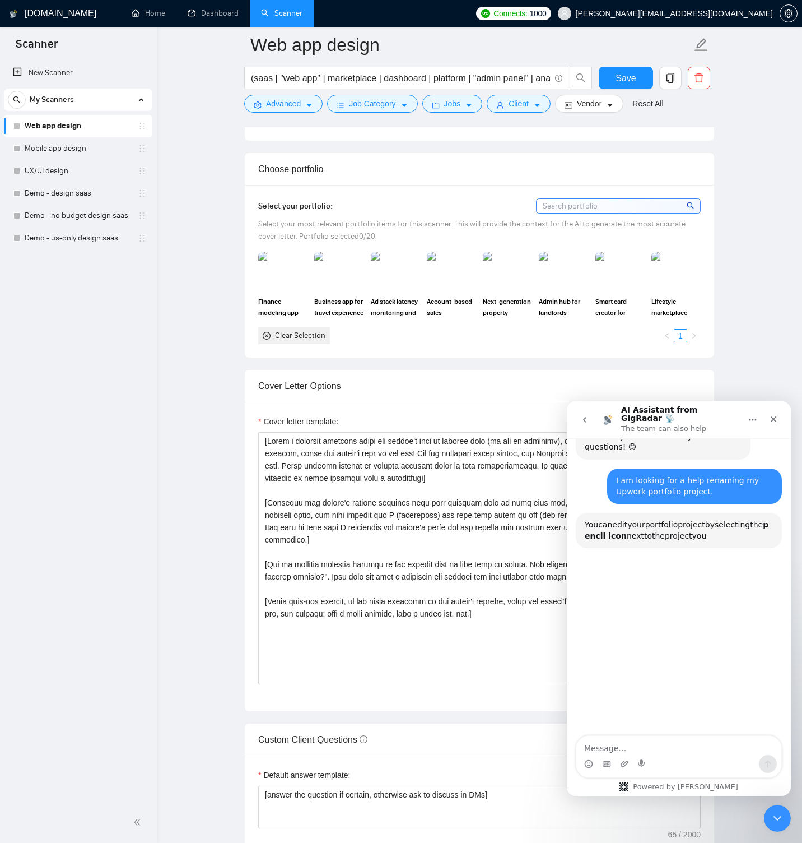
scroll to position [115, 0]
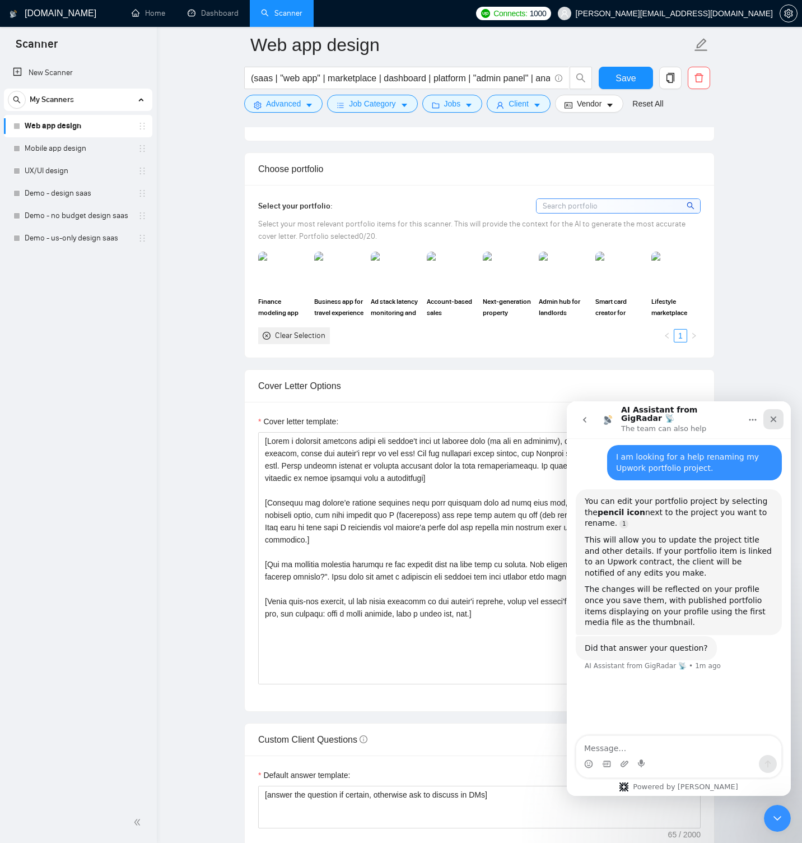
click at [777, 418] on icon "Close" at bounding box center [773, 419] width 9 height 9
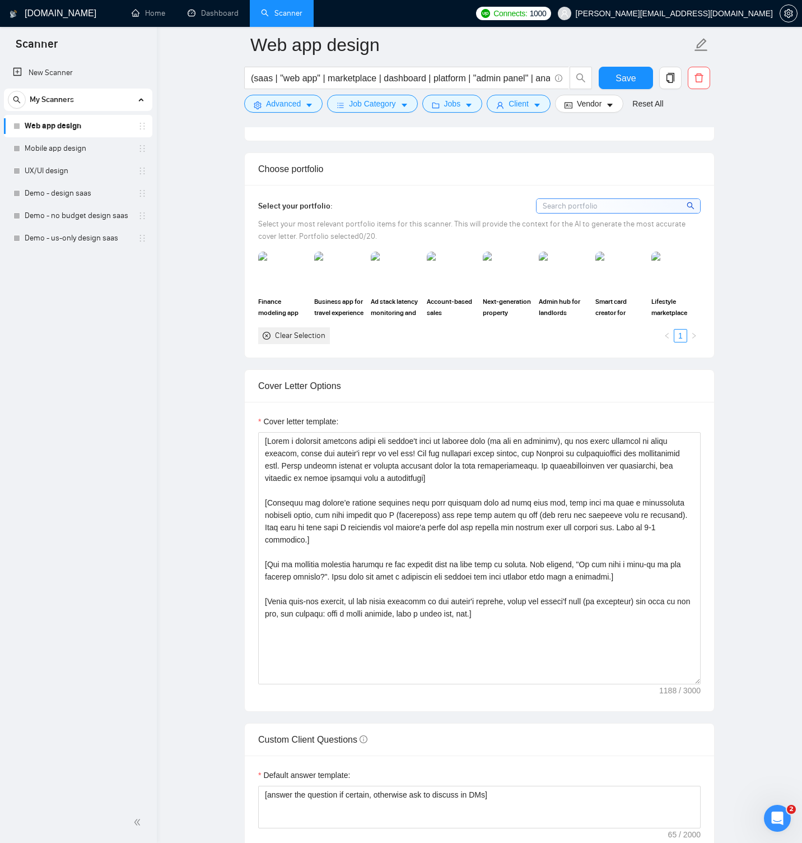
click at [775, 394] on main "Web app design (saas | "web app" | marketplace | dashboard | platform | "admin …" at bounding box center [479, 506] width 609 height 3162
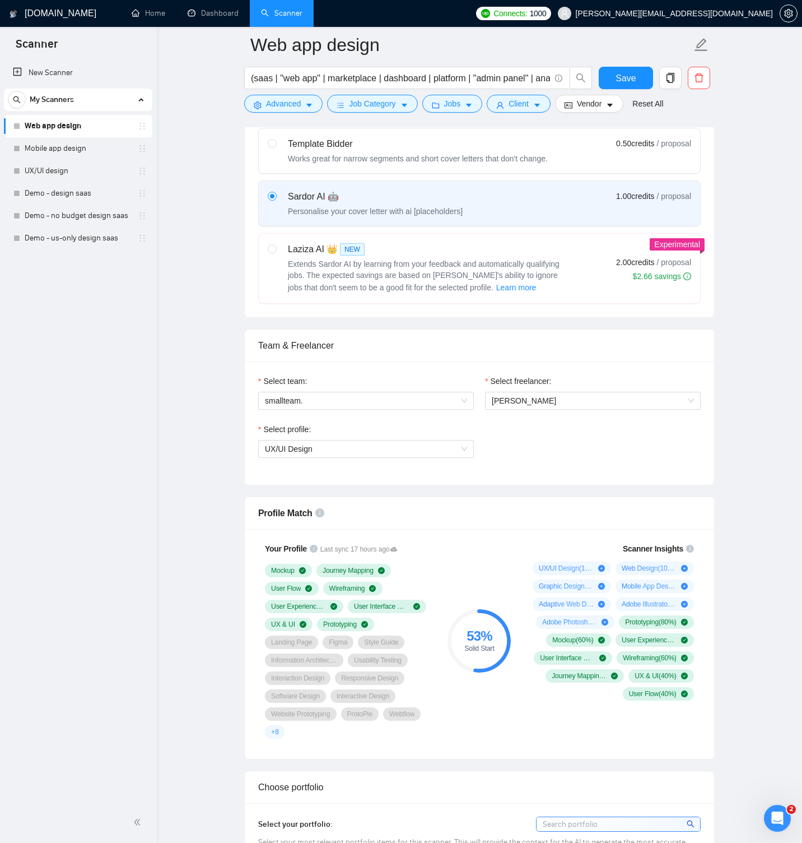
scroll to position [0, 0]
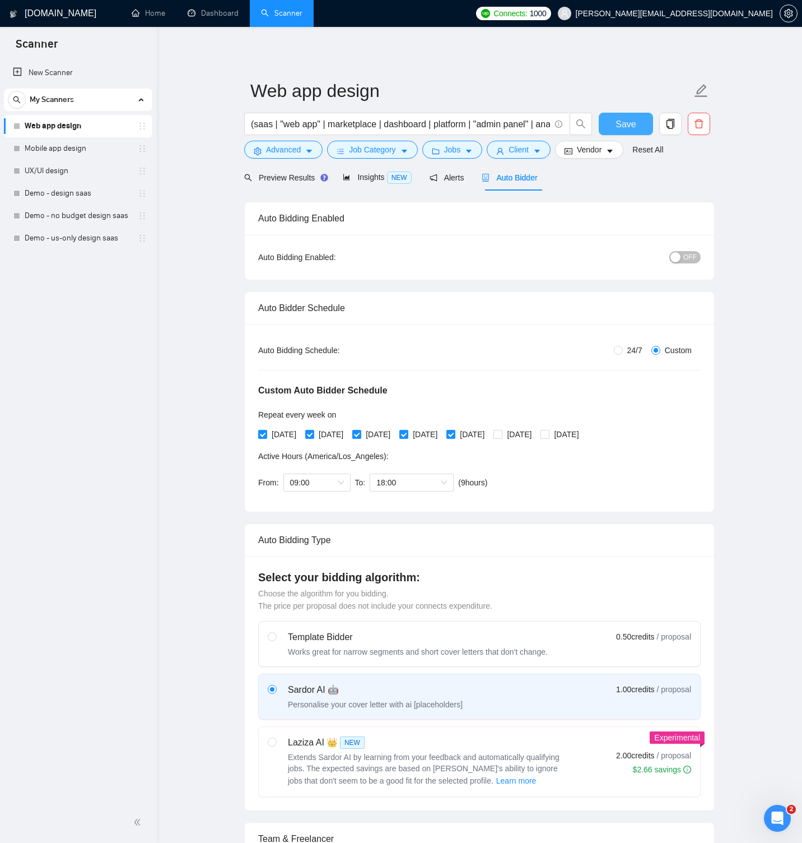
click at [625, 120] on span "Save" at bounding box center [626, 124] width 20 height 14
click at [90, 147] on link "Mobile app design" at bounding box center [78, 148] width 106 height 22
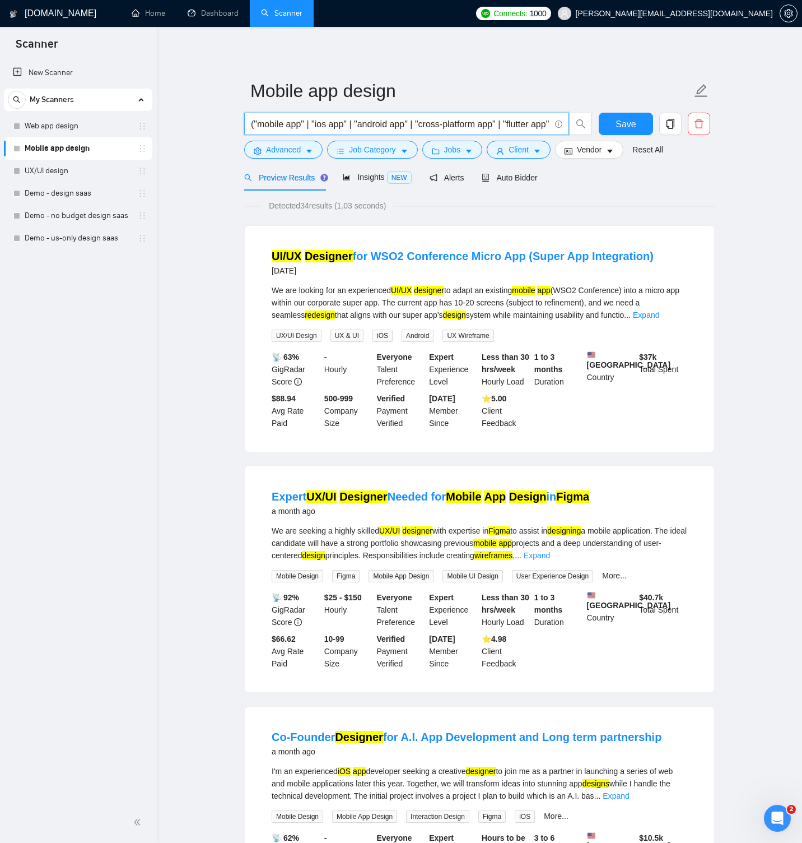
click at [386, 125] on input "("mobile app" | "ios app" | "android app" | "cross-platform app" | "flutter app…" at bounding box center [400, 124] width 299 height 14
click at [311, 148] on icon "caret-down" at bounding box center [309, 151] width 8 height 8
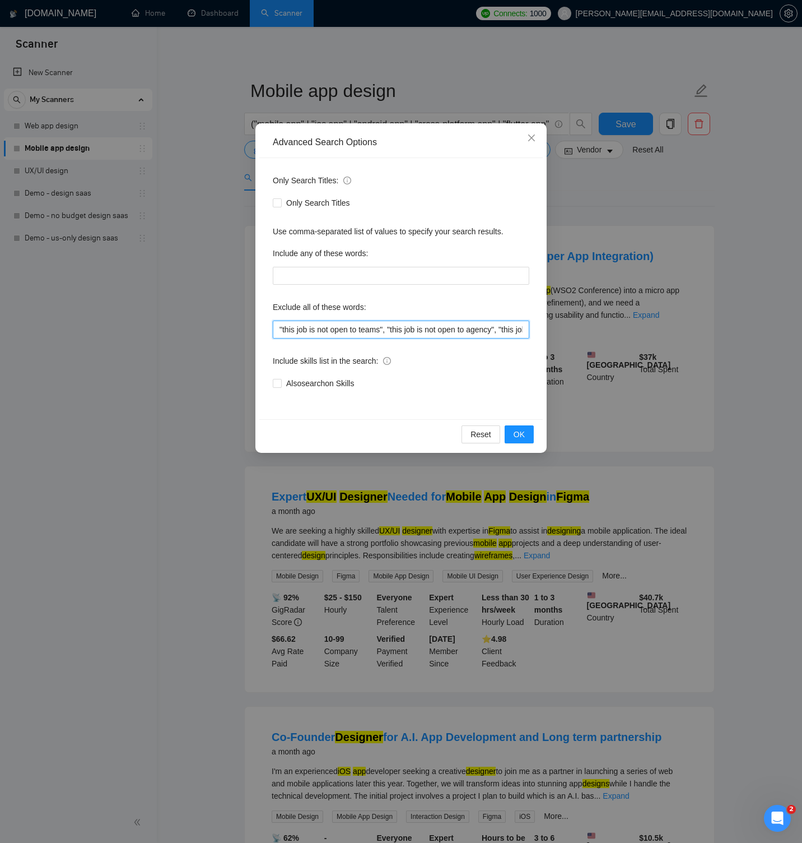
click at [345, 328] on input ""this job is not open to teams", "this job is not open to agency", "this job is…" at bounding box center [401, 329] width 257 height 18
click at [537, 429] on div "Reset OK" at bounding box center [400, 434] width 283 height 30
click at [532, 431] on button "OK" at bounding box center [519, 434] width 29 height 18
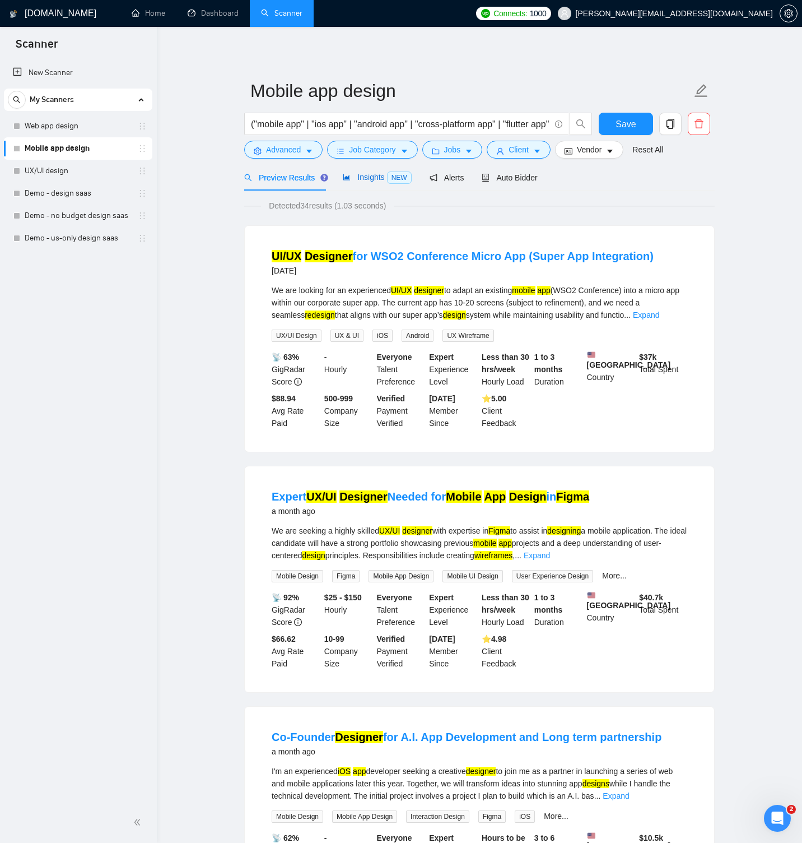
click at [366, 182] on span "Insights NEW" at bounding box center [377, 177] width 68 height 9
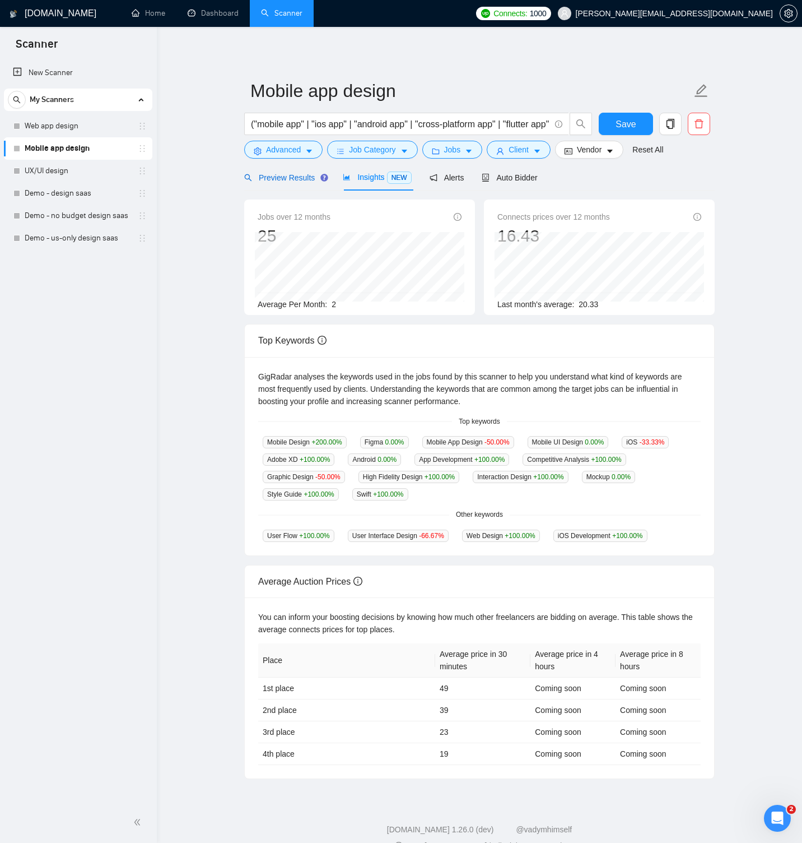
click at [309, 176] on span "Preview Results" at bounding box center [284, 177] width 81 height 9
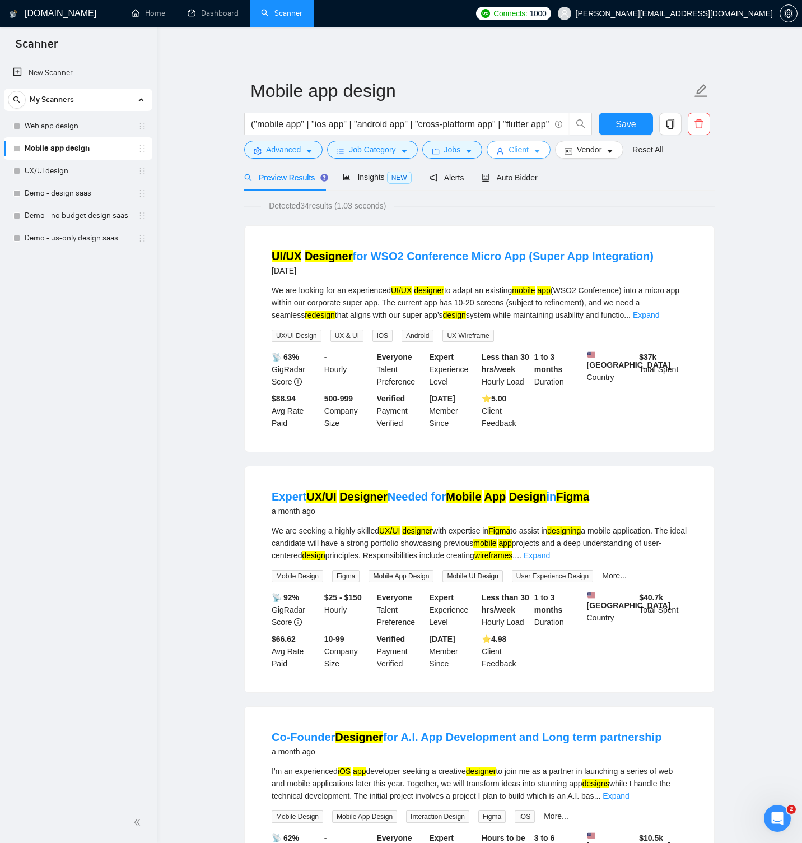
click at [527, 153] on span "Client" at bounding box center [519, 149] width 20 height 12
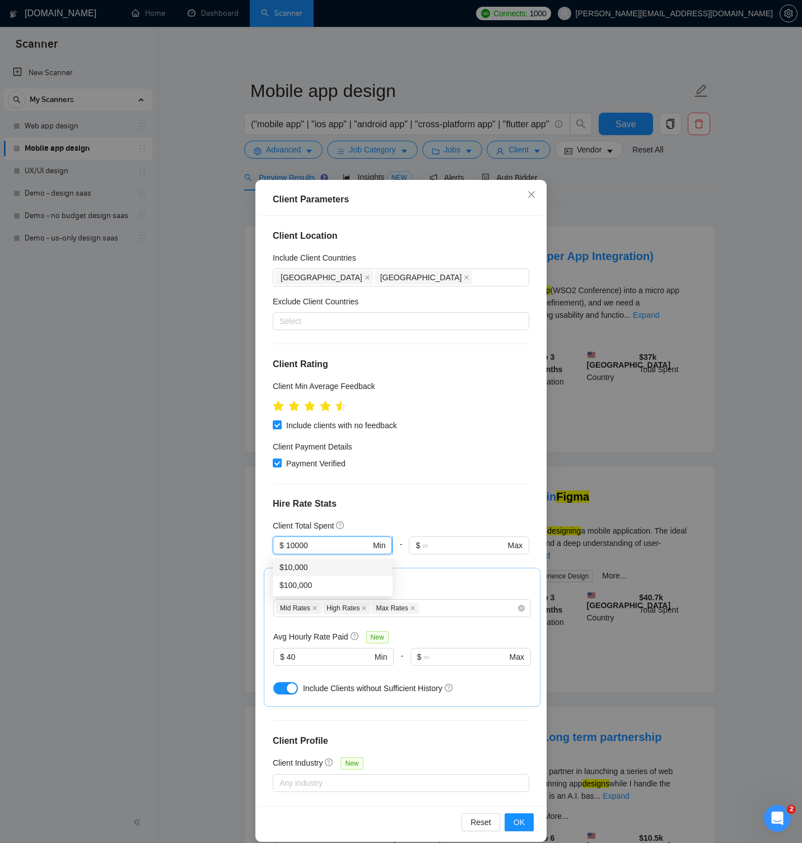
drag, startPoint x: 296, startPoint y: 545, endPoint x: 288, endPoint y: 545, distance: 7.9
click at [288, 545] on input "10000" at bounding box center [328, 545] width 85 height 12
drag, startPoint x: 317, startPoint y: 543, endPoint x: 280, endPoint y: 545, distance: 37.6
click at [280, 545] on span "$ 10000 Min" at bounding box center [332, 545] width 119 height 18
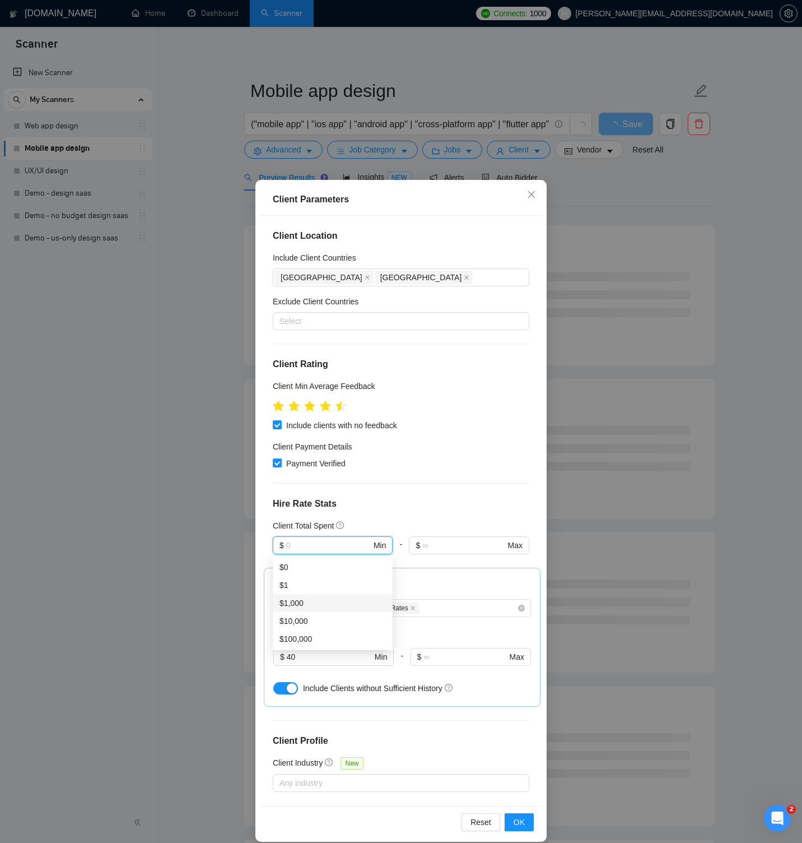
click at [316, 605] on div "$1,000" at bounding box center [333, 603] width 106 height 12
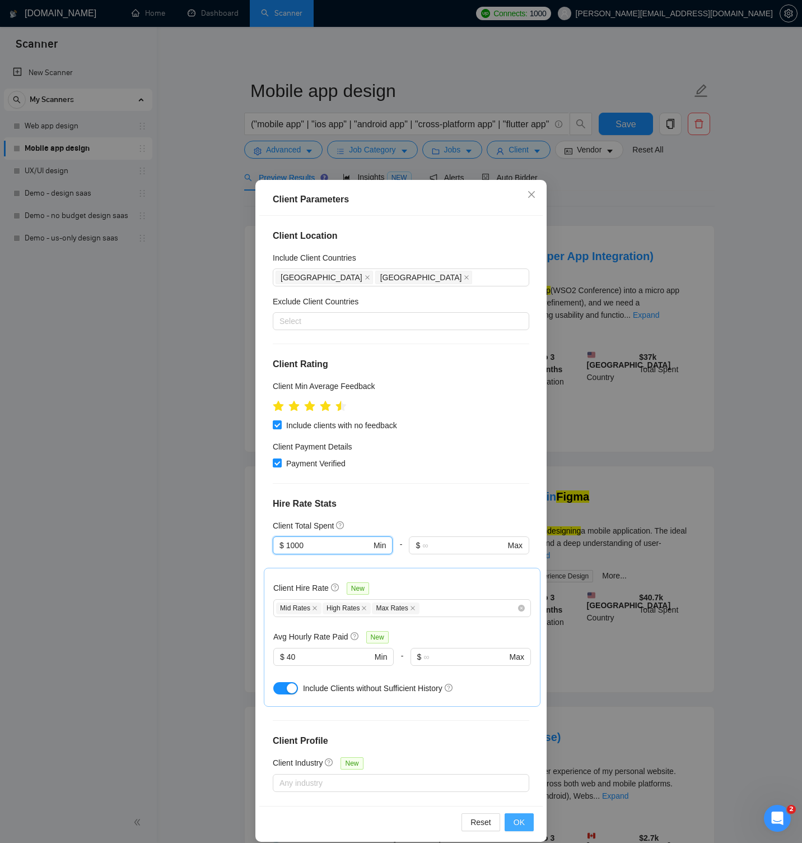
type input "1000"
click at [519, 818] on span "OK" at bounding box center [519, 822] width 11 height 12
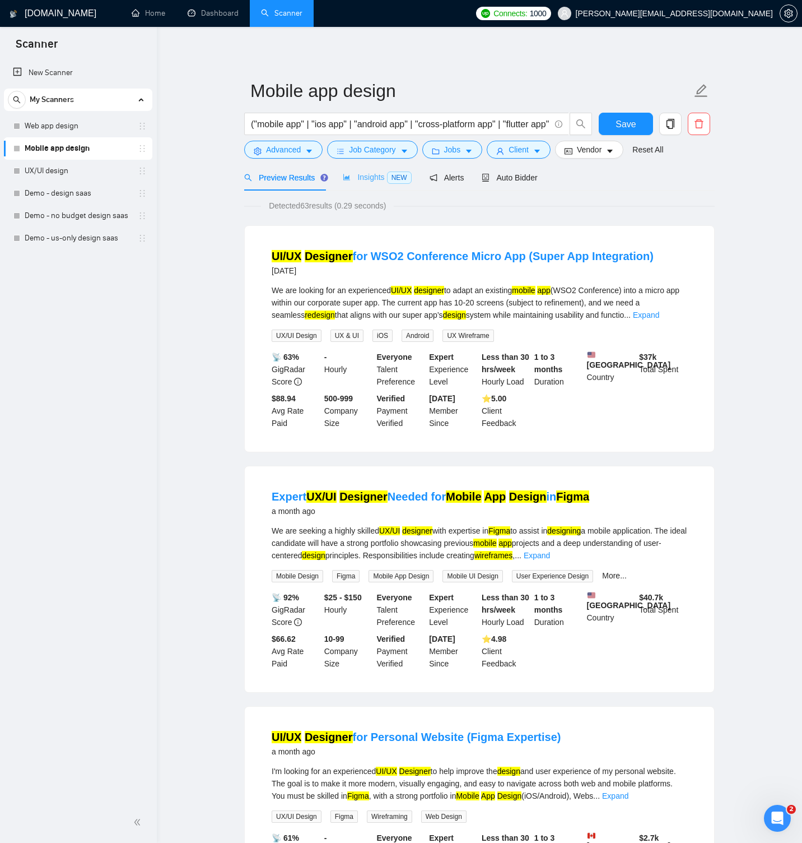
click at [374, 184] on div "Insights NEW" at bounding box center [377, 177] width 68 height 26
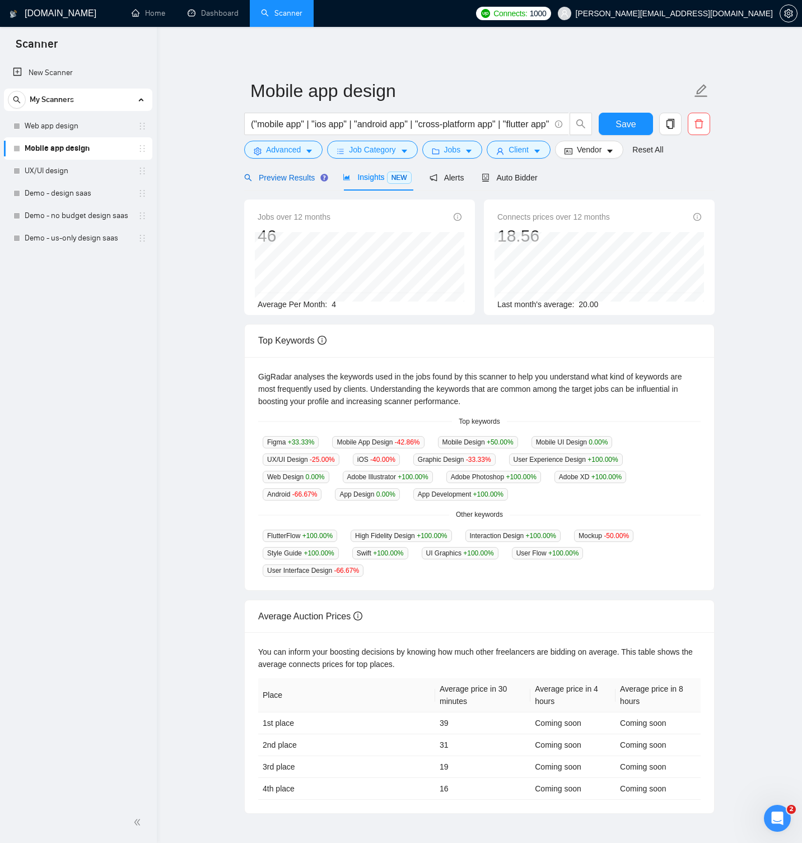
click at [312, 180] on span "Preview Results" at bounding box center [284, 177] width 81 height 9
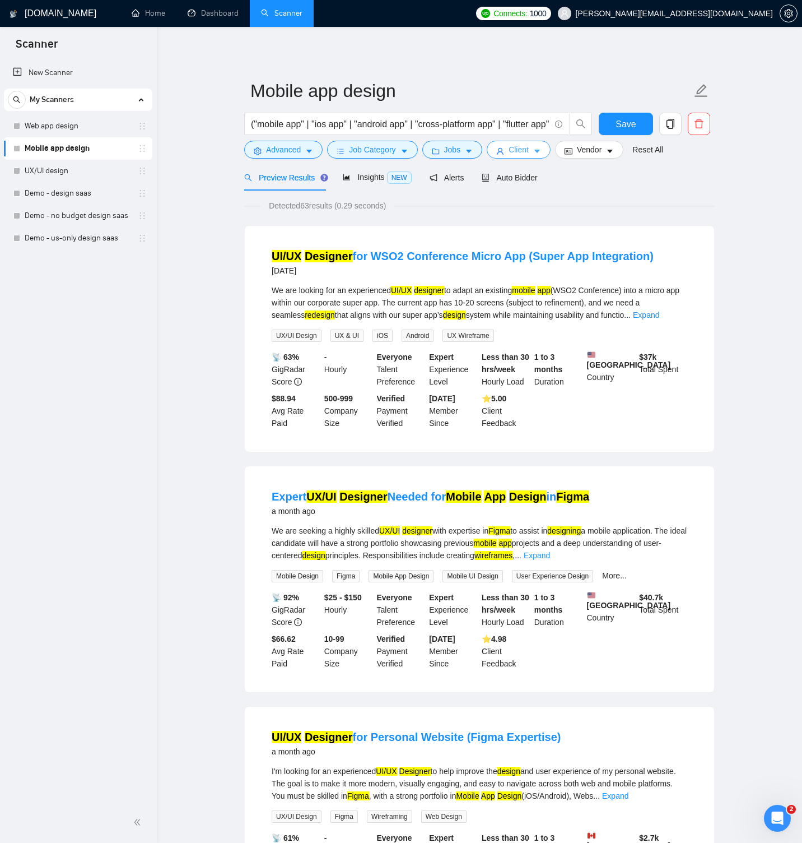
click at [521, 148] on span "Client" at bounding box center [519, 149] width 20 height 12
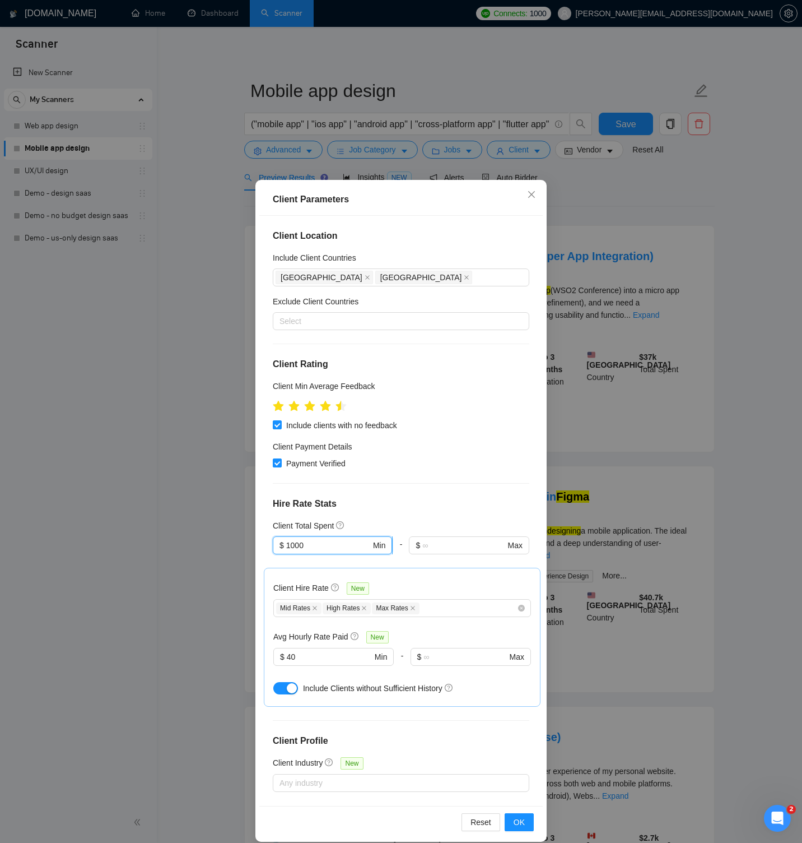
click at [302, 546] on input "1000" at bounding box center [328, 545] width 85 height 12
click at [435, 496] on div "Client Location Include Client Countries United States Canada Exclude Client Co…" at bounding box center [400, 511] width 283 height 590
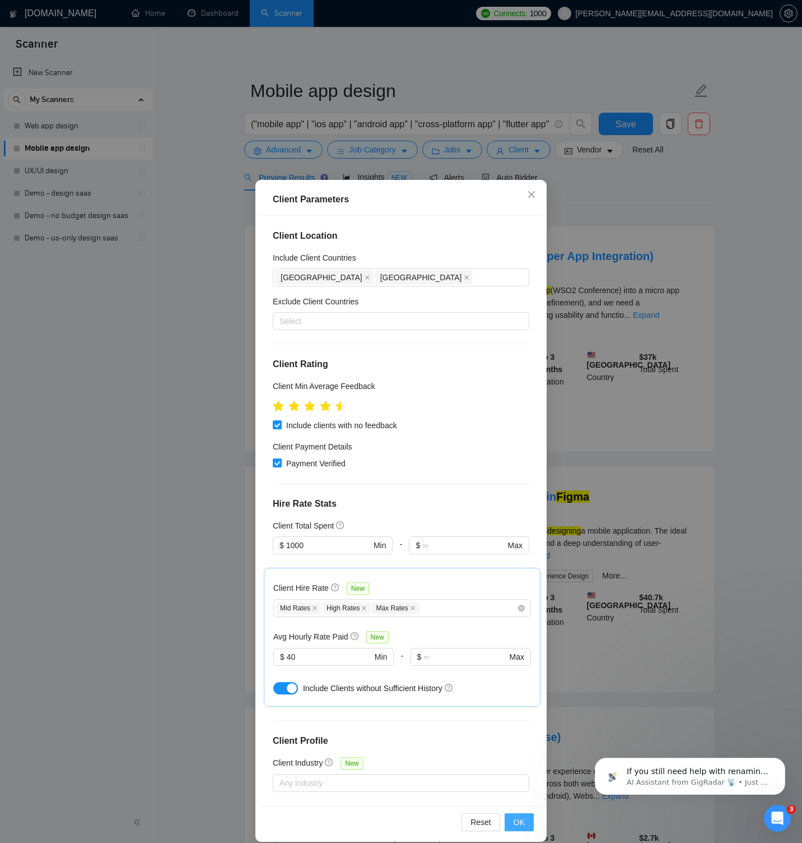
click at [531, 818] on button "OK" at bounding box center [519, 822] width 29 height 18
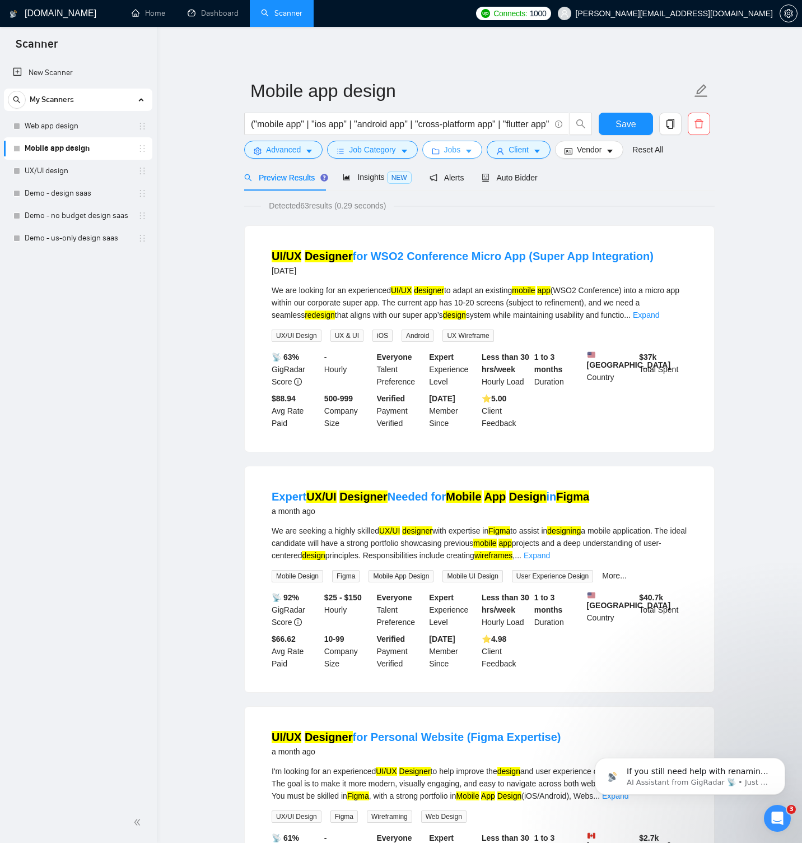
click at [473, 145] on button "Jobs" at bounding box center [452, 150] width 61 height 18
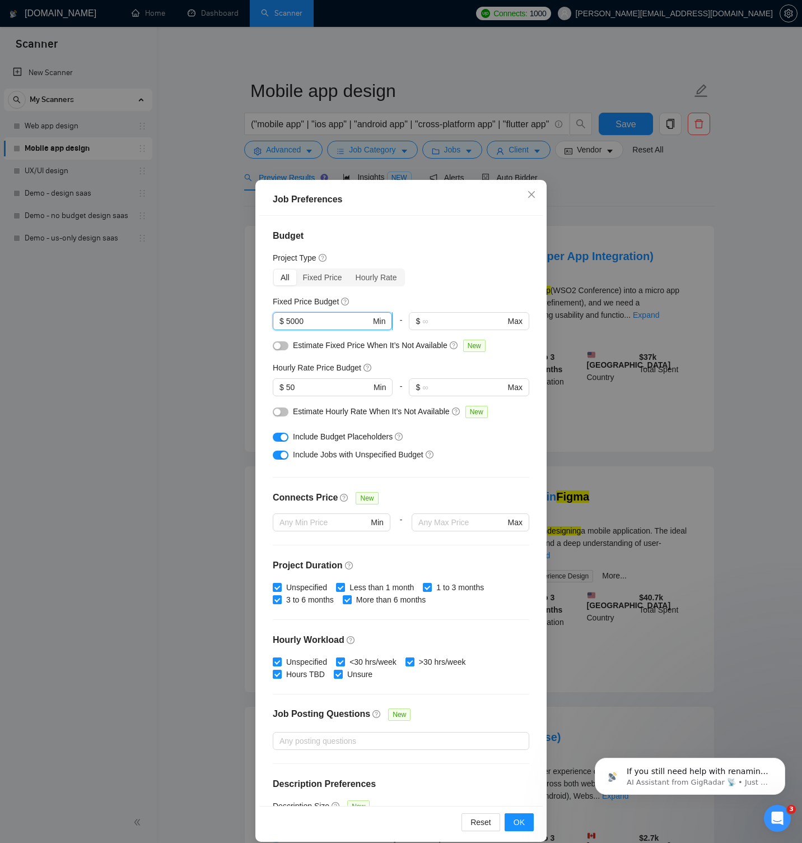
click at [288, 322] on input "5000" at bounding box center [328, 321] width 85 height 12
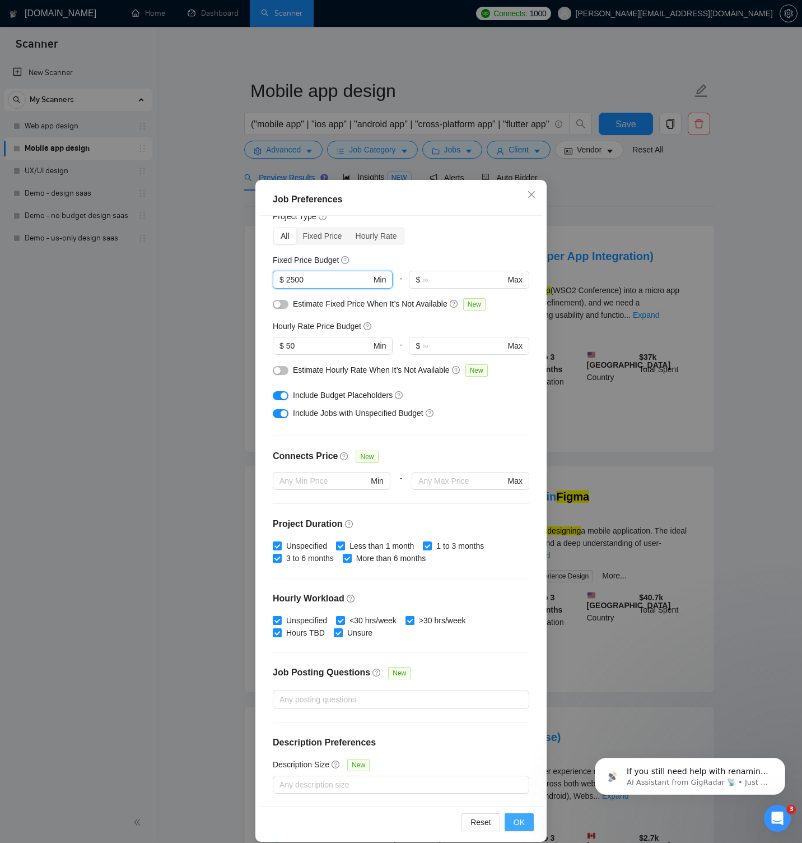
type input "2500"
click at [520, 820] on span "OK" at bounding box center [519, 822] width 11 height 12
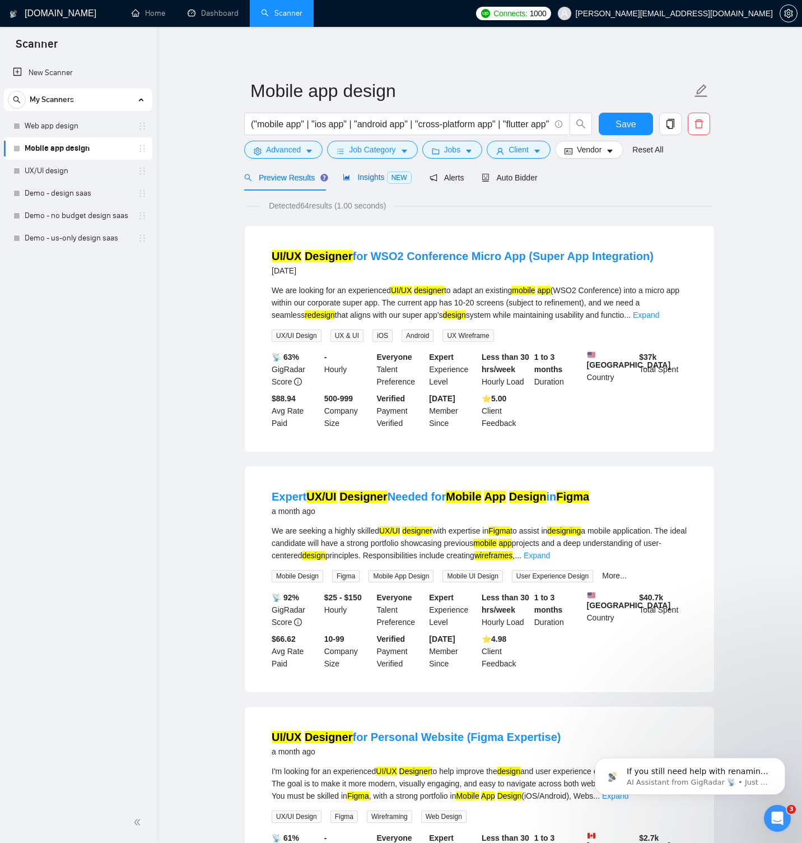
click at [374, 179] on span "Insights NEW" at bounding box center [377, 177] width 68 height 9
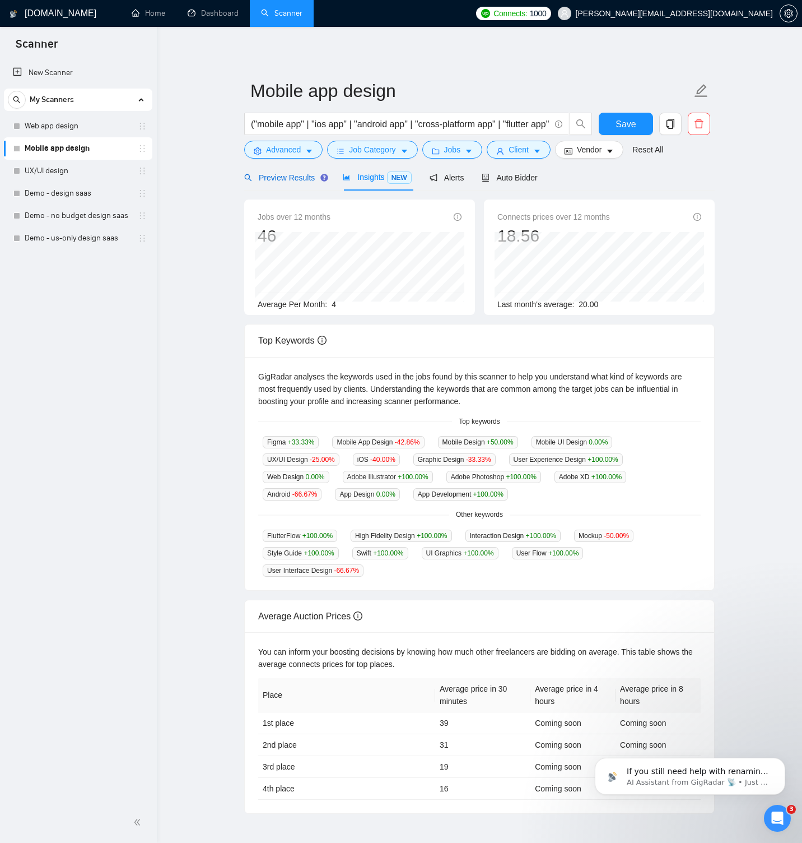
click at [287, 178] on span "Preview Results" at bounding box center [284, 177] width 81 height 9
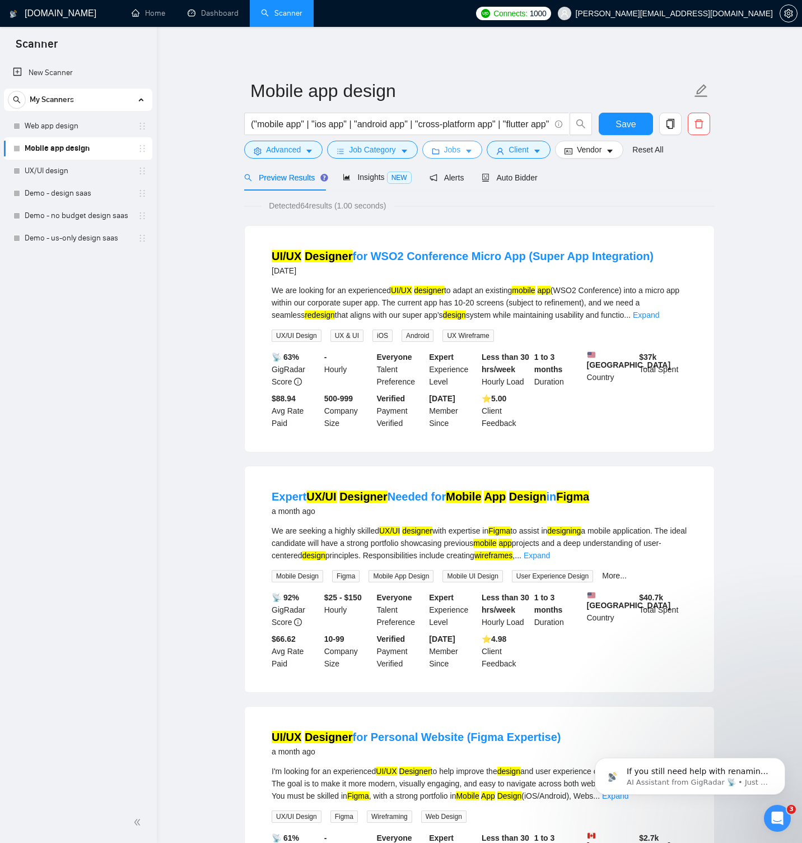
click at [449, 148] on span "Jobs" at bounding box center [452, 149] width 17 height 12
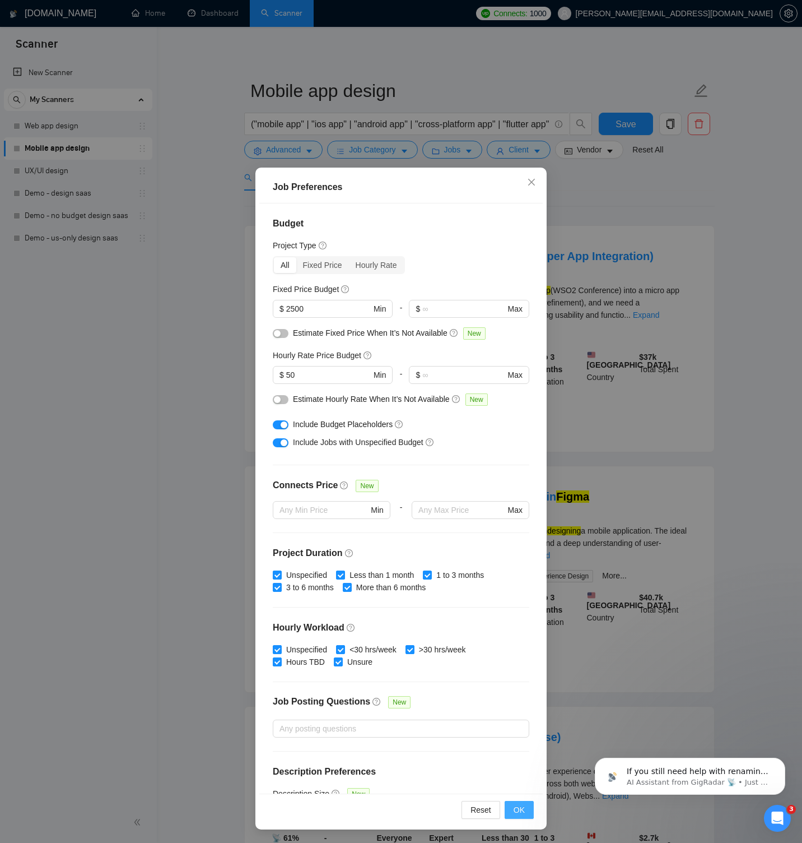
click at [528, 803] on button "OK" at bounding box center [519, 810] width 29 height 18
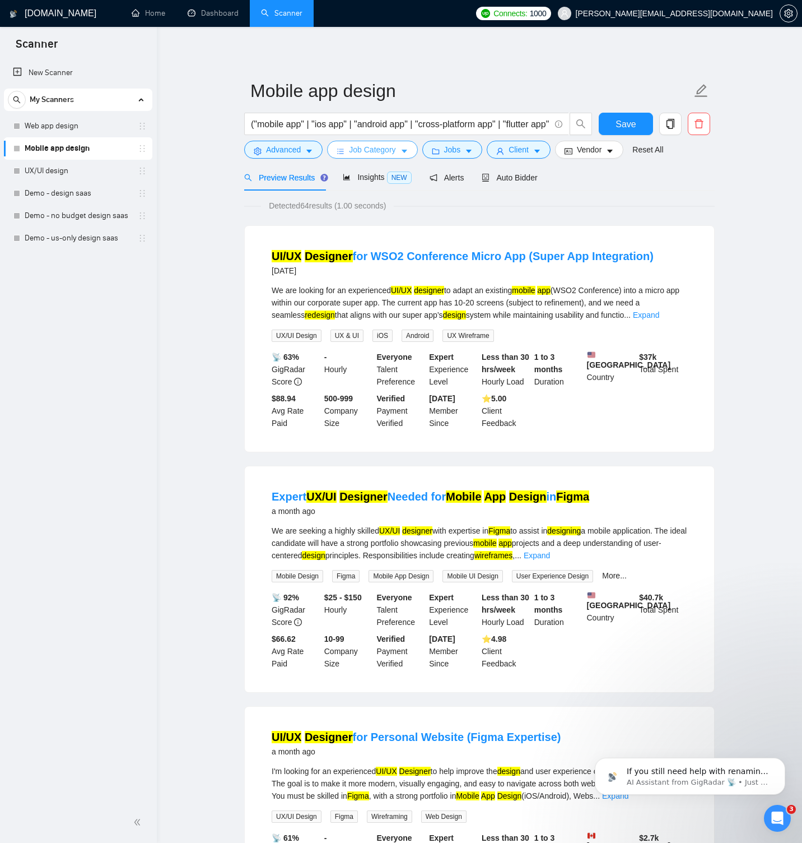
click at [376, 149] on span "Job Category" at bounding box center [372, 149] width 46 height 12
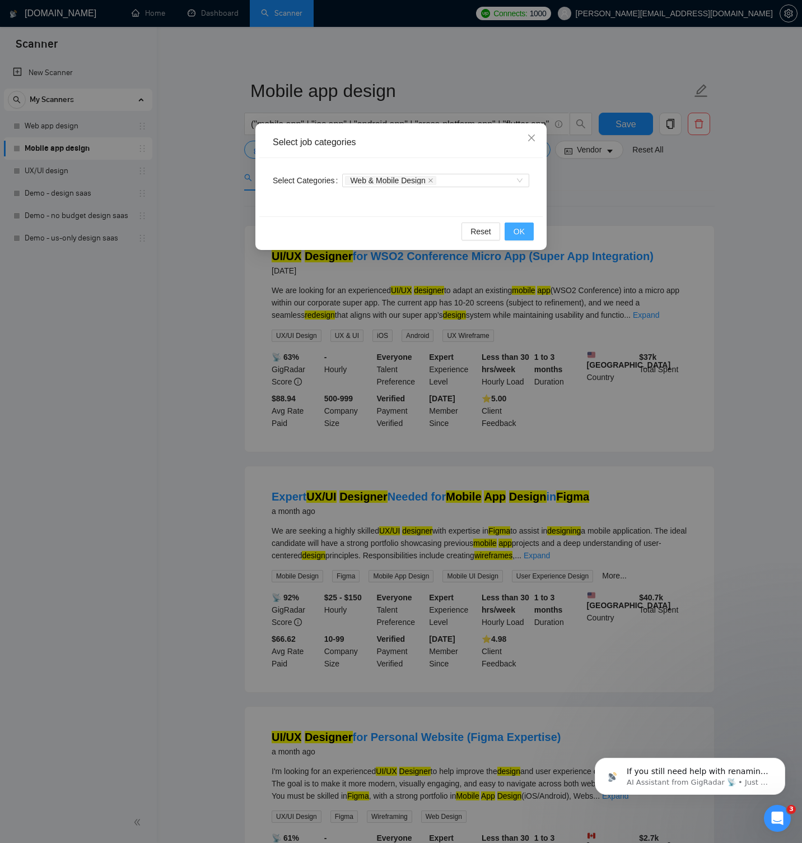
click at [521, 230] on span "OK" at bounding box center [519, 231] width 11 height 12
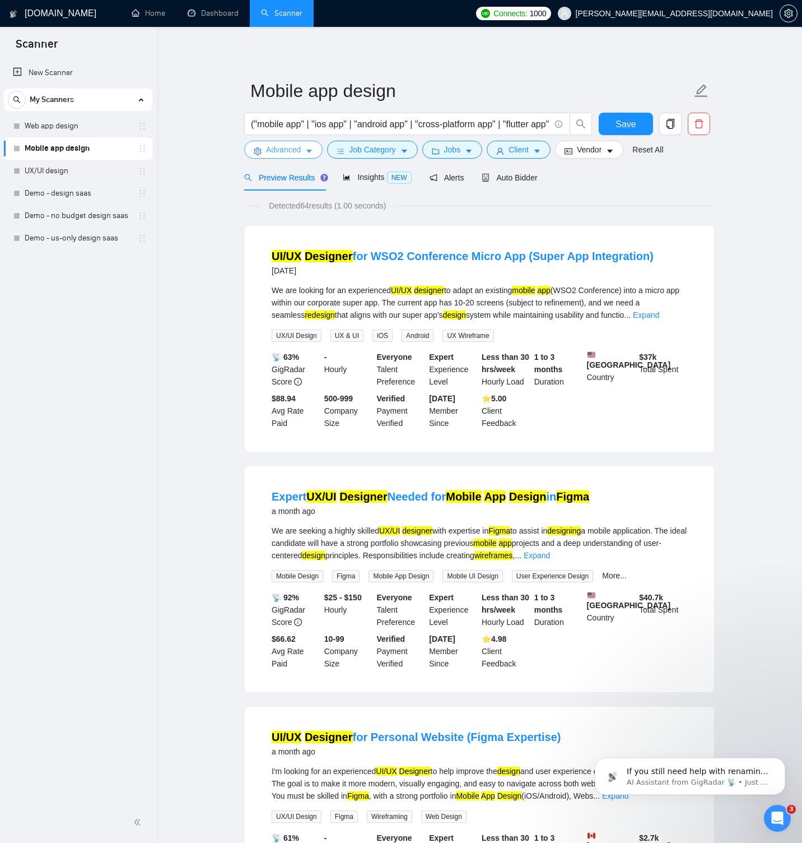
click at [300, 147] on span "Advanced" at bounding box center [283, 149] width 35 height 12
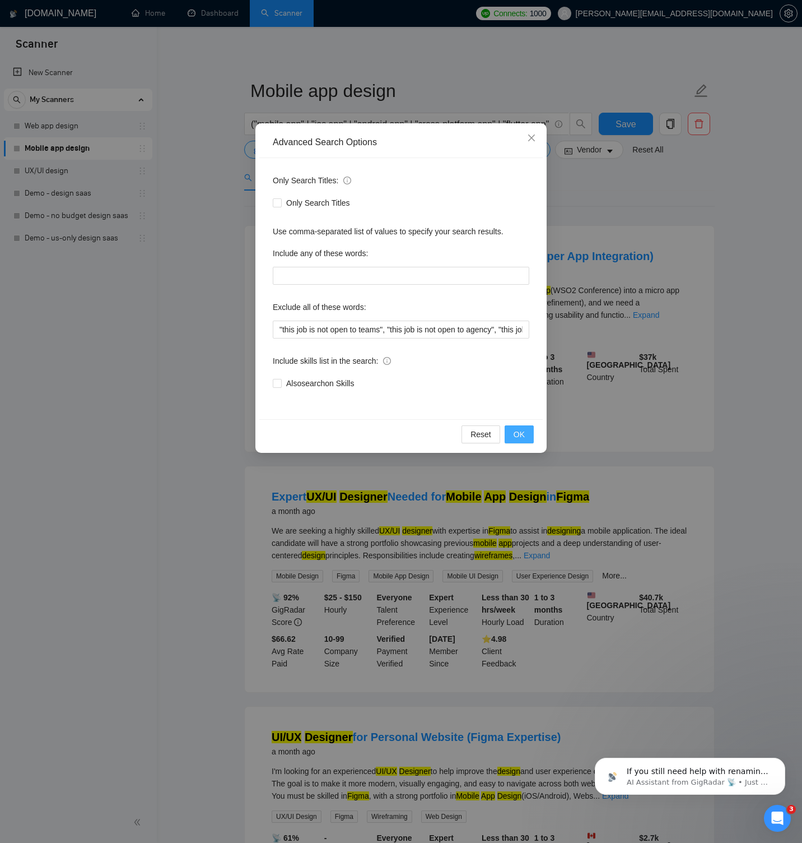
click at [530, 434] on button "OK" at bounding box center [519, 434] width 29 height 18
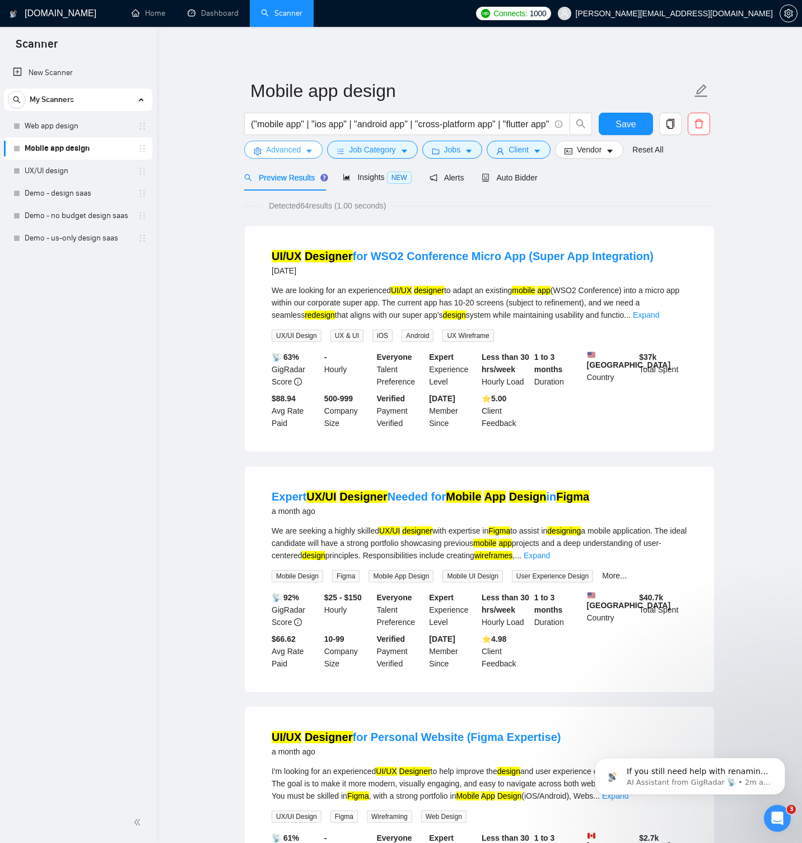
click at [294, 149] on span "Advanced" at bounding box center [283, 149] width 35 height 12
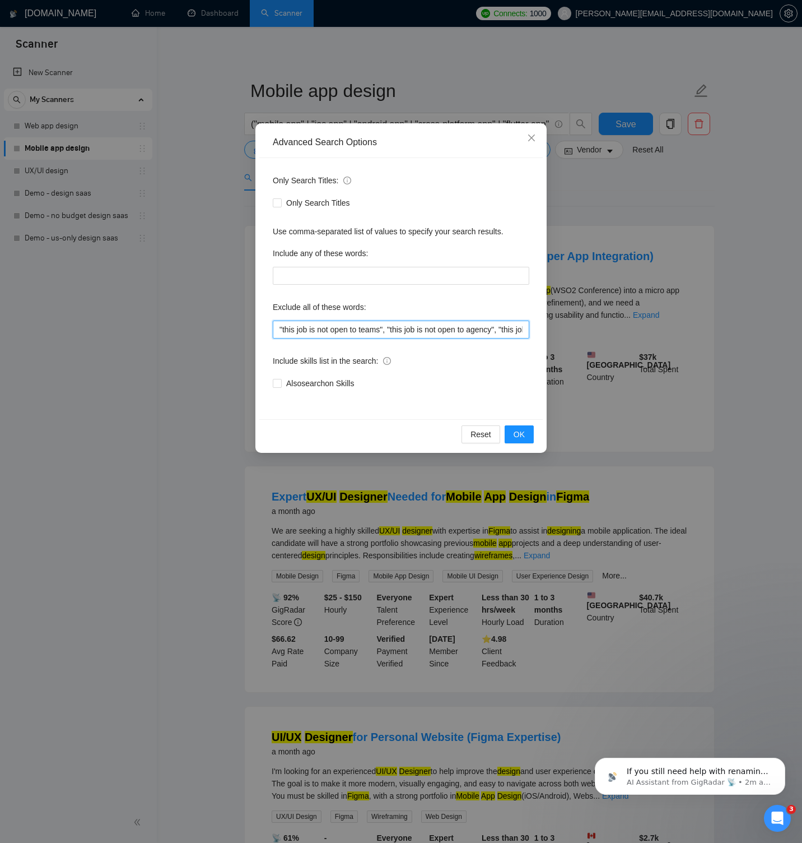
click at [352, 329] on input ""this job is not open to teams", "this job is not open to agency", "this job is…" at bounding box center [401, 329] width 257 height 18
paste input "", "/Freelancers Only", ".Freelancers Only", ",Freelancers Only.", "game design…"
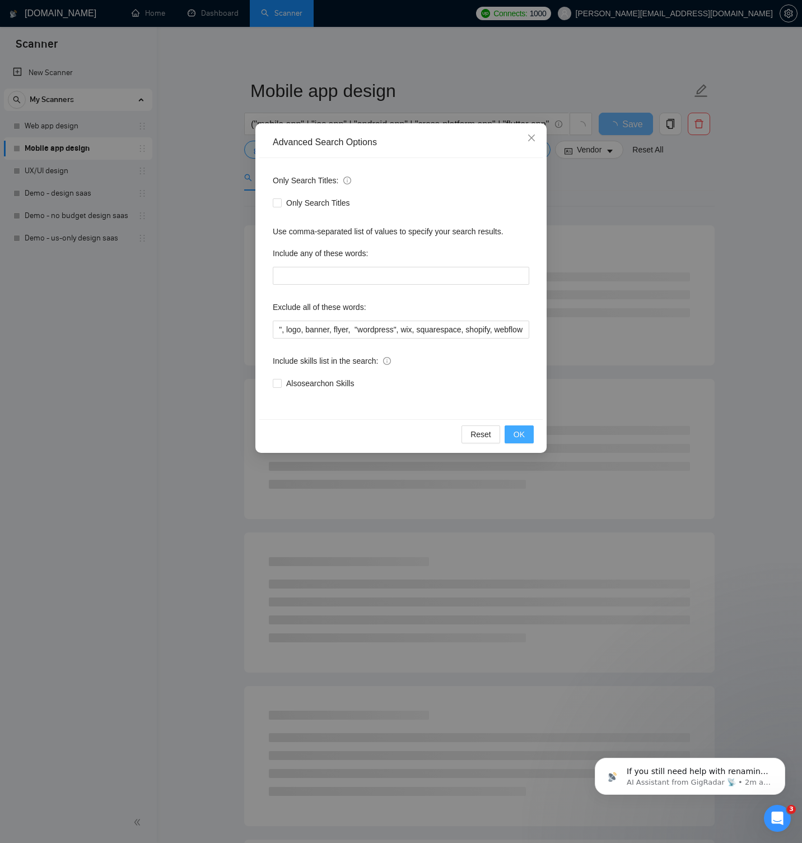
click at [522, 434] on span "OK" at bounding box center [519, 434] width 11 height 12
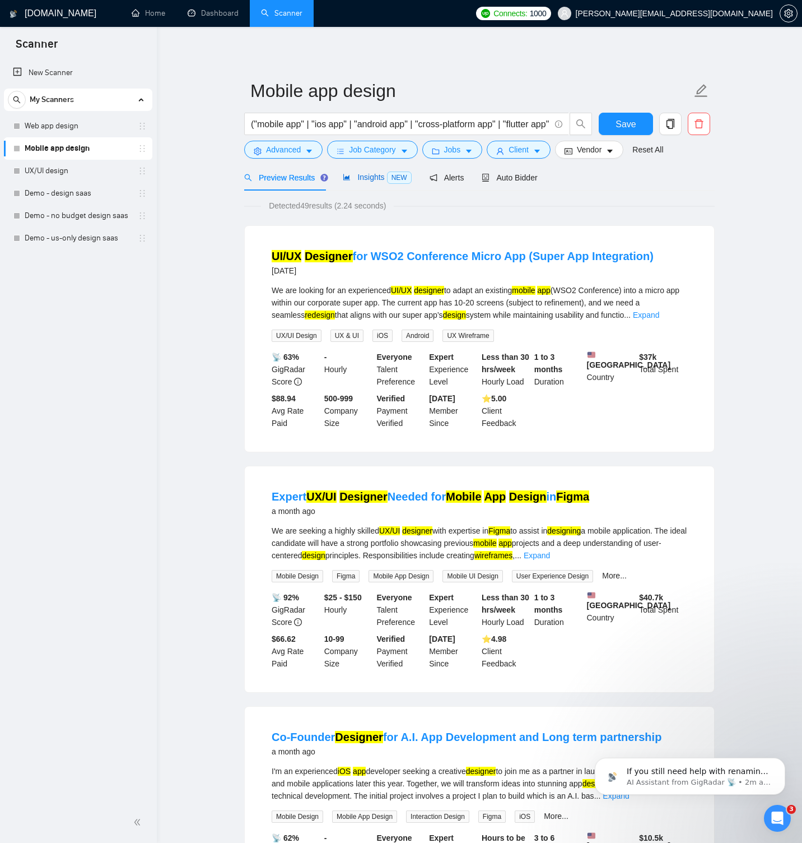
click at [384, 175] on span "Insights NEW" at bounding box center [377, 177] width 68 height 9
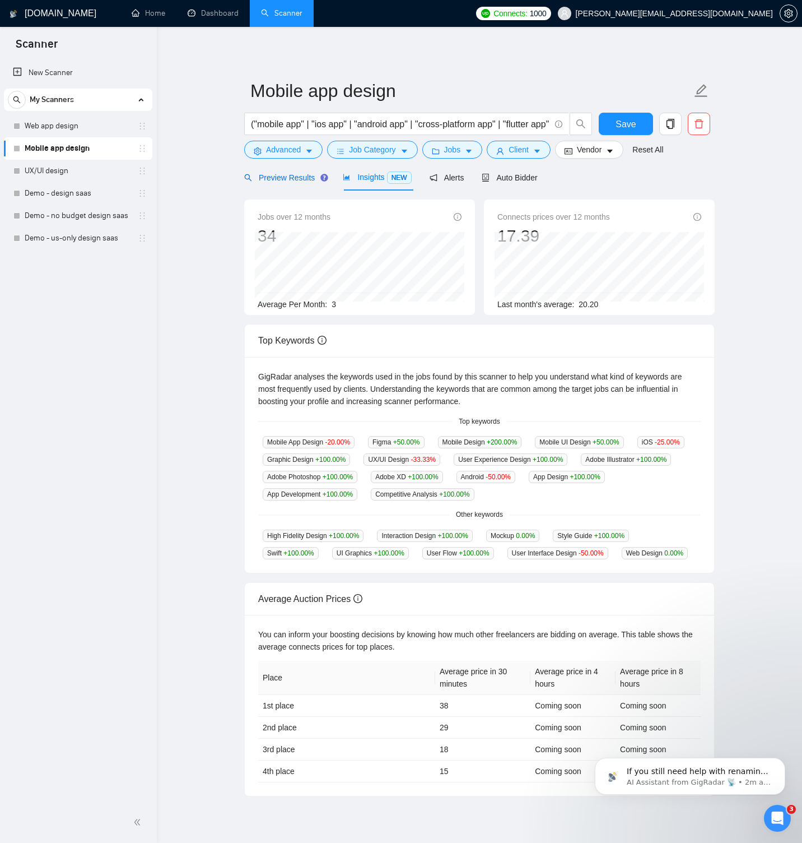
click at [289, 175] on span "Preview Results" at bounding box center [284, 177] width 81 height 9
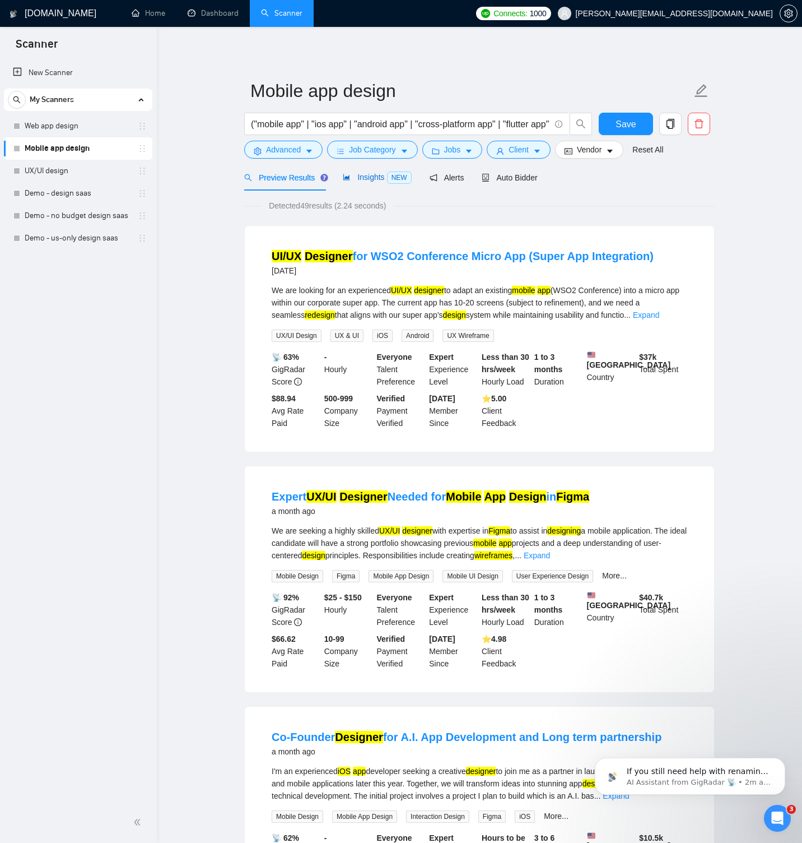
click at [364, 178] on span "Insights NEW" at bounding box center [377, 177] width 68 height 9
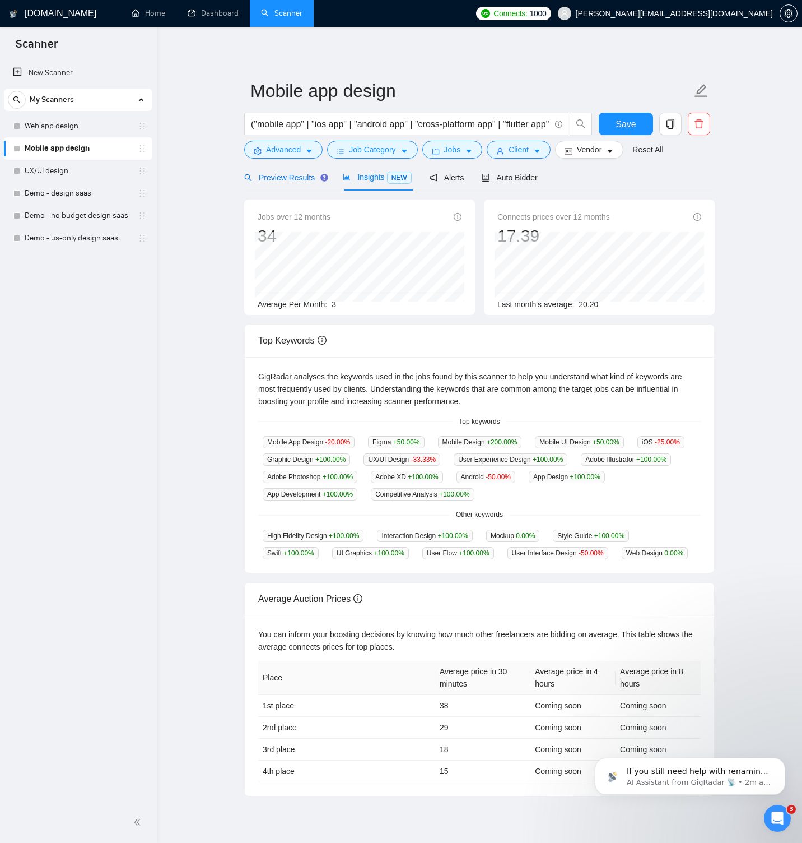
click at [300, 176] on span "Preview Results" at bounding box center [284, 177] width 81 height 9
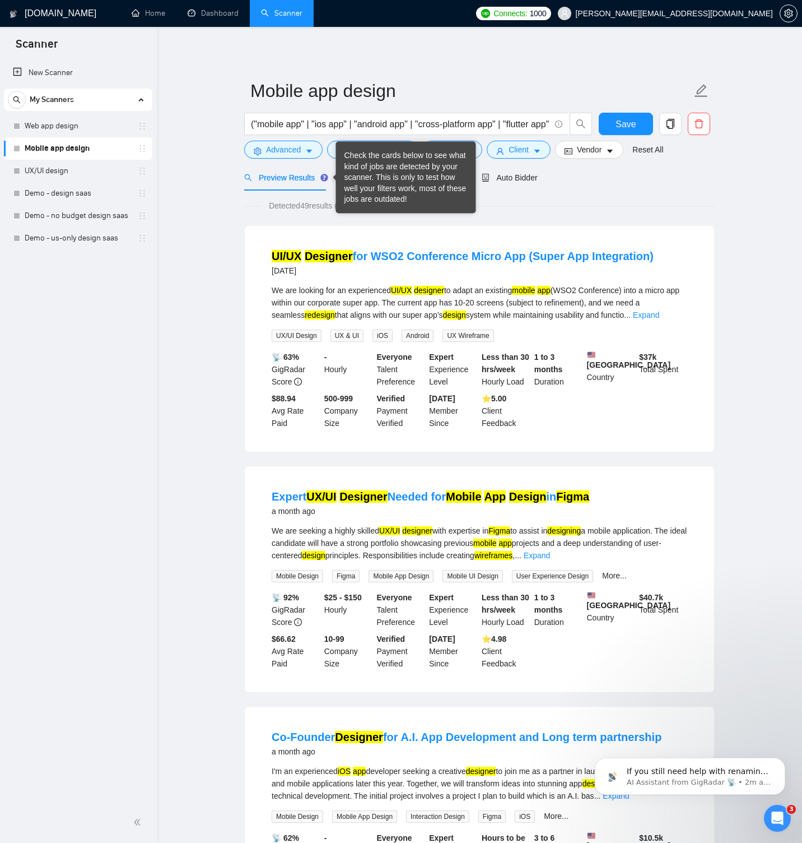
drag, startPoint x: 328, startPoint y: 176, endPoint x: 343, endPoint y: 176, distance: 14.6
click at [343, 176] on div "Check the cards below to see what kind of jobs are detected by your scanner. Th…" at bounding box center [406, 178] width 140 height 72
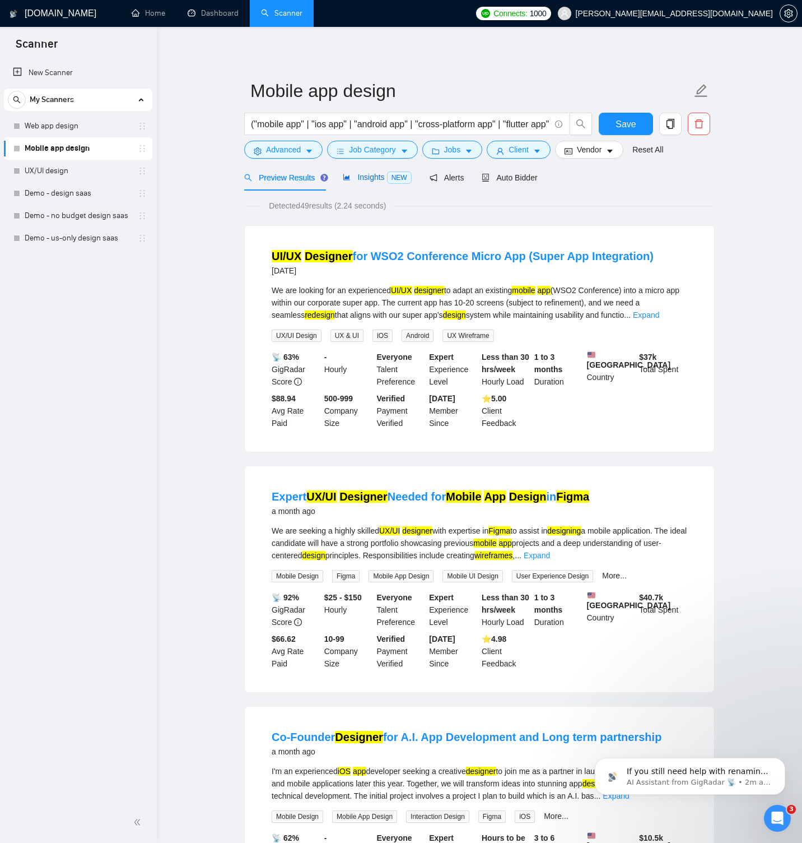
click at [397, 178] on span "NEW" at bounding box center [399, 177] width 25 height 12
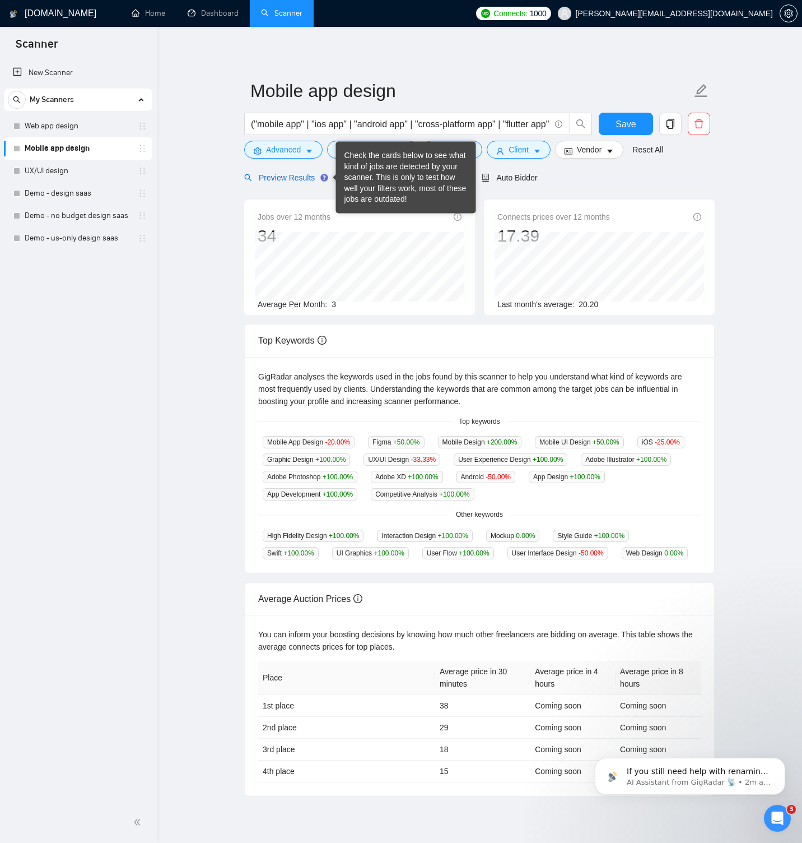
click at [302, 174] on span "Preview Results" at bounding box center [284, 177] width 81 height 9
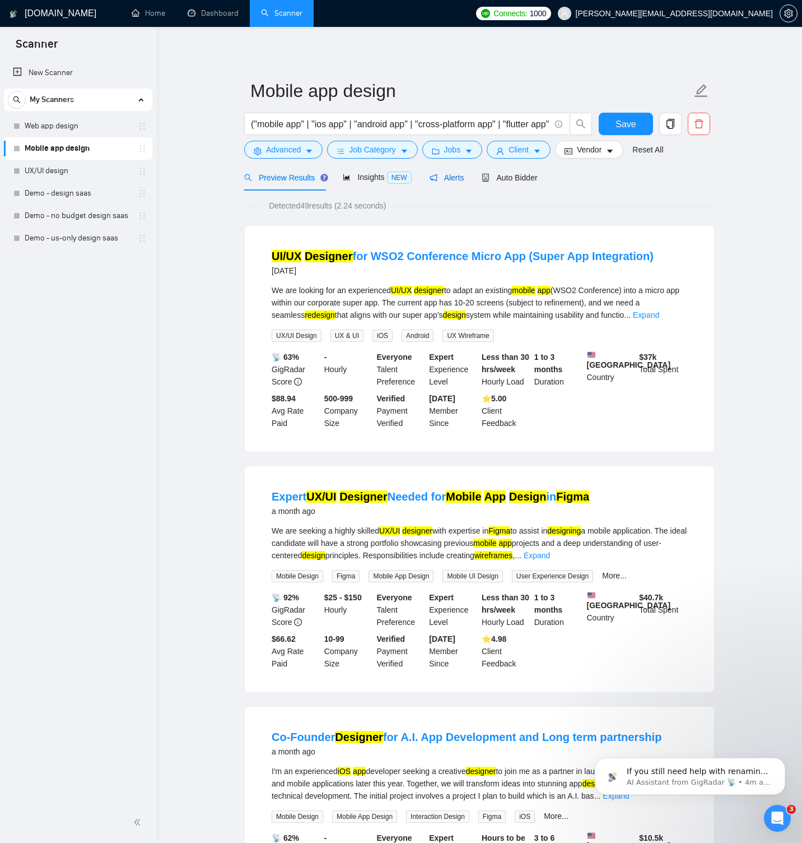
click at [448, 179] on span "Alerts" at bounding box center [447, 177] width 35 height 9
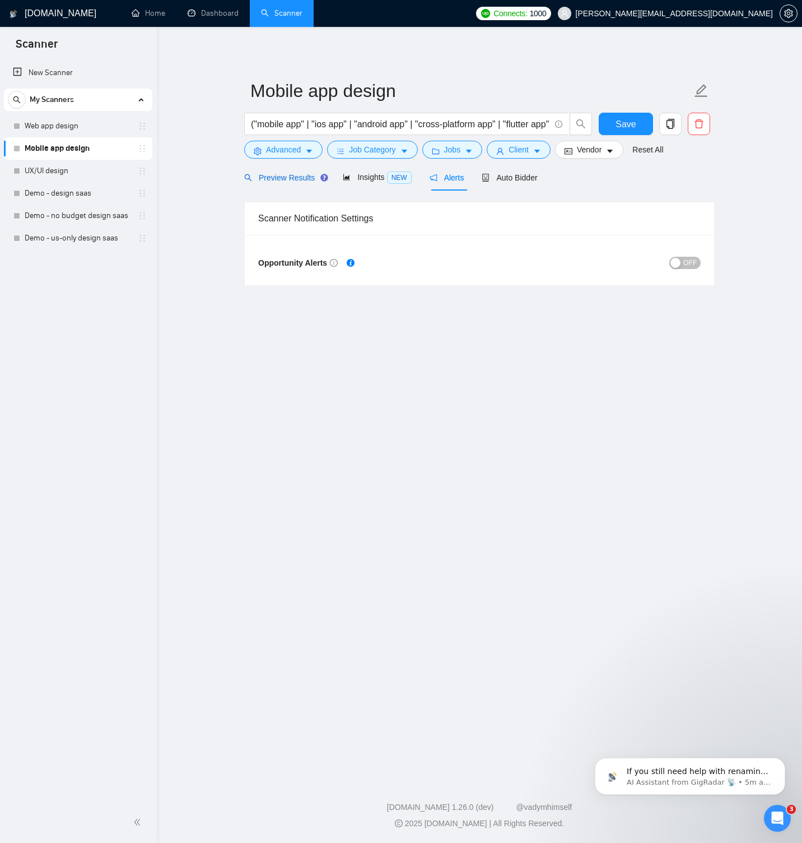
click at [310, 171] on div "Preview Results" at bounding box center [284, 177] width 81 height 12
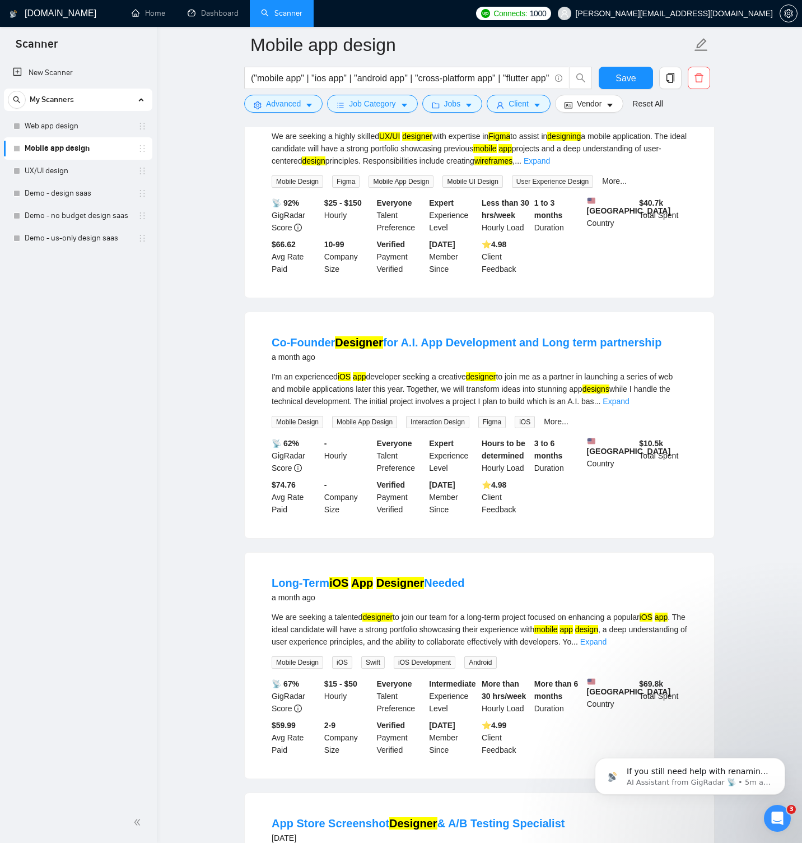
scroll to position [407, 0]
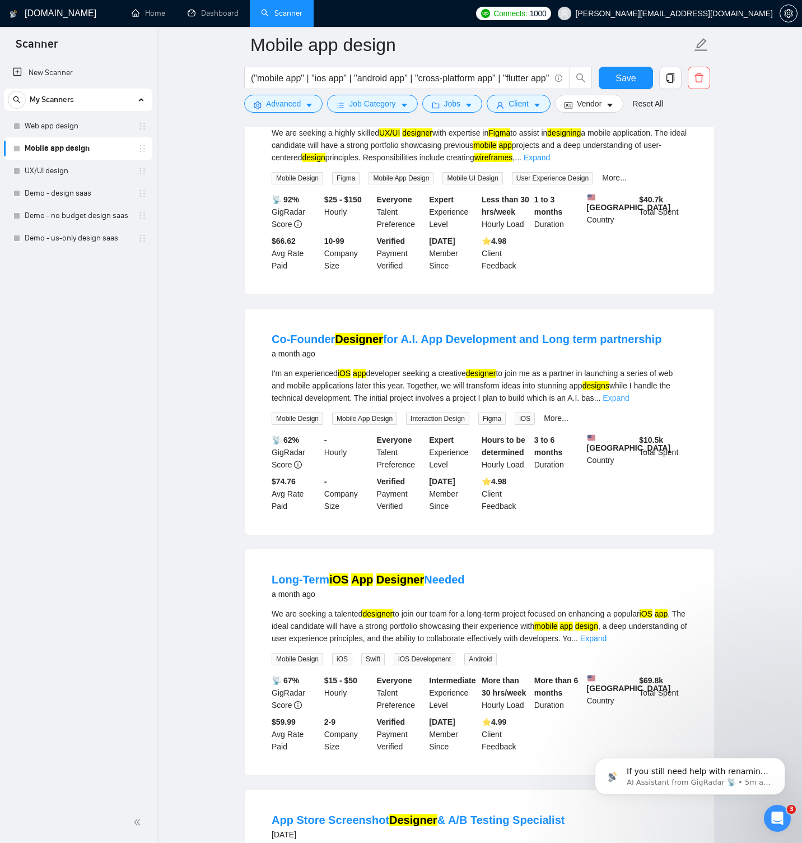
click at [629, 402] on link "Expand" at bounding box center [616, 397] width 26 height 9
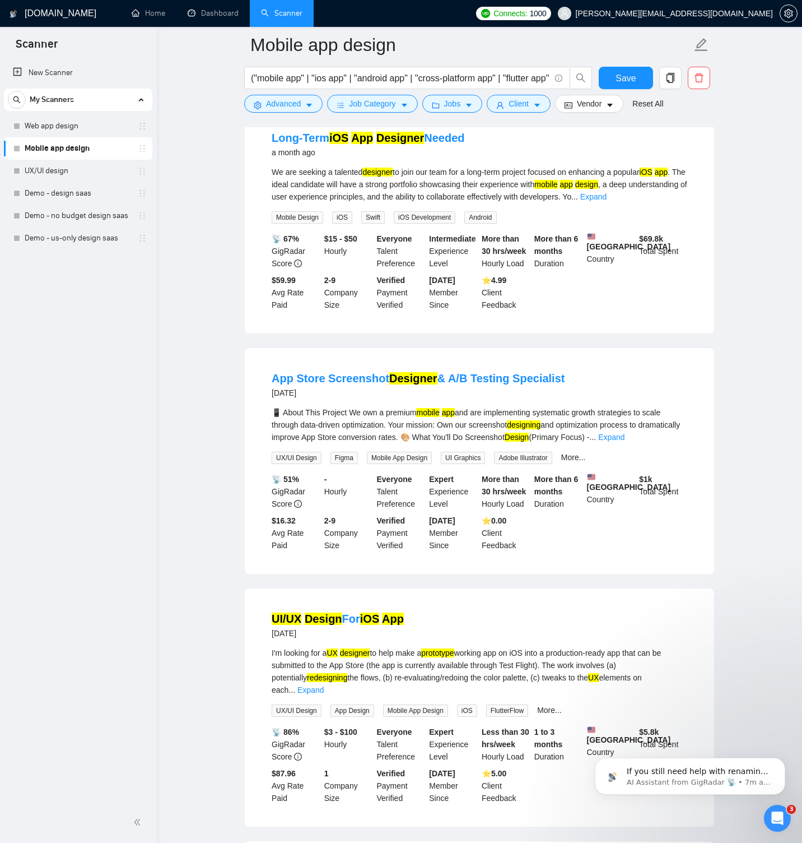
scroll to position [992, 0]
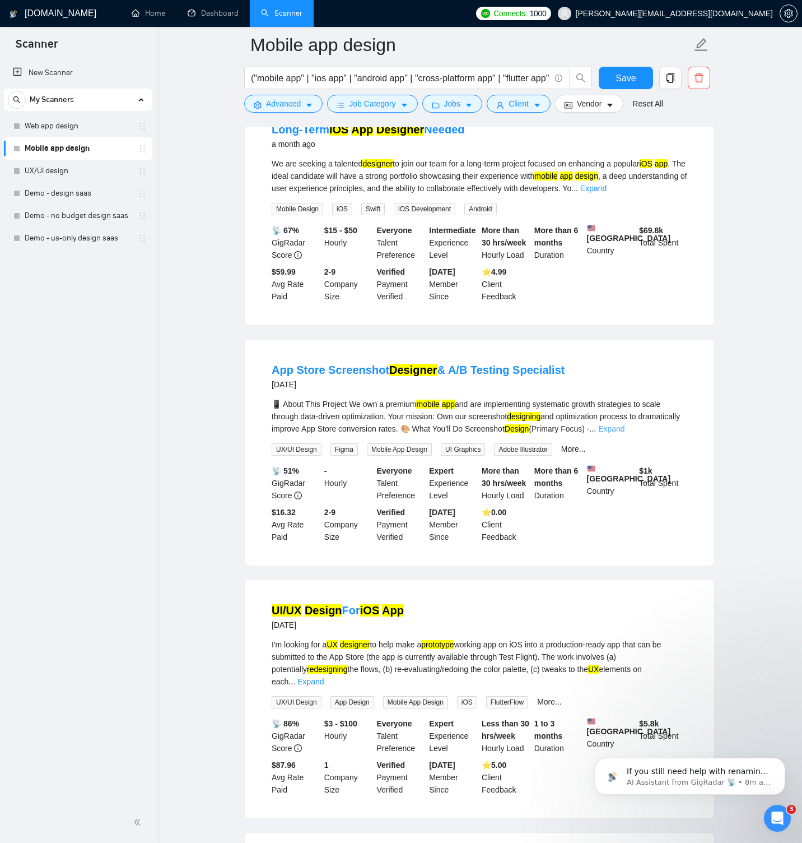
click at [625, 433] on link "Expand" at bounding box center [611, 428] width 26 height 9
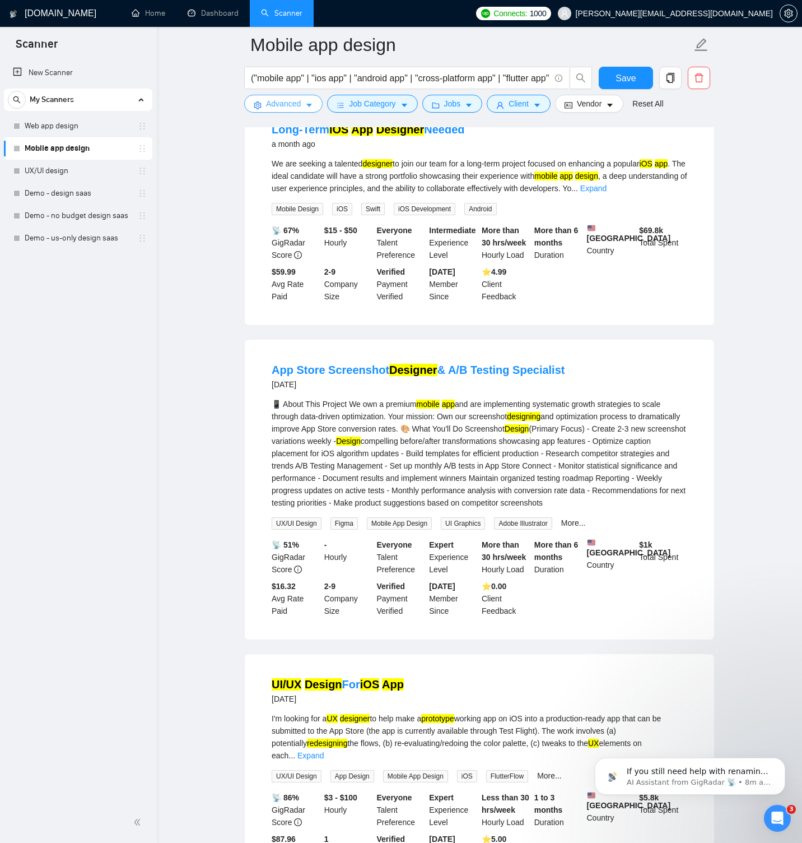
click at [296, 103] on span "Advanced" at bounding box center [283, 103] width 35 height 12
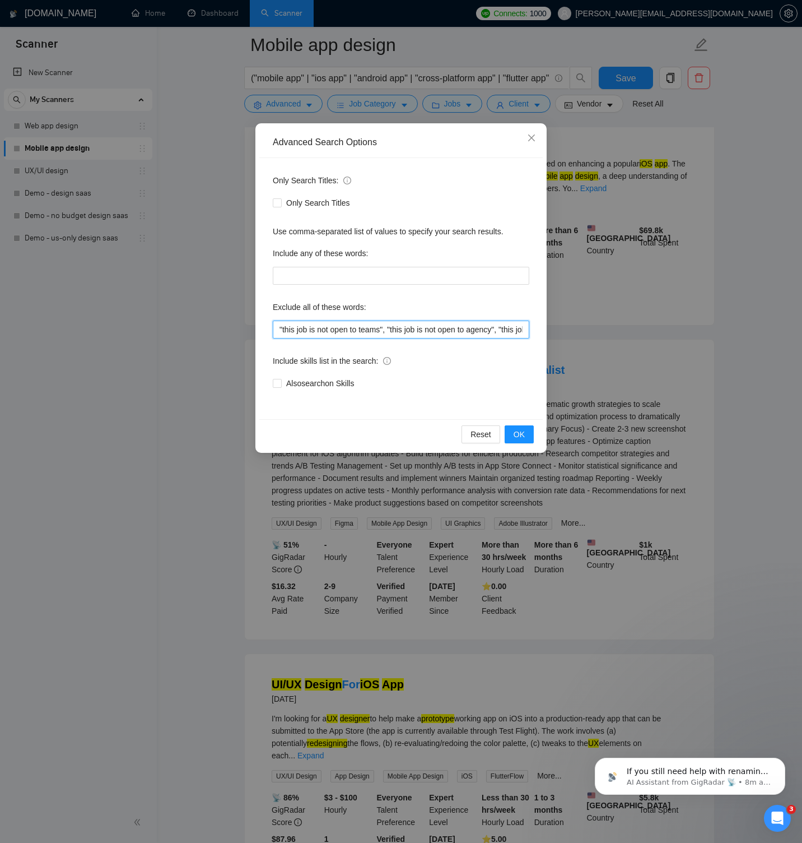
click at [355, 328] on input ""this job is not open to teams", "this job is not open to agency", "this job is…" at bounding box center [401, 329] width 257 height 18
paste input ", "screenshot design", "screenshots", "app store", "aso", "A/B testing", "conve…"
click at [527, 429] on button "OK" at bounding box center [519, 434] width 29 height 18
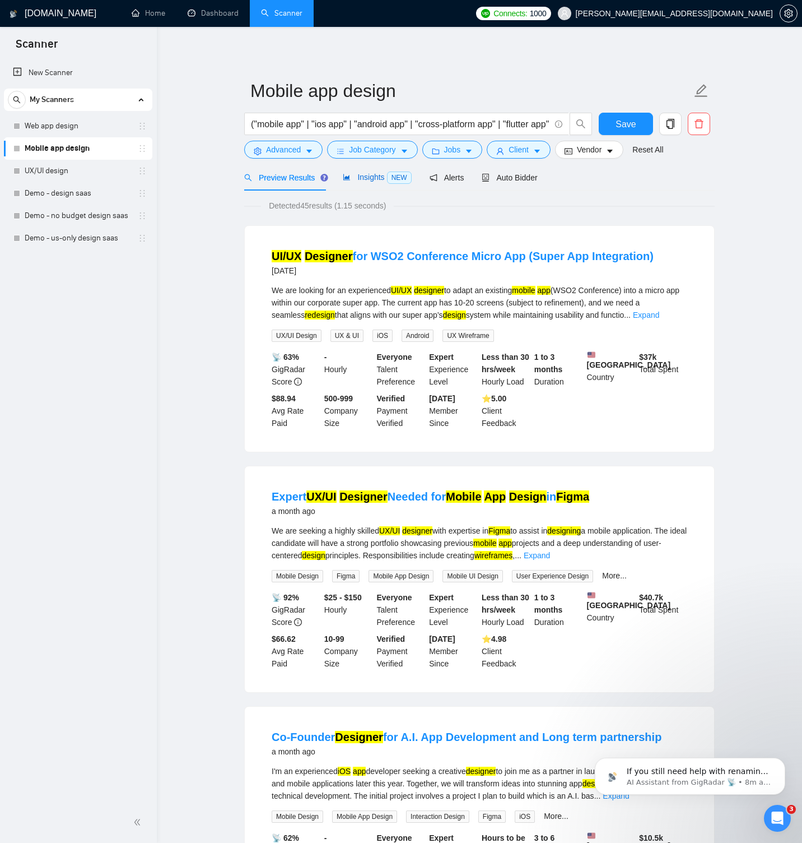
click at [372, 181] on span "Insights NEW" at bounding box center [377, 177] width 68 height 9
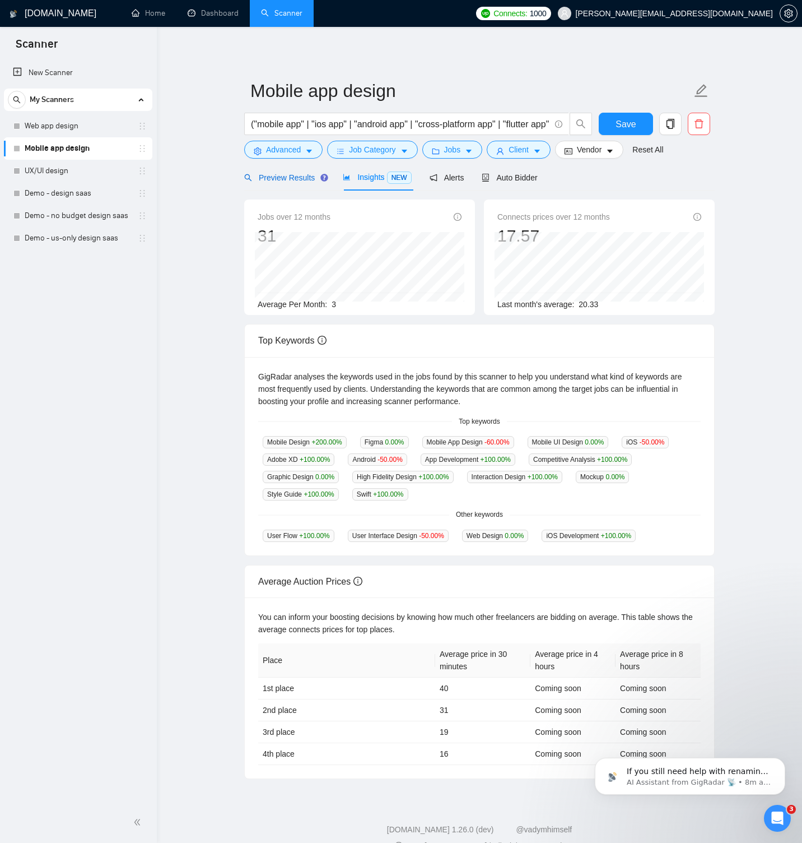
click at [281, 174] on span "Preview Results" at bounding box center [284, 177] width 81 height 9
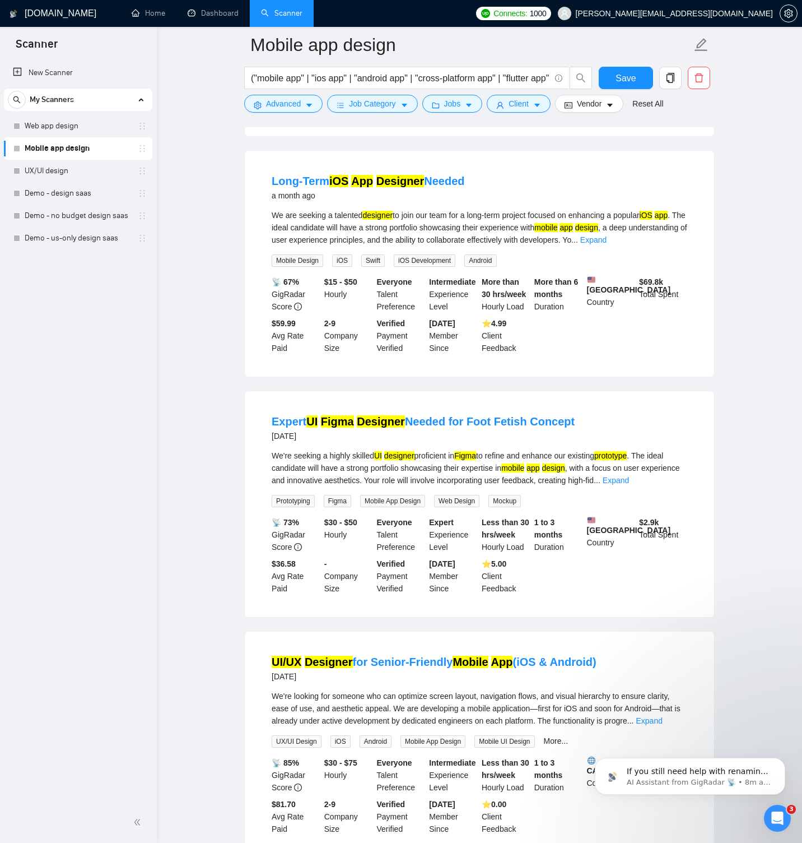
scroll to position [844, 0]
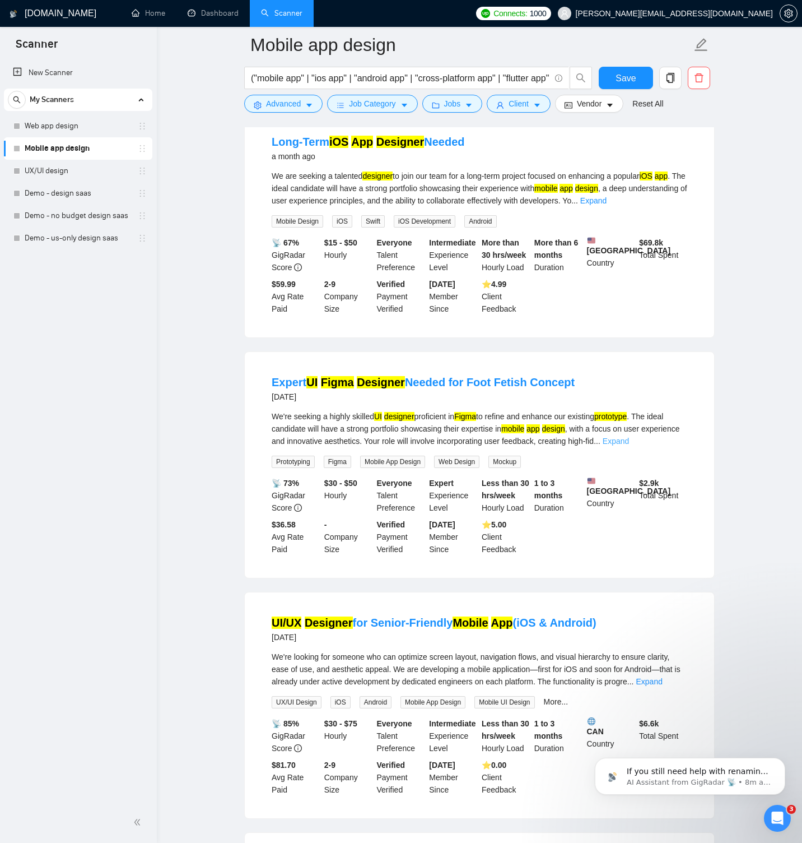
click at [629, 445] on link "Expand" at bounding box center [616, 440] width 26 height 9
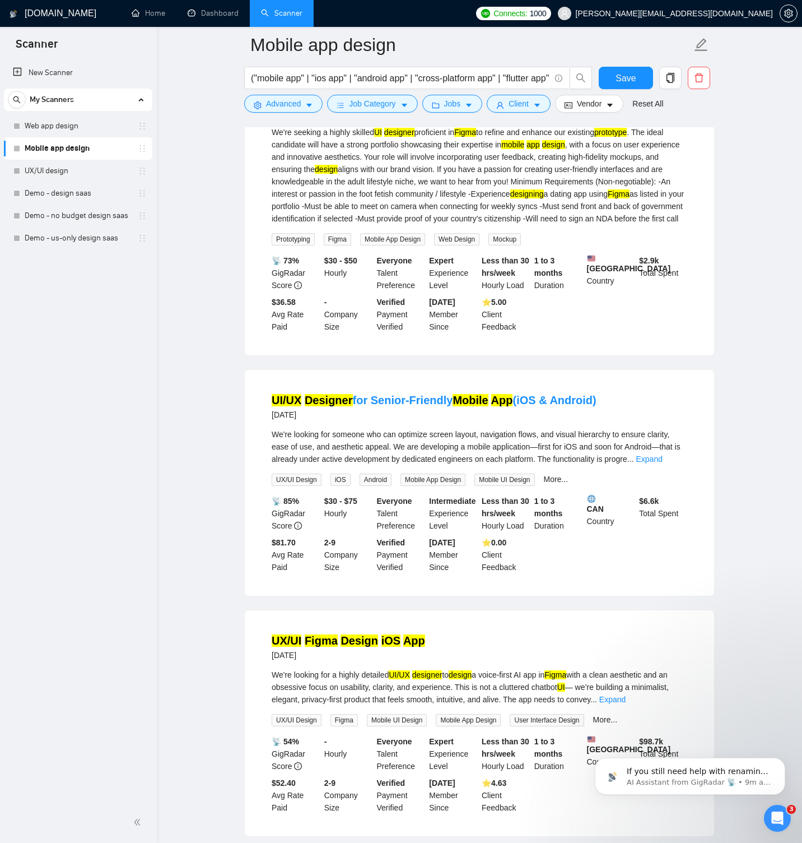
scroll to position [1211, 0]
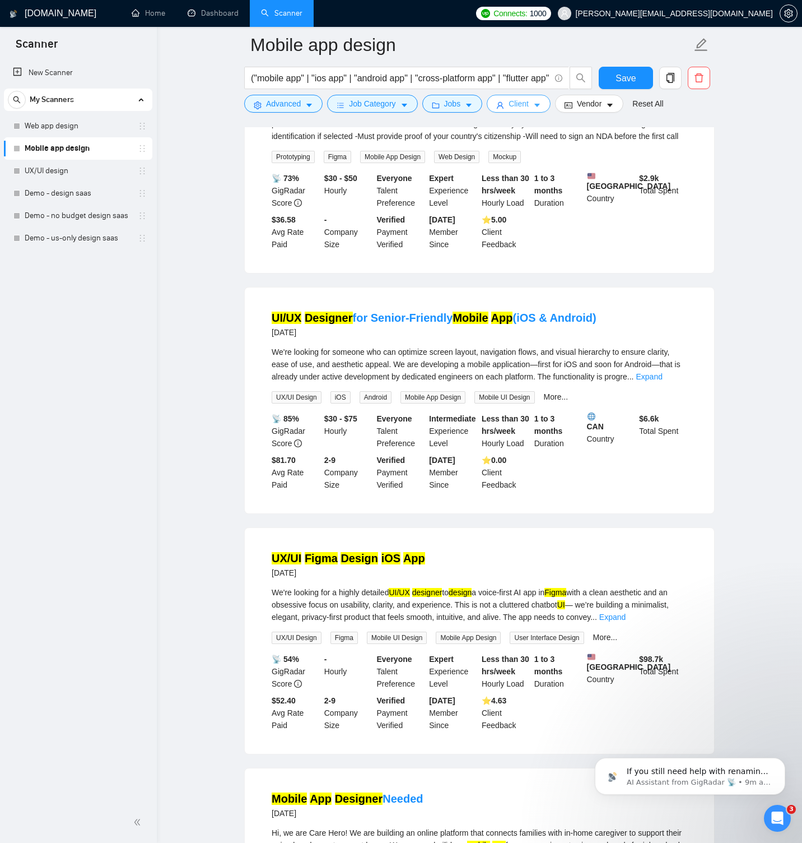
click at [518, 105] on span "Client" at bounding box center [519, 103] width 20 height 12
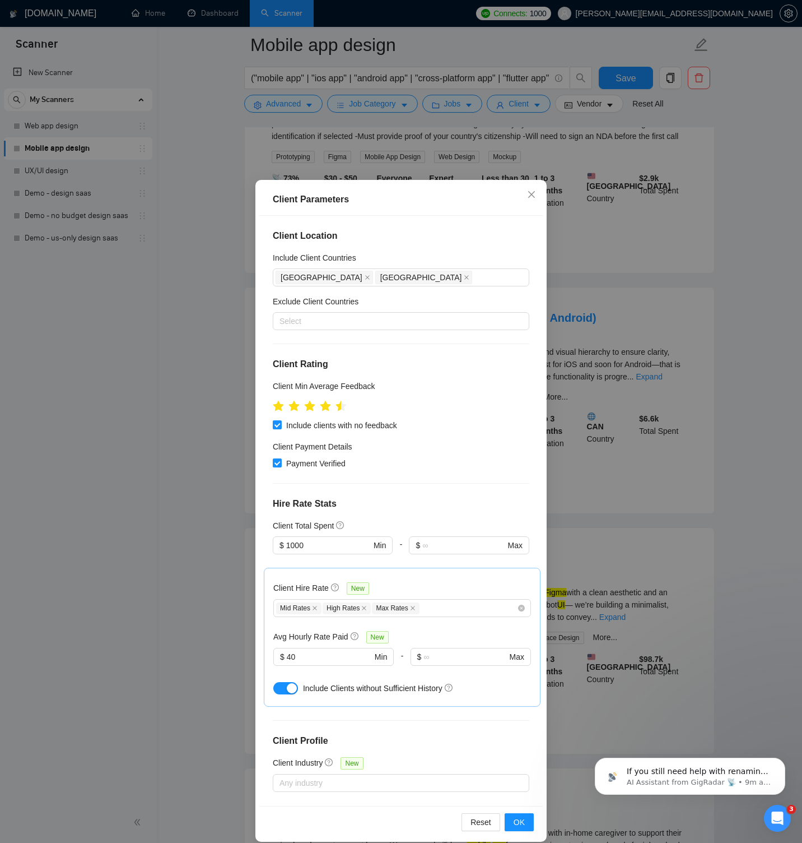
click at [717, 267] on div "Client Parameters Client Location Include Client Countries United States Canada…" at bounding box center [401, 421] width 802 height 843
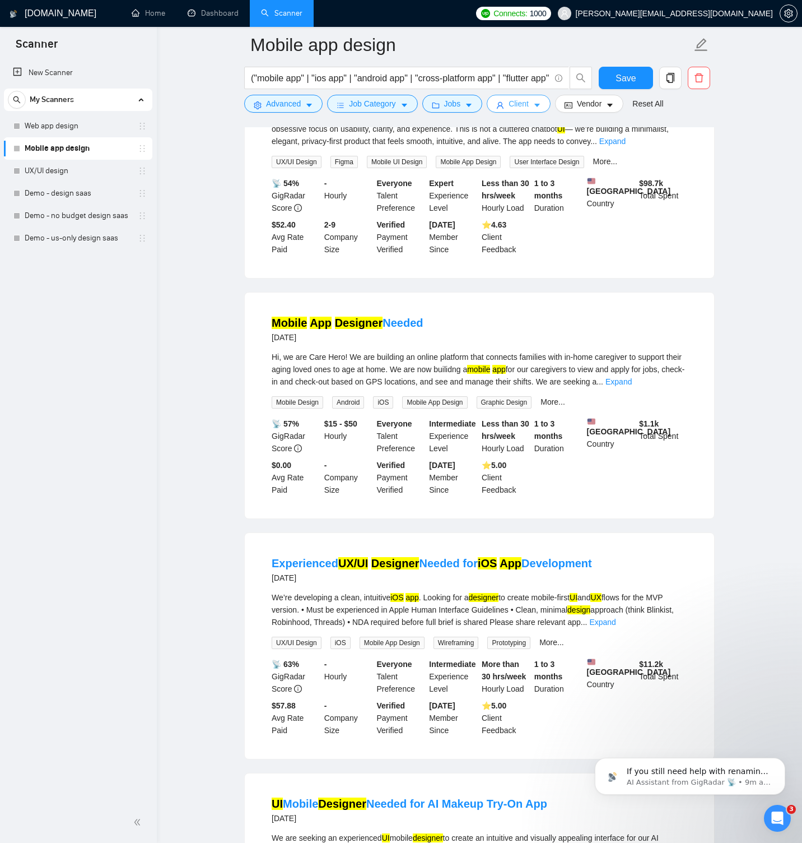
scroll to position [1688, 0]
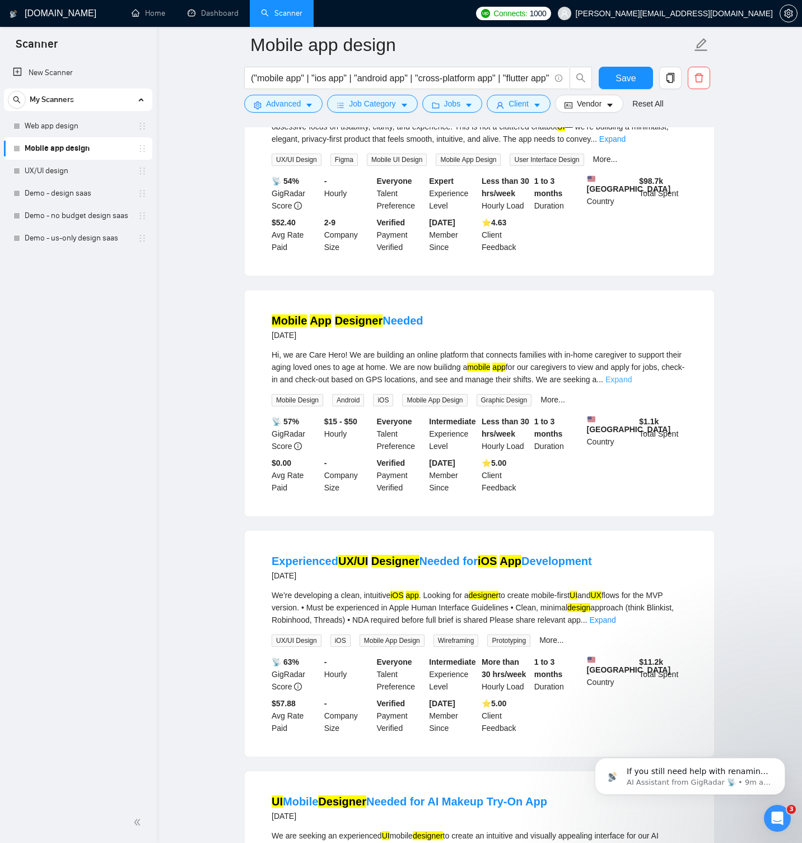
click at [632, 384] on link "Expand" at bounding box center [619, 379] width 26 height 9
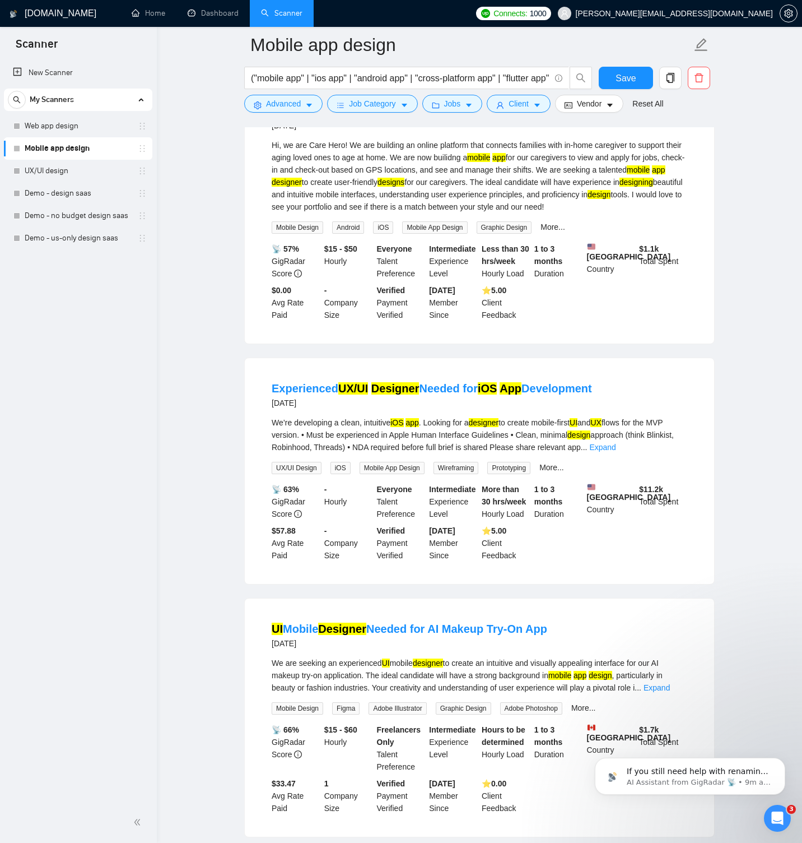
scroll to position [1902, 0]
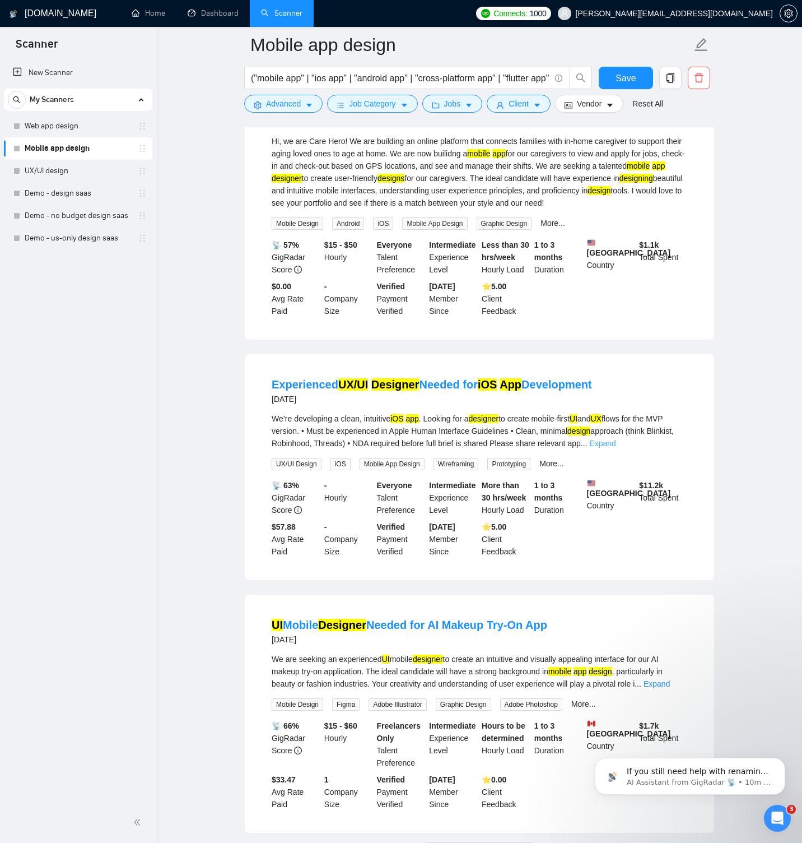
click at [616, 448] on link "Expand" at bounding box center [602, 443] width 26 height 9
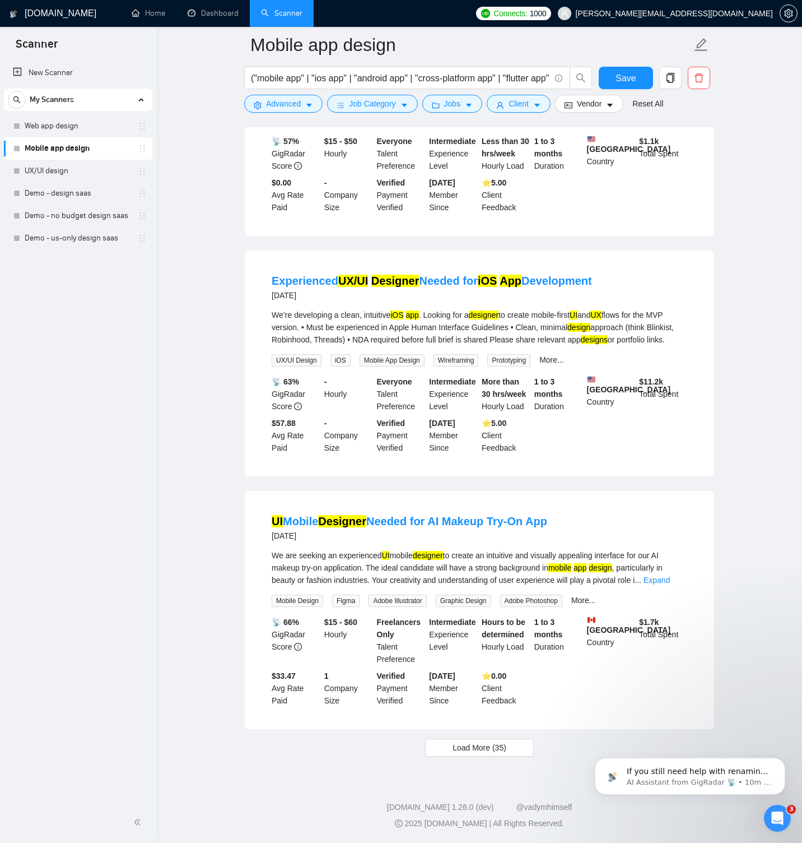
scroll to position [2074, 0]
click at [670, 579] on link "Expand" at bounding box center [657, 579] width 26 height 9
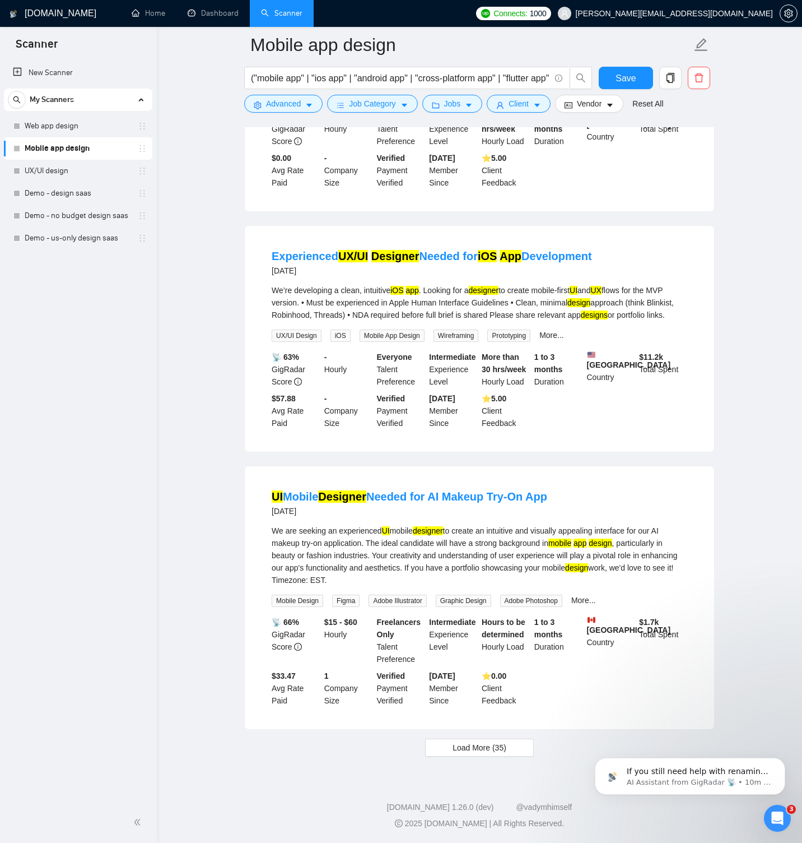
scroll to position [2099, 0]
click at [508, 744] on button "Load More (35)" at bounding box center [479, 747] width 109 height 18
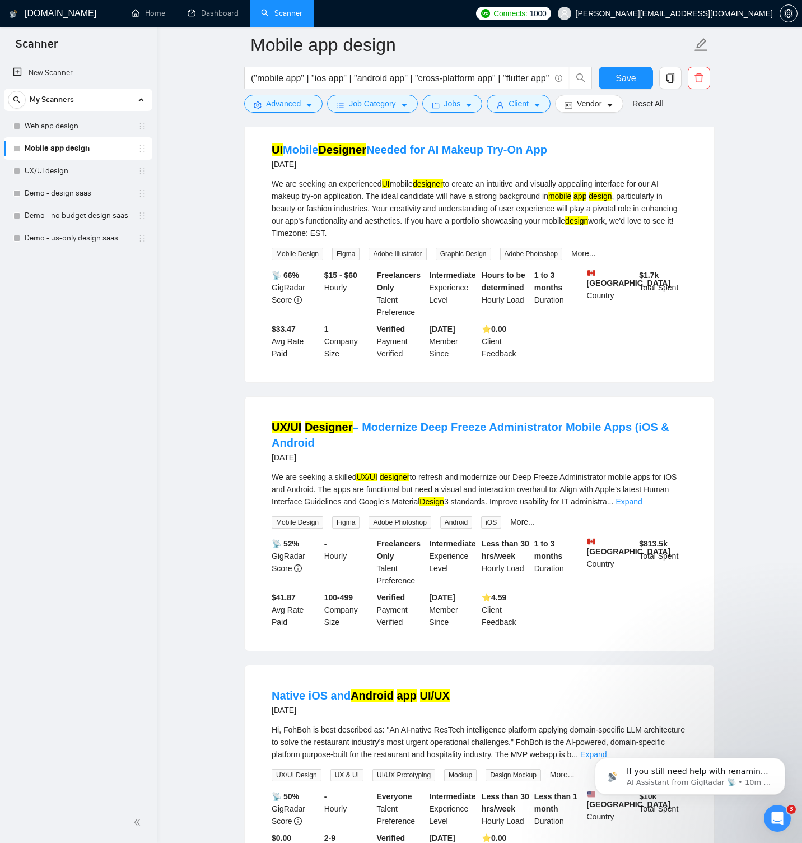
scroll to position [2381, 0]
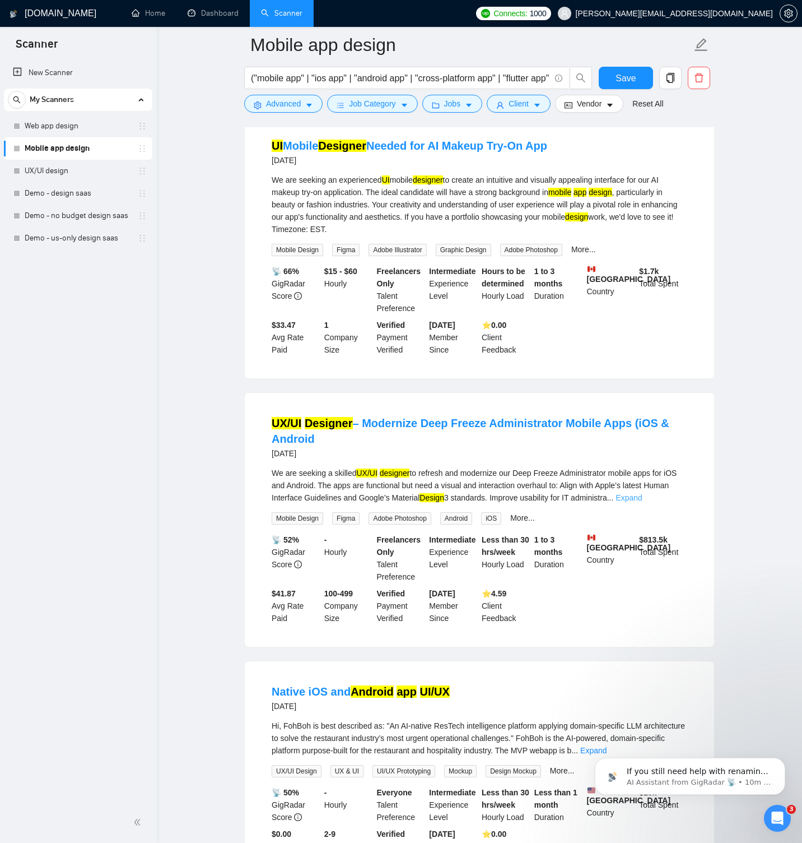
click at [642, 502] on link "Expand" at bounding box center [629, 497] width 26 height 9
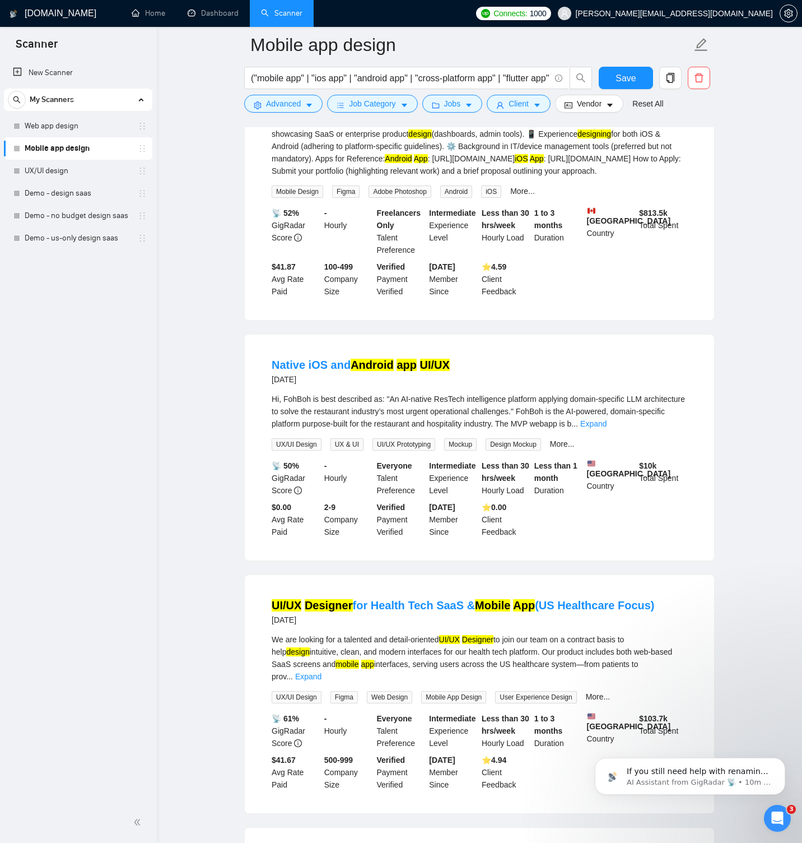
scroll to position [2819, 0]
drag, startPoint x: 271, startPoint y: 516, endPoint x: 360, endPoint y: 517, distance: 89.1
click at [360, 429] on div "Hi, FohBoh is best described as: "An AI-native ResTech intelligence platform ap…" at bounding box center [480, 410] width 416 height 37
copy div "domain-specific platform"
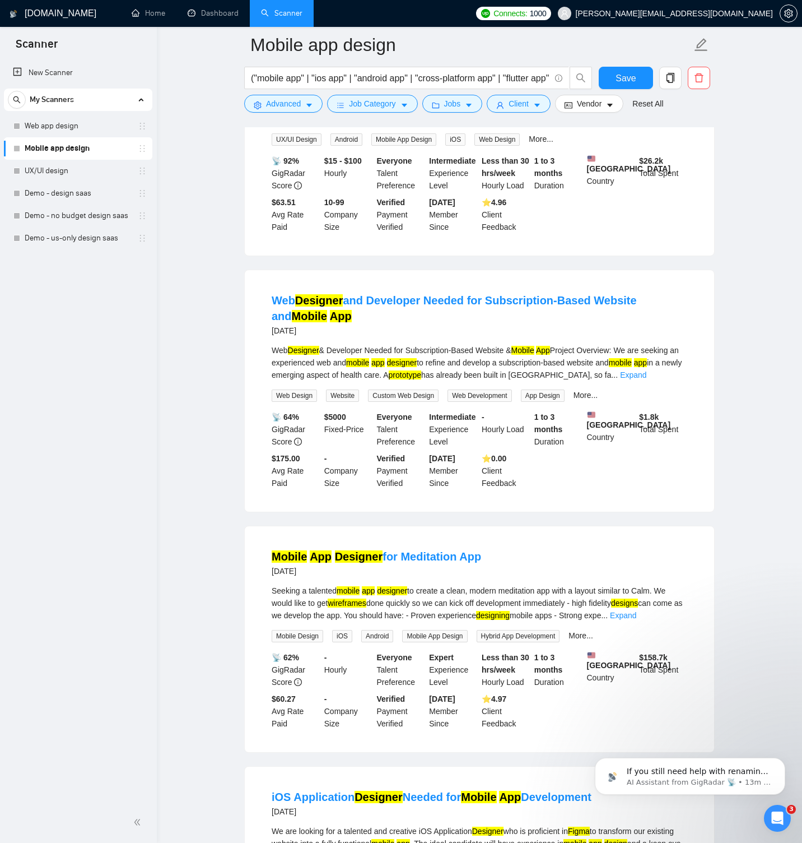
scroll to position [4341, 0]
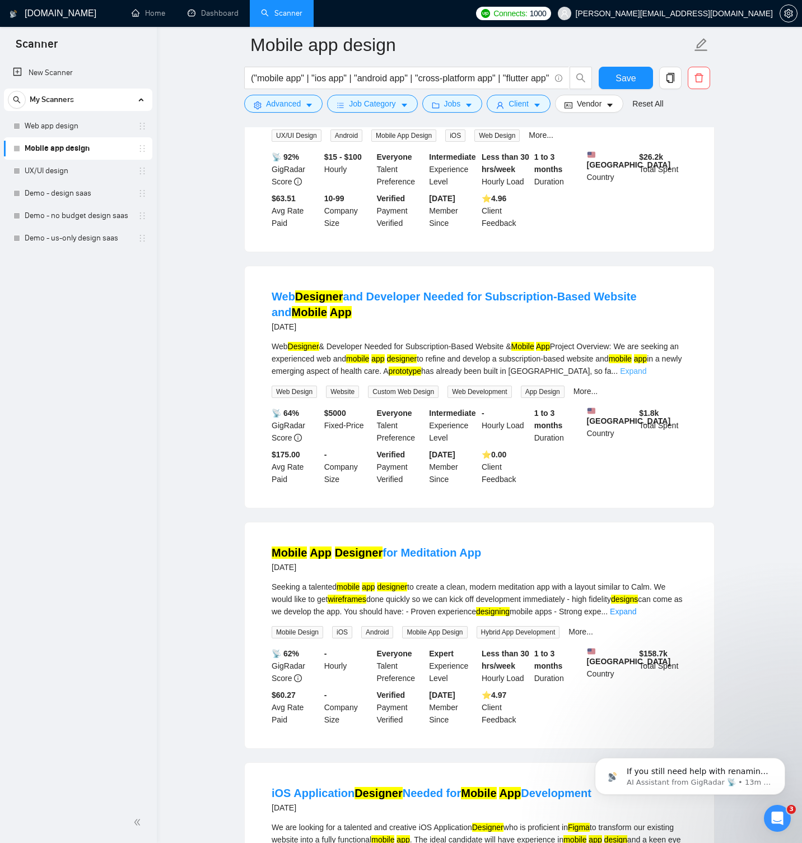
click at [646, 375] on link "Expand" at bounding box center [633, 370] width 26 height 9
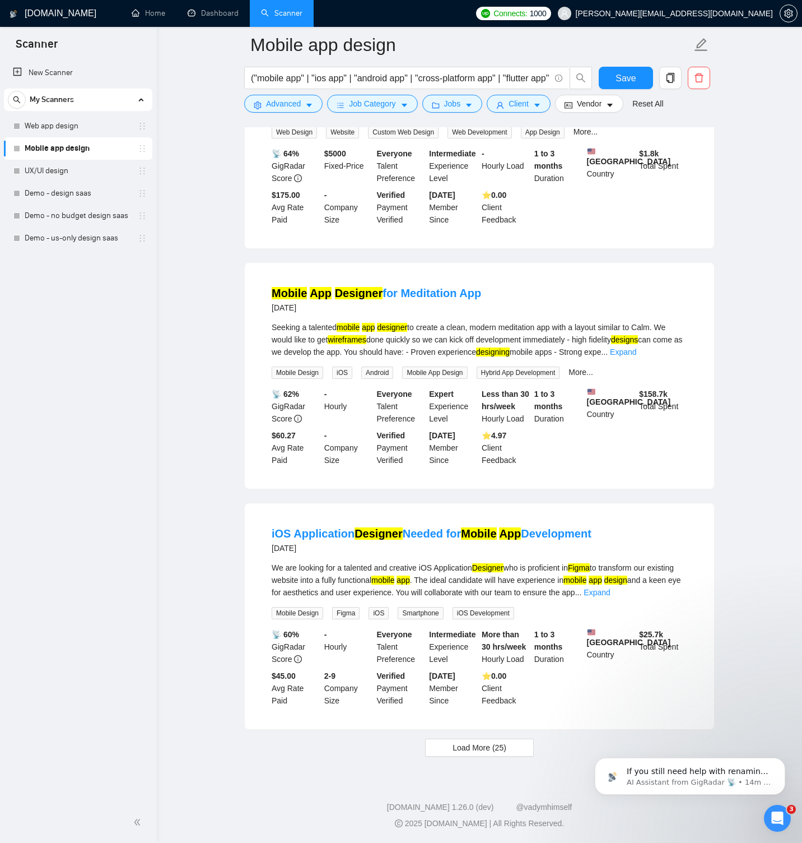
scroll to position [4903, 0]
click at [610, 592] on link "Expand" at bounding box center [597, 592] width 26 height 9
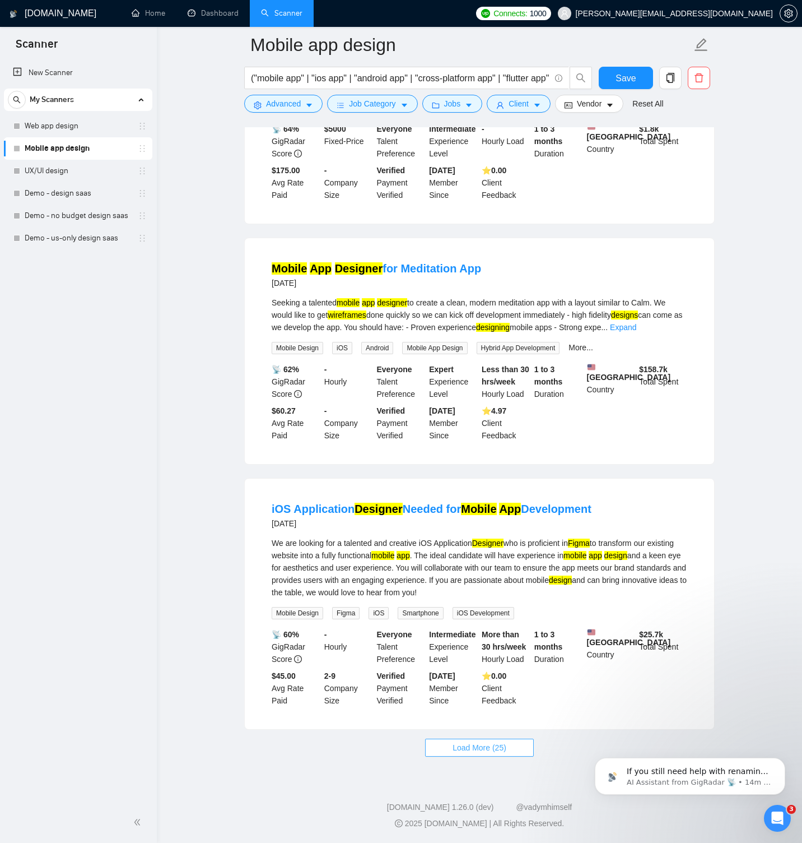
click at [509, 756] on button "Load More (25)" at bounding box center [479, 747] width 109 height 18
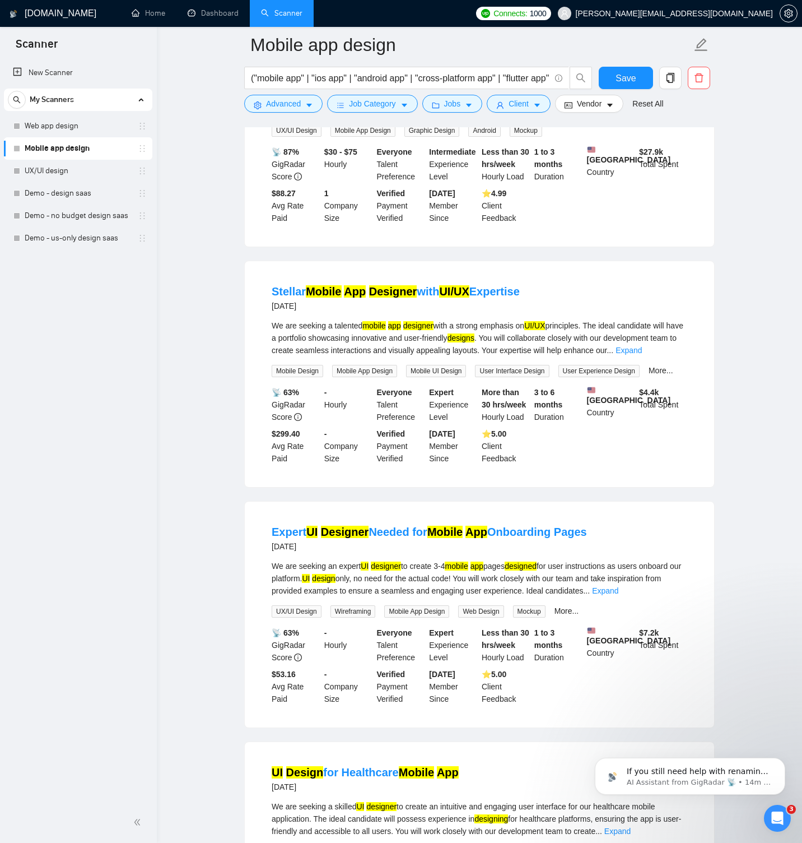
scroll to position [6018, 0]
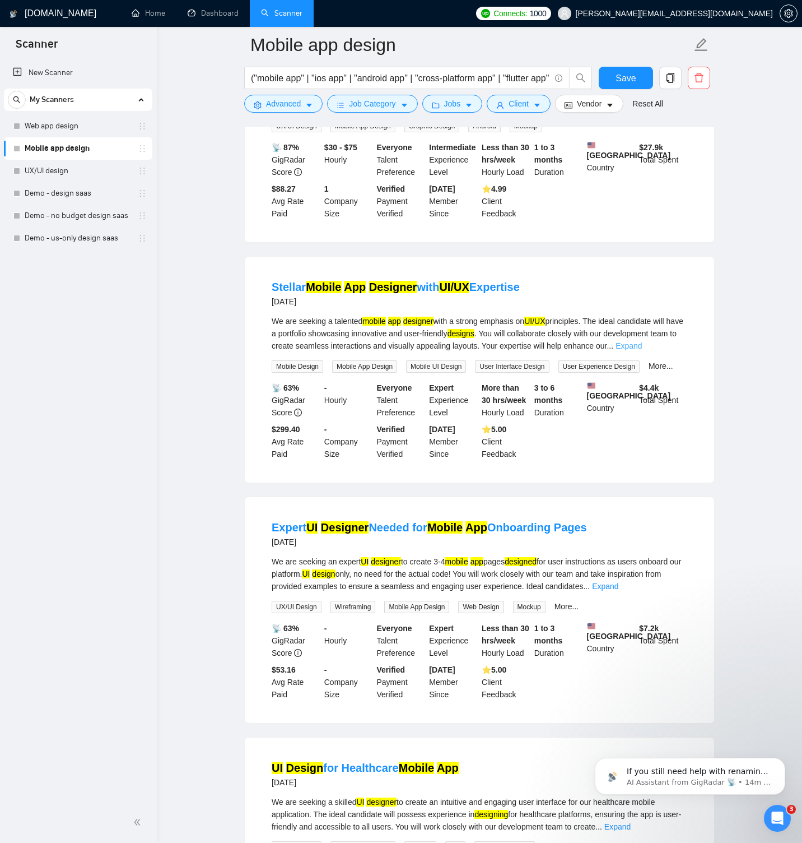
click at [642, 350] on link "Expand" at bounding box center [629, 345] width 26 height 9
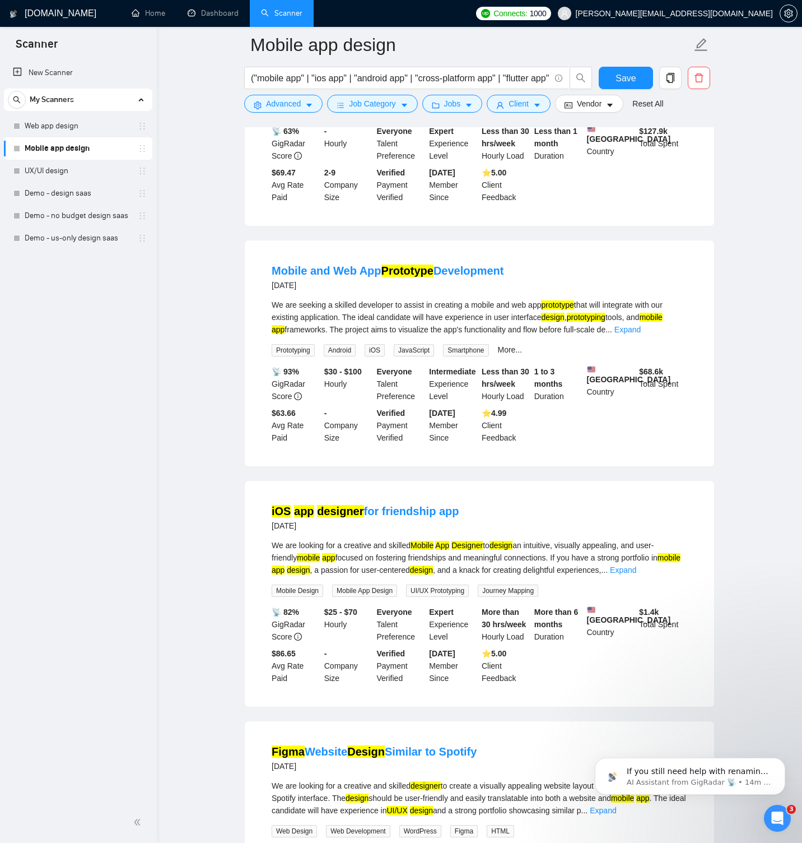
scroll to position [6876, 0]
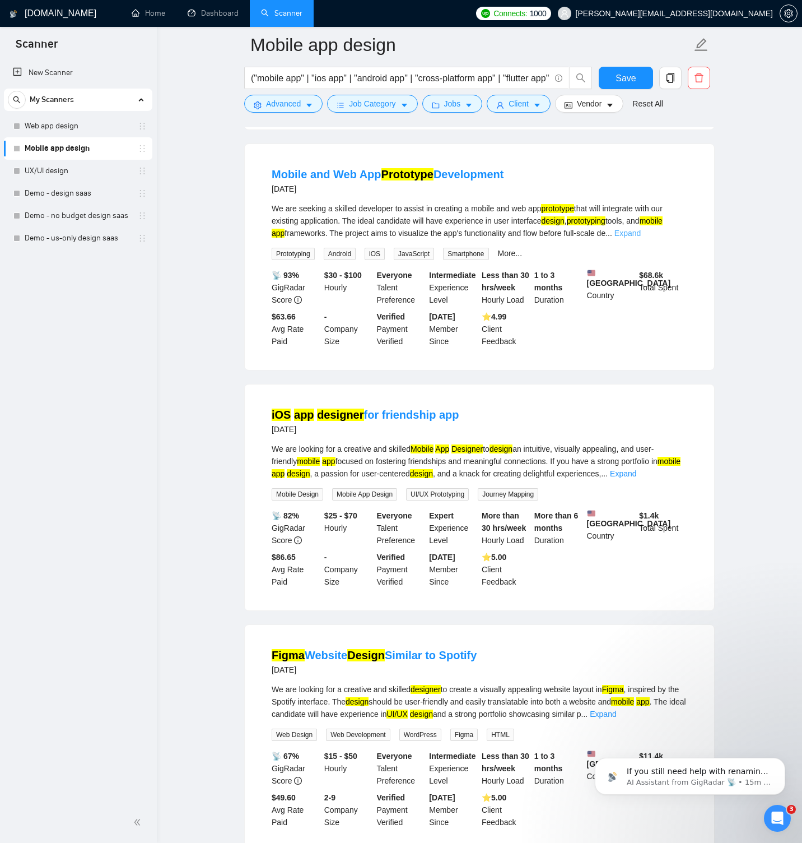
click at [641, 238] on link "Expand" at bounding box center [628, 233] width 26 height 9
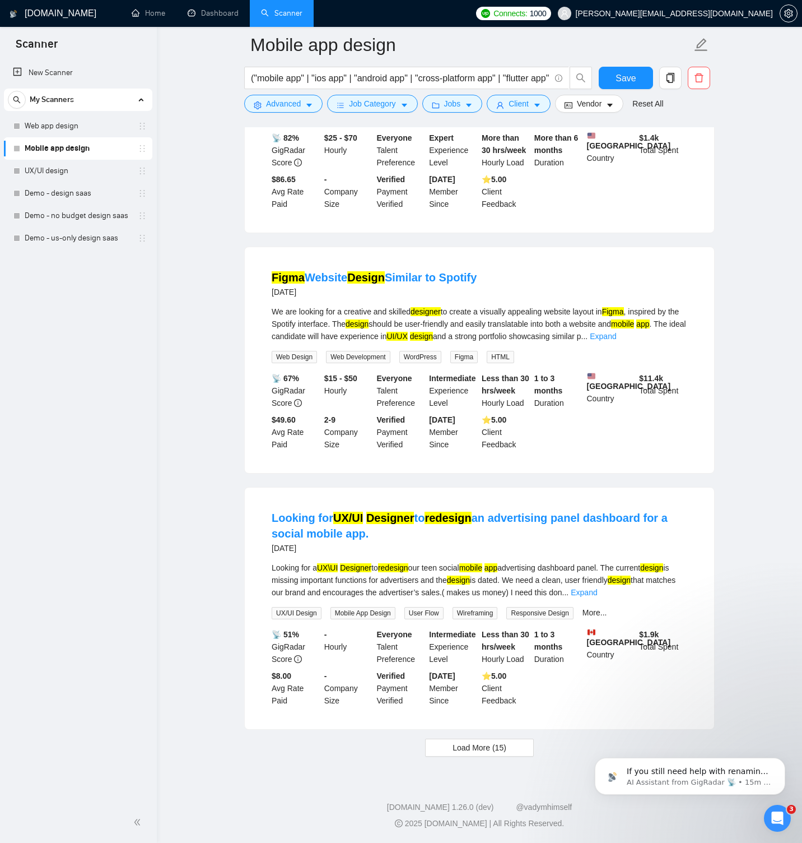
scroll to position [7480, 0]
click at [516, 745] on button "Load More (15)" at bounding box center [479, 747] width 109 height 18
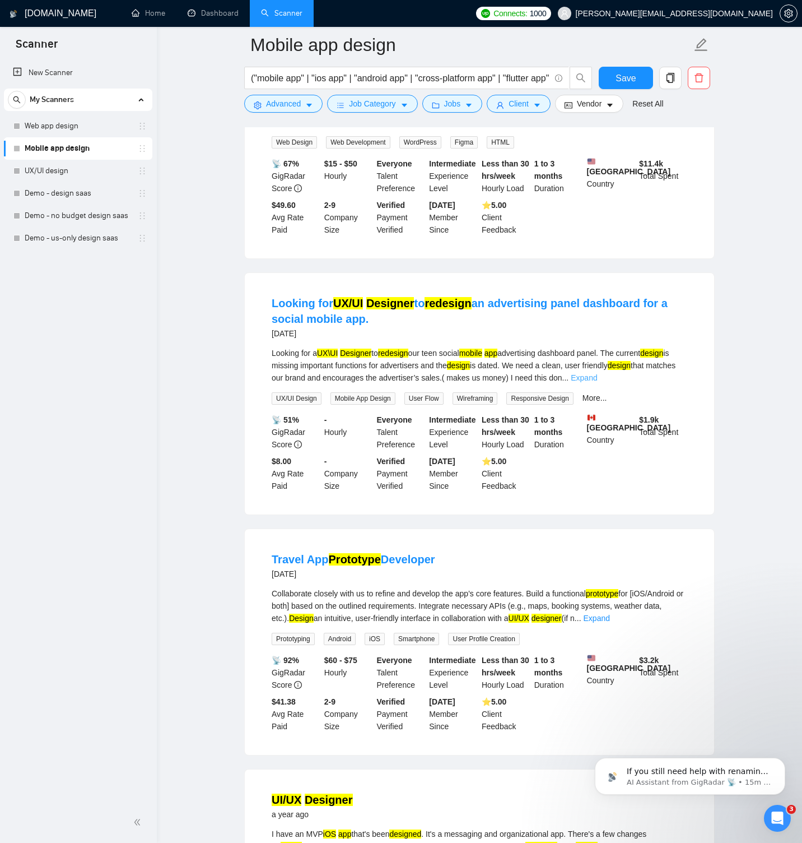
click at [597, 382] on link "Expand" at bounding box center [584, 377] width 26 height 9
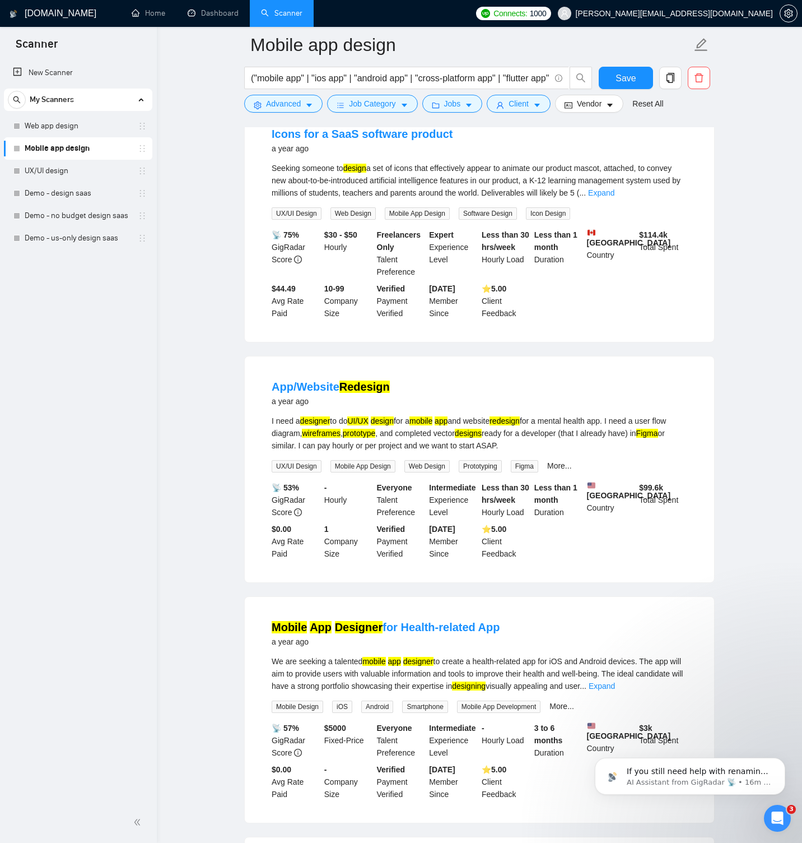
scroll to position [9142, 0]
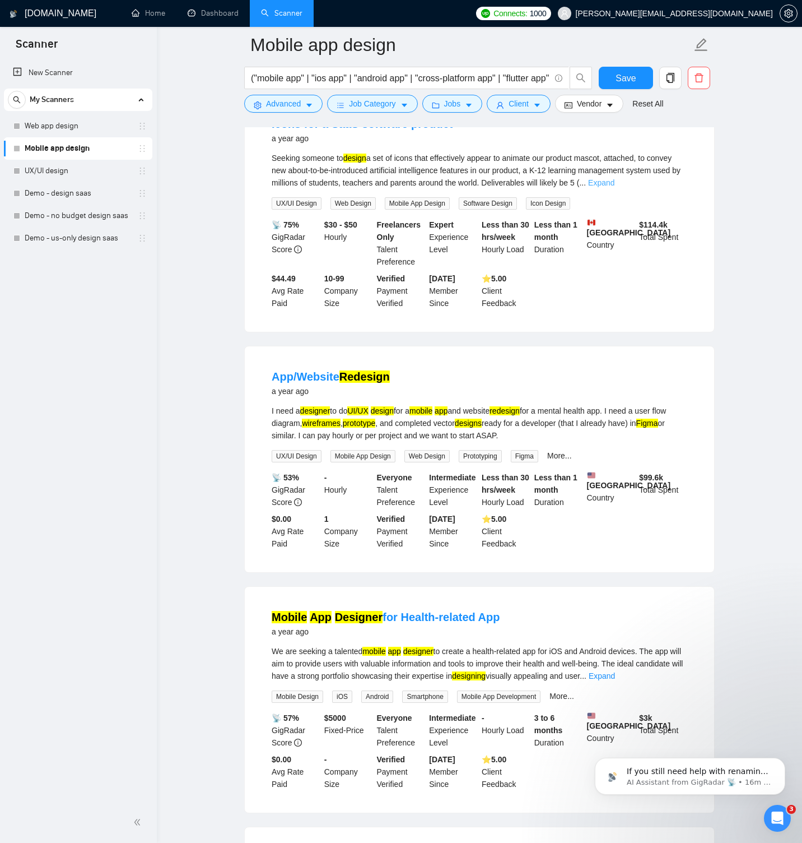
click at [615, 187] on link "Expand" at bounding box center [601, 182] width 26 height 9
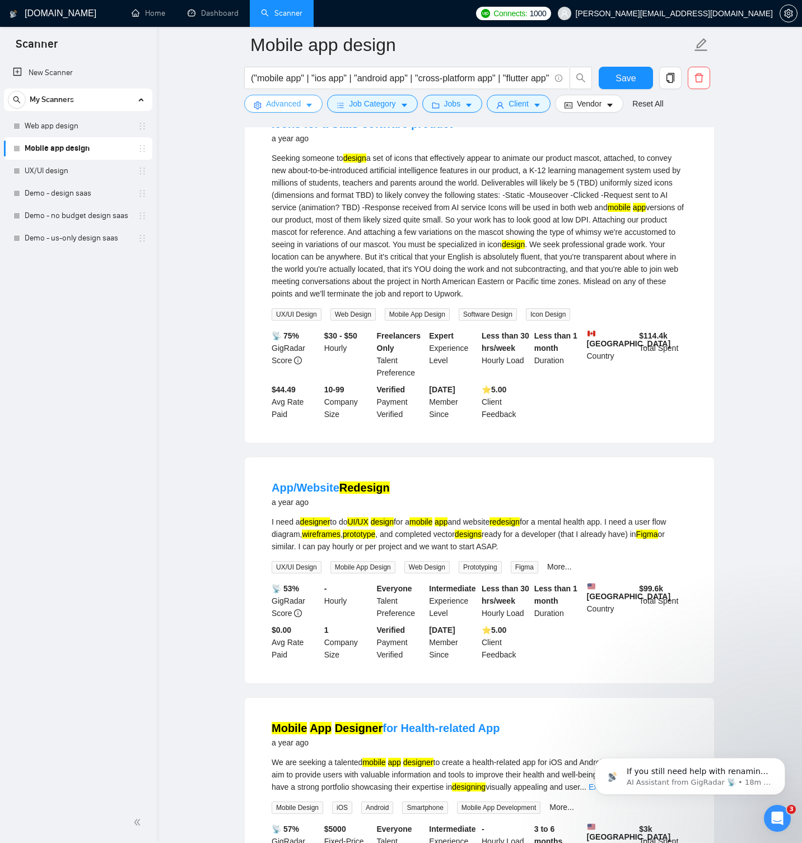
click at [290, 104] on span "Advanced" at bounding box center [283, 103] width 35 height 12
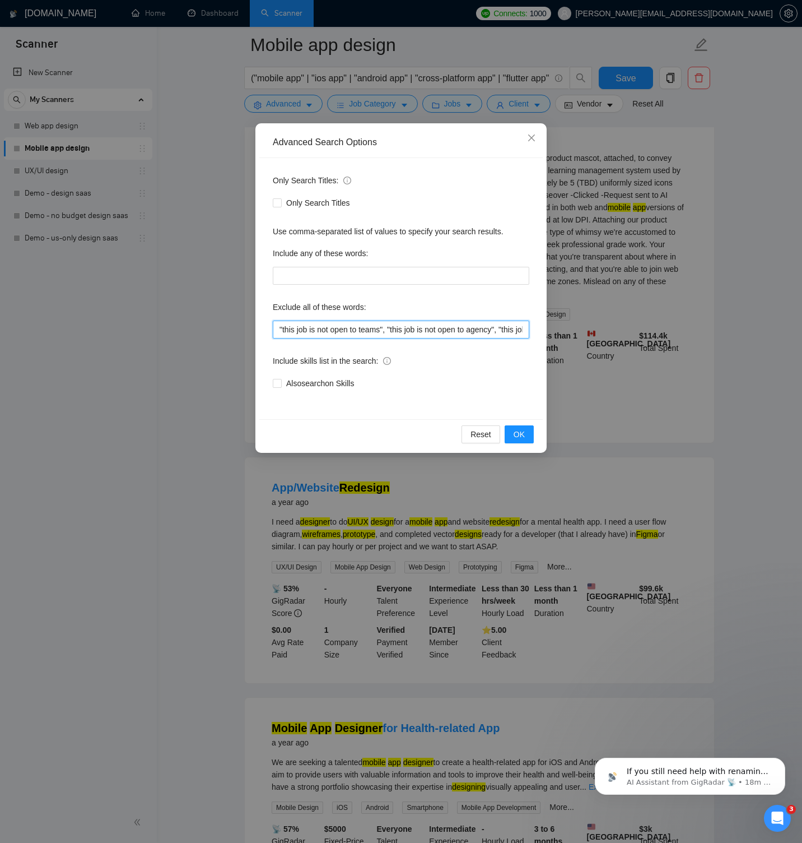
click at [373, 331] on input ""this job is not open to teams", "this job is not open to agency", "this job is…" at bounding box center [401, 329] width 257 height 18
paste input ", "icon design", "icon designer", icons, illustrations, "graphic assets", "grap…"
click at [520, 436] on span "OK" at bounding box center [519, 434] width 11 height 12
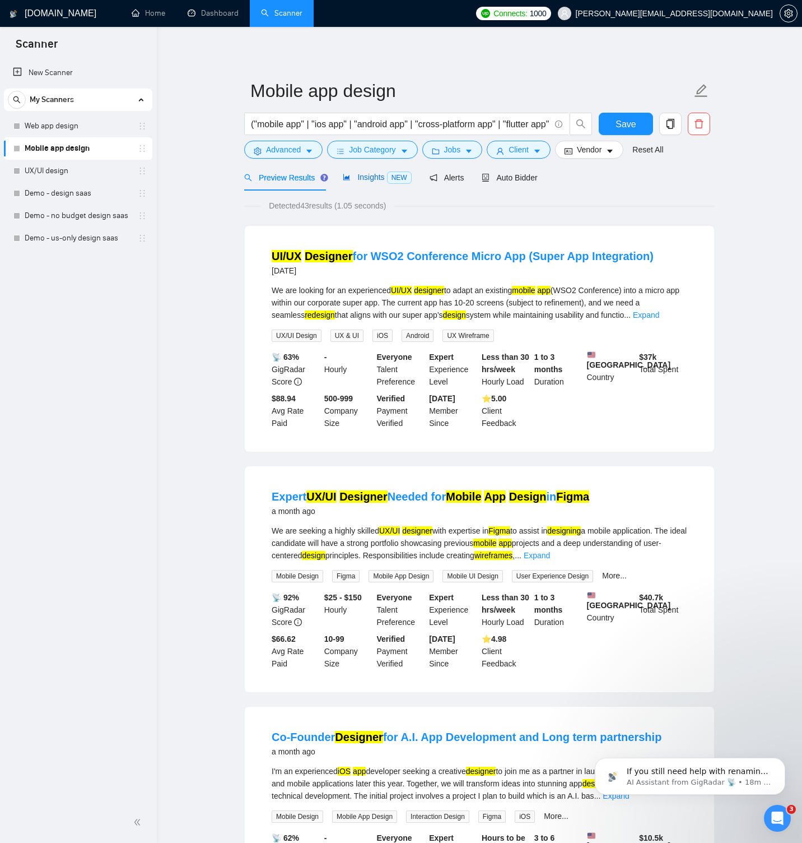
click at [390, 175] on span "NEW" at bounding box center [399, 177] width 25 height 12
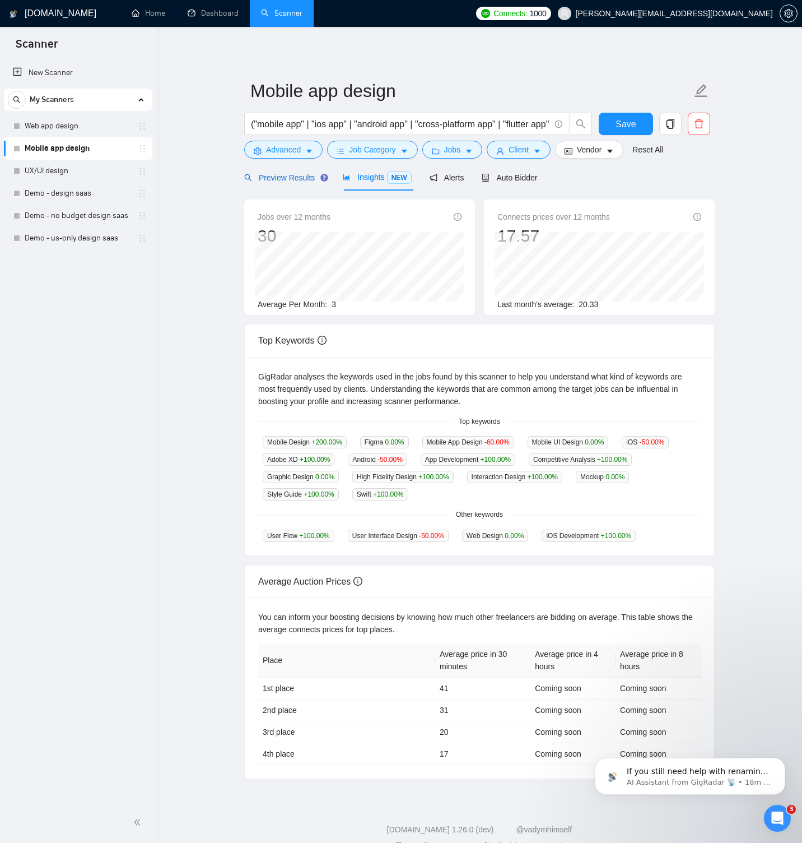
click at [264, 173] on span "Preview Results" at bounding box center [284, 177] width 81 height 9
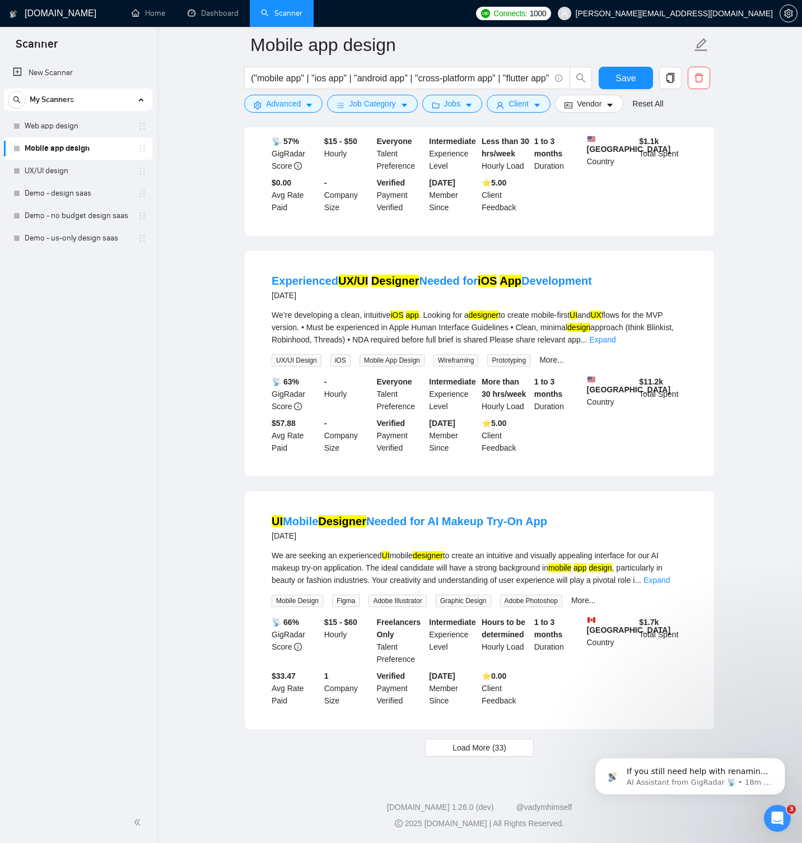
scroll to position [1951, 0]
click at [501, 747] on span "Load More (33)" at bounding box center [480, 747] width 54 height 12
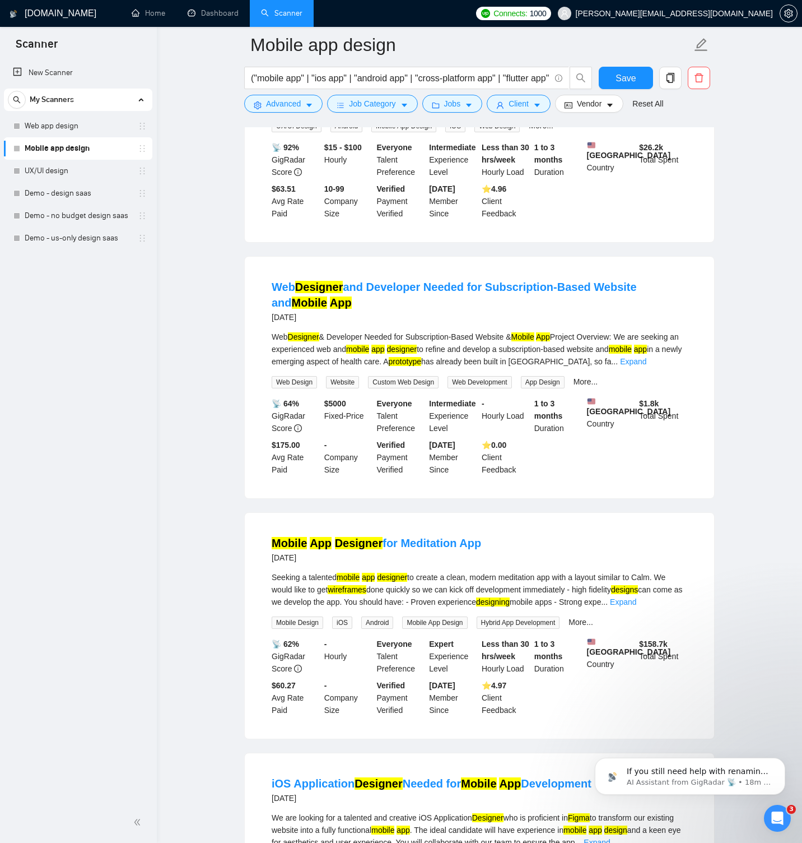
scroll to position [3988, 0]
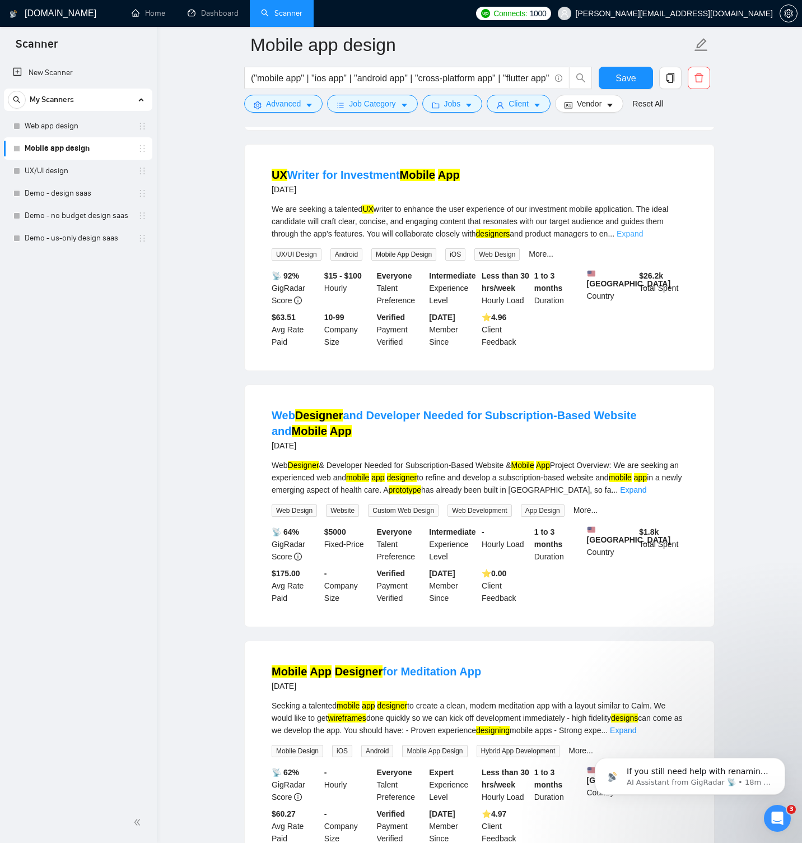
click at [643, 238] on link "Expand" at bounding box center [630, 233] width 26 height 9
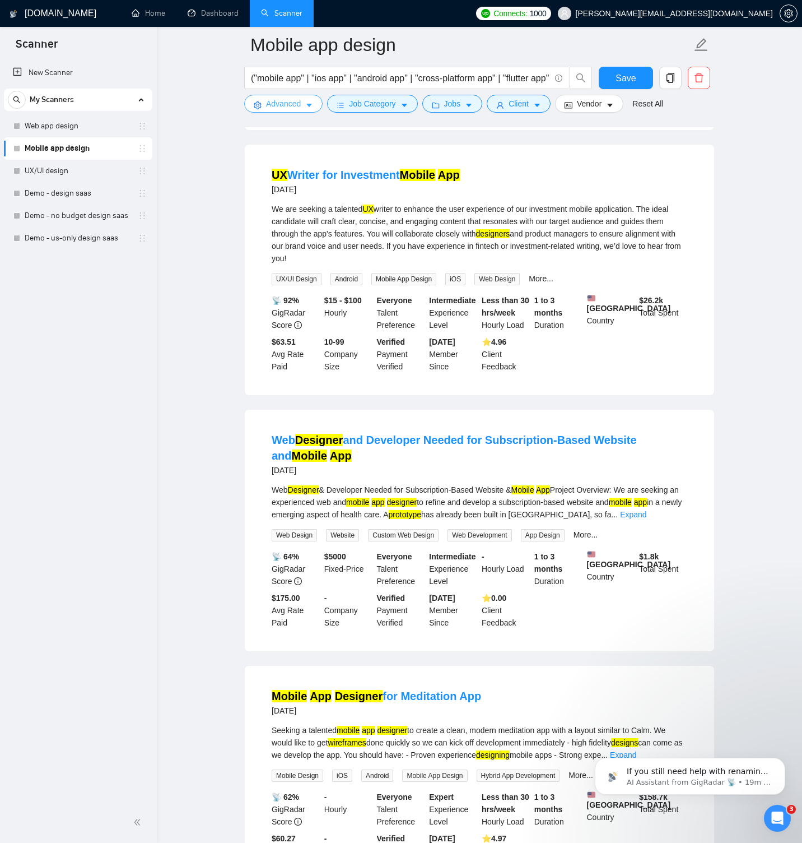
click at [281, 103] on span "Advanced" at bounding box center [283, 103] width 35 height 12
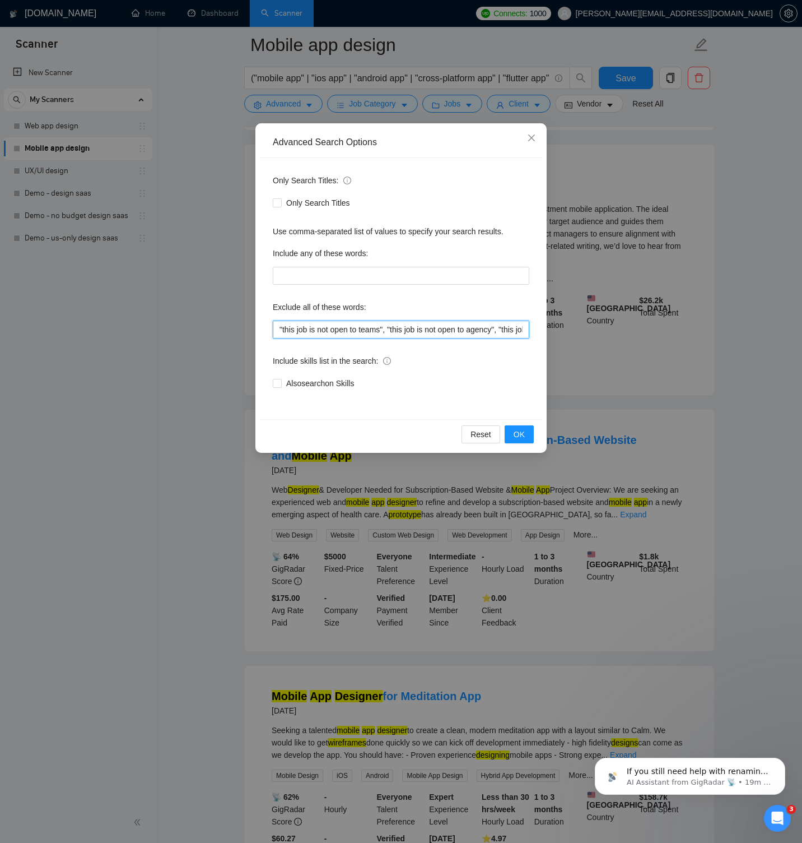
click at [341, 326] on input ""this job is not open to teams", "this job is not open to agency", "this job is…" at bounding box center [401, 329] width 257 height 18
paste input ", "ux writer", "ux writing", "content writing", "content strategy", "copywriter…"
click at [529, 432] on button "OK" at bounding box center [519, 434] width 29 height 18
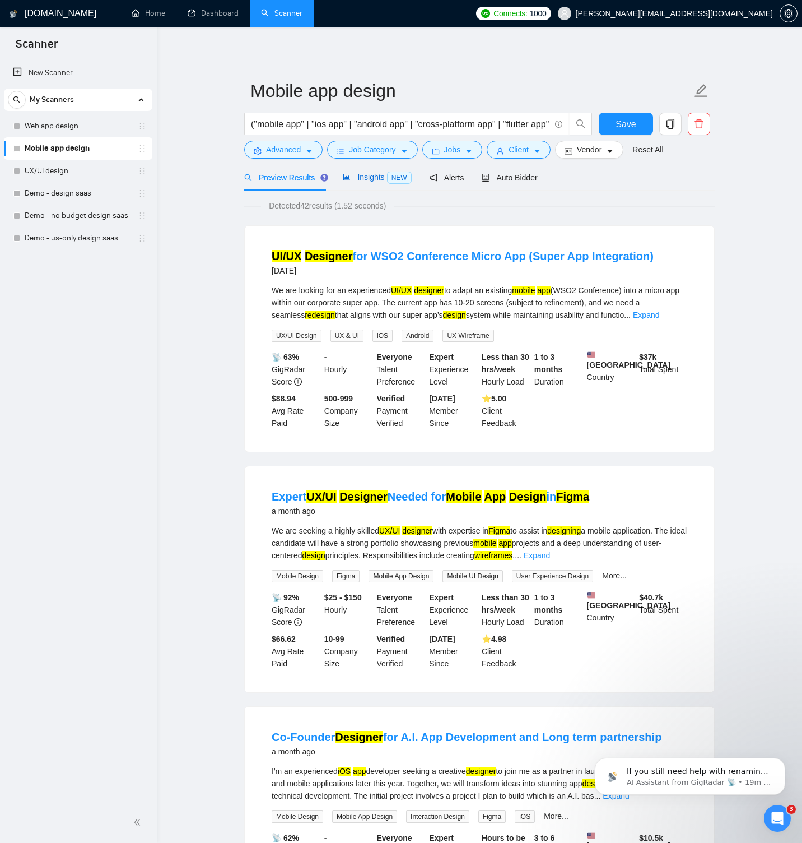
click at [369, 178] on span "Insights NEW" at bounding box center [377, 177] width 68 height 9
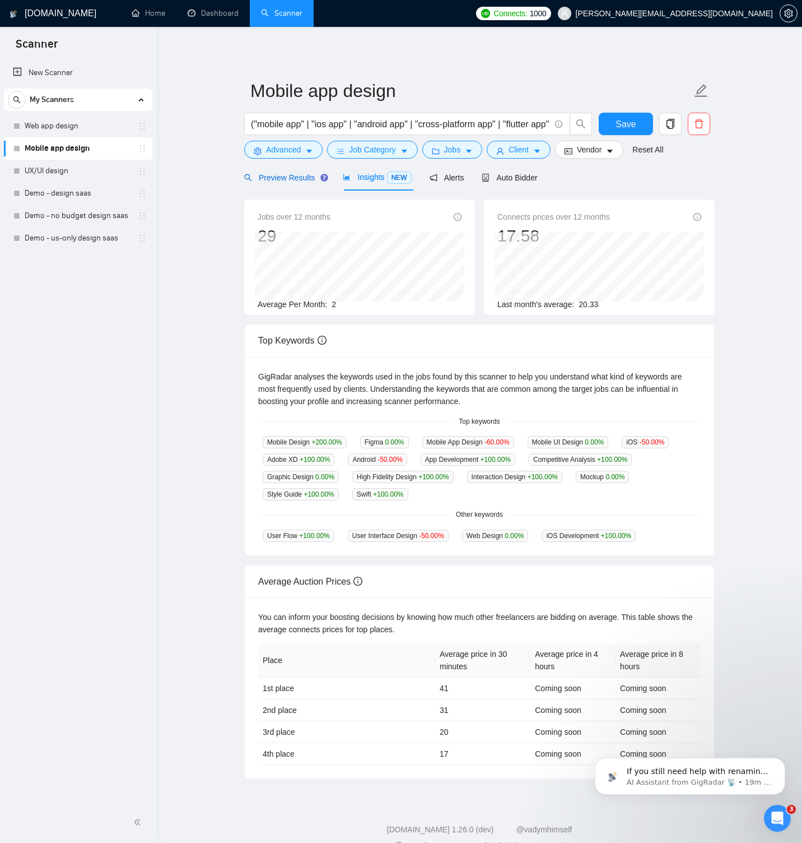
click at [298, 178] on span "Preview Results" at bounding box center [284, 177] width 81 height 9
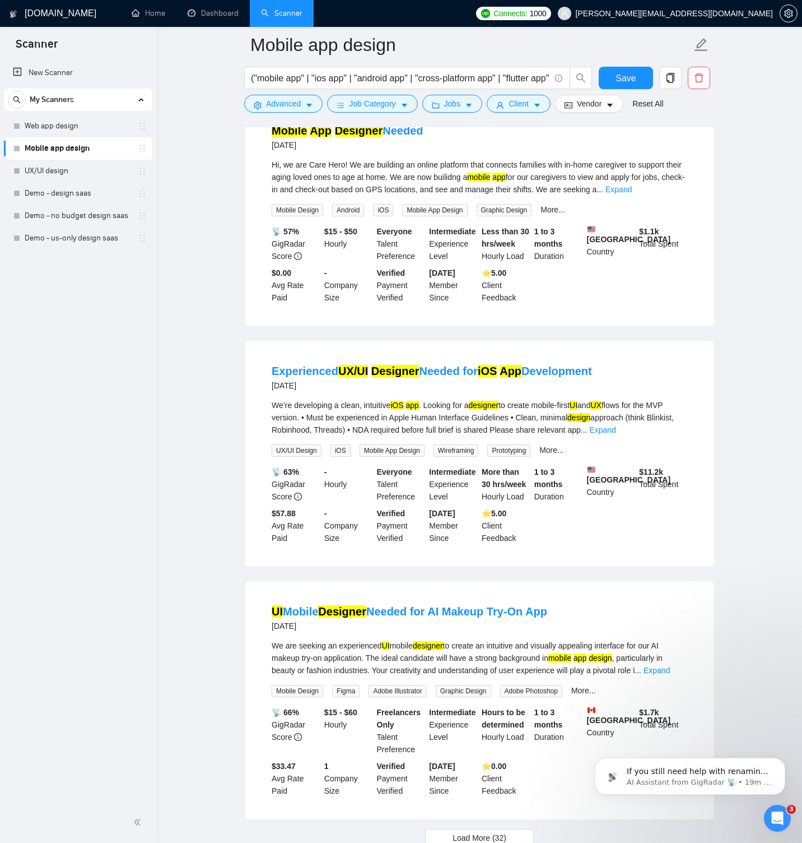
scroll to position [1951, 0]
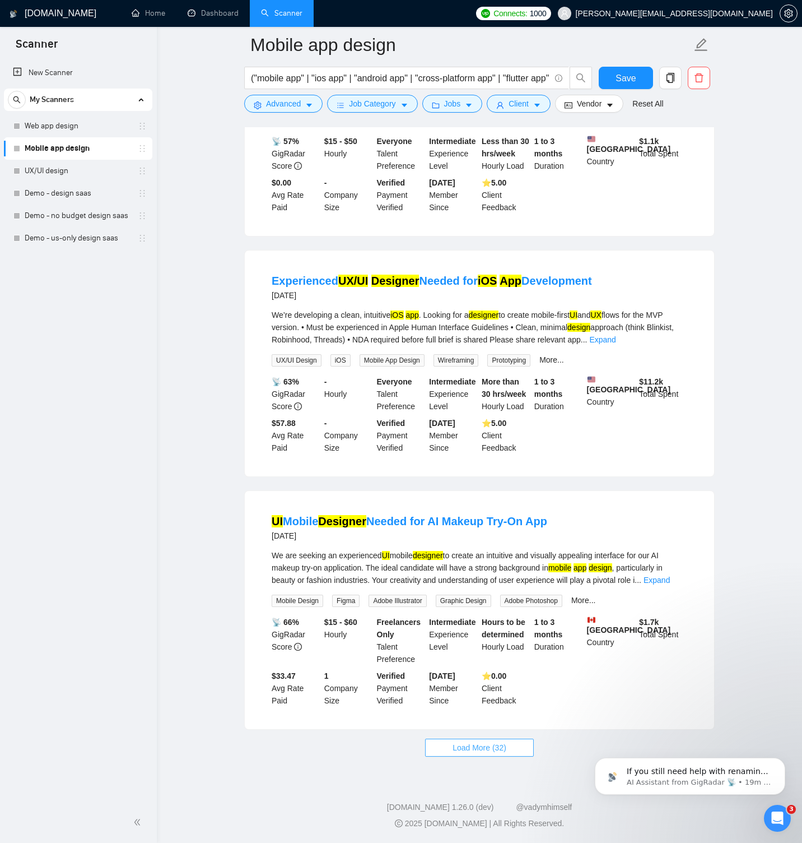
click at [478, 749] on span "Load More (32)" at bounding box center [480, 747] width 54 height 12
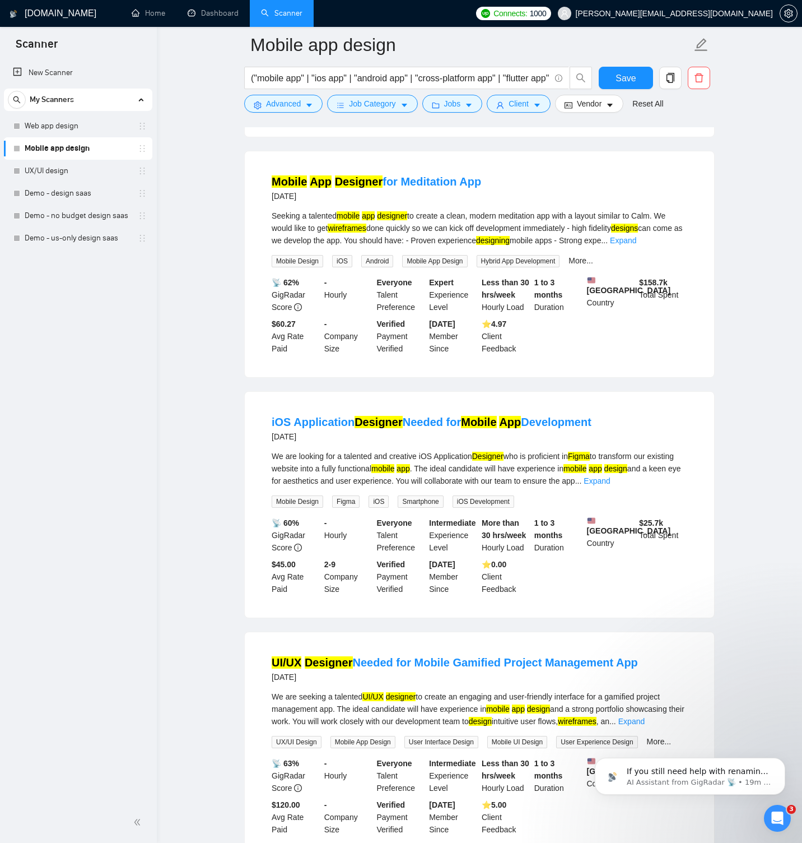
scroll to position [4434, 0]
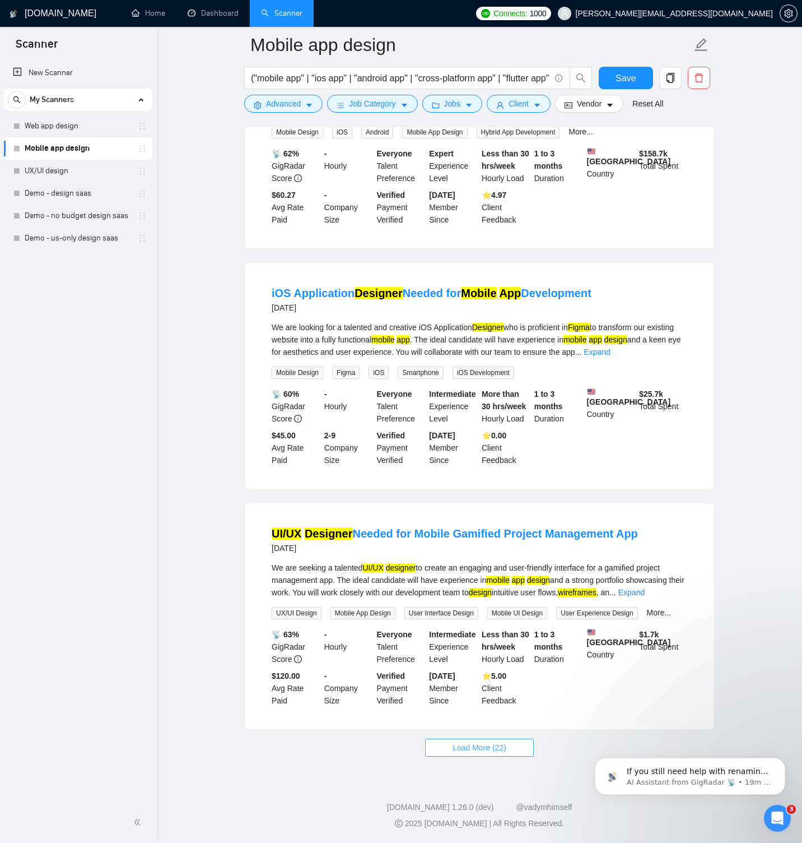
click at [476, 742] on span "Load More (22)" at bounding box center [480, 747] width 54 height 12
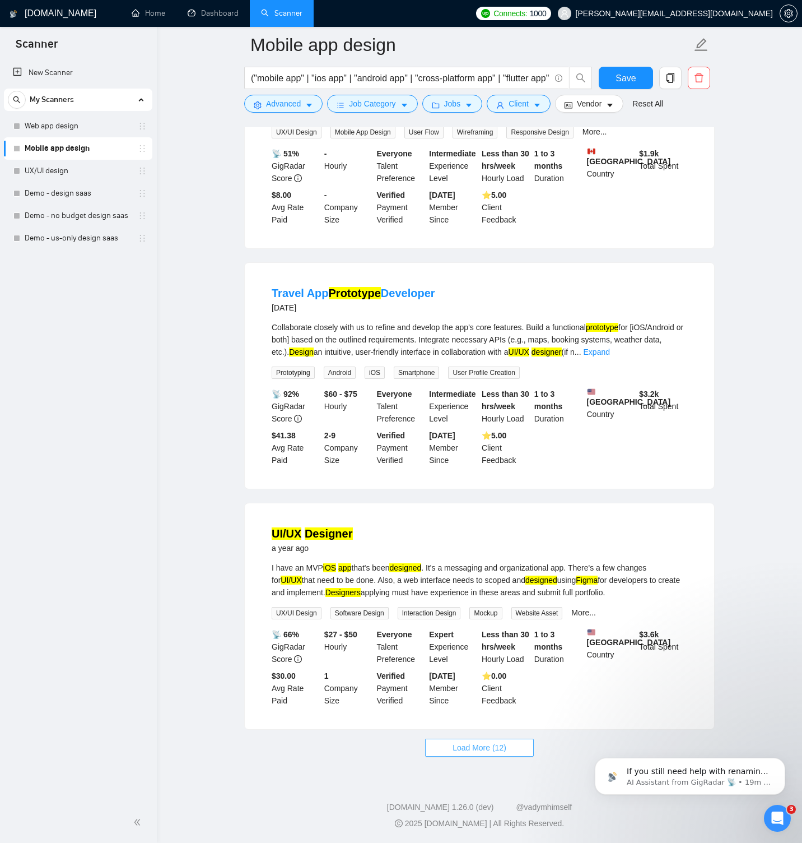
scroll to position [6938, 0]
click at [504, 752] on span "Load More (12)" at bounding box center [480, 747] width 54 height 12
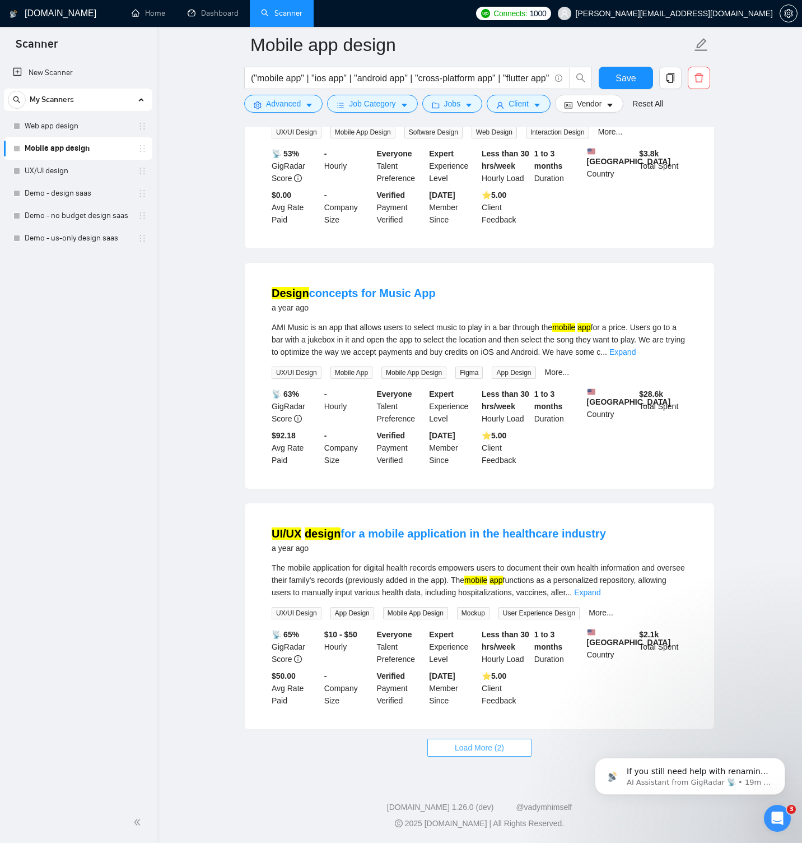
scroll to position [9376, 0]
click at [508, 746] on button "Load More (2)" at bounding box center [479, 747] width 104 height 18
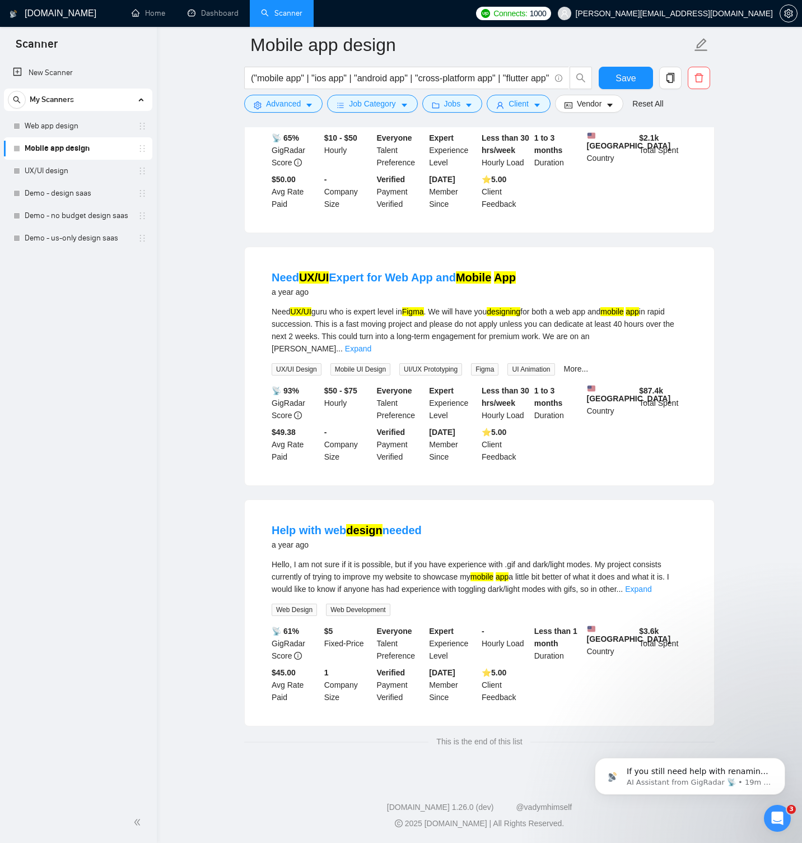
scroll to position [9876, 0]
click at [651, 584] on link "Expand" at bounding box center [638, 588] width 26 height 9
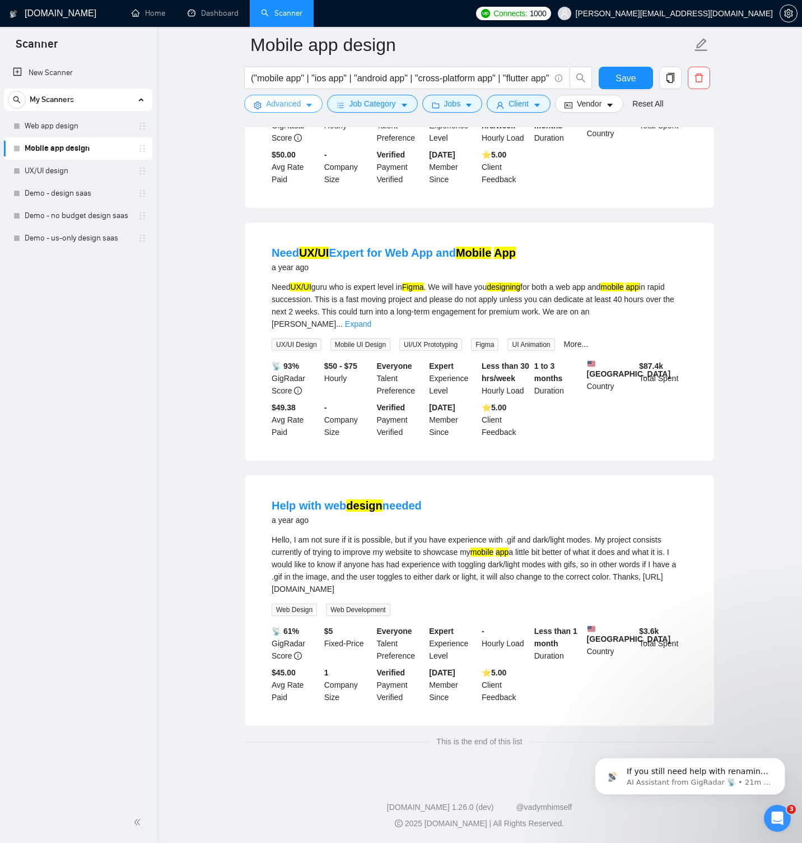
click at [291, 101] on span "Advanced" at bounding box center [283, 103] width 35 height 12
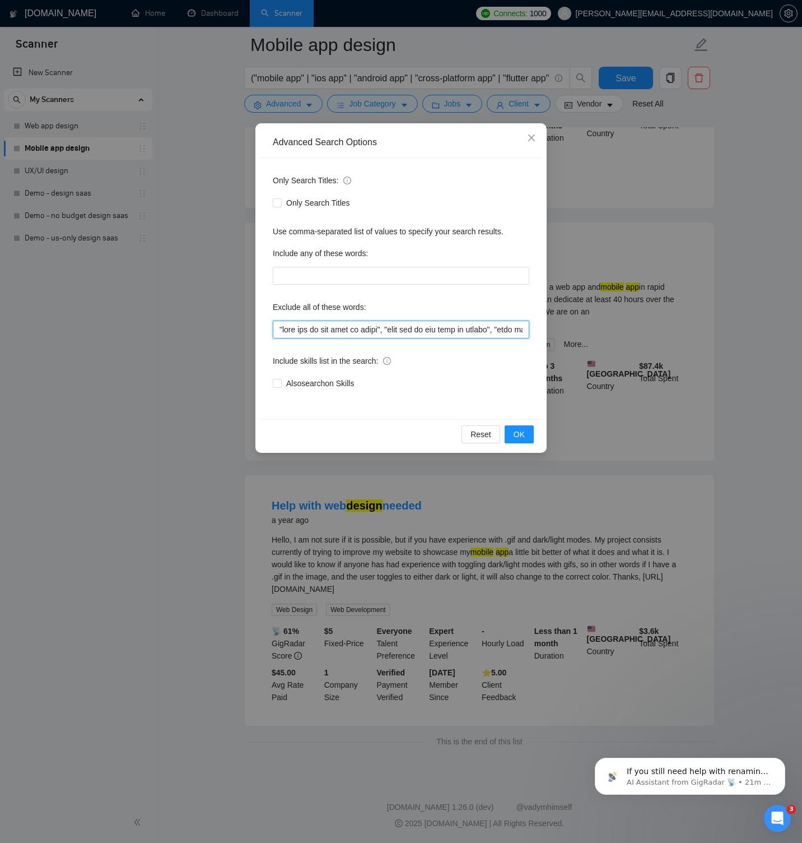
click at [360, 330] on input "text" at bounding box center [401, 329] width 257 height 18
paste input ", "web design needed", "help with website", "simple website", "small website", …"
type input ""this job is not open to teams", "this job is not open to agency", "this job is…"
click at [524, 434] on span "OK" at bounding box center [519, 434] width 11 height 12
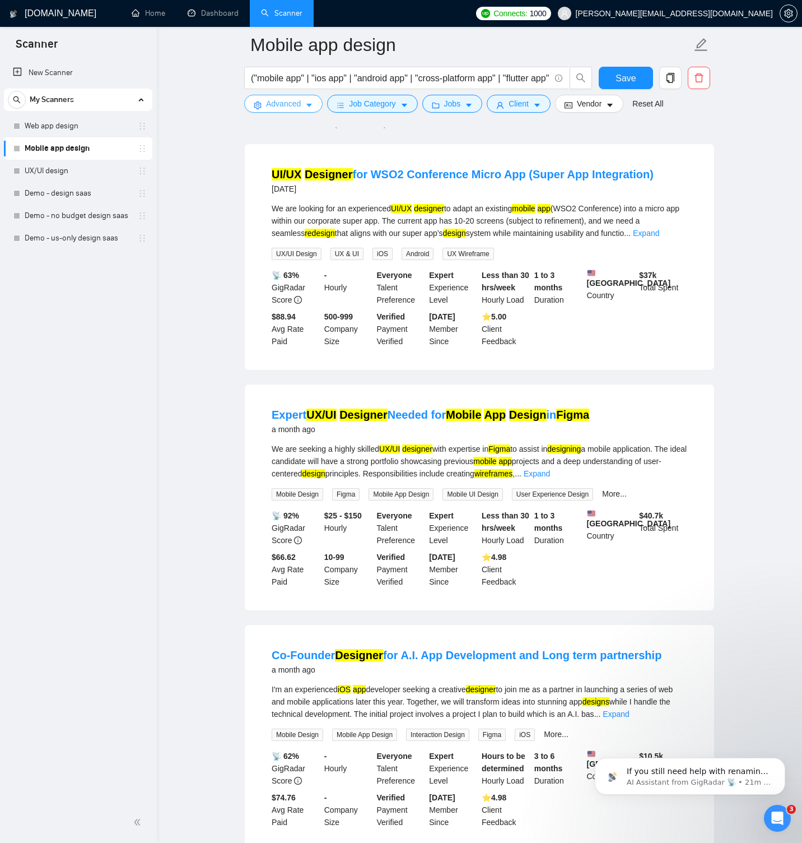
scroll to position [0, 0]
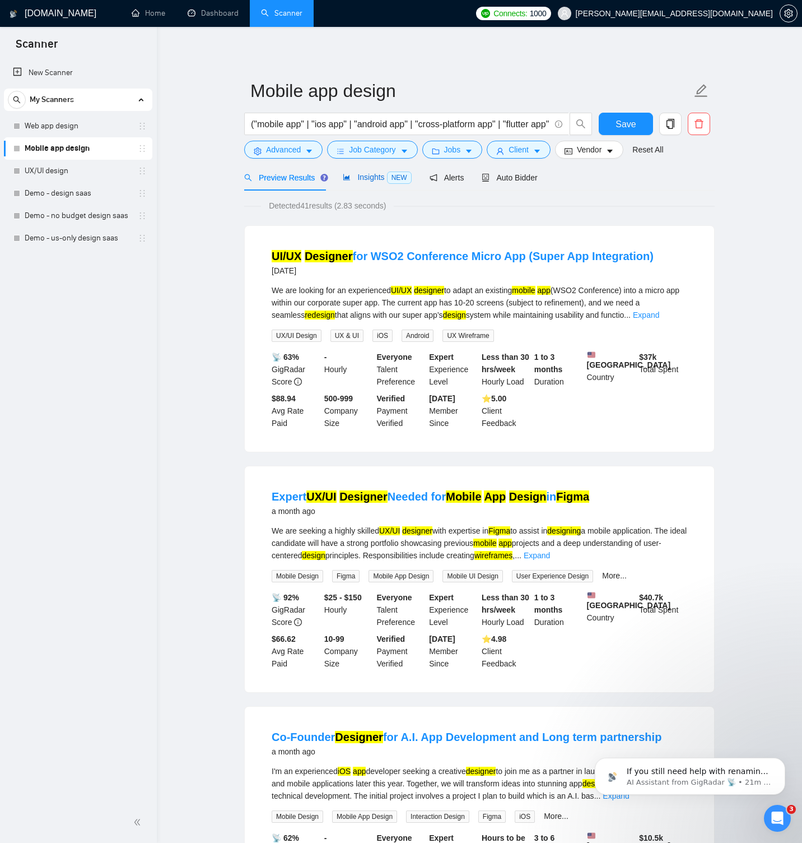
click at [379, 179] on span "Insights NEW" at bounding box center [377, 177] width 68 height 9
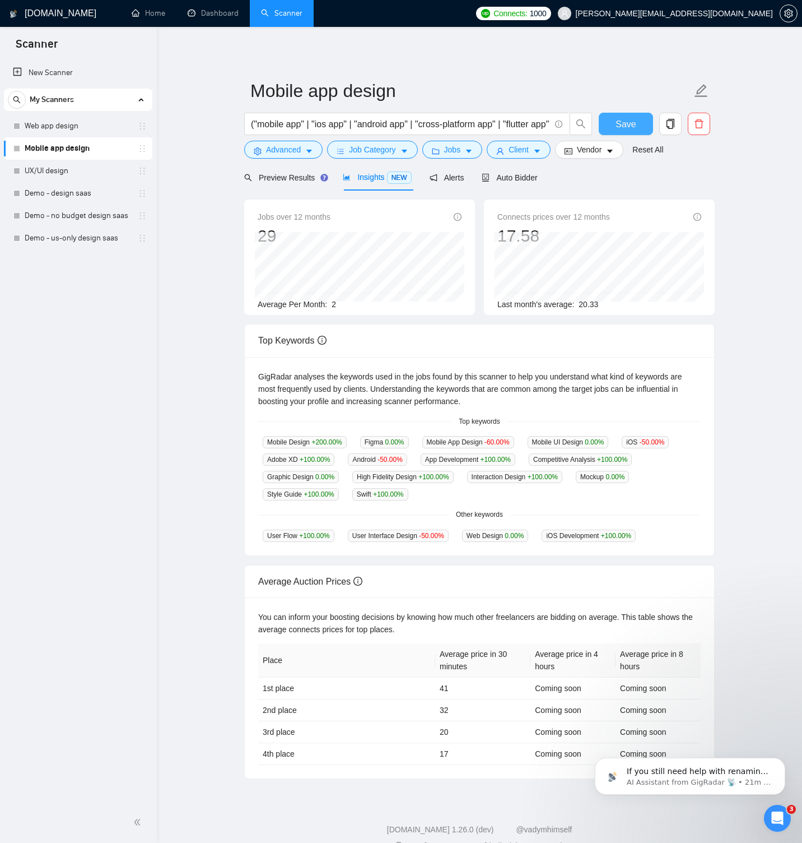
click at [626, 120] on span "Save" at bounding box center [626, 124] width 20 height 14
click at [524, 176] on span "Auto Bidder" at bounding box center [509, 177] width 55 height 9
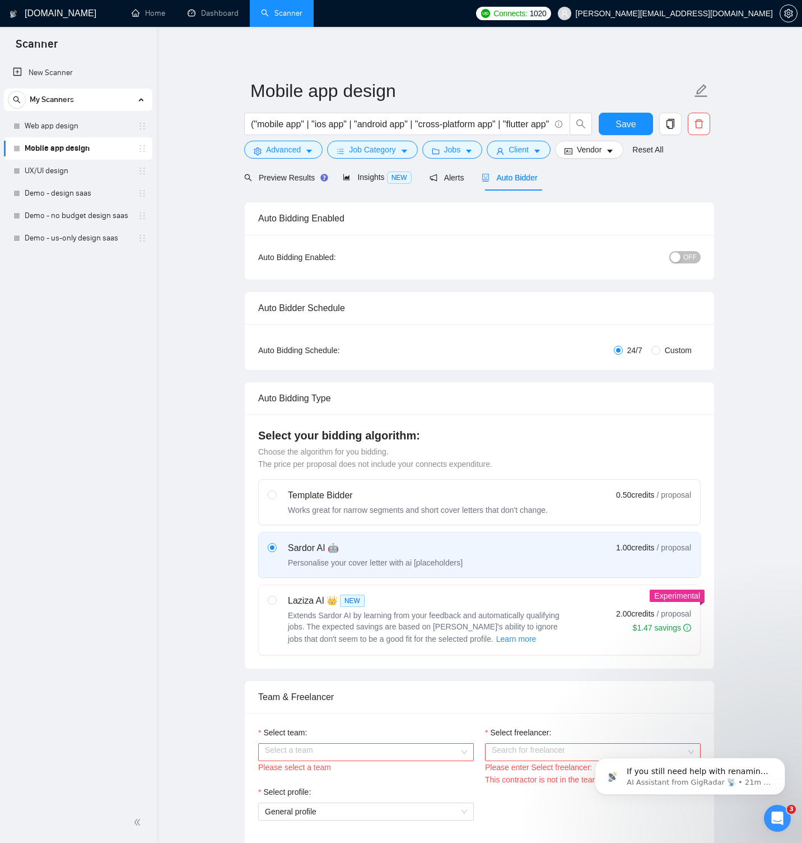
click at [662, 350] on span "Custom" at bounding box center [678, 350] width 36 height 12
click at [660, 350] on input "Custom" at bounding box center [655, 350] width 9 height 9
radio input "true"
radio input "false"
checkbox input "true"
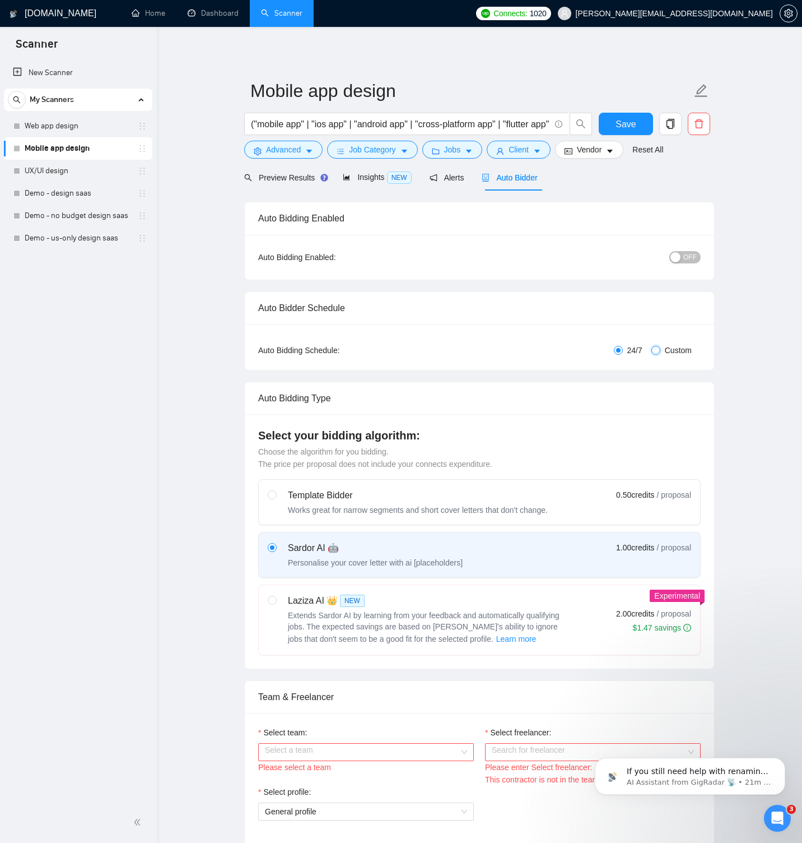
checkbox input "true"
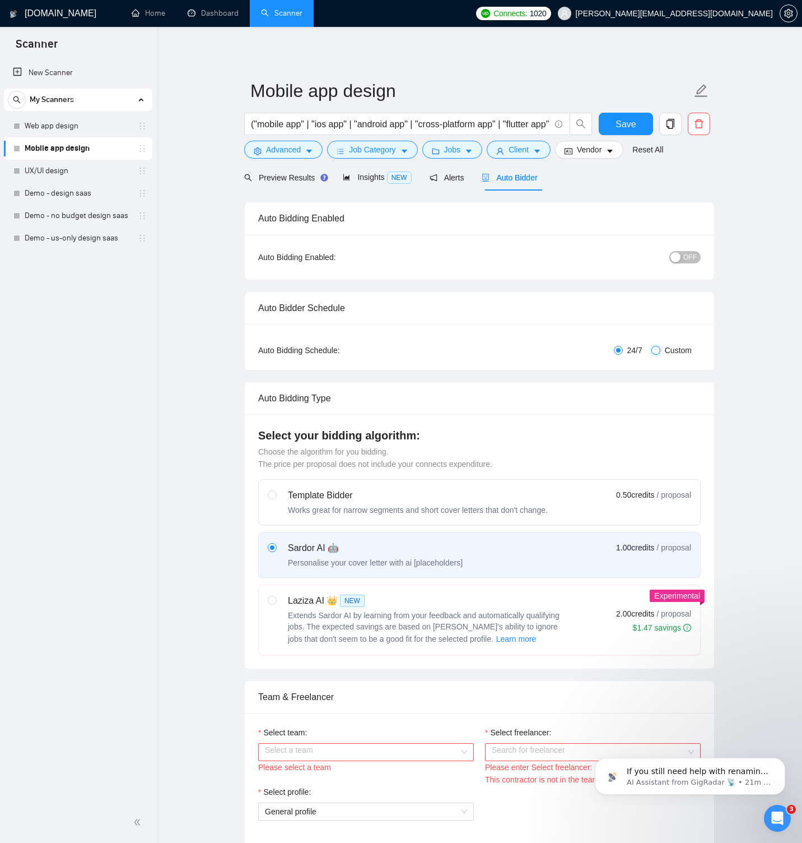
checkbox input "true"
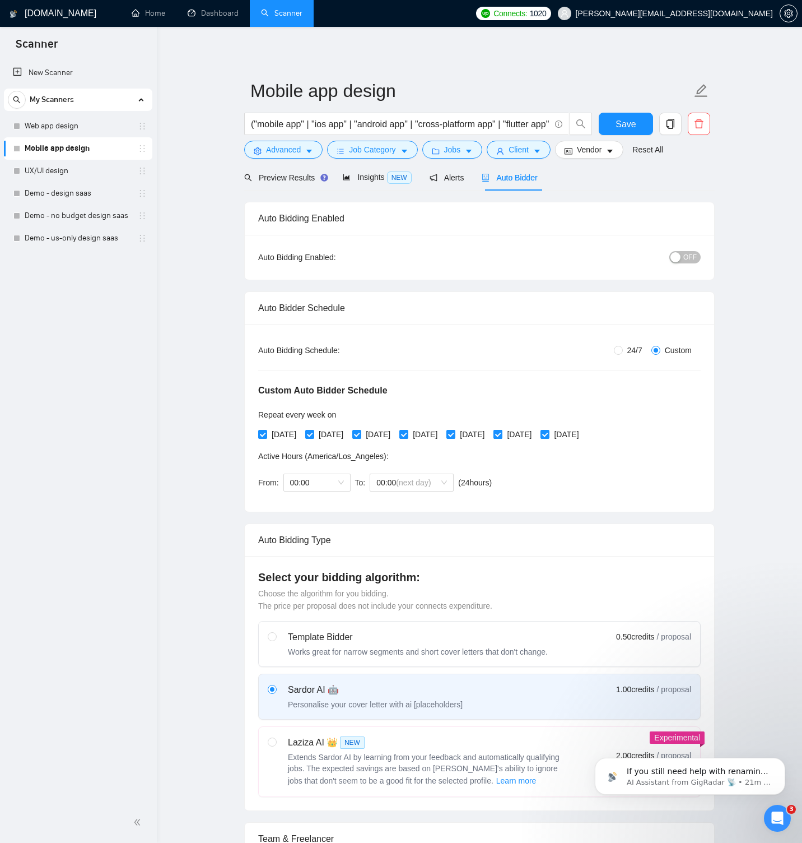
drag, startPoint x: 534, startPoint y: 432, endPoint x: 543, endPoint y: 432, distance: 9.5
click at [536, 432] on label "[DATE]" at bounding box center [515, 434] width 43 height 12
click at [501, 432] on input "[DATE]" at bounding box center [498, 434] width 8 height 8
checkbox input "false"
click at [548, 431] on input "[DATE]" at bounding box center [545, 434] width 8 height 8
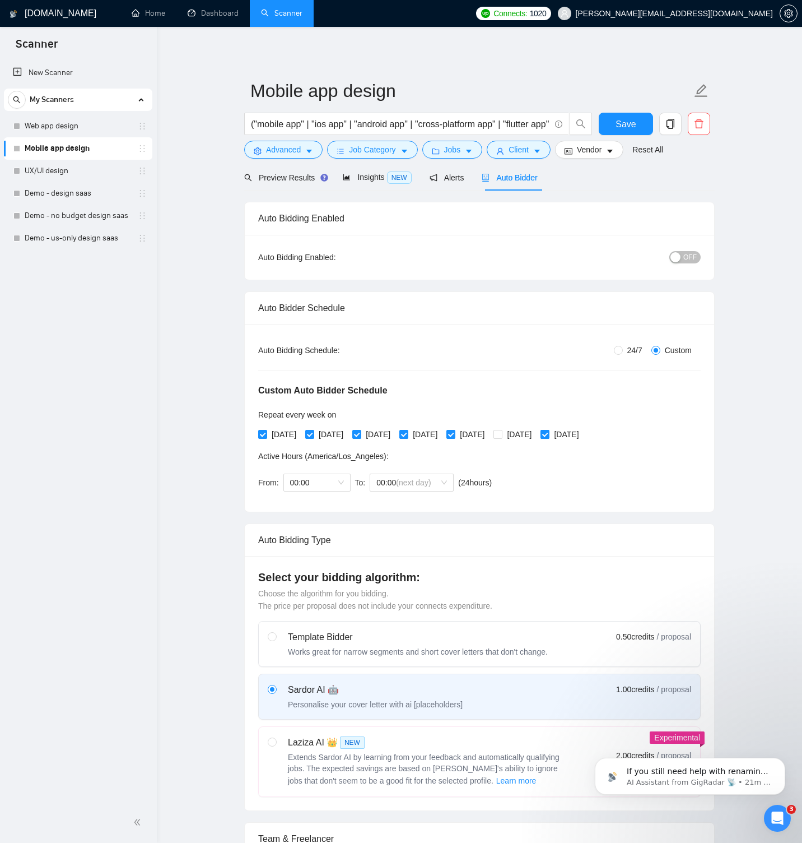
checkbox input "false"
click at [309, 484] on span "00:00" at bounding box center [317, 482] width 54 height 17
click at [315, 574] on div "09:00" at bounding box center [317, 580] width 54 height 12
click at [431, 480] on span "(next day)" at bounding box center [413, 482] width 35 height 9
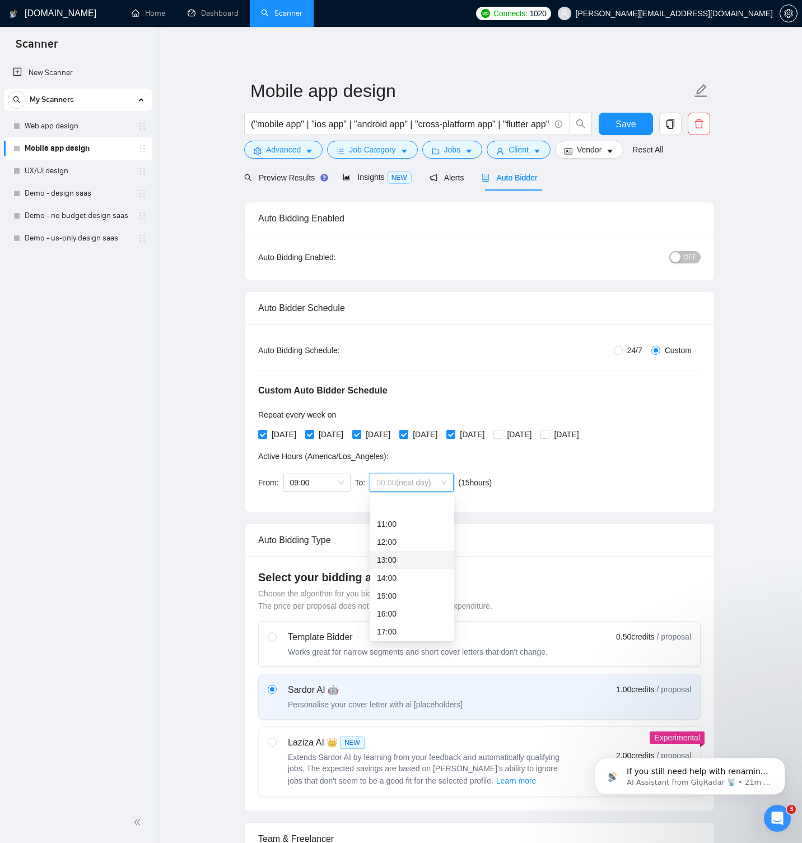
scroll to position [287, 0]
click at [406, 542] on div "18:00" at bounding box center [412, 540] width 71 height 12
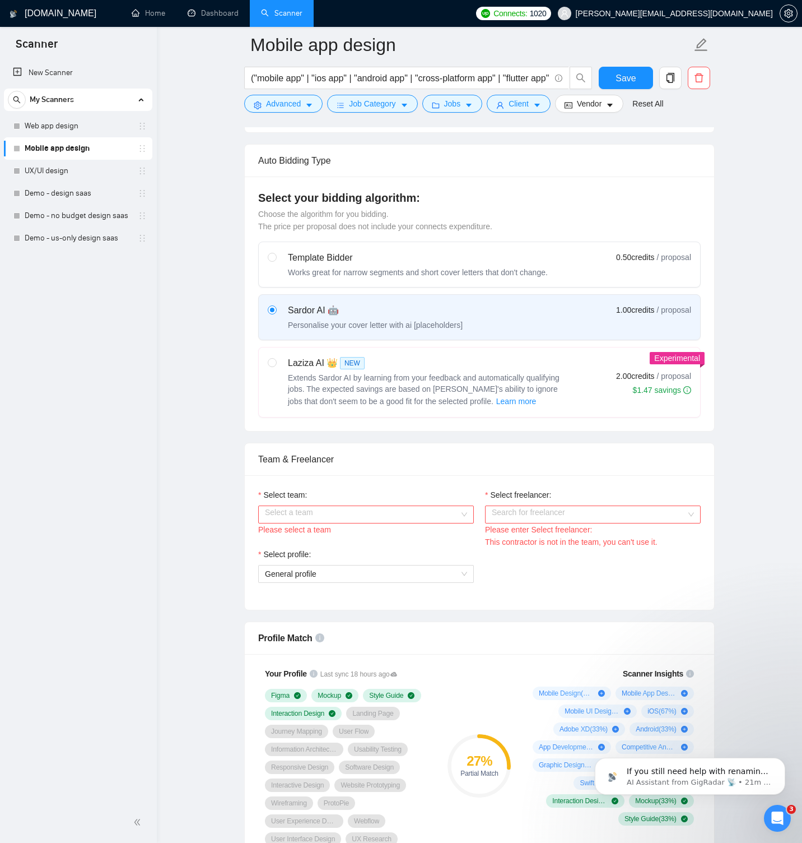
scroll to position [404, 0]
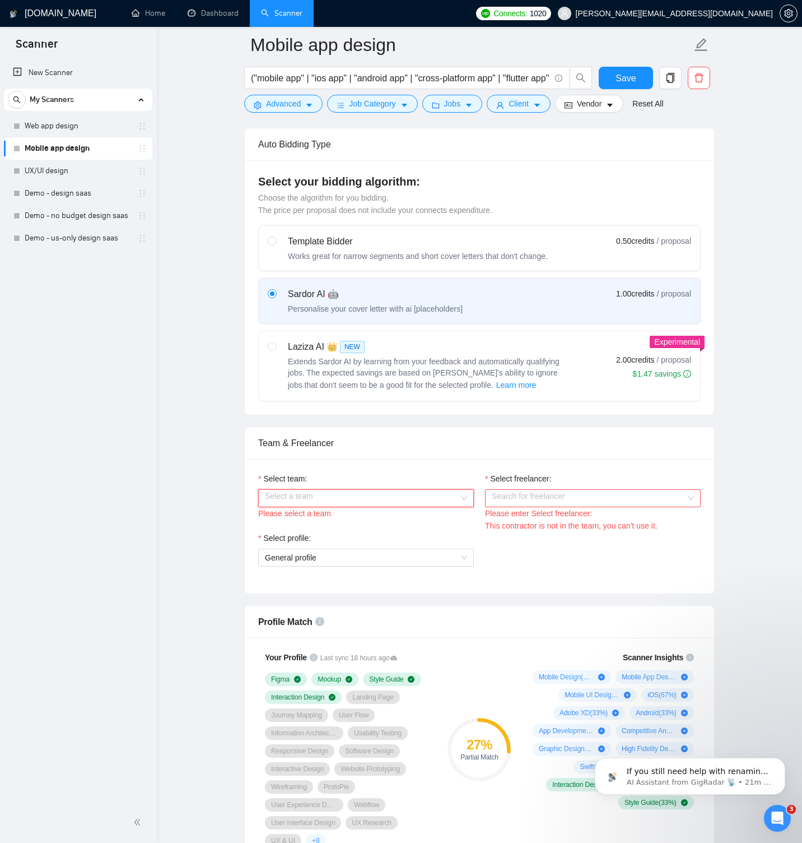
click at [445, 494] on input "Select team:" at bounding box center [362, 498] width 194 height 17
click at [373, 511] on div "smallteam." at bounding box center [366, 520] width 216 height 18
click at [514, 499] on input "Select freelancer:" at bounding box center [589, 498] width 194 height 17
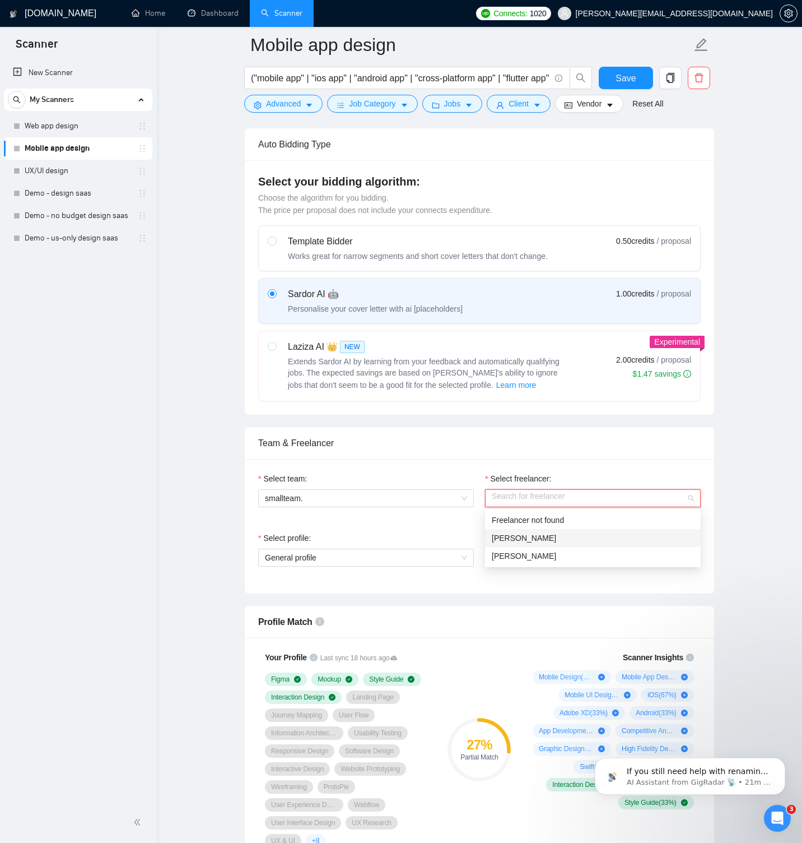
click at [514, 533] on span "[PERSON_NAME]" at bounding box center [524, 537] width 64 height 9
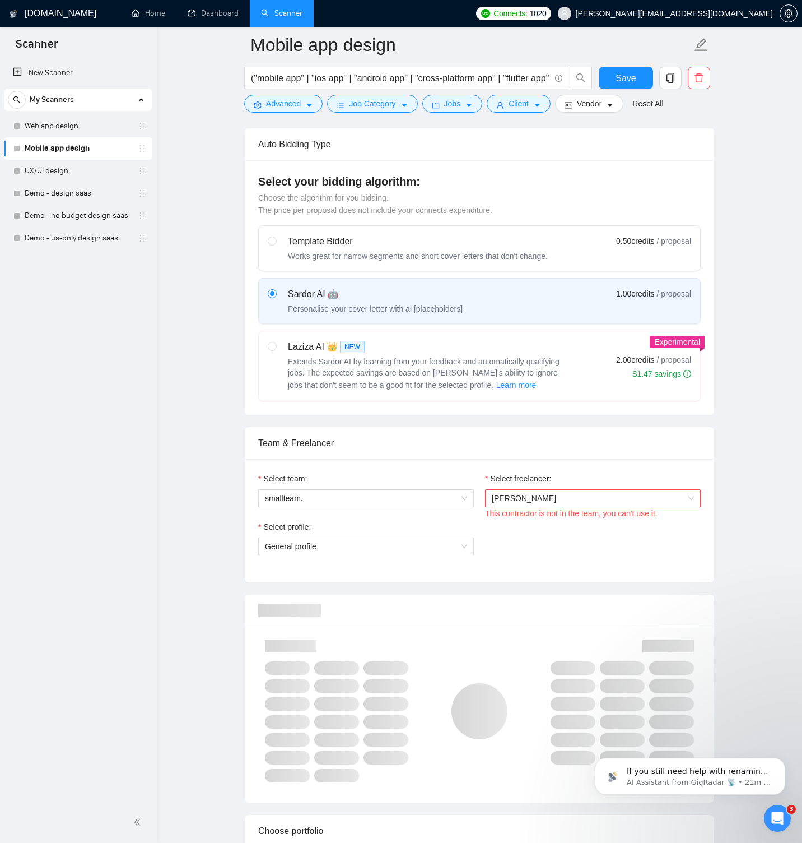
click at [676, 541] on div "Select profile: General profile" at bounding box center [480, 544] width 454 height 48
click at [466, 551] on span "General profile" at bounding box center [366, 546] width 202 height 17
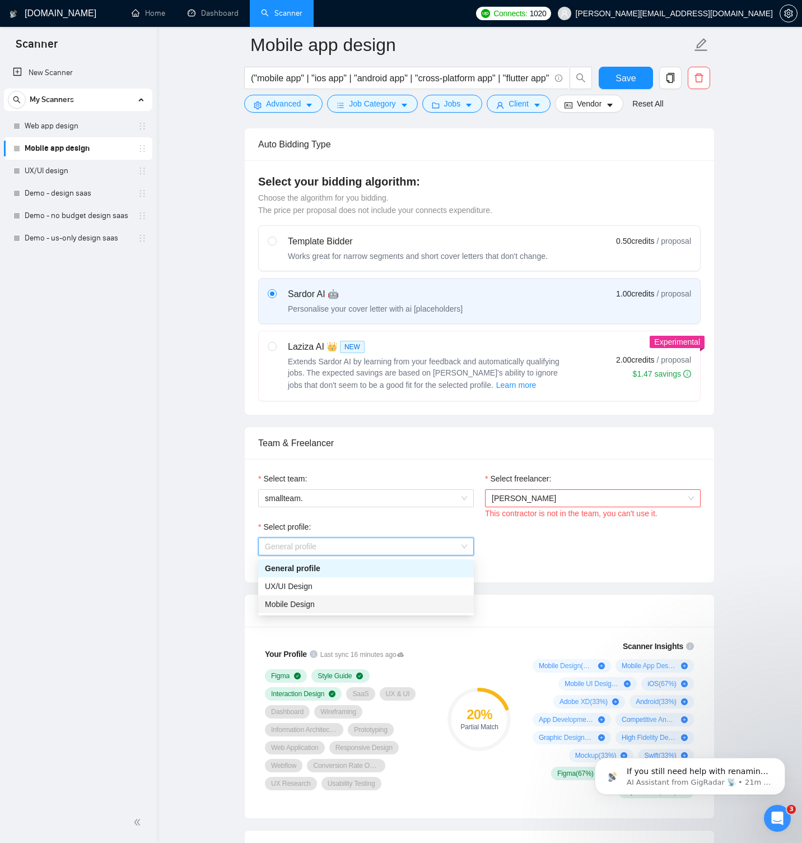
click at [371, 601] on div "Mobile Design" at bounding box center [366, 604] width 202 height 12
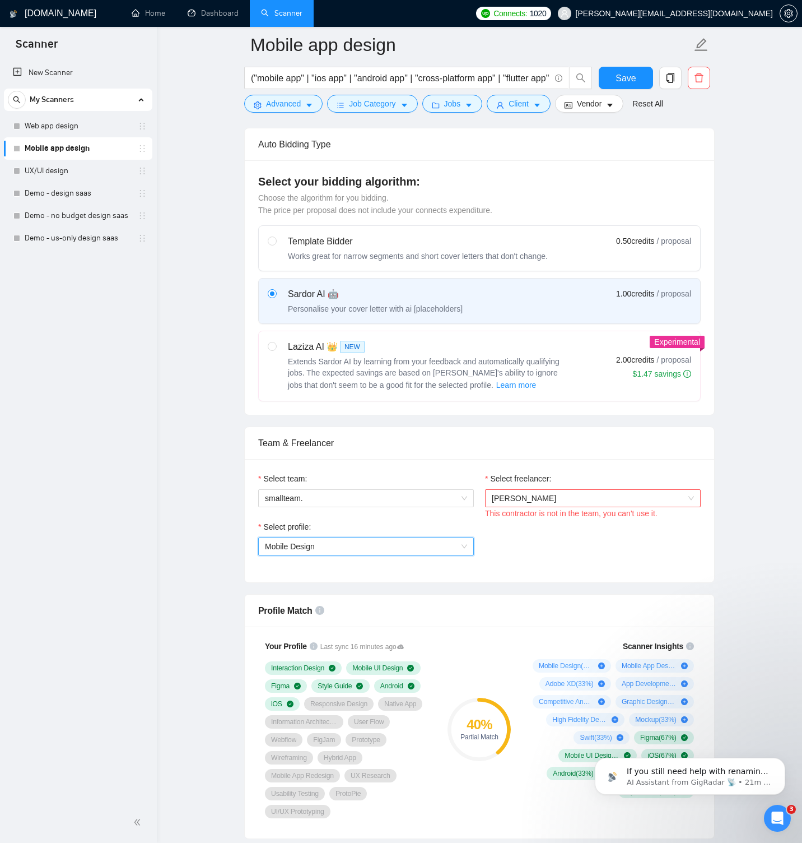
click at [595, 556] on div "Select profile: 1044578476142100508 Mobile Design" at bounding box center [480, 544] width 454 height 48
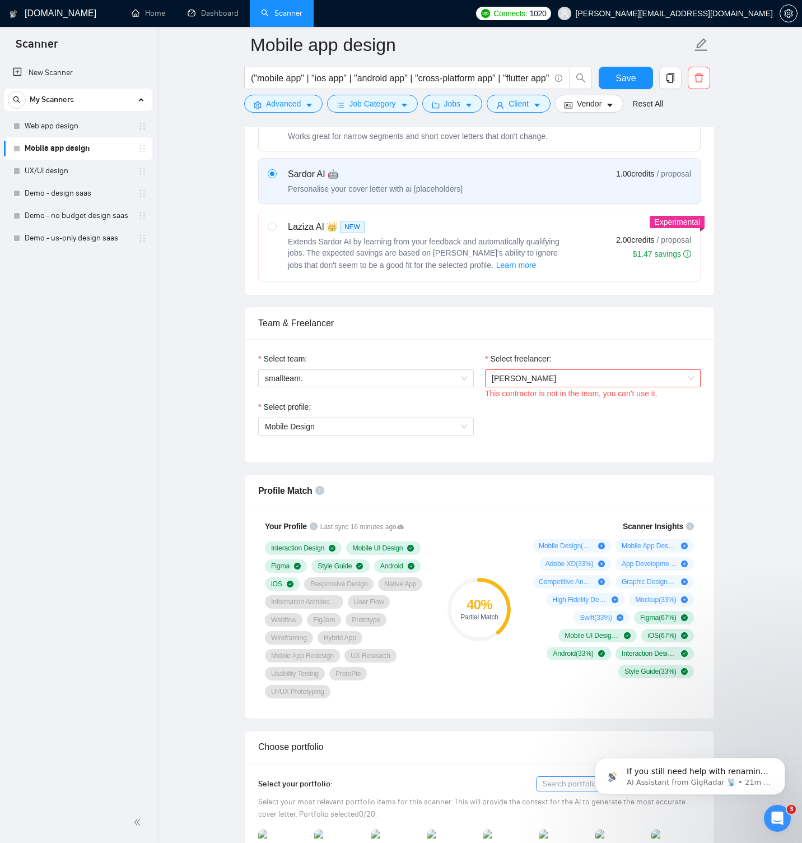
scroll to position [536, 0]
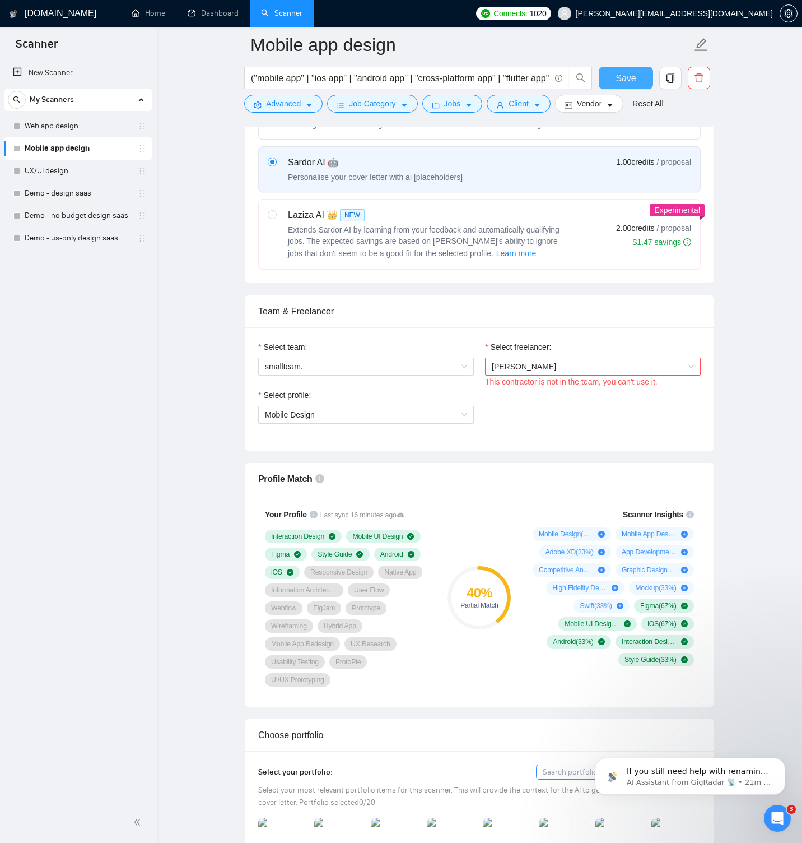
click at [628, 72] on span "Save" at bounding box center [626, 78] width 20 height 14
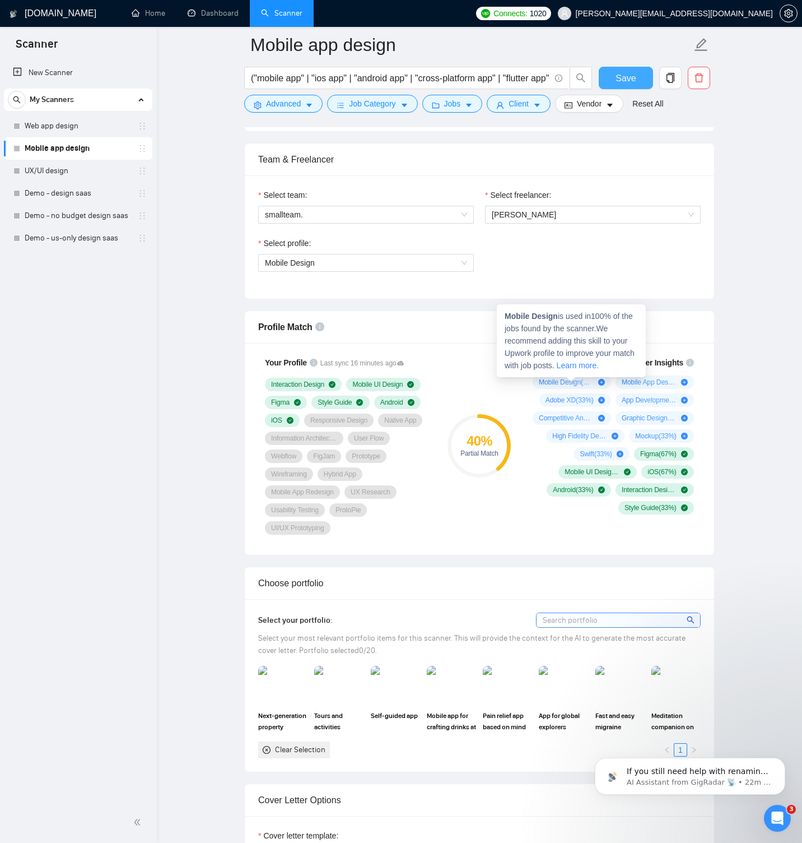
scroll to position [688, 0]
click at [625, 82] on span "Save" at bounding box center [626, 78] width 20 height 14
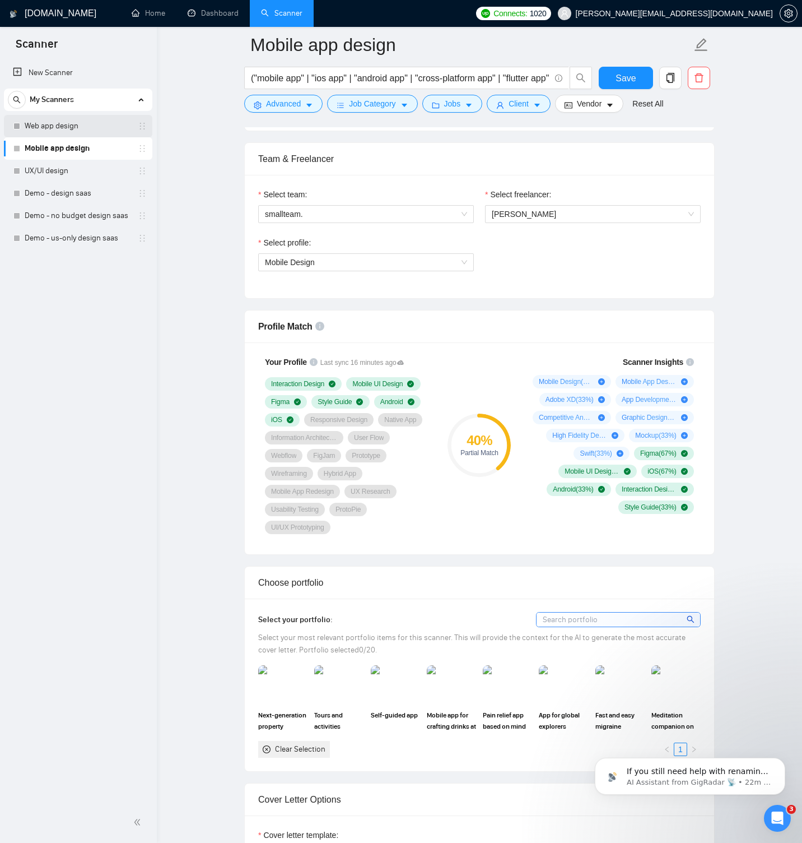
click at [85, 129] on link "Web app design" at bounding box center [78, 126] width 106 height 22
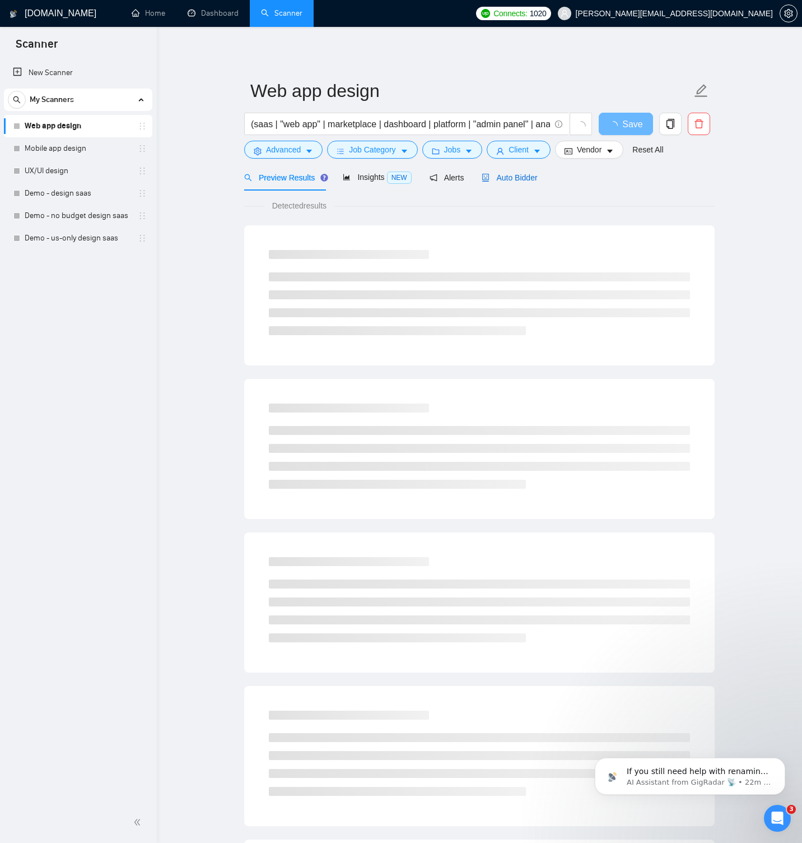
click at [505, 177] on span "Auto Bidder" at bounding box center [509, 177] width 55 height 9
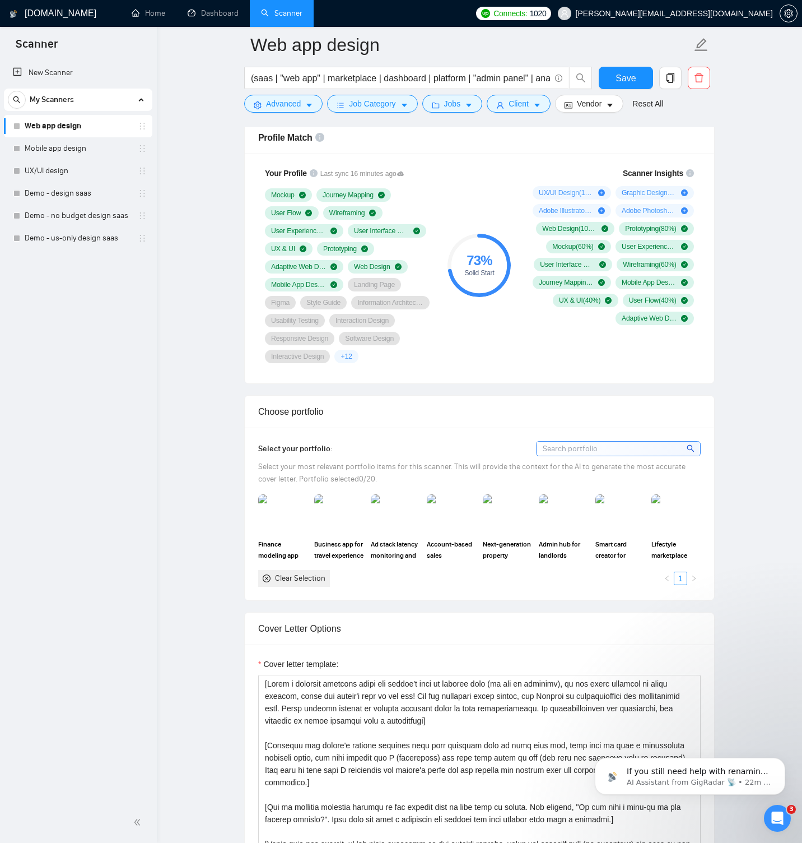
scroll to position [879, 0]
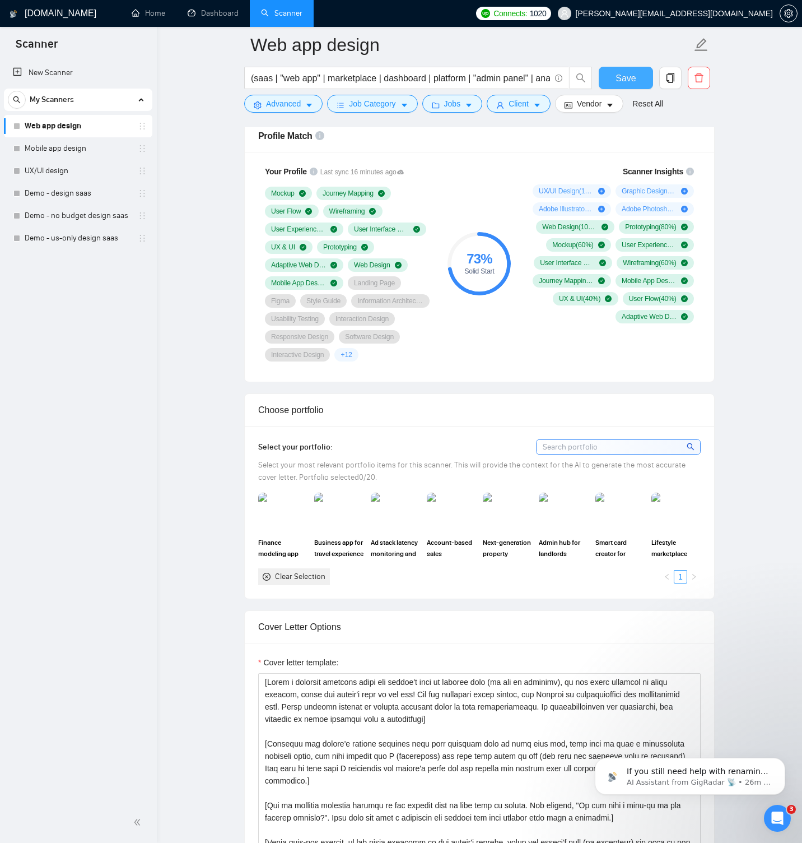
click at [618, 77] on span "Save" at bounding box center [626, 78] width 20 height 14
click at [635, 78] on div "Reset all filters" at bounding box center [653, 82] width 61 height 19
click at [614, 71] on button "Save" at bounding box center [626, 78] width 54 height 22
click at [63, 147] on link "Mobile app design" at bounding box center [78, 148] width 106 height 22
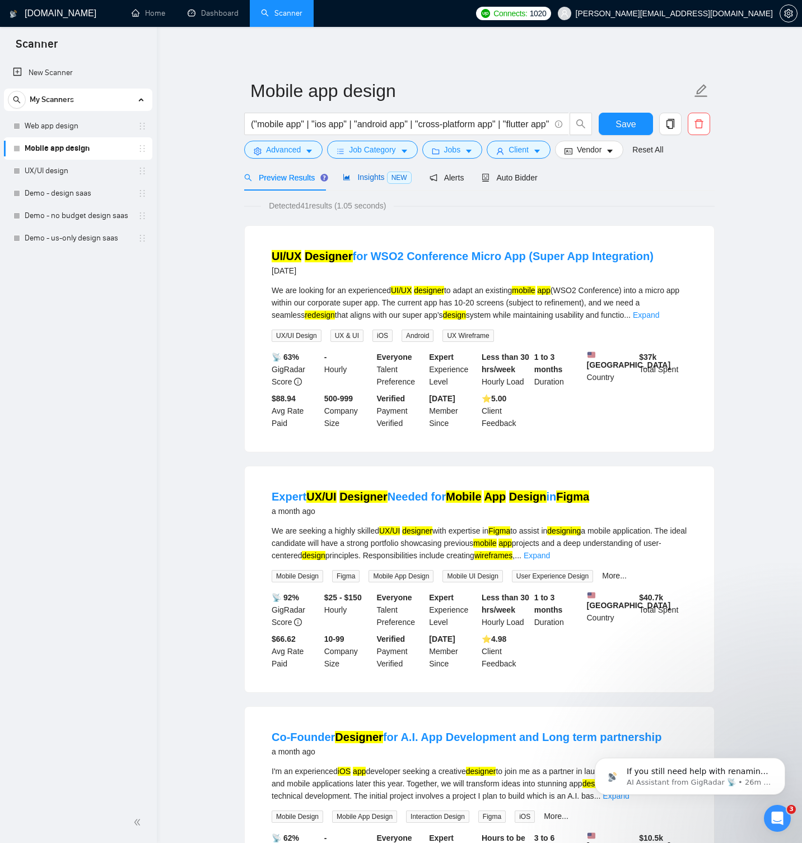
click at [361, 175] on span "Insights NEW" at bounding box center [377, 177] width 68 height 9
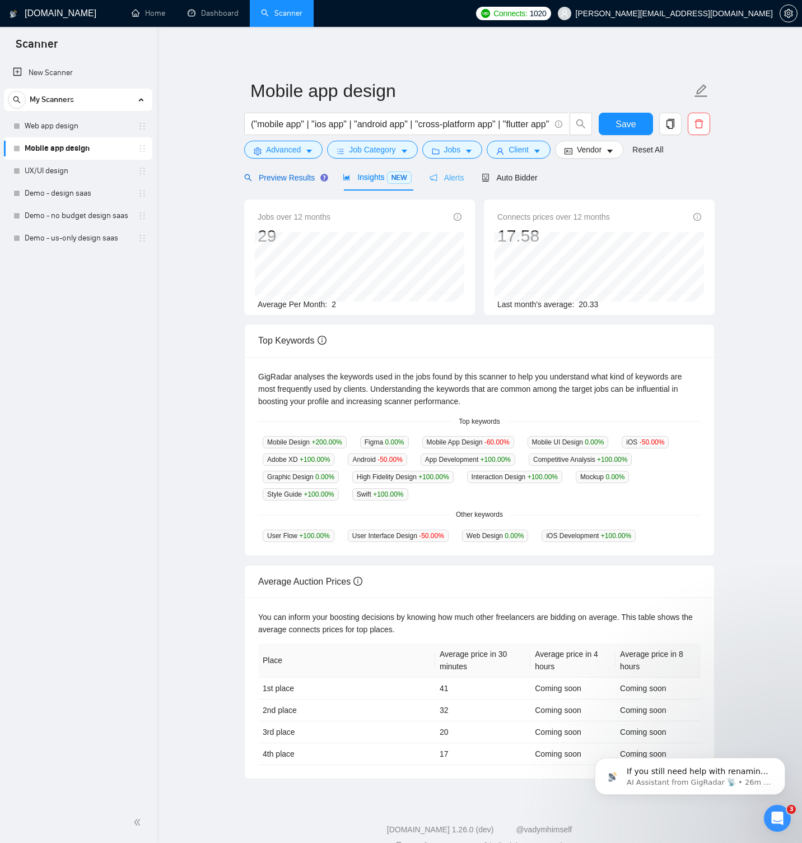
drag, startPoint x: 291, startPoint y: 178, endPoint x: 463, endPoint y: 180, distance: 172.0
click at [292, 178] on span "Preview Results" at bounding box center [284, 177] width 81 height 9
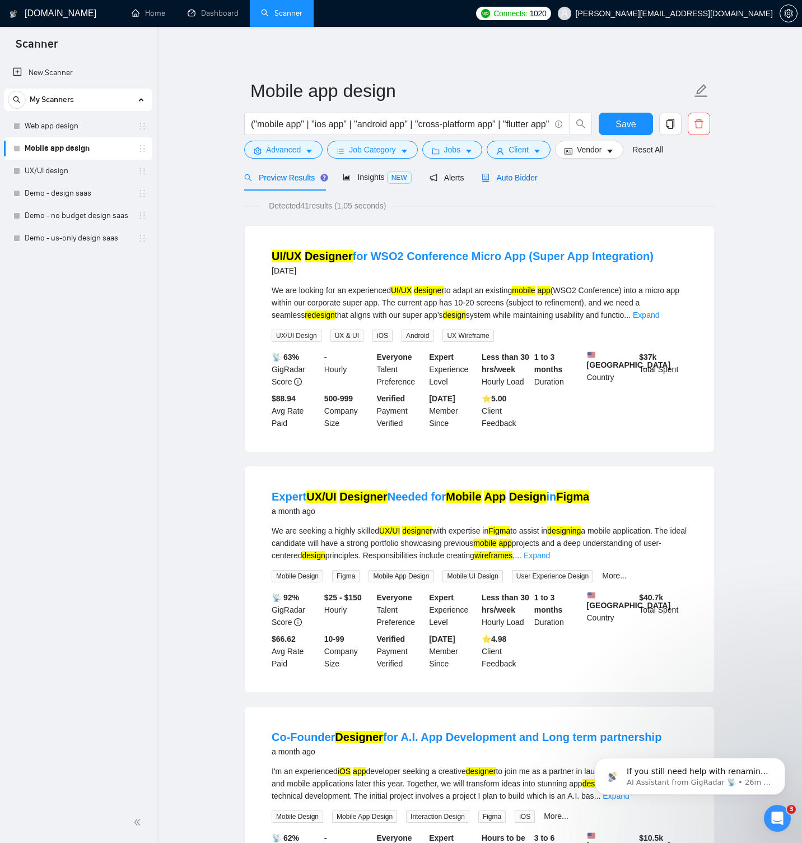
click at [503, 180] on span "Auto Bidder" at bounding box center [509, 177] width 55 height 9
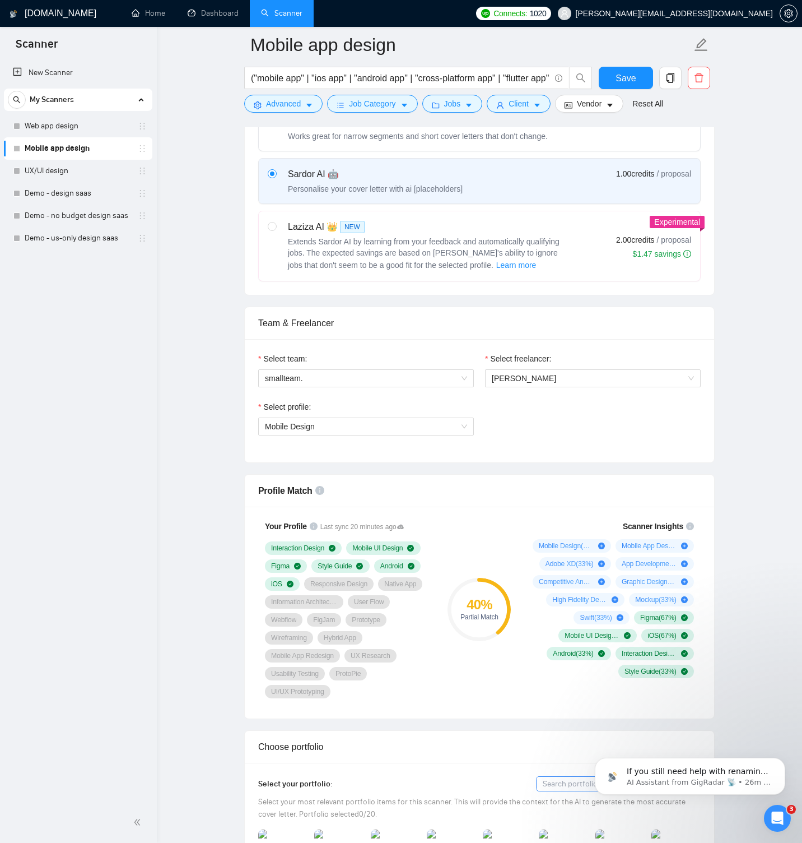
scroll to position [643, 0]
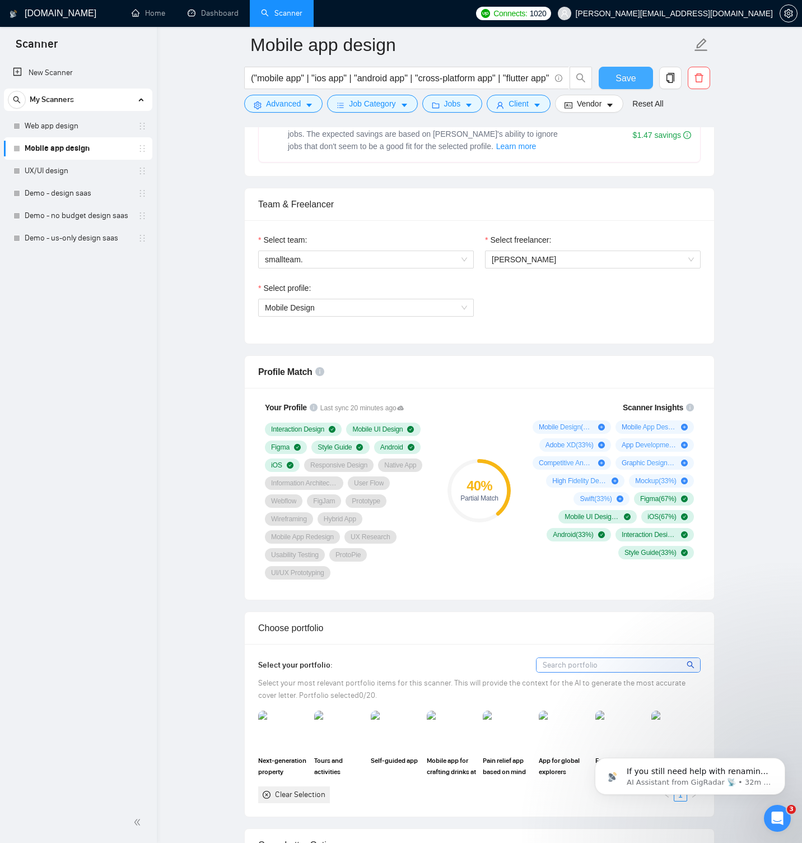
click at [617, 76] on span "Save" at bounding box center [626, 78] width 20 height 14
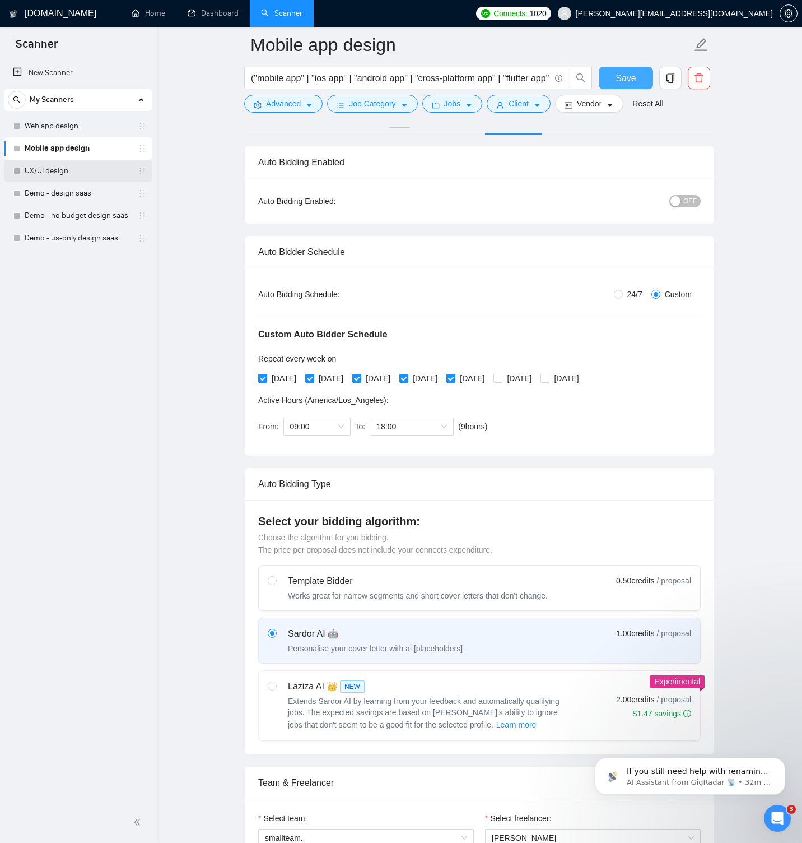
scroll to position [64, 0]
click at [626, 78] on span "Save" at bounding box center [626, 78] width 20 height 14
click at [76, 124] on link "Web app design" at bounding box center [78, 126] width 106 height 22
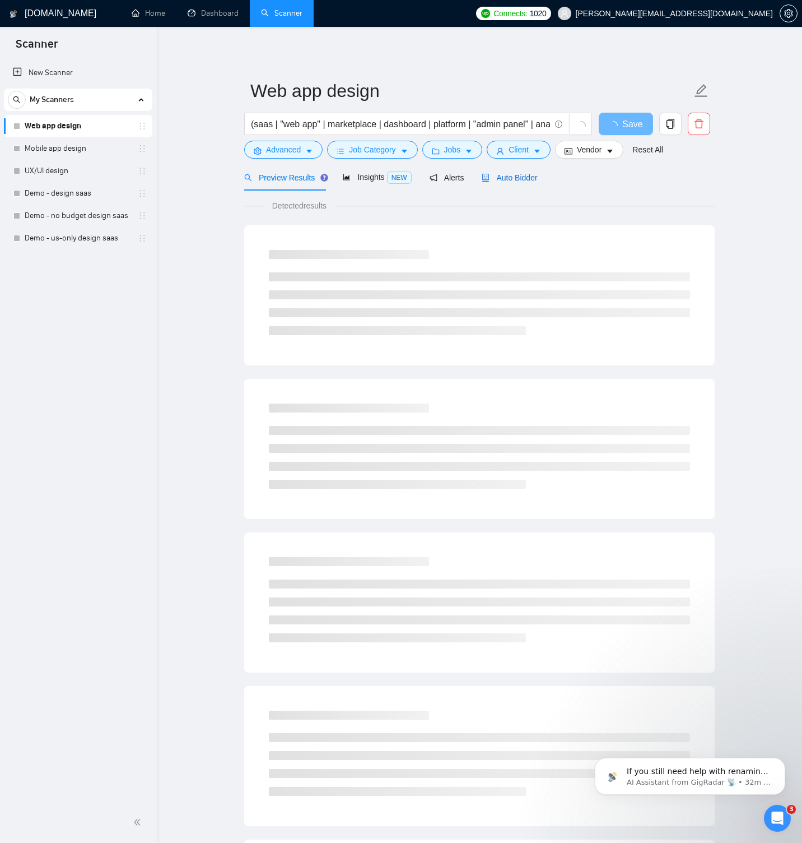
click at [498, 182] on div "Auto Bidder" at bounding box center [509, 177] width 55 height 12
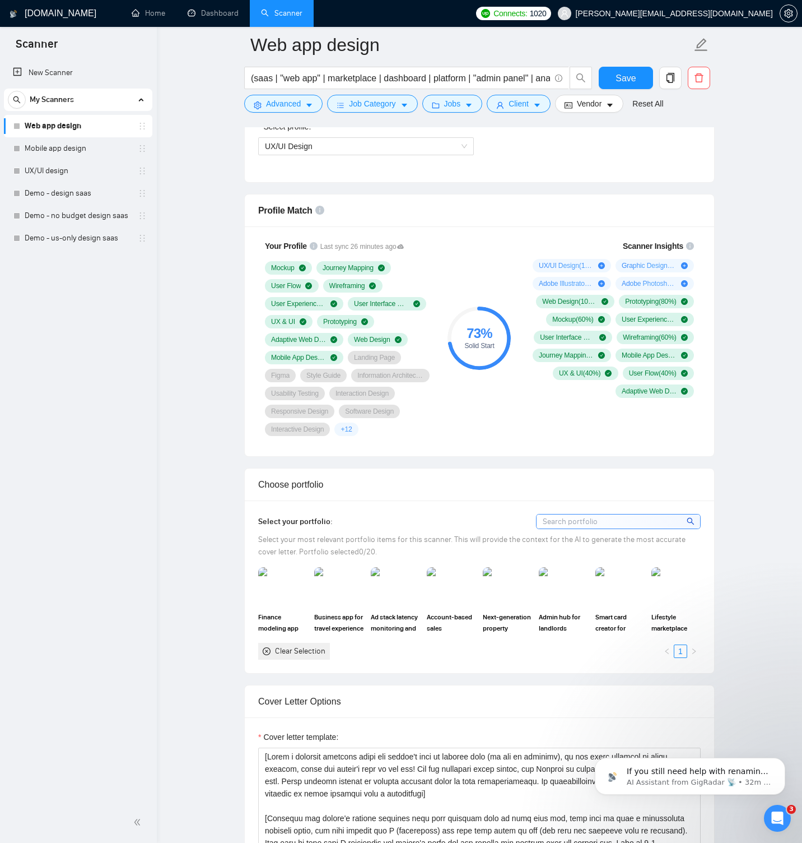
scroll to position [844, 0]
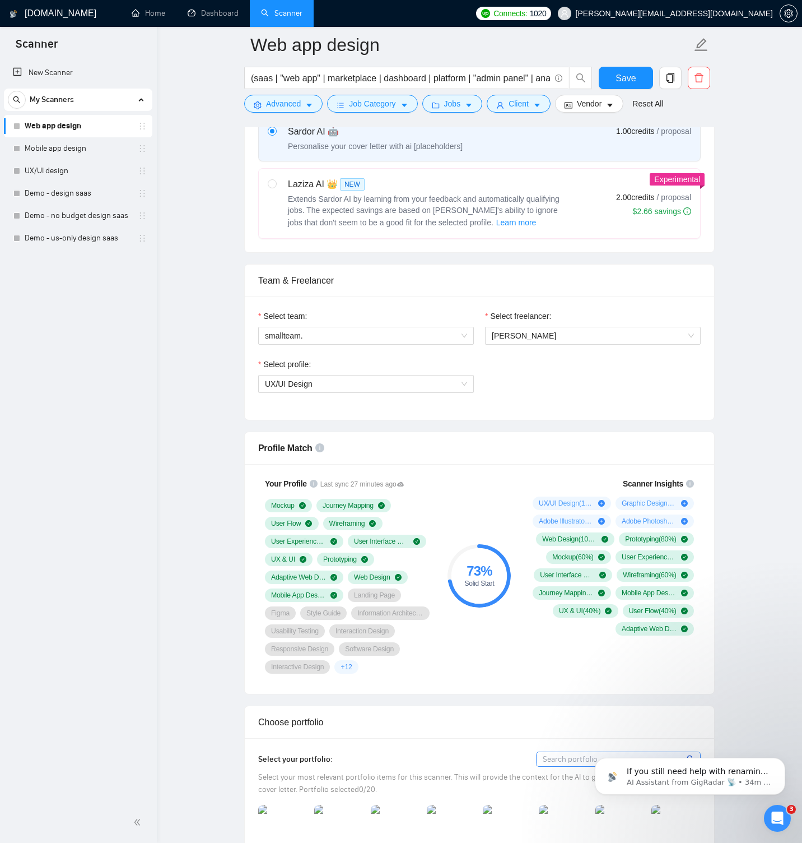
scroll to position [507, 0]
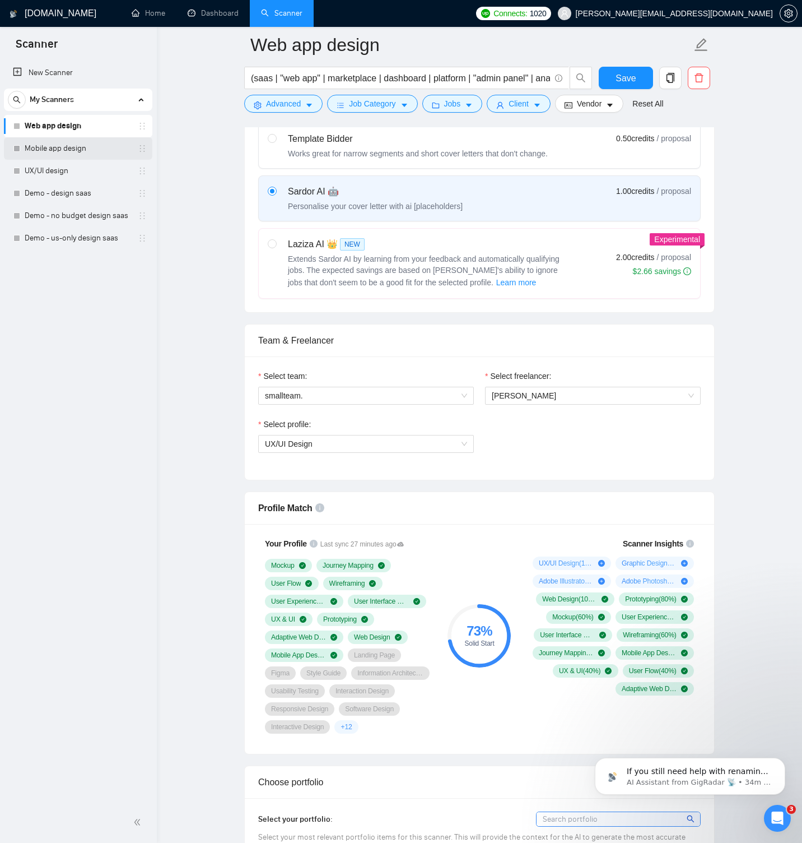
click at [68, 148] on link "Mobile app design" at bounding box center [78, 148] width 106 height 22
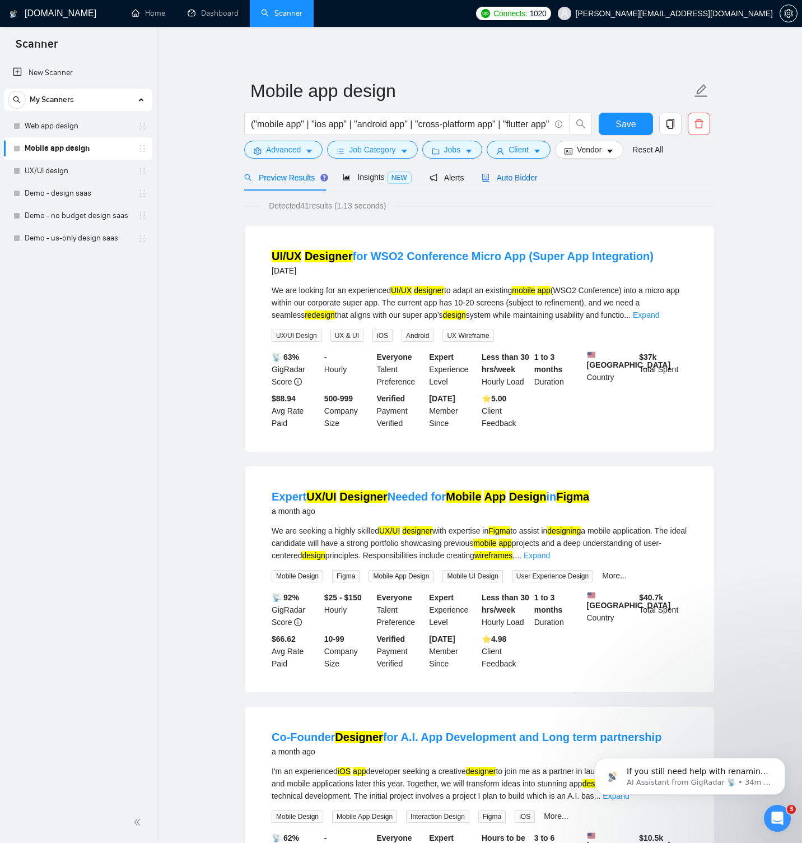
click at [505, 180] on span "Auto Bidder" at bounding box center [509, 177] width 55 height 9
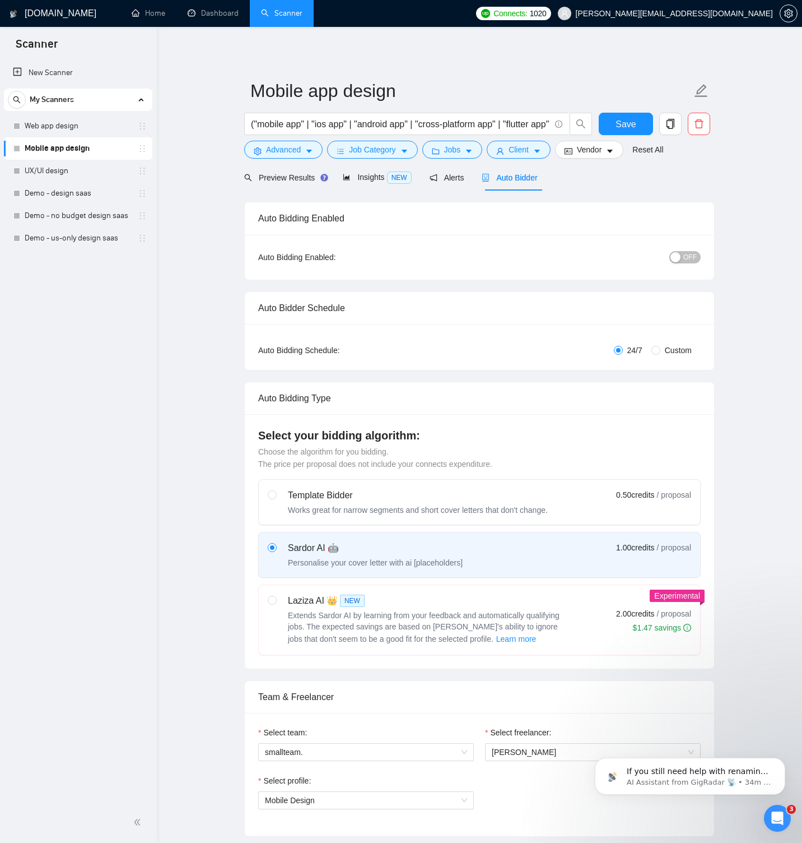
radio input "false"
radio input "true"
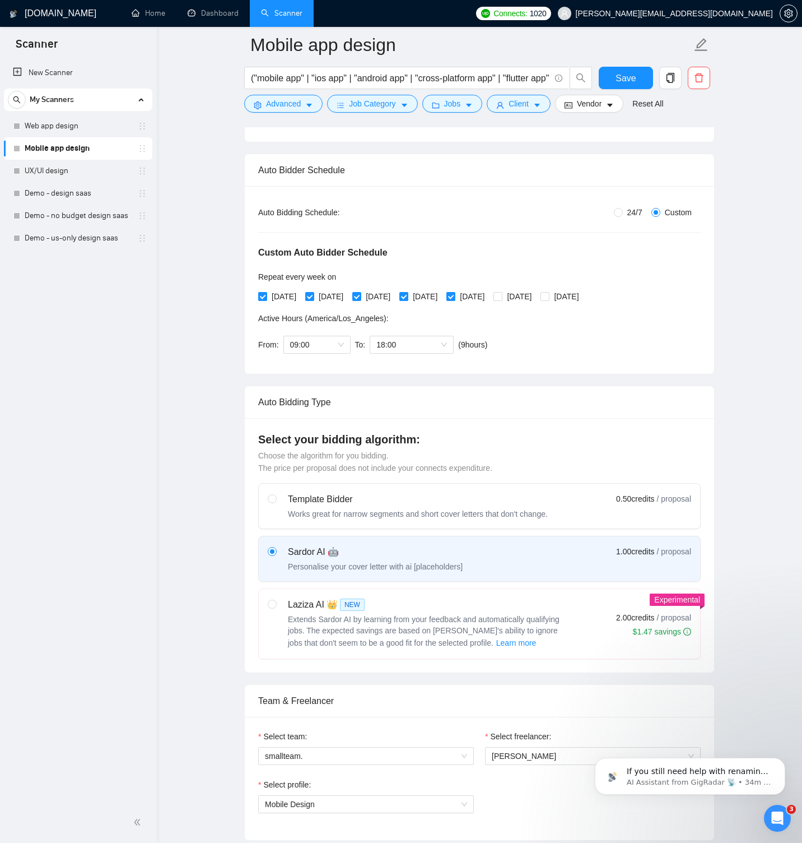
scroll to position [458, 0]
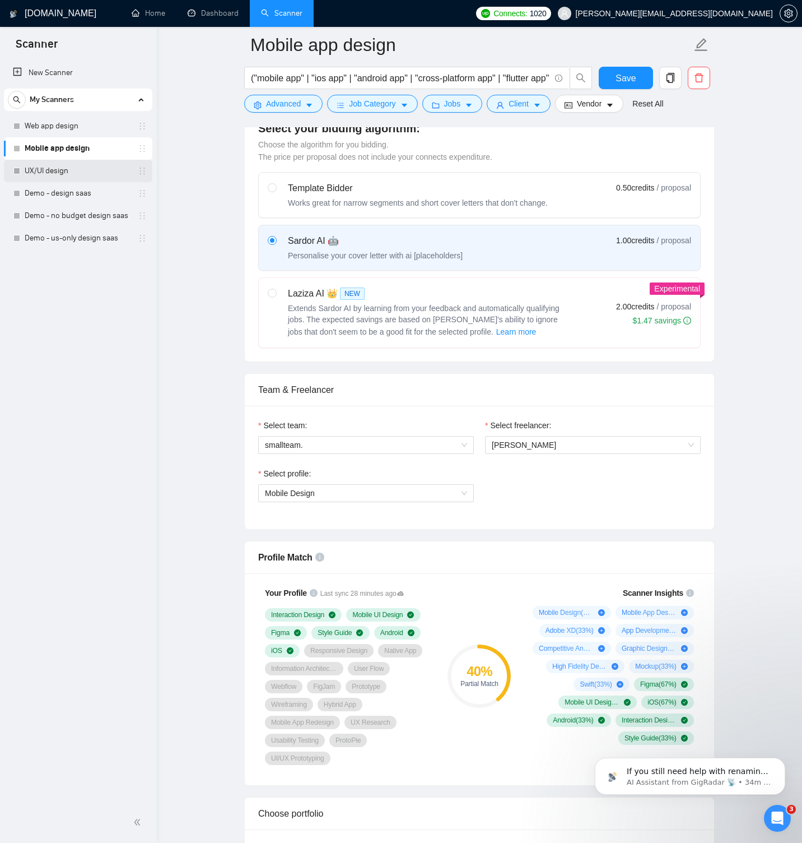
click at [62, 166] on link "UX/UI design" at bounding box center [78, 171] width 106 height 22
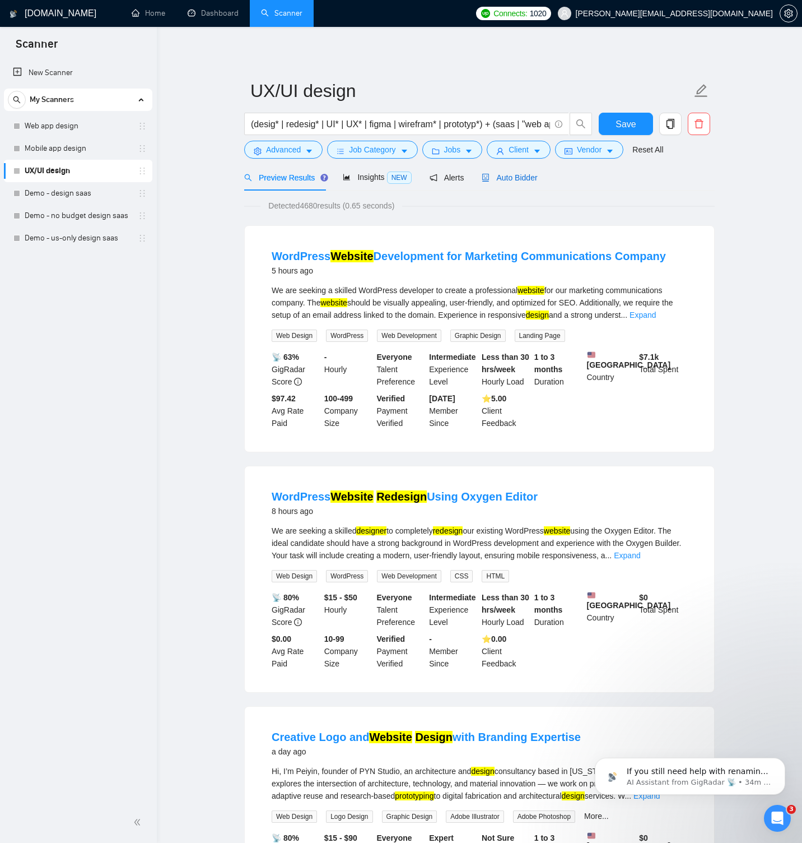
click at [501, 180] on span "Auto Bidder" at bounding box center [509, 177] width 55 height 9
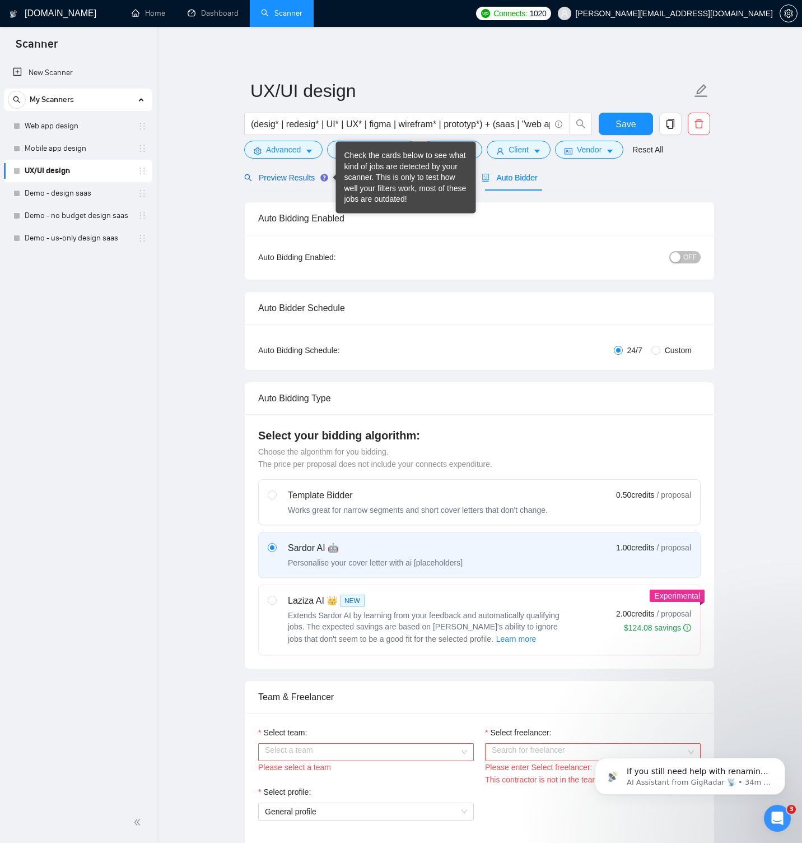
click at [299, 179] on span "Preview Results" at bounding box center [284, 177] width 81 height 9
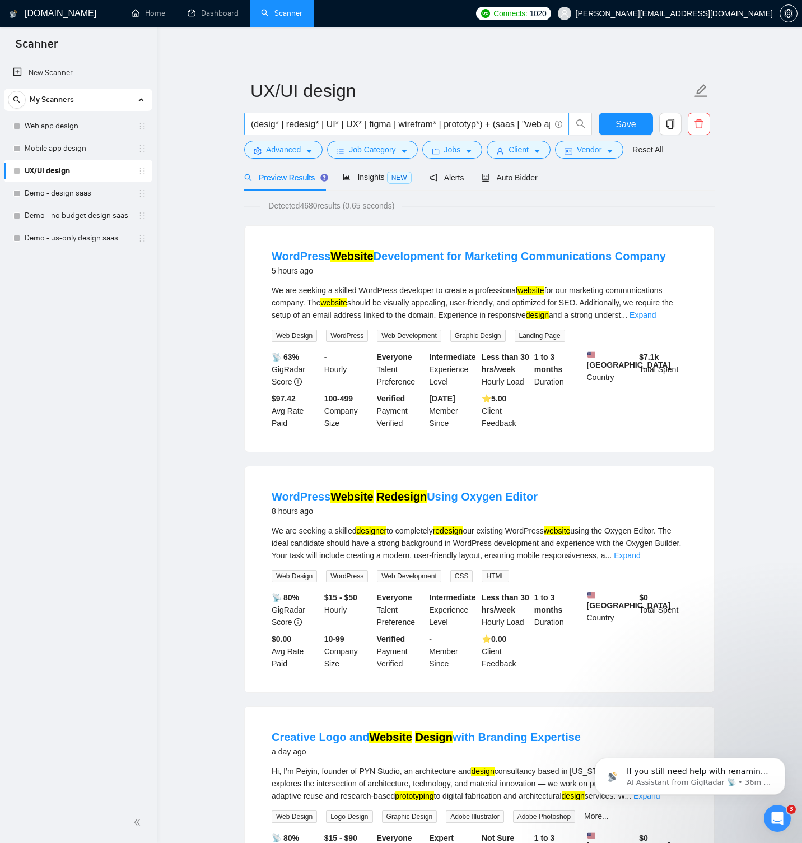
click at [271, 124] on input "(desig* | redesig* | UI* | UX* | figma | wirefram* | prototyp*) + (saas | "web …" at bounding box center [400, 124] width 299 height 14
click at [303, 146] on button "Advanced" at bounding box center [283, 150] width 78 height 18
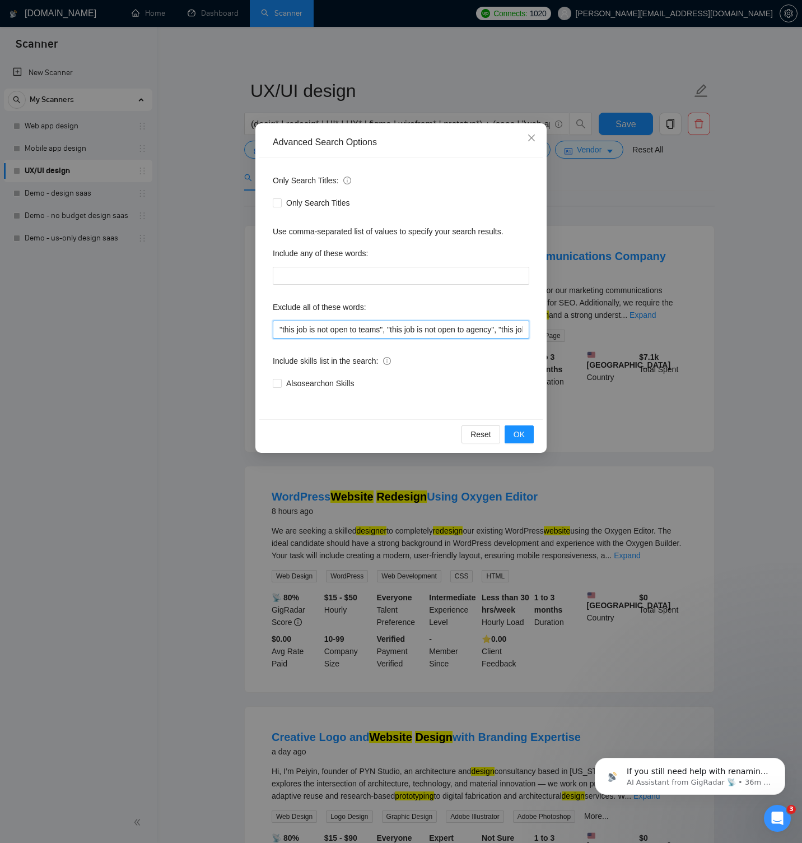
click at [323, 325] on input ""this job is not open to teams", "this job is not open to agency", "this job is…" at bounding box center [401, 329] width 257 height 18
click at [532, 136] on icon "close" at bounding box center [531, 137] width 9 height 9
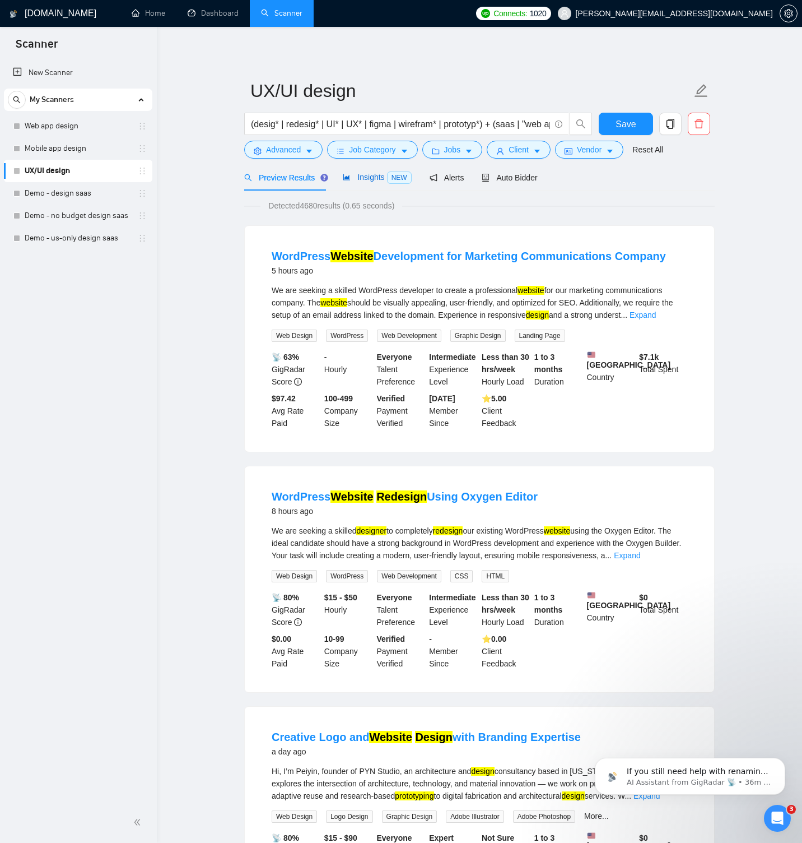
click at [370, 175] on span "Insights NEW" at bounding box center [377, 177] width 68 height 9
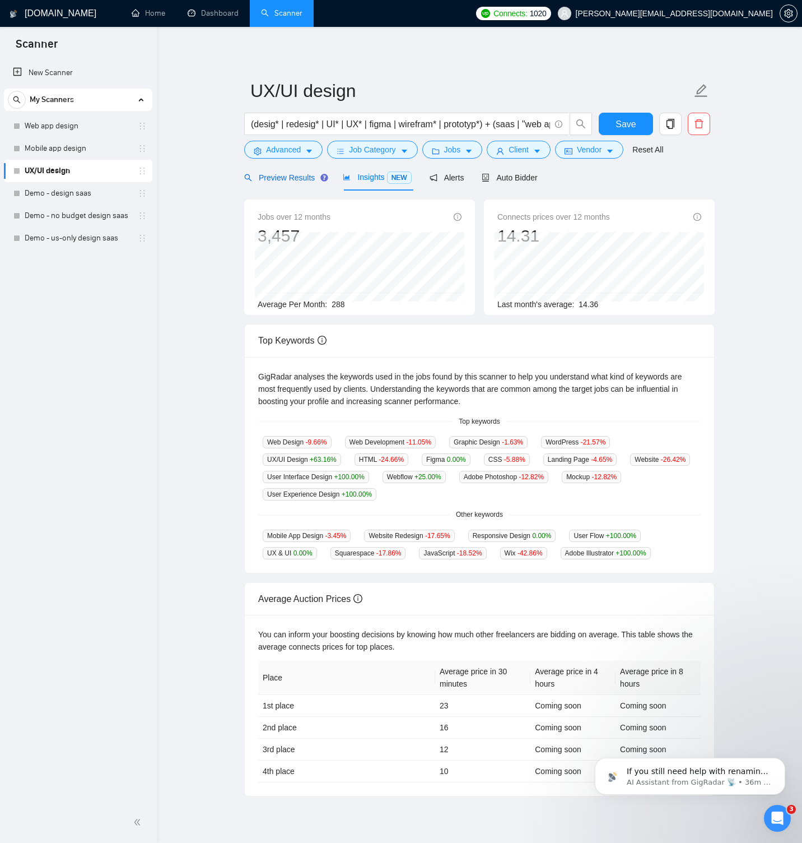
click at [283, 176] on span "Preview Results" at bounding box center [284, 177] width 81 height 9
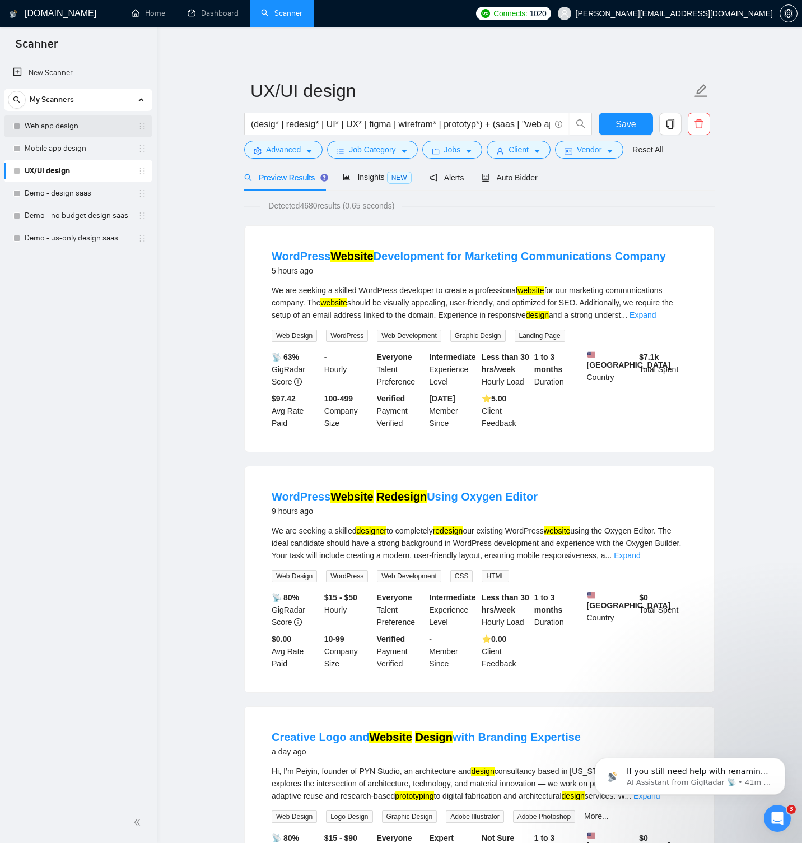
click at [80, 131] on link "Web app design" at bounding box center [78, 126] width 106 height 22
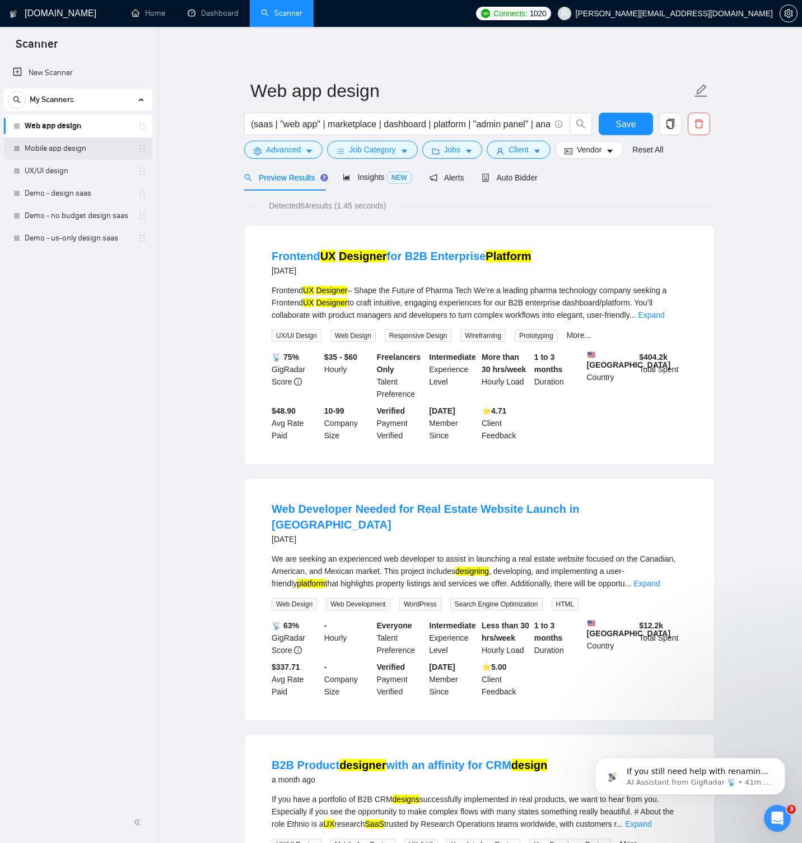
click at [77, 151] on link "Mobile app design" at bounding box center [78, 148] width 106 height 22
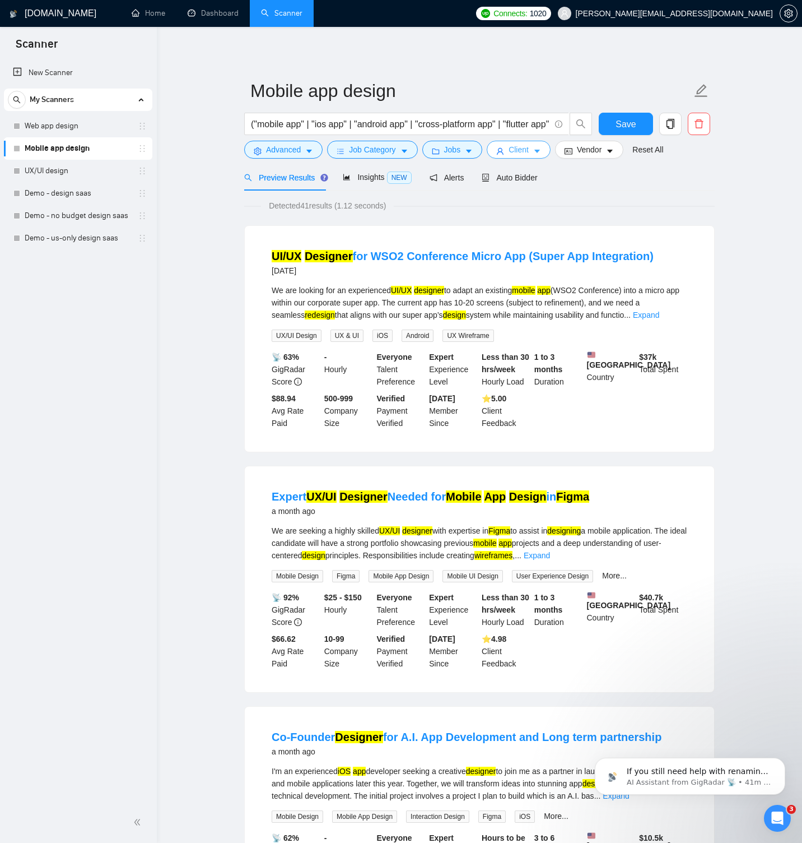
click at [521, 151] on span "Client" at bounding box center [519, 149] width 20 height 12
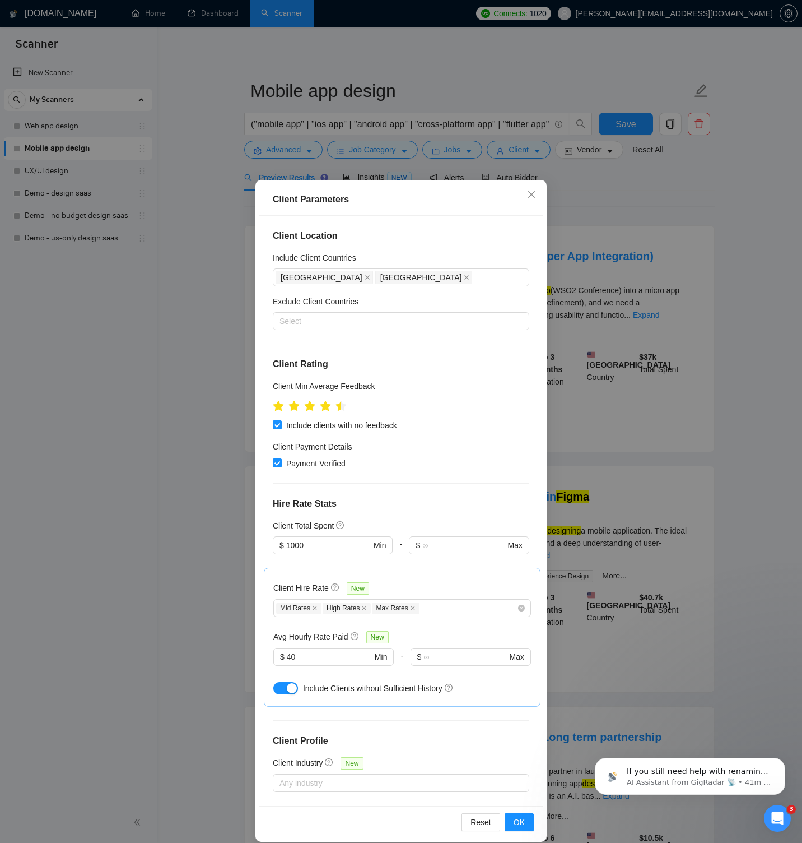
click at [582, 208] on div "Client Parameters Client Location Include Client Countries United States Canada…" at bounding box center [401, 421] width 802 height 843
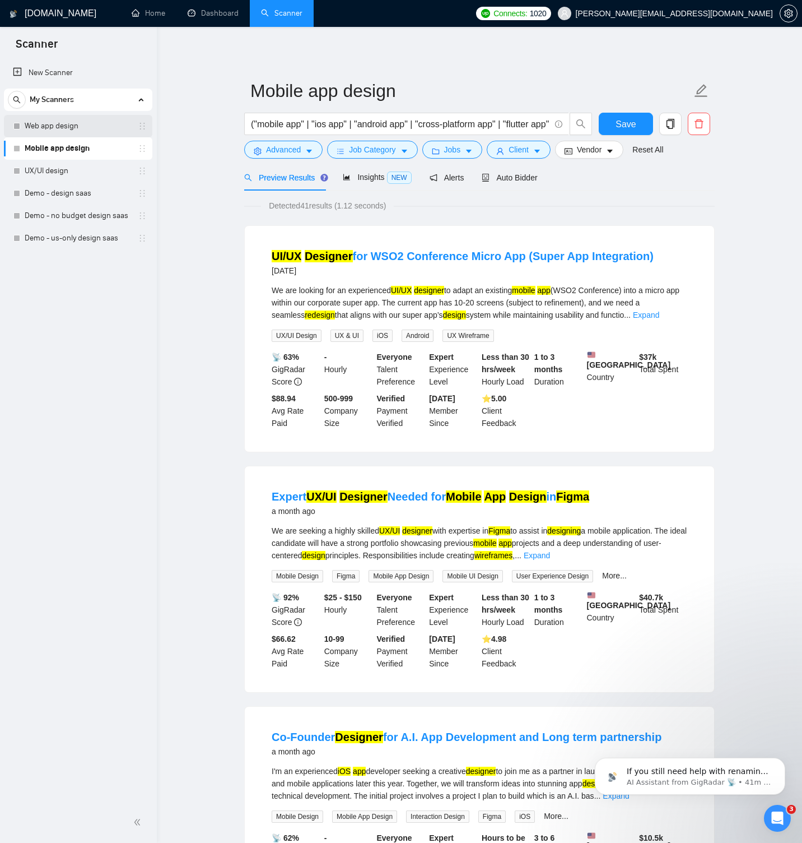
click at [68, 127] on link "Web app design" at bounding box center [78, 126] width 106 height 22
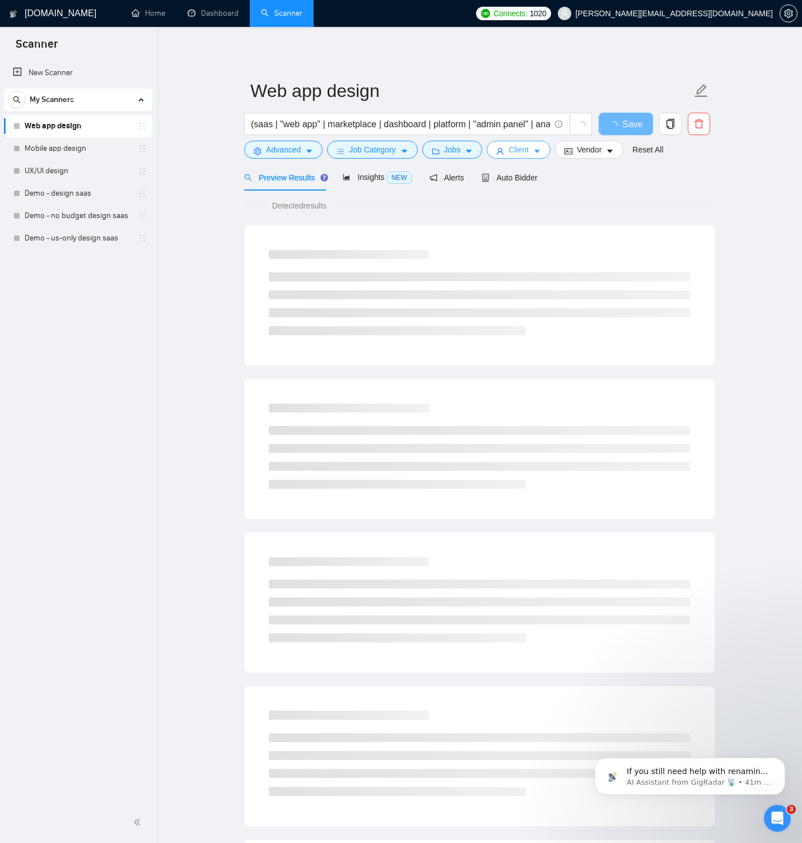
click at [529, 148] on span "Client" at bounding box center [519, 149] width 20 height 12
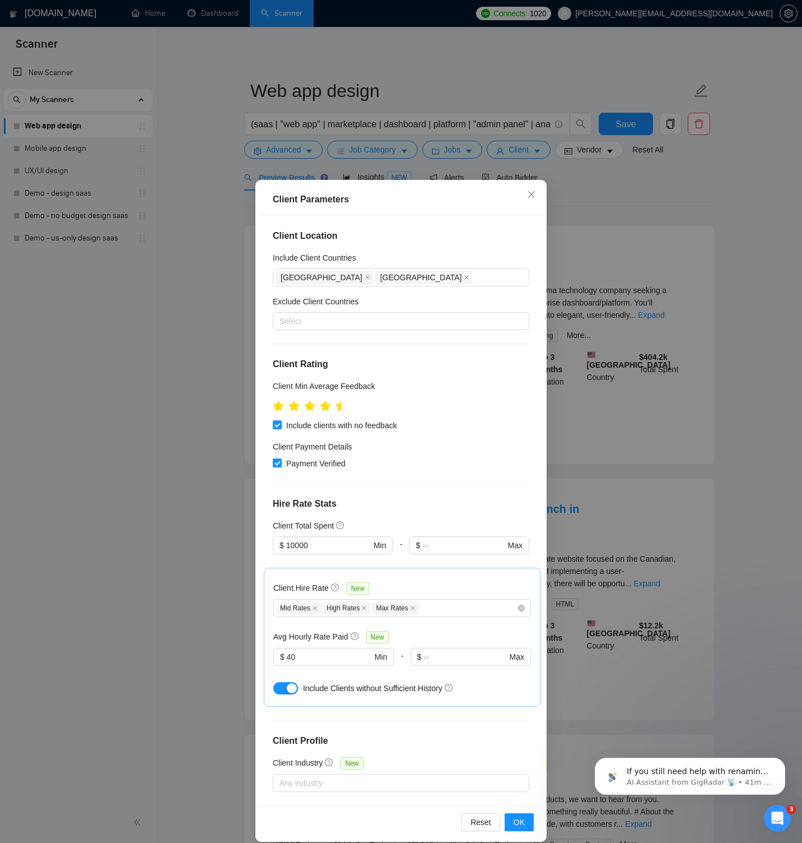
click at [622, 210] on div "Client Parameters Client Location Include Client Countries [GEOGRAPHIC_DATA] [G…" at bounding box center [401, 421] width 802 height 843
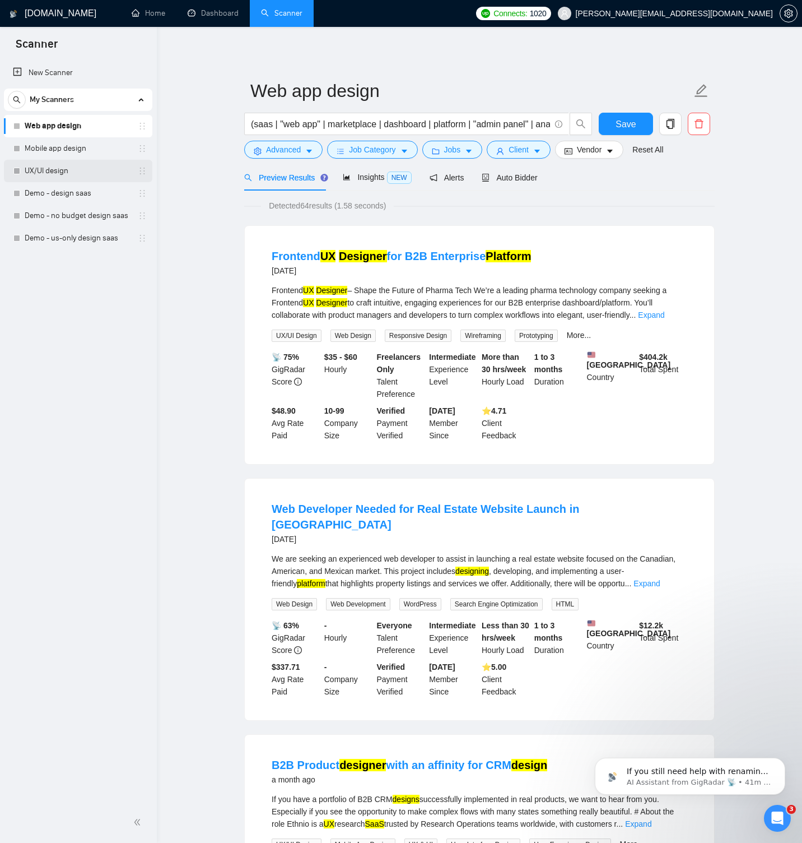
click at [77, 173] on link "UX/UI design" at bounding box center [78, 171] width 106 height 22
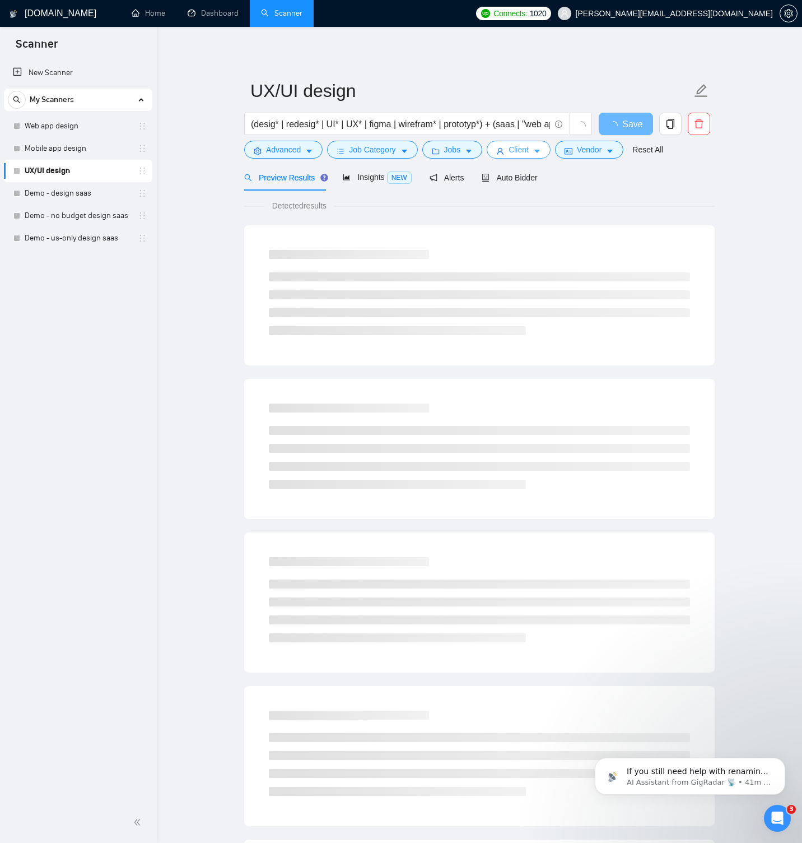
click at [516, 155] on span "Client" at bounding box center [519, 149] width 20 height 12
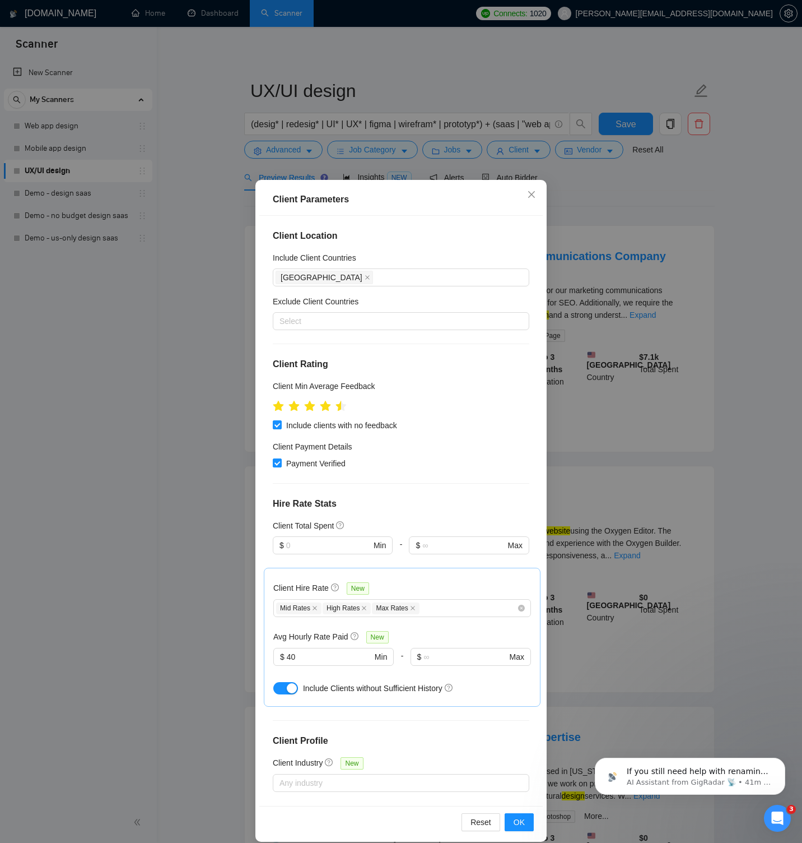
click at [629, 200] on div "Client Parameters Client Location Include Client Countries [GEOGRAPHIC_DATA] Ex…" at bounding box center [401, 421] width 802 height 843
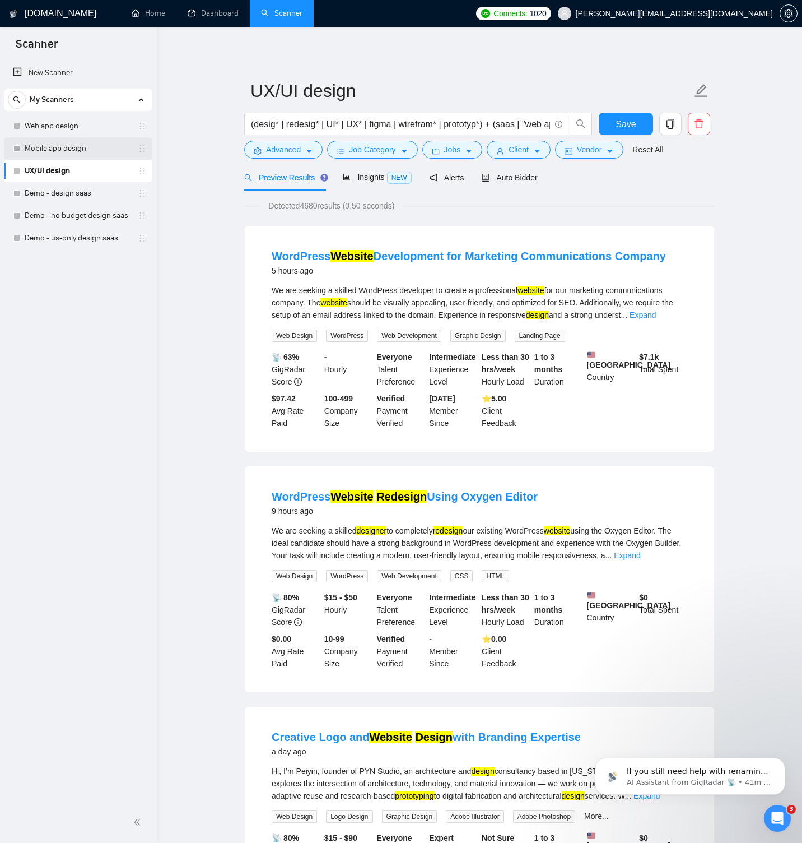
click at [79, 152] on link "Mobile app design" at bounding box center [78, 148] width 106 height 22
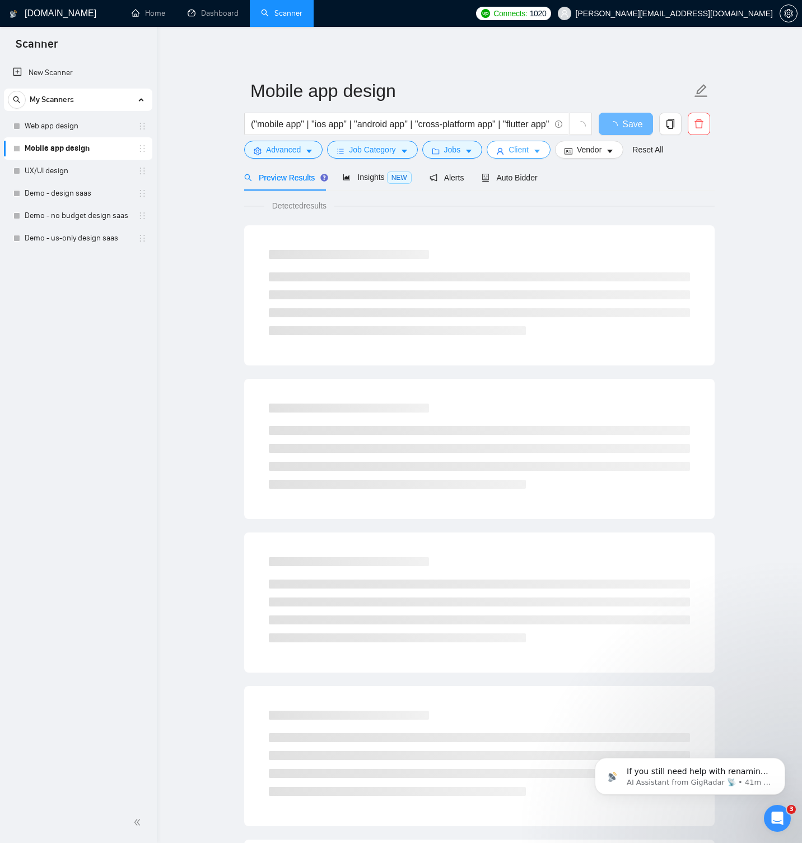
click at [534, 147] on button "Client" at bounding box center [519, 150] width 64 height 18
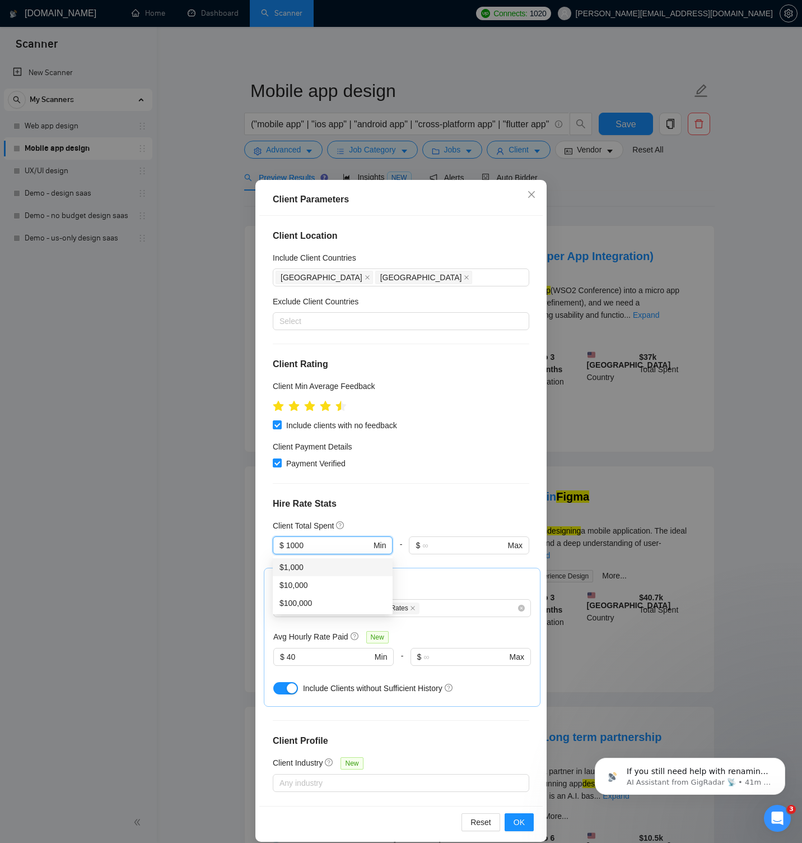
drag, startPoint x: 320, startPoint y: 543, endPoint x: 264, endPoint y: 544, distance: 56.0
click at [264, 544] on div "Client Location Include Client Countries United States Canada Exclude Client Co…" at bounding box center [400, 511] width 283 height 590
click at [520, 820] on span "OK" at bounding box center [519, 822] width 11 height 12
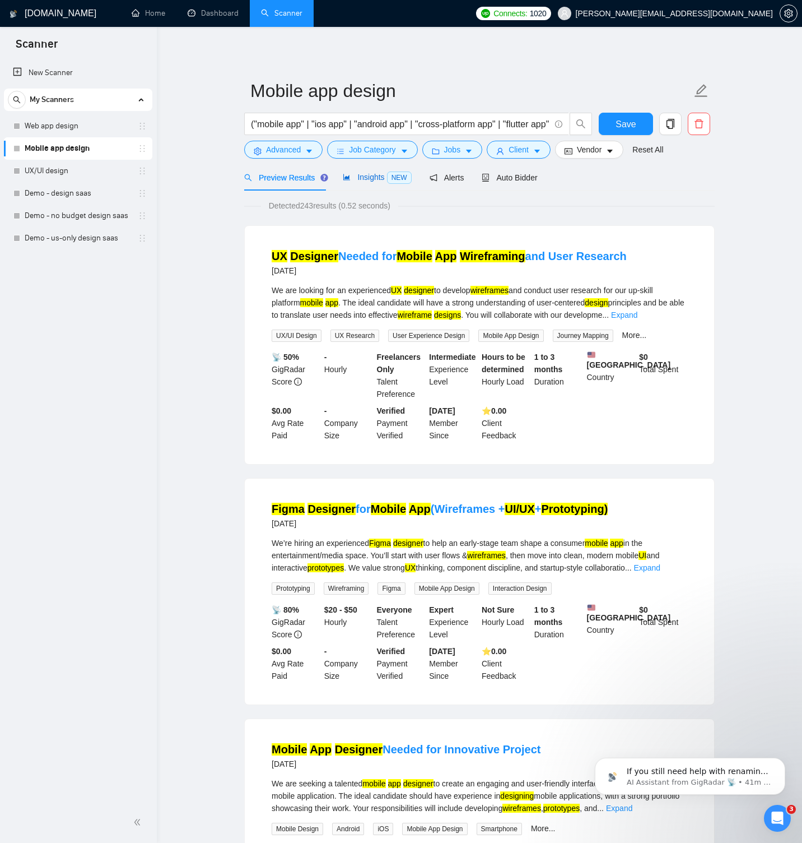
click at [376, 181] on span "Insights NEW" at bounding box center [377, 177] width 68 height 9
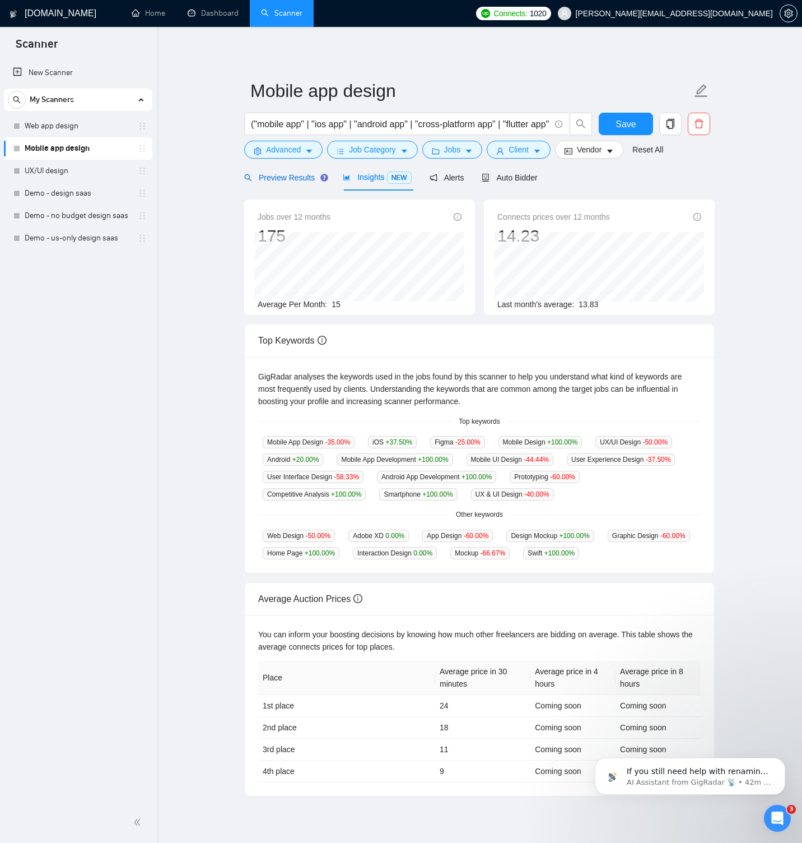
click at [296, 180] on span "Preview Results" at bounding box center [284, 177] width 81 height 9
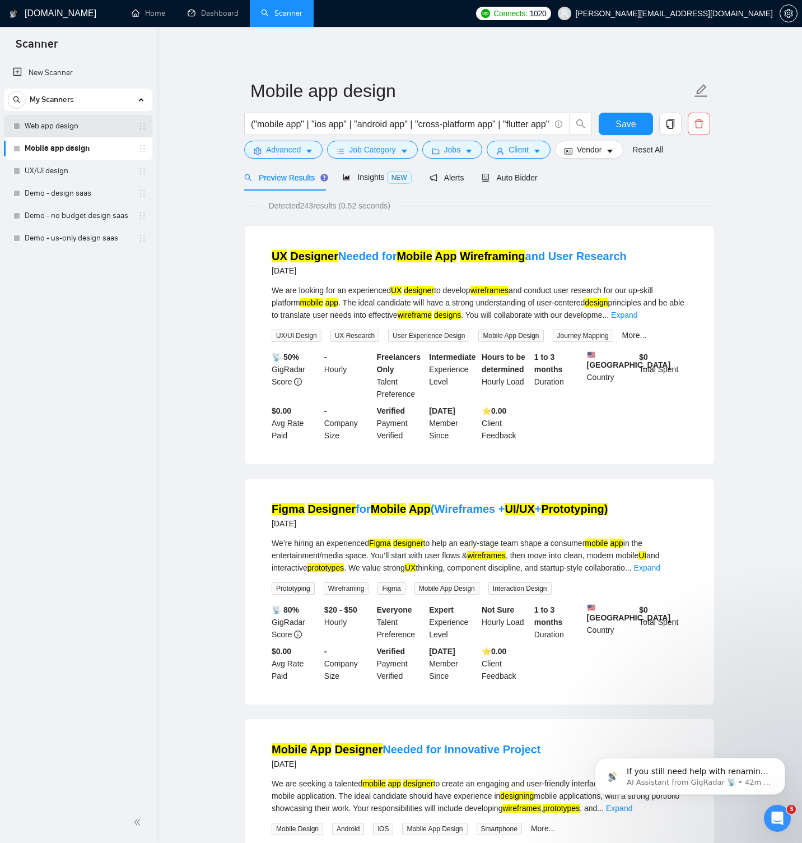
click at [75, 129] on link "Web app design" at bounding box center [78, 126] width 106 height 22
click at [613, 117] on button "Save" at bounding box center [626, 124] width 54 height 22
click at [384, 175] on span "Insights NEW" at bounding box center [377, 177] width 68 height 9
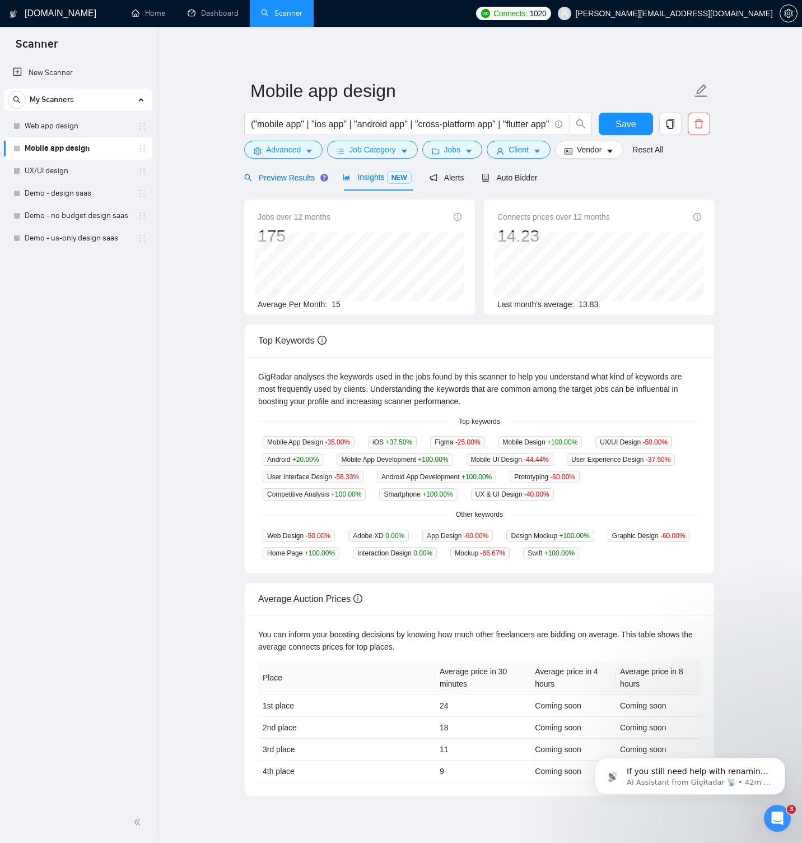
click at [293, 175] on span "Preview Results" at bounding box center [284, 177] width 81 height 9
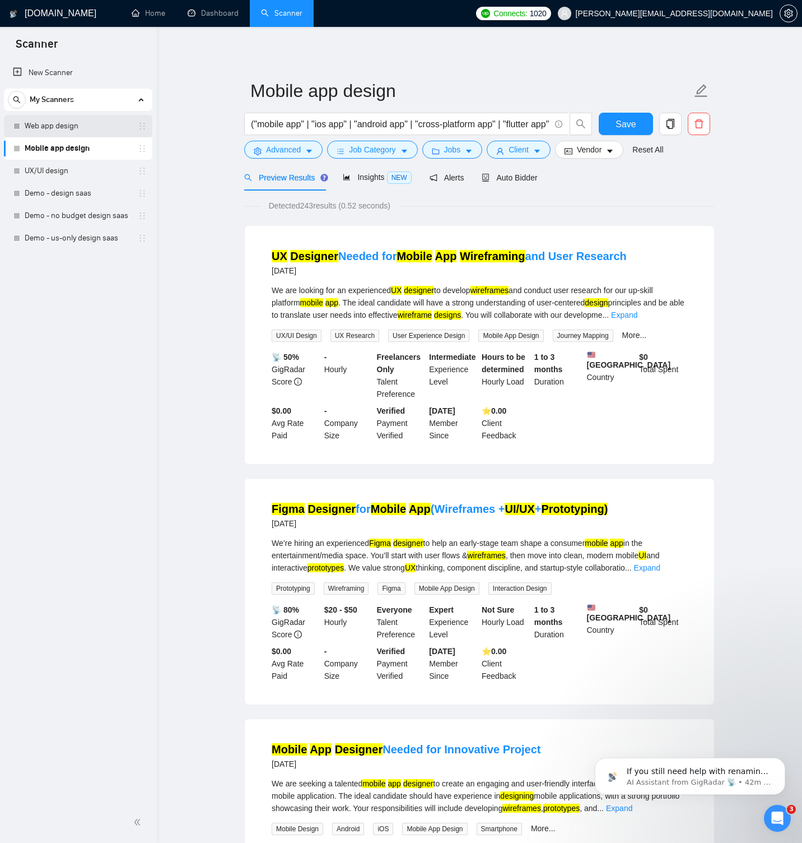
click at [60, 132] on link "Web app design" at bounding box center [78, 126] width 106 height 22
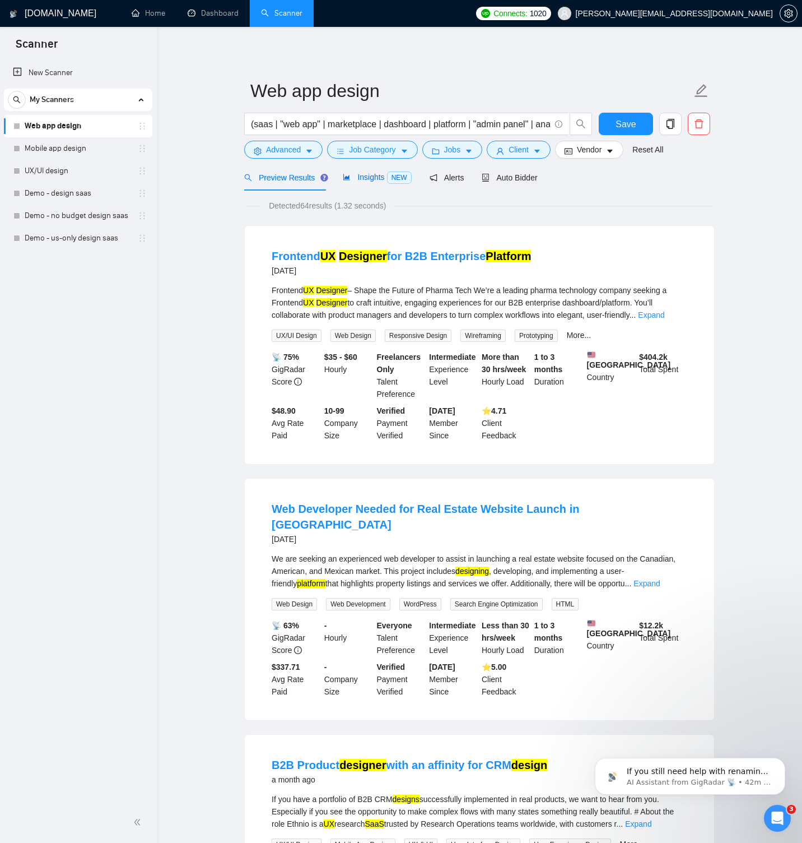
click at [370, 171] on div "Insights NEW" at bounding box center [377, 177] width 68 height 13
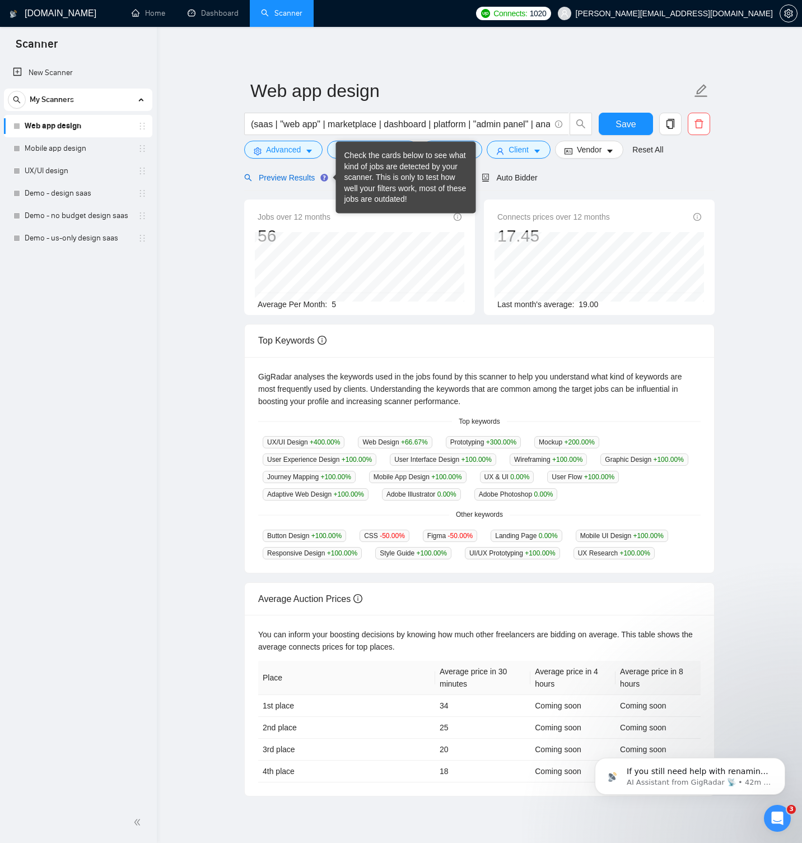
click at [303, 175] on span "Preview Results" at bounding box center [284, 177] width 81 height 9
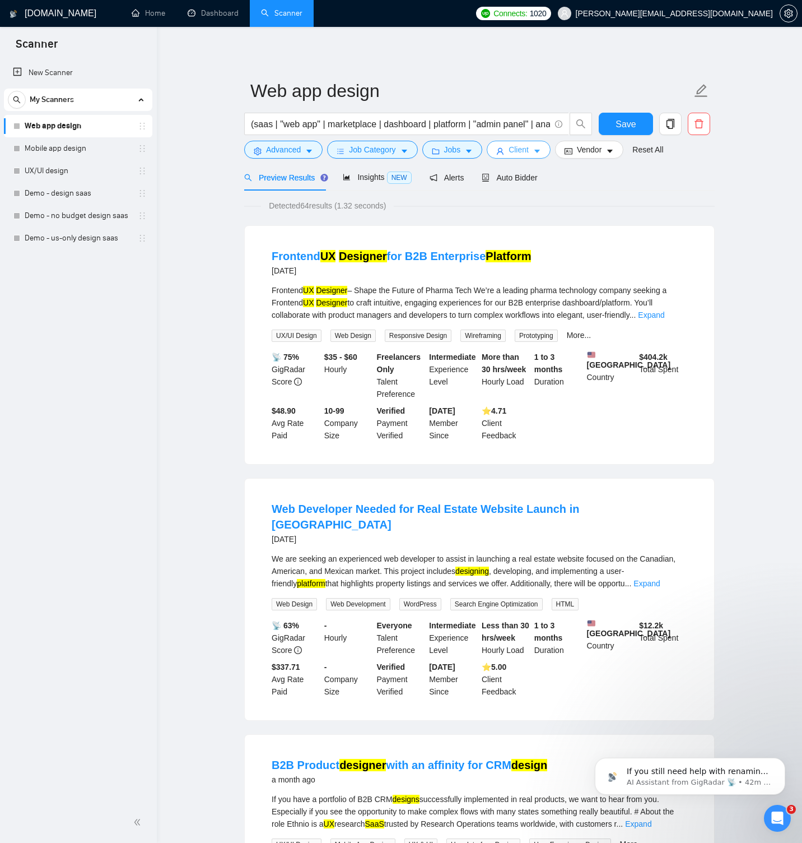
click at [509, 156] on button "Client" at bounding box center [519, 150] width 64 height 18
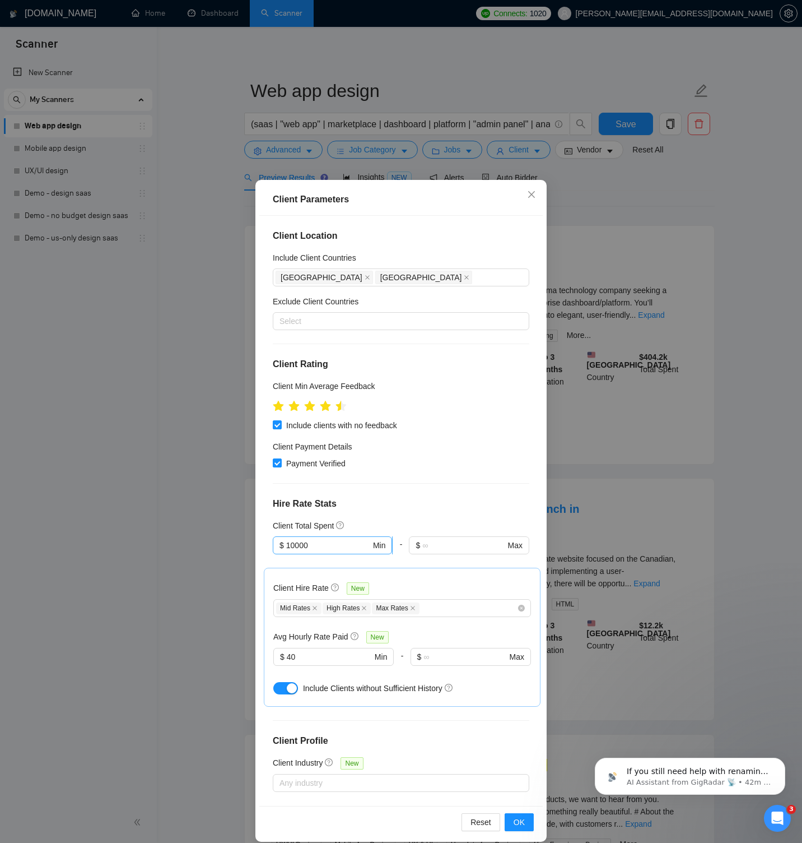
click at [330, 542] on input "10000" at bounding box center [328, 545] width 85 height 12
click at [388, 522] on div "Client Total Spent" at bounding box center [401, 525] width 257 height 12
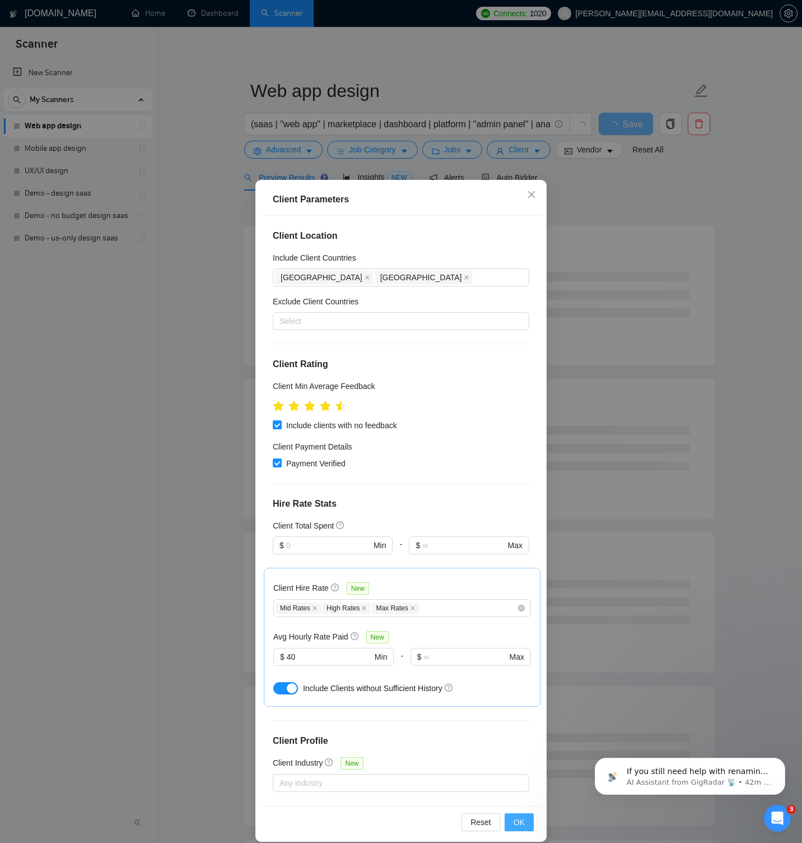
click at [518, 817] on span "OK" at bounding box center [519, 822] width 11 height 12
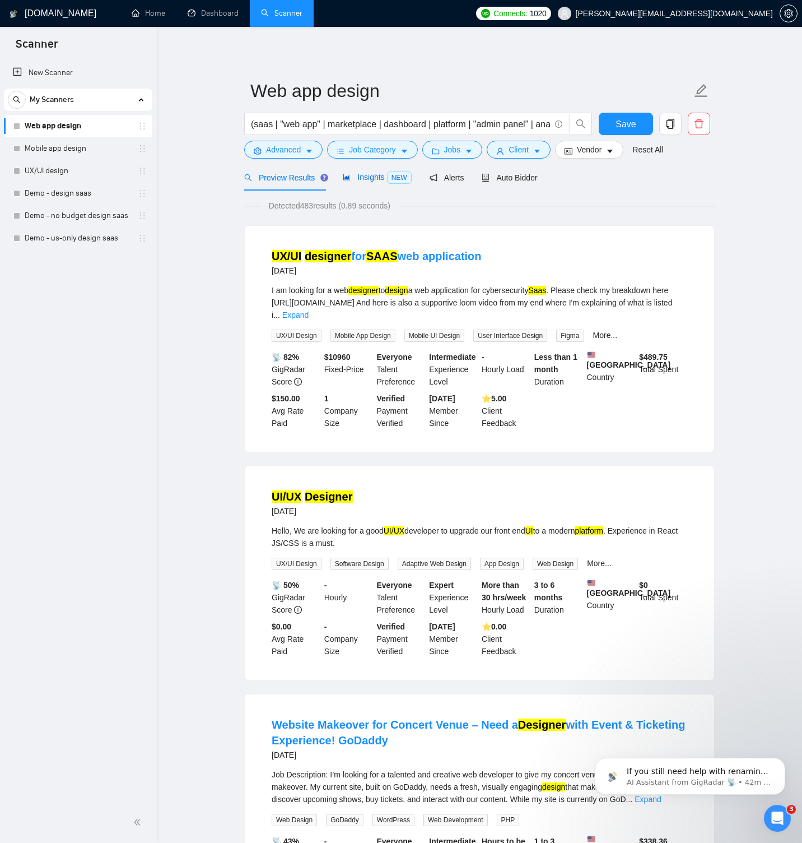
click at [388, 171] on div "Insights NEW" at bounding box center [377, 177] width 68 height 13
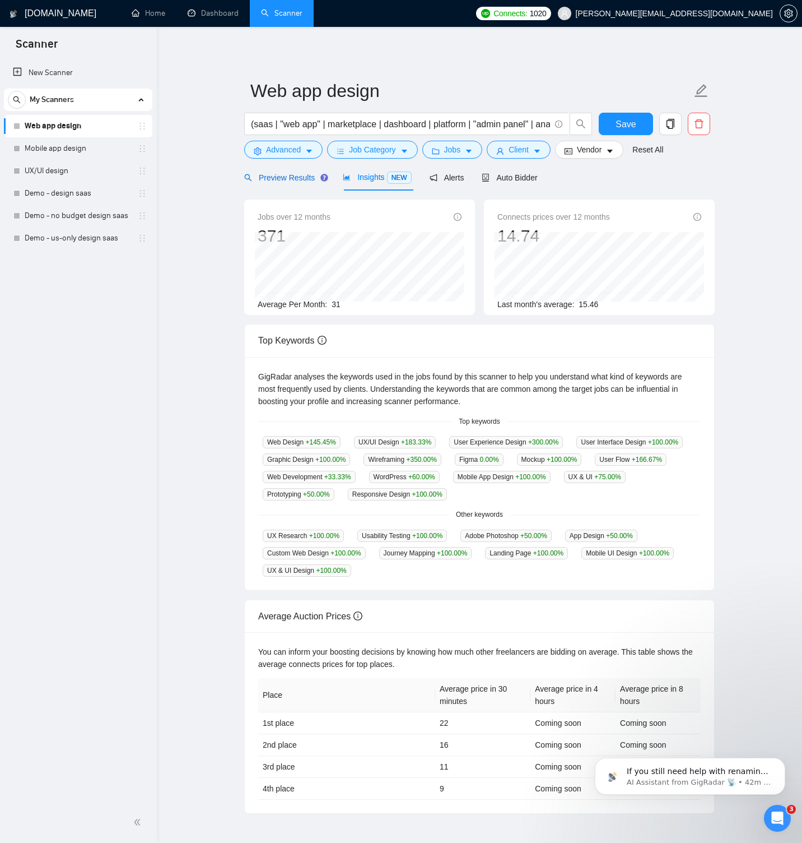
click at [260, 174] on span "Preview Results" at bounding box center [284, 177] width 81 height 9
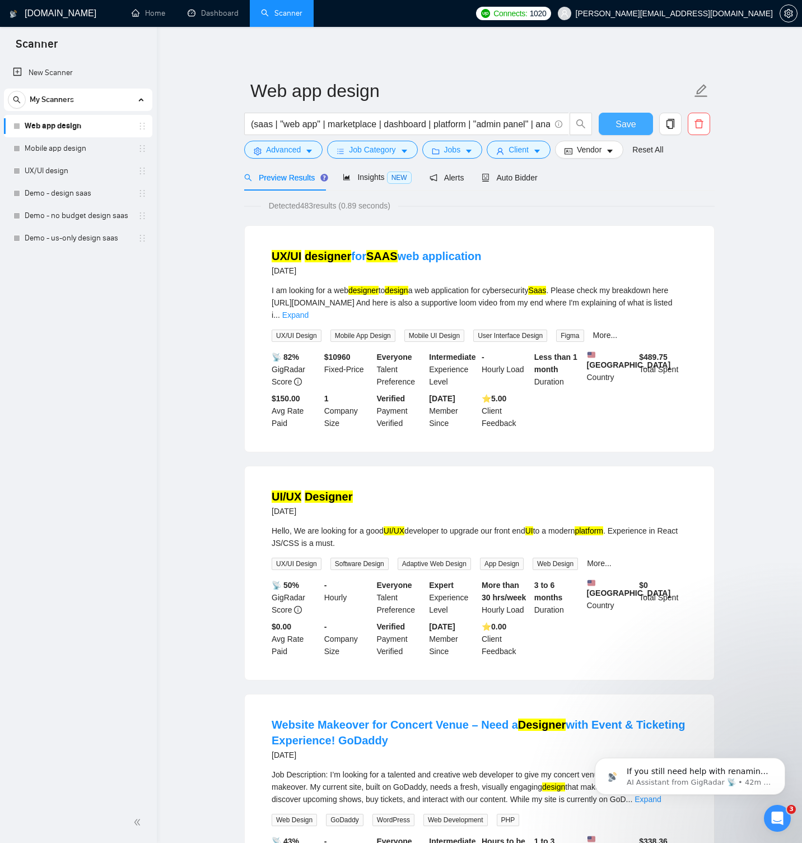
click at [635, 123] on span "Save" at bounding box center [626, 124] width 20 height 14
click at [618, 124] on span "Save" at bounding box center [626, 124] width 20 height 14
click at [516, 155] on span "Client" at bounding box center [519, 149] width 20 height 12
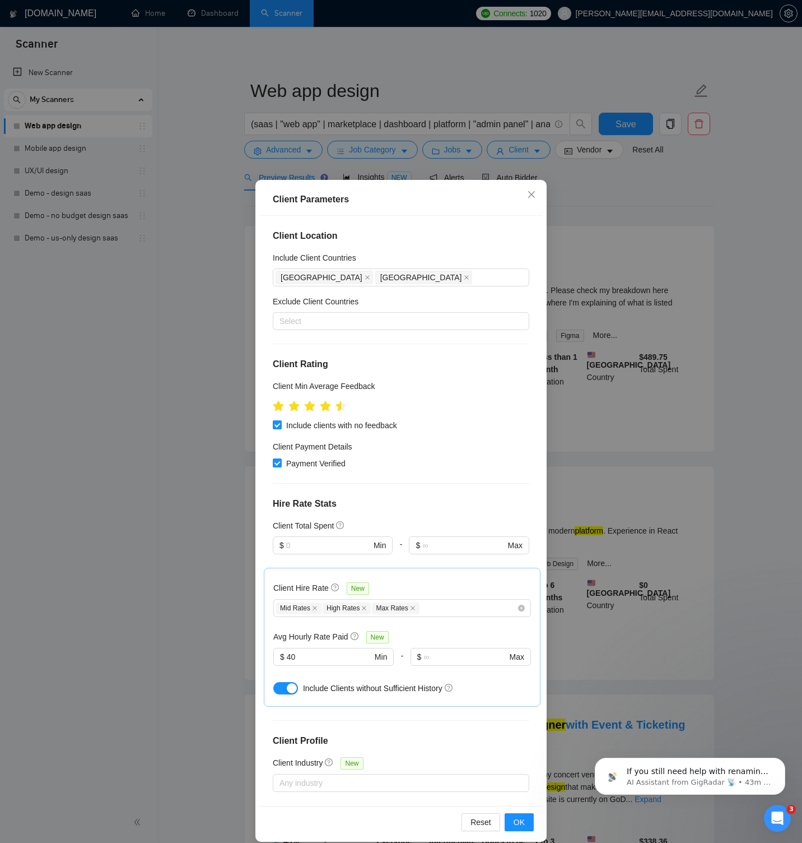
click at [532, 78] on div "Client Parameters Client Location Include Client Countries United States Canada…" at bounding box center [401, 421] width 802 height 843
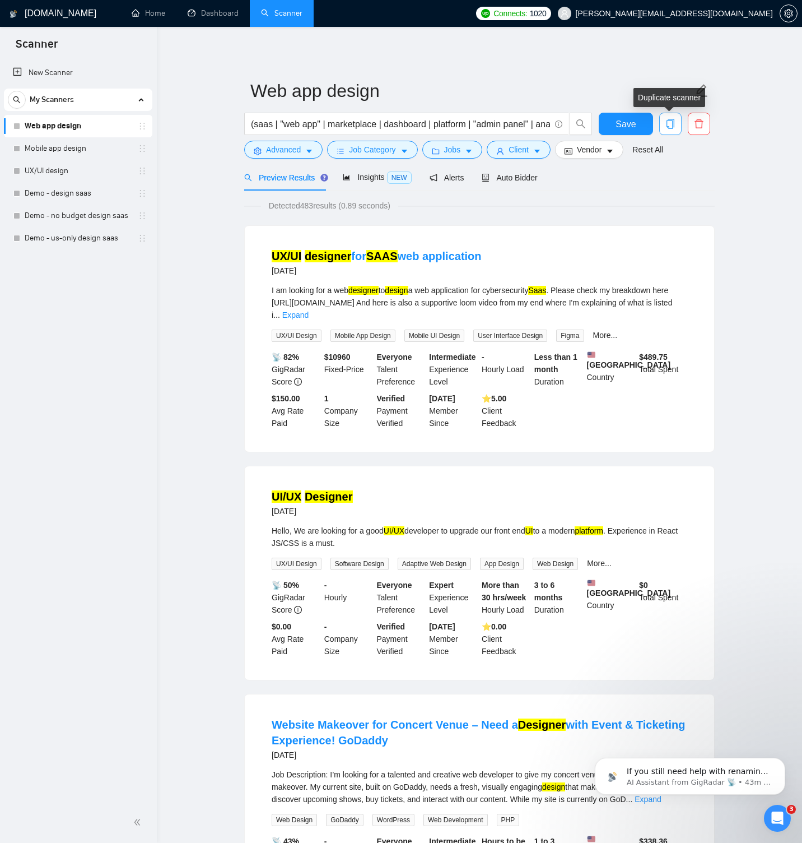
click at [675, 122] on icon "copy" at bounding box center [671, 124] width 10 height 10
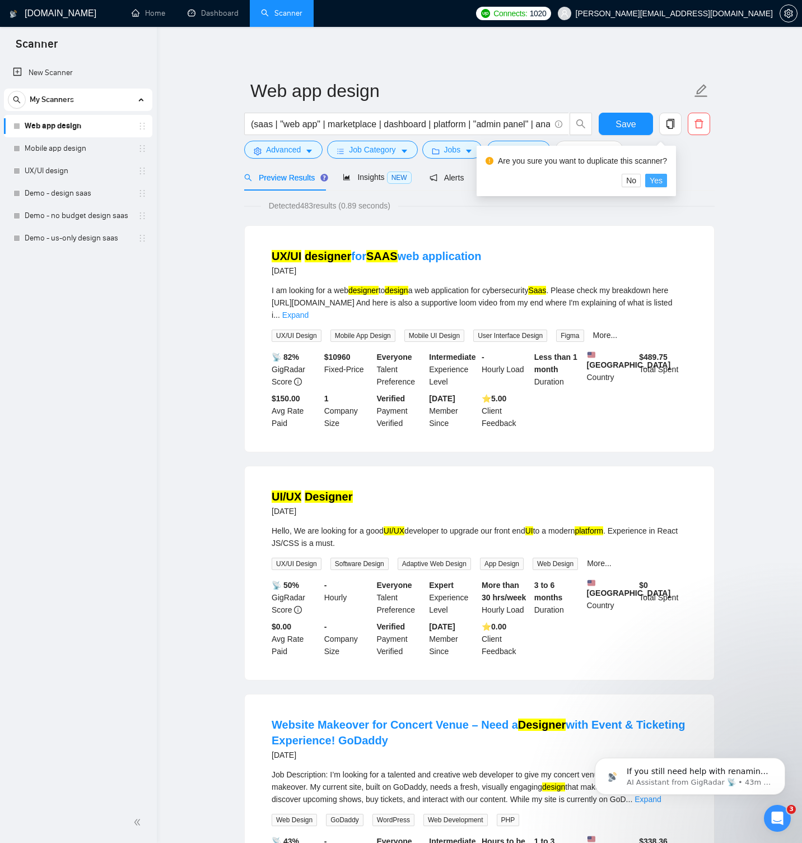
click at [663, 179] on span "Yes" at bounding box center [656, 180] width 13 height 12
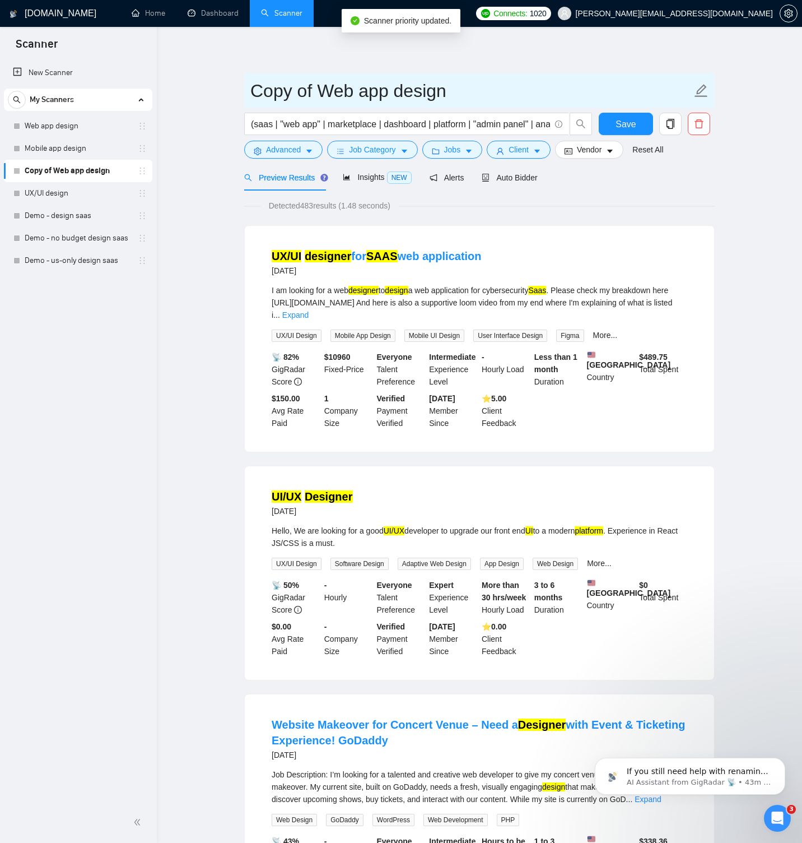
drag, startPoint x: 319, startPoint y: 89, endPoint x: 236, endPoint y: 90, distance: 82.4
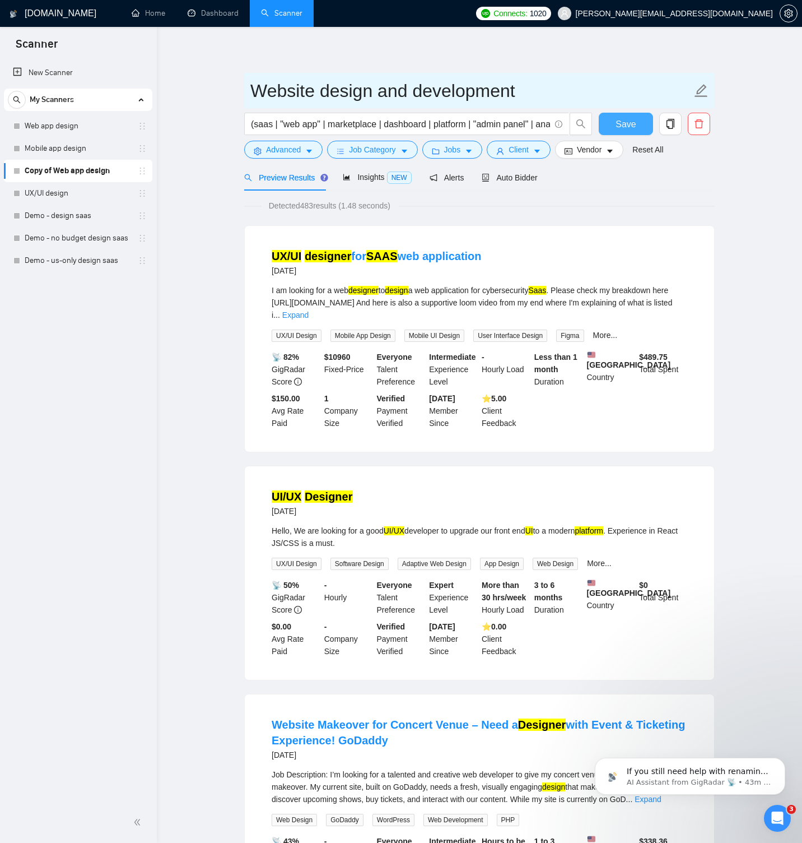
type input "Website design and development"
click at [608, 119] on button "Save" at bounding box center [626, 124] width 54 height 22
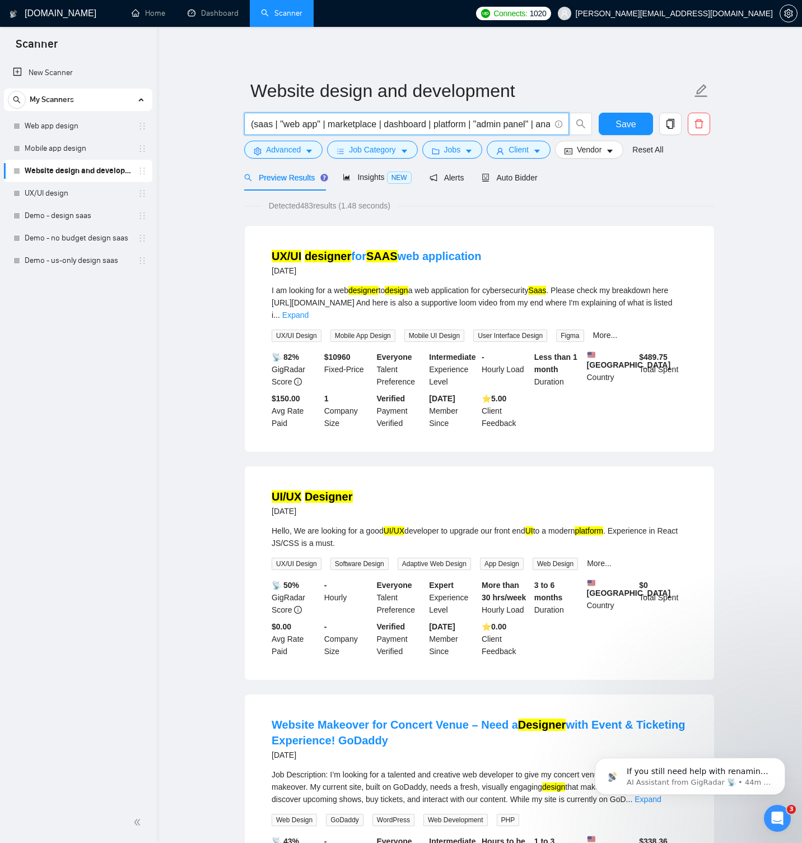
click at [319, 124] on input "(saas | "web app" | marketplace | dashboard | platform | "admin panel" | analyt…" at bounding box center [400, 124] width 299 height 14
paste input "("website" | "web design" | "company website" | "corporate website" | "marketin…"
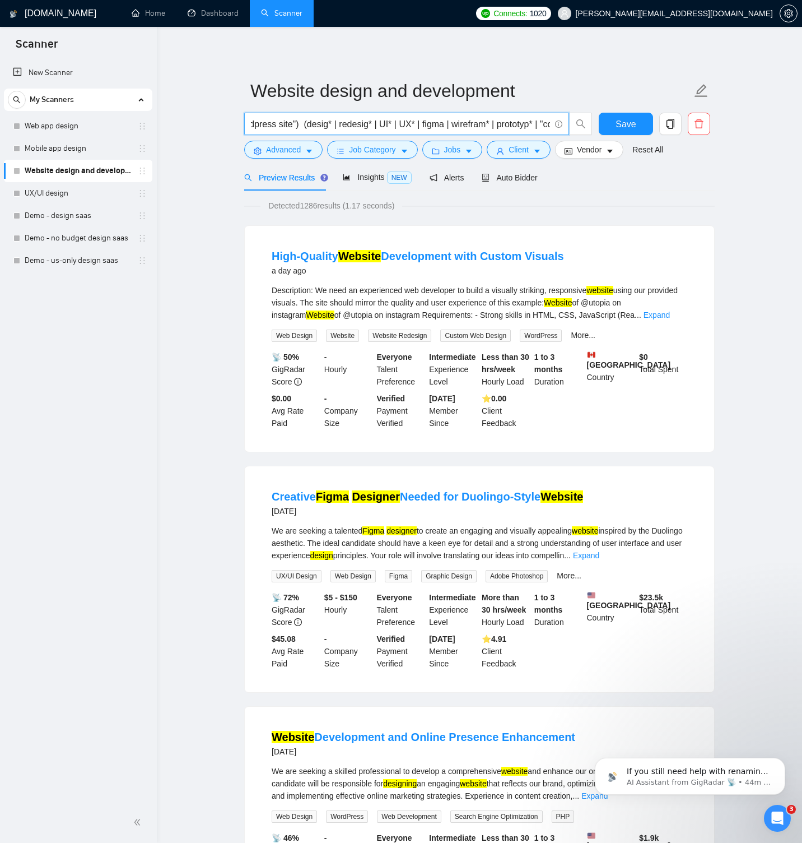
scroll to position [0, 775]
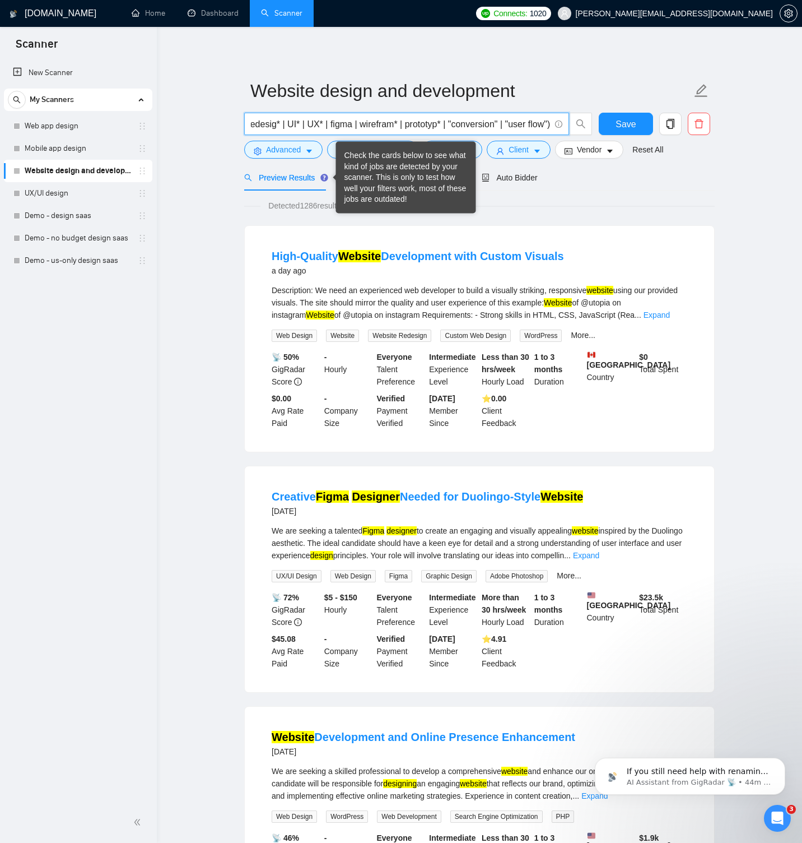
type input "("website" | "web design" | "company website" | "corporate website" | "marketin…"
click at [347, 179] on div "Check the cards below to see what kind of jobs are detected by your scanner. Th…" at bounding box center [406, 177] width 123 height 55
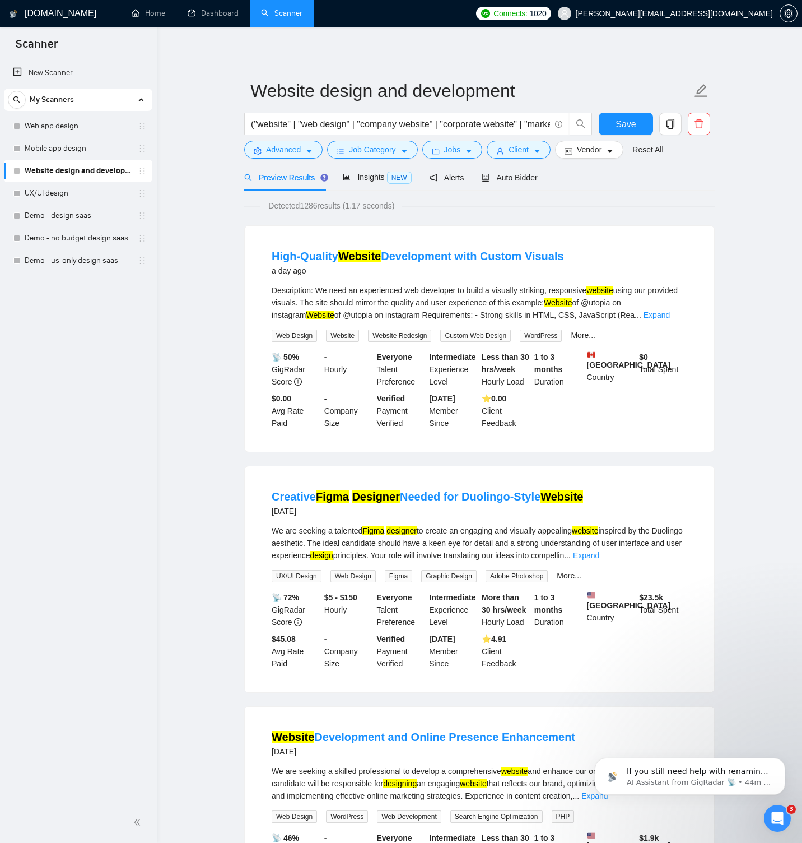
click at [341, 179] on div "Preview Results Insights NEW Alerts Auto Bidder" at bounding box center [391, 177] width 294 height 26
click at [360, 176] on span "Insights NEW" at bounding box center [377, 177] width 68 height 9
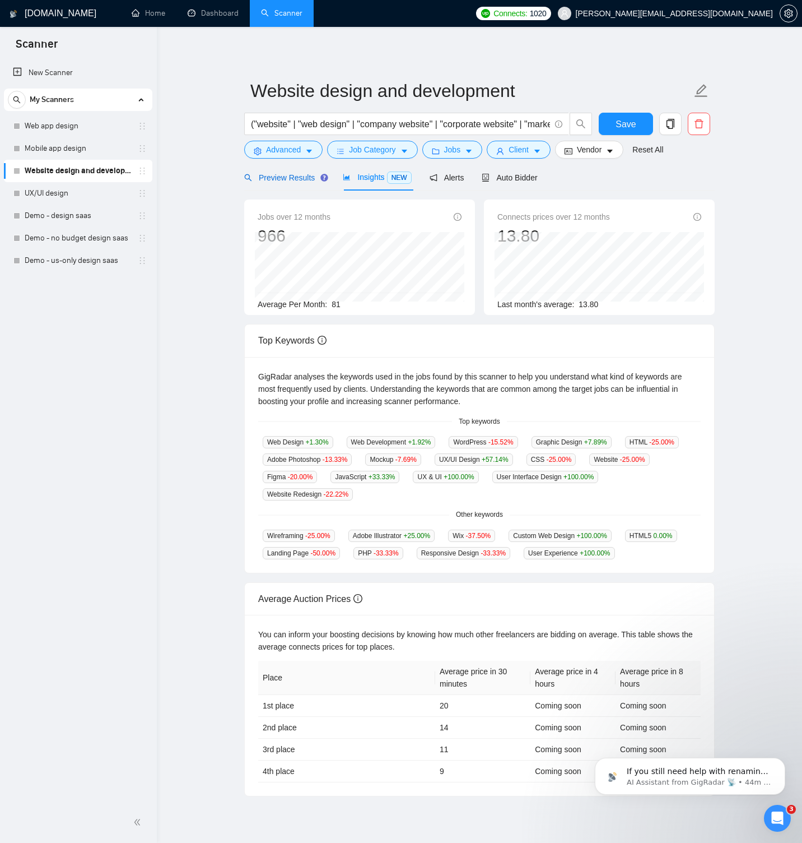
click at [280, 171] on div "Preview Results" at bounding box center [284, 177] width 81 height 12
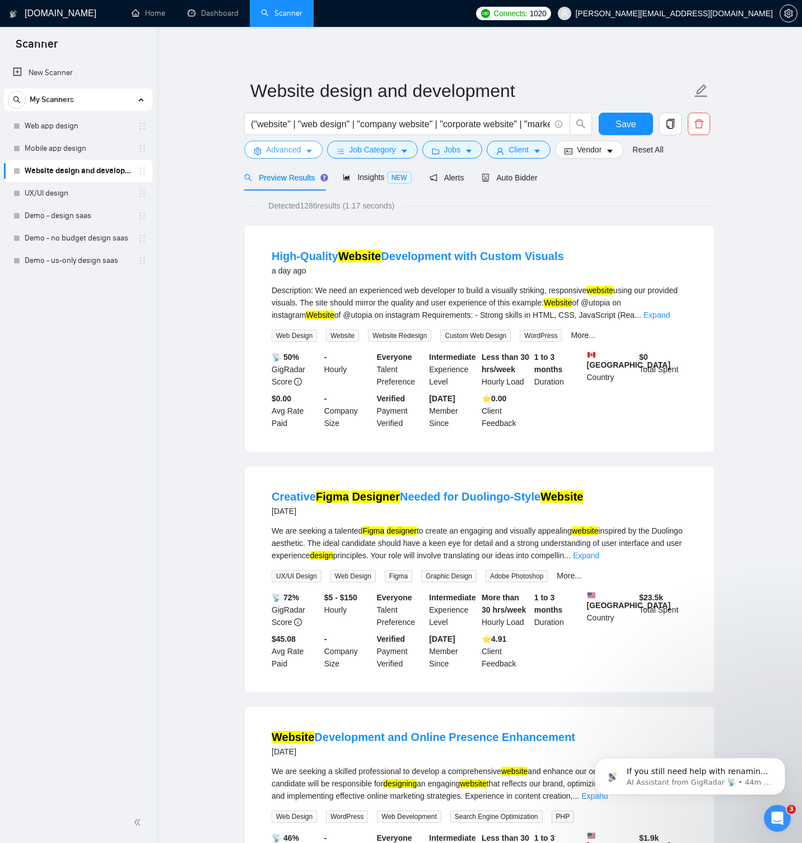
click at [311, 152] on icon "caret-down" at bounding box center [309, 151] width 8 height 8
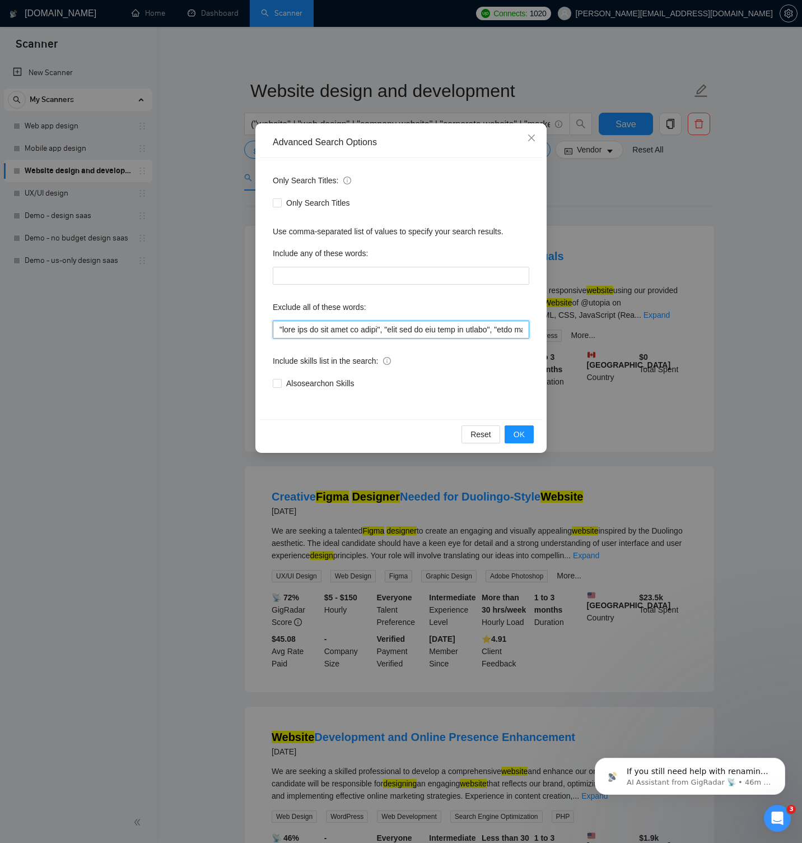
click at [336, 327] on input "text" at bounding box center [401, 329] width 257 height 18
paste input "saas, "web app", "mobile app", "ios app", "android app", "cross-platform app", …"
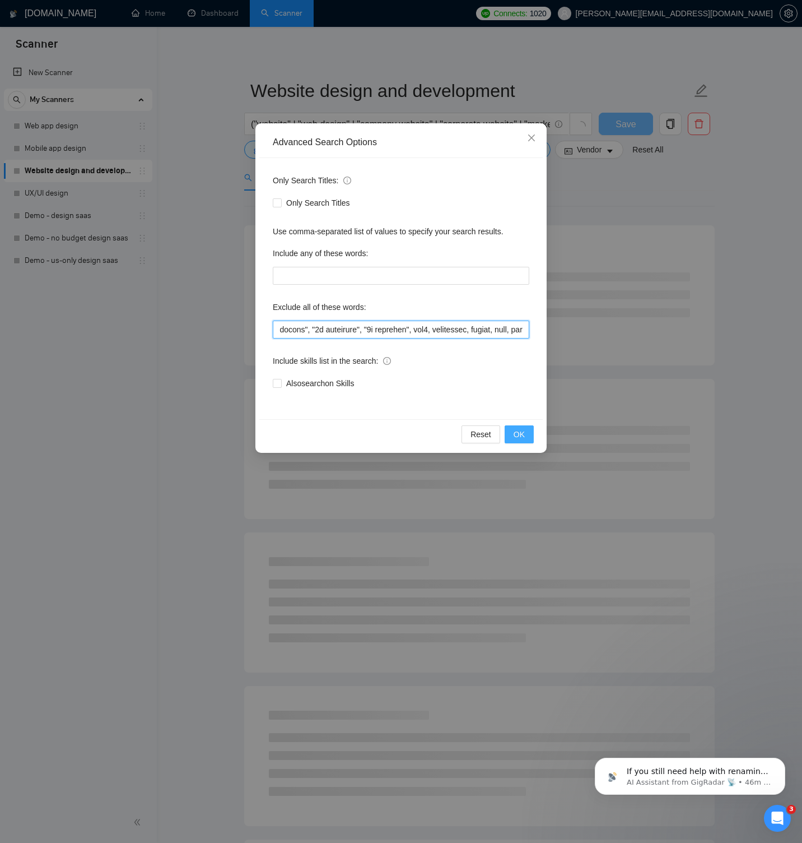
type input ""this job is not open to teams", "this job is not open to agency", "this job is…"
click at [517, 430] on span "OK" at bounding box center [519, 434] width 11 height 12
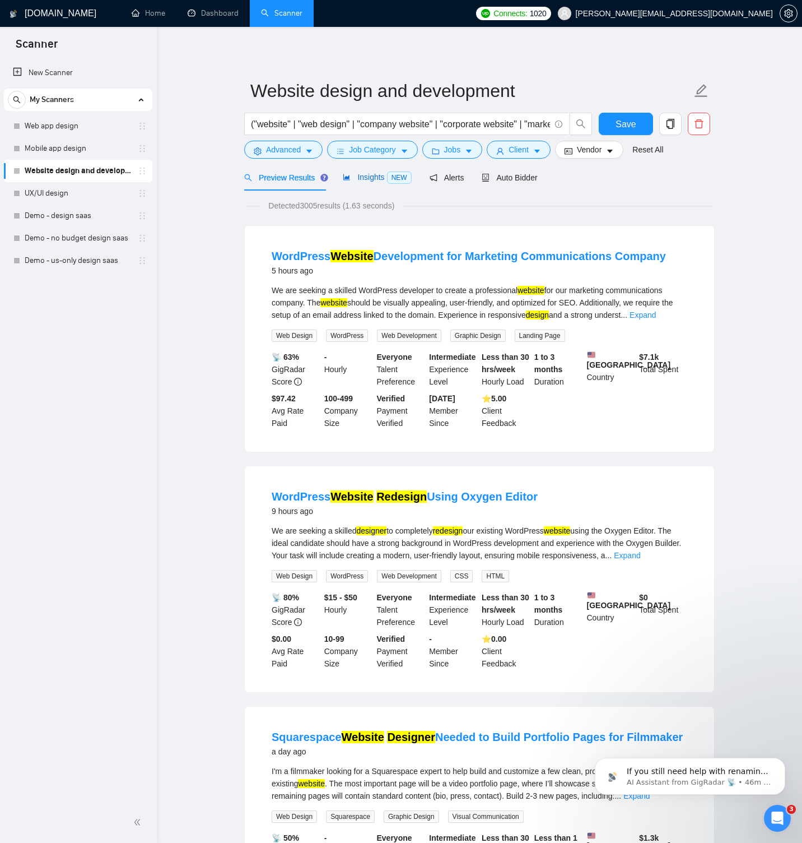
click at [378, 183] on div "Insights NEW" at bounding box center [377, 177] width 68 height 13
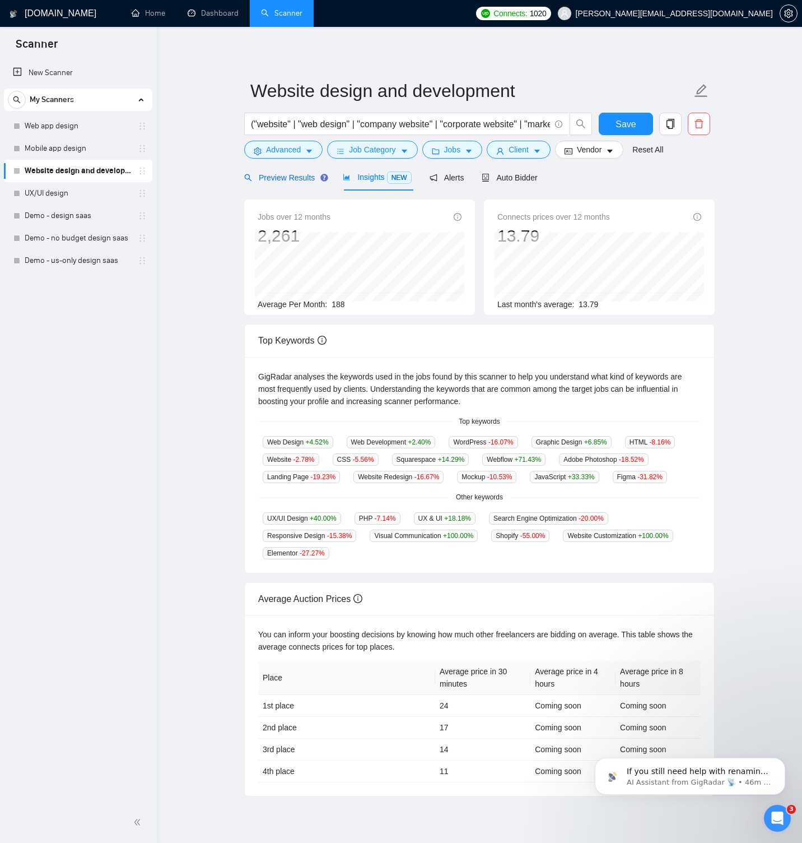
click at [305, 181] on span "Preview Results" at bounding box center [284, 177] width 81 height 9
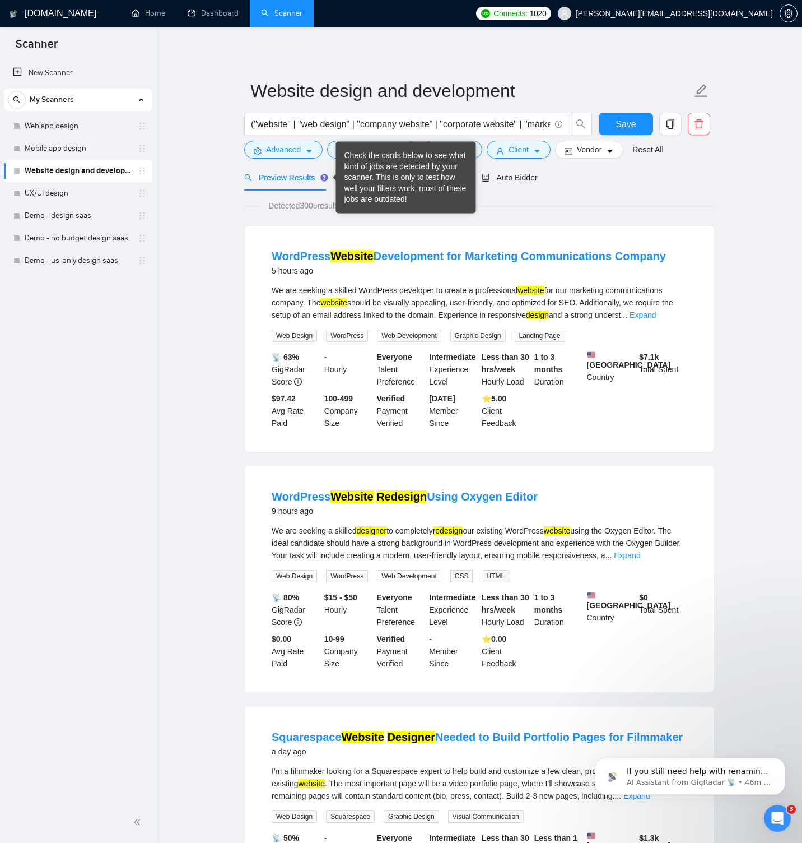
click at [365, 180] on div "Check the cards below to see what kind of jobs are detected by your scanner. Th…" at bounding box center [406, 177] width 123 height 55
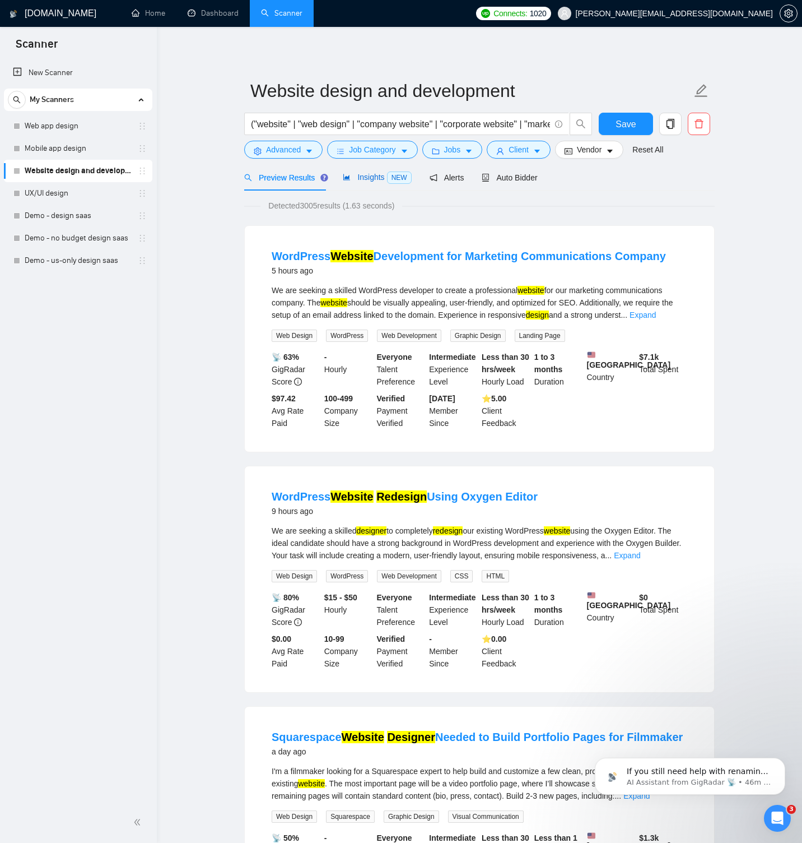
click at [373, 175] on span "Insights NEW" at bounding box center [377, 177] width 68 height 9
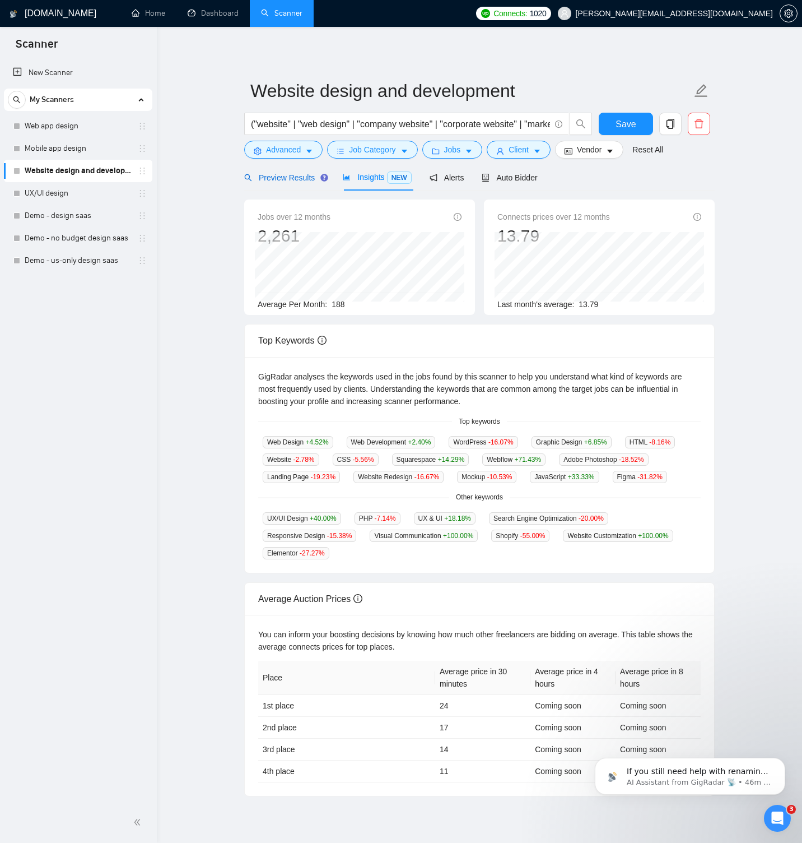
click at [311, 176] on span "Preview Results" at bounding box center [284, 177] width 81 height 9
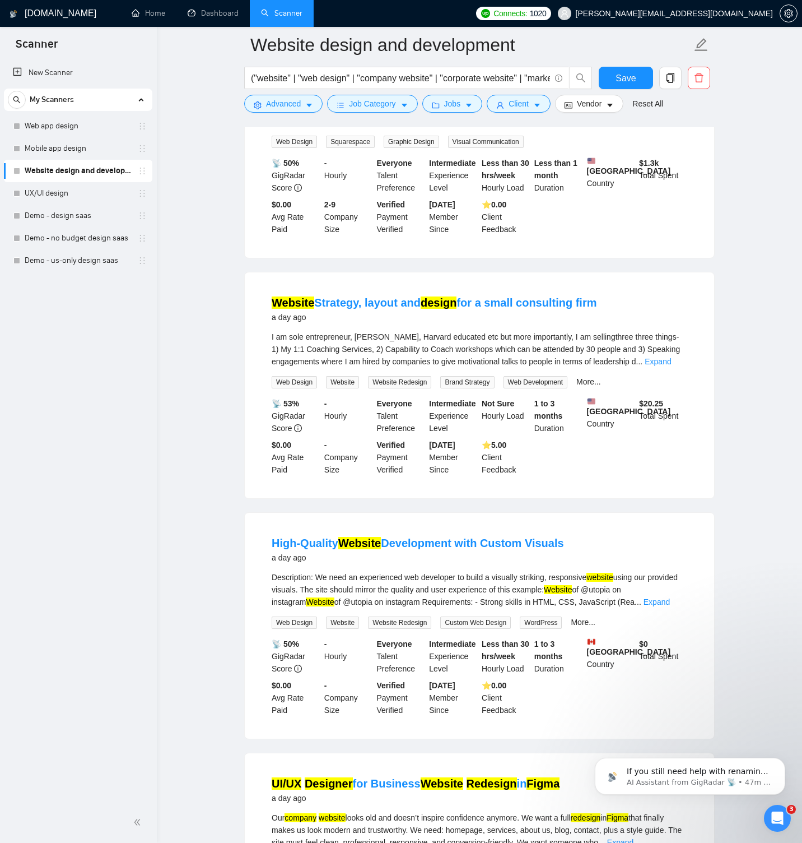
scroll to position [692, 0]
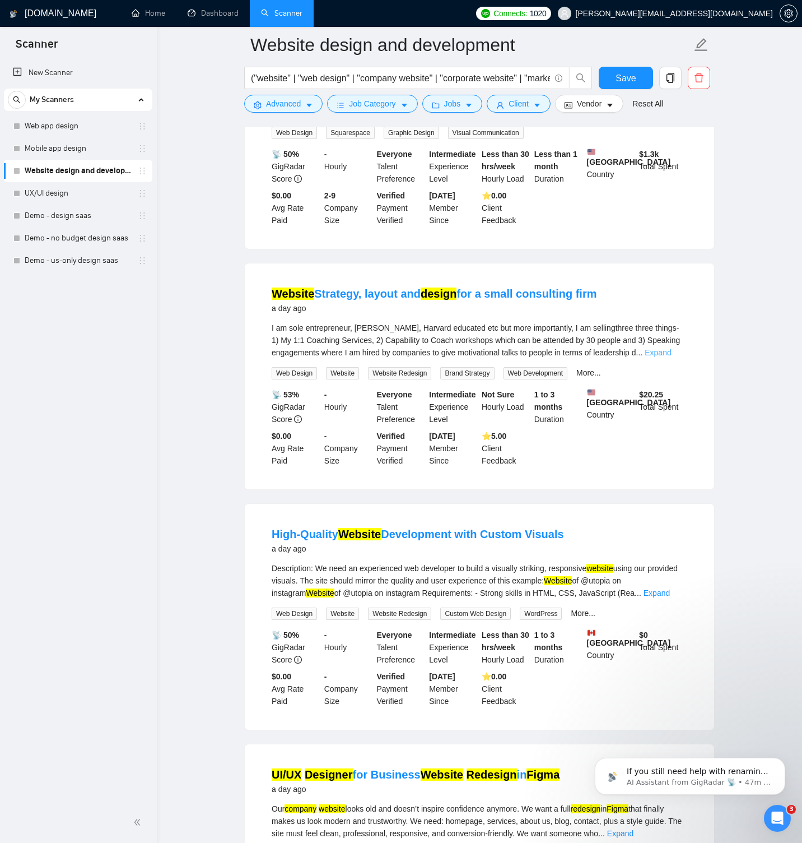
click at [659, 357] on link "Expand" at bounding box center [658, 352] width 26 height 9
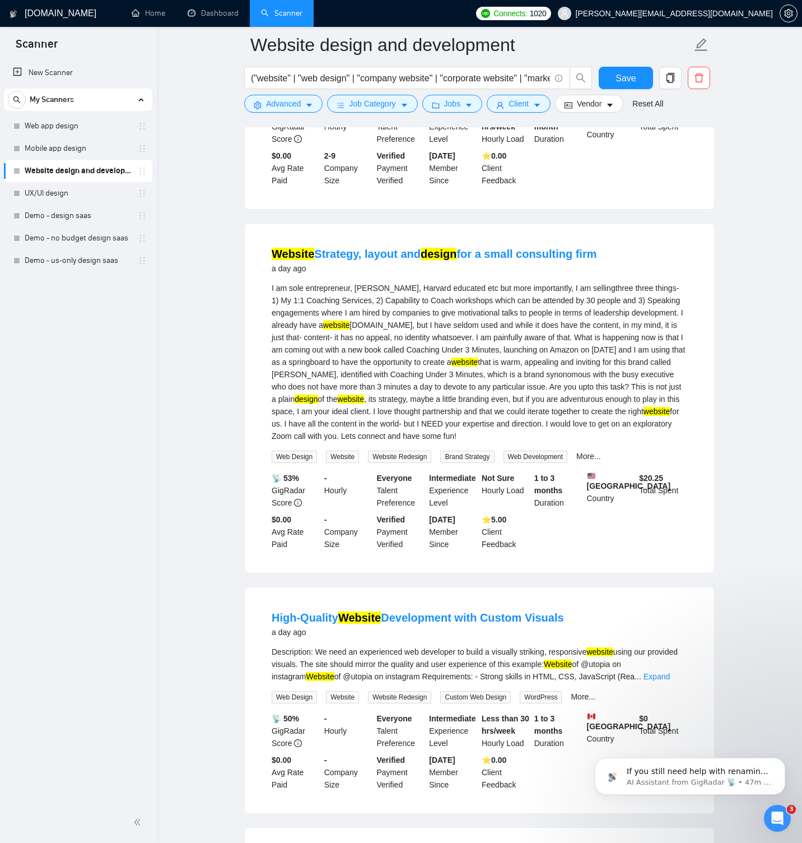
scroll to position [971, 0]
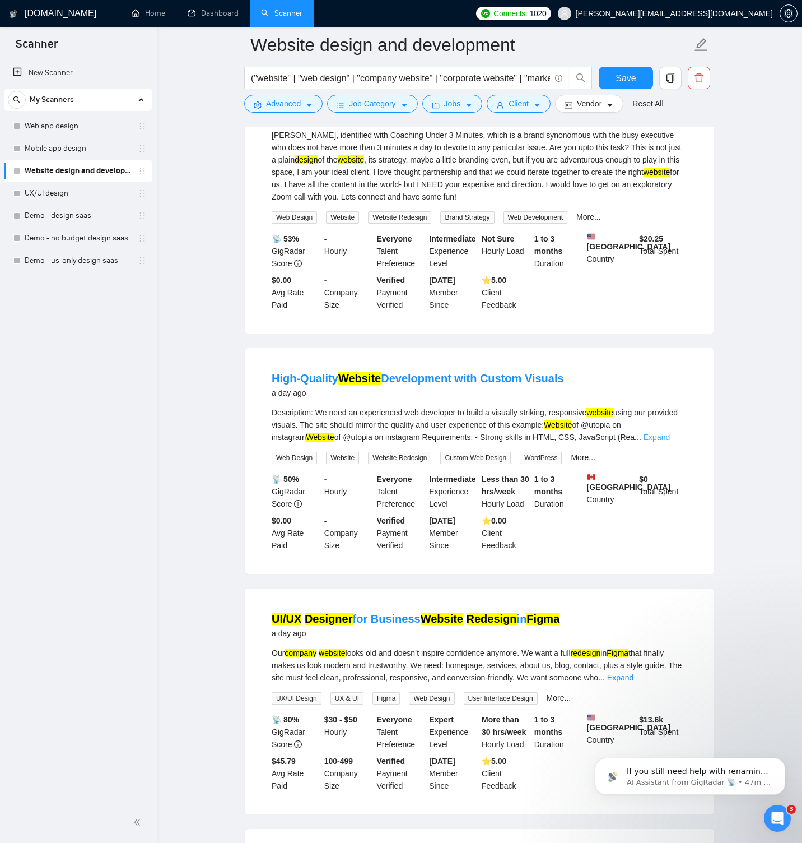
click at [670, 441] on link "Expand" at bounding box center [657, 436] width 26 height 9
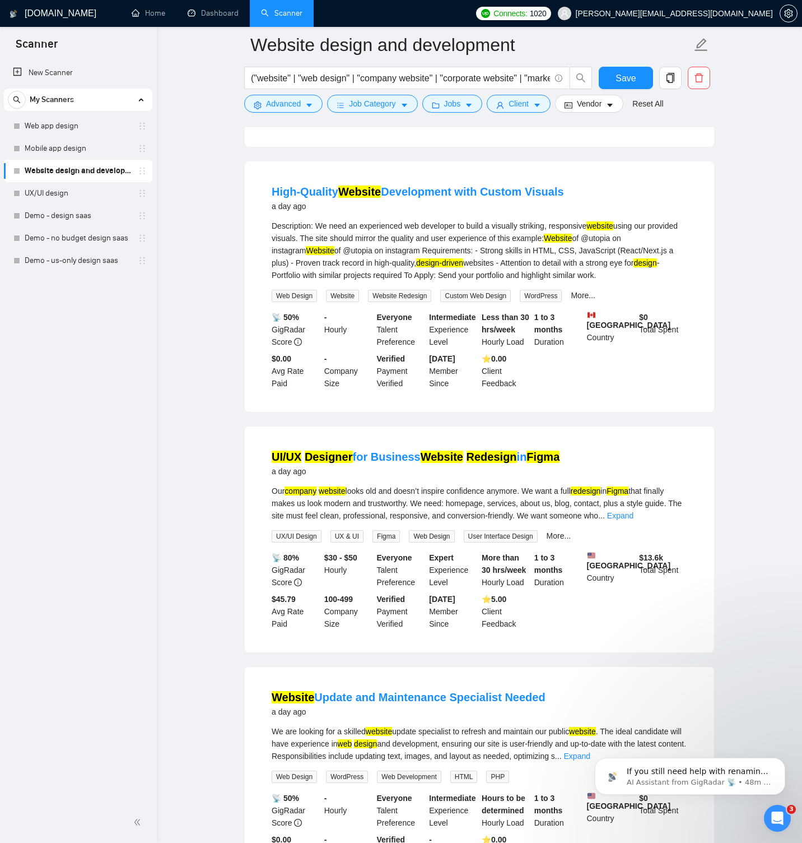
scroll to position [1157, 0]
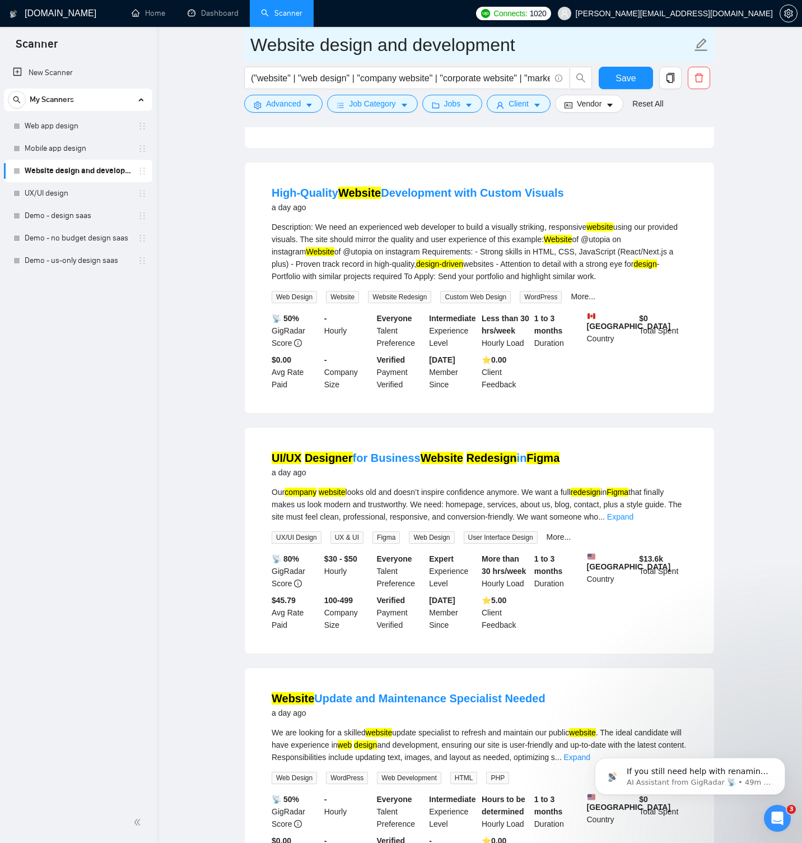
drag, startPoint x: 369, startPoint y: 45, endPoint x: 537, endPoint y: 50, distance: 168.1
click at [537, 50] on input "Website design and development" at bounding box center [470, 45] width 441 height 28
type input "Website design"
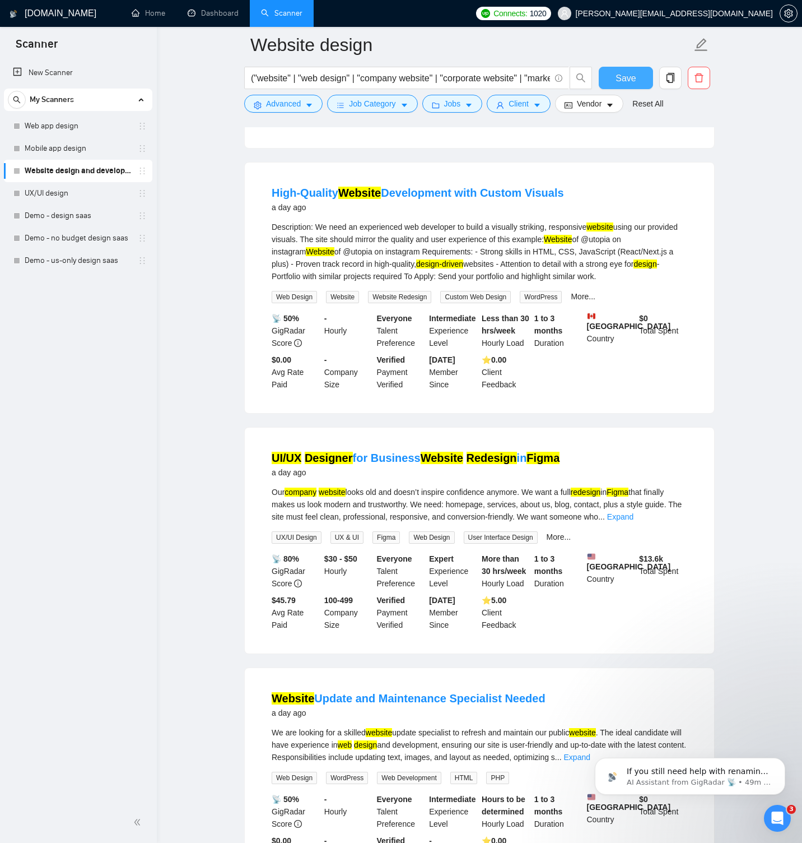
click at [648, 76] on button "Save" at bounding box center [626, 78] width 54 height 22
click at [613, 78] on button "Save" at bounding box center [626, 78] width 54 height 22
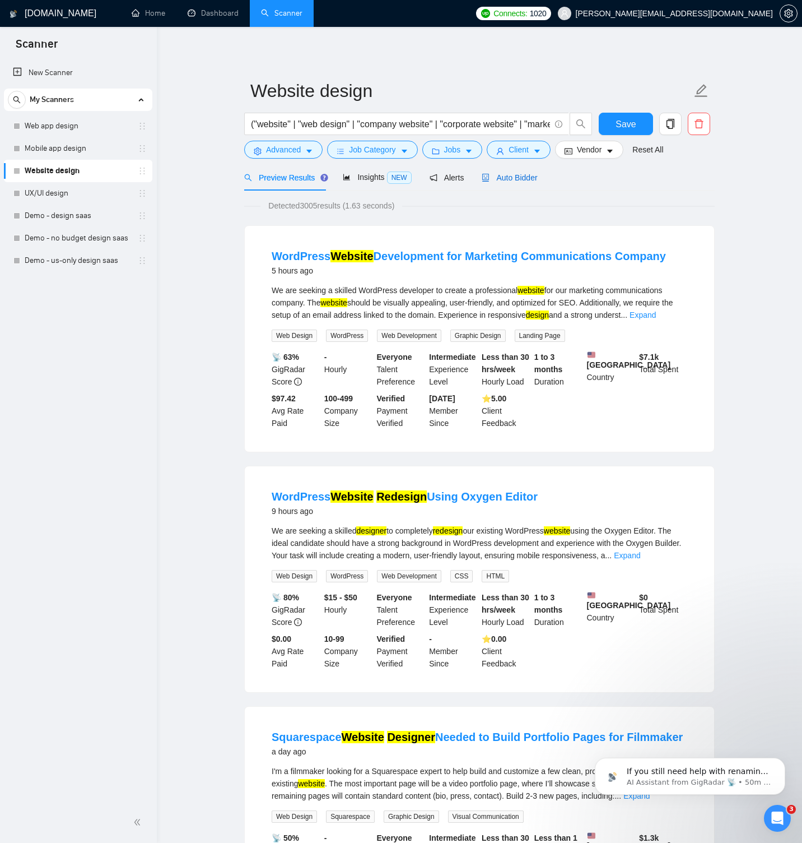
click at [517, 179] on span "Auto Bidder" at bounding box center [509, 177] width 55 height 9
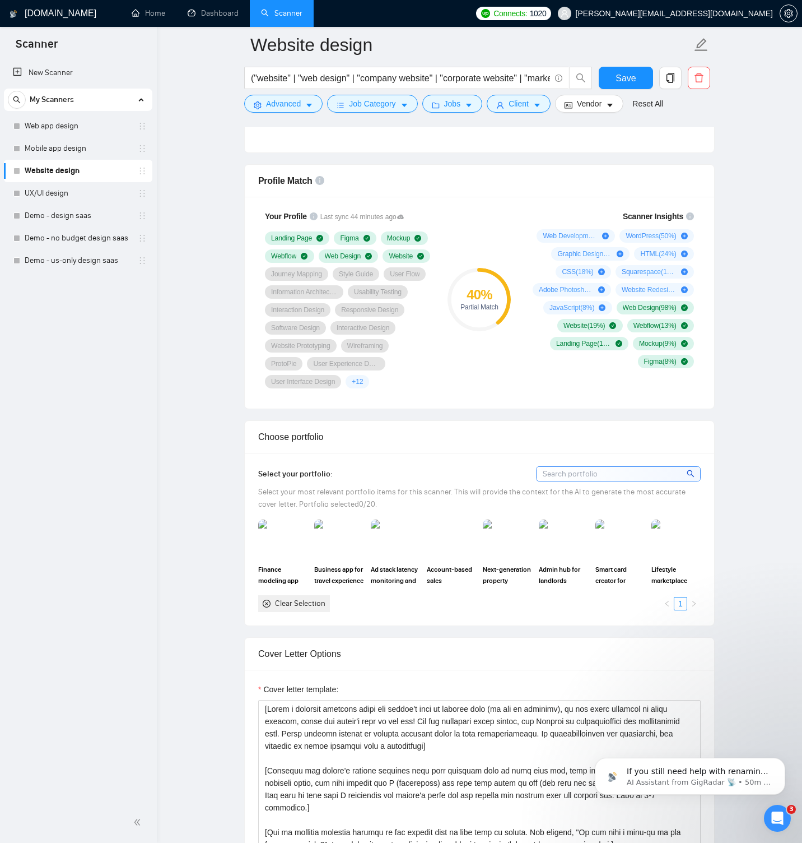
scroll to position [836, 0]
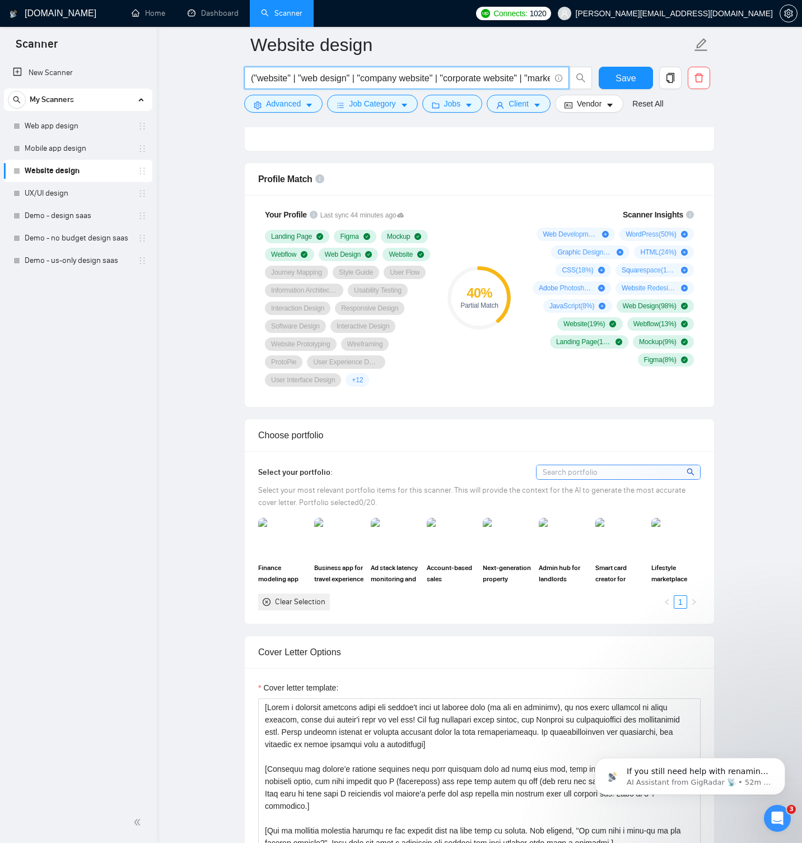
click at [287, 78] on input "("website" | "web design" | "company website" | "corporate website" | "marketin…" at bounding box center [400, 78] width 299 height 14
paste input "("website" | "web design" | "company website" | "corporate website" | "marketin…"
type input "("website" | "web design" | "company website" | "corporate website" | "marketin…"
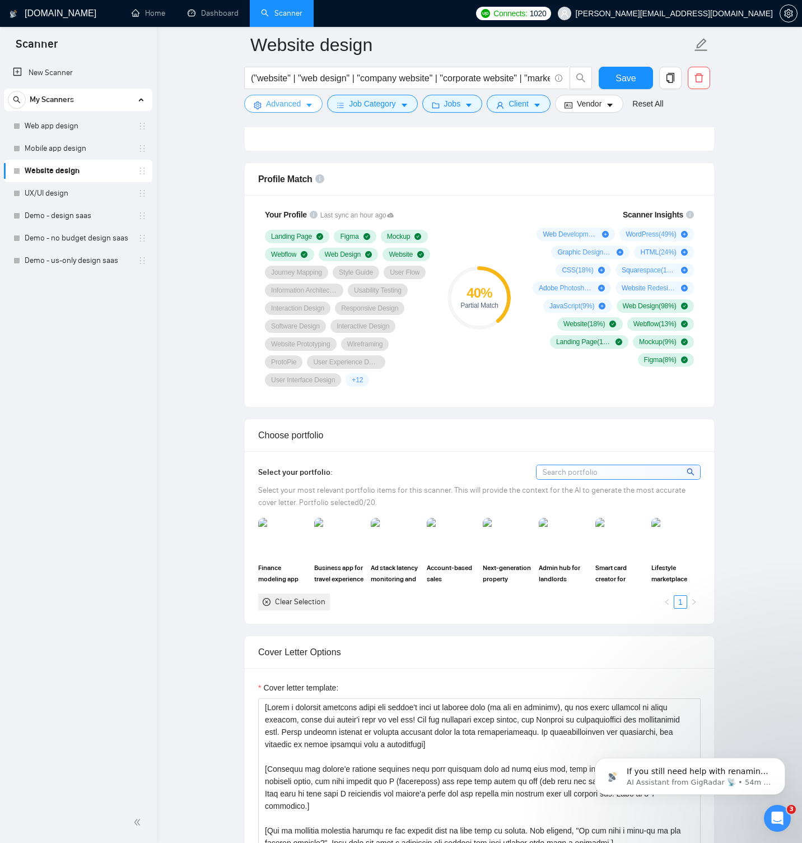
click at [282, 104] on span "Advanced" at bounding box center [283, 103] width 35 height 12
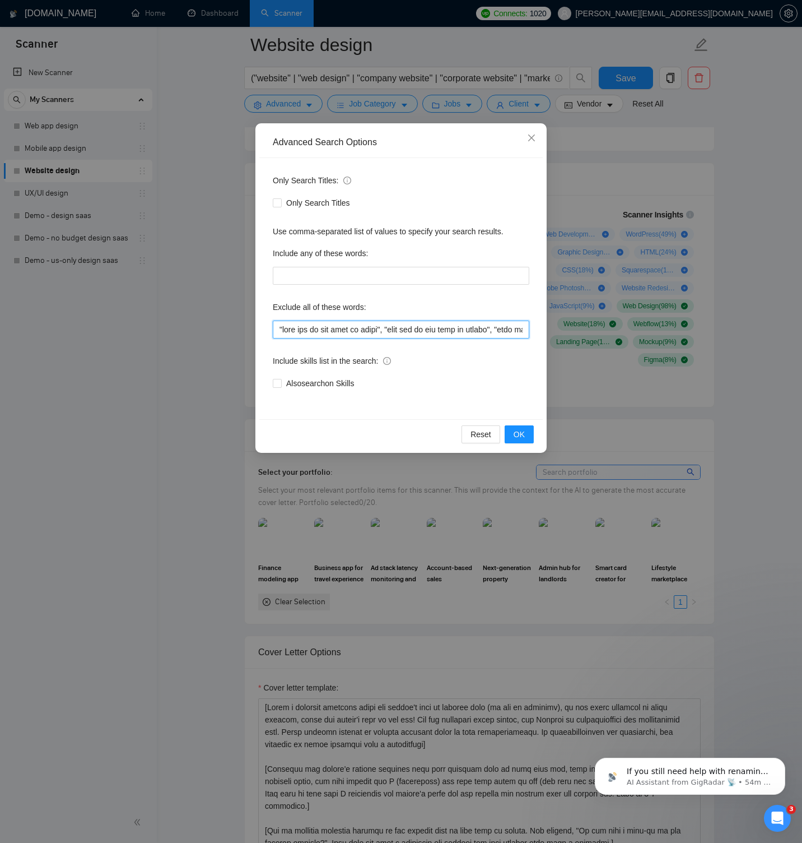
click at [334, 332] on input "text" at bounding box center [401, 329] width 257 height 18
paste input "developer, development, coding, programming, "front end", "frontend", "back end…"
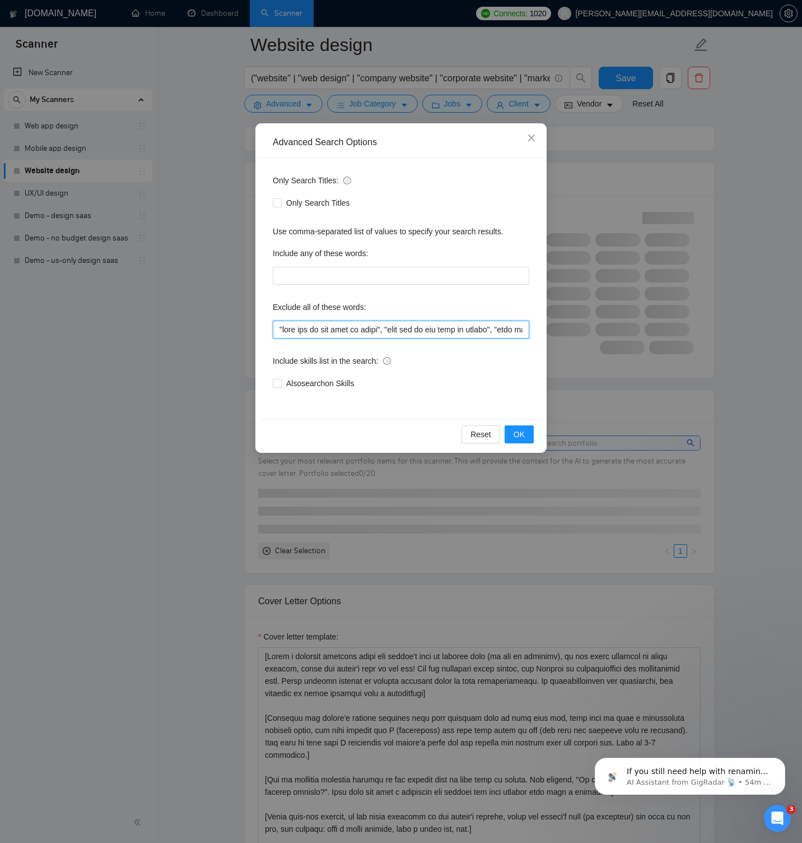
scroll to position [0, 4344]
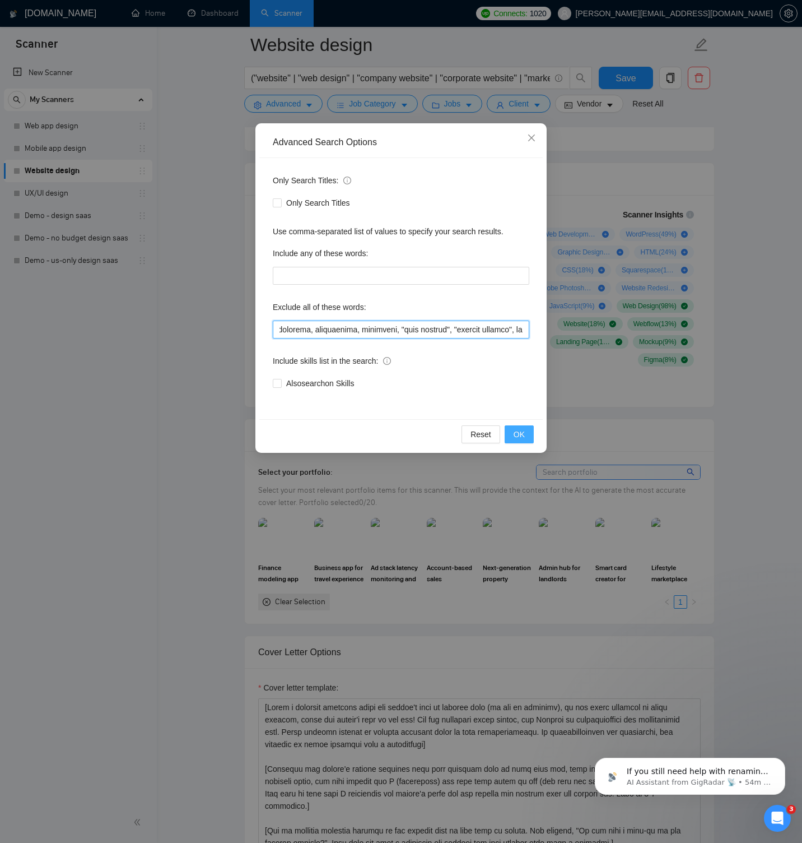
type input ""this job is not open to teams", "this job is not open to agency", "this job is…"
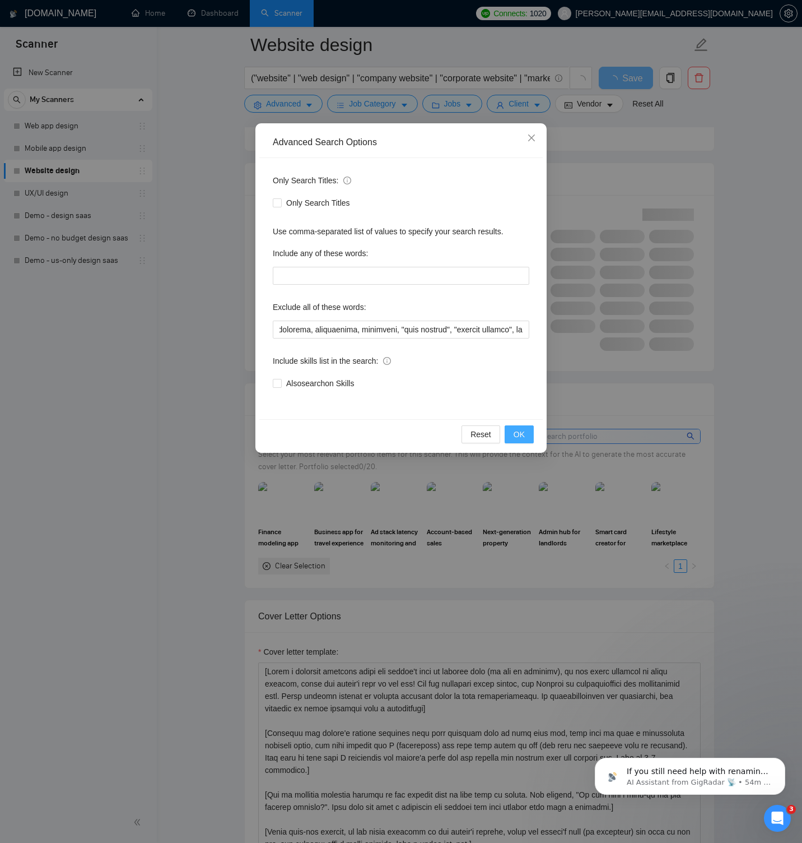
click at [519, 433] on span "OK" at bounding box center [519, 434] width 11 height 12
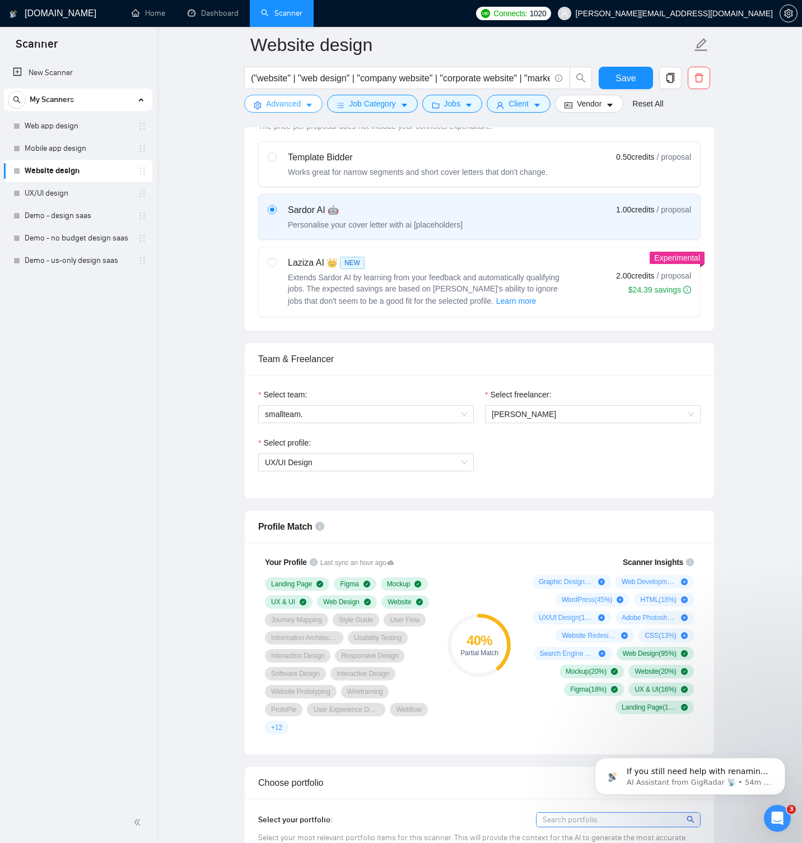
scroll to position [487, 0]
click at [524, 413] on span "[PERSON_NAME]" at bounding box center [524, 415] width 64 height 9
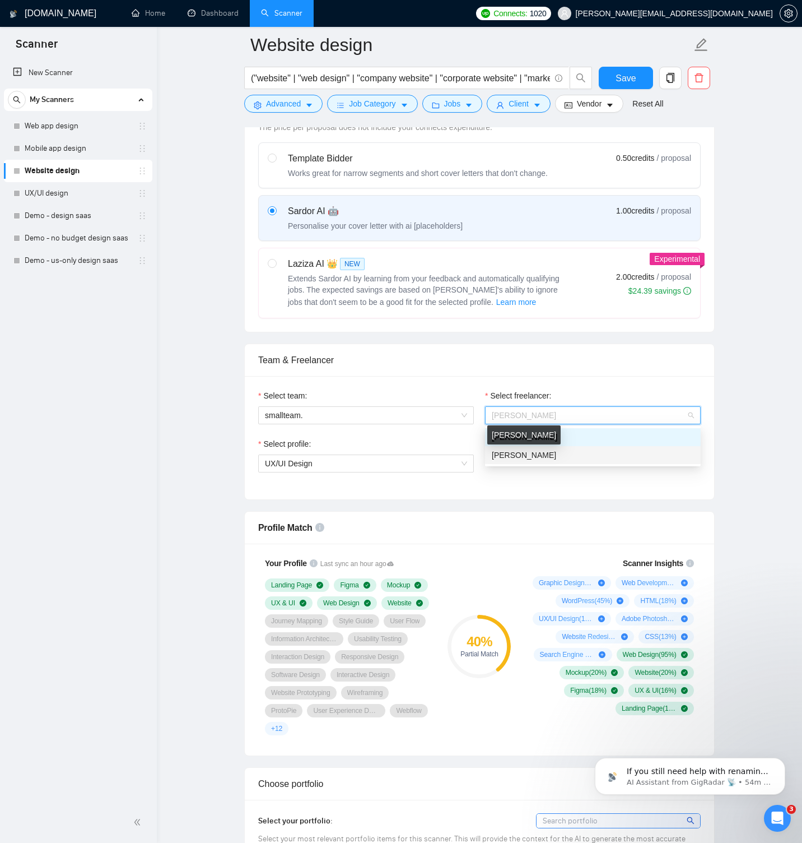
click at [526, 450] on span "[PERSON_NAME]" at bounding box center [524, 454] width 64 height 9
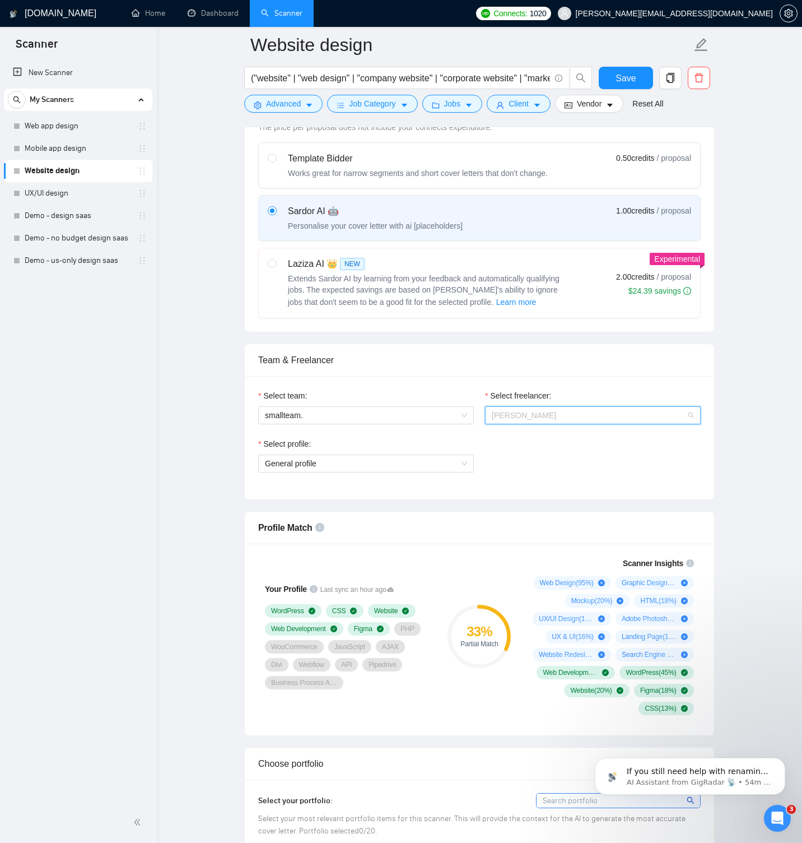
click at [574, 415] on span "[PERSON_NAME]" at bounding box center [593, 415] width 202 height 17
click at [548, 438] on div "[PERSON_NAME]" at bounding box center [593, 437] width 202 height 12
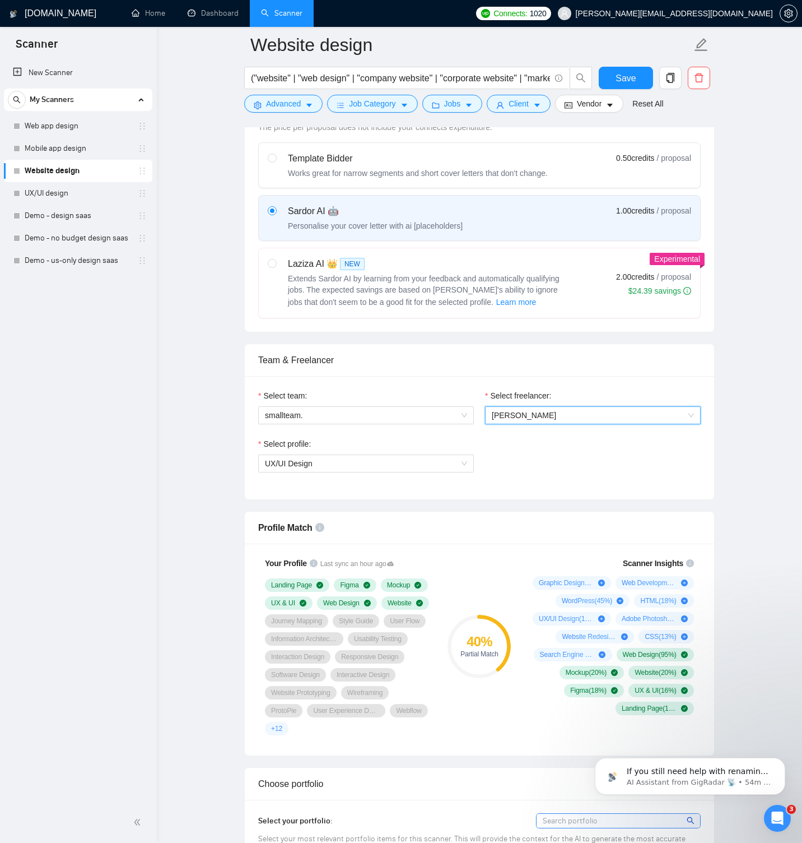
click at [547, 422] on span "[PERSON_NAME]" at bounding box center [593, 415] width 202 height 17
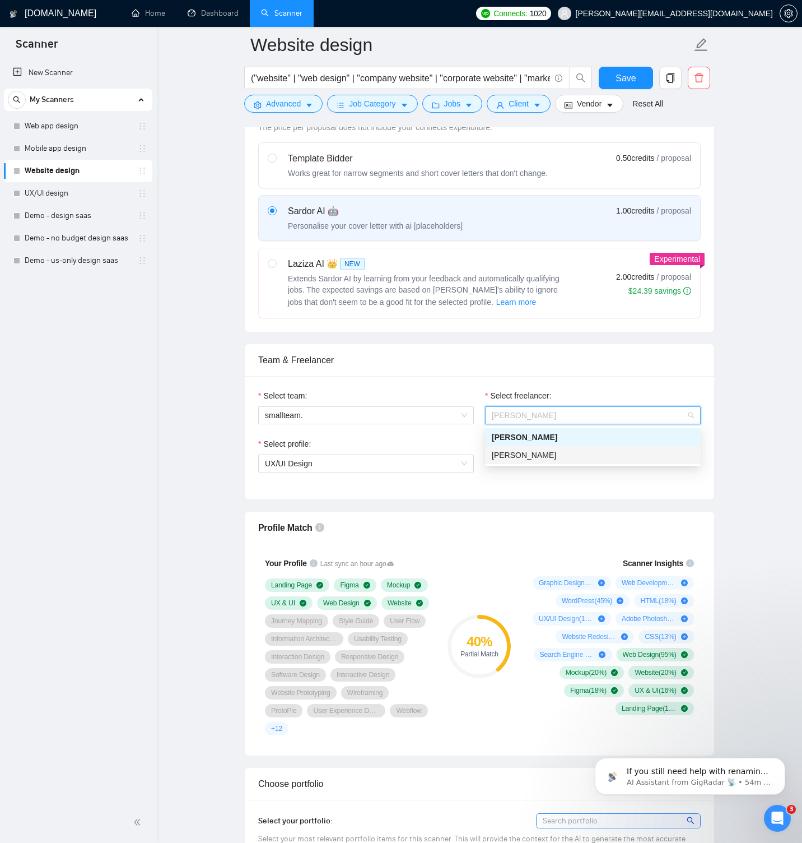
click at [539, 446] on div "[PERSON_NAME]" at bounding box center [593, 455] width 216 height 18
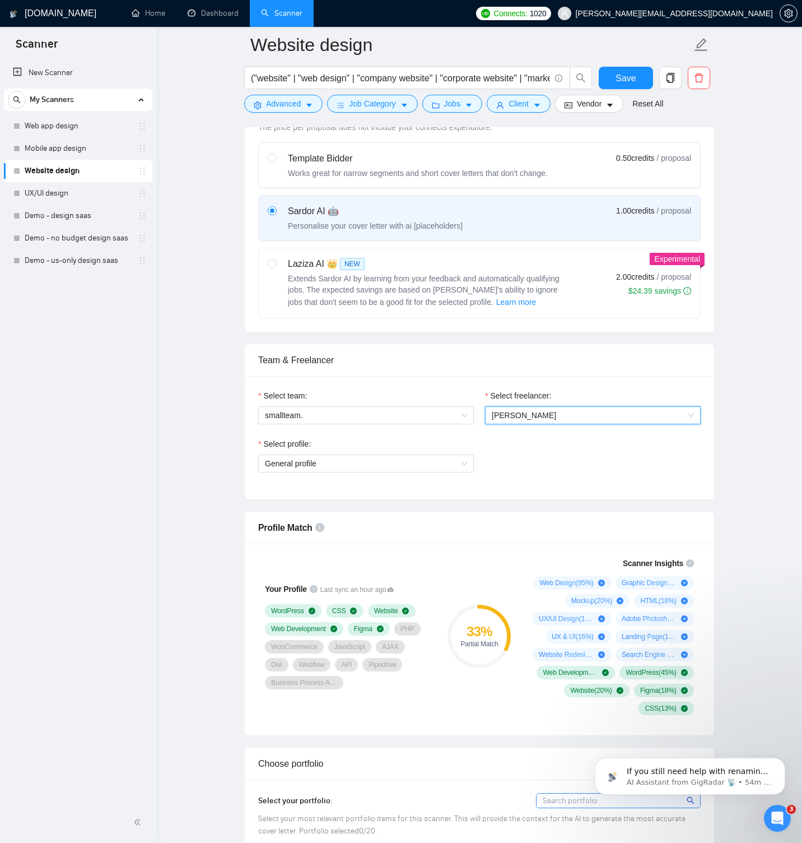
click at [540, 415] on span "[PERSON_NAME]" at bounding box center [524, 415] width 64 height 9
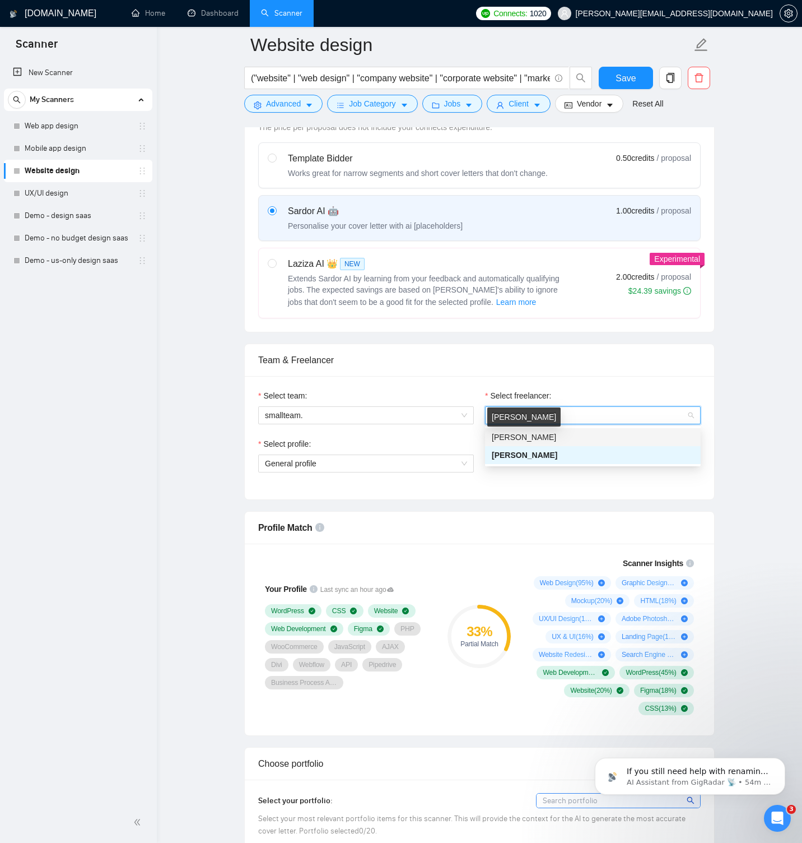
click at [534, 433] on span "[PERSON_NAME]" at bounding box center [524, 436] width 64 height 9
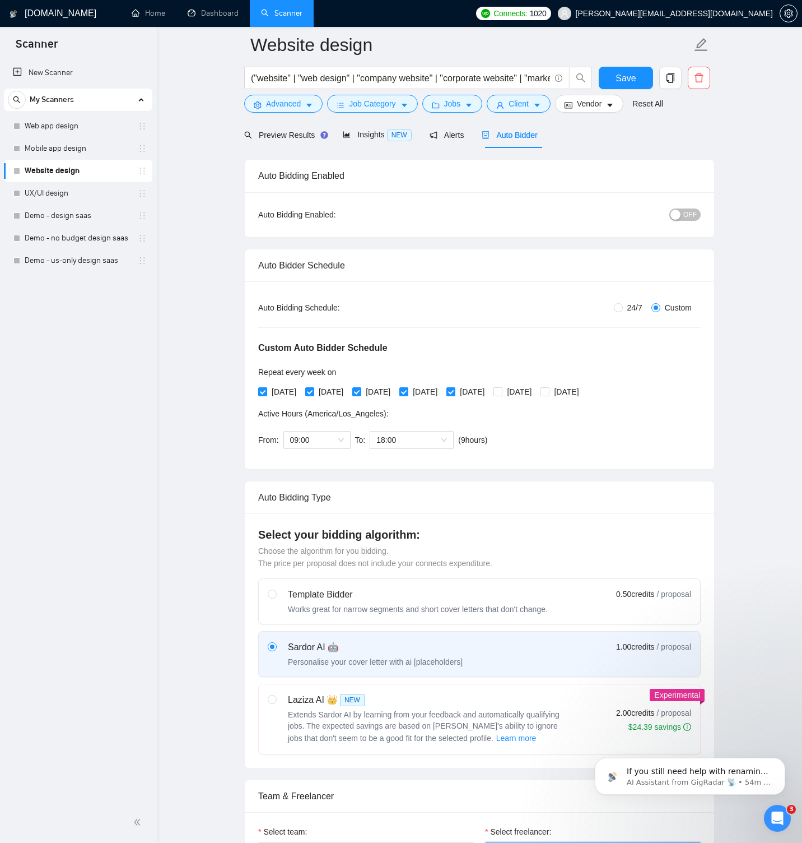
scroll to position [50, 0]
click at [624, 82] on span "Save" at bounding box center [626, 78] width 20 height 14
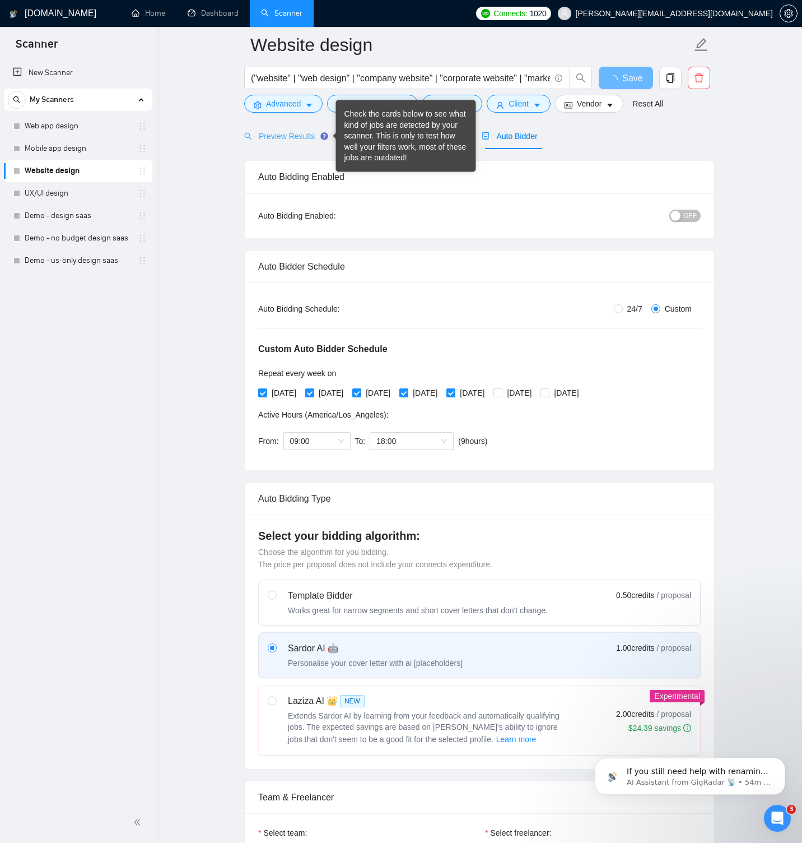
click at [356, 133] on div "Check the cards below to see what kind of jobs are detected by your scanner. Th…" at bounding box center [406, 136] width 123 height 55
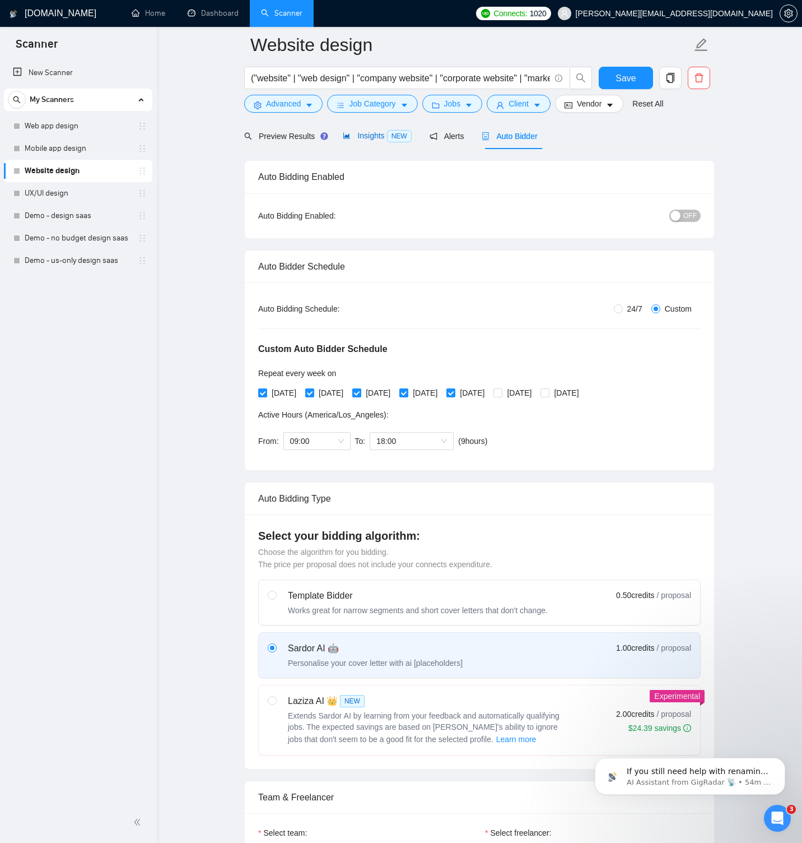
click at [355, 136] on span "Insights NEW" at bounding box center [377, 135] width 68 height 9
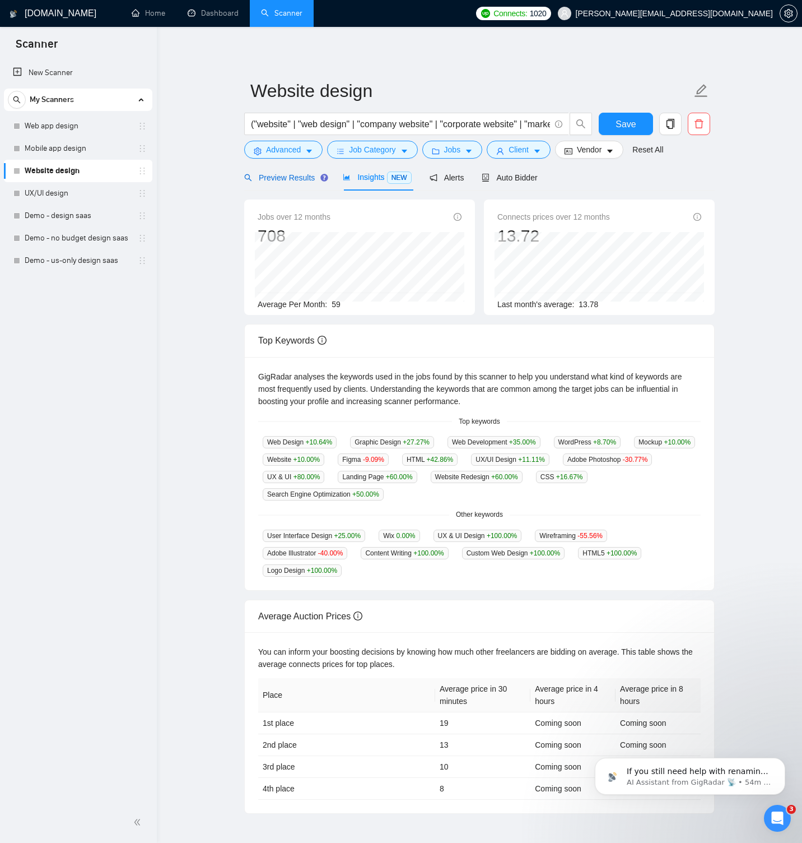
click at [280, 177] on span "Preview Results" at bounding box center [284, 177] width 81 height 9
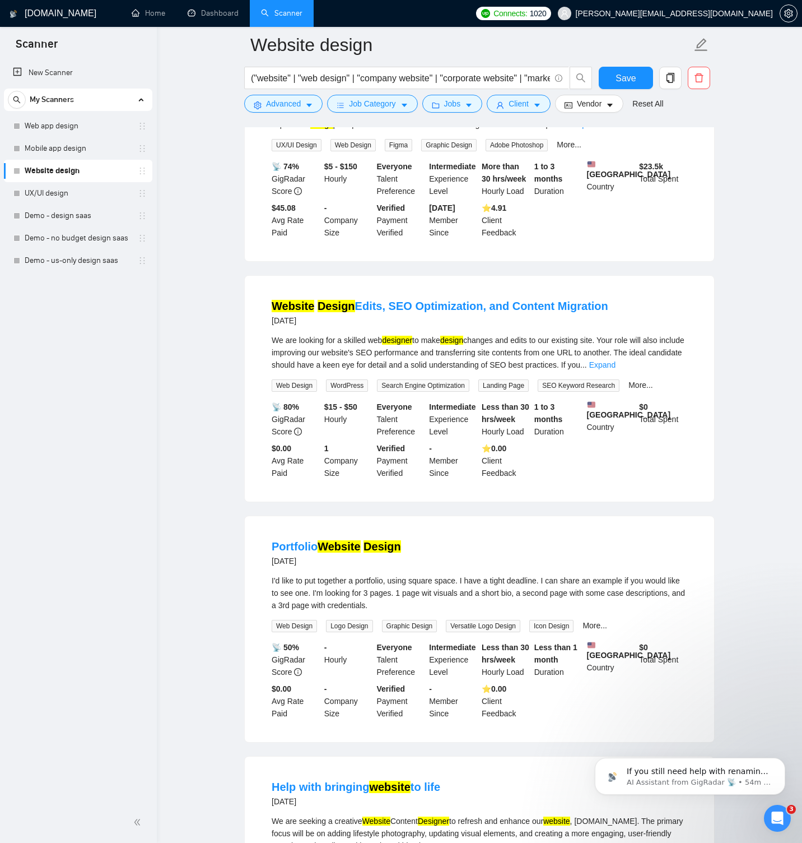
scroll to position [449, 0]
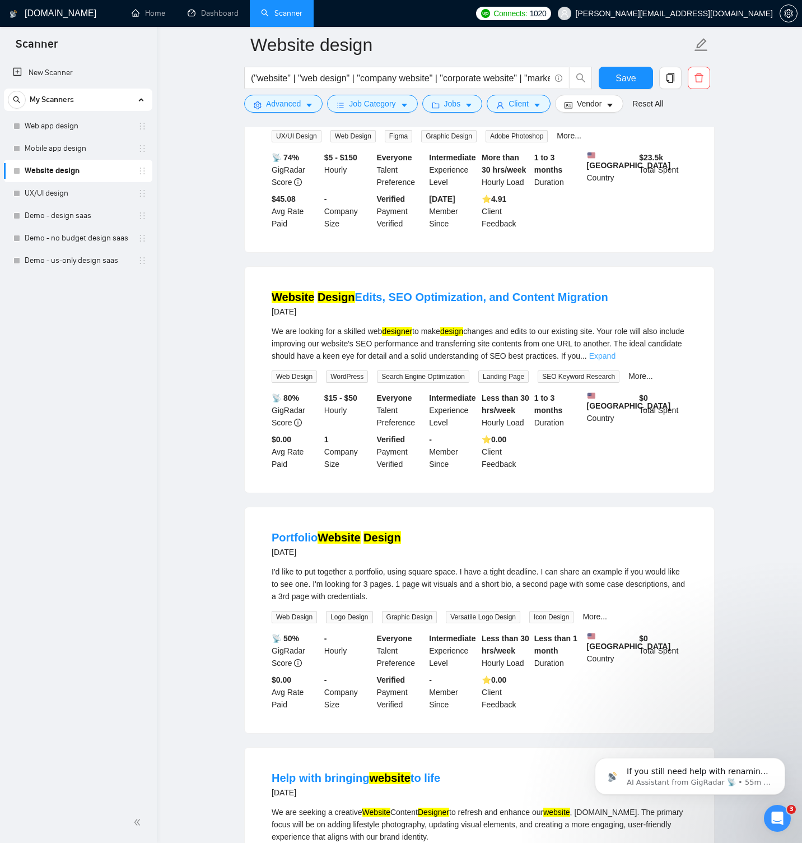
click at [616, 360] on link "Expand" at bounding box center [602, 355] width 26 height 9
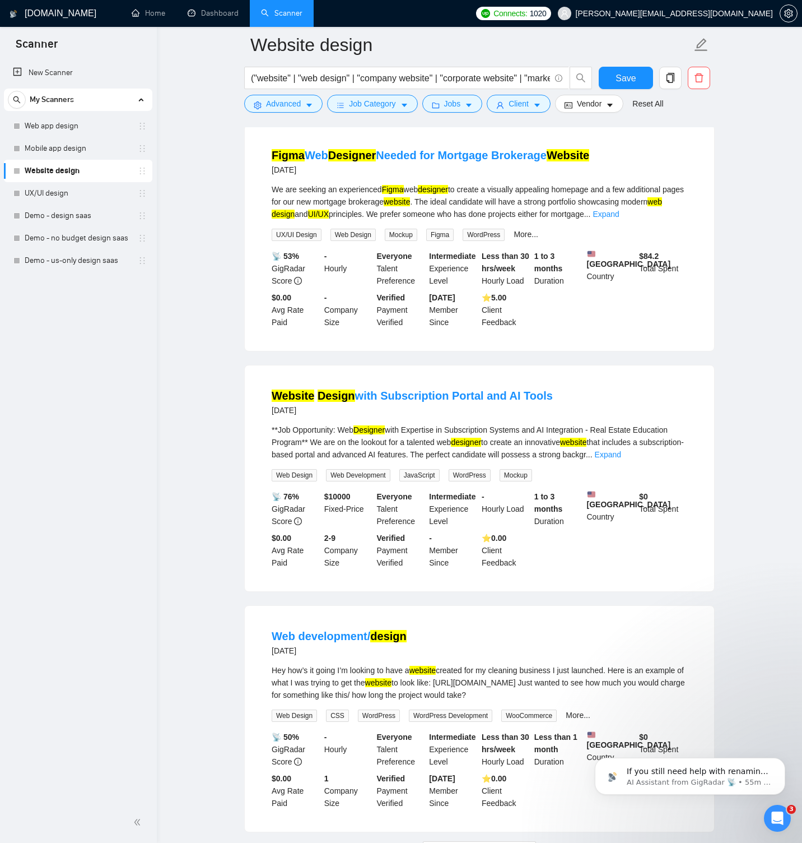
scroll to position [1808, 0]
click at [494, 401] on link "Website Design with Subscription Portal and AI Tools" at bounding box center [412, 395] width 281 height 12
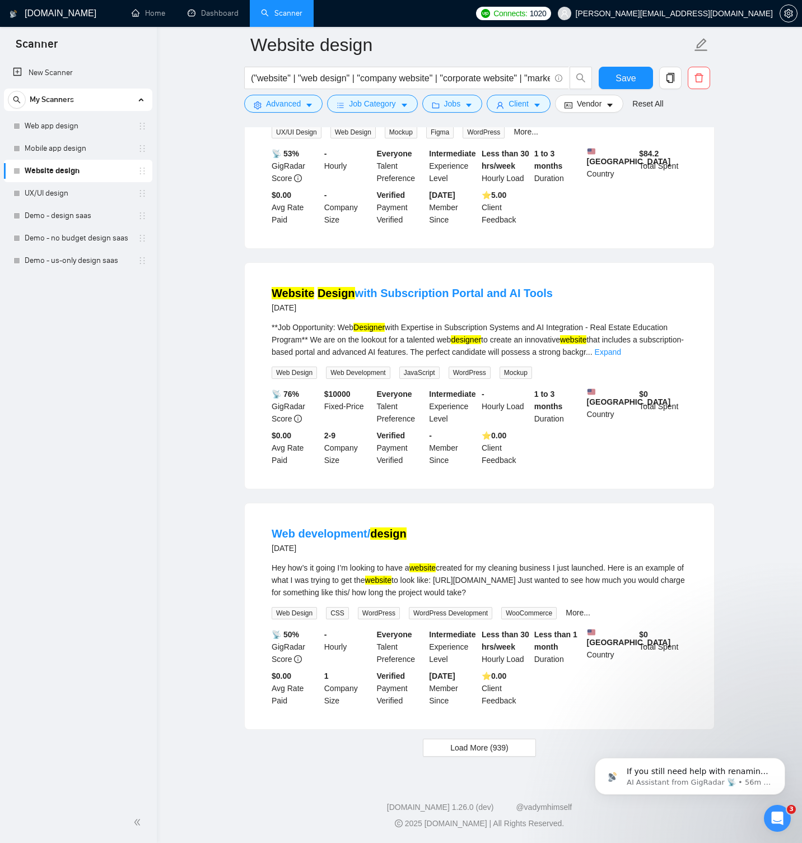
scroll to position [1970, 0]
click at [583, 608] on link "More..." at bounding box center [578, 612] width 25 height 9
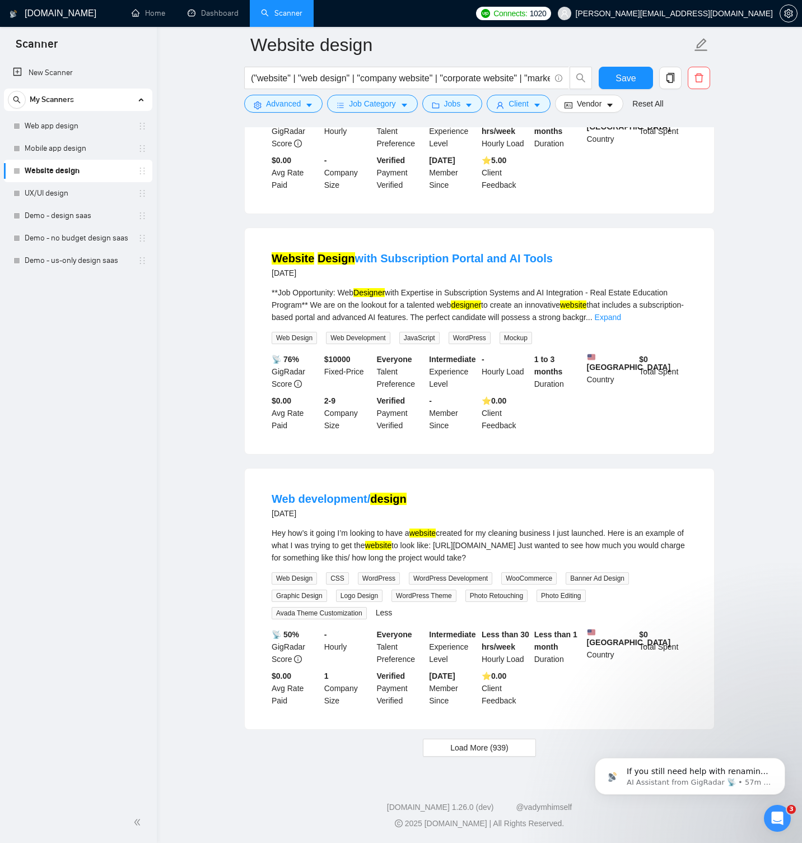
scroll to position [2004, 0]
click at [523, 745] on button "Load More (939)" at bounding box center [479, 747] width 113 height 18
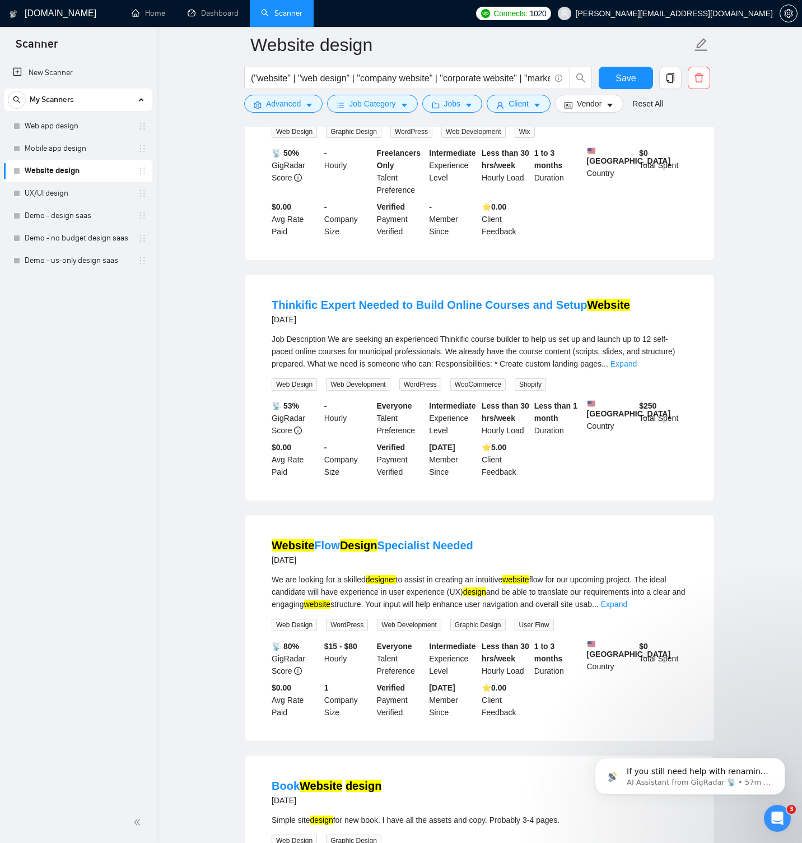
scroll to position [2673, 0]
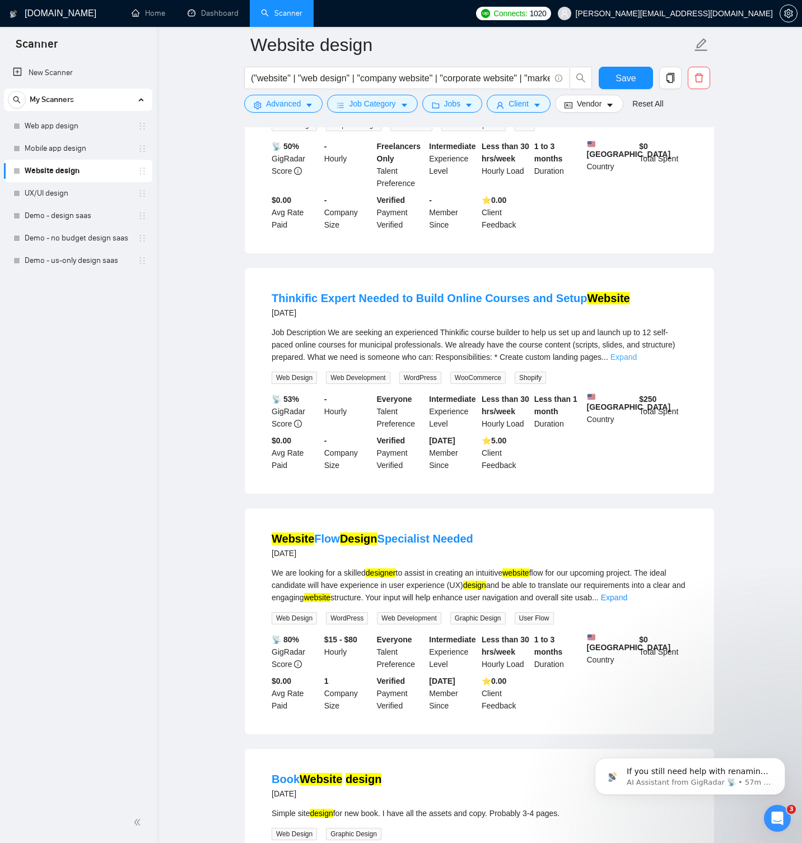
click at [637, 361] on link "Expand" at bounding box center [624, 356] width 26 height 9
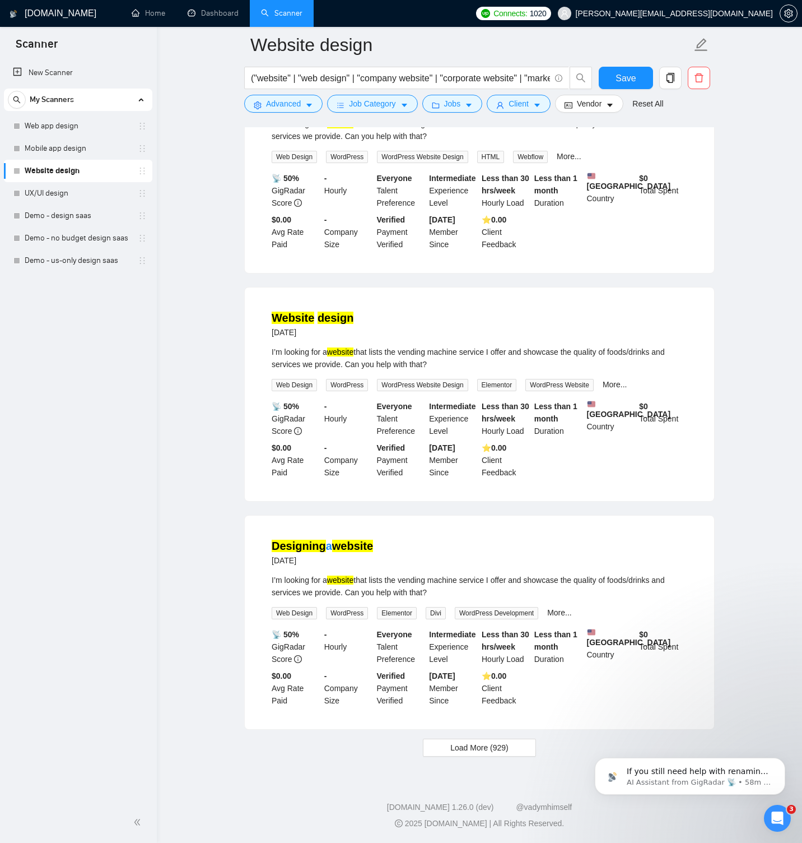
scroll to position [4484, 0]
click at [530, 743] on button "Load More (929)" at bounding box center [479, 747] width 113 height 18
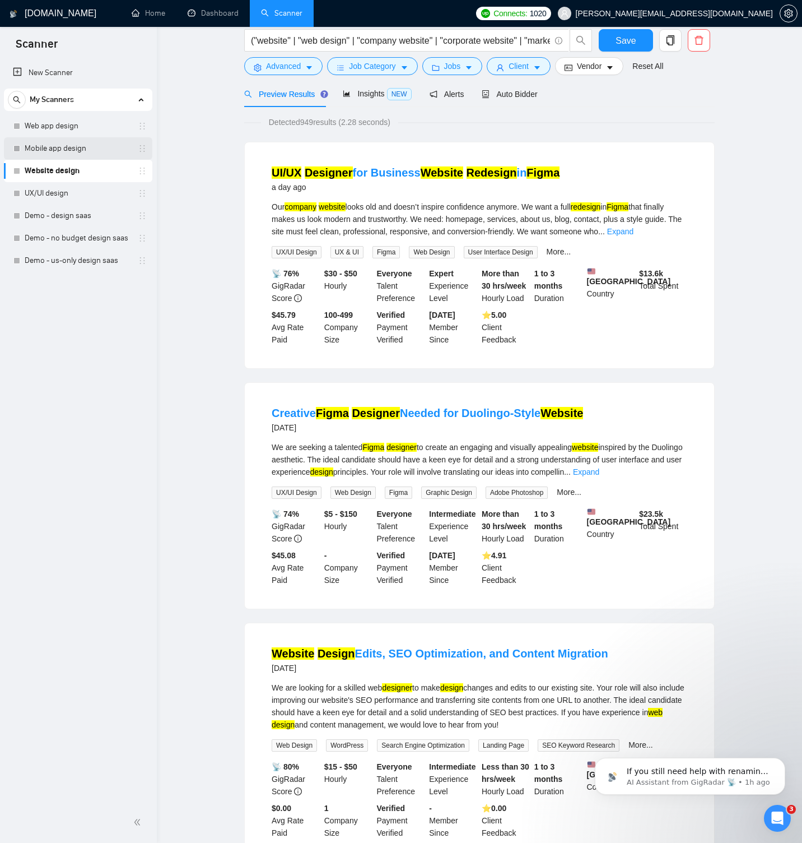
scroll to position [0, 0]
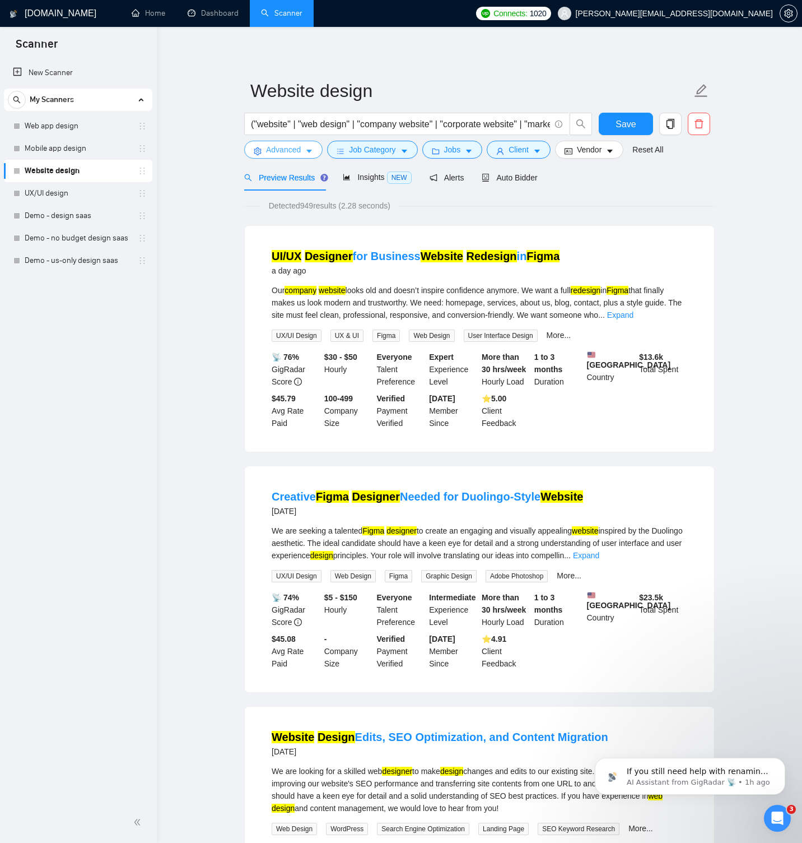
click at [283, 148] on span "Advanced" at bounding box center [283, 149] width 35 height 12
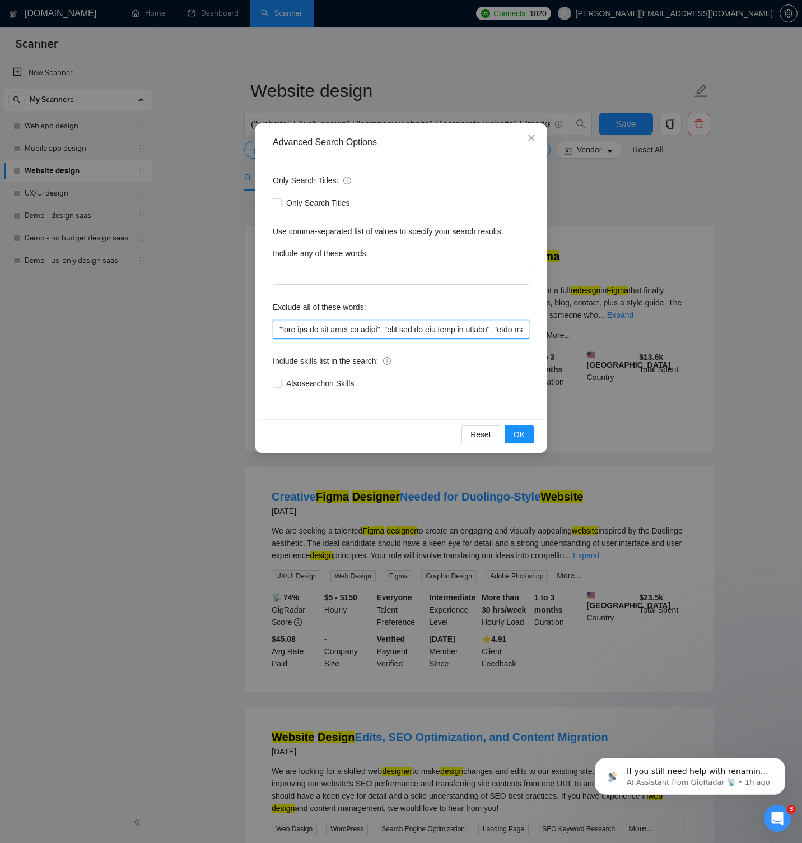
click at [317, 327] on input "text" at bounding box center [401, 329] width 257 height 18
click at [240, 62] on div "Advanced Search Options Only Search Titles: Only Search Titles Use comma-separa…" at bounding box center [401, 421] width 802 height 843
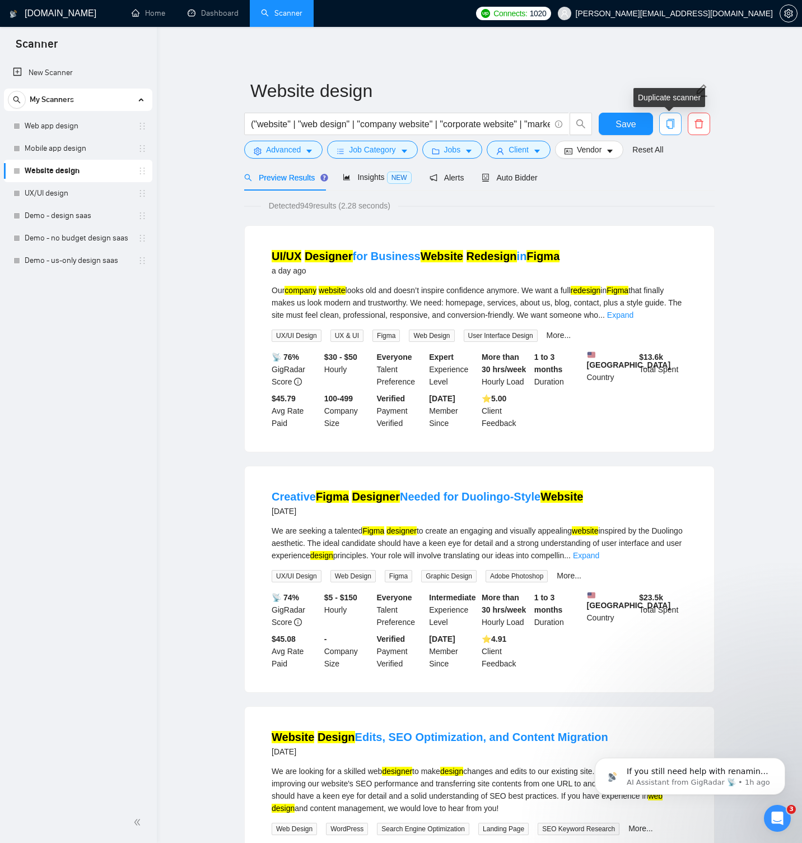
click at [672, 128] on icon "copy" at bounding box center [671, 124] width 10 height 10
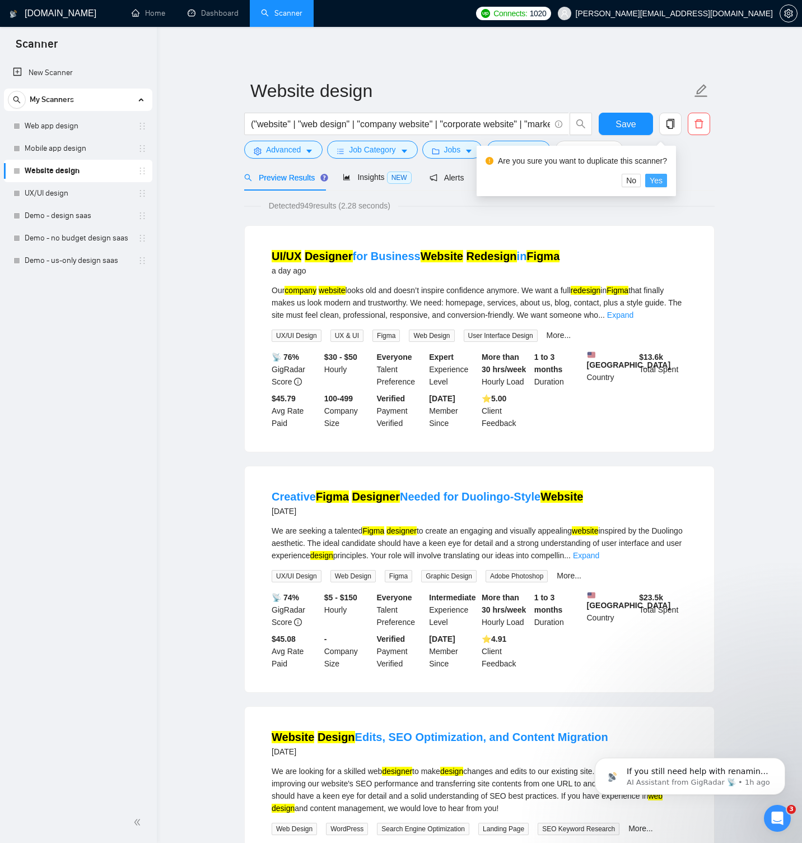
click at [663, 178] on span "Yes" at bounding box center [656, 180] width 13 height 12
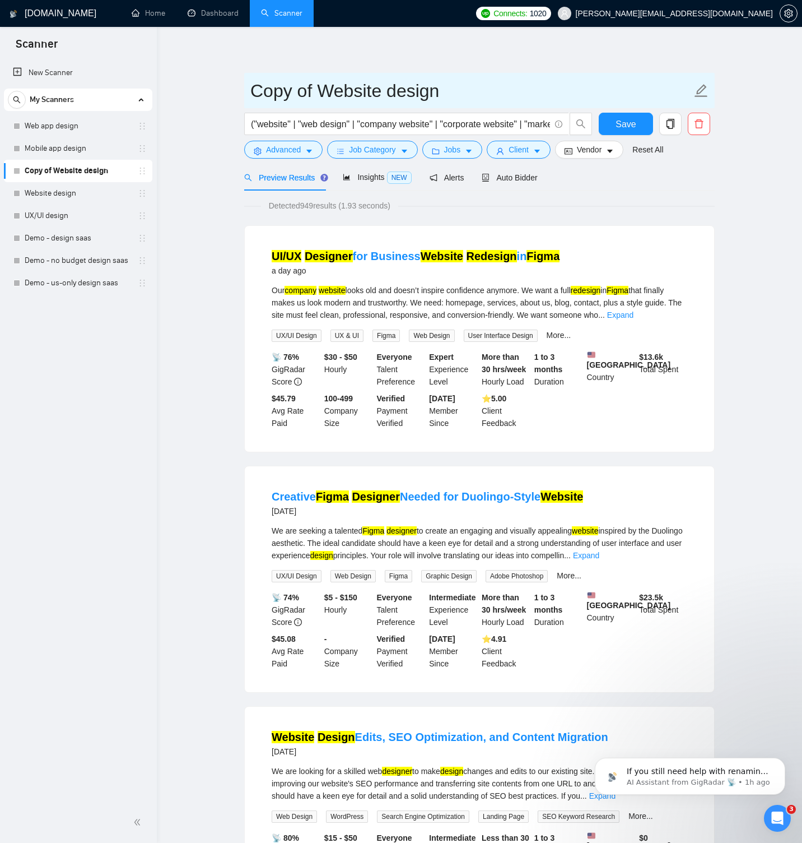
click at [313, 90] on input "Copy of Website design" at bounding box center [470, 91] width 441 height 28
paste input "Local Business Website D"
type input "Local Business Website Design"
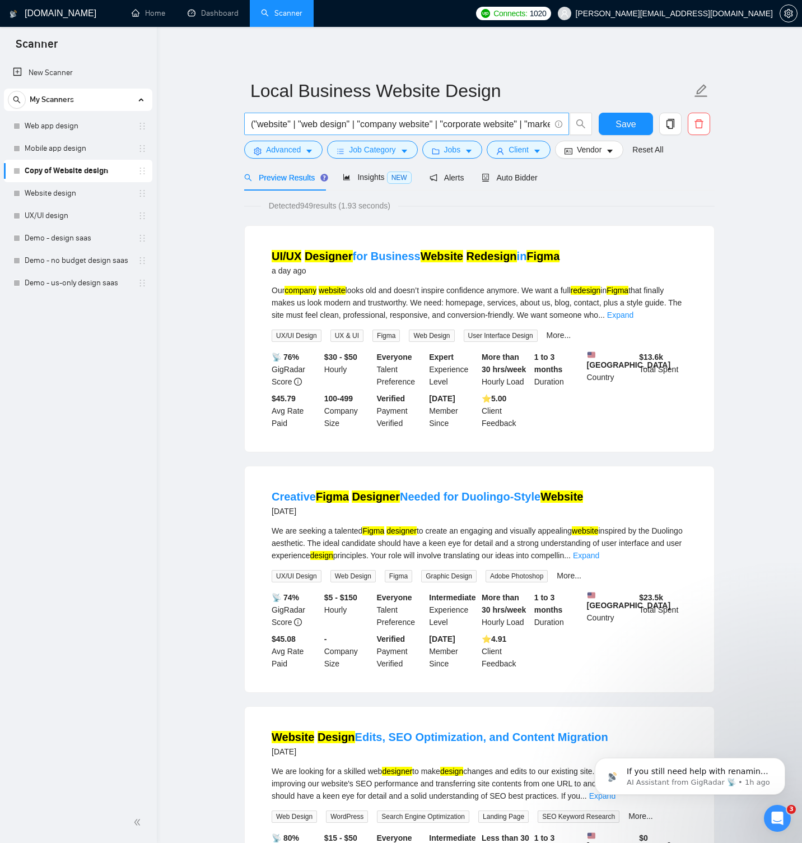
click at [315, 123] on input "("website" | "web design" | "company website" | "corporate website" | "marketin…" at bounding box center [400, 124] width 299 height 14
paste input "("local business website" | "company website" | "business website" | "small bus…"
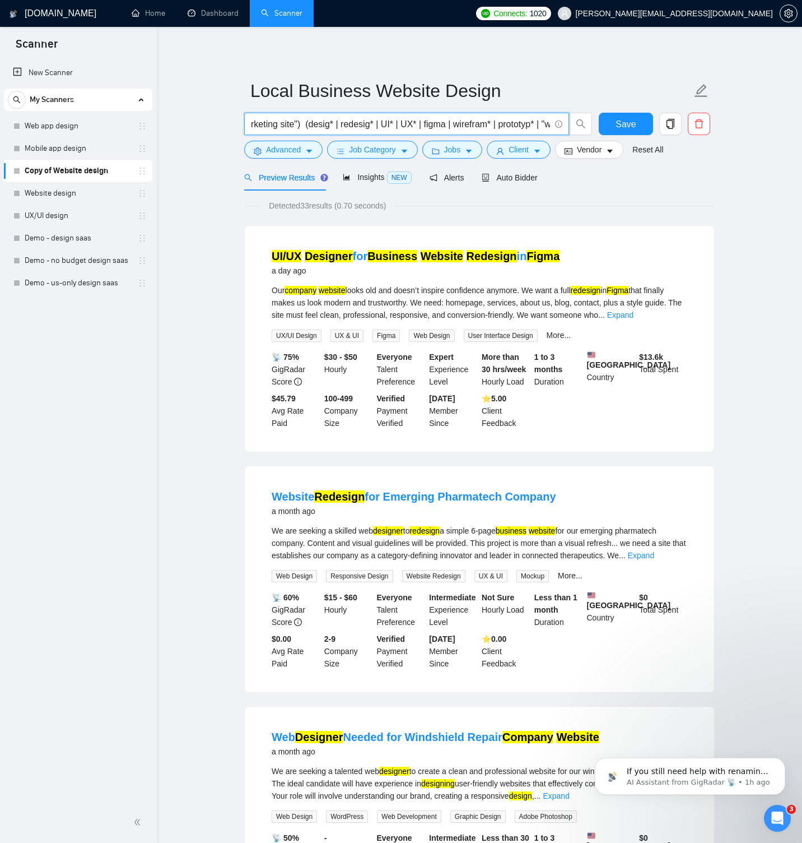
scroll to position [0, 690]
type input "("local business website" | "company website" | "business website" | "small bus…"
click at [261, 151] on icon "setting" at bounding box center [258, 151] width 8 height 8
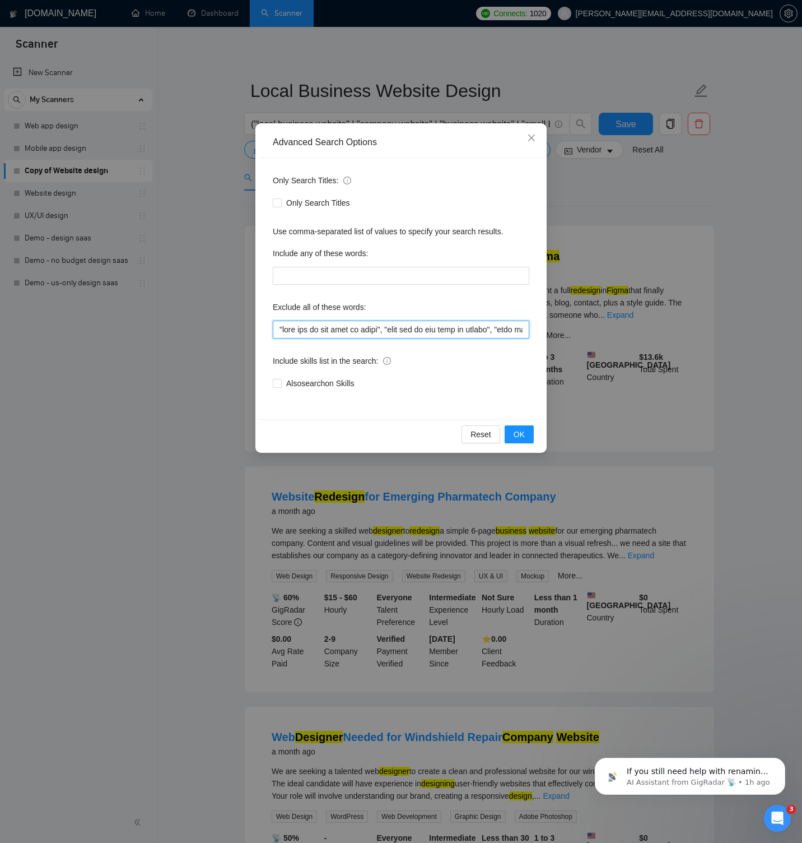
click at [299, 328] on input "text" at bounding box center [401, 329] width 257 height 18
paste input "plugin, saas, "web app", dashboard, platform, "admin panel", "design system", "…"
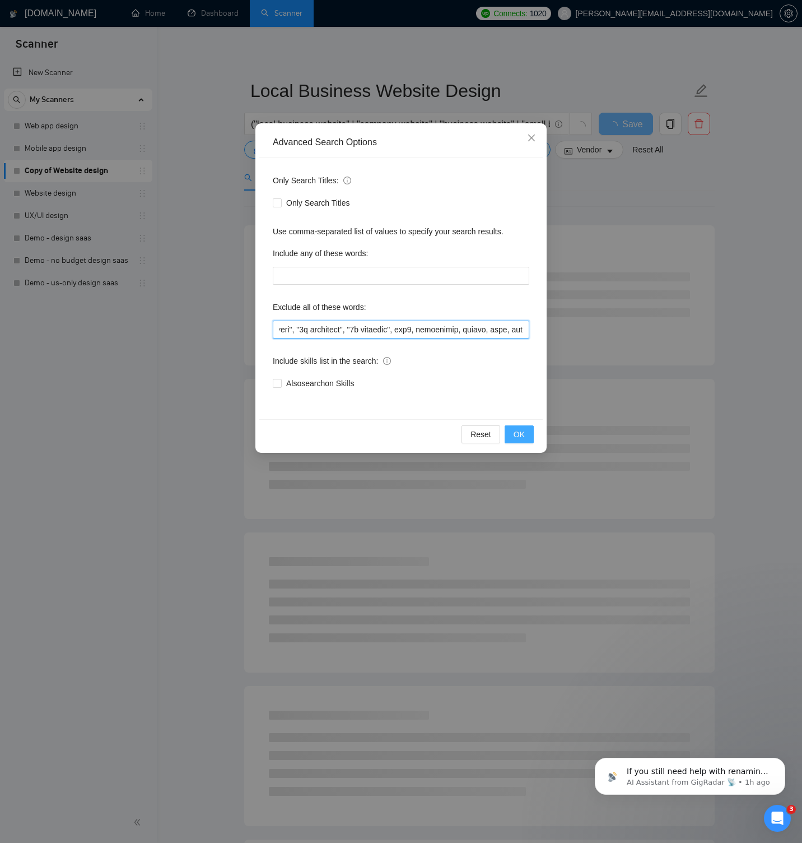
type input ""this job is not open to teams", "this job is not open to agency", "this job is…"
click at [513, 429] on button "OK" at bounding box center [519, 434] width 29 height 18
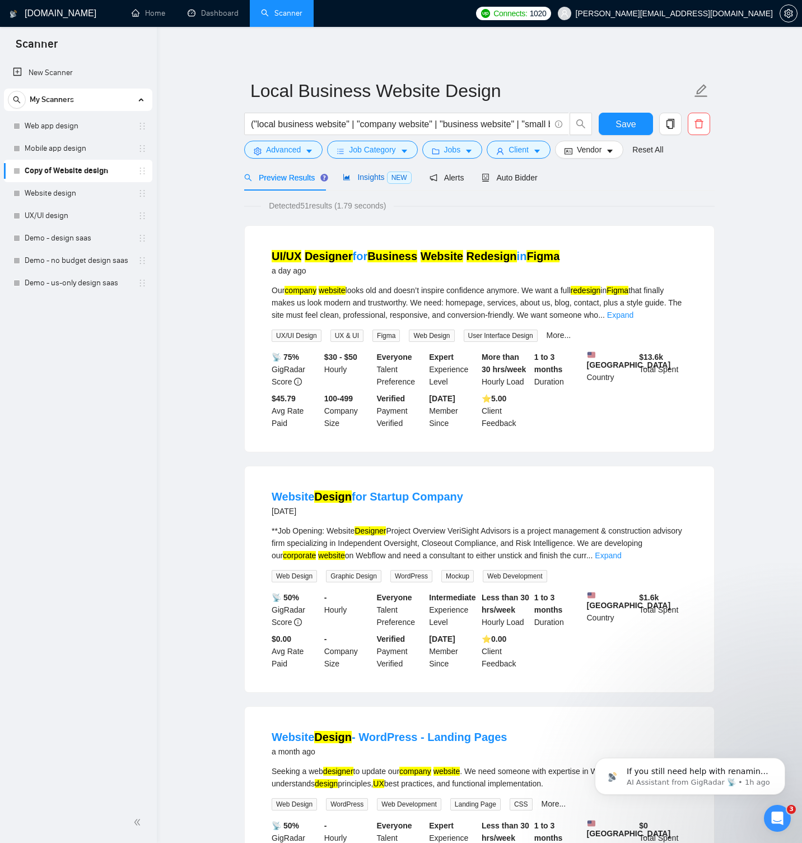
click at [375, 180] on span "Insights NEW" at bounding box center [377, 177] width 68 height 9
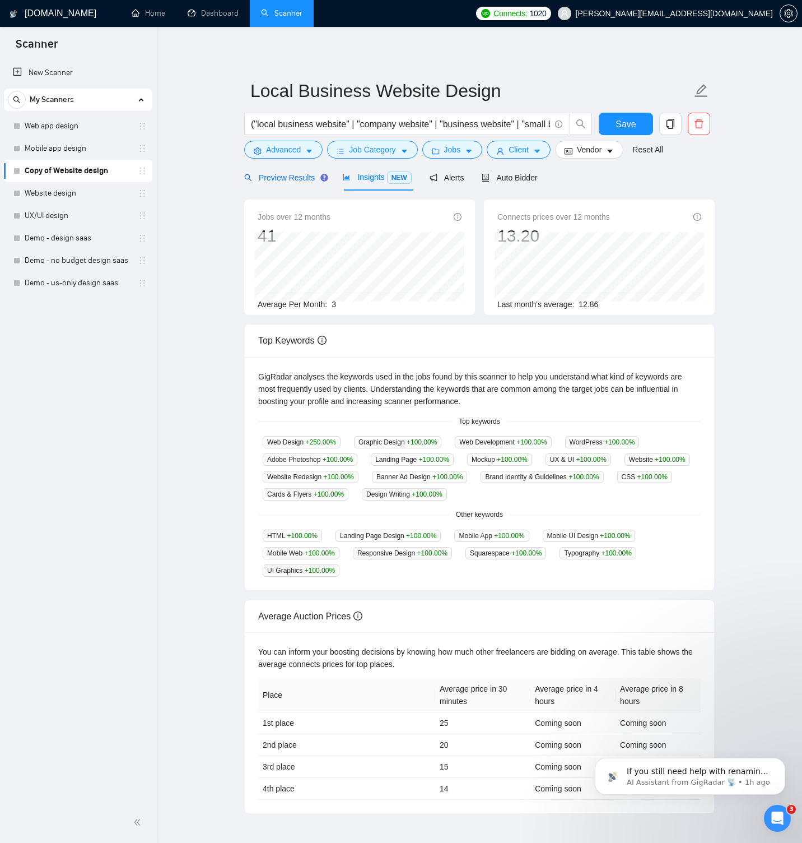
click at [301, 180] on span "Preview Results" at bounding box center [284, 177] width 81 height 9
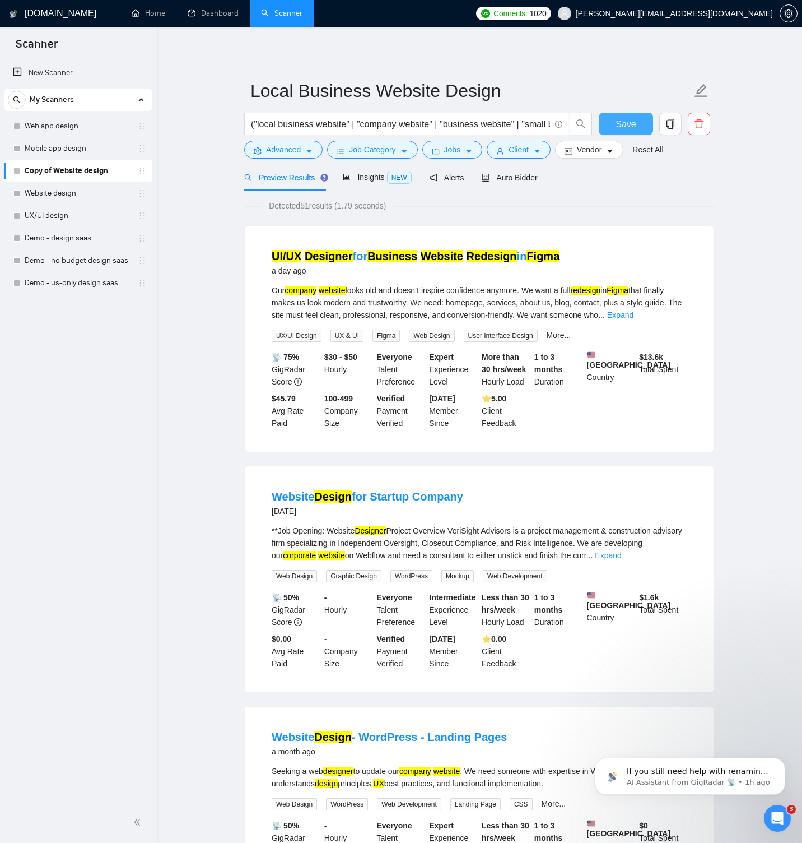
click at [629, 124] on span "Save" at bounding box center [626, 124] width 20 height 14
click at [530, 176] on span "Auto Bidder" at bounding box center [509, 177] width 55 height 9
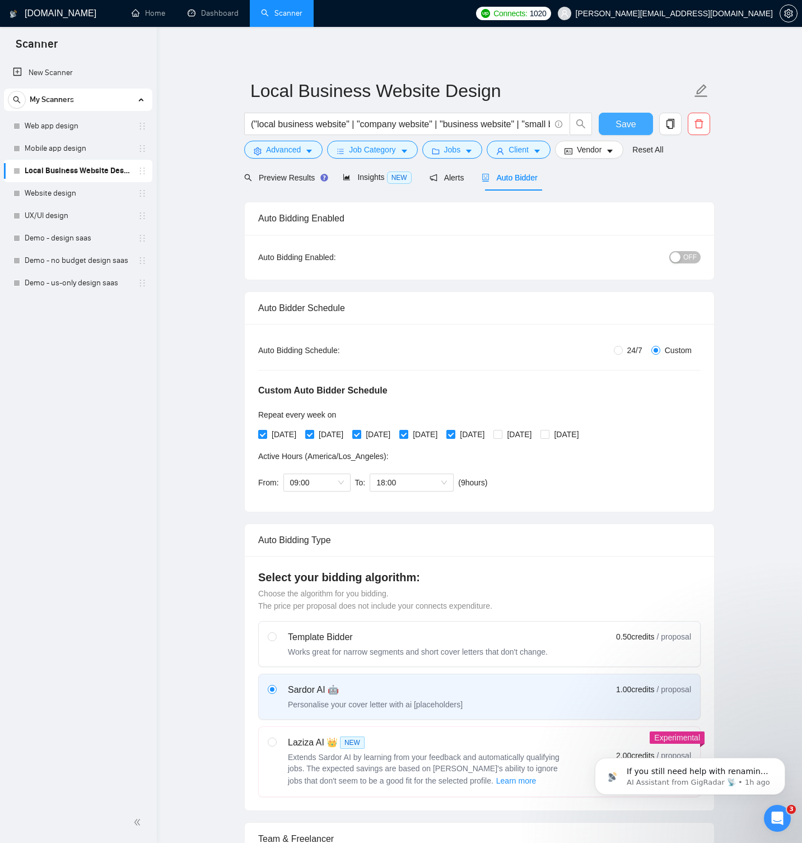
click at [622, 127] on span "Save" at bounding box center [626, 124] width 20 height 14
click at [532, 142] on button "Client" at bounding box center [519, 150] width 64 height 18
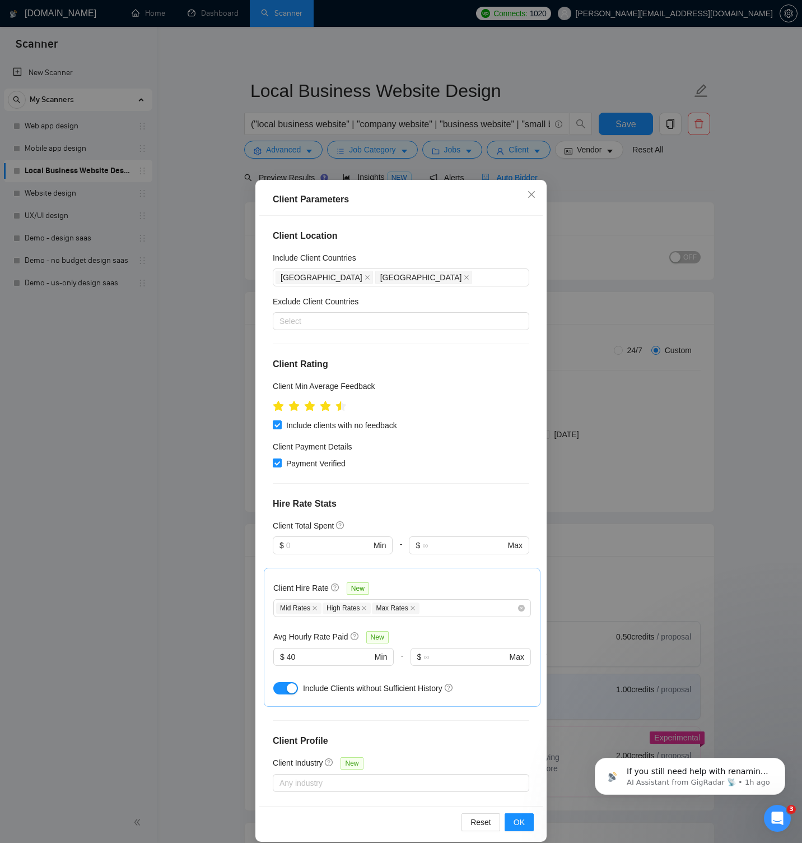
click at [594, 196] on div "Client Parameters Client Location Include Client Countries United States Canada…" at bounding box center [401, 421] width 802 height 843
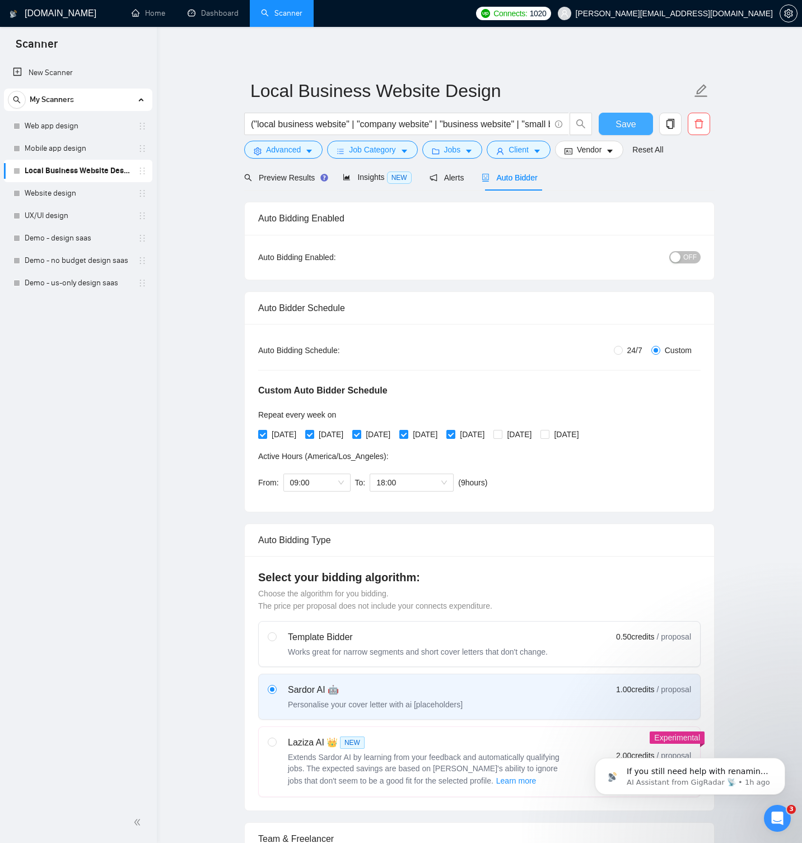
click at [629, 123] on span "Save" at bounding box center [626, 124] width 20 height 14
click at [667, 121] on icon "copy" at bounding box center [671, 124] width 10 height 10
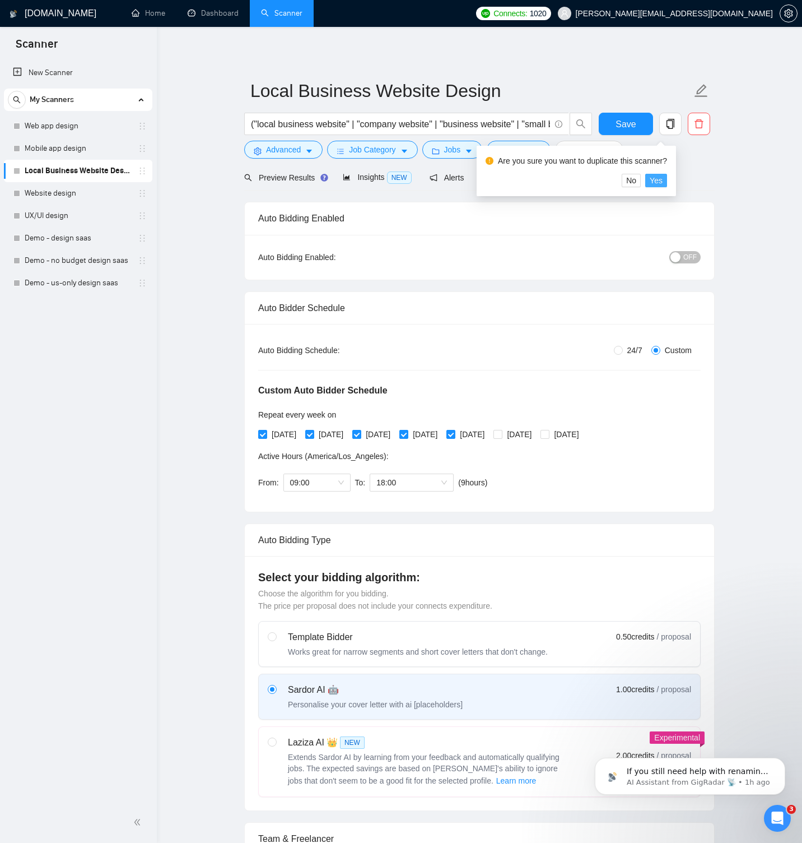
click at [663, 180] on span "Yes" at bounding box center [656, 180] width 13 height 12
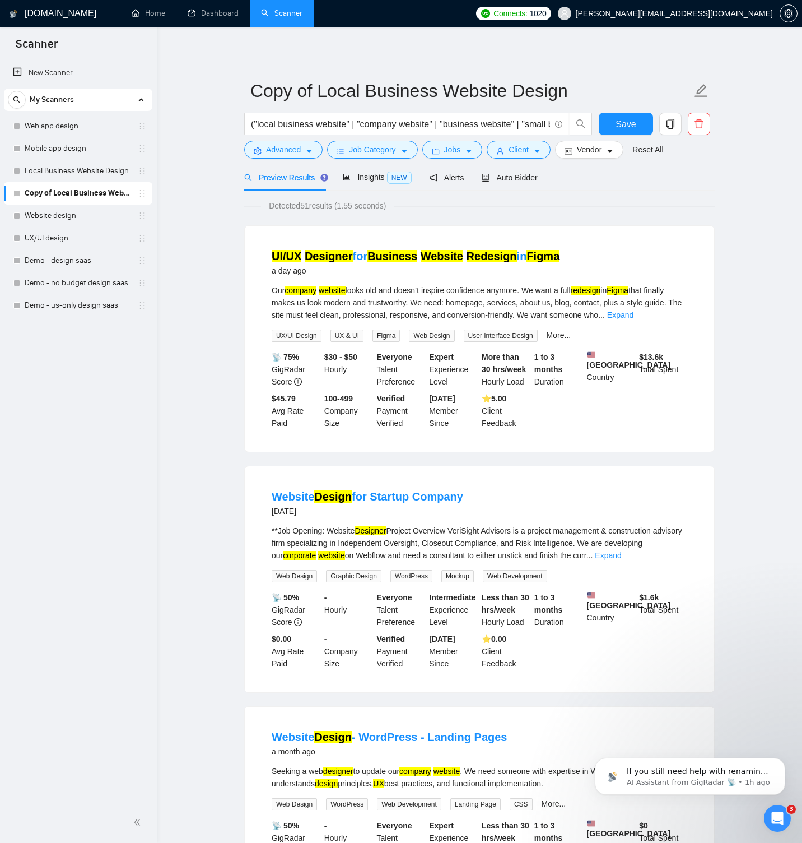
click at [103, 192] on link "Copy of Local Business Website Design" at bounding box center [78, 193] width 106 height 22
click at [700, 87] on icon "edit" at bounding box center [701, 90] width 15 height 15
paste input "SaaS / Software / App Website Scanner"
click at [614, 118] on button "Save" at bounding box center [626, 124] width 54 height 22
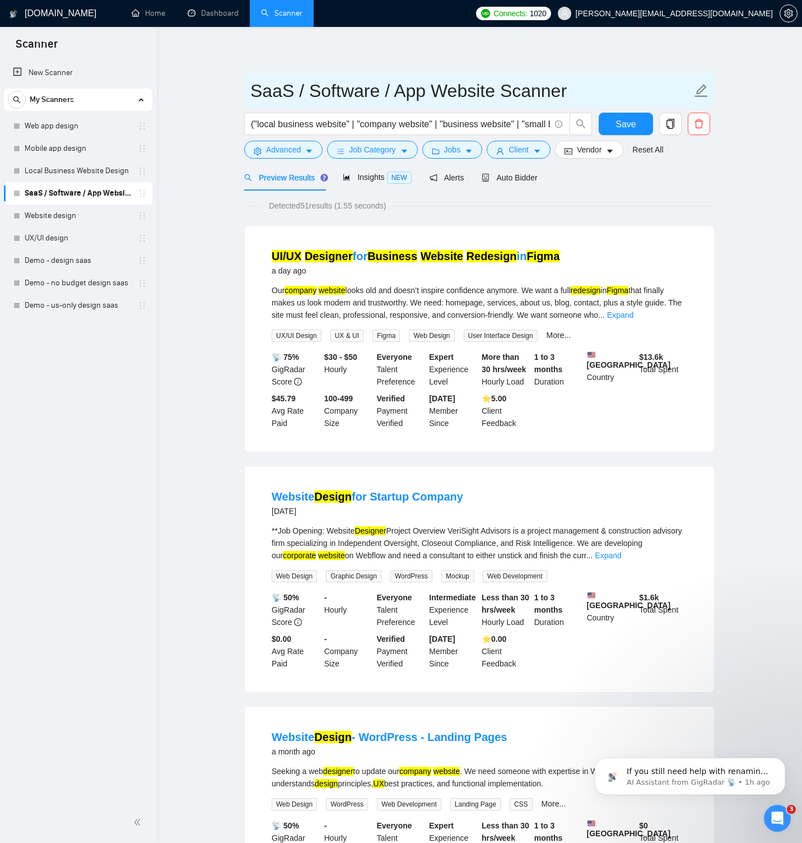
drag, startPoint x: 511, startPoint y: 88, endPoint x: 583, endPoint y: 87, distance: 71.7
click at [583, 87] on input "SaaS / Software / App Website Scanner" at bounding box center [470, 91] width 441 height 28
type input "SaaS / Software / App Website Design"
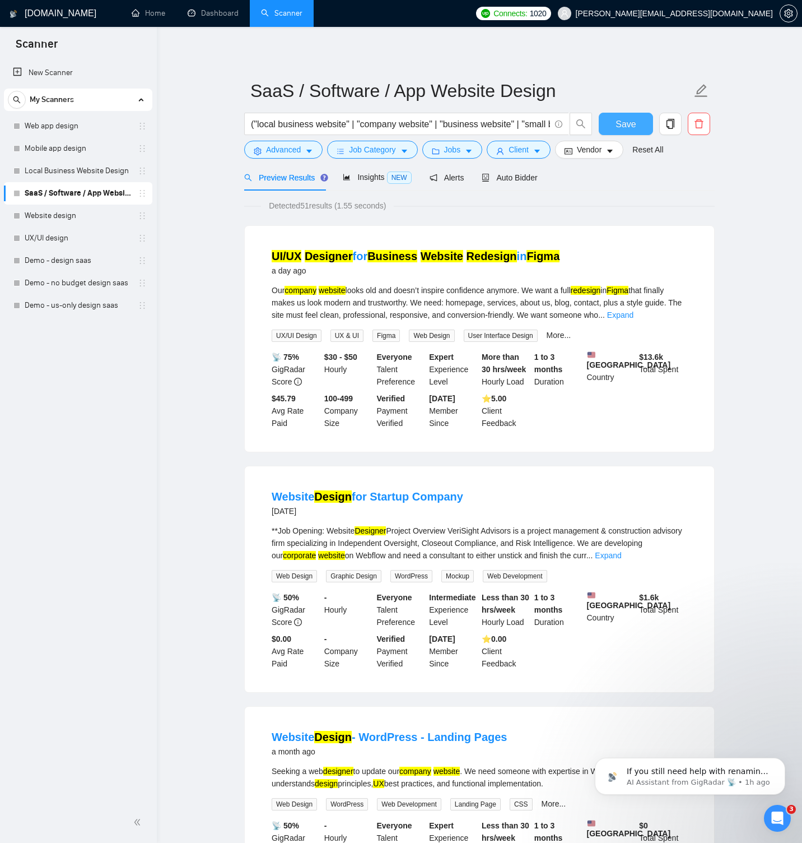
click at [649, 122] on button "Save" at bounding box center [626, 124] width 54 height 22
click at [296, 125] on input "("local business website" | "company website" | "business website" | "small bus…" at bounding box center [400, 124] width 299 height 14
paste input "("saas website" | "software website" | "app website" | "tech website" | "startu…"
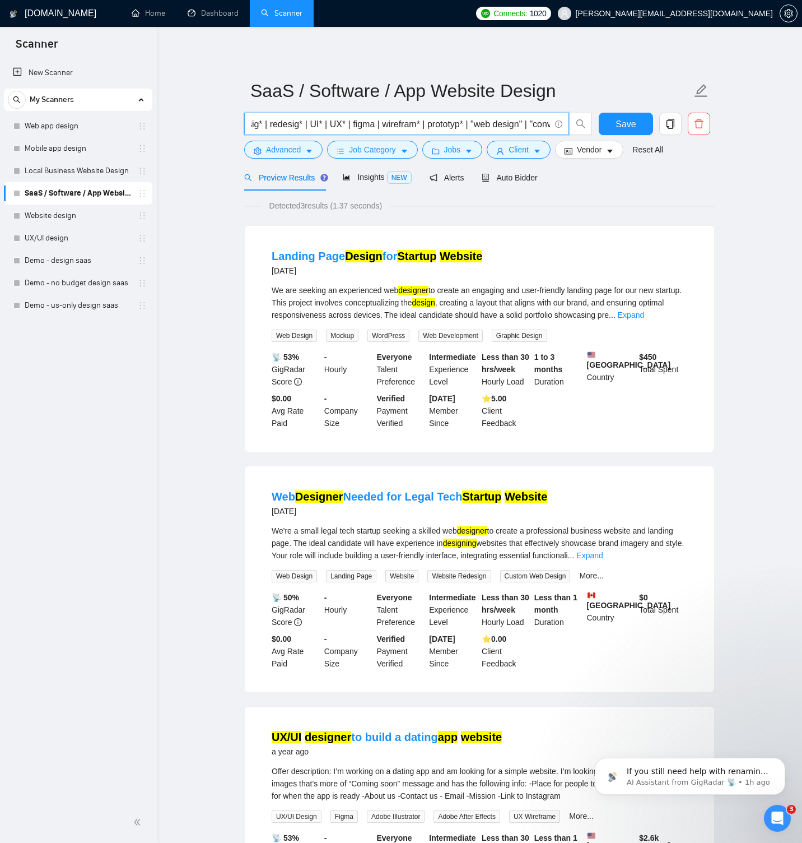
scroll to position [0, 553]
type input "("saas website" | "software website" | "app website" | "tech website" | "startu…"
click at [365, 175] on span "Insights NEW" at bounding box center [377, 177] width 68 height 9
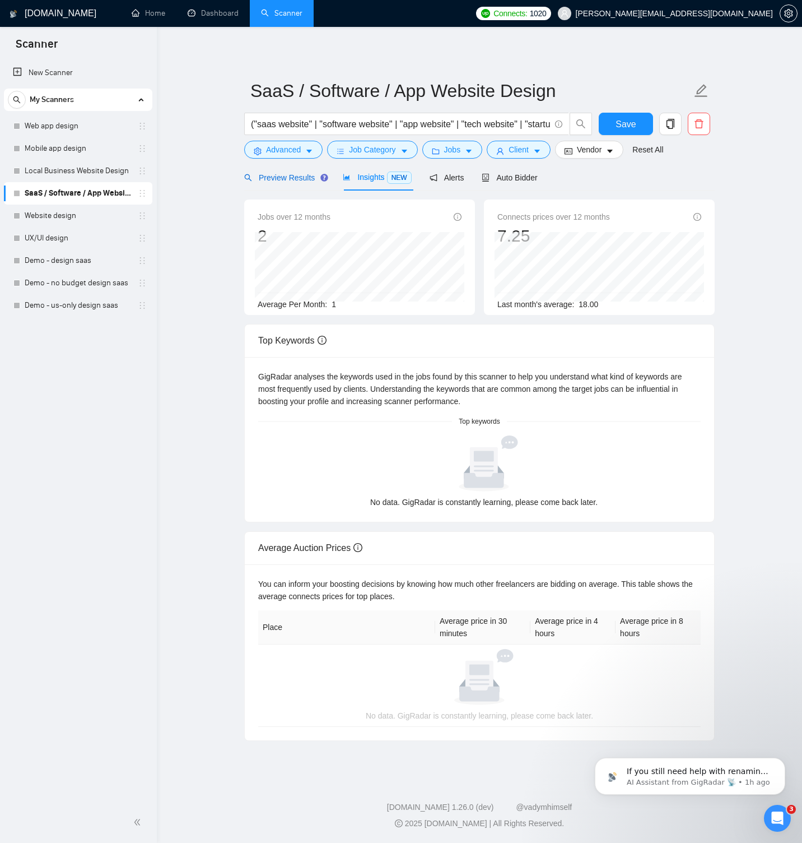
click at [276, 174] on span "Preview Results" at bounding box center [284, 177] width 81 height 9
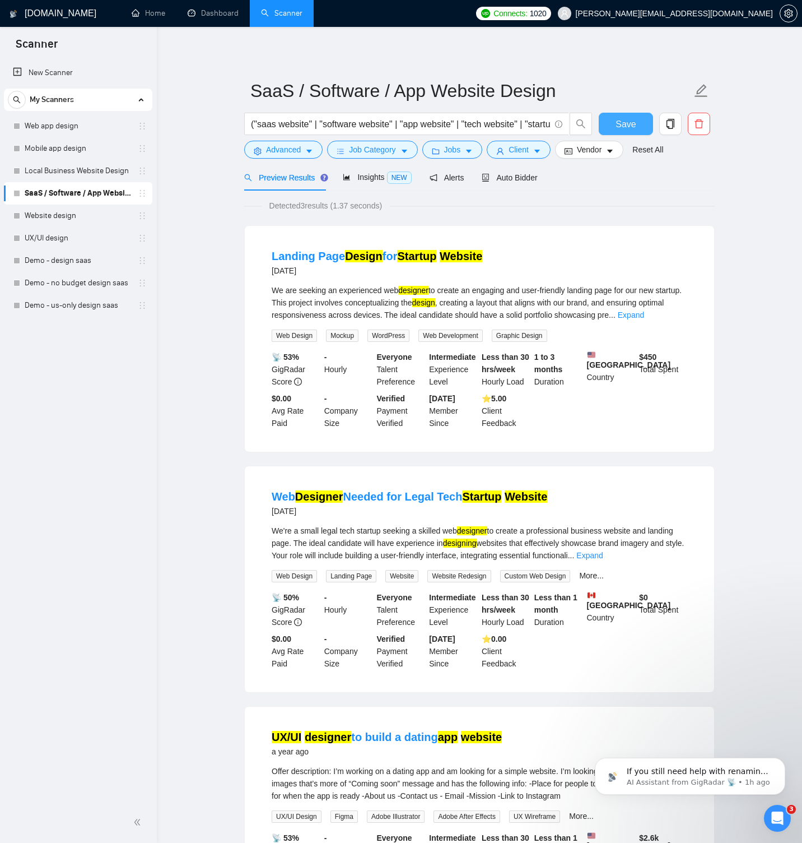
click at [611, 127] on button "Save" at bounding box center [626, 124] width 54 height 22
click at [387, 151] on span "Job Category" at bounding box center [372, 149] width 46 height 12
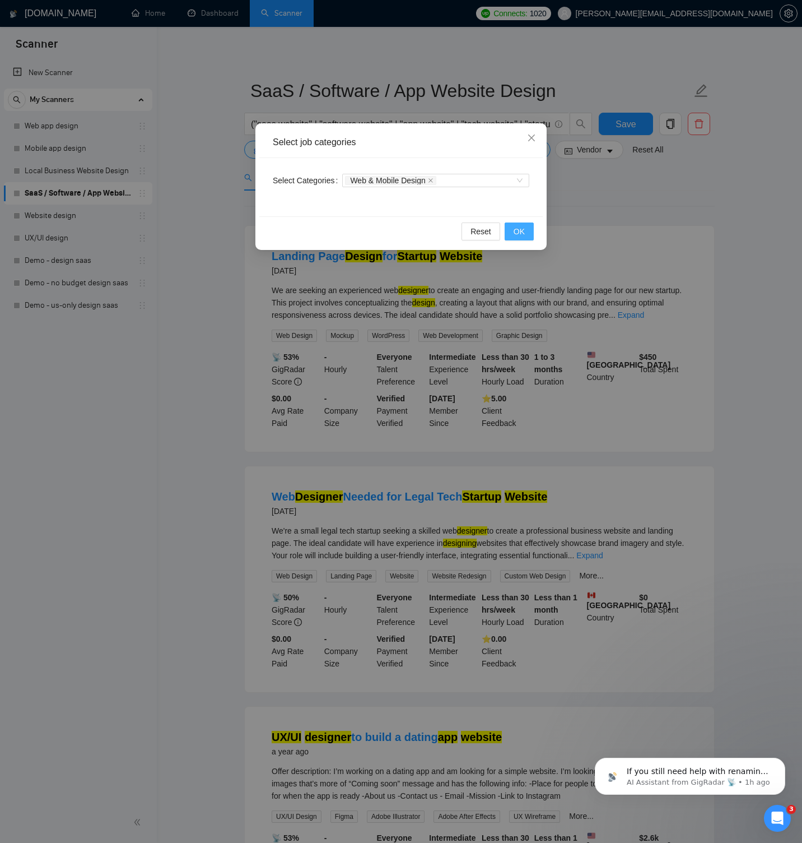
click at [513, 228] on button "OK" at bounding box center [519, 231] width 29 height 18
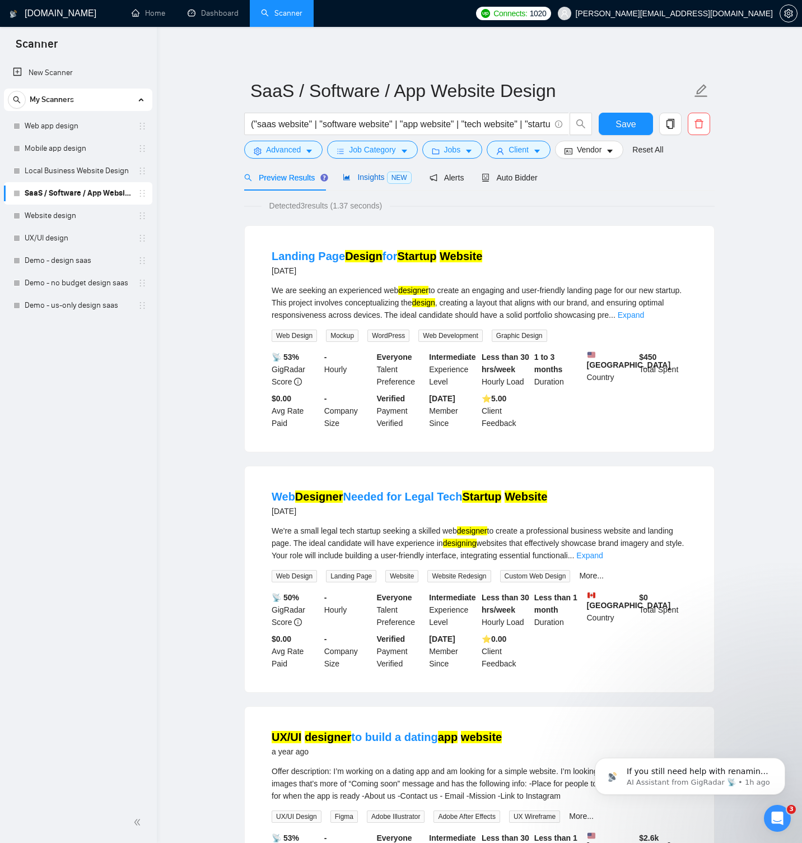
click at [375, 173] on span "Insights NEW" at bounding box center [377, 177] width 68 height 9
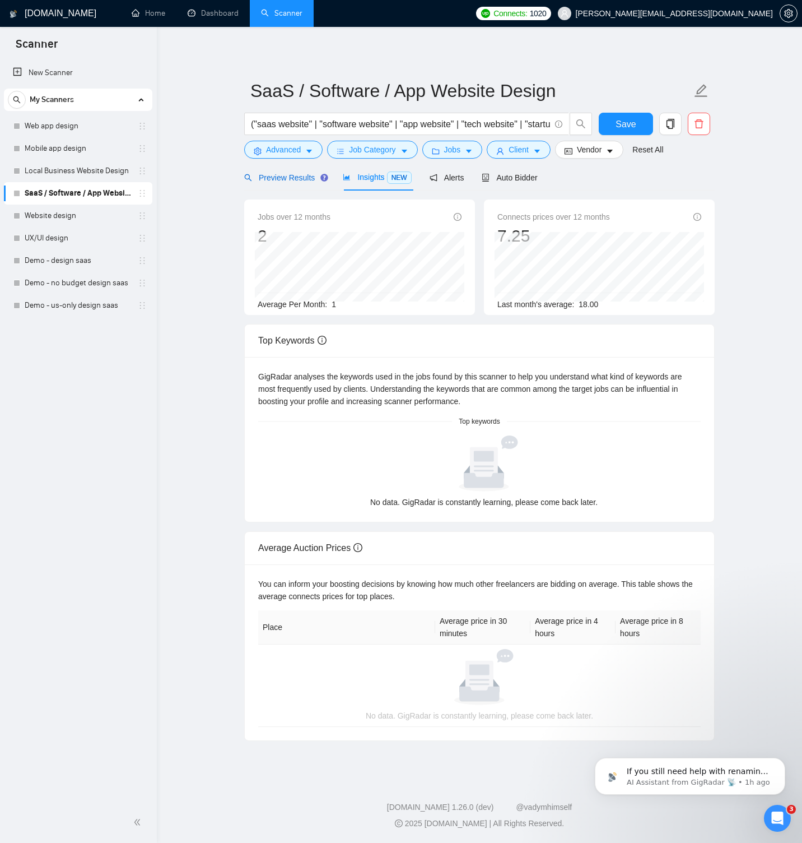
click at [302, 182] on span "Preview Results" at bounding box center [284, 177] width 81 height 9
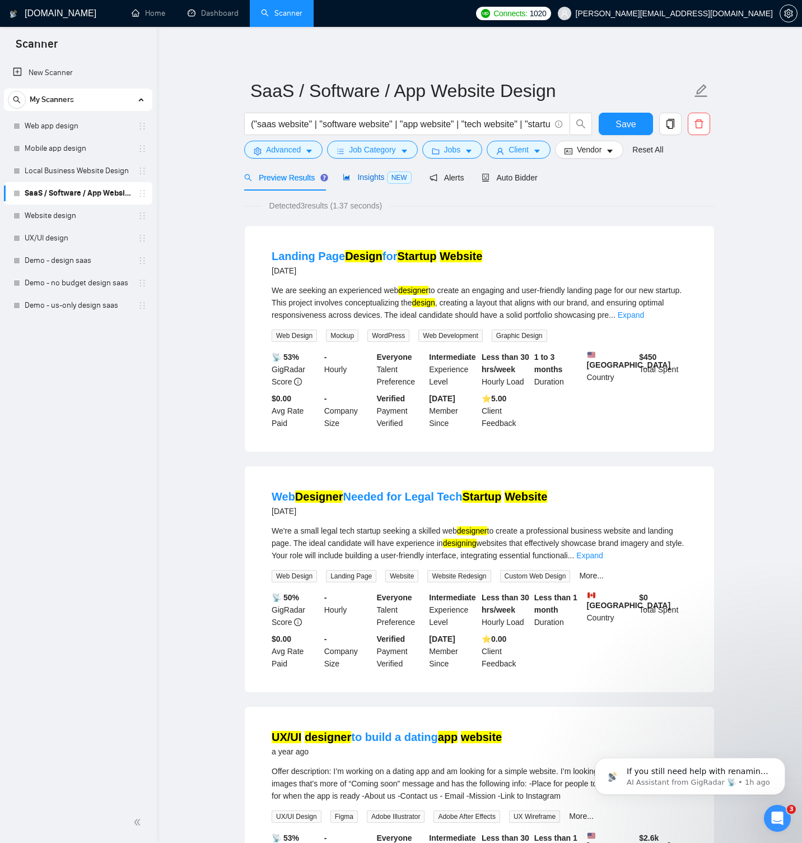
click at [380, 179] on span "Insights NEW" at bounding box center [377, 177] width 68 height 9
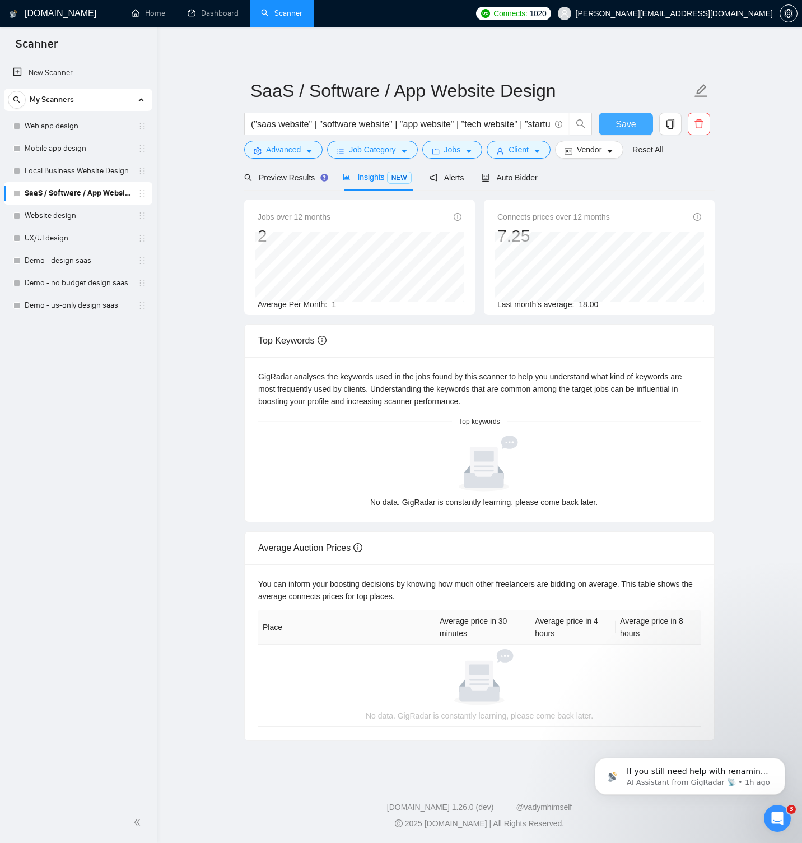
click at [607, 117] on button "Save" at bounding box center [626, 124] width 54 height 22
click at [77, 172] on link "Local Business Website Design" at bounding box center [78, 171] width 106 height 22
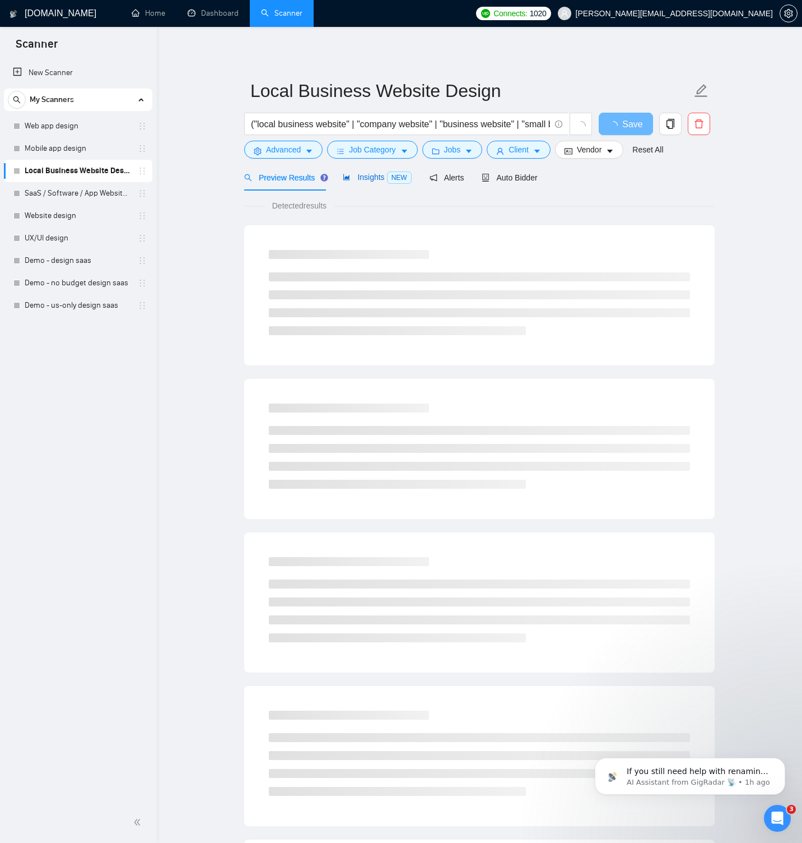
click at [360, 175] on span "Insights NEW" at bounding box center [377, 177] width 68 height 9
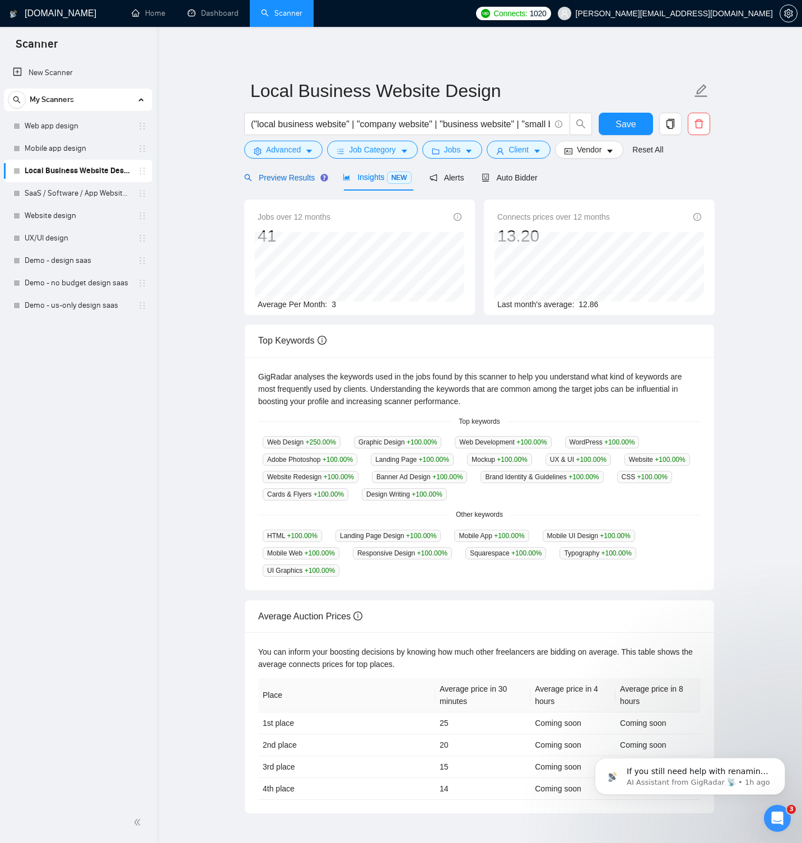
click at [289, 175] on span "Preview Results" at bounding box center [284, 177] width 81 height 9
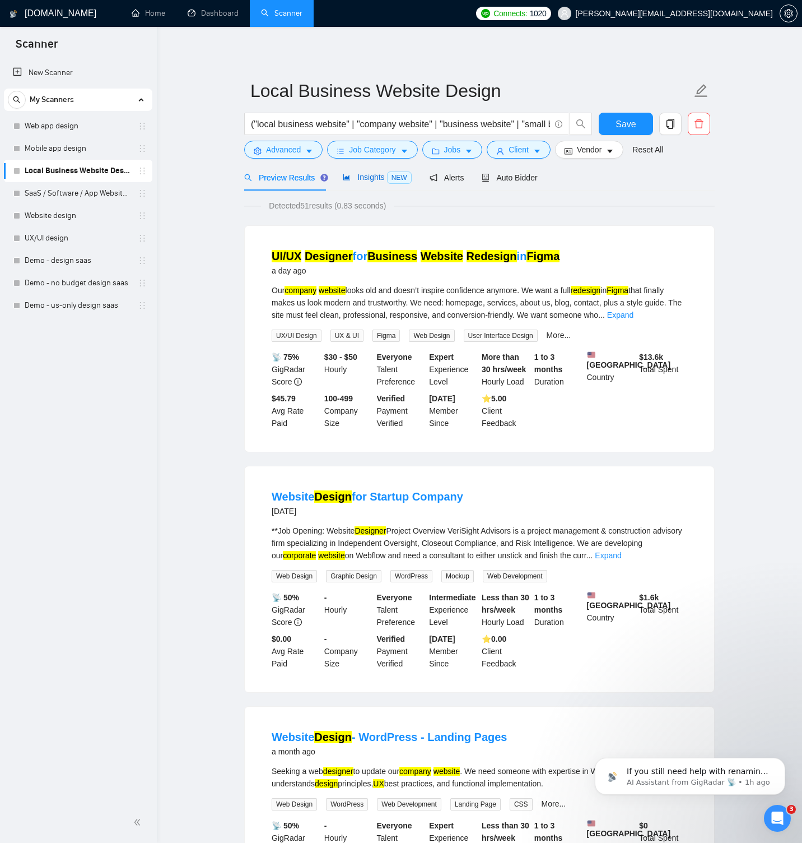
click at [367, 178] on span "Insights NEW" at bounding box center [377, 177] width 68 height 9
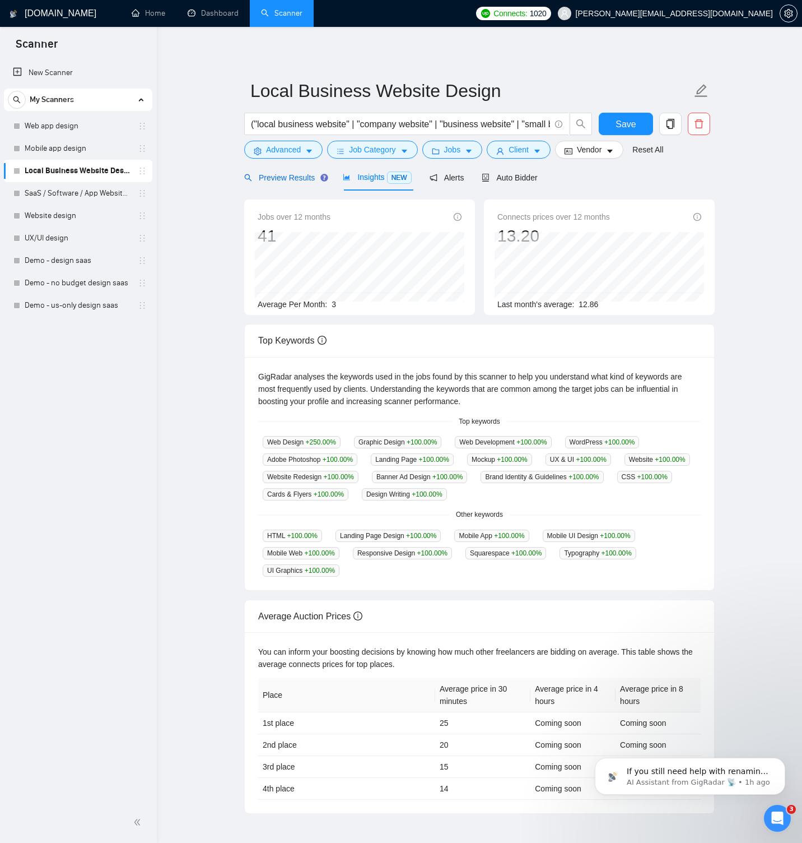
click at [286, 181] on span "Preview Results" at bounding box center [284, 177] width 81 height 9
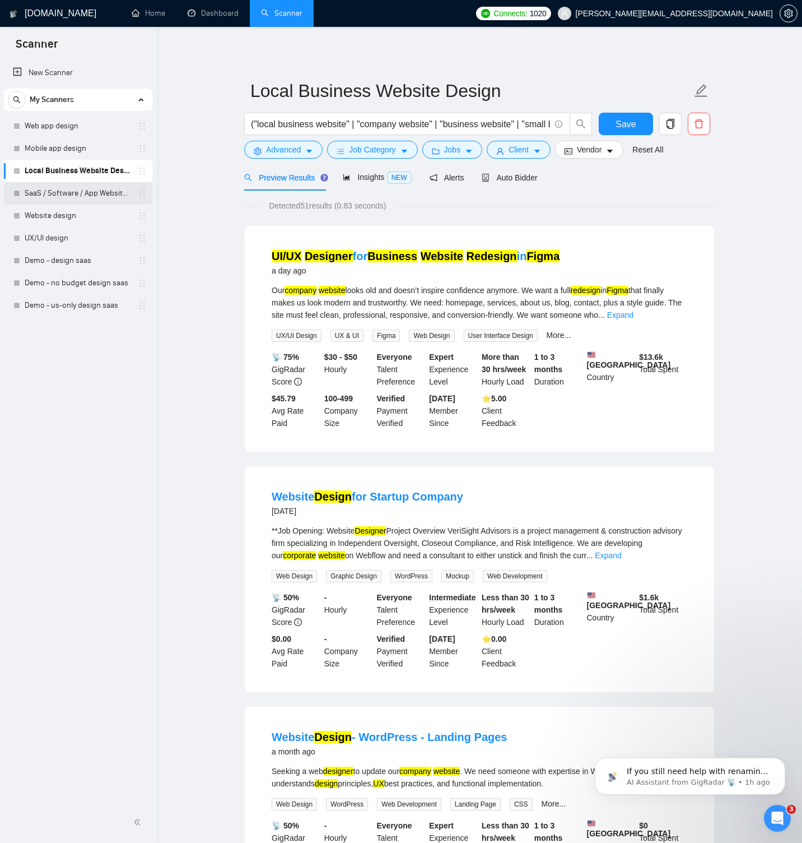
click at [70, 194] on link "SaaS / Software / App Website Design" at bounding box center [78, 193] width 106 height 22
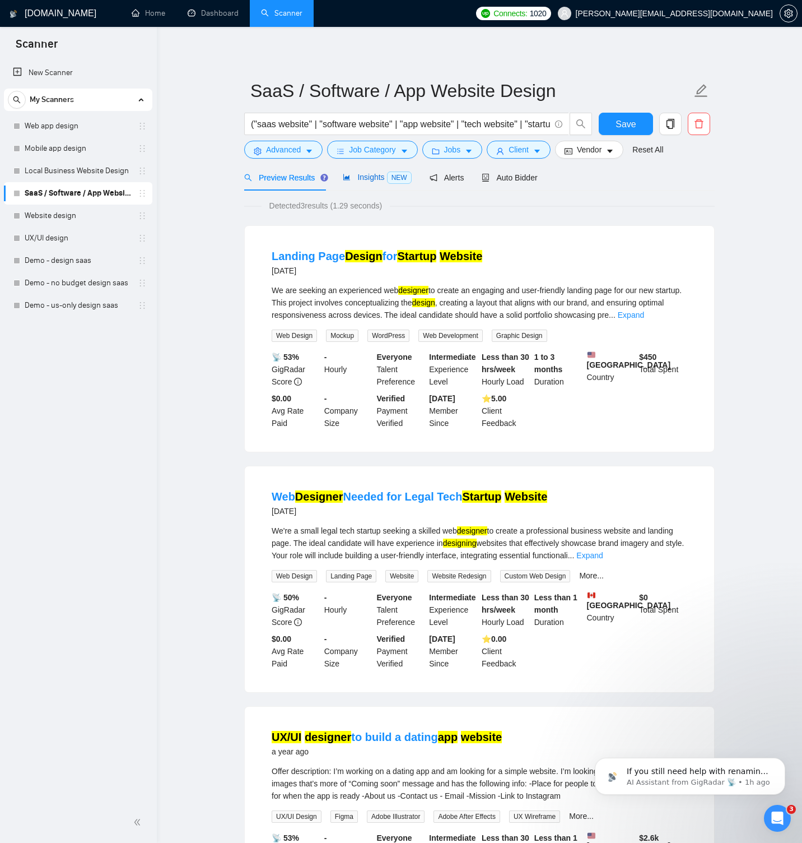
click at [359, 176] on span "Insights NEW" at bounding box center [377, 177] width 68 height 9
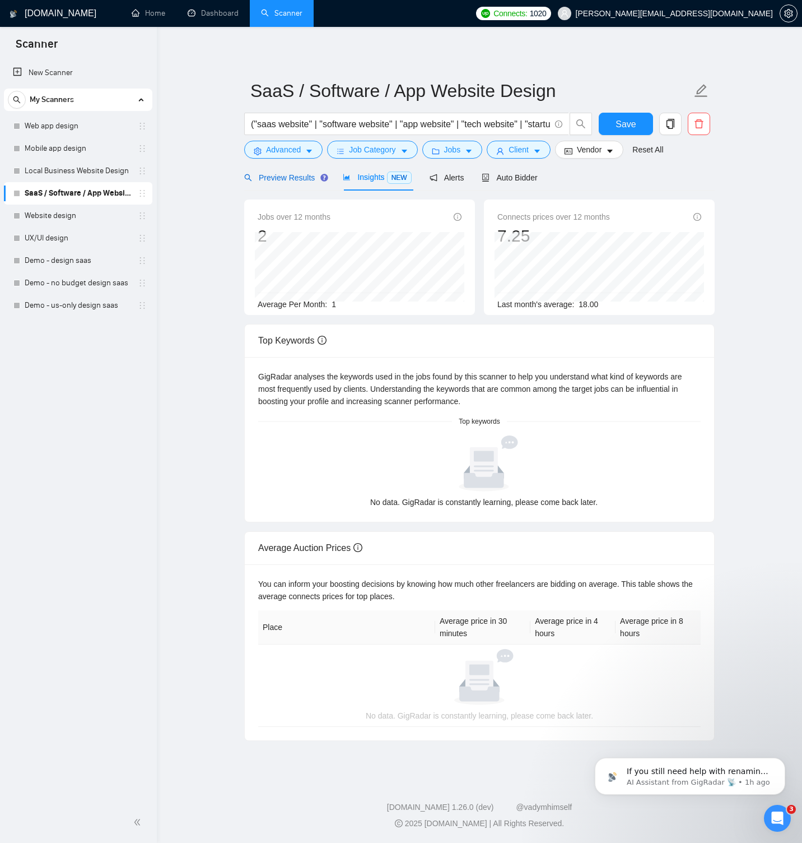
click at [281, 175] on span "Preview Results" at bounding box center [284, 177] width 81 height 9
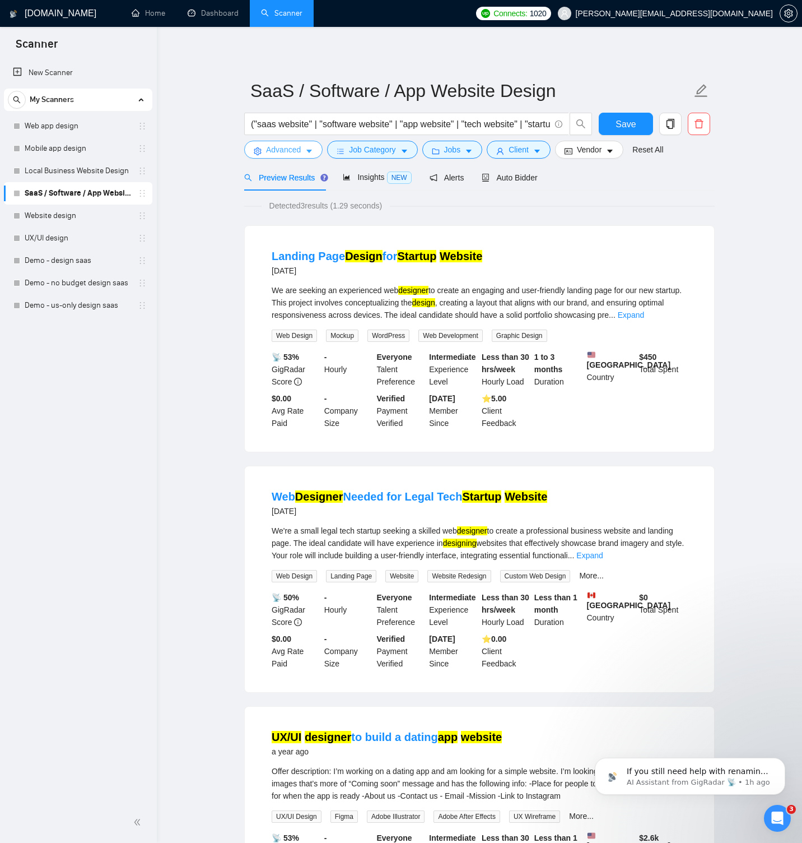
click at [316, 148] on button "Advanced" at bounding box center [283, 150] width 78 height 18
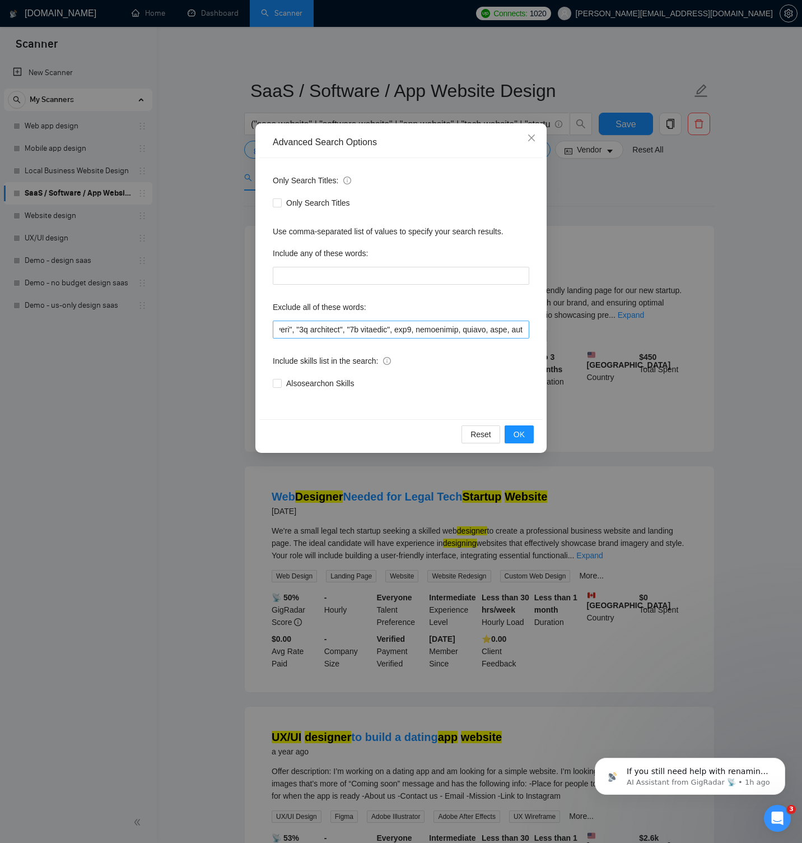
scroll to position [0, 5646]
click at [525, 431] on button "OK" at bounding box center [519, 434] width 29 height 18
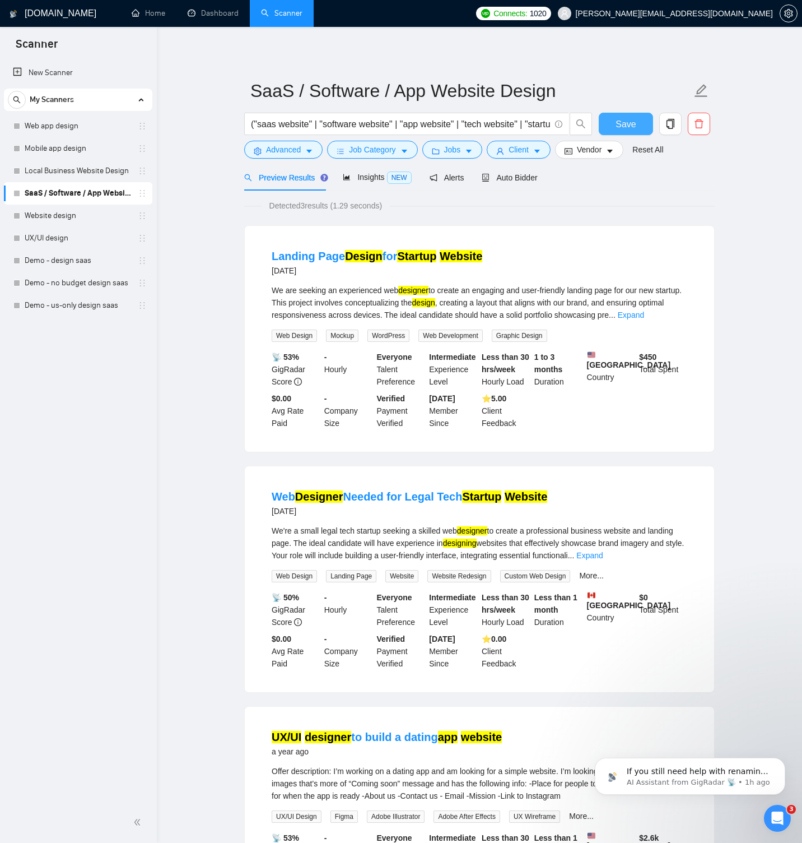
click at [616, 125] on span "Save" at bounding box center [626, 124] width 20 height 14
click at [673, 120] on icon "copy" at bounding box center [671, 124] width 8 height 10
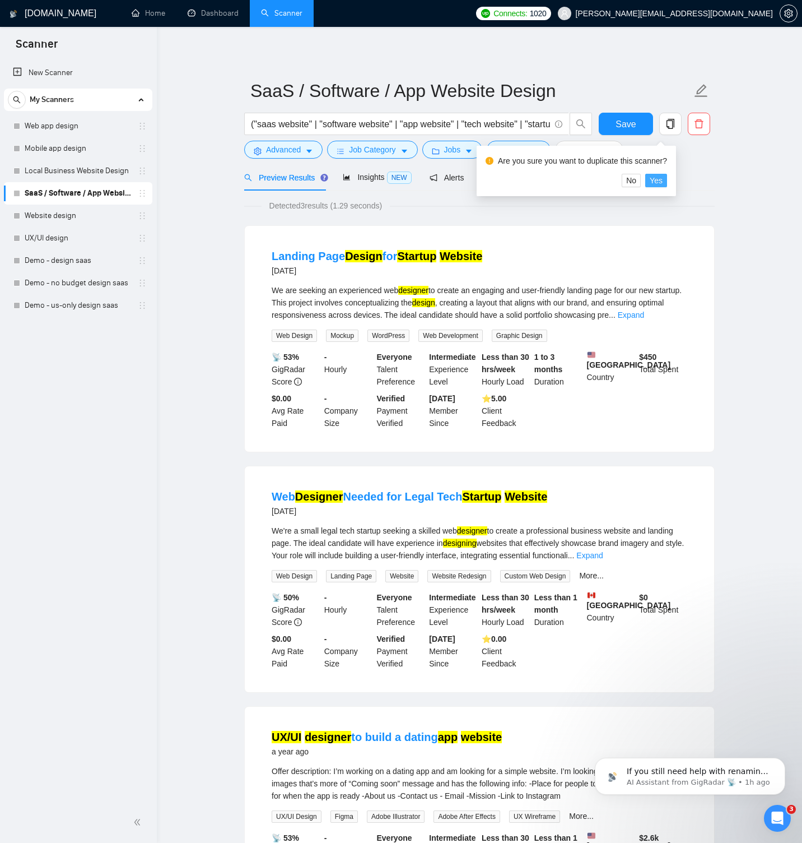
click at [661, 179] on span "Yes" at bounding box center [656, 180] width 13 height 12
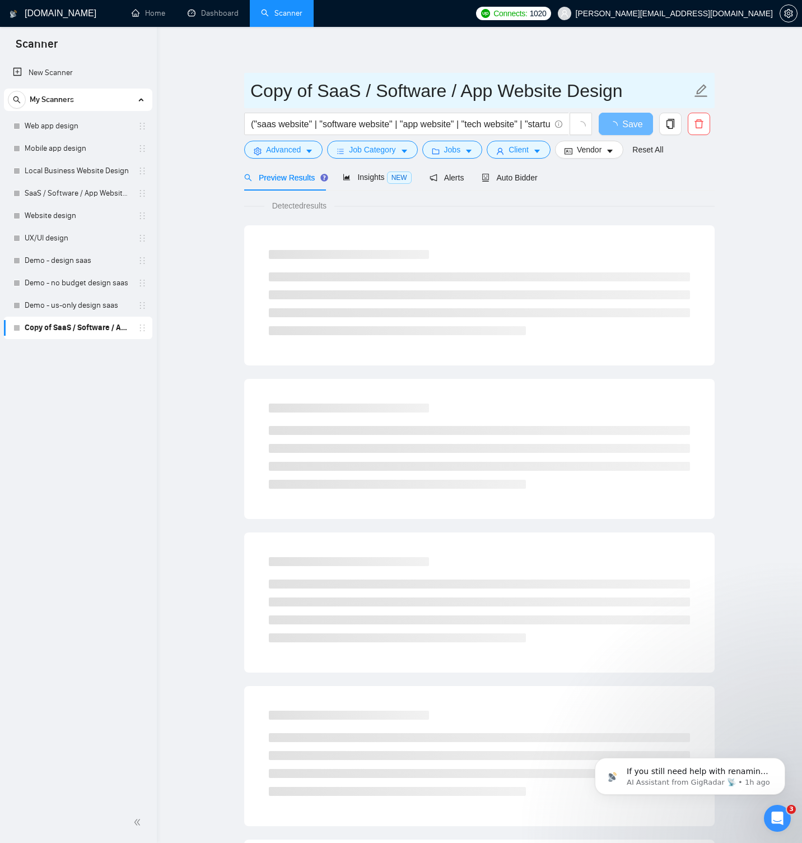
click at [336, 91] on input "Copy of SaaS / Software / App Website Design" at bounding box center [470, 91] width 441 height 28
paste input "eCommerce"
type input "eCommerce Website Design"
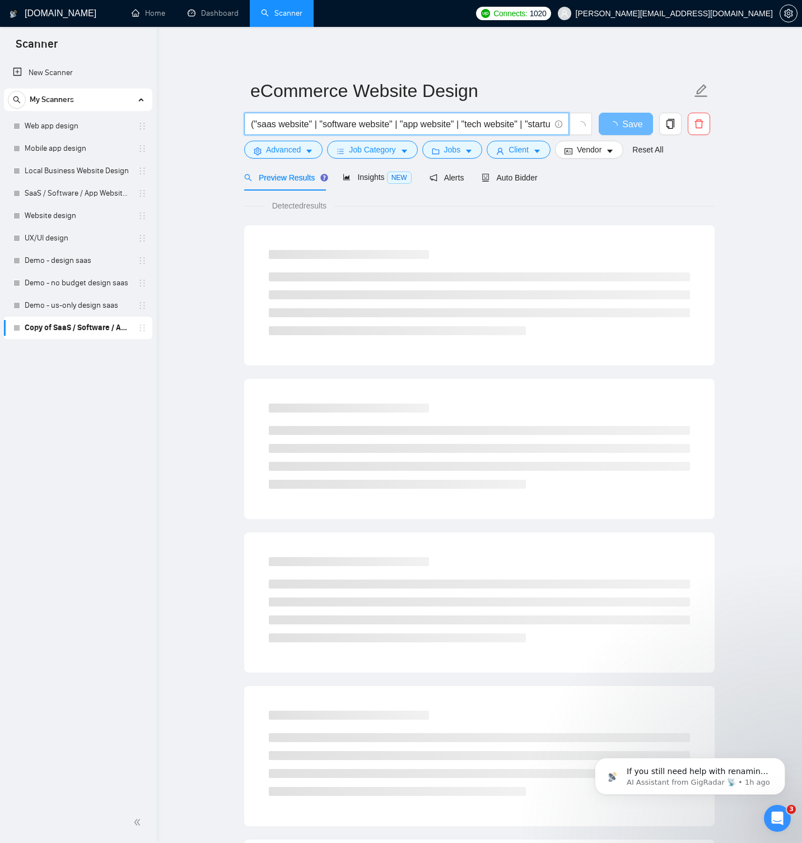
click at [269, 122] on input "("saas website" | "software website" | "app website" | "tech website" | "startu…" at bounding box center [400, 124] width 299 height 14
paste input "("ecommerce website" | "online store" | "shopify website" | "woocommerce site" …"
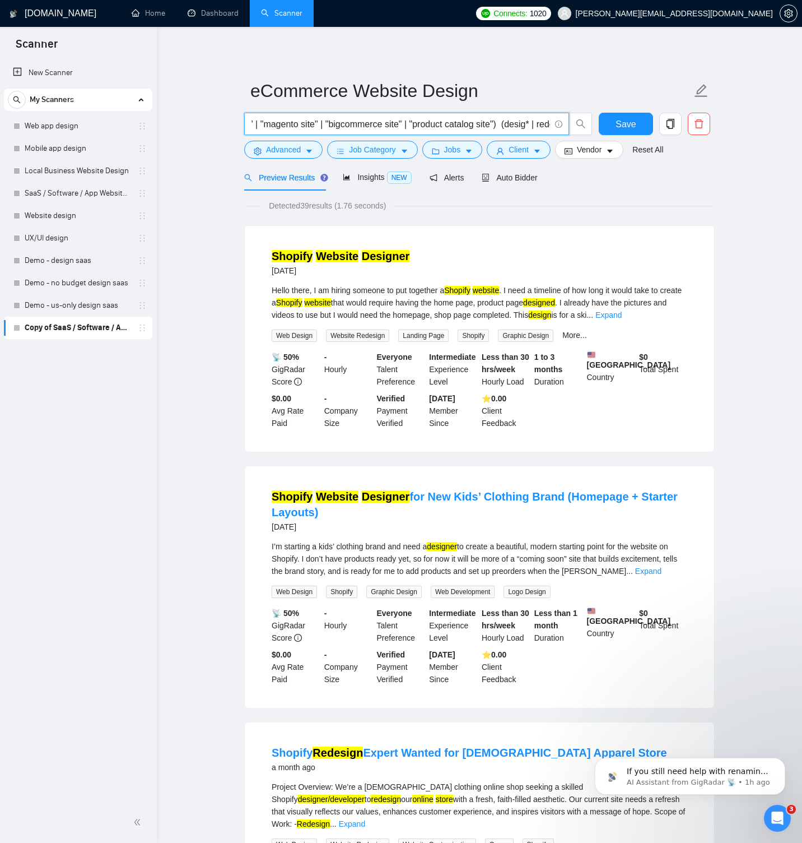
scroll to position [0, 645]
type input "("ecommerce website" | "online store" | "shopify website" | "woocommerce site" …"
click at [378, 176] on span "Insights NEW" at bounding box center [377, 177] width 68 height 9
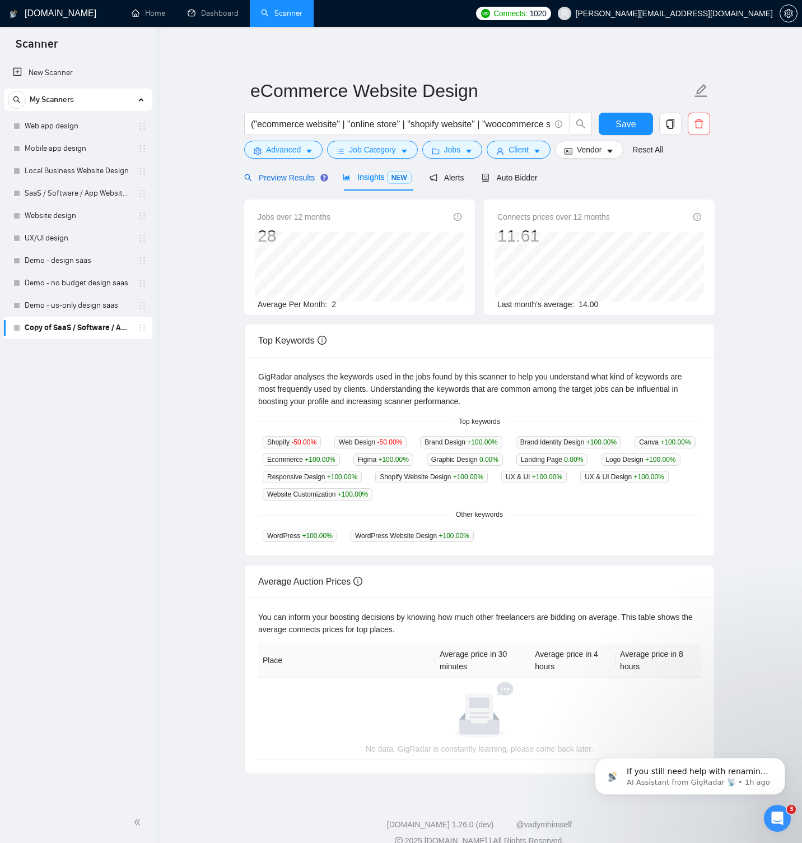
click at [309, 180] on span "Preview Results" at bounding box center [284, 177] width 81 height 9
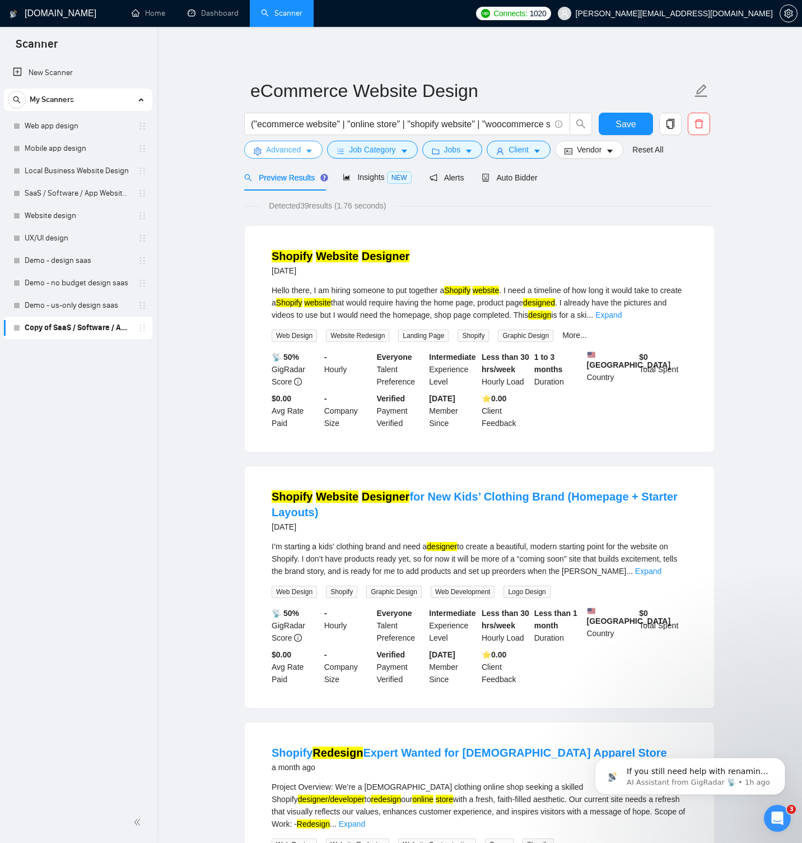
click at [288, 153] on span "Advanced" at bounding box center [283, 149] width 35 height 12
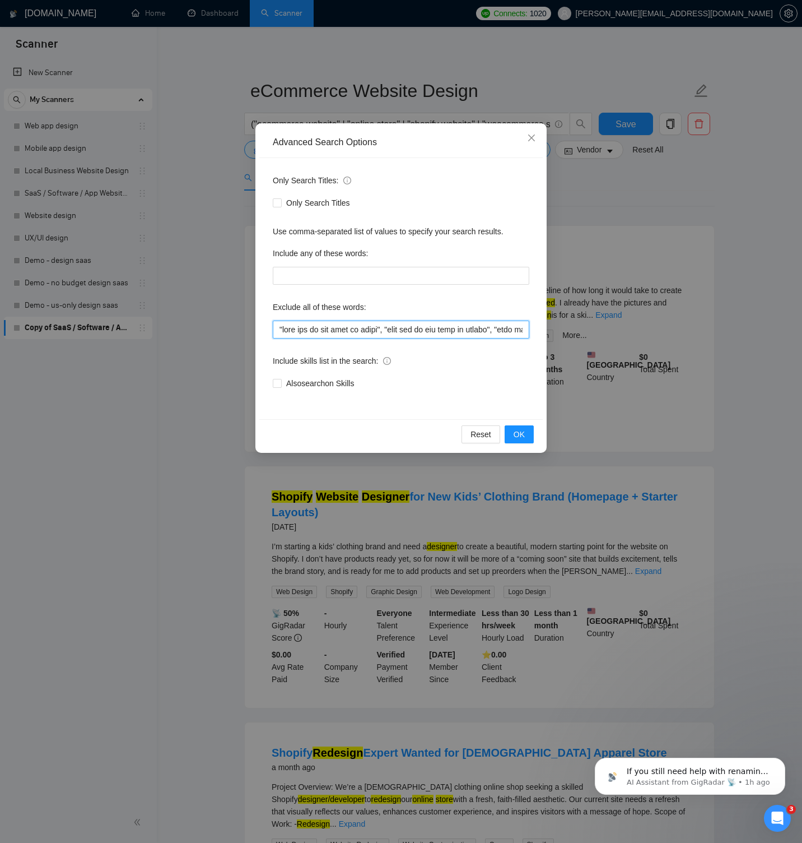
click at [325, 328] on input "text" at bounding box center [401, 329] width 257 height 18
paste input ""local business", restaurant, real estate, law firm, doctor, dentist, corporat"
type input ""this job is not open to teams", "this job is not open to agency", "this job is…"
click at [518, 432] on span "OK" at bounding box center [519, 434] width 11 height 12
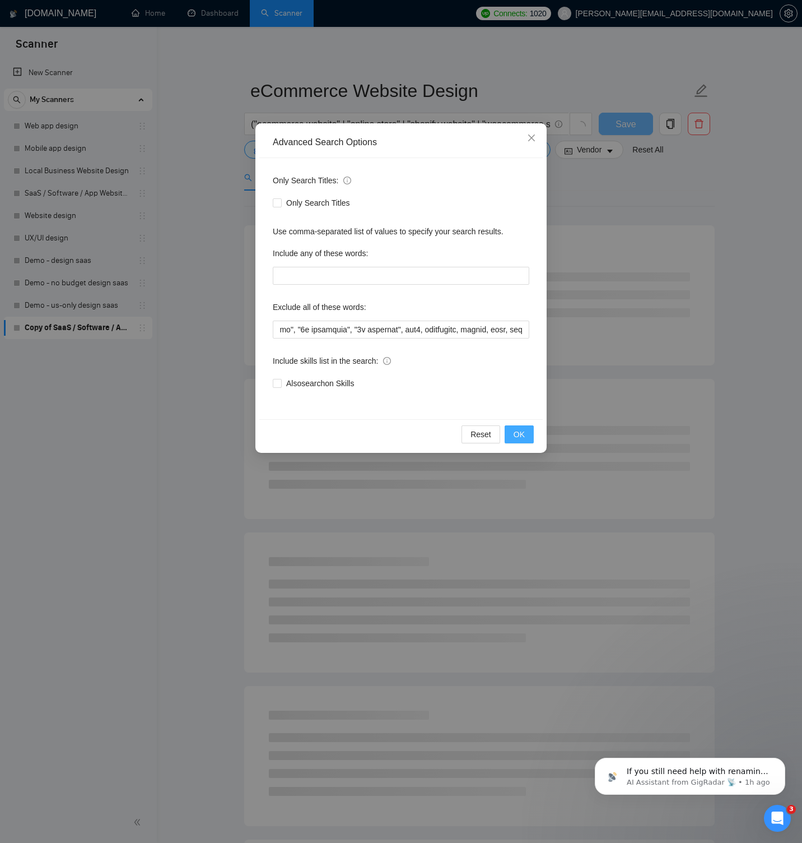
scroll to position [0, 0]
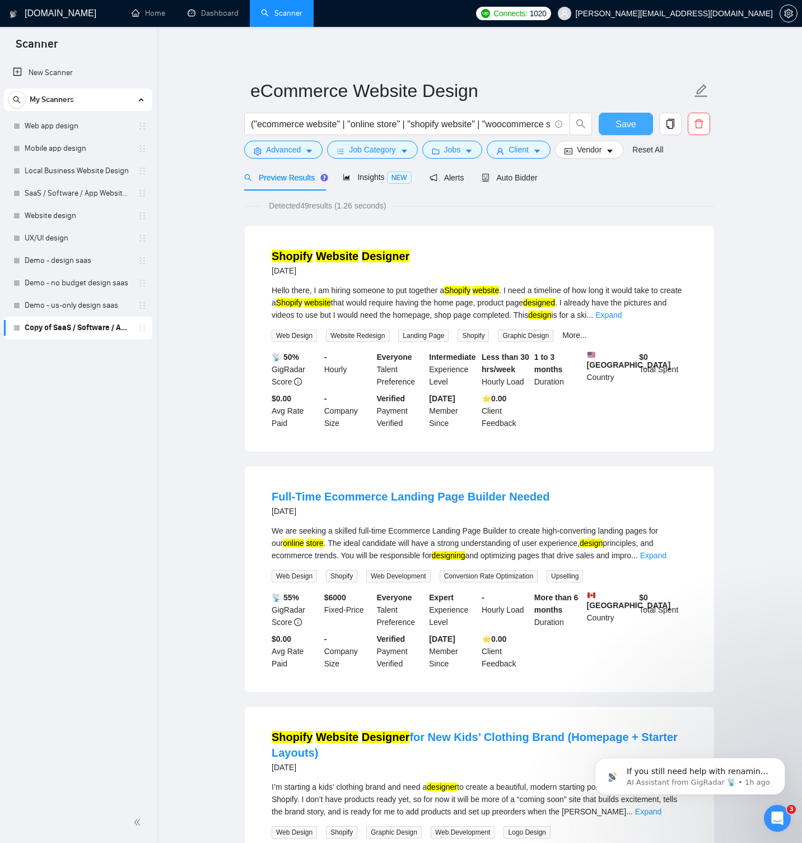
click at [609, 128] on button "Save" at bounding box center [626, 124] width 54 height 22
click at [627, 123] on span "Save" at bounding box center [626, 124] width 20 height 14
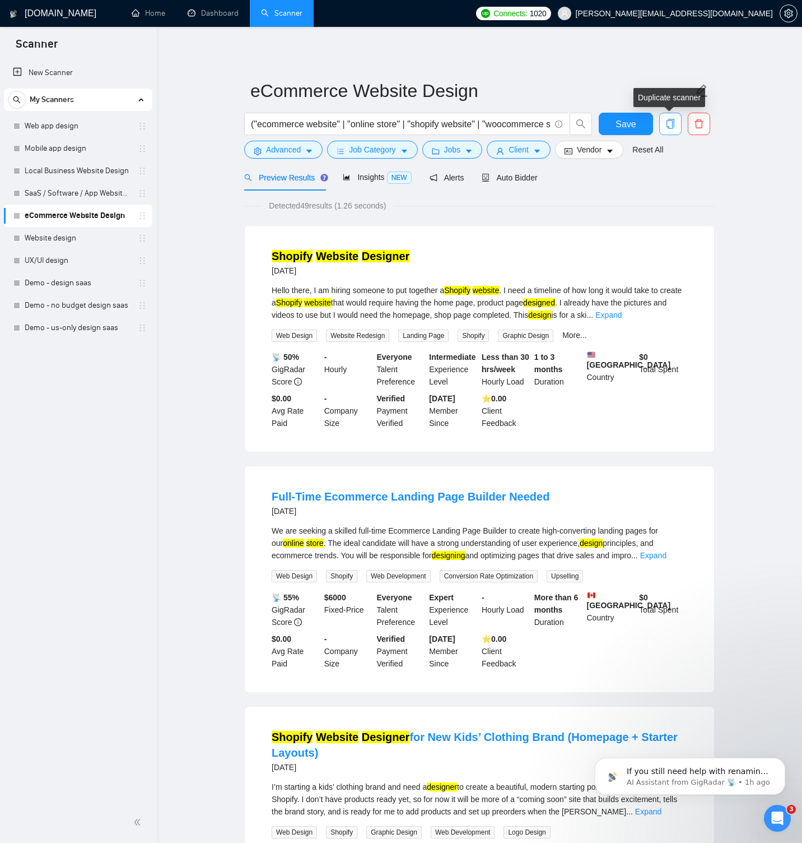
click at [666, 123] on icon "copy" at bounding box center [671, 124] width 10 height 10
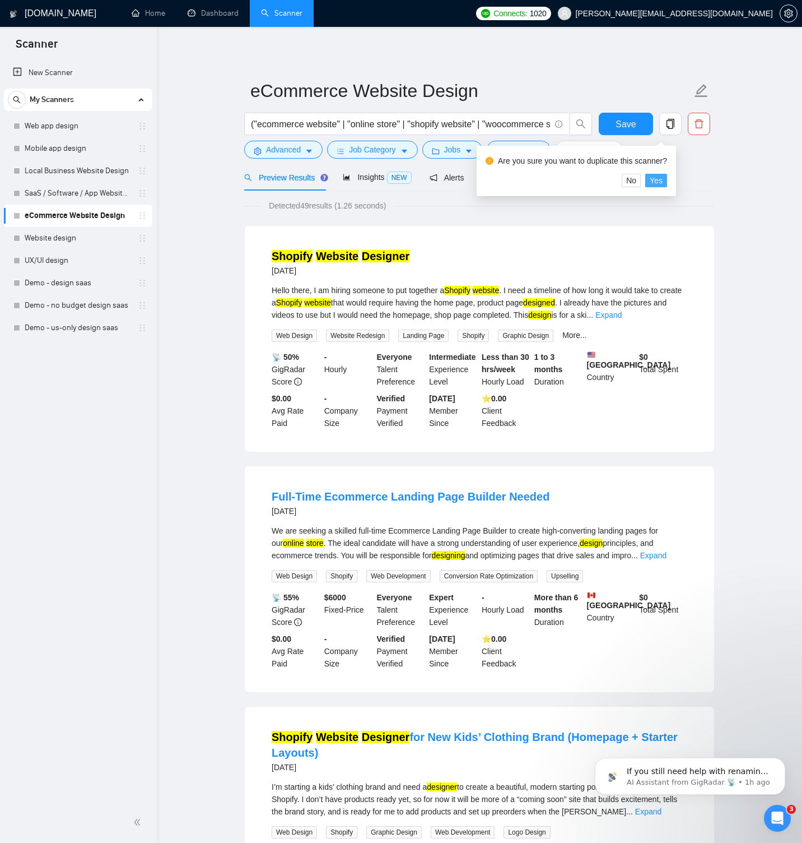
click at [667, 182] on button "Yes" at bounding box center [656, 180] width 22 height 13
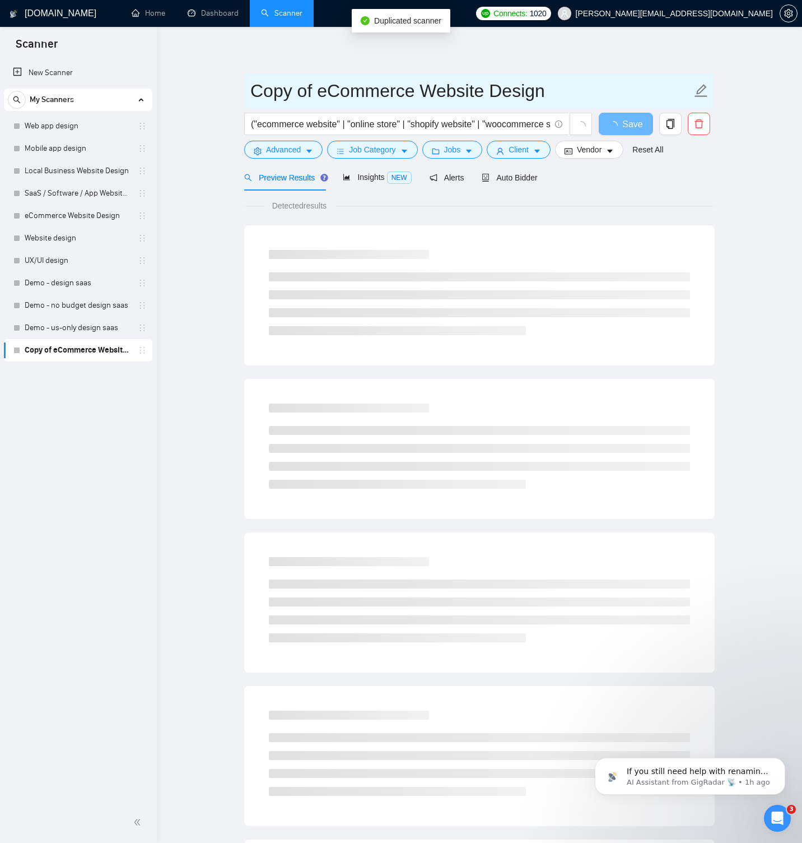
click at [381, 87] on input "Copy of eCommerce Website Design" at bounding box center [470, 91] width 441 height 28
paste input "Broad"
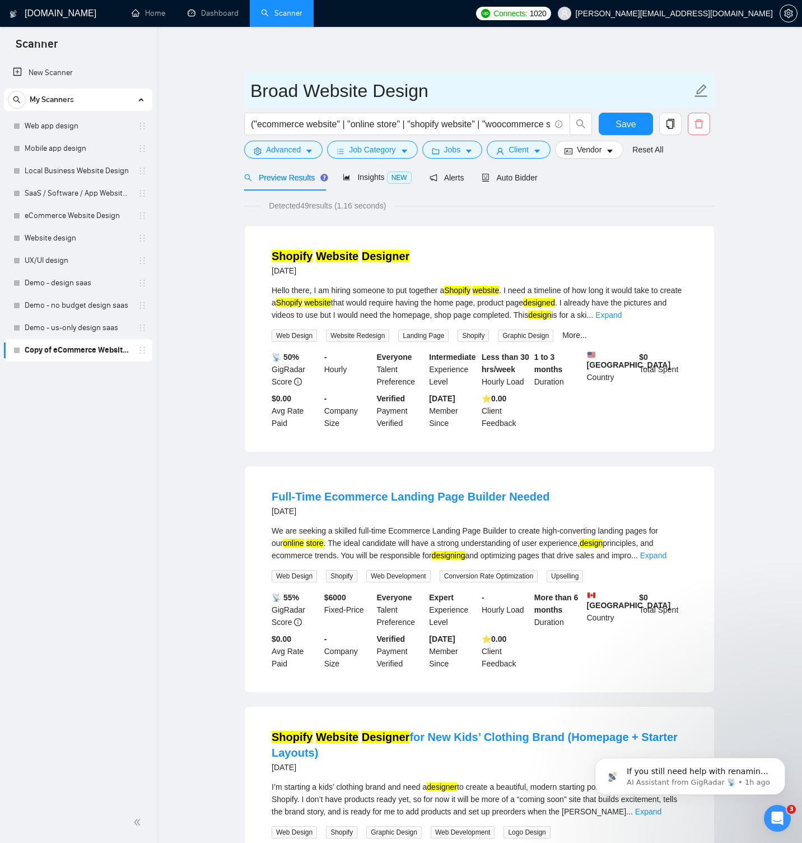
type input "Broad Website Design"
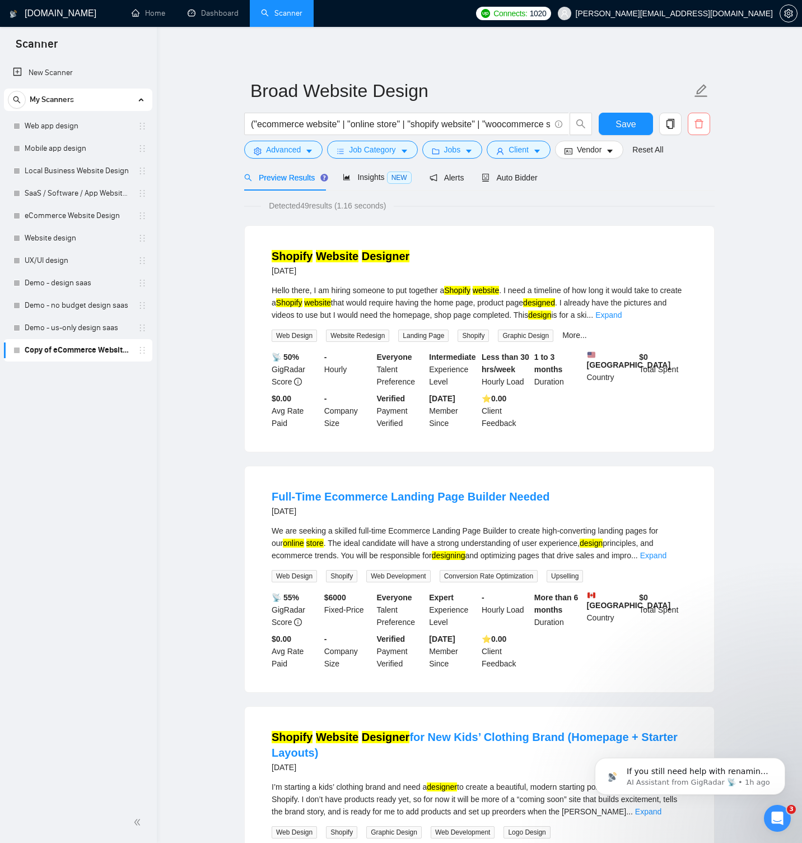
click at [699, 124] on icon "delete" at bounding box center [699, 124] width 10 height 10
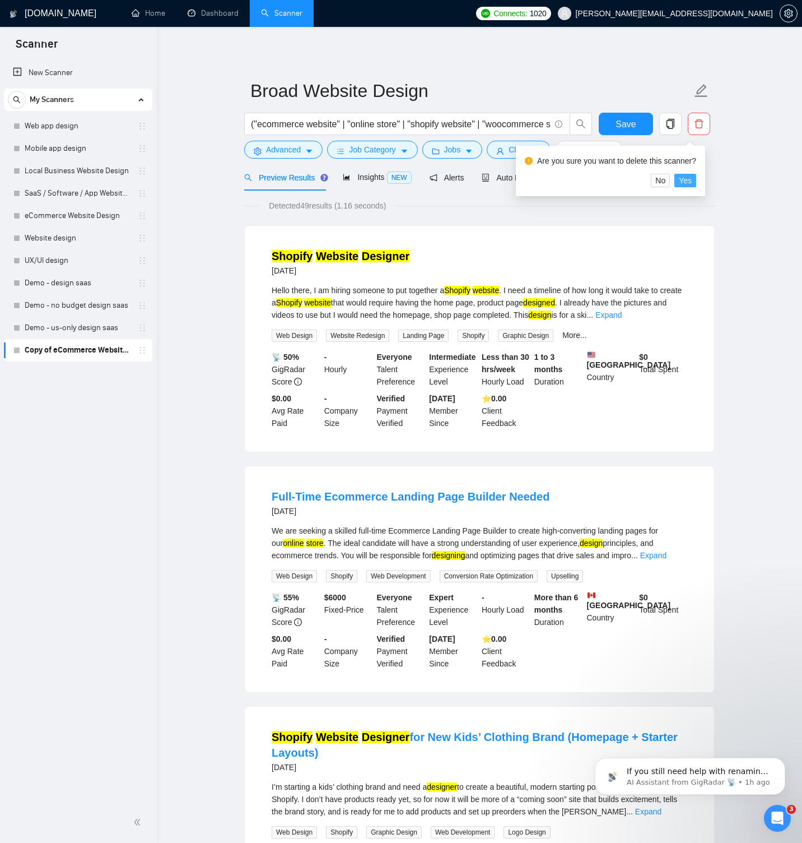
click at [692, 179] on span "Yes" at bounding box center [685, 180] width 13 height 12
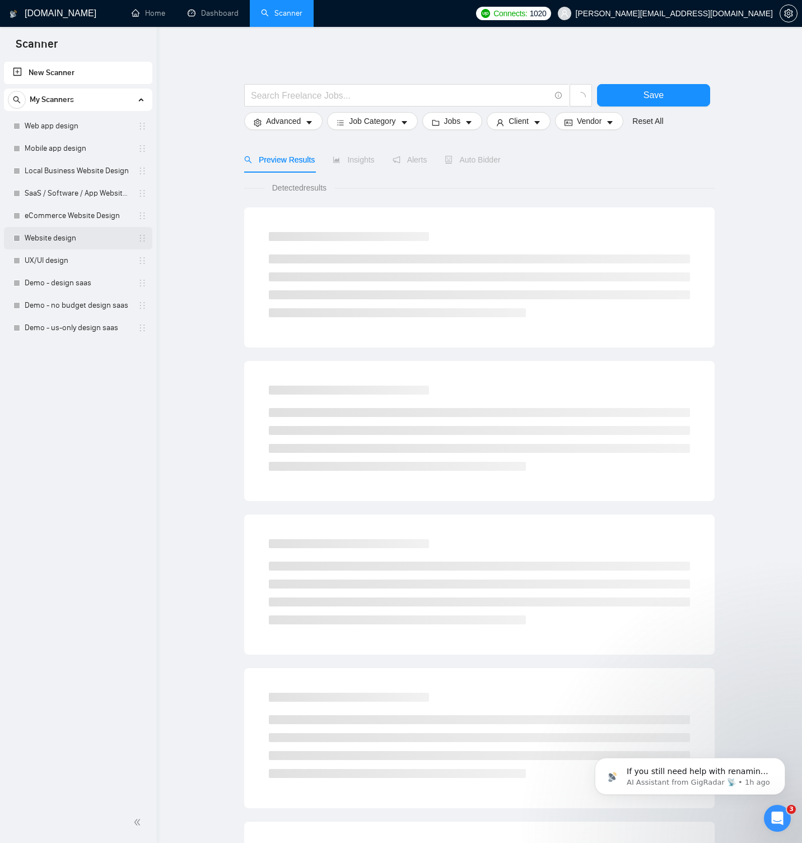
click at [99, 234] on link "Website design" at bounding box center [78, 238] width 106 height 22
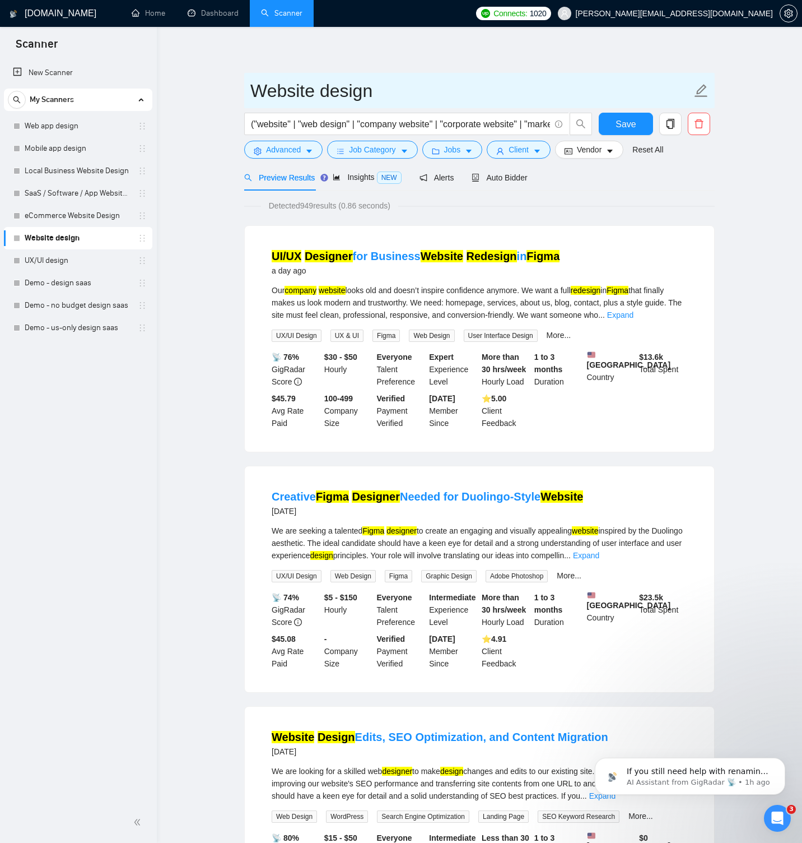
drag, startPoint x: 331, startPoint y: 91, endPoint x: 321, endPoint y: 92, distance: 9.6
click at [321, 92] on input "Website design" at bounding box center [470, 91] width 441 height 28
type input "Website Design"
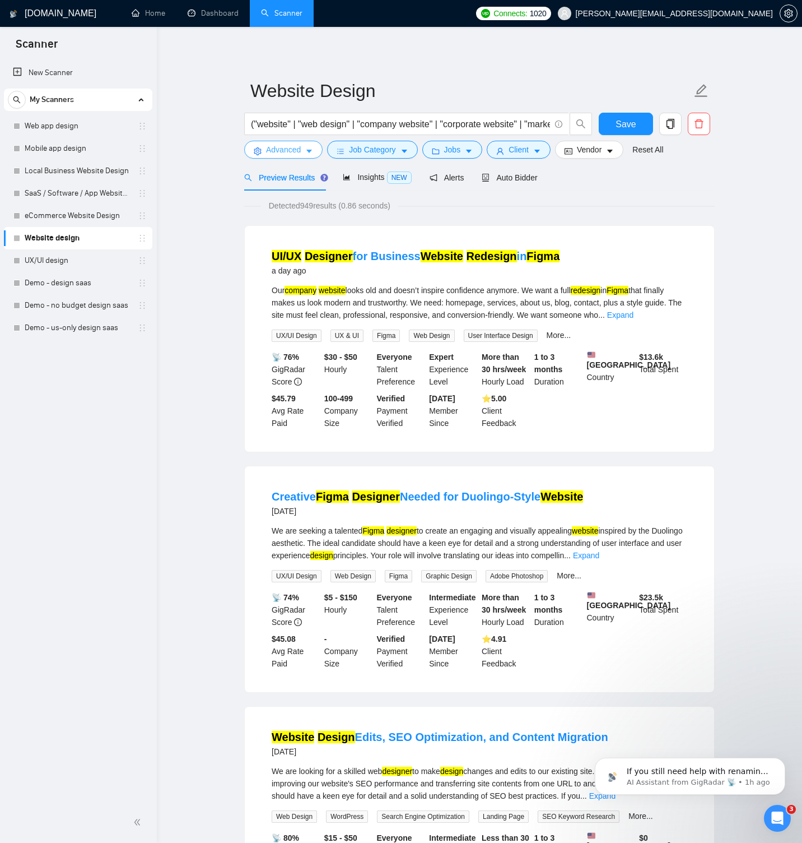
click at [305, 146] on button "Advanced" at bounding box center [283, 150] width 78 height 18
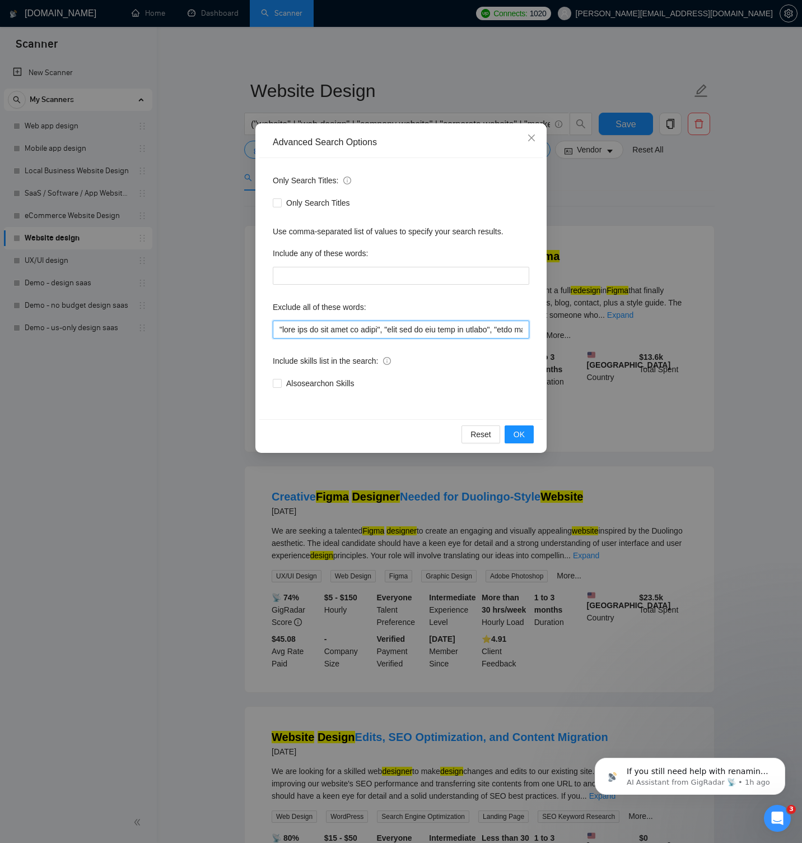
click at [330, 329] on input "text" at bounding box center [401, 329] width 257 height 18
click at [360, 331] on input "text" at bounding box center [401, 329] width 257 height 18
paste input "plugin, logo, "logo design", rebrand, "brand identity", "brand refresh", "visua…"
type input ""this job is not open to teams", "this job is not open to agency", "this job is…"
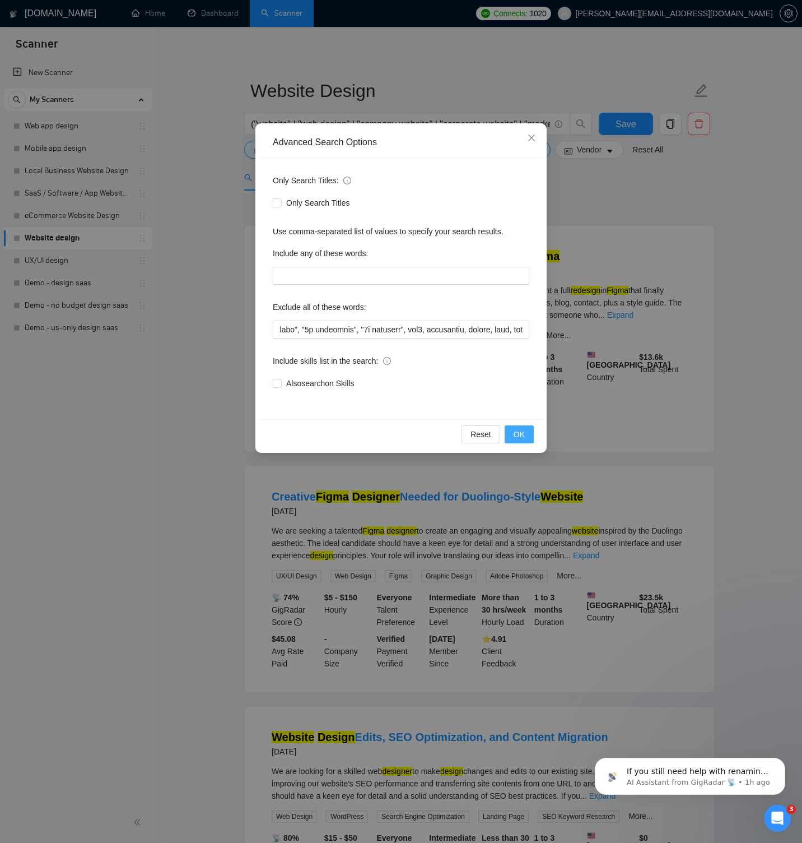
click at [510, 431] on button "OK" at bounding box center [519, 434] width 29 height 18
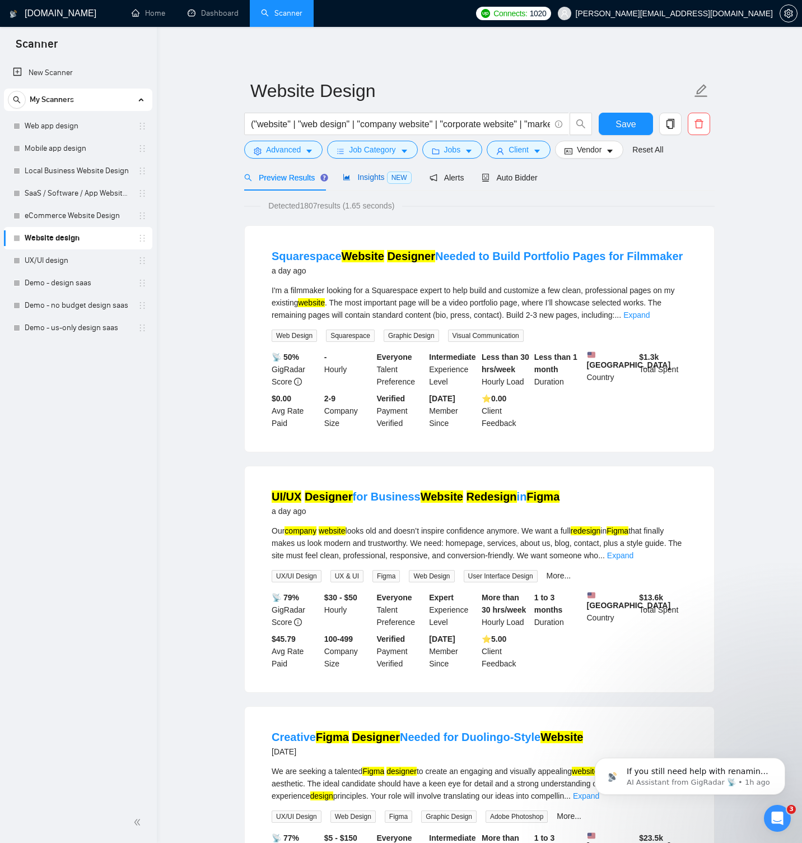
click at [379, 180] on span "Insights NEW" at bounding box center [377, 177] width 68 height 9
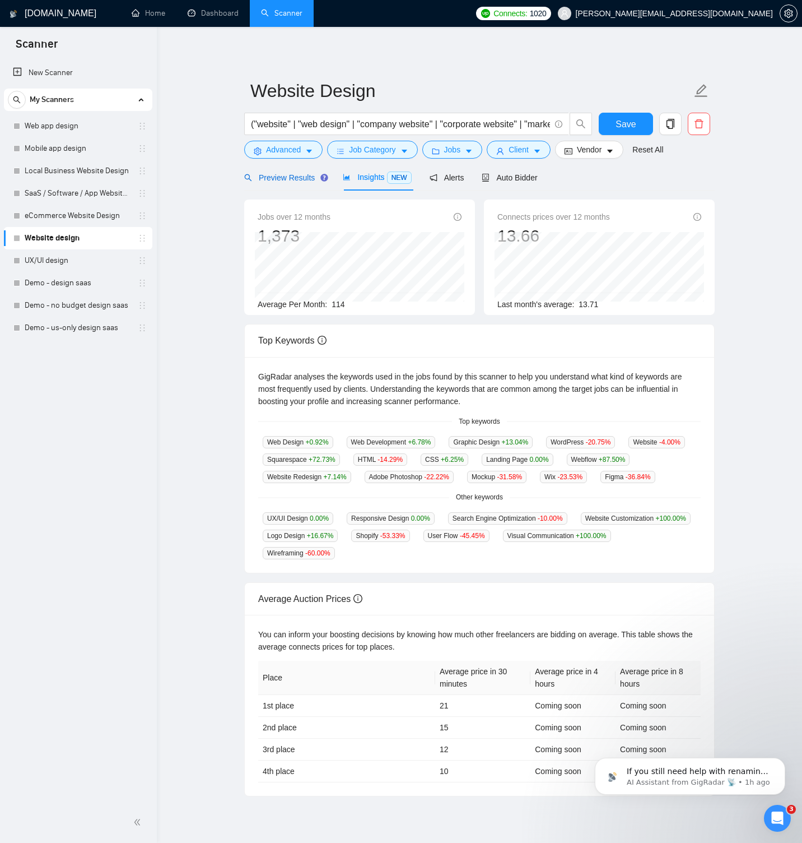
click at [306, 179] on span "Preview Results" at bounding box center [284, 177] width 81 height 9
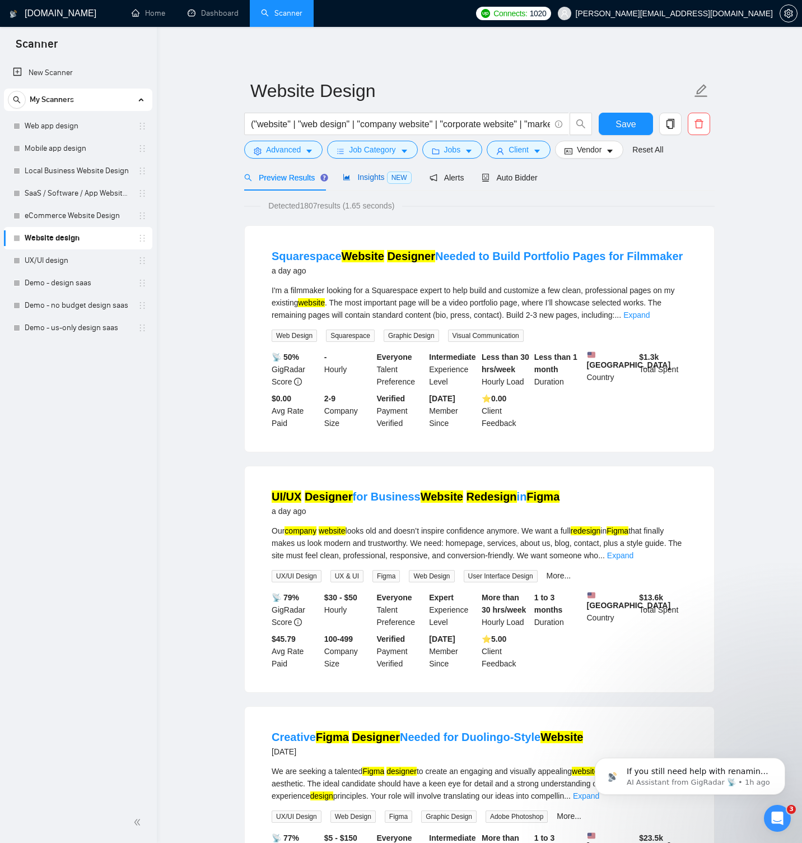
click at [368, 180] on span "Insights NEW" at bounding box center [377, 177] width 68 height 9
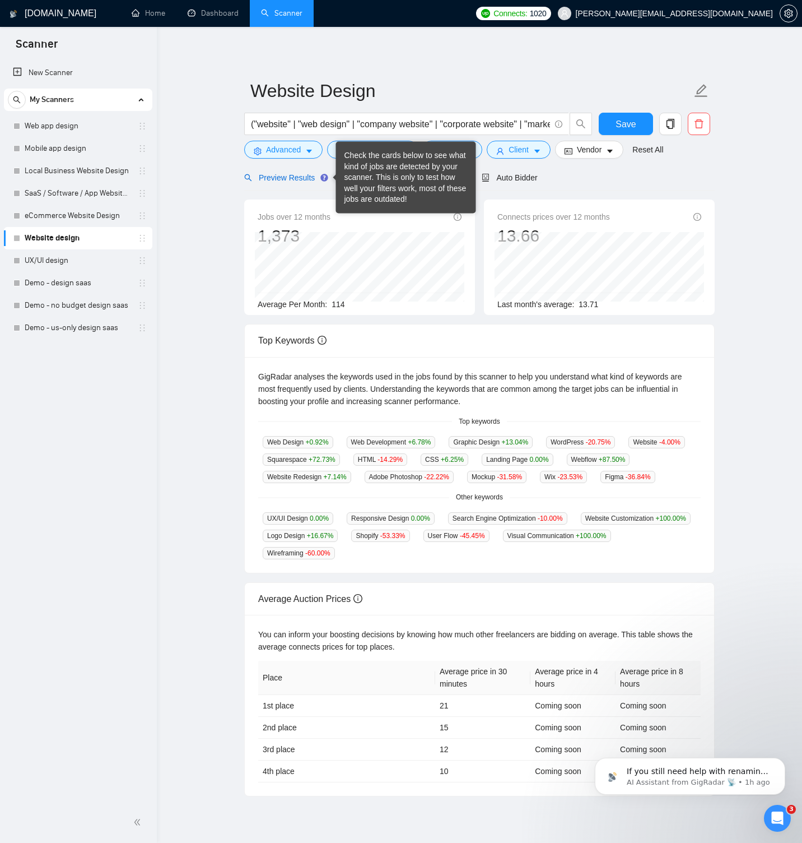
click at [303, 172] on div "Preview Results" at bounding box center [284, 177] width 81 height 12
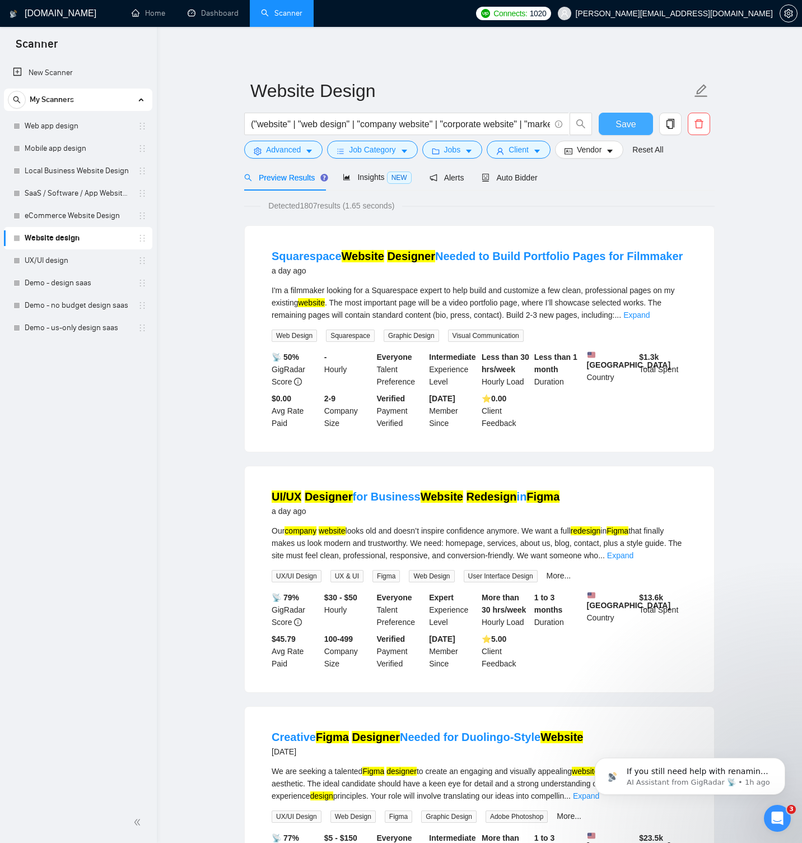
click at [639, 122] on button "Save" at bounding box center [626, 124] width 54 height 22
click at [62, 146] on link "Mobile app design" at bounding box center [78, 148] width 106 height 22
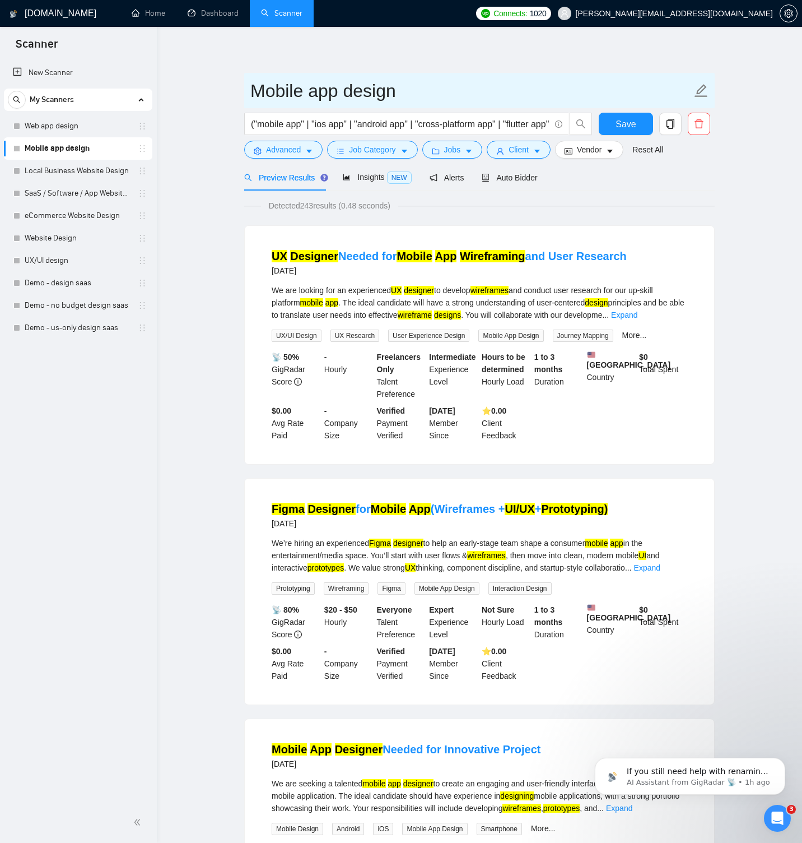
click at [310, 92] on input "Mobile app design" at bounding box center [470, 91] width 441 height 28
type input "Mobile App Design"
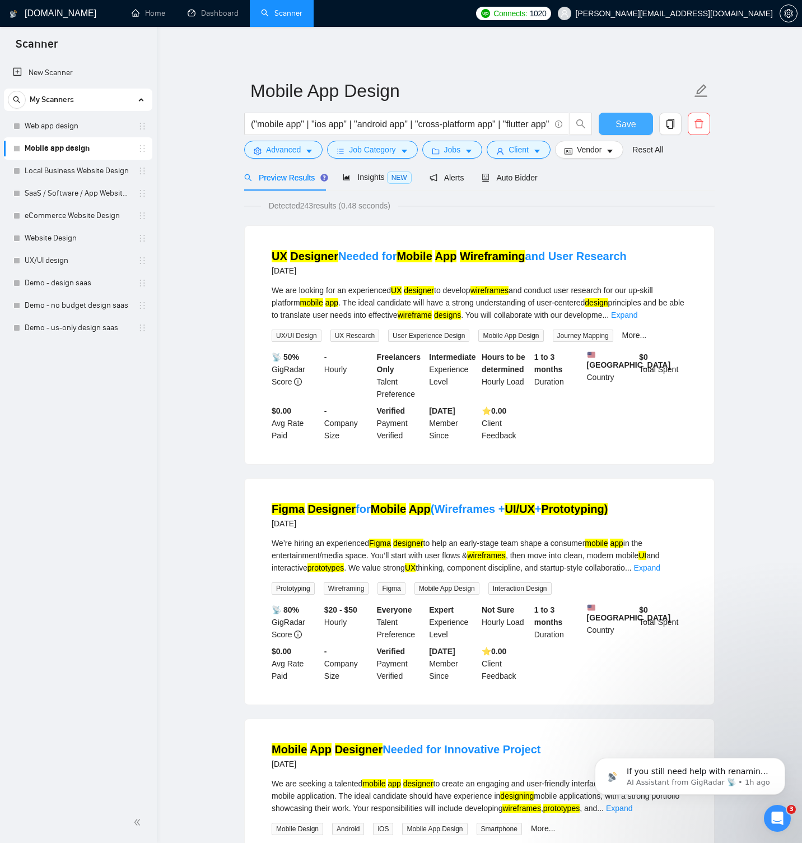
click at [610, 123] on button "Save" at bounding box center [626, 124] width 54 height 22
click at [69, 130] on link "Web app design" at bounding box center [78, 126] width 106 height 22
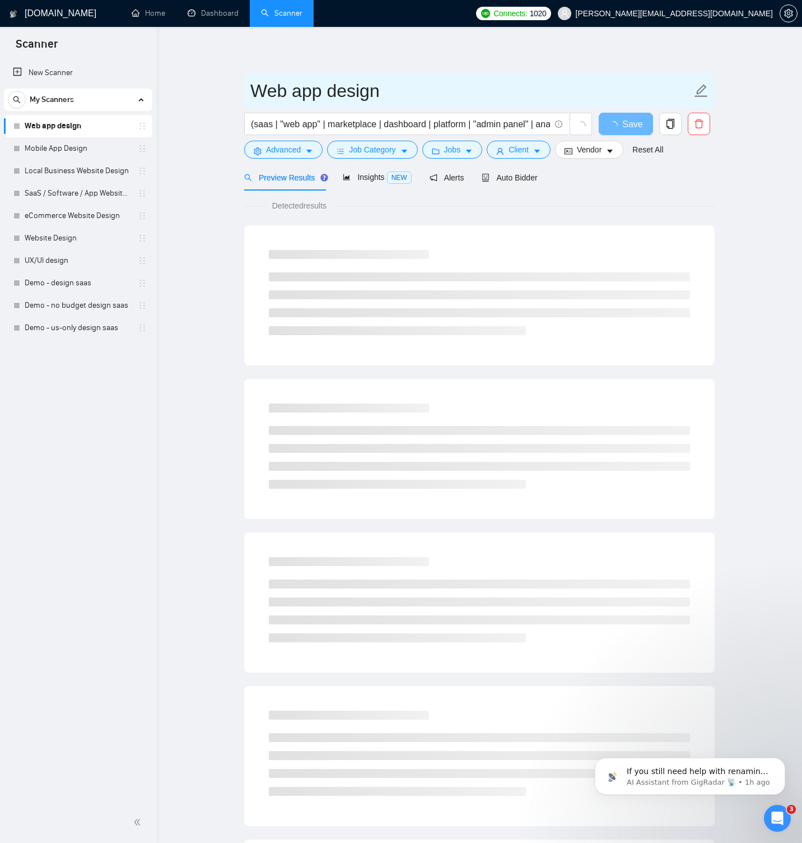
click at [291, 91] on input "Web app design" at bounding box center [470, 91] width 441 height 28
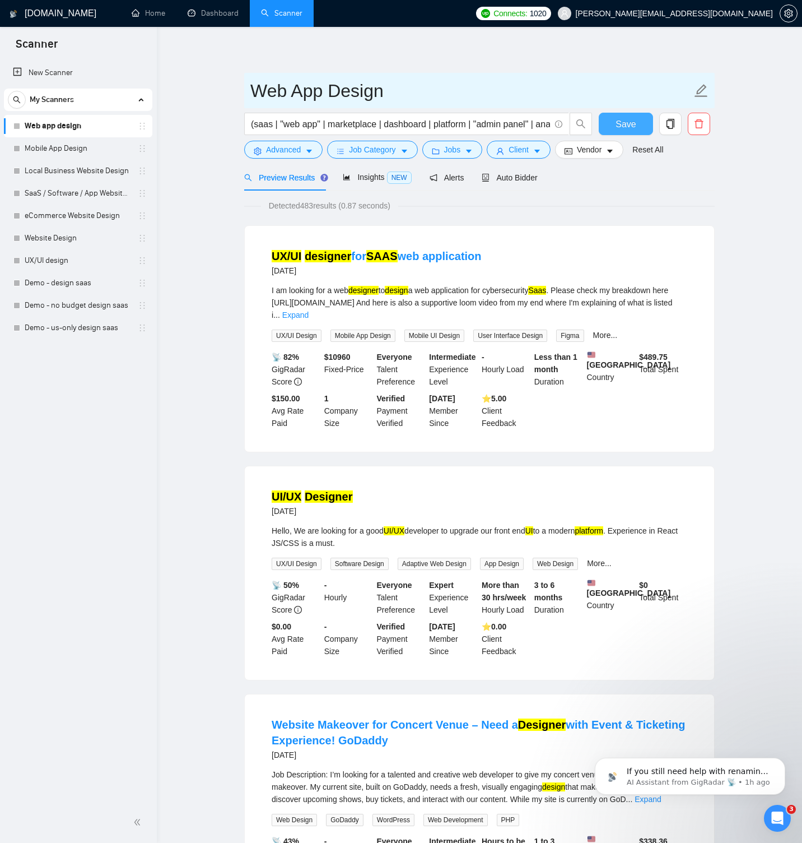
type input "Web App Design"
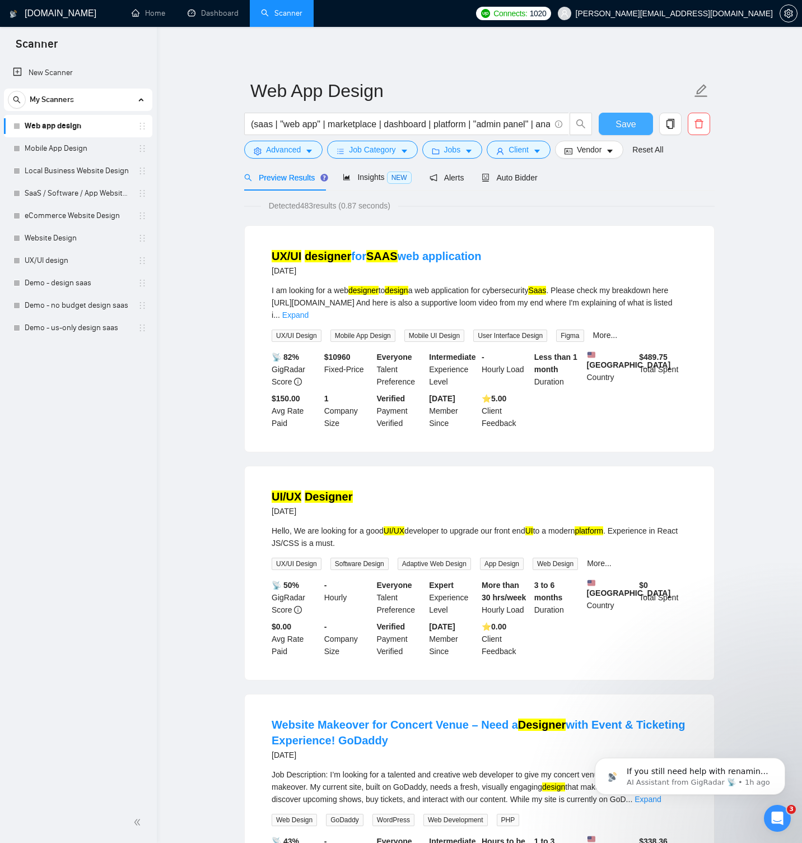
click at [631, 118] on span "Save" at bounding box center [626, 124] width 20 height 14
click at [77, 260] on link "UX/UI design" at bounding box center [78, 260] width 106 height 22
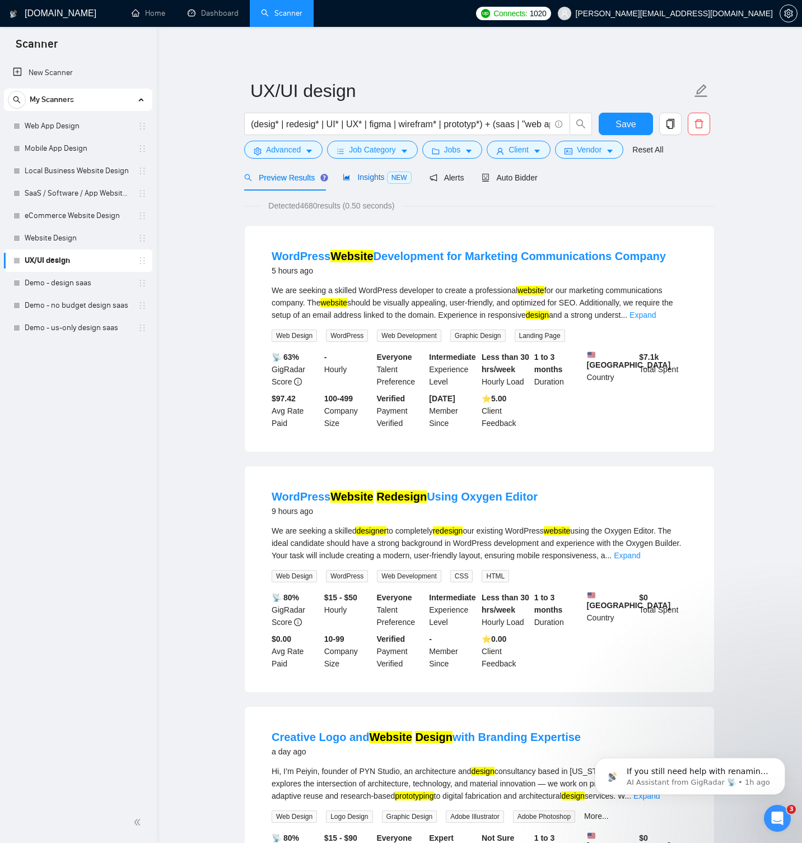
click at [359, 180] on span "Insights NEW" at bounding box center [377, 177] width 68 height 9
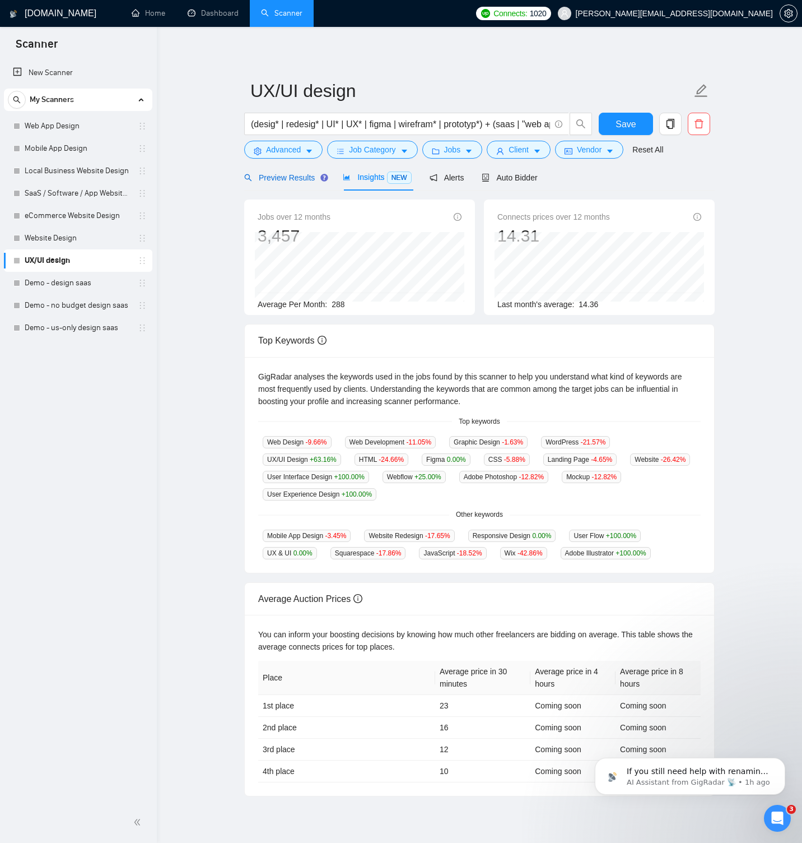
click at [306, 176] on span "Preview Results" at bounding box center [284, 177] width 81 height 9
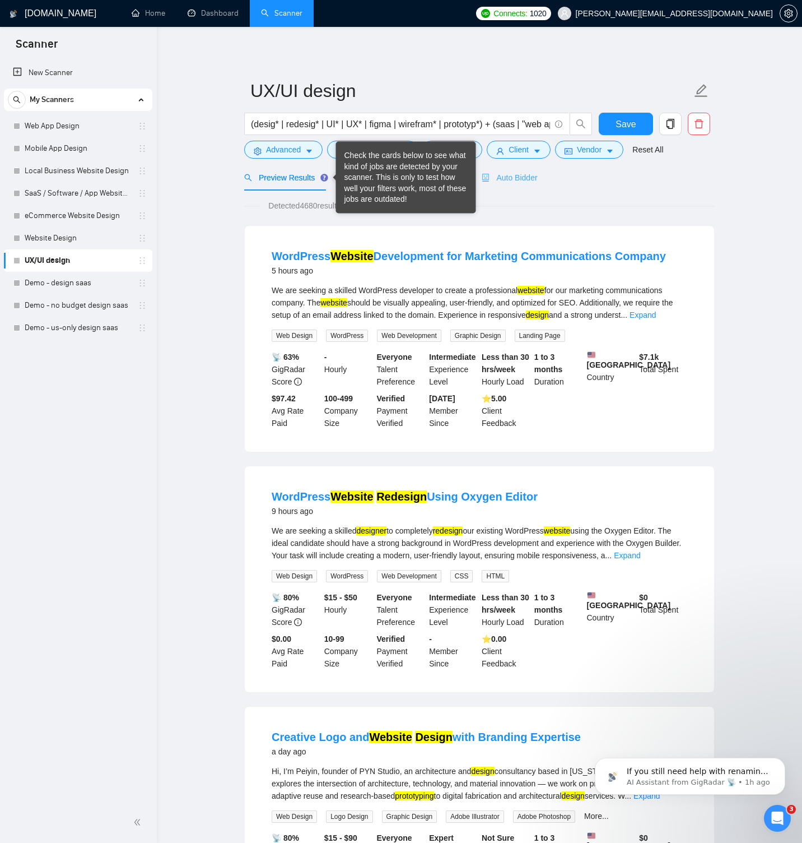
click at [499, 184] on div "Auto Bidder" at bounding box center [509, 177] width 55 height 26
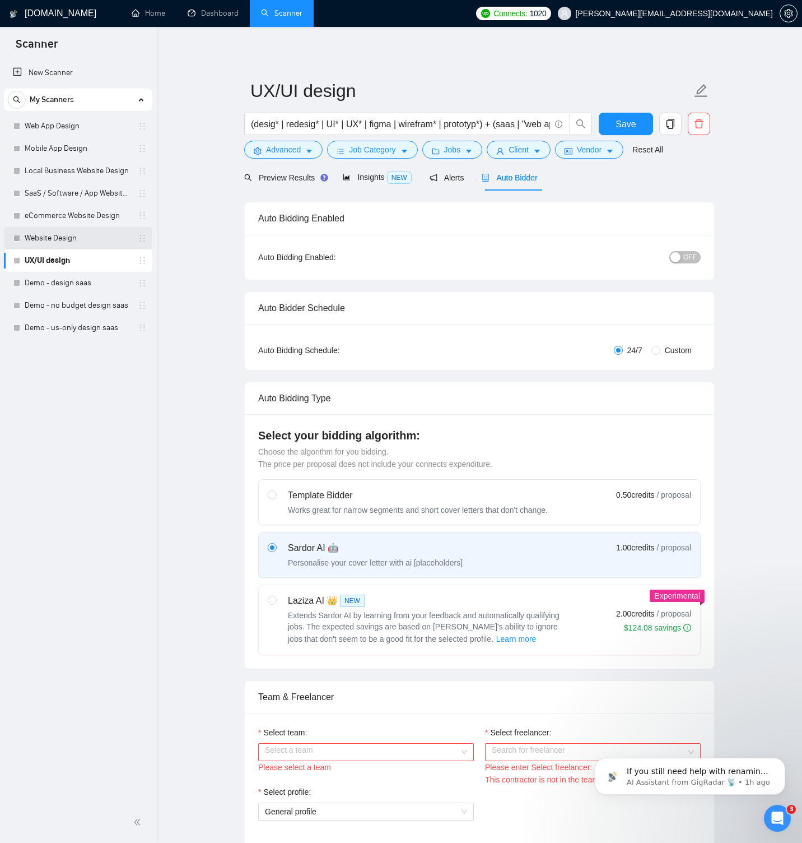
click at [59, 230] on link "Website Design" at bounding box center [78, 238] width 106 height 22
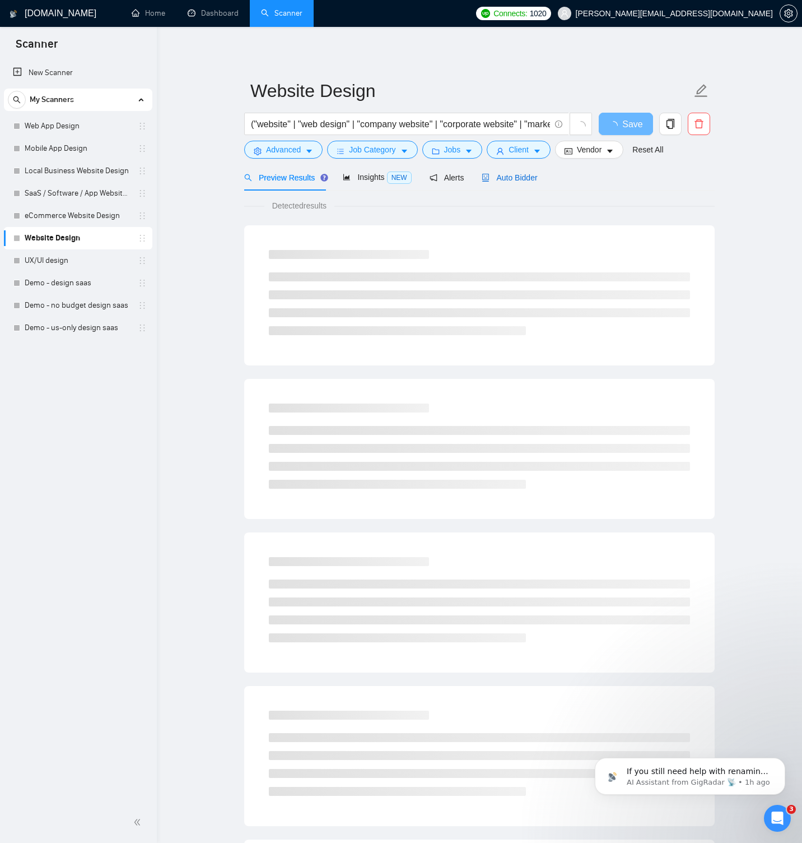
click at [490, 175] on icon "robot" at bounding box center [486, 178] width 8 height 8
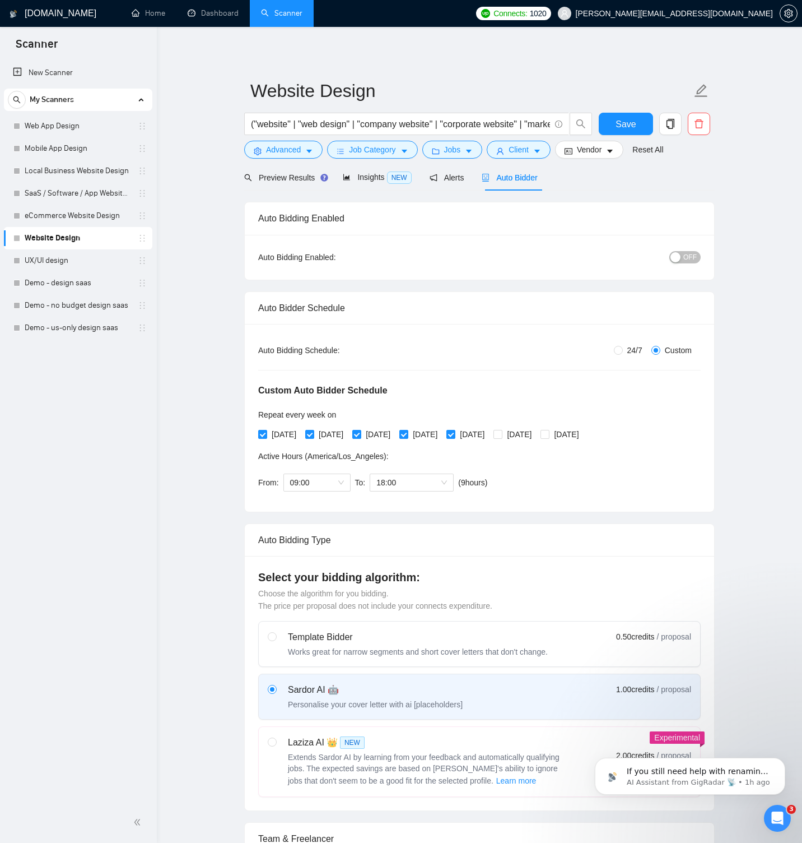
scroll to position [677, 0]
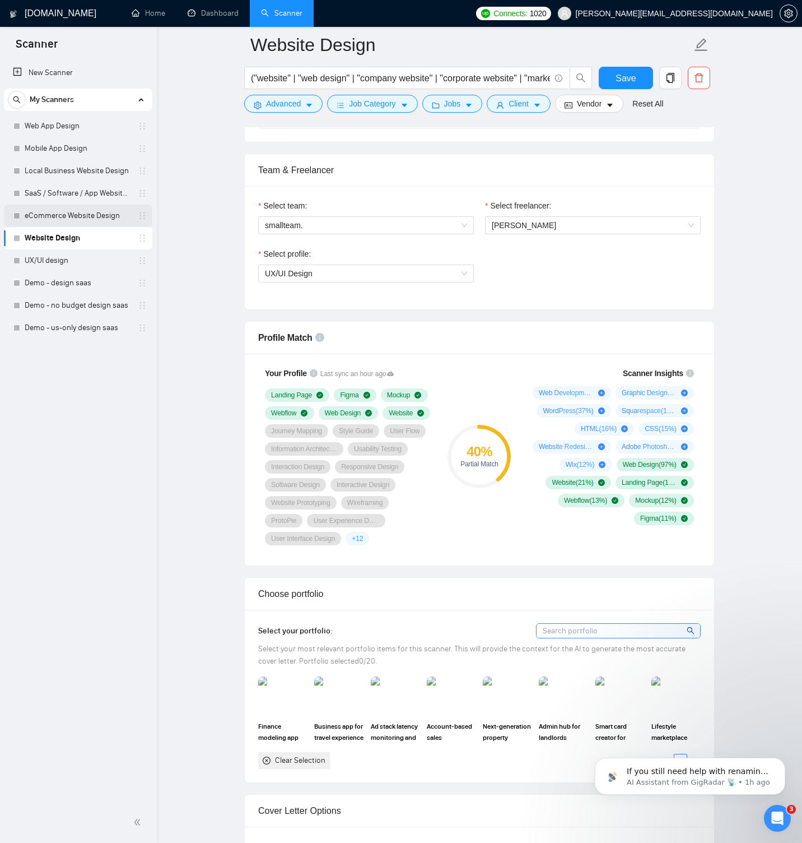
click at [103, 221] on link "eCommerce Website Design" at bounding box center [78, 215] width 106 height 22
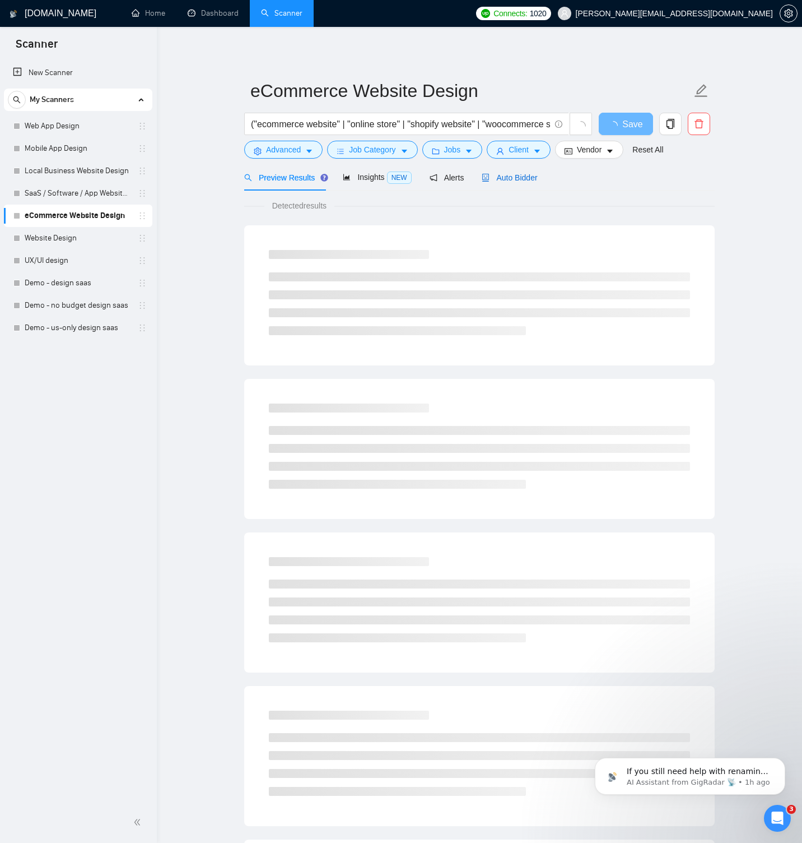
click at [495, 176] on span "Auto Bidder" at bounding box center [509, 177] width 55 height 9
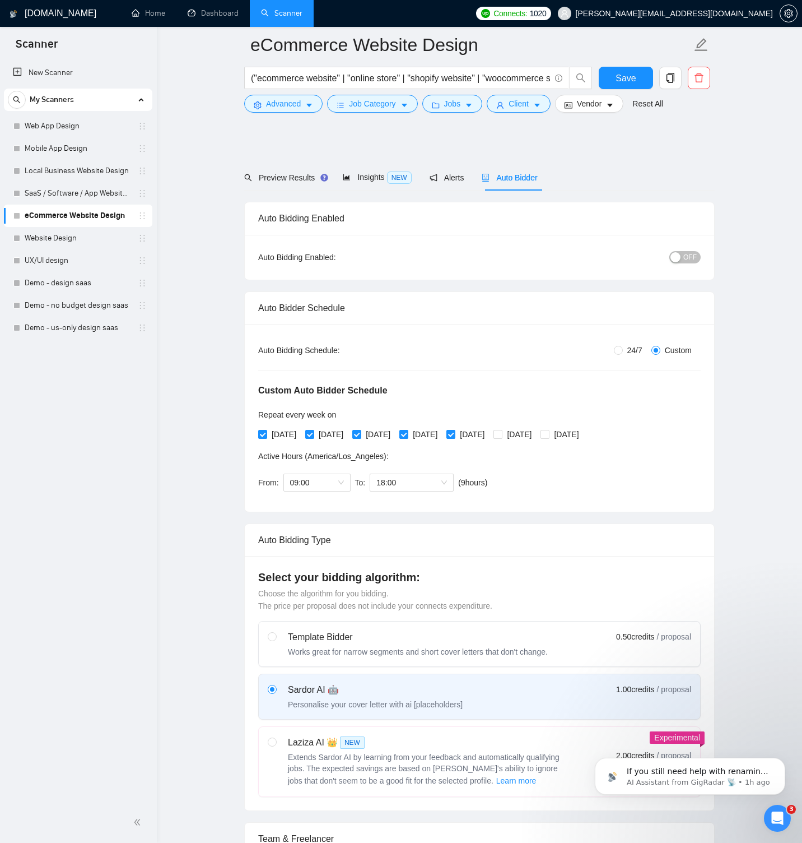
scroll to position [606, 0]
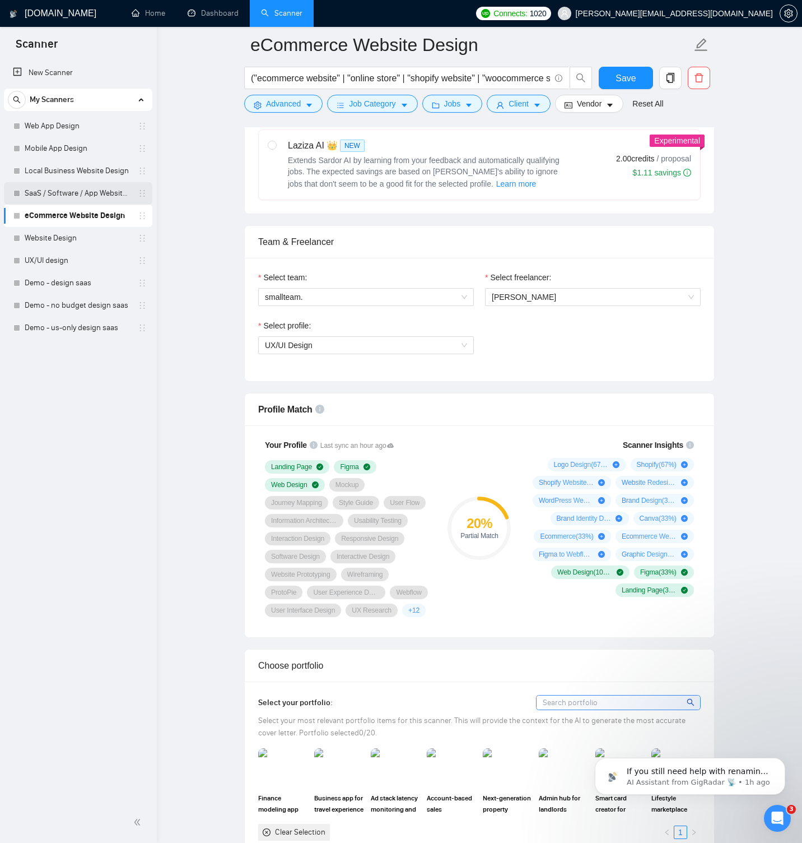
click at [67, 197] on link "SaaS / Software / App Website Design" at bounding box center [78, 193] width 106 height 22
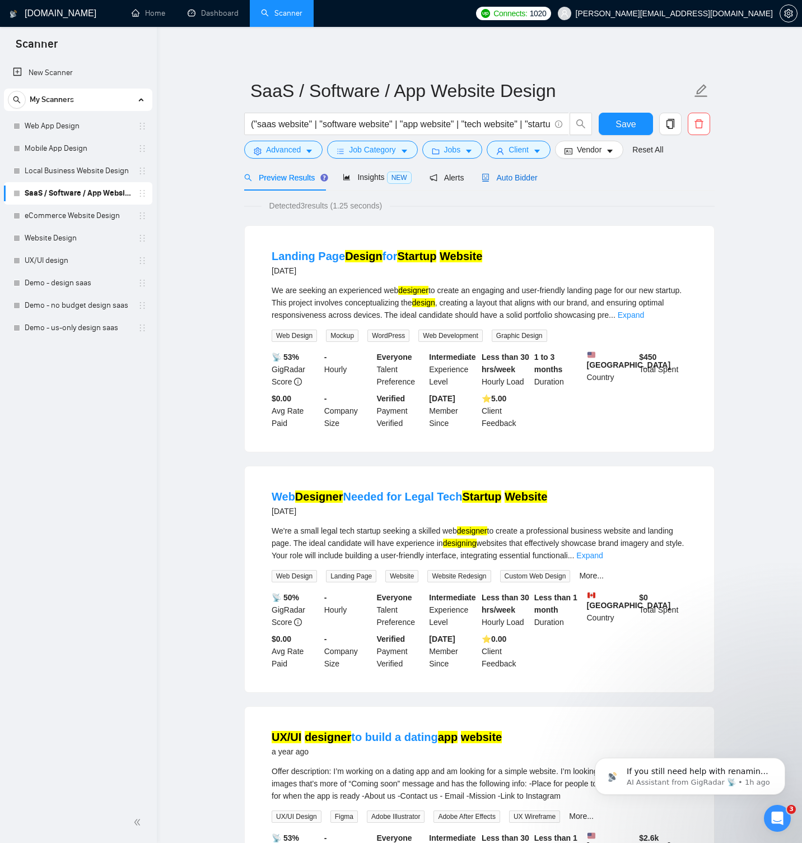
click at [506, 179] on span "Auto Bidder" at bounding box center [509, 177] width 55 height 9
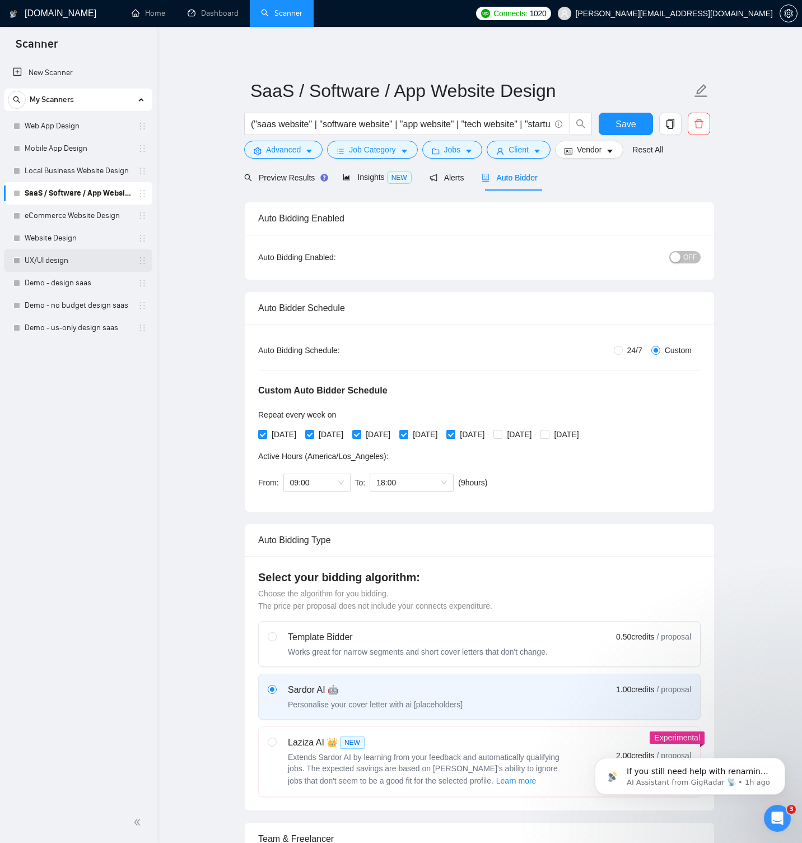
click at [73, 258] on link "UX/UI design" at bounding box center [78, 260] width 106 height 22
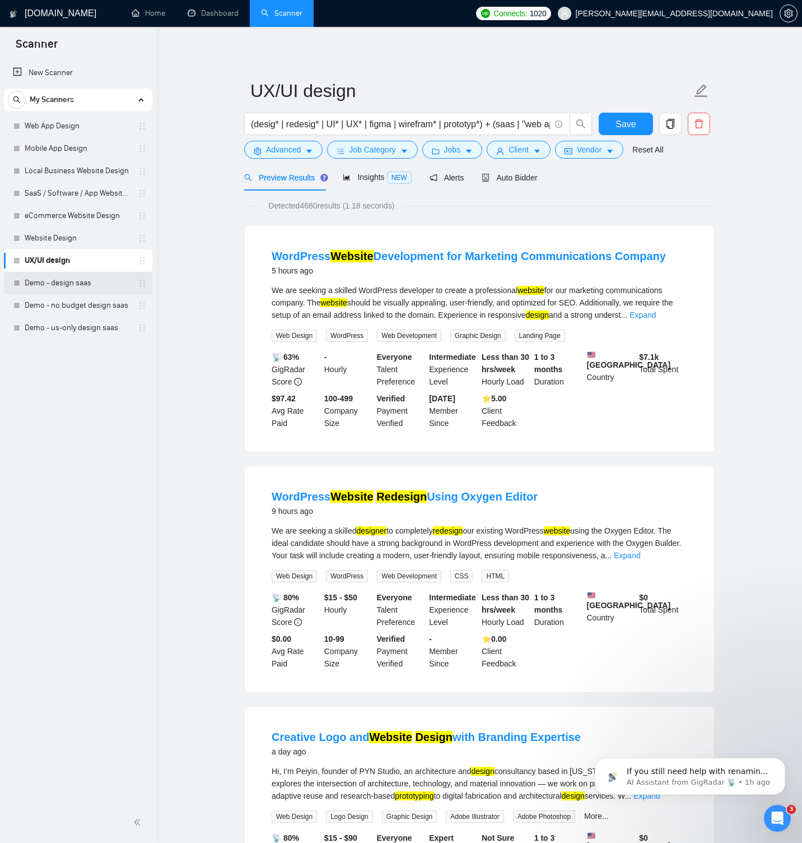
click at [85, 283] on link "Demo - design saas" at bounding box center [78, 283] width 106 height 22
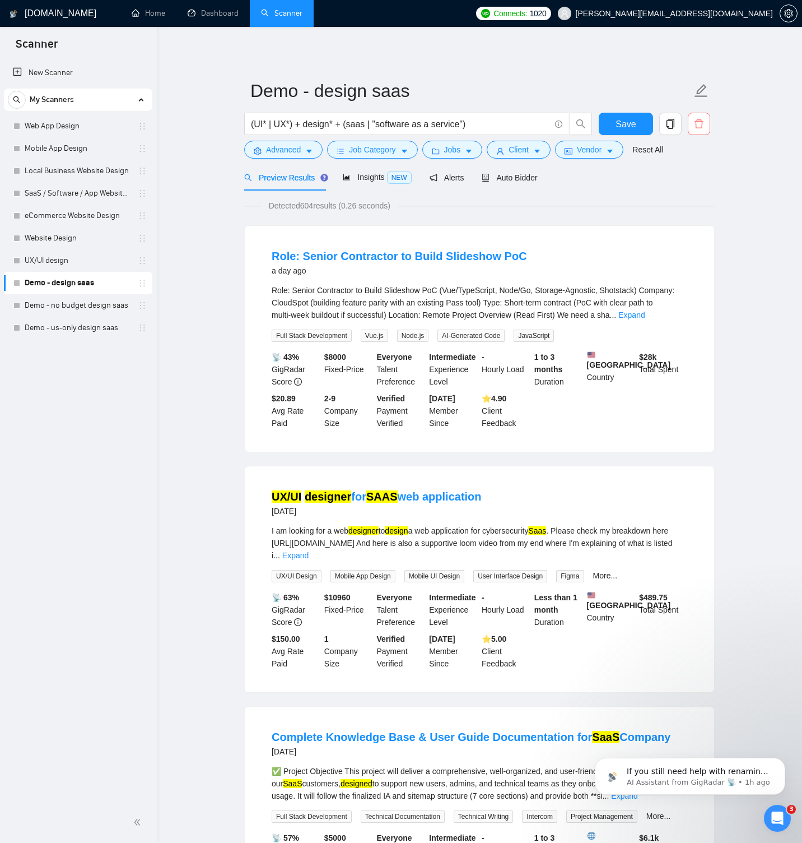
click at [707, 120] on span "delete" at bounding box center [698, 124] width 21 height 10
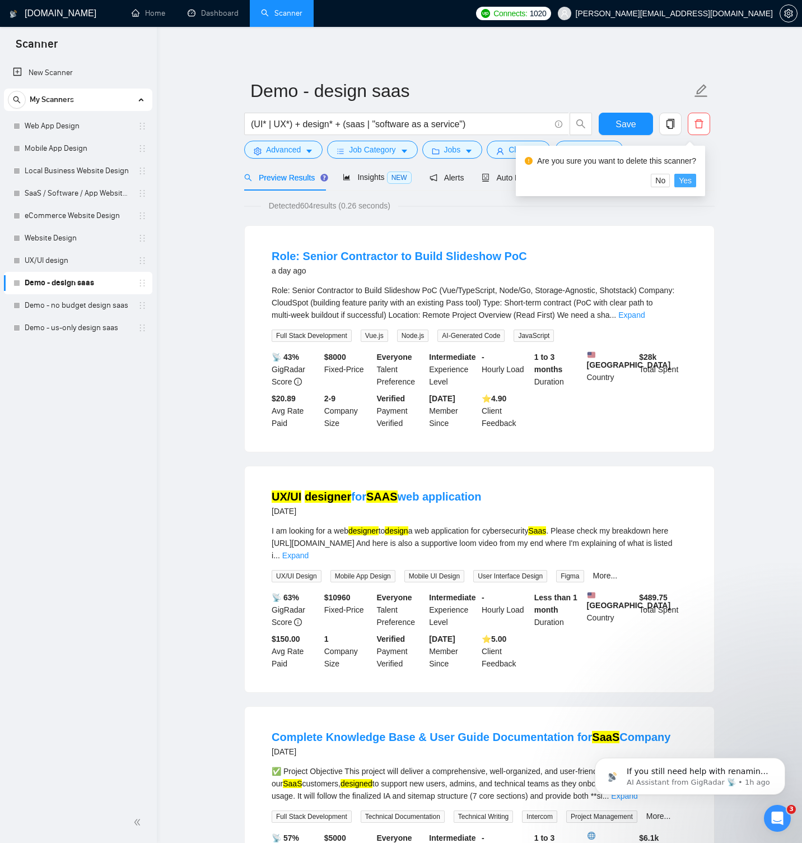
click at [692, 180] on span "Yes" at bounding box center [685, 180] width 13 height 12
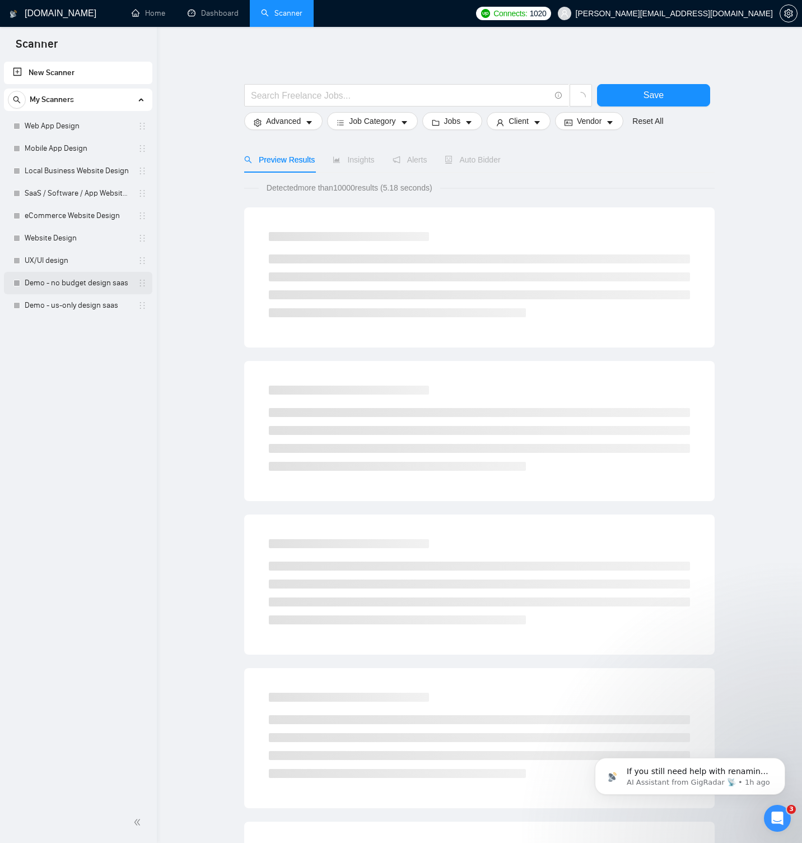
click at [94, 290] on link "Demo - no budget design saas" at bounding box center [78, 283] width 106 height 22
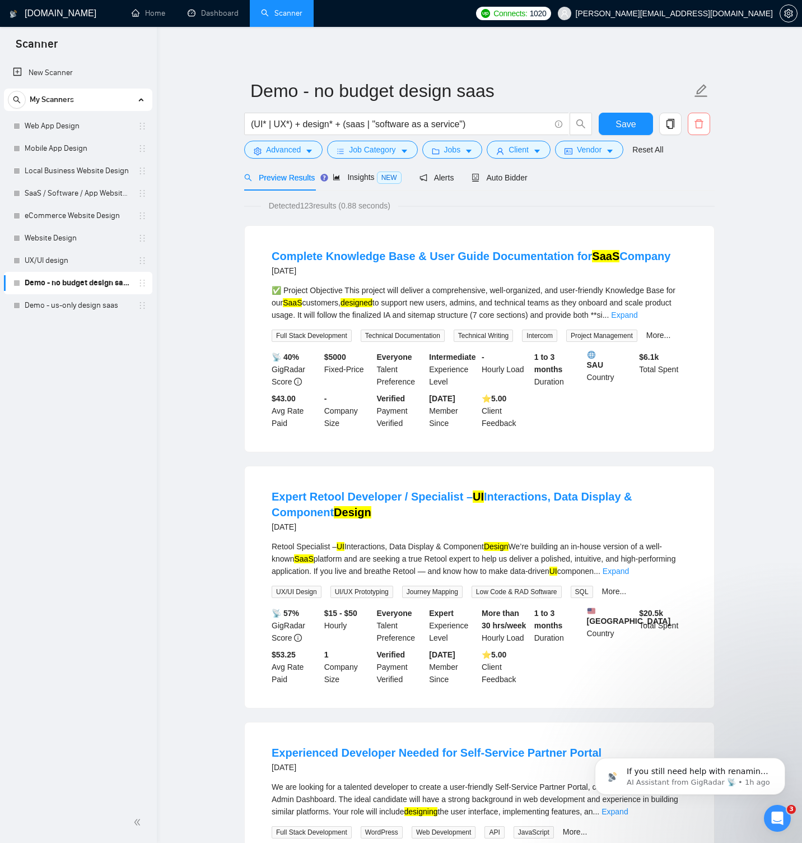
click at [697, 125] on icon "delete" at bounding box center [699, 124] width 10 height 10
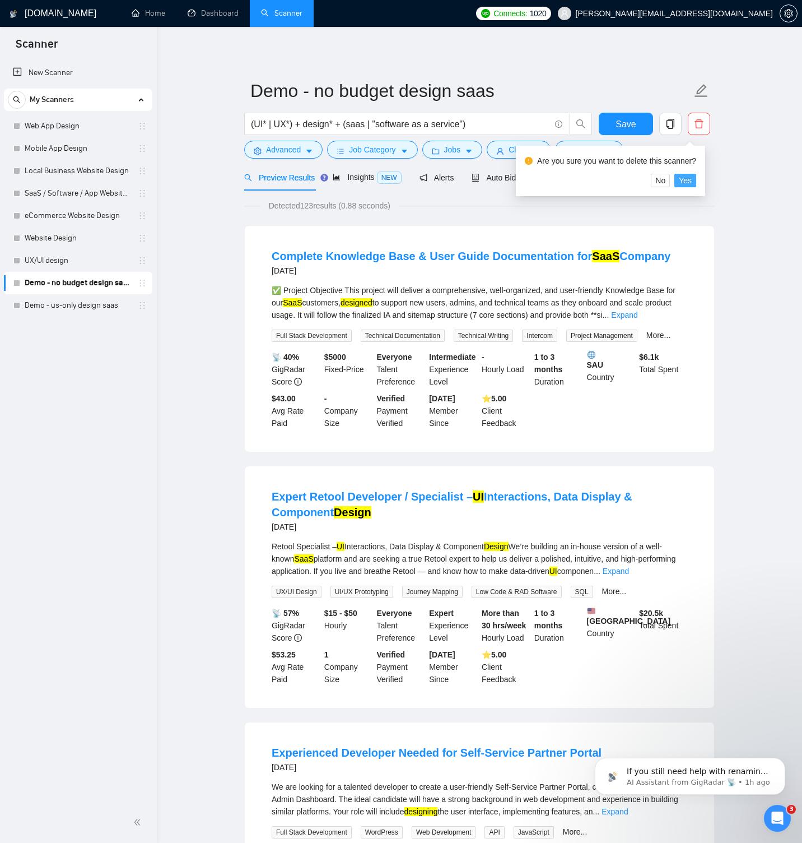
click at [691, 180] on span "Yes" at bounding box center [685, 180] width 13 height 12
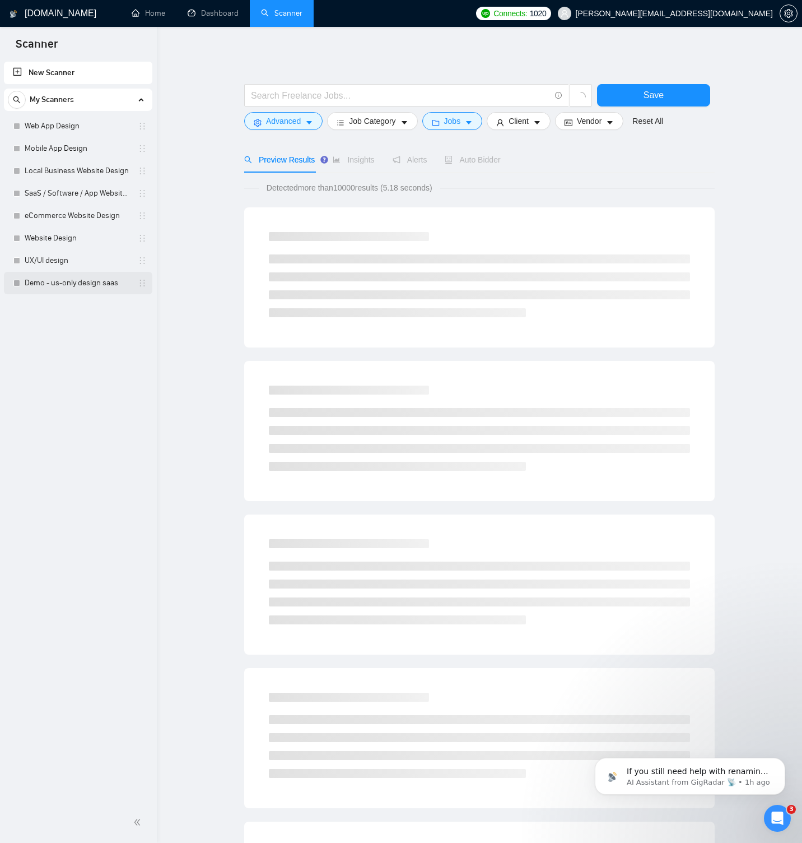
click at [56, 283] on link "Demo - us-only design saas" at bounding box center [78, 283] width 106 height 22
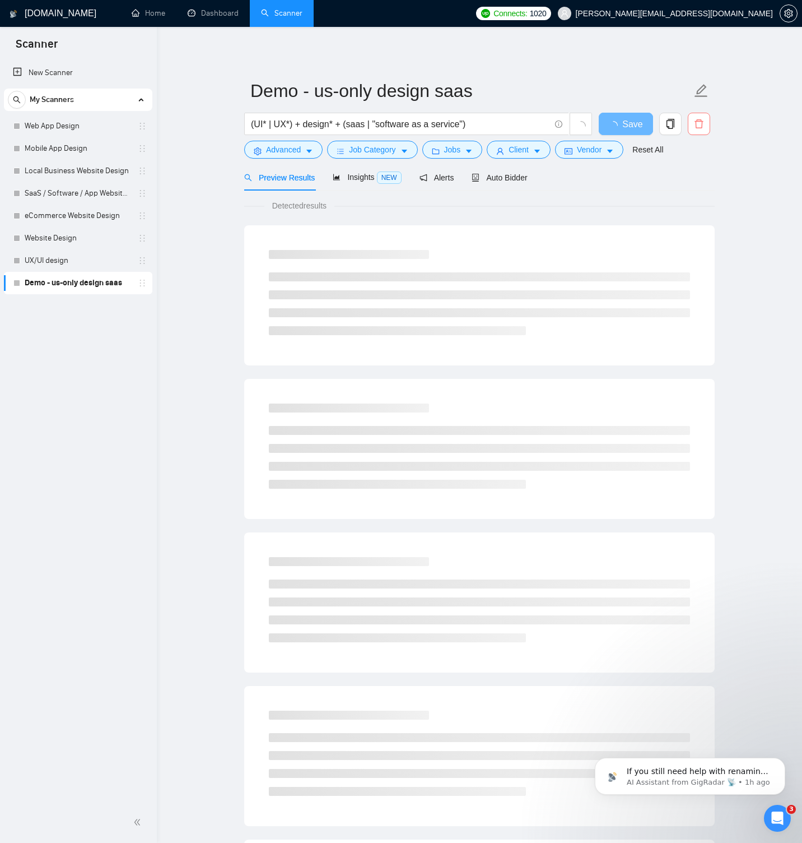
click at [701, 122] on icon "delete" at bounding box center [699, 124] width 10 height 10
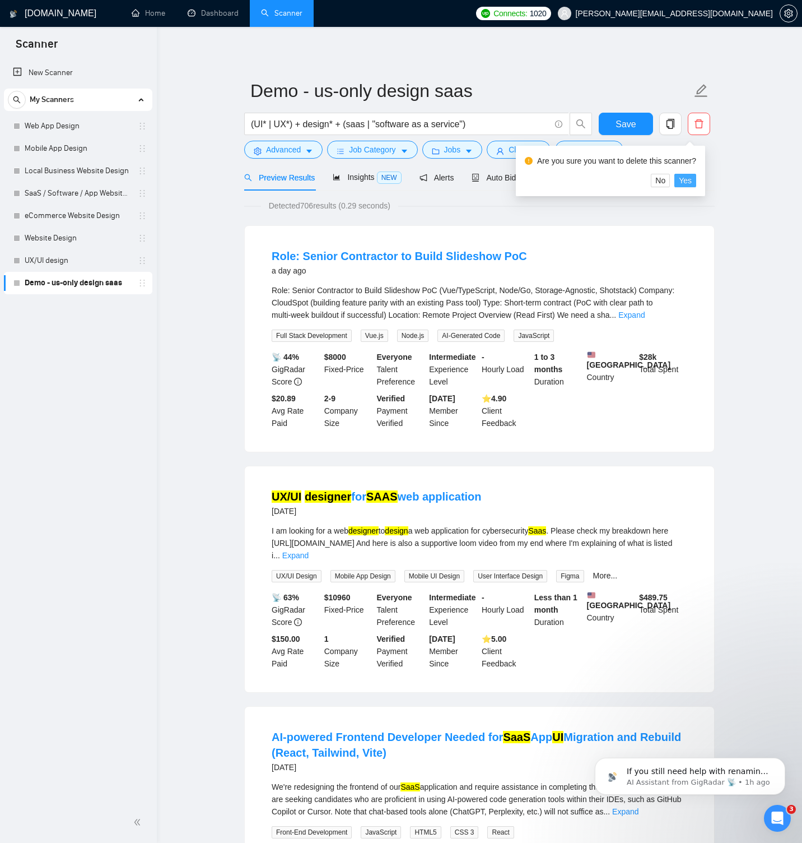
click at [689, 181] on span "Yes" at bounding box center [685, 180] width 13 height 12
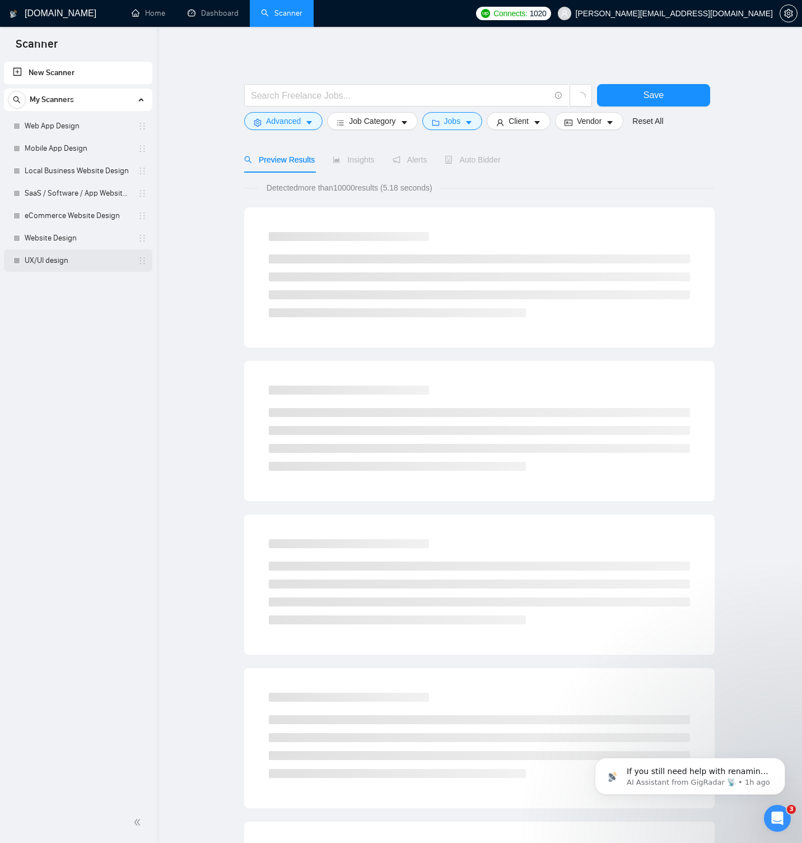
click at [73, 258] on link "UX/UI design" at bounding box center [78, 260] width 106 height 22
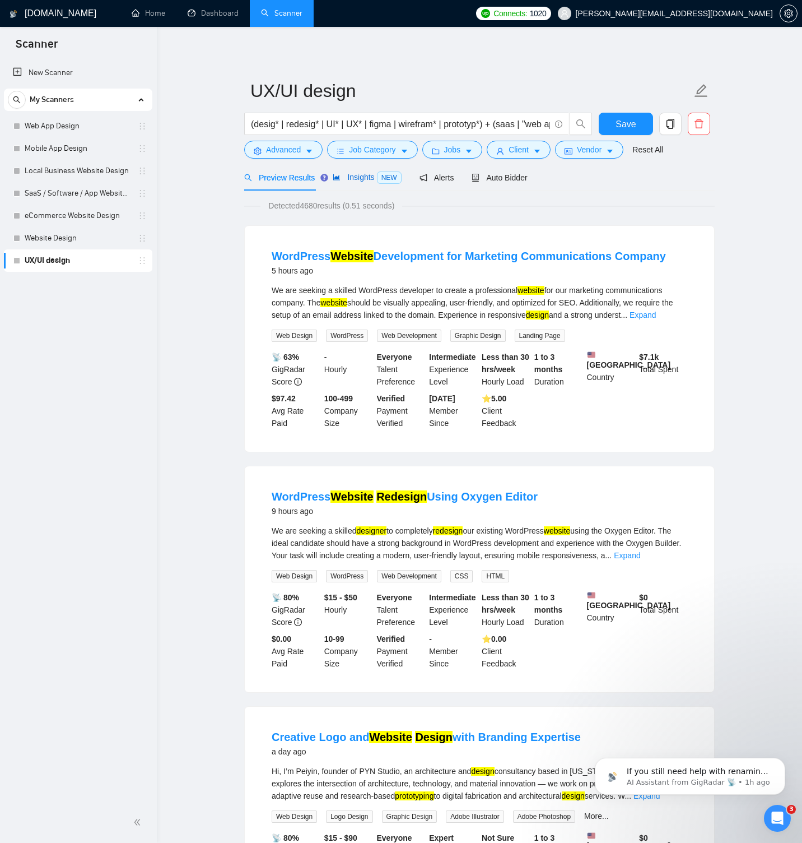
click at [356, 178] on span "Insights NEW" at bounding box center [367, 177] width 68 height 9
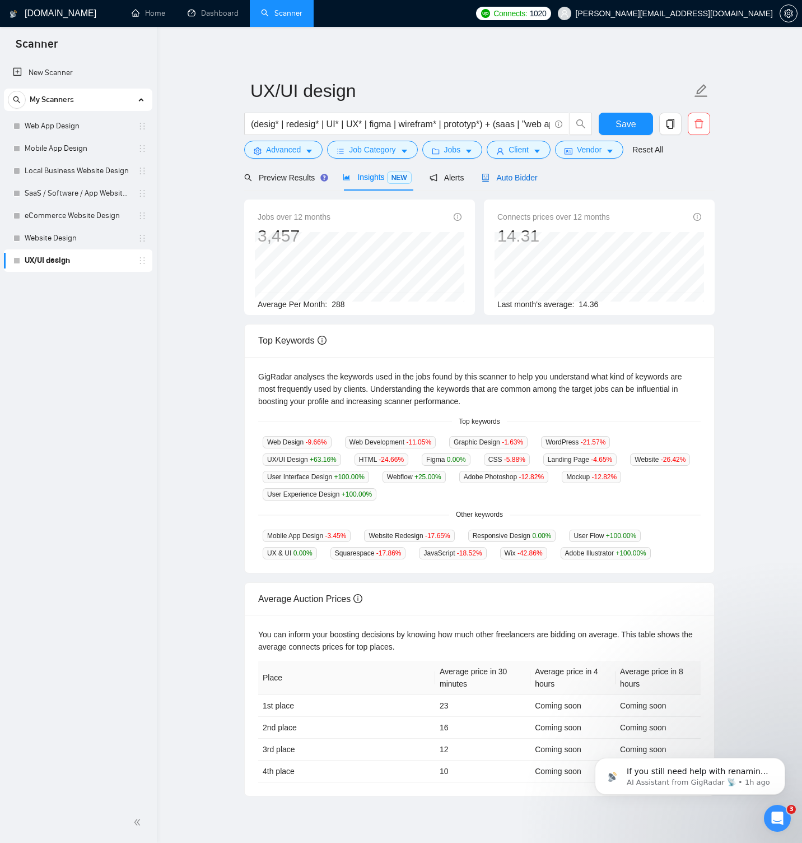
click at [515, 178] on span "Auto Bidder" at bounding box center [509, 177] width 55 height 9
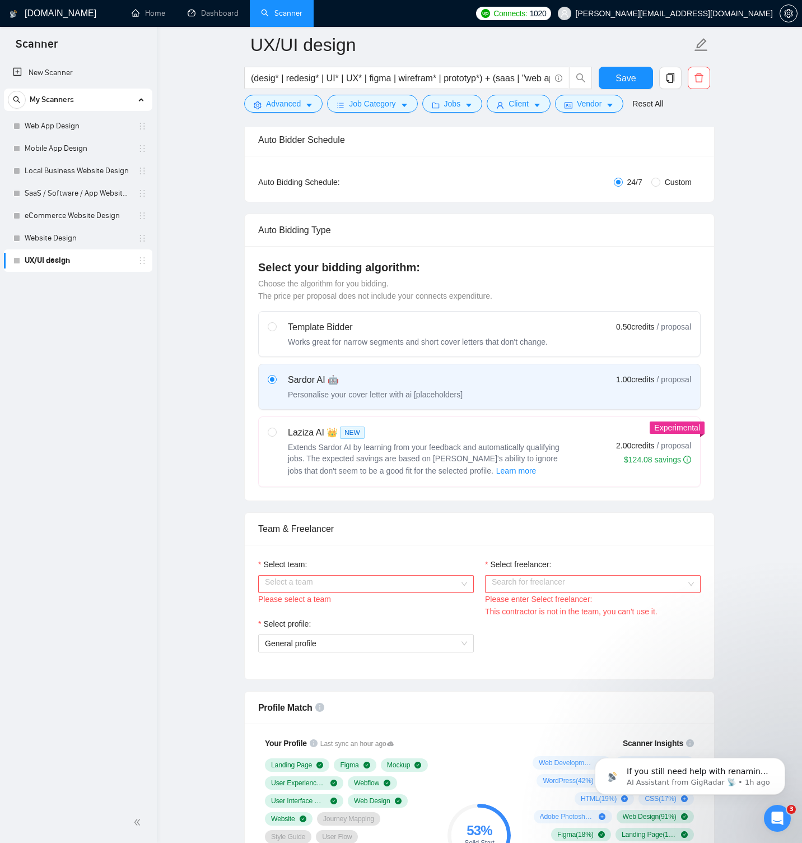
scroll to position [157, 0]
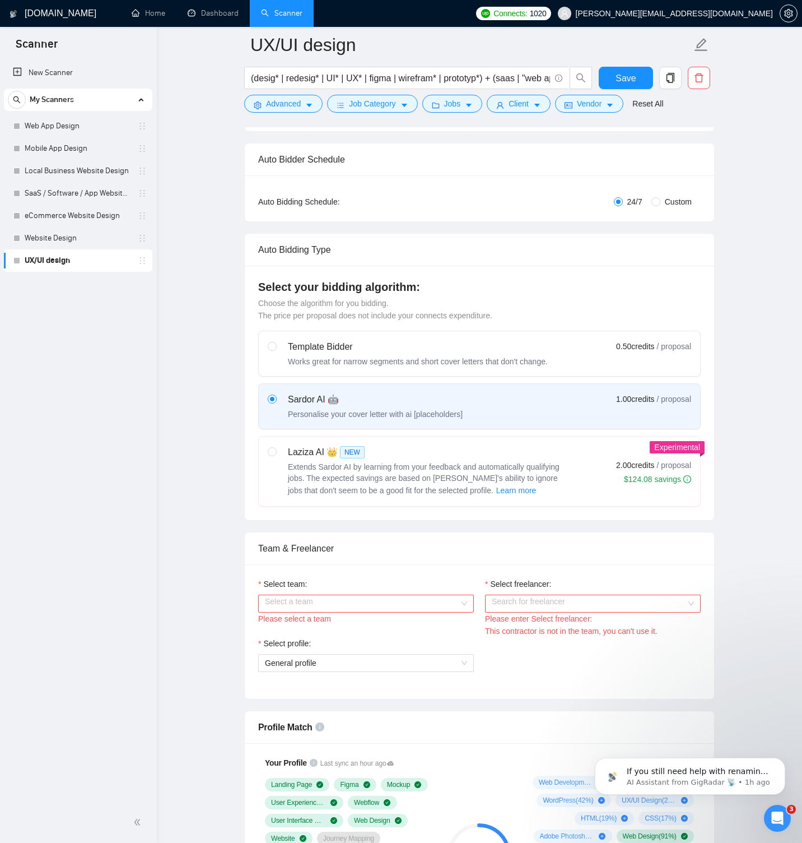
click at [664, 202] on span "Custom" at bounding box center [678, 202] width 36 height 12
click at [660, 202] on input "Custom" at bounding box center [655, 201] width 9 height 9
radio input "true"
radio input "false"
checkbox input "true"
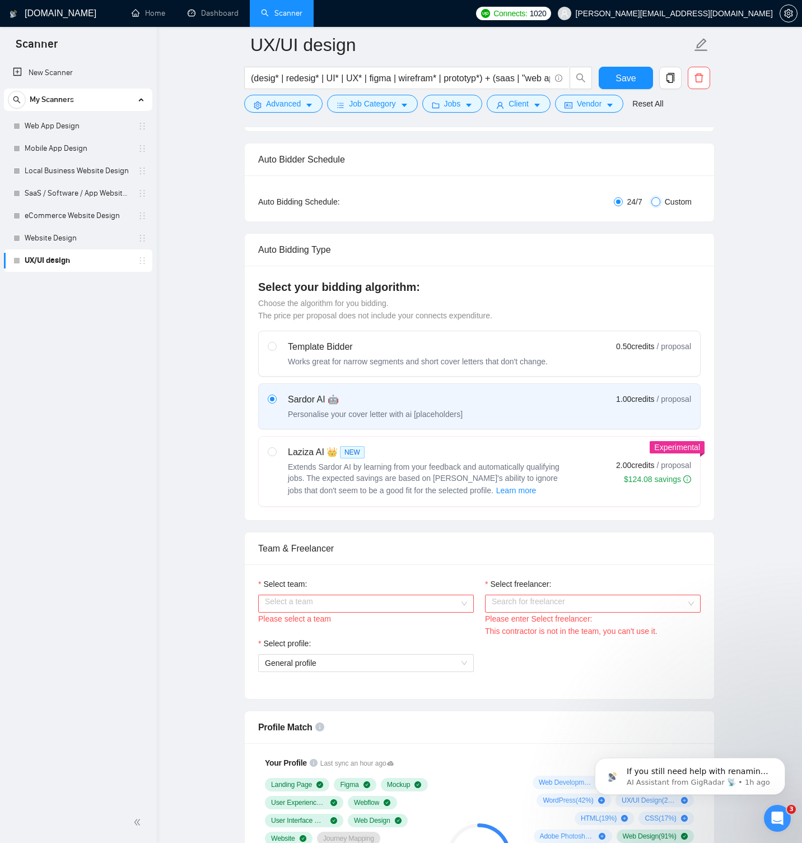
checkbox input "true"
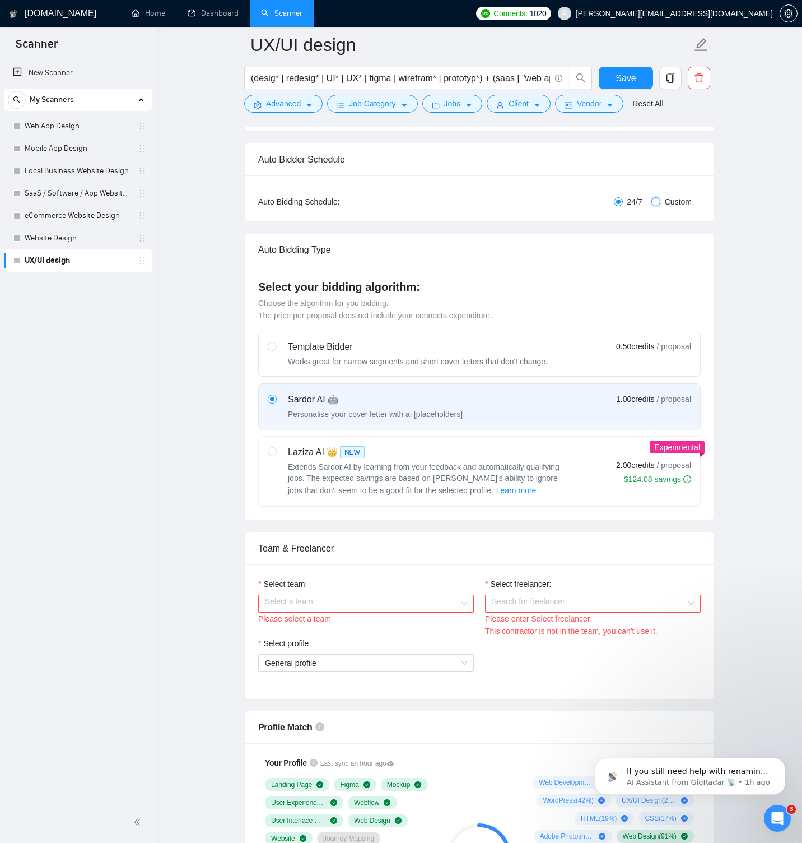
checkbox input "true"
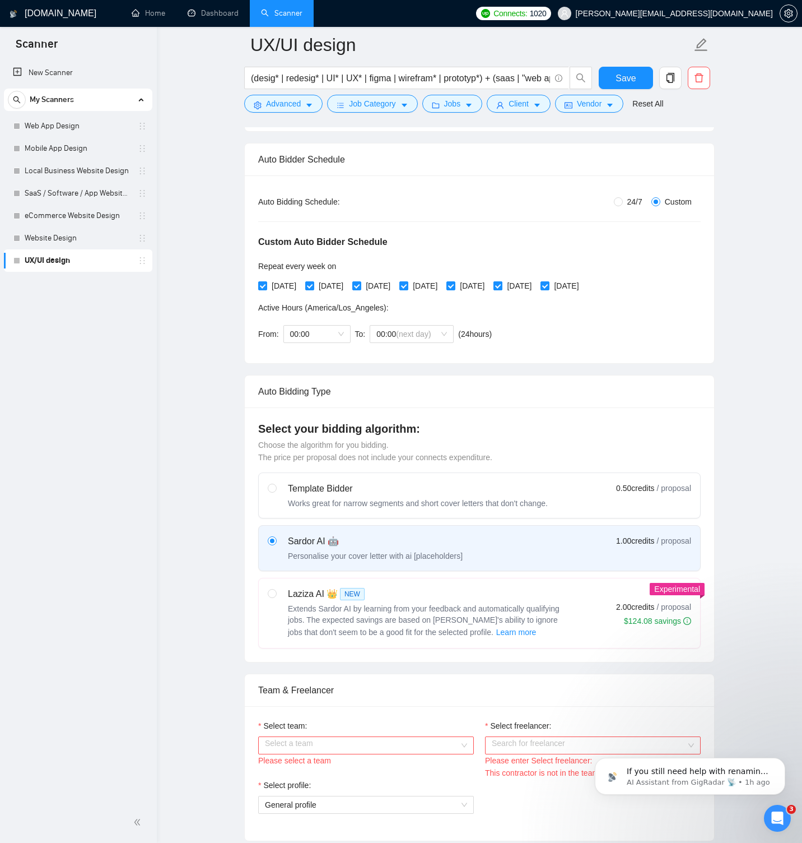
click at [501, 284] on input "[DATE]" at bounding box center [498, 285] width 8 height 8
checkbox input "false"
click at [583, 283] on span "[DATE]" at bounding box center [567, 286] width 34 height 12
click at [548, 283] on input "[DATE]" at bounding box center [545, 285] width 8 height 8
checkbox input "false"
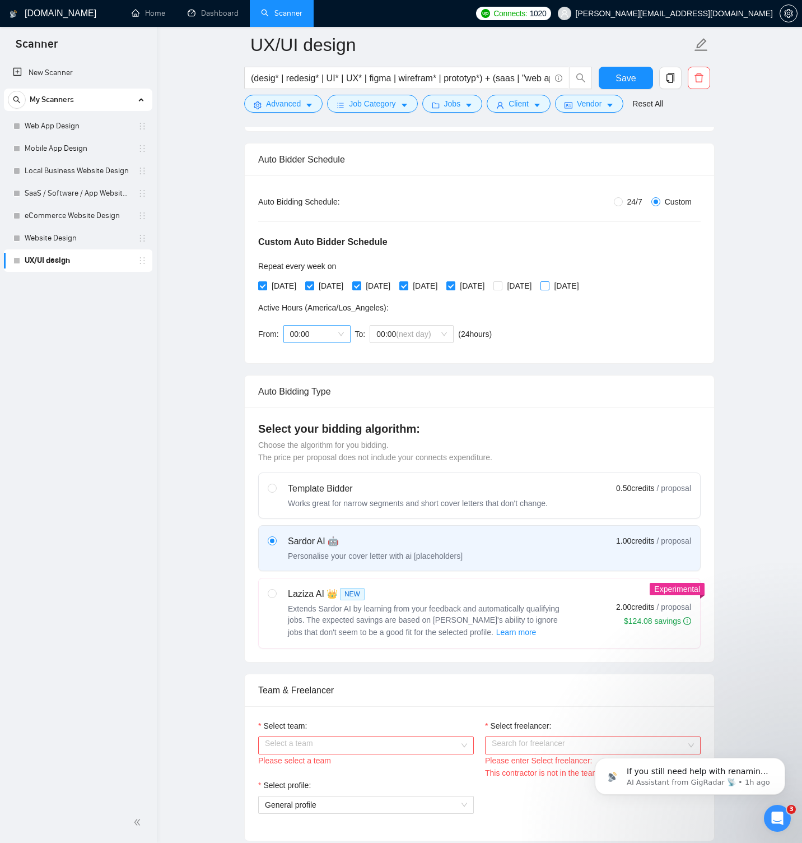
click at [347, 332] on div "00:00" at bounding box center [316, 334] width 67 height 18
click at [316, 394] on div "09:00" at bounding box center [317, 390] width 54 height 12
click at [401, 331] on span "(next day)" at bounding box center [413, 333] width 35 height 9
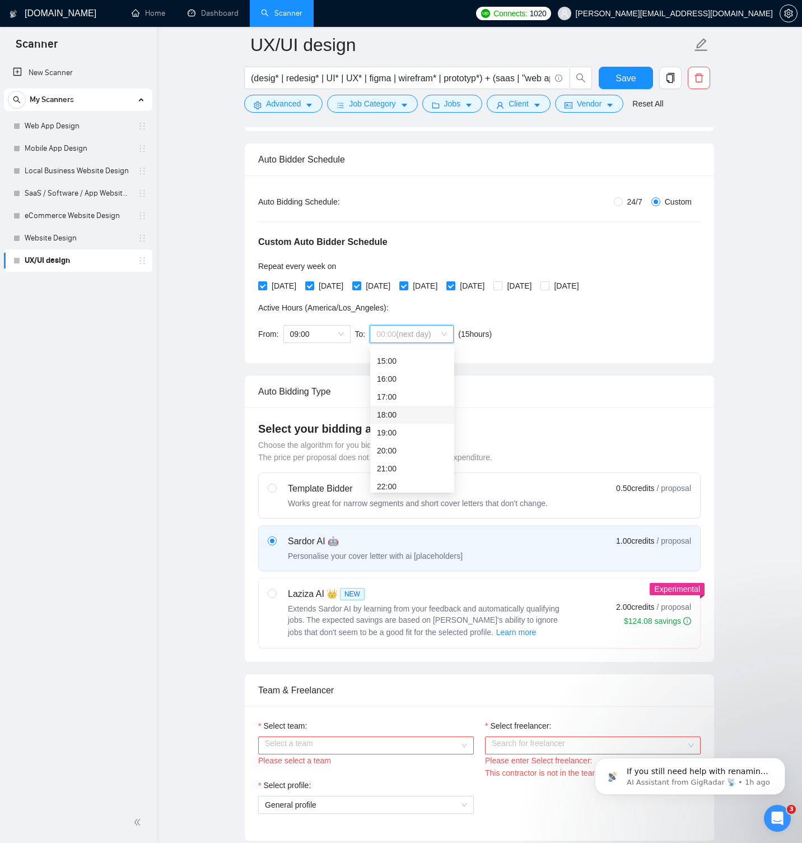
click at [403, 416] on div "18:00" at bounding box center [412, 414] width 71 height 12
click at [621, 82] on span "Save" at bounding box center [626, 78] width 20 height 14
click at [430, 747] on input "Select team:" at bounding box center [362, 745] width 194 height 17
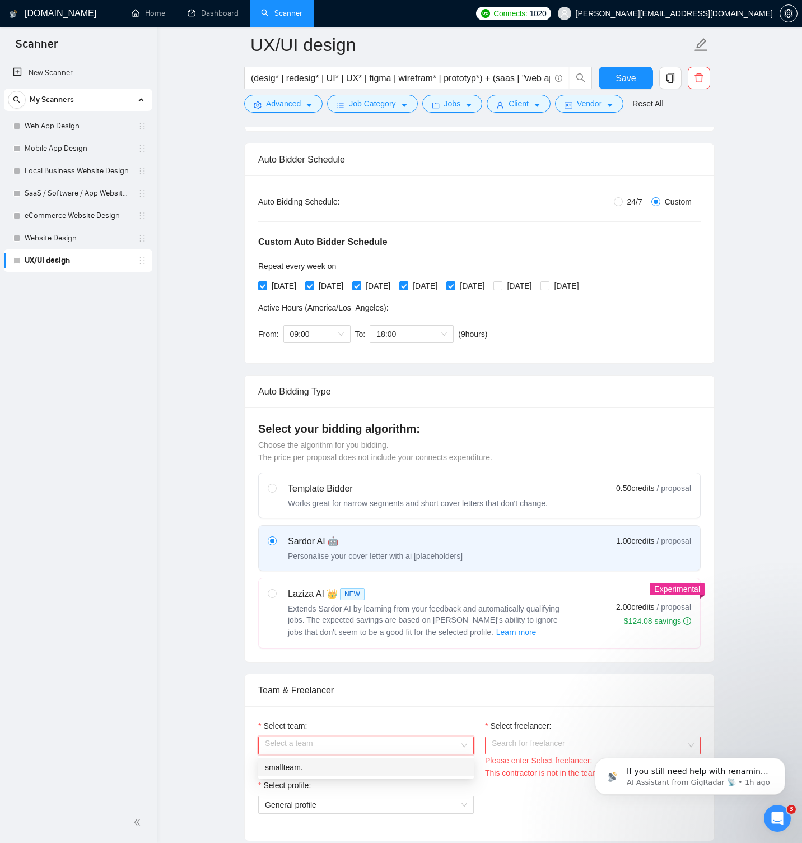
click at [407, 760] on div "smallteam." at bounding box center [366, 767] width 216 height 18
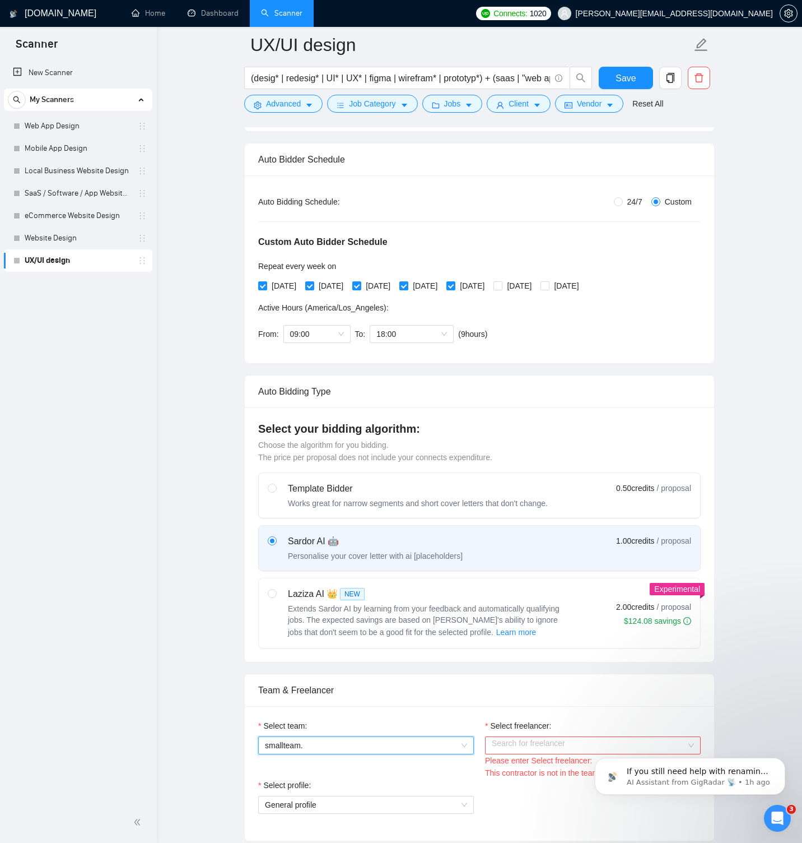
click at [520, 747] on input "Select freelancer:" at bounding box center [589, 745] width 194 height 17
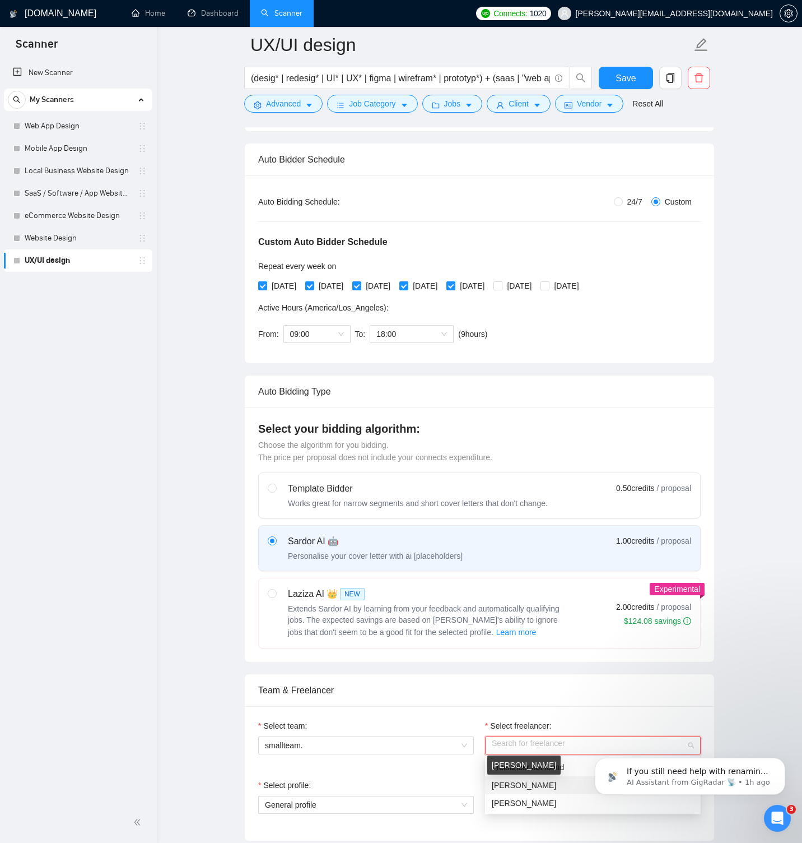
click at [516, 783] on span "[PERSON_NAME]" at bounding box center [524, 784] width 64 height 9
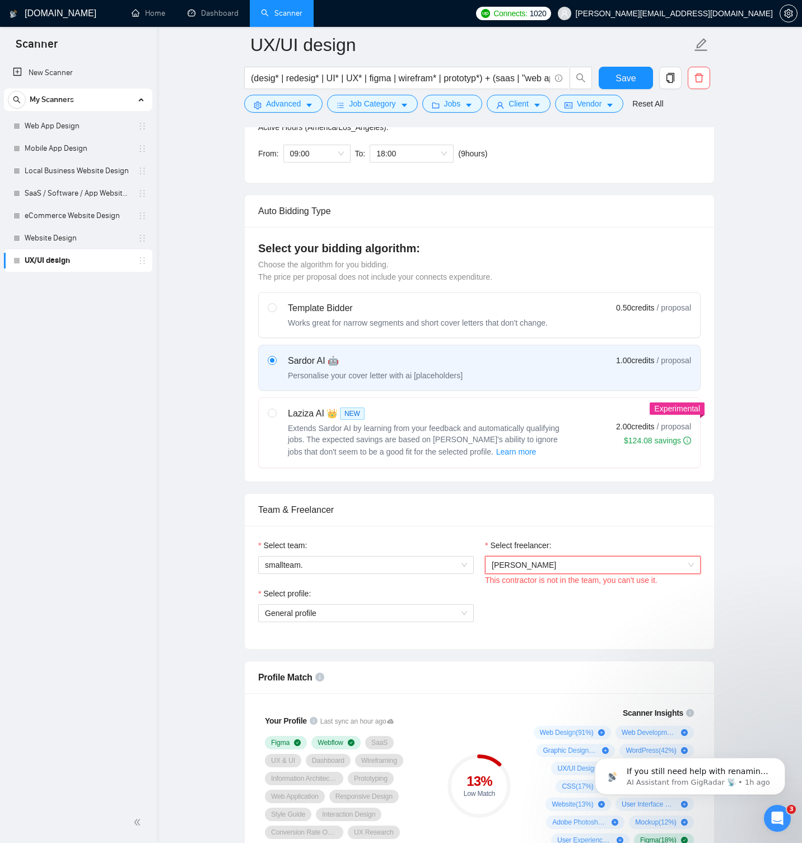
scroll to position [343, 0]
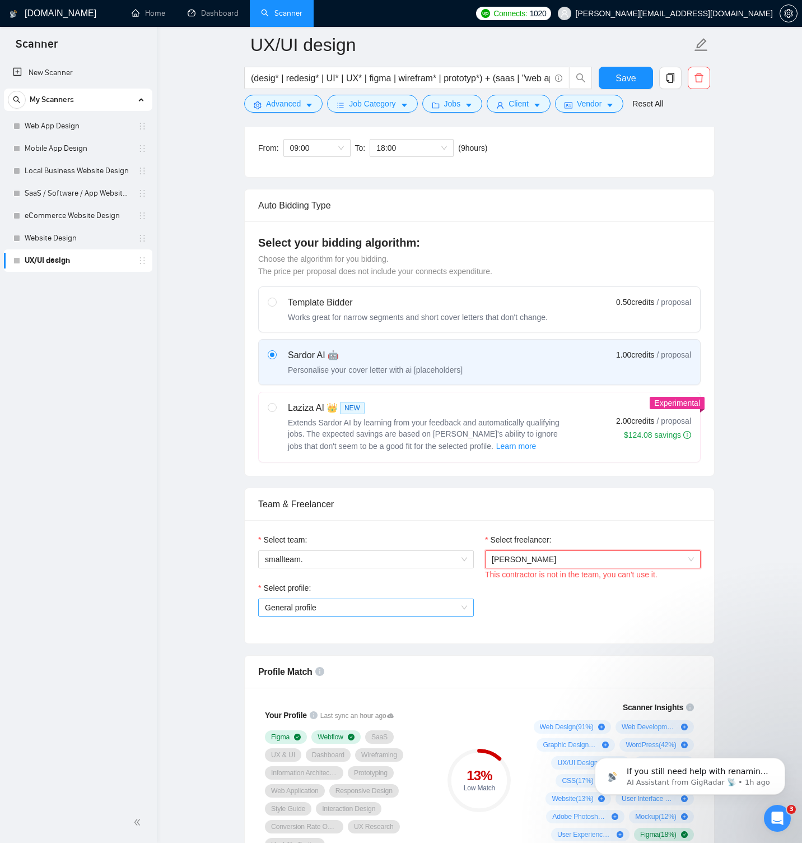
click at [376, 604] on span "General profile" at bounding box center [366, 607] width 202 height 17
click at [337, 648] on div "UX/UI Design" at bounding box center [366, 647] width 202 height 12
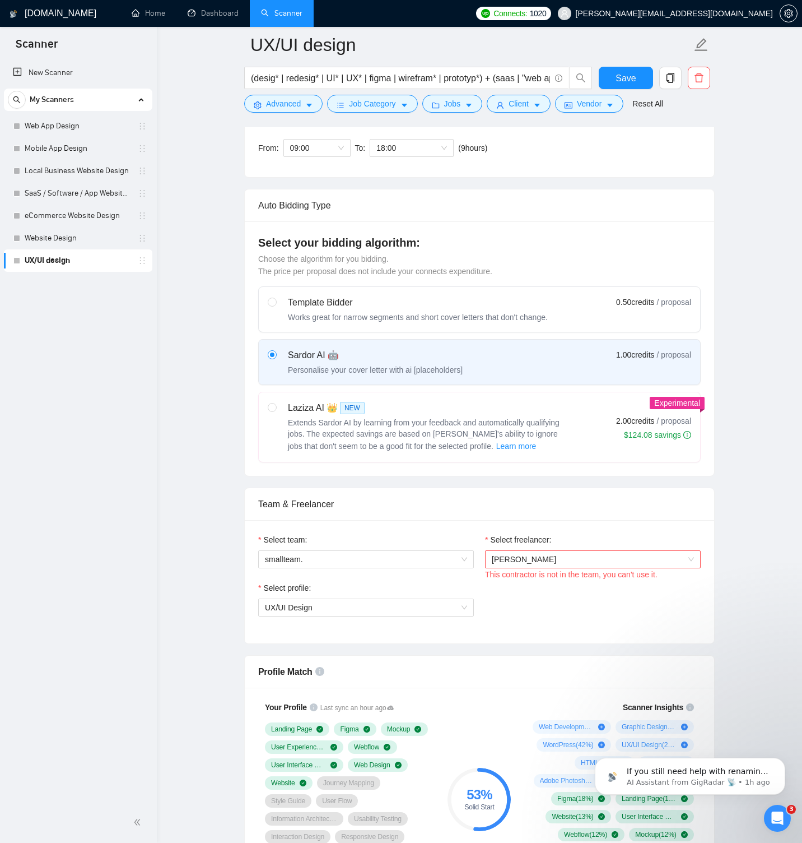
click at [582, 599] on div "Select profile: UX/UI Design" at bounding box center [480, 605] width 454 height 48
click at [629, 75] on span "Save" at bounding box center [626, 78] width 20 height 14
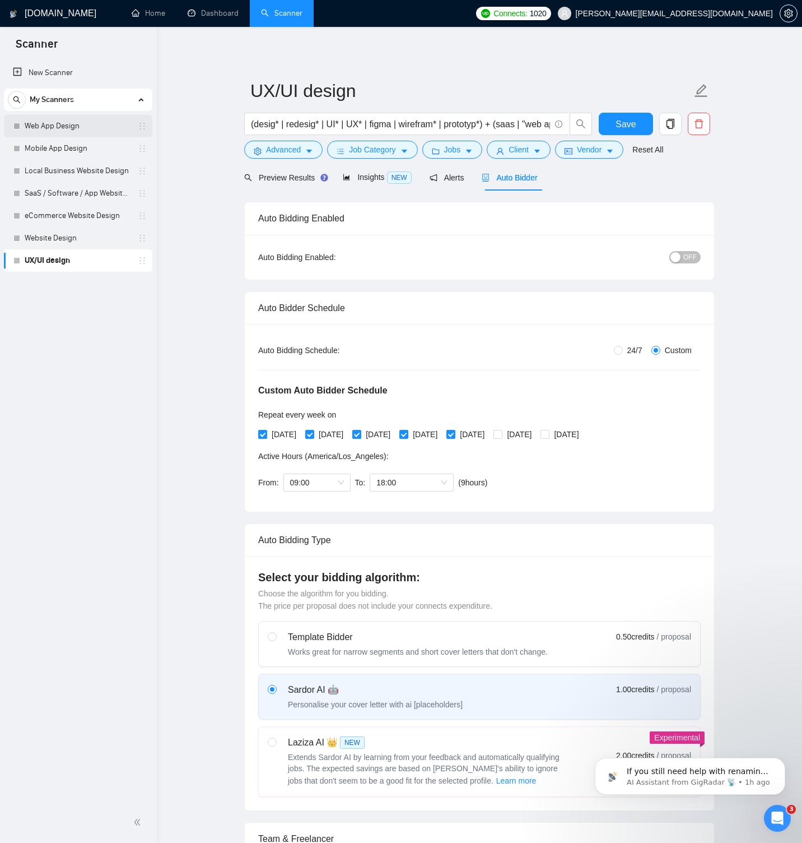
click at [81, 124] on link "Web App Design" at bounding box center [78, 126] width 106 height 22
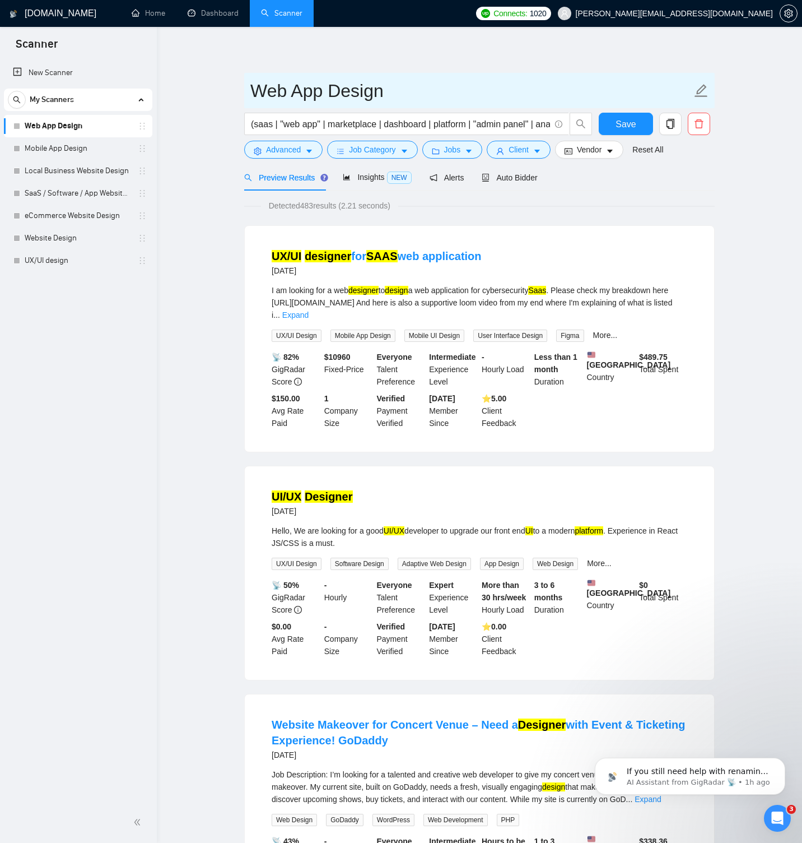
drag, startPoint x: 255, startPoint y: 90, endPoint x: 381, endPoint y: 92, distance: 126.1
click at [381, 92] on input "Web App Design" at bounding box center [470, 91] width 441 height 28
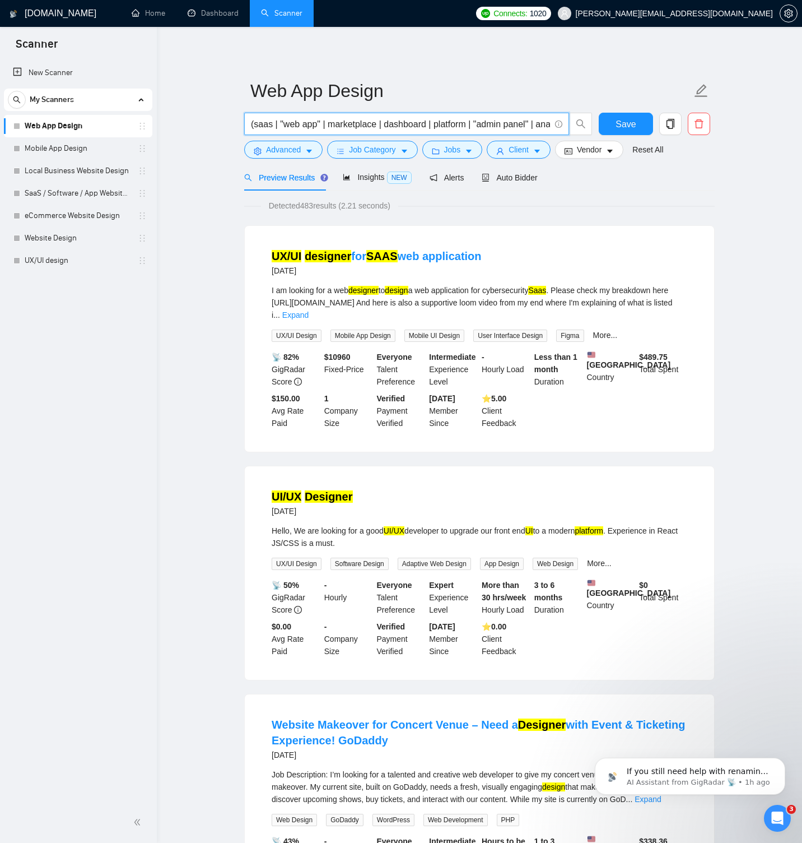
click at [288, 124] on input "(saas | "web app" | marketplace | dashboard | platform | "admin panel" | analyt…" at bounding box center [400, 124] width 299 height 14
click at [282, 151] on span "Advanced" at bounding box center [283, 149] width 35 height 12
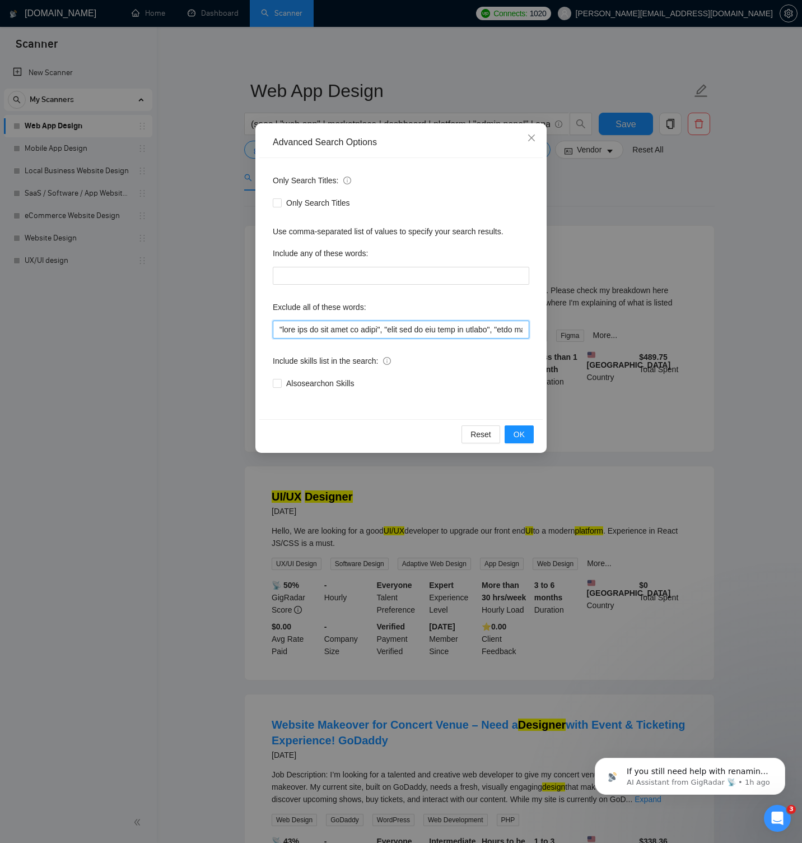
click at [333, 329] on input "text" at bounding box center [401, 329] width 257 height 18
click at [533, 137] on icon "close" at bounding box center [531, 137] width 7 height 7
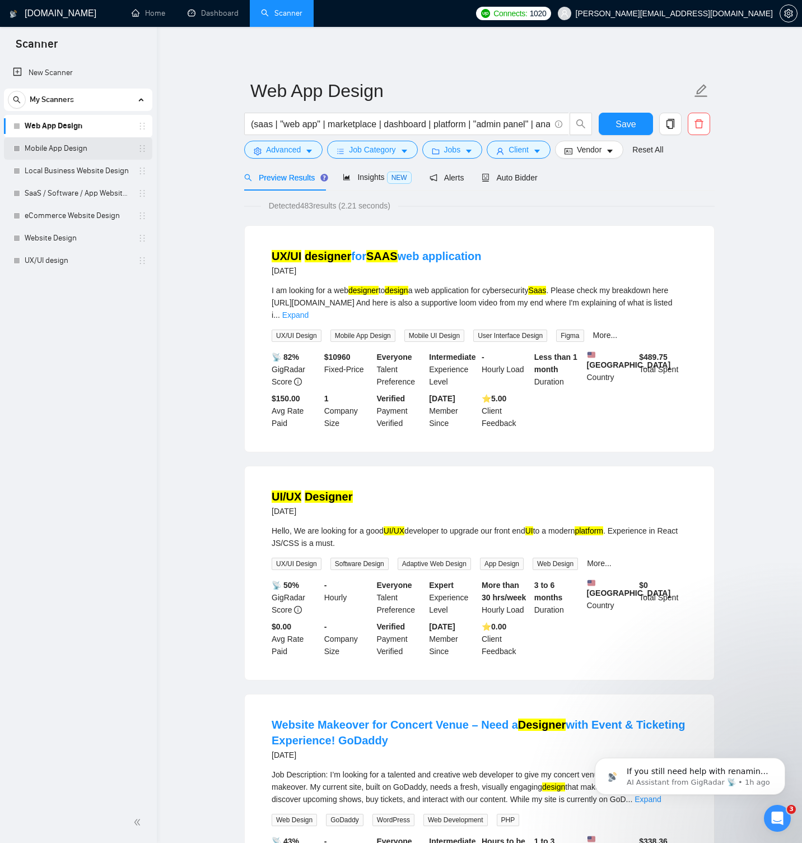
click at [85, 145] on link "Mobile App Design" at bounding box center [78, 148] width 106 height 22
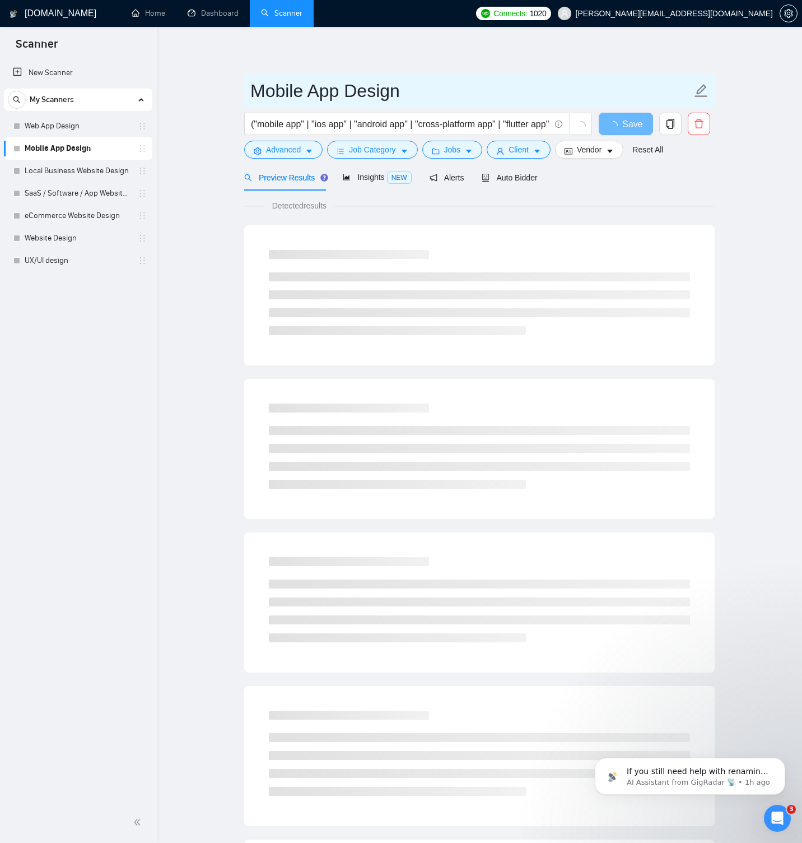
click at [283, 92] on input "Mobile App Design" at bounding box center [470, 91] width 441 height 28
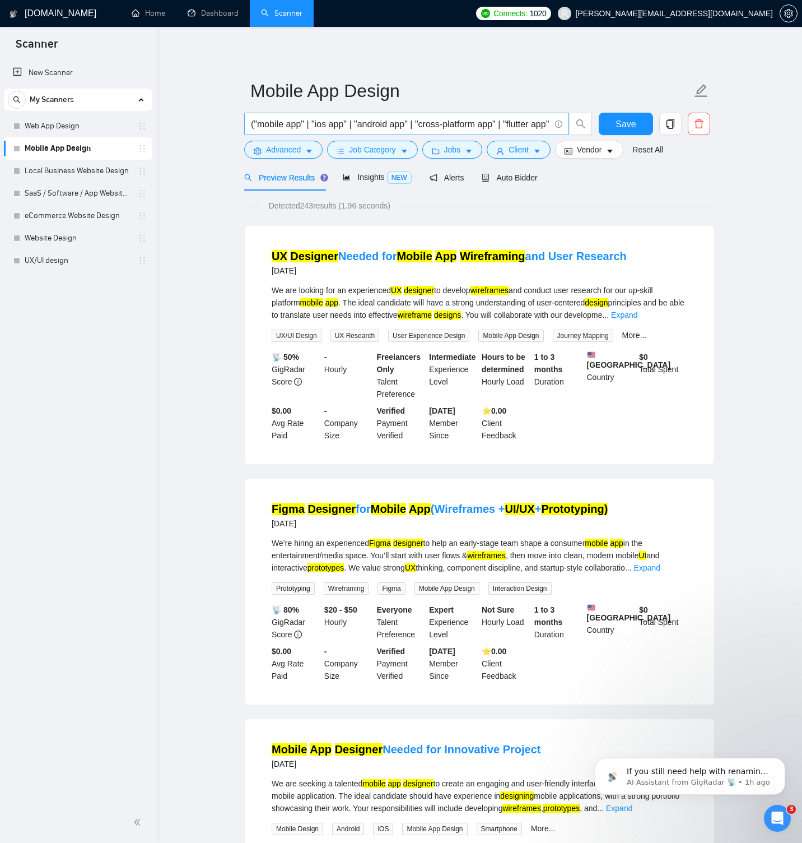
click at [366, 121] on input "("mobile app" | "ios app" | "android app" | "cross-platform app" | "flutter app…" at bounding box center [400, 124] width 299 height 14
click at [283, 150] on span "Advanced" at bounding box center [283, 149] width 35 height 12
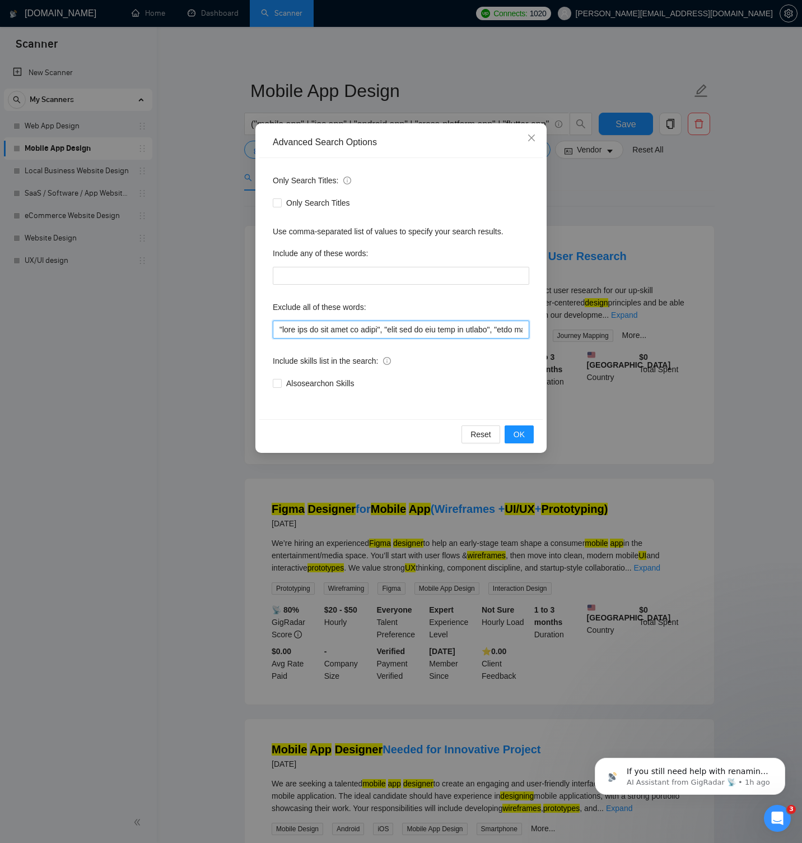
click at [334, 331] on input "text" at bounding box center [401, 329] width 257 height 18
click at [530, 137] on icon "close" at bounding box center [531, 137] width 7 height 7
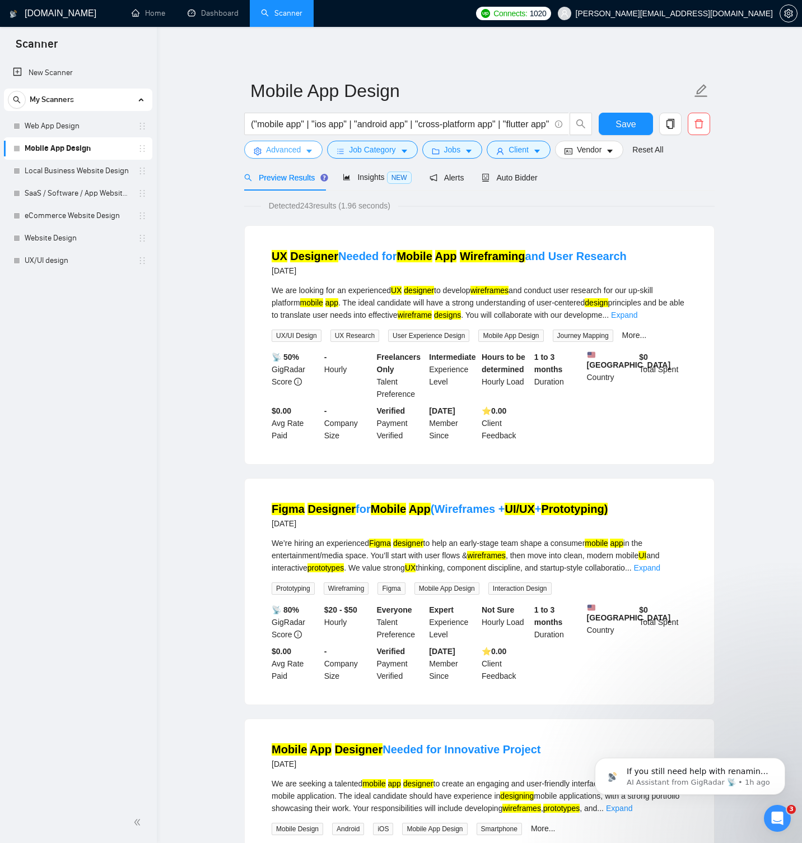
click at [276, 150] on span "Advanced" at bounding box center [283, 149] width 35 height 12
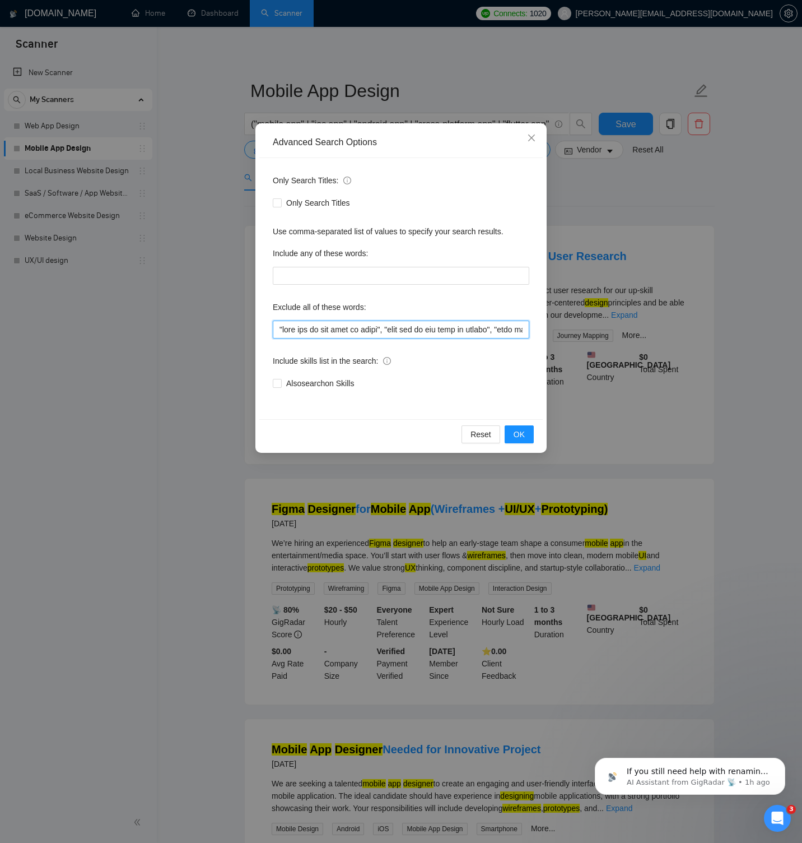
click at [430, 329] on input "text" at bounding box center [401, 329] width 257 height 18
click at [530, 135] on icon "close" at bounding box center [531, 137] width 9 height 9
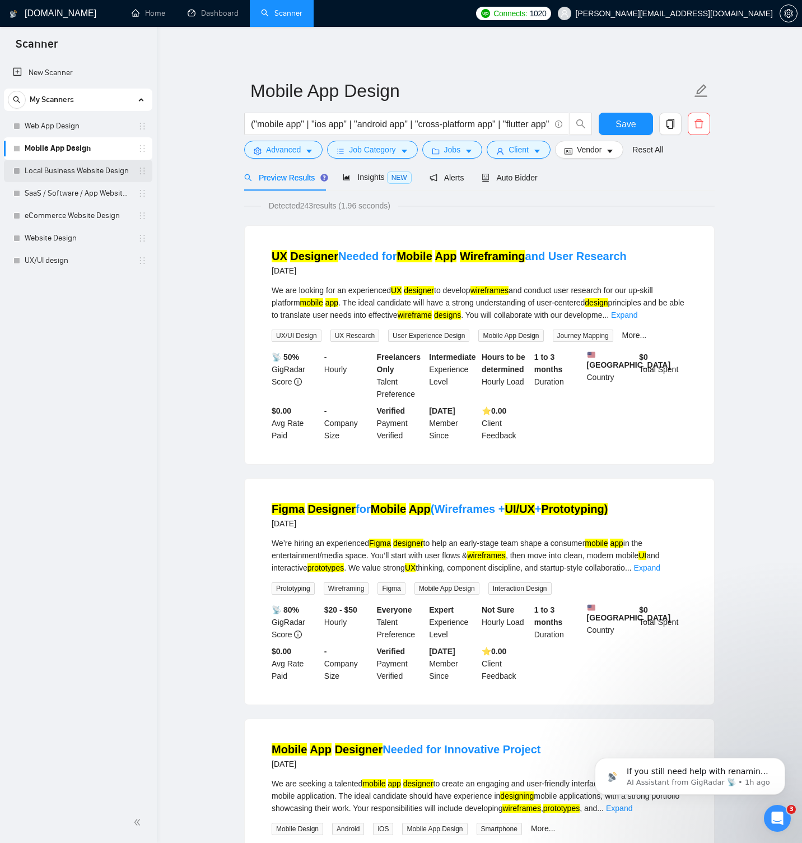
click at [91, 170] on link "Local Business Website Design" at bounding box center [78, 171] width 106 height 22
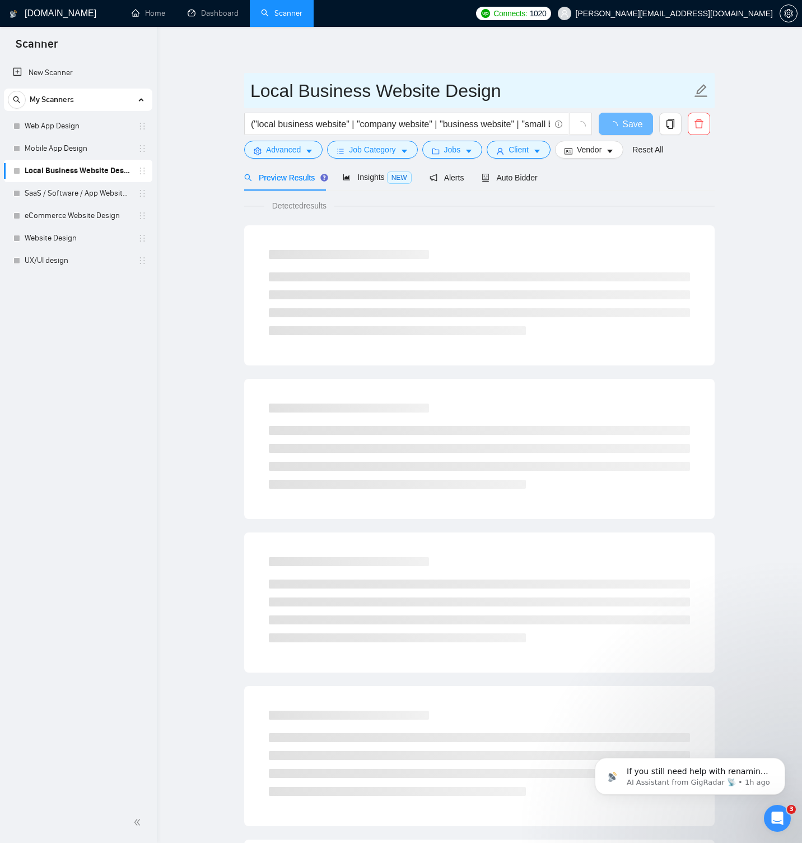
click at [304, 89] on input "Local Business Website Design" at bounding box center [470, 91] width 441 height 28
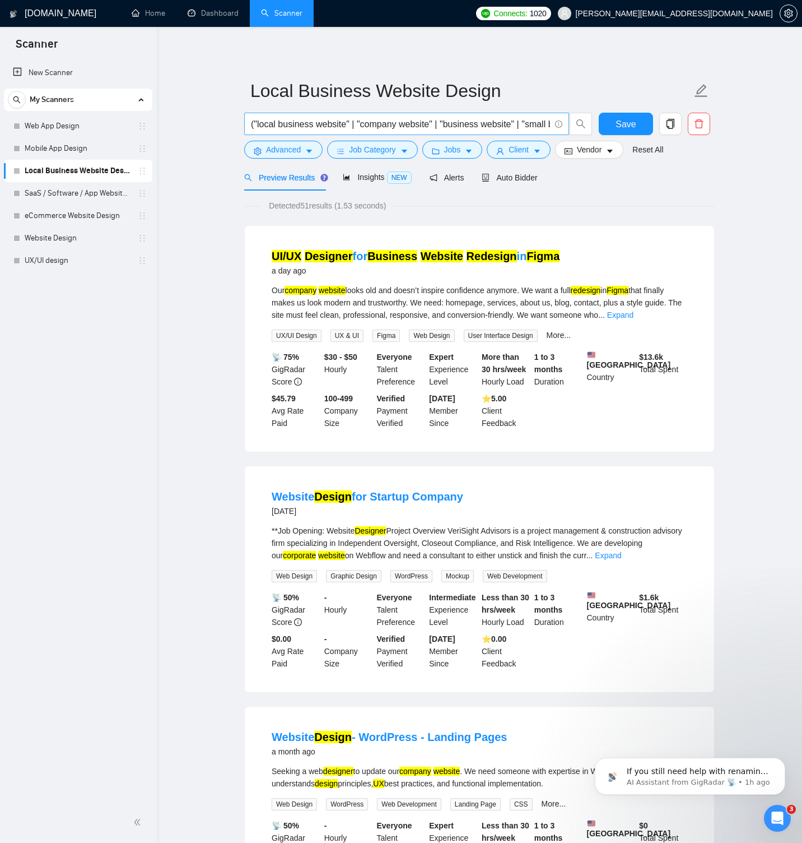
click at [313, 125] on input "("local business website" | "company website" | "business website" | "small bus…" at bounding box center [400, 124] width 299 height 14
click at [278, 152] on span "Advanced" at bounding box center [283, 149] width 35 height 12
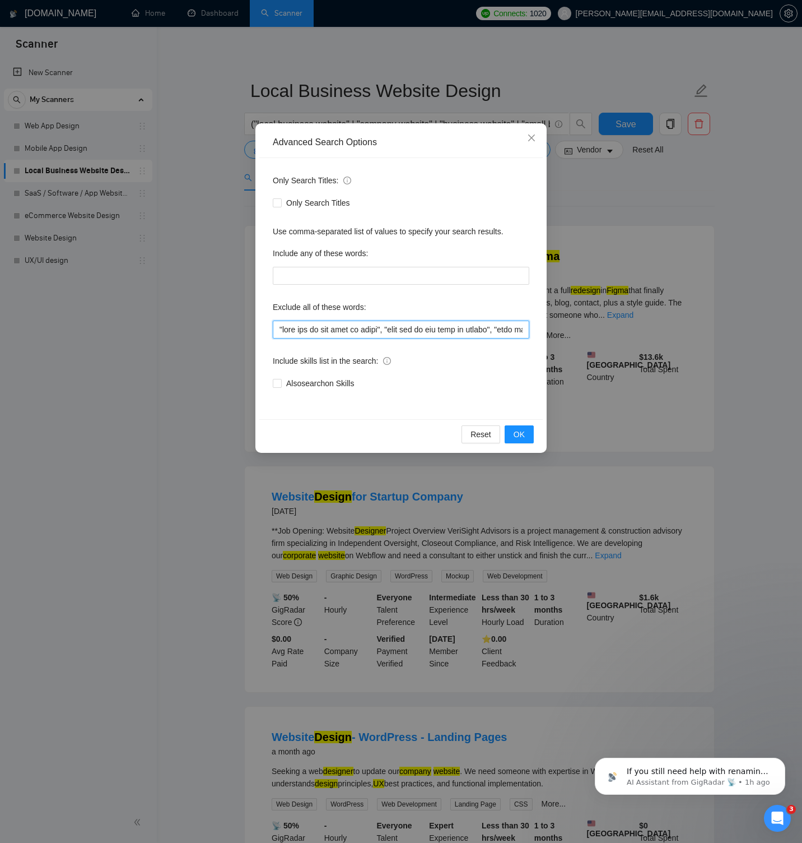
click at [330, 330] on input "text" at bounding box center [401, 329] width 257 height 18
click at [231, 100] on div "Advanced Search Options Only Search Titles: Only Search Titles Use comma-separa…" at bounding box center [401, 421] width 802 height 843
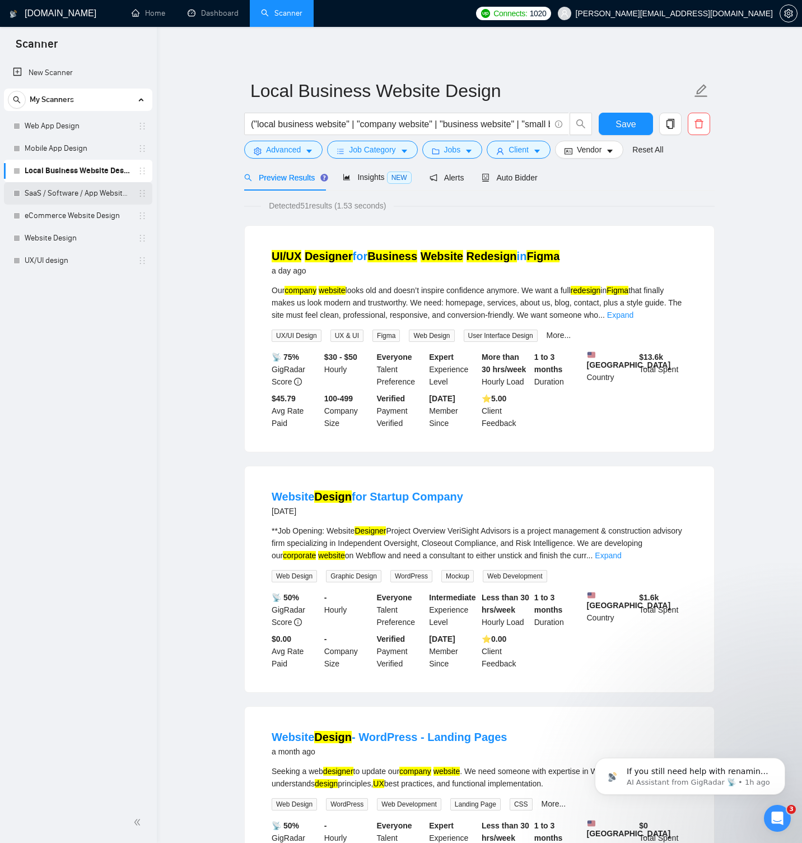
click at [96, 190] on link "SaaS / Software / App Website Design" at bounding box center [78, 193] width 106 height 22
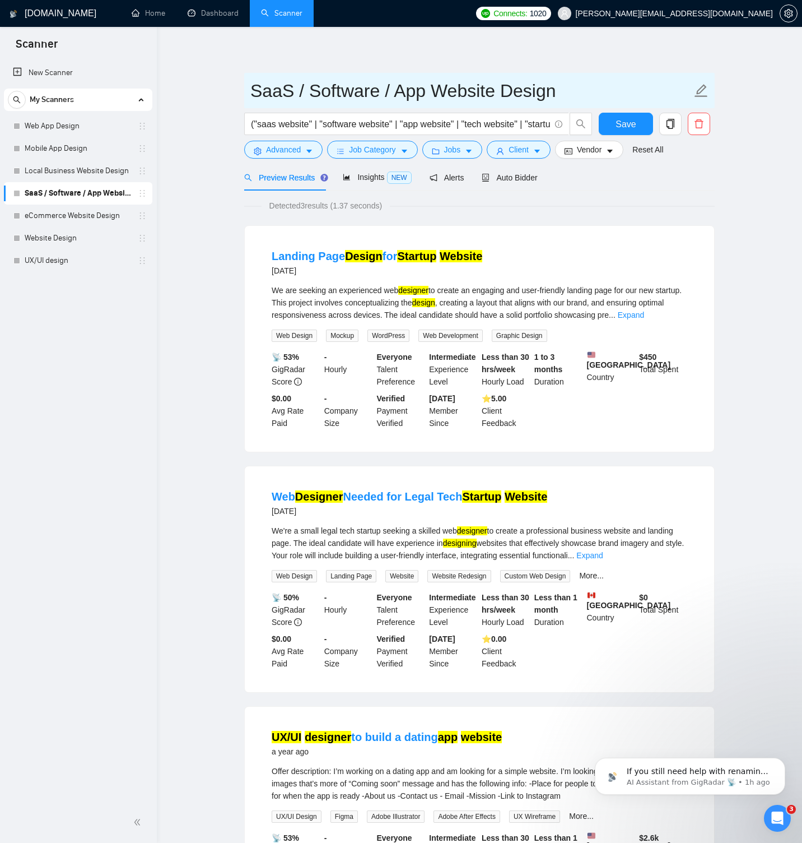
drag, startPoint x: 252, startPoint y: 92, endPoint x: 548, endPoint y: 92, distance: 296.3
click at [548, 92] on input "SaaS / Software / App Website Design" at bounding box center [470, 91] width 441 height 28
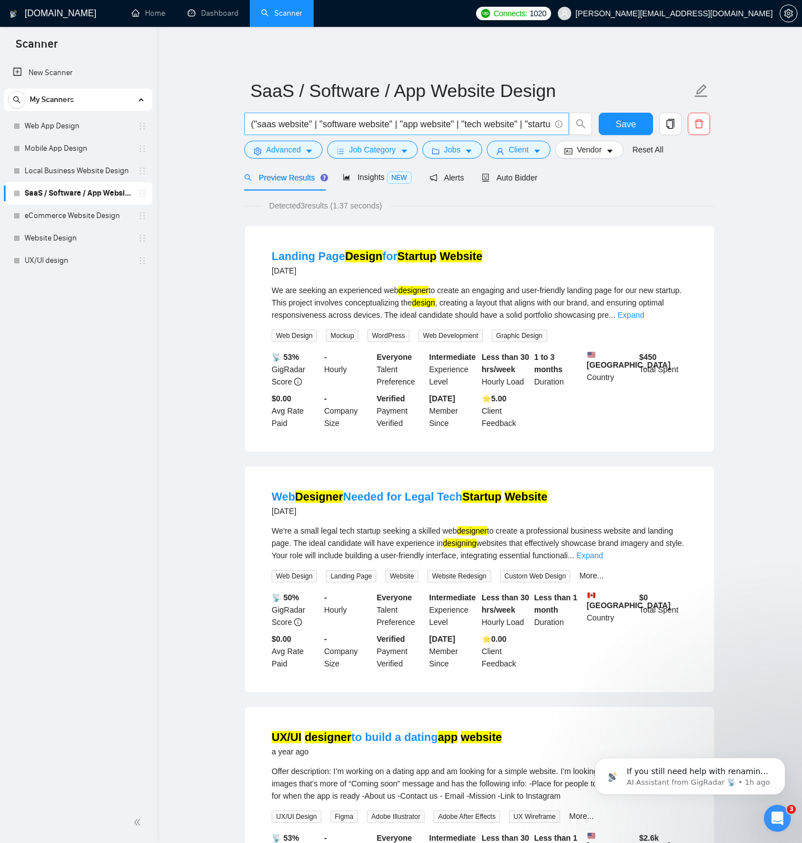
click at [301, 122] on input "("saas website" | "software website" | "app website" | "tech website" | "startu…" at bounding box center [400, 124] width 299 height 14
click at [298, 150] on span "Advanced" at bounding box center [283, 149] width 35 height 12
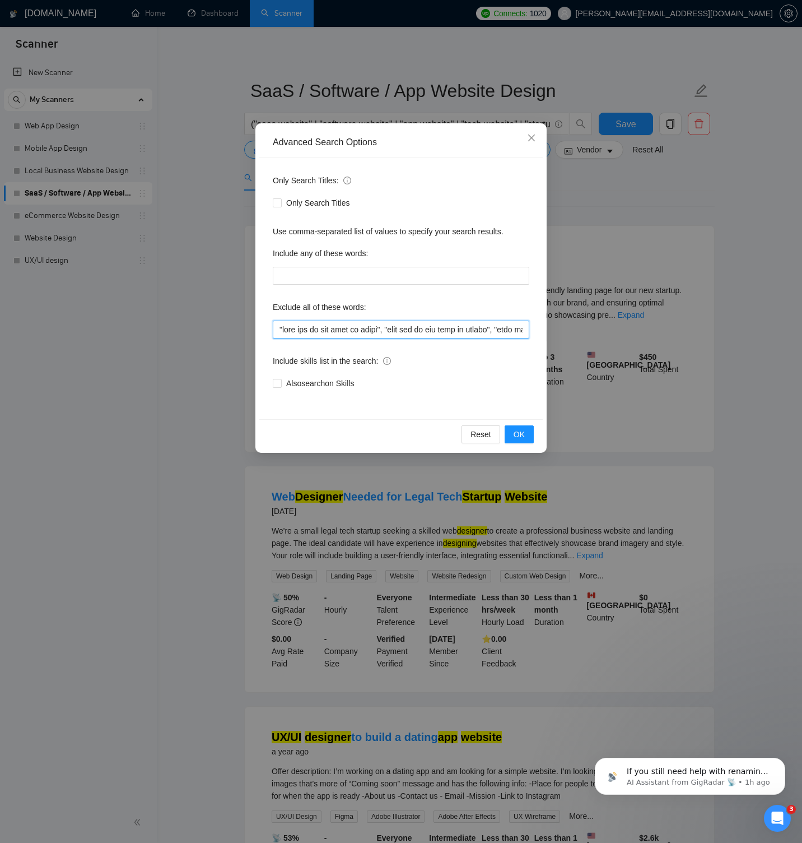
click at [328, 329] on input "text" at bounding box center [401, 329] width 257 height 18
click at [535, 134] on icon "close" at bounding box center [531, 137] width 9 height 9
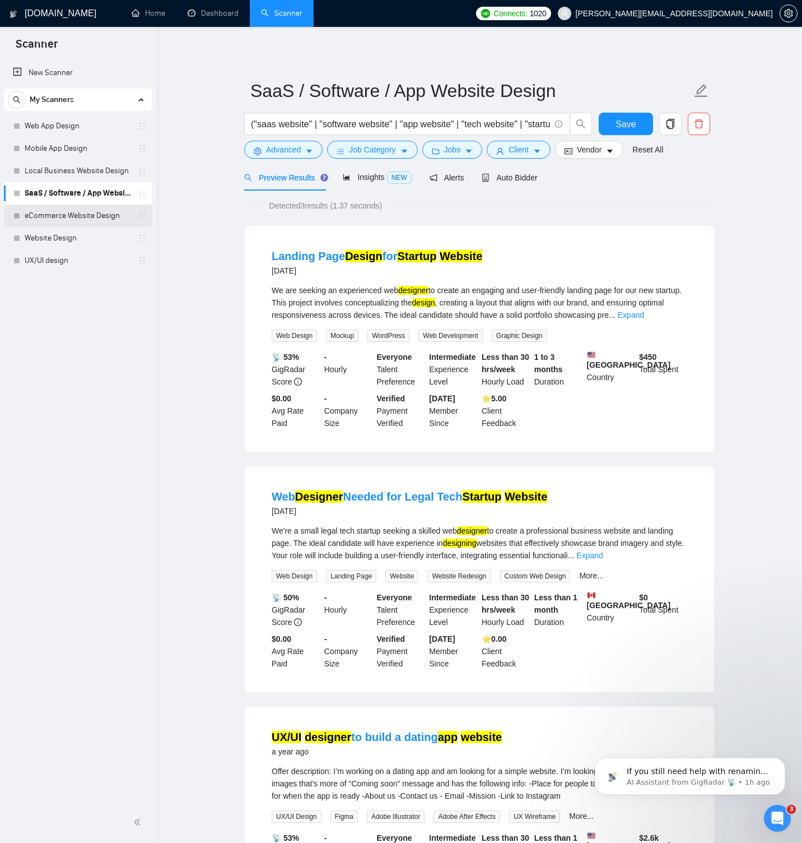
click at [62, 214] on link "eCommerce Website Design" at bounding box center [78, 215] width 106 height 22
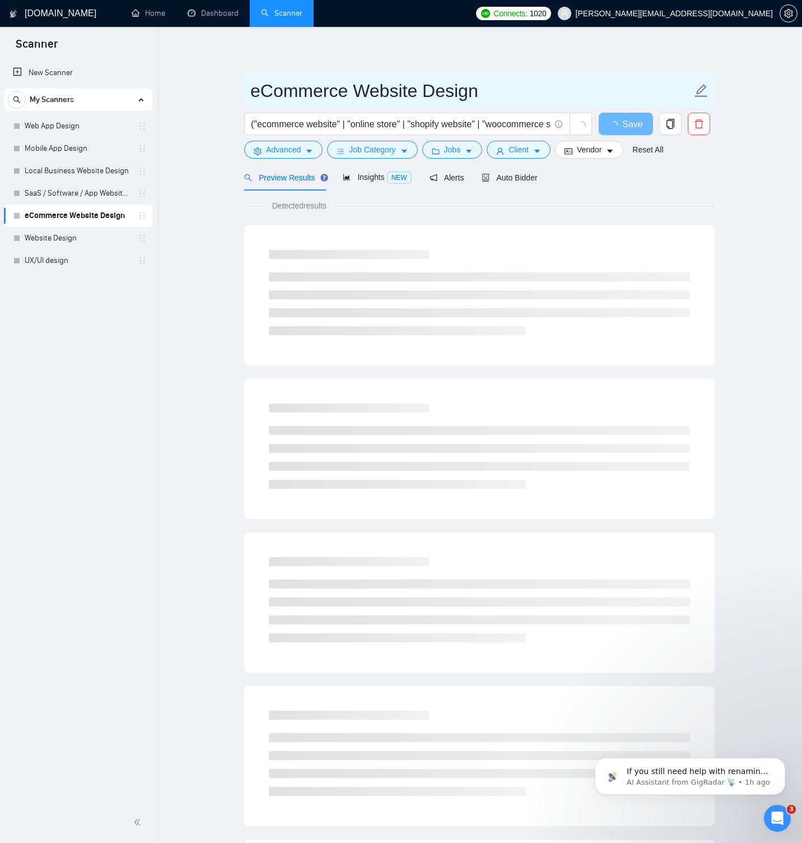
click at [296, 90] on input "eCommerce Website Design" at bounding box center [470, 91] width 441 height 28
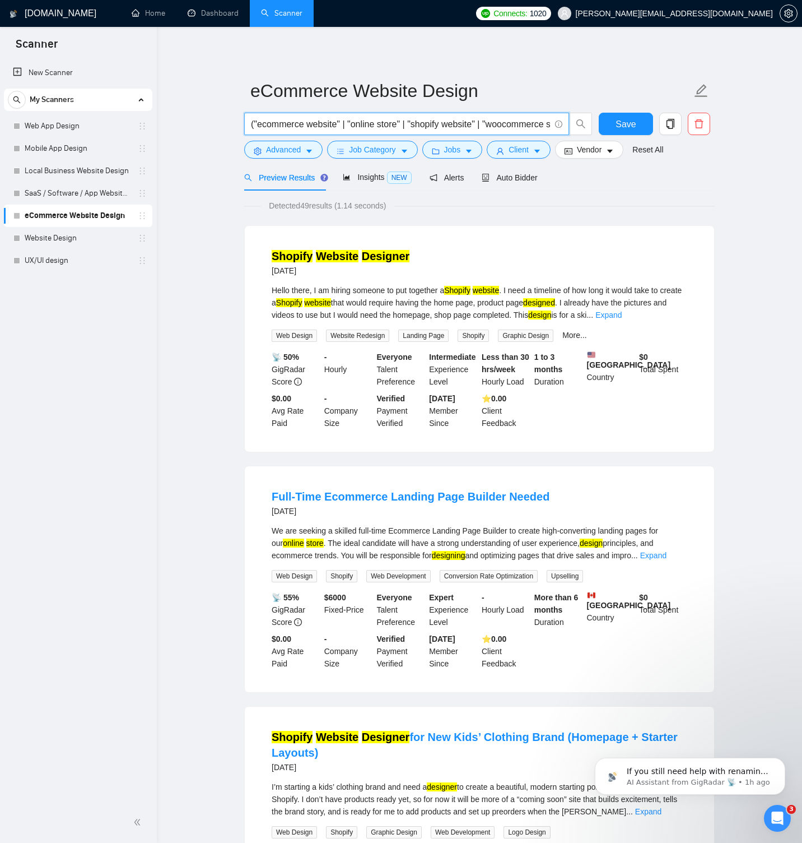
click at [319, 126] on input "("ecommerce website" | "online store" | "shopify website" | "woocommerce site" …" at bounding box center [400, 124] width 299 height 14
click at [300, 149] on span "Advanced" at bounding box center [283, 149] width 35 height 12
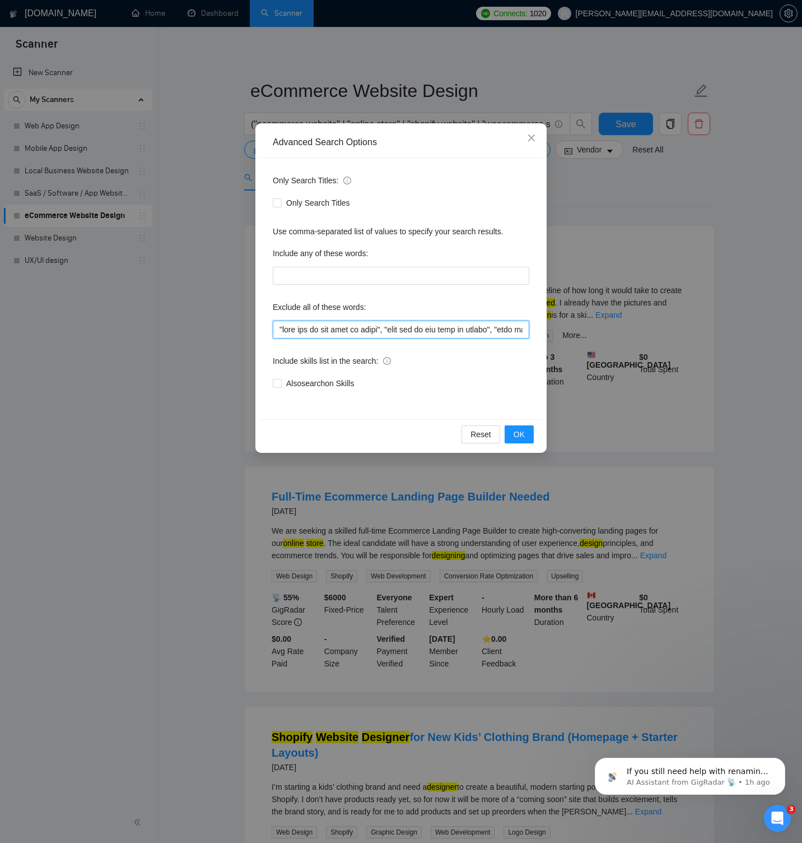
click at [341, 335] on input "text" at bounding box center [401, 329] width 257 height 18
click at [519, 434] on span "OK" at bounding box center [519, 434] width 11 height 12
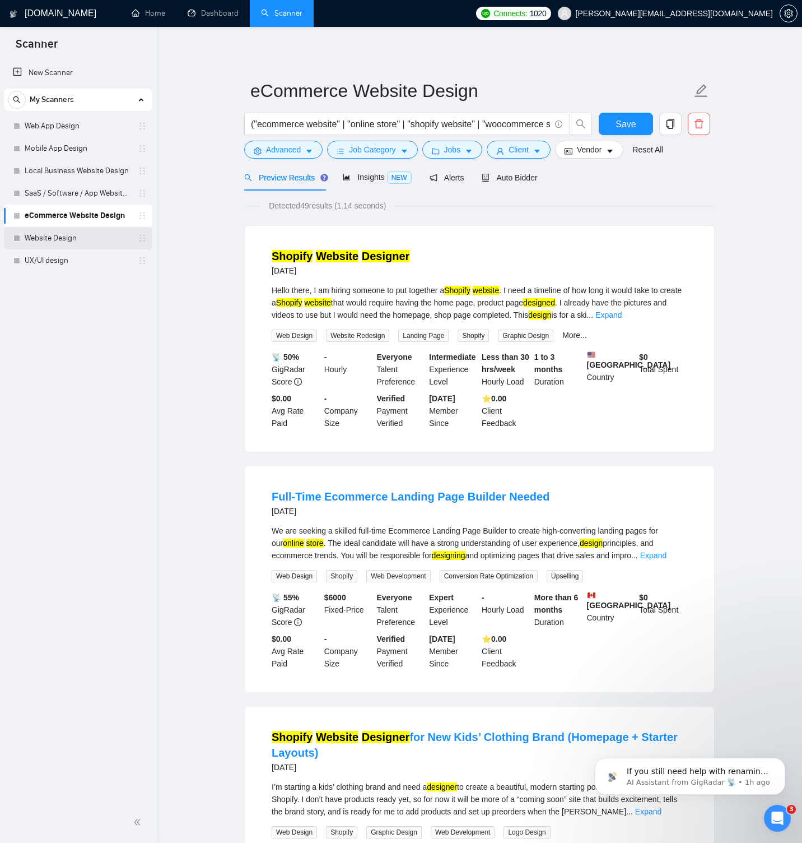
click at [54, 242] on link "Website Design" at bounding box center [78, 238] width 106 height 22
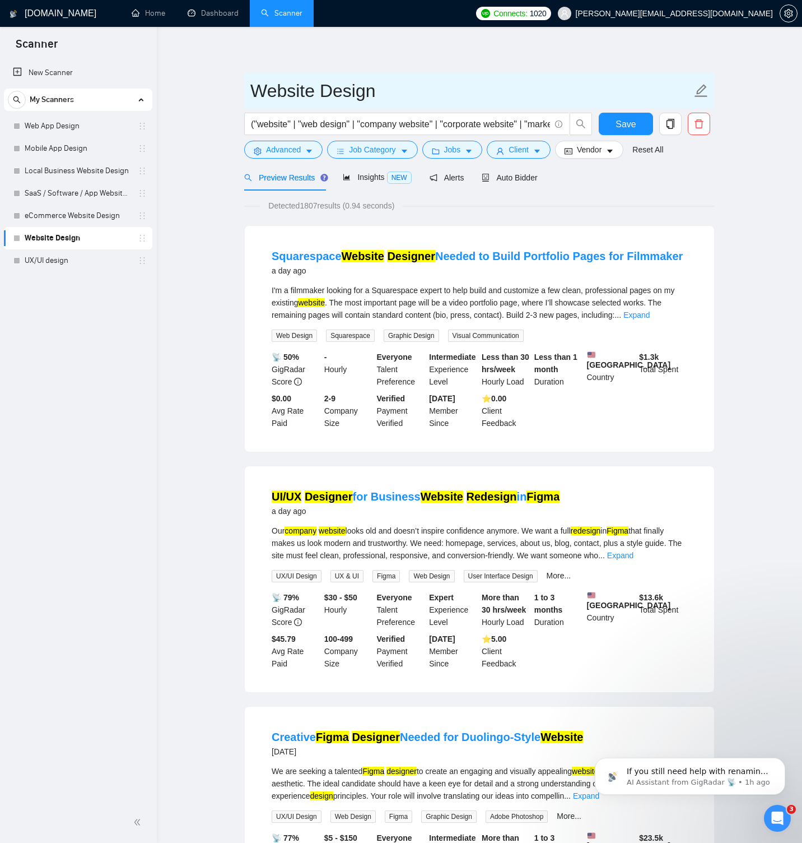
click at [314, 92] on input "Website Design" at bounding box center [470, 91] width 441 height 28
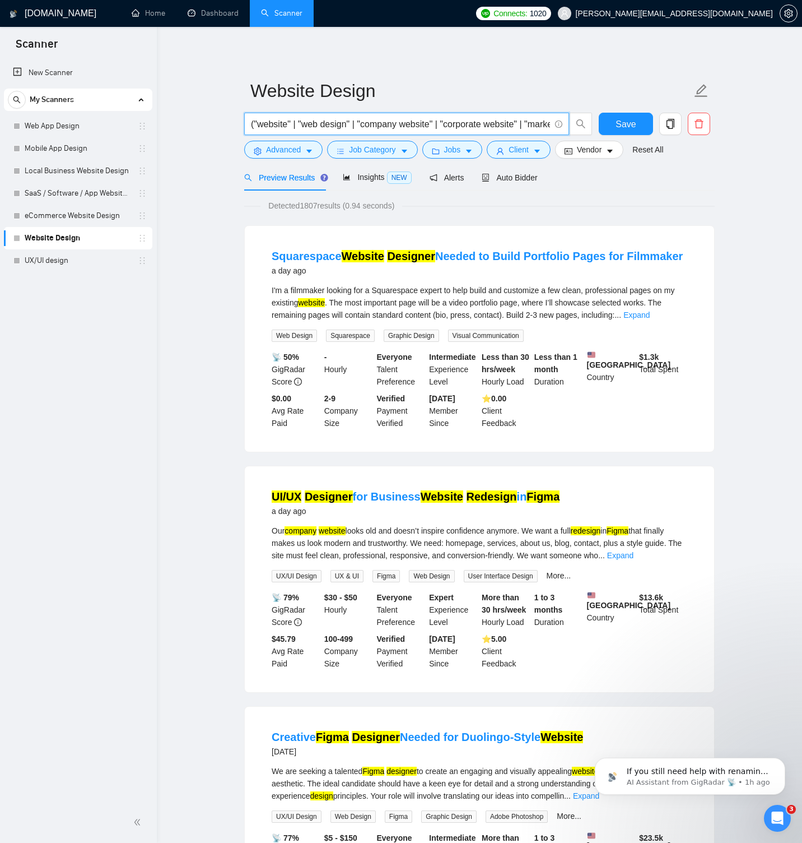
click at [297, 124] on input "("website" | "web design" | "company website" | "corporate website" | "marketin…" at bounding box center [400, 124] width 299 height 14
click at [306, 151] on icon "caret-down" at bounding box center [309, 151] width 8 height 8
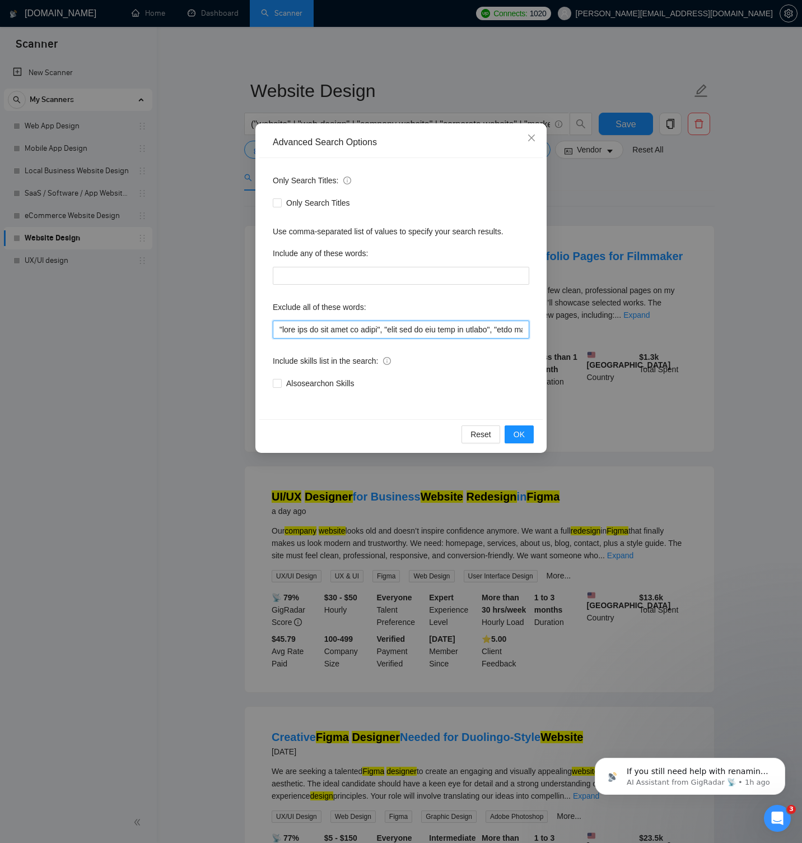
click at [344, 329] on input "text" at bounding box center [401, 329] width 257 height 18
click at [533, 140] on icon "close" at bounding box center [531, 137] width 7 height 7
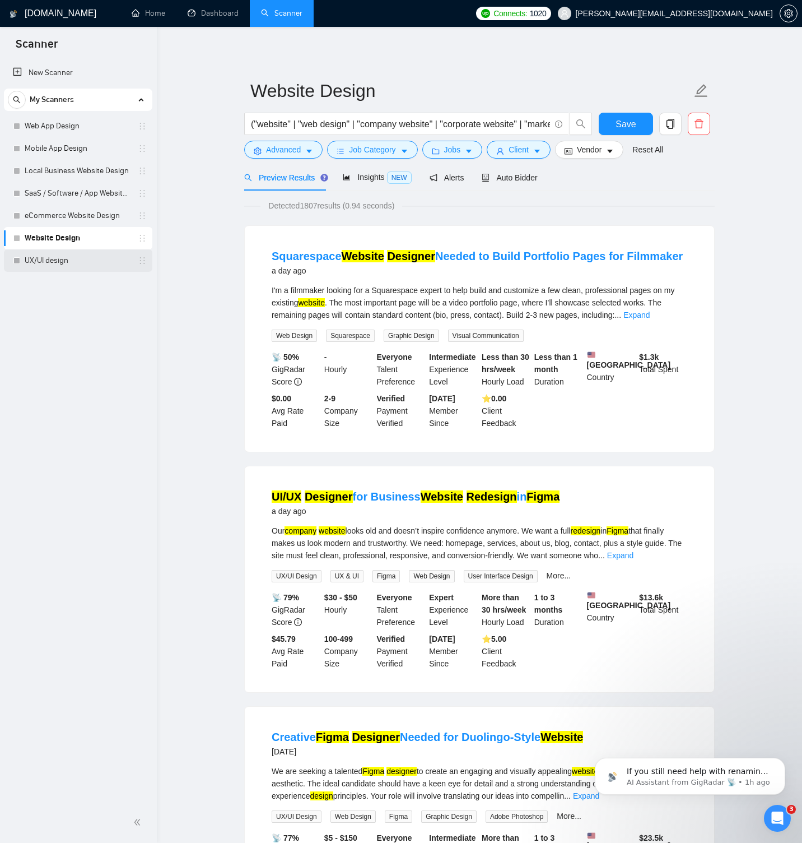
click at [84, 260] on link "UX/UI design" at bounding box center [78, 260] width 106 height 22
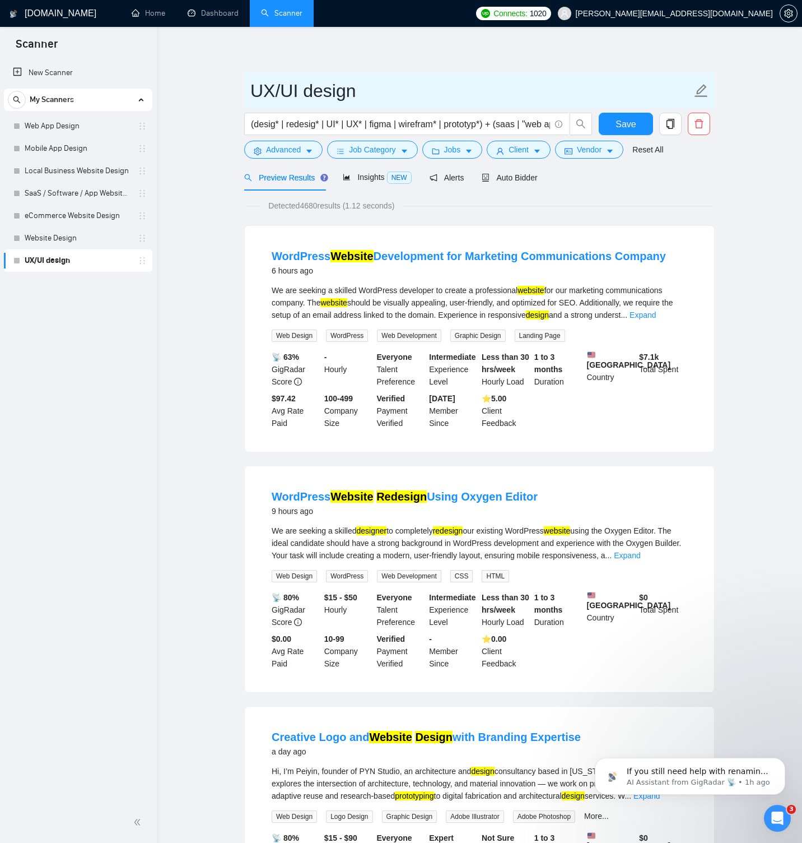
click at [273, 90] on input "UX/UI design" at bounding box center [470, 91] width 441 height 28
click at [304, 90] on input "UX/UI design" at bounding box center [470, 91] width 441 height 28
type input "UX/UI Design"
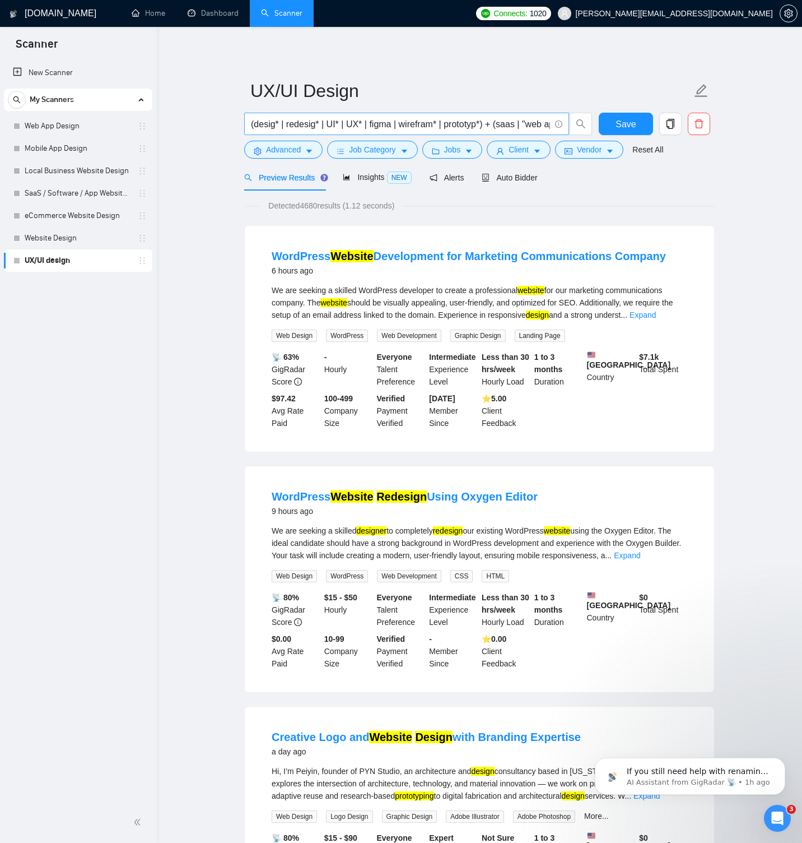
click at [313, 124] on input "(desig* | redesig* | UI* | UX* | figma | wirefram* | prototyp*) + (saas | "web …" at bounding box center [400, 124] width 299 height 14
click at [292, 150] on span "Advanced" at bounding box center [283, 149] width 35 height 12
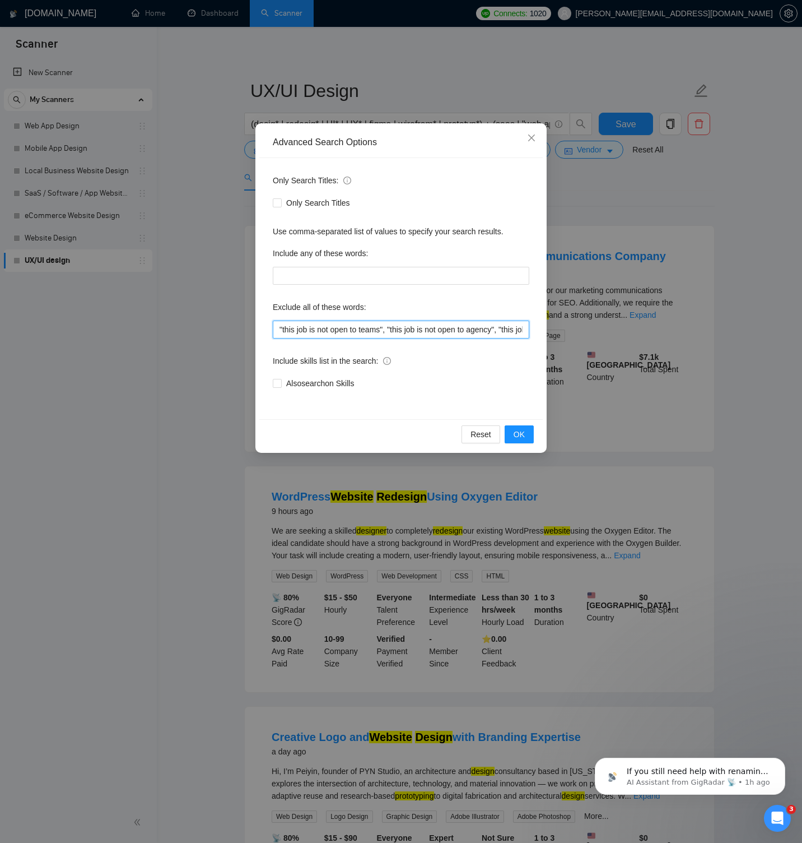
click at [327, 328] on input ""this job is not open to teams", "this job is not open to agency", "this job is…" at bounding box center [401, 329] width 257 height 18
click at [517, 431] on span "OK" at bounding box center [519, 434] width 11 height 12
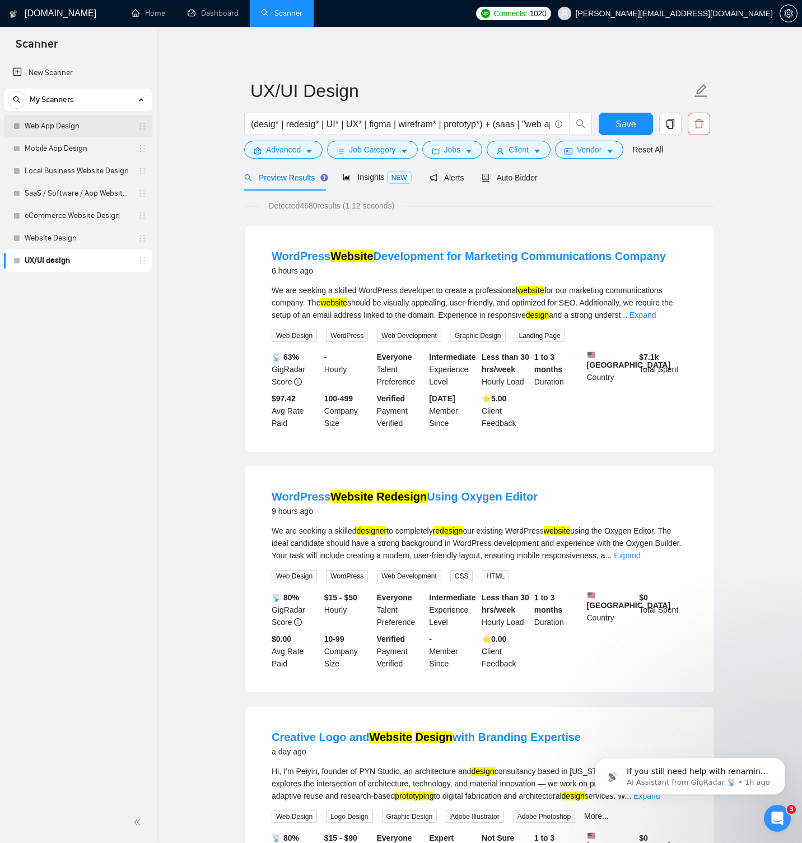
click at [53, 123] on link "Web App Design" at bounding box center [78, 126] width 106 height 22
click at [613, 120] on button "Save" at bounding box center [626, 124] width 54 height 22
